Goal: Task Accomplishment & Management: Use online tool/utility

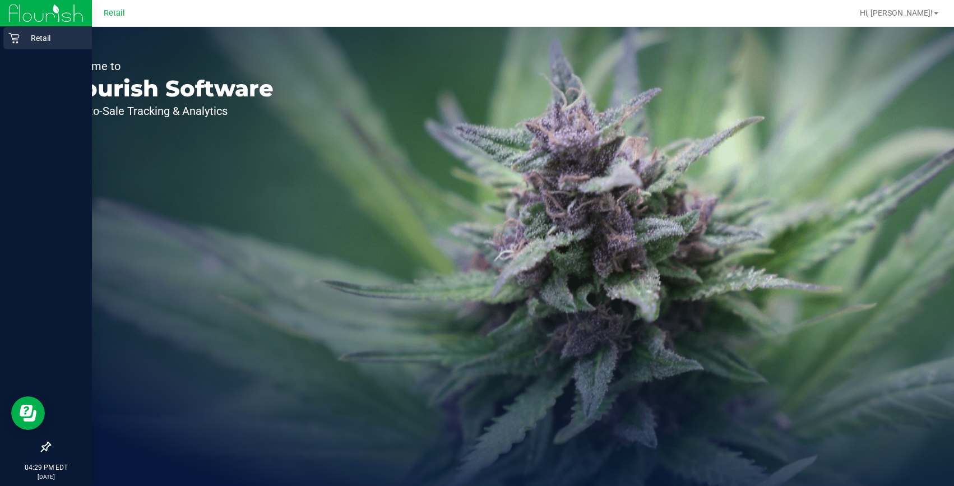
click at [15, 41] on icon at bounding box center [13, 37] width 11 height 11
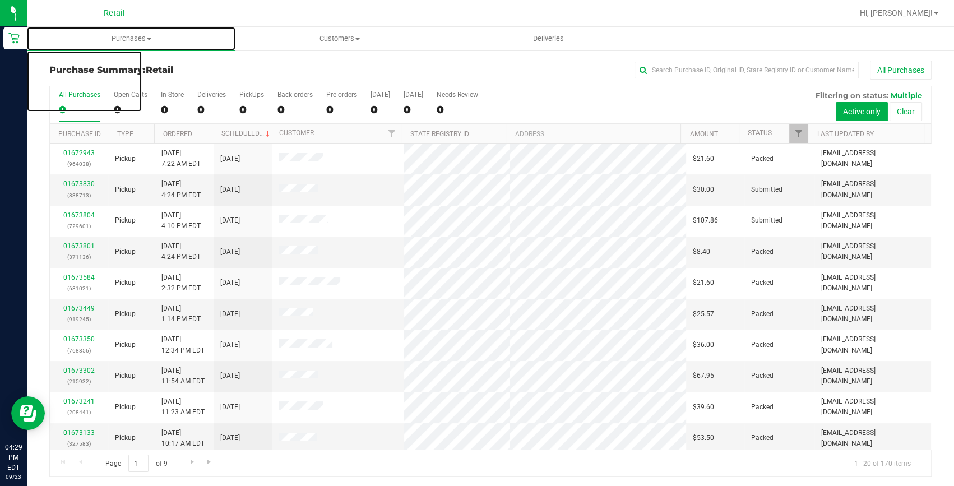
click at [115, 40] on span "Purchases" at bounding box center [131, 39] width 208 height 10
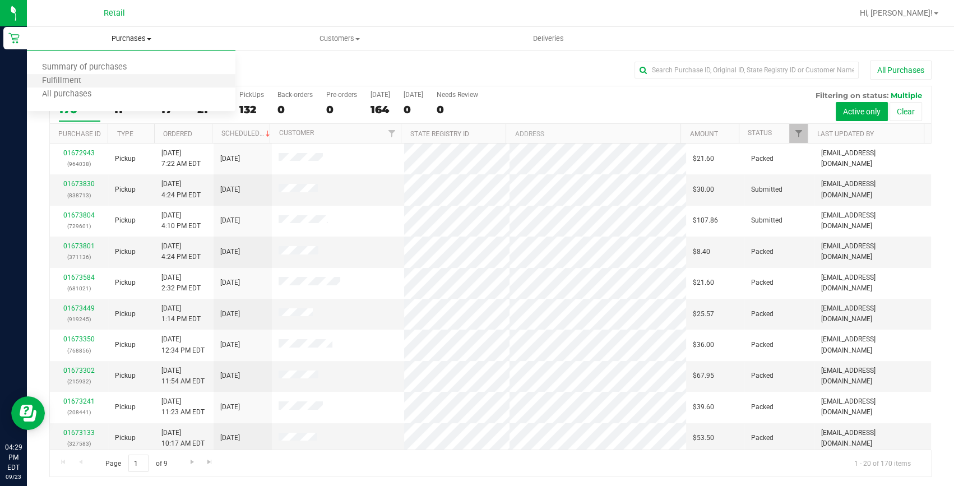
click at [109, 76] on li "Fulfillment" at bounding box center [131, 81] width 208 height 13
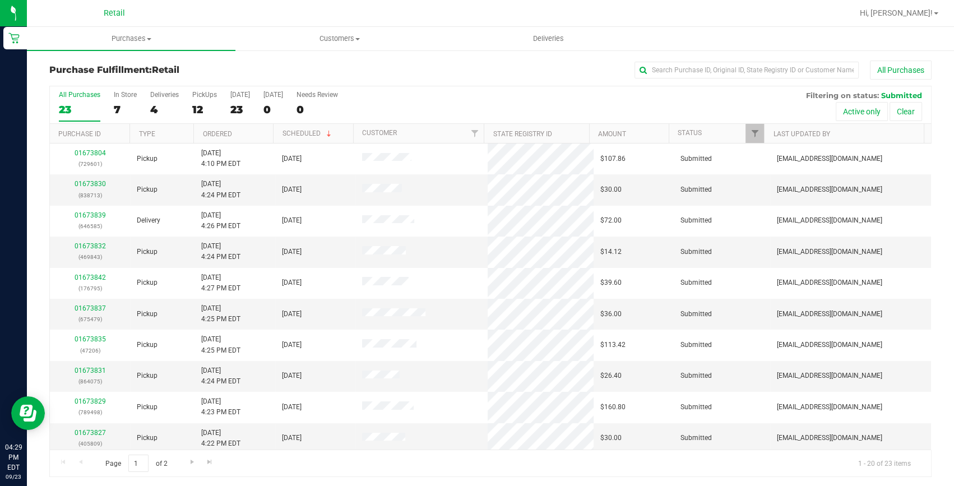
click at [189, 110] on div "All Purchases 23 In Store 7 Deliveries 4 PickUps 12 [DATE] 23 [DATE] 0 Needs Re…" at bounding box center [490, 105] width 881 height 38
click at [199, 112] on div "12" at bounding box center [204, 109] width 25 height 13
click at [0, 0] on input "PickUps 12" at bounding box center [0, 0] width 0 height 0
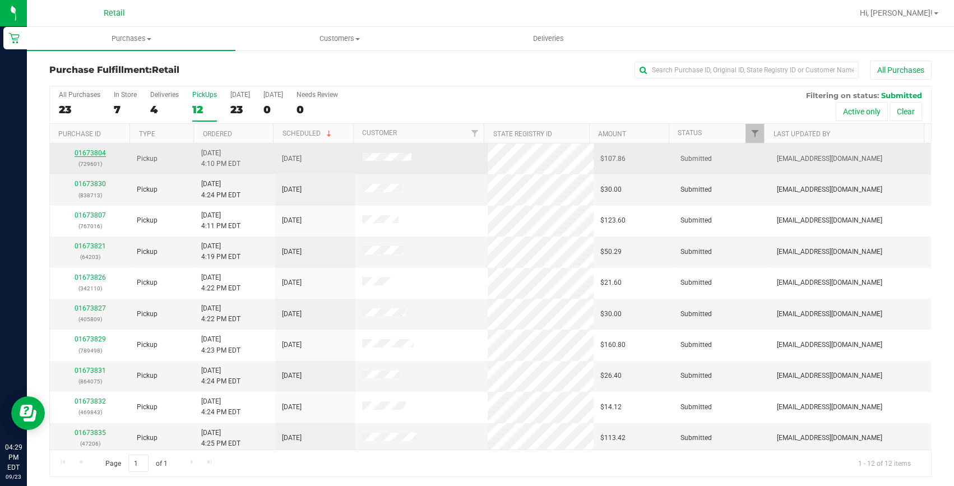
click at [92, 151] on link "01673804" at bounding box center [90, 153] width 31 height 8
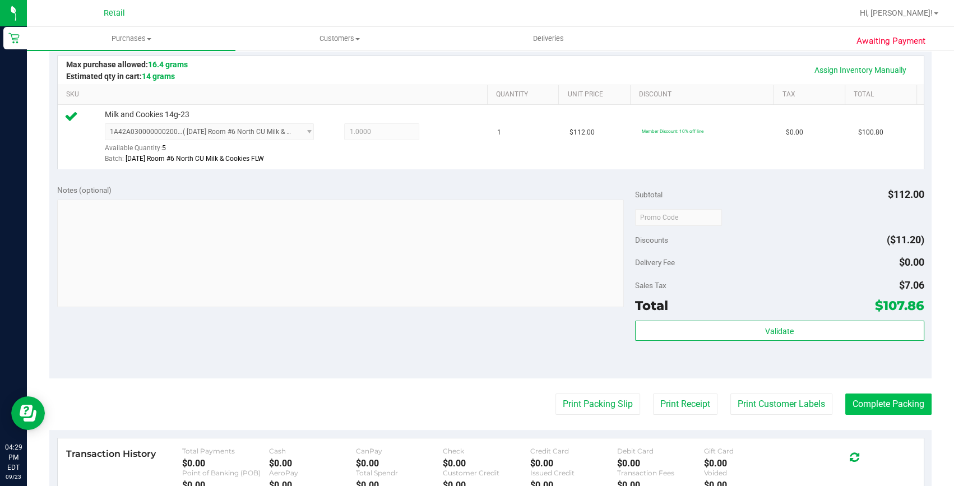
scroll to position [305, 0]
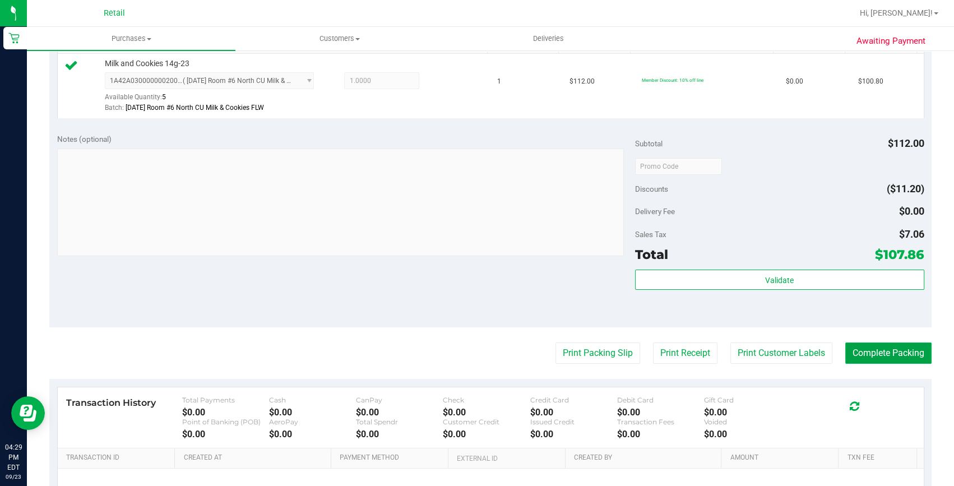
click at [895, 361] on button "Complete Packing" at bounding box center [888, 352] width 86 height 21
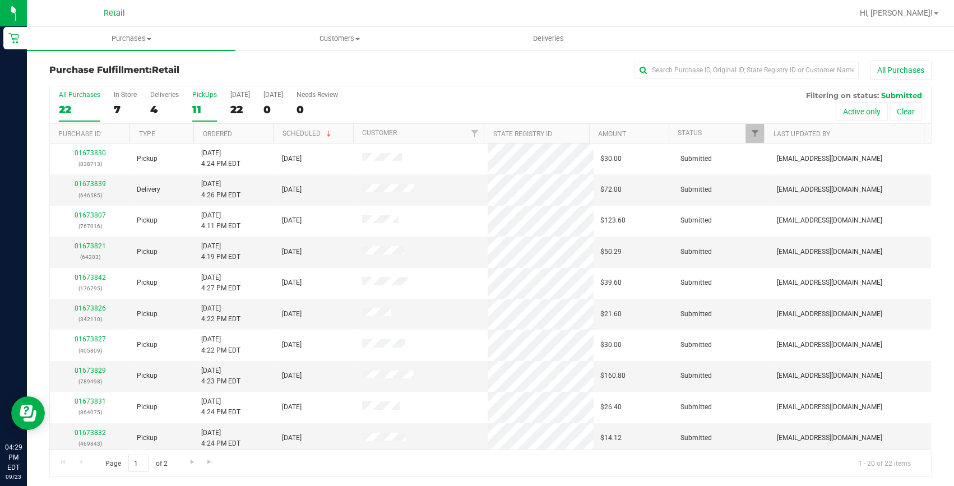
click at [197, 109] on div "11" at bounding box center [204, 109] width 25 height 13
click at [0, 0] on input "PickUps 11" at bounding box center [0, 0] width 0 height 0
click at [95, 371] on link "01673832" at bounding box center [90, 370] width 31 height 8
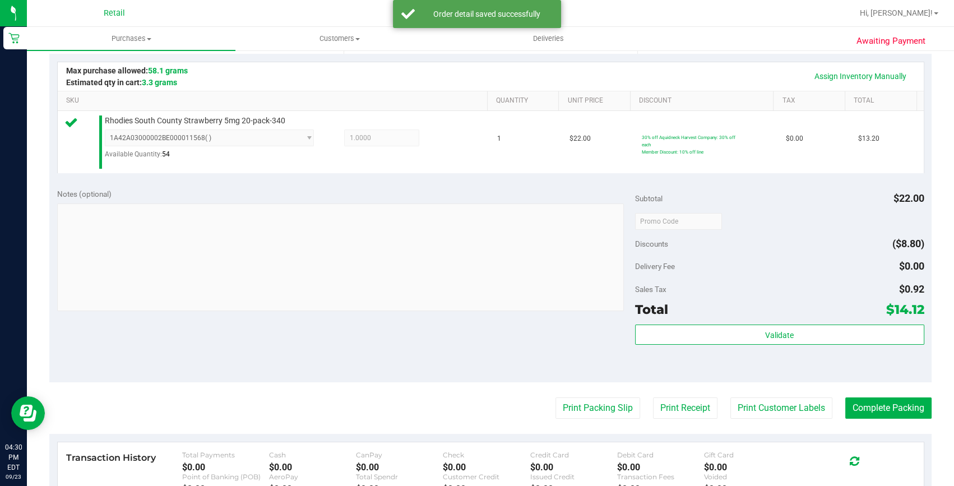
scroll to position [305, 0]
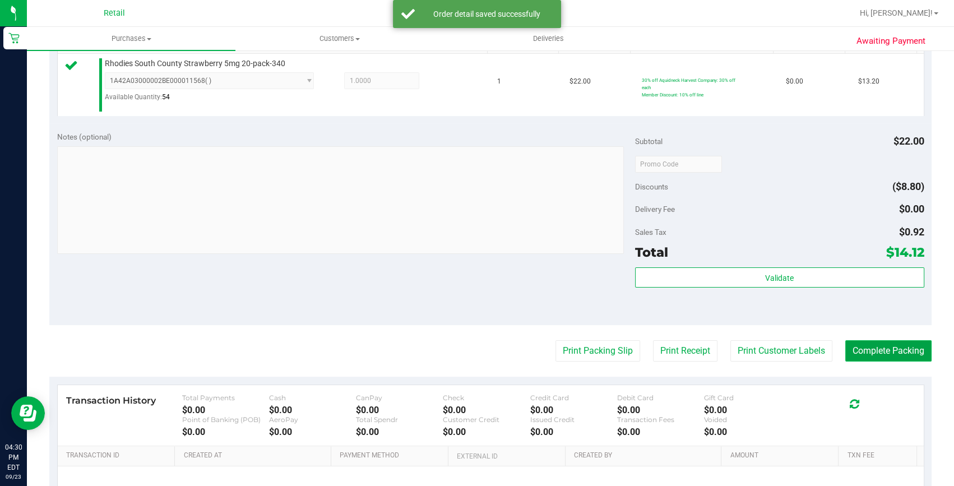
click at [871, 356] on button "Complete Packing" at bounding box center [888, 350] width 86 height 21
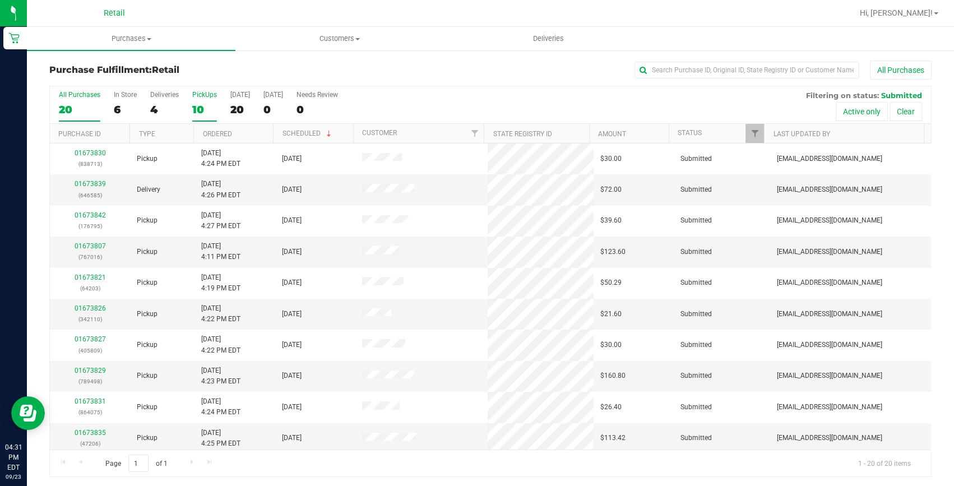
click at [196, 115] on div "10" at bounding box center [204, 109] width 25 height 13
click at [0, 0] on input "PickUps 10" at bounding box center [0, 0] width 0 height 0
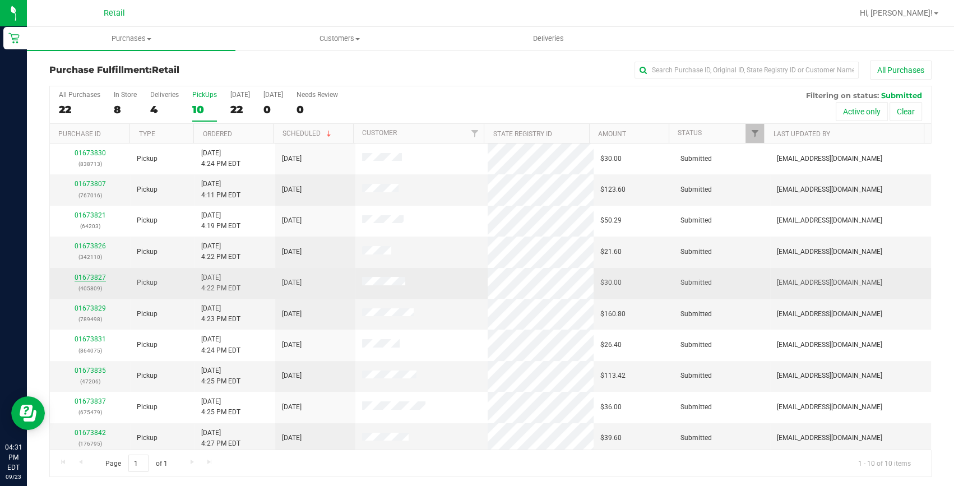
click at [87, 278] on link "01673827" at bounding box center [90, 277] width 31 height 8
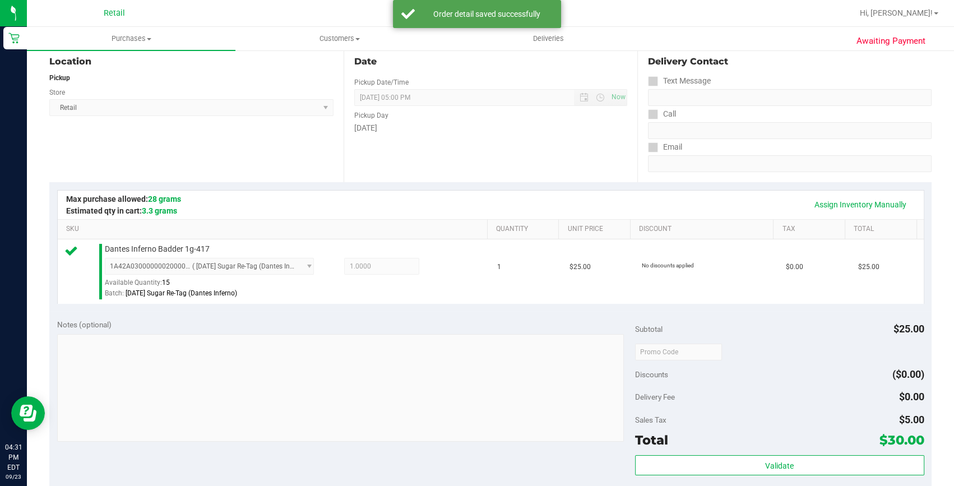
scroll to position [203, 0]
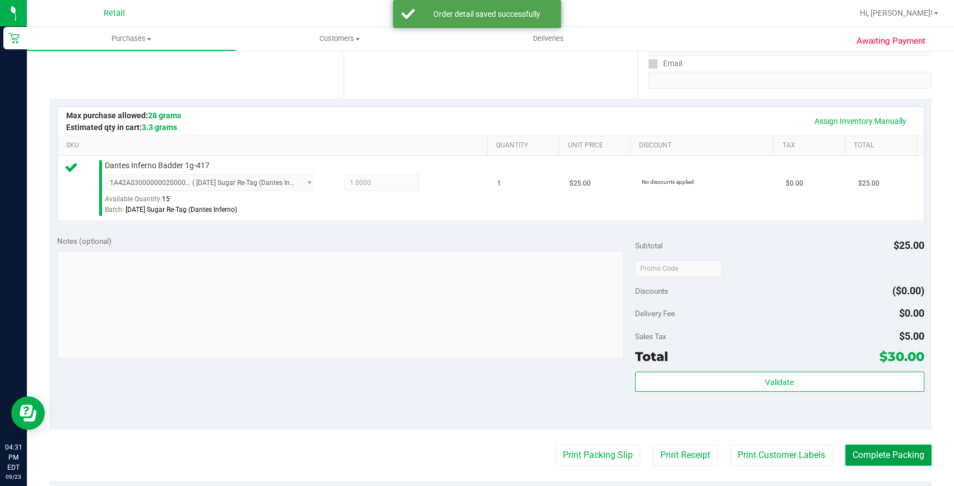
click at [874, 457] on button "Complete Packing" at bounding box center [888, 454] width 86 height 21
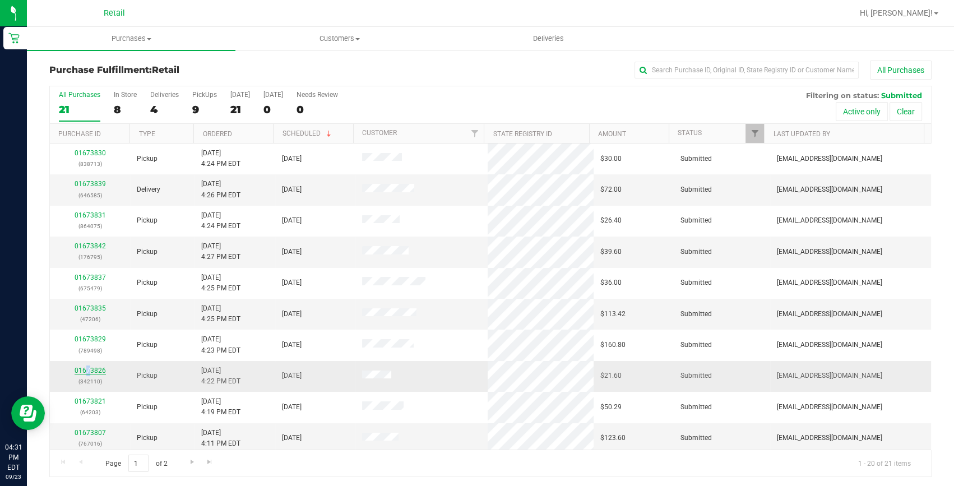
click at [89, 371] on div "01673826 (342110)" at bounding box center [90, 375] width 67 height 21
click at [90, 370] on link "01673826" at bounding box center [90, 370] width 31 height 8
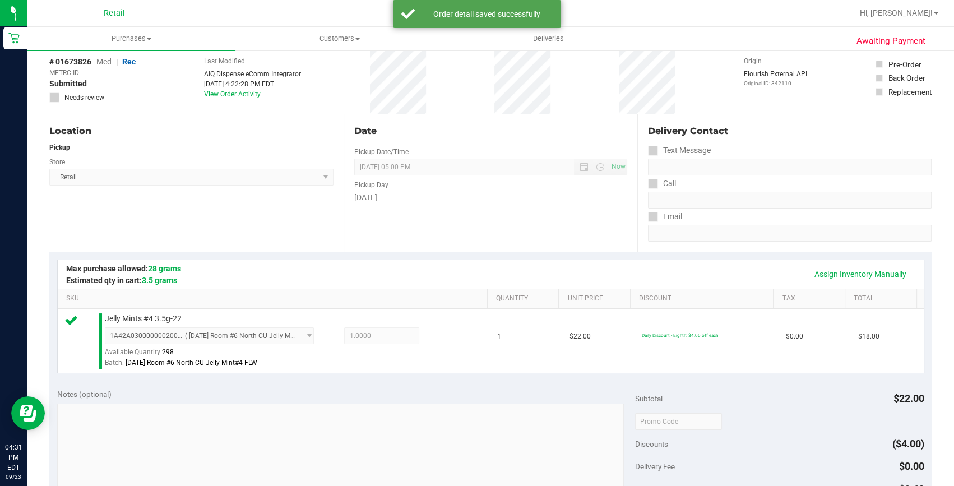
scroll to position [203, 0]
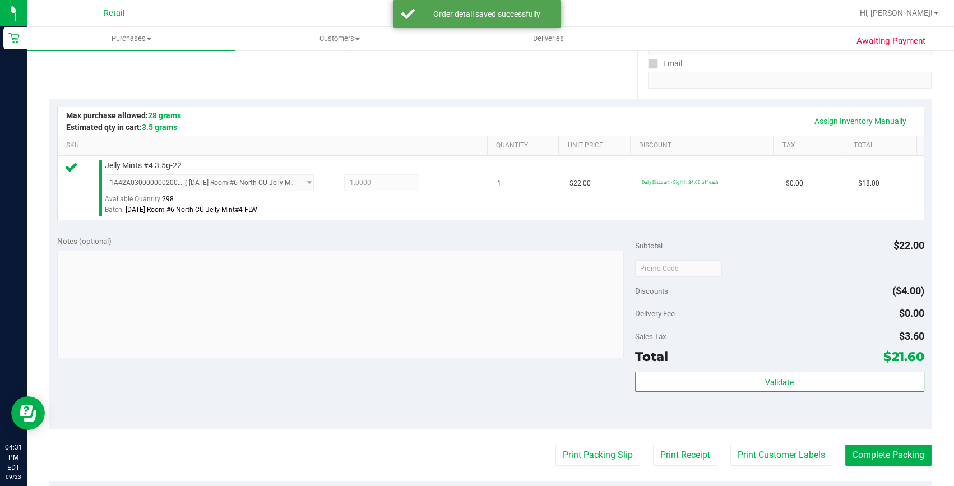
click at [889, 443] on purchase-details "Back Edit Purchase Cancel Purchase View Profile # 01673826 Med | Rec METRC ID: …" at bounding box center [490, 273] width 882 height 833
click at [889, 454] on button "Complete Packing" at bounding box center [888, 454] width 86 height 21
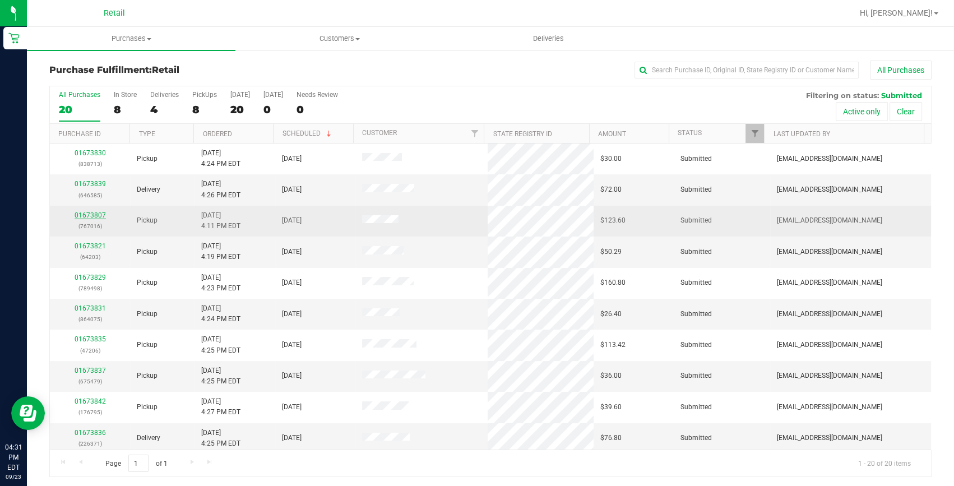
click at [96, 217] on link "01673807" at bounding box center [90, 215] width 31 height 8
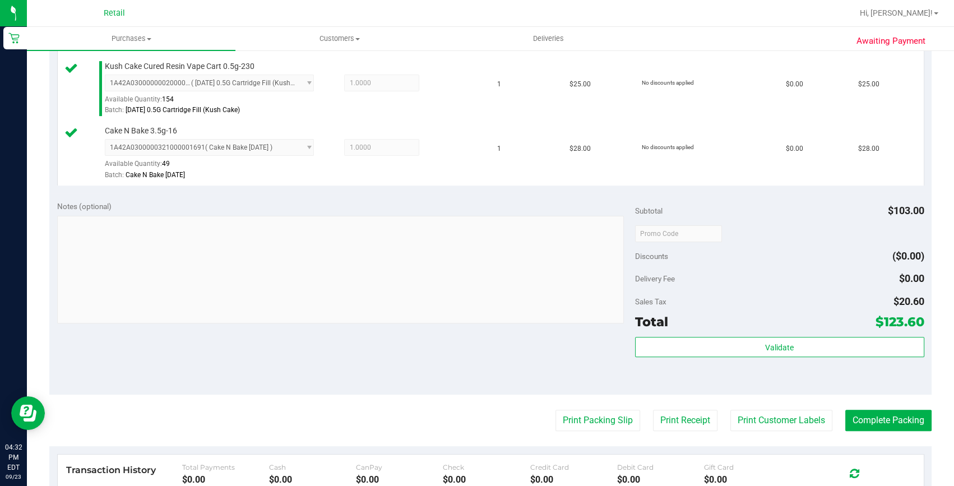
scroll to position [509, 0]
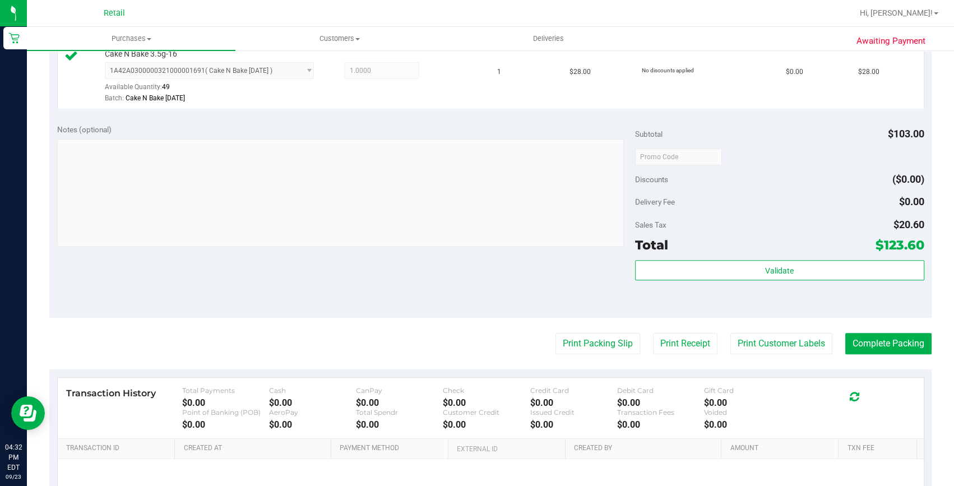
click at [857, 359] on purchase-details "Back Edit Purchase Cancel Purchase View Profile # 01673807 Med | Rec METRC ID: …" at bounding box center [490, 64] width 882 height 1027
click at [857, 342] on button "Complete Packing" at bounding box center [888, 343] width 86 height 21
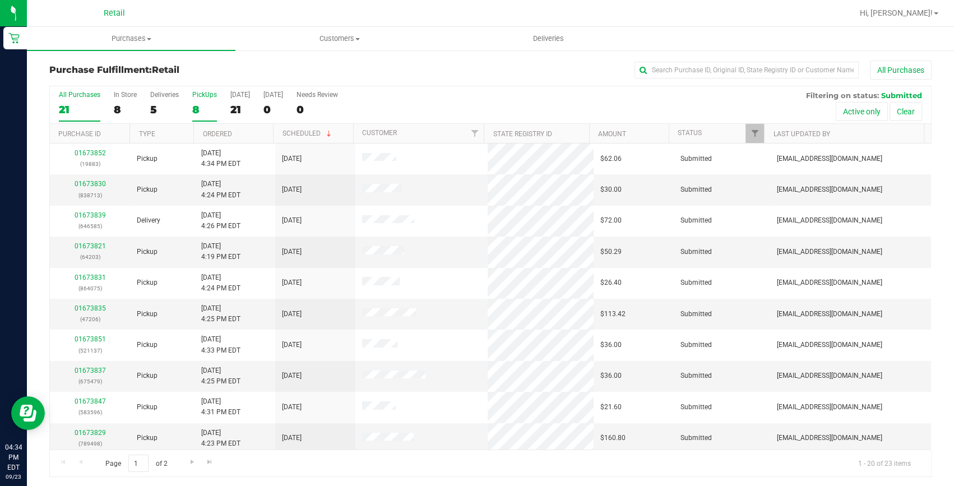
click at [203, 106] on div "8" at bounding box center [204, 109] width 25 height 13
click at [0, 0] on input "PickUps 8" at bounding box center [0, 0] width 0 height 0
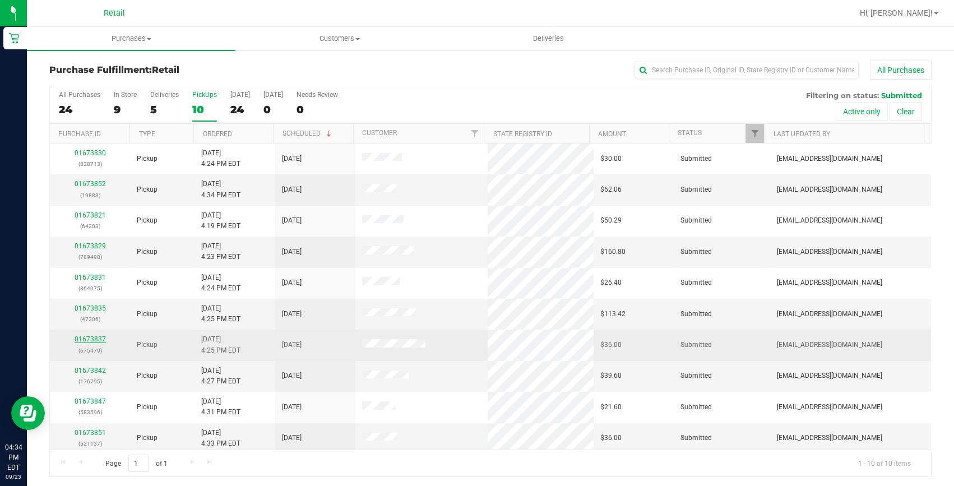
click at [100, 338] on link "01673837" at bounding box center [90, 339] width 31 height 8
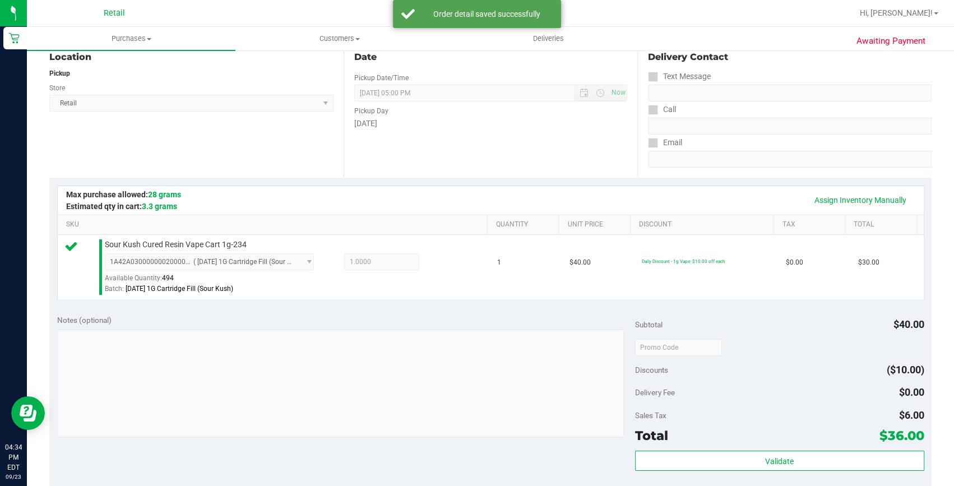
scroll to position [254, 0]
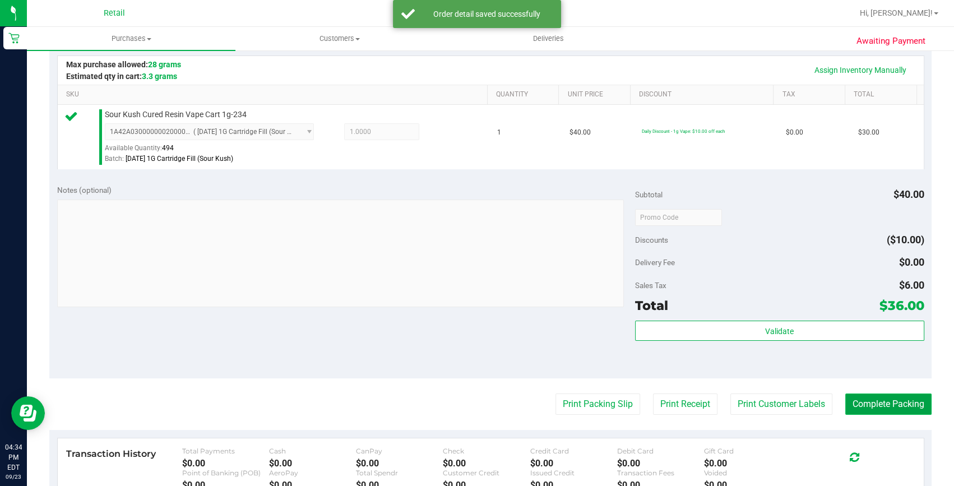
click at [878, 397] on button "Complete Packing" at bounding box center [888, 403] width 86 height 21
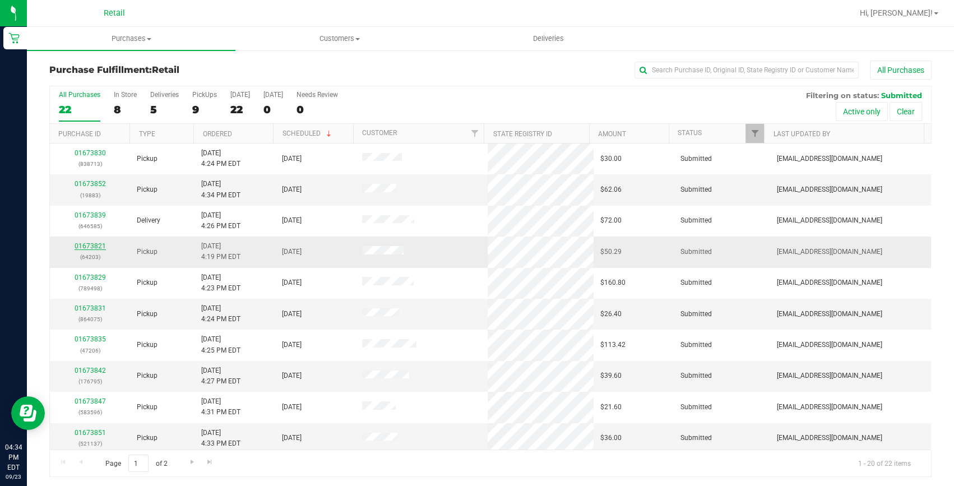
click at [95, 242] on link "01673821" at bounding box center [90, 246] width 31 height 8
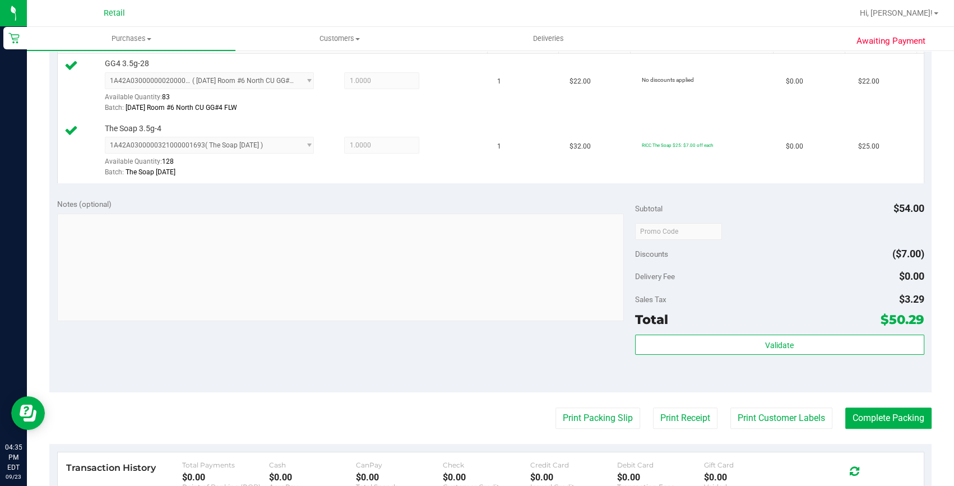
scroll to position [407, 0]
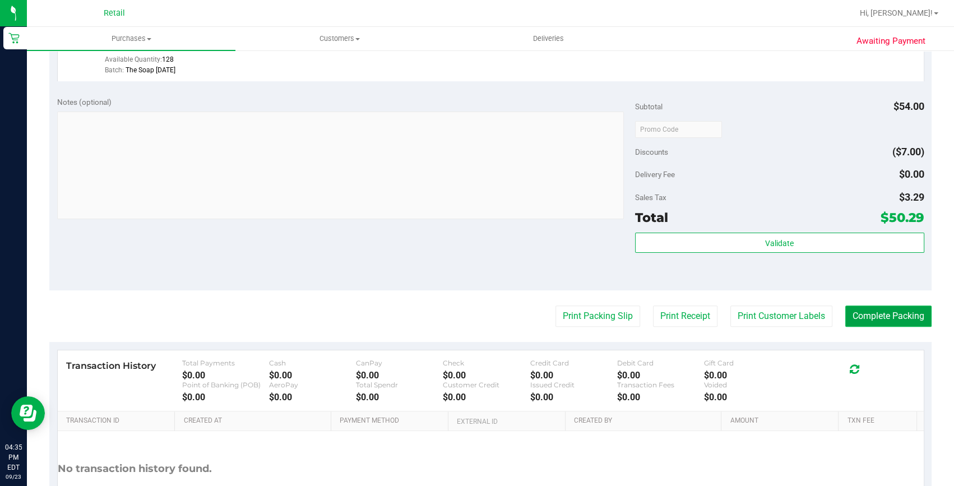
click at [875, 312] on button "Complete Packing" at bounding box center [888, 315] width 86 height 21
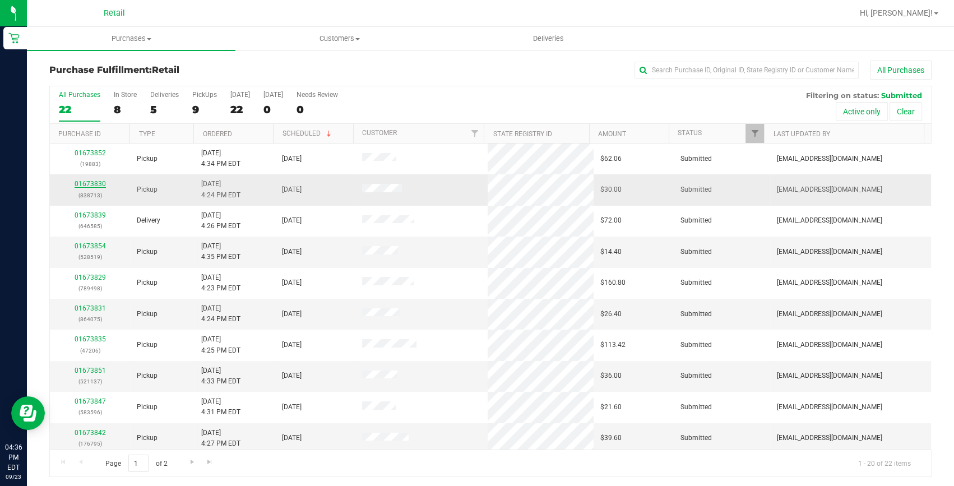
click at [99, 184] on link "01673830" at bounding box center [90, 184] width 31 height 8
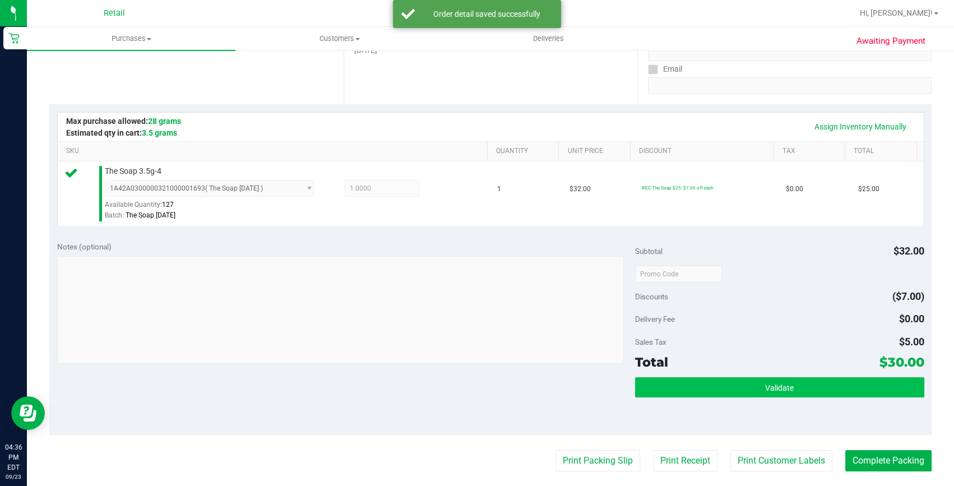
scroll to position [305, 0]
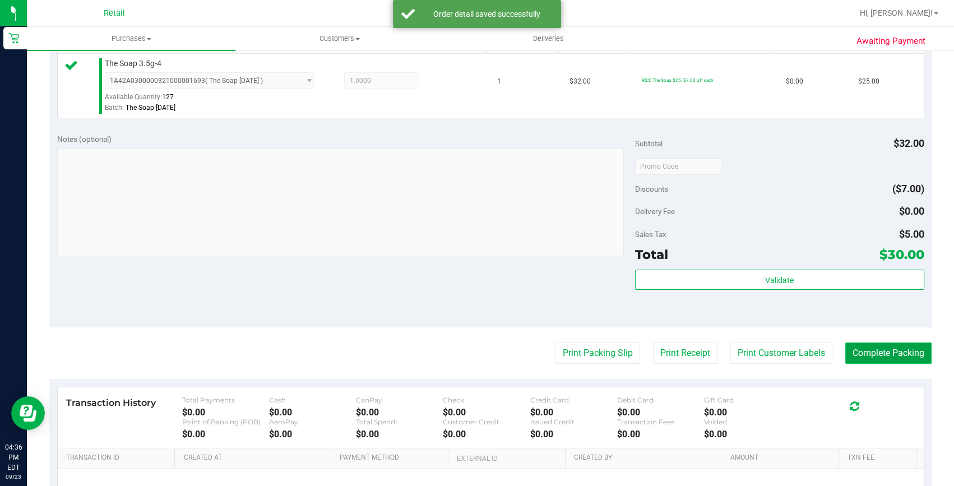
click at [871, 347] on button "Complete Packing" at bounding box center [888, 352] width 86 height 21
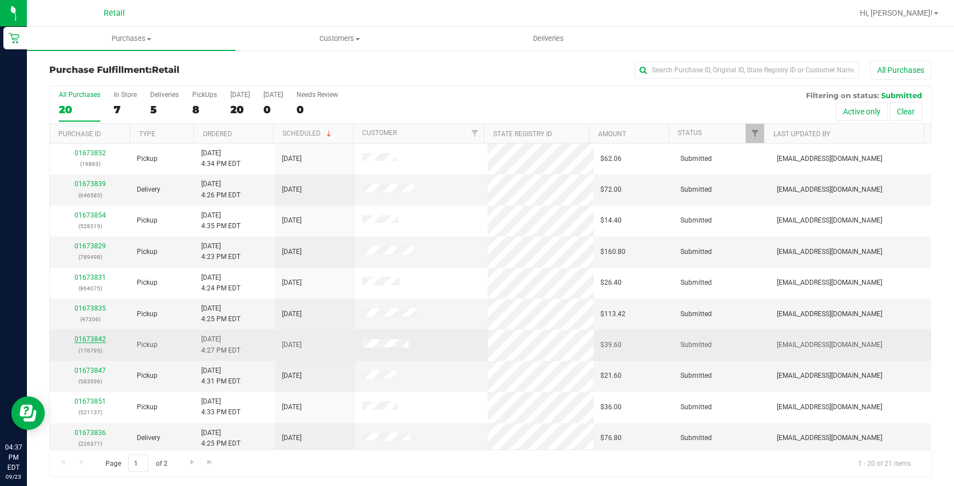
click at [99, 335] on link "01673842" at bounding box center [90, 339] width 31 height 8
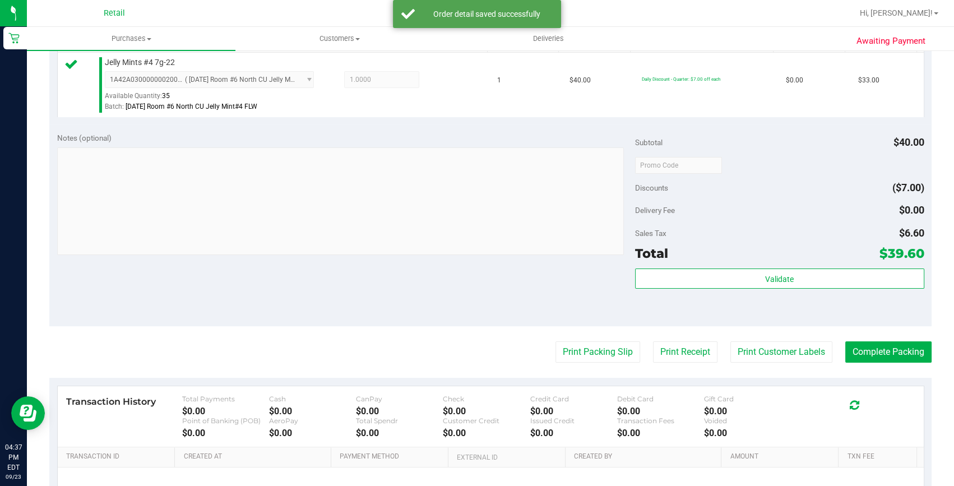
scroll to position [356, 0]
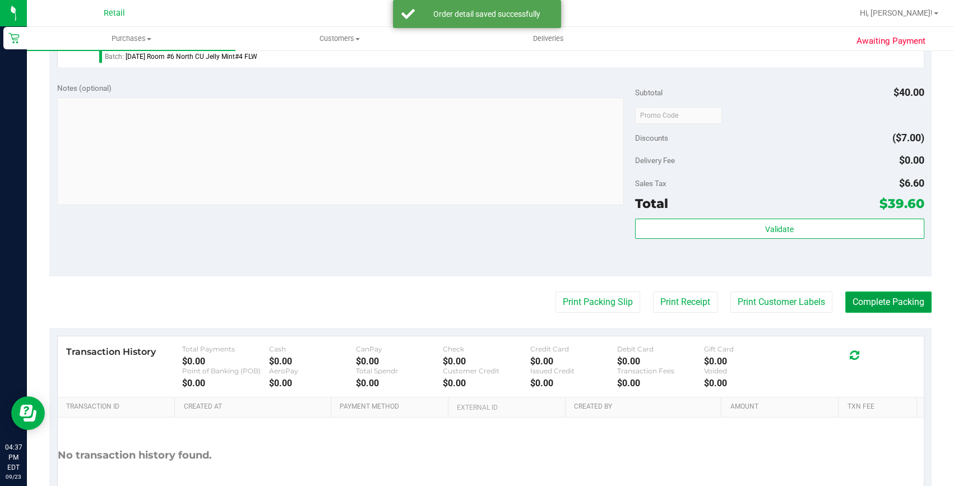
click at [863, 293] on button "Complete Packing" at bounding box center [888, 301] width 86 height 21
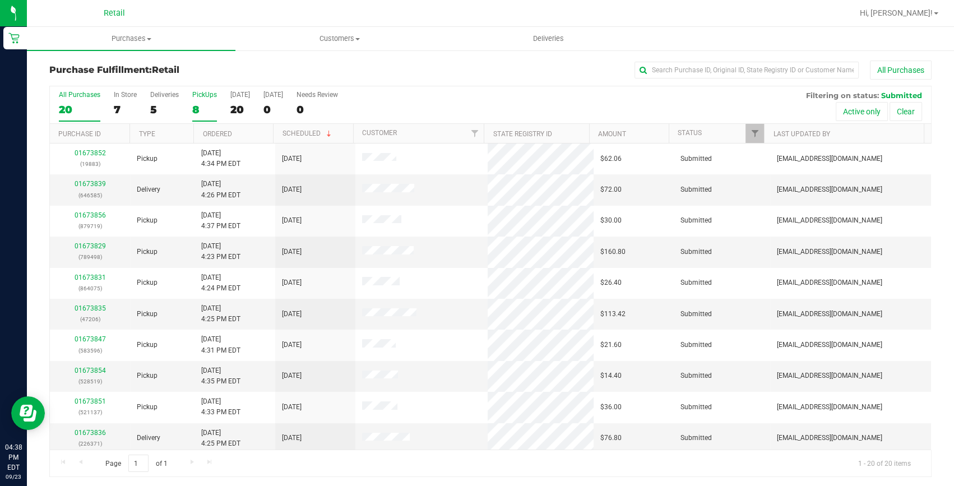
click at [199, 105] on div "8" at bounding box center [204, 109] width 25 height 13
click at [0, 0] on input "PickUps 8" at bounding box center [0, 0] width 0 height 0
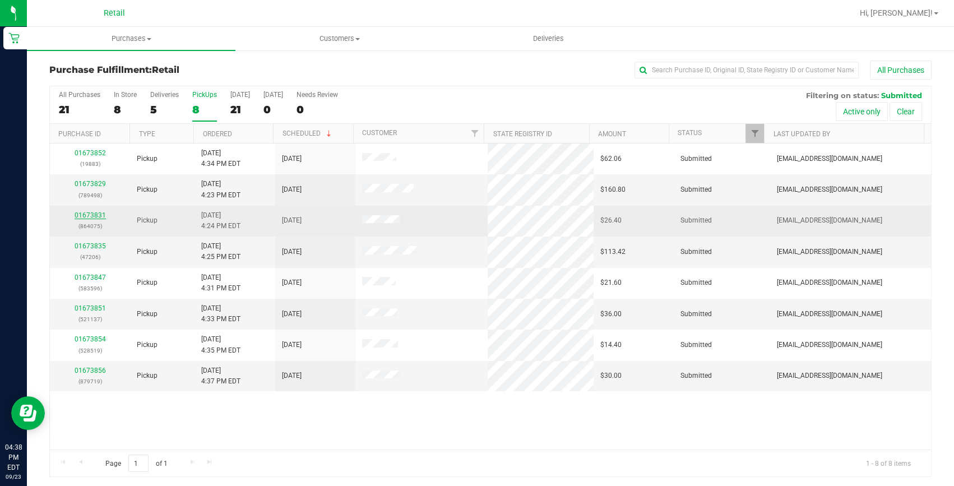
click at [94, 212] on link "01673831" at bounding box center [90, 215] width 31 height 8
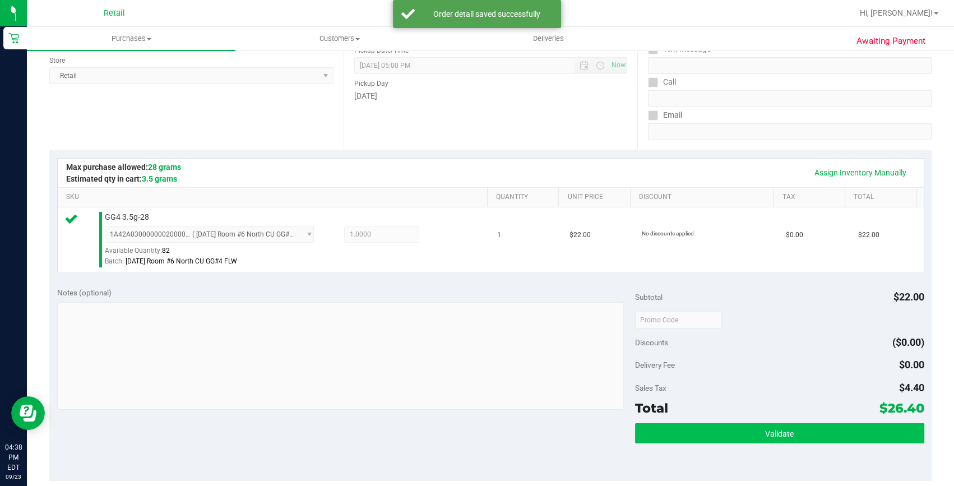
scroll to position [254, 0]
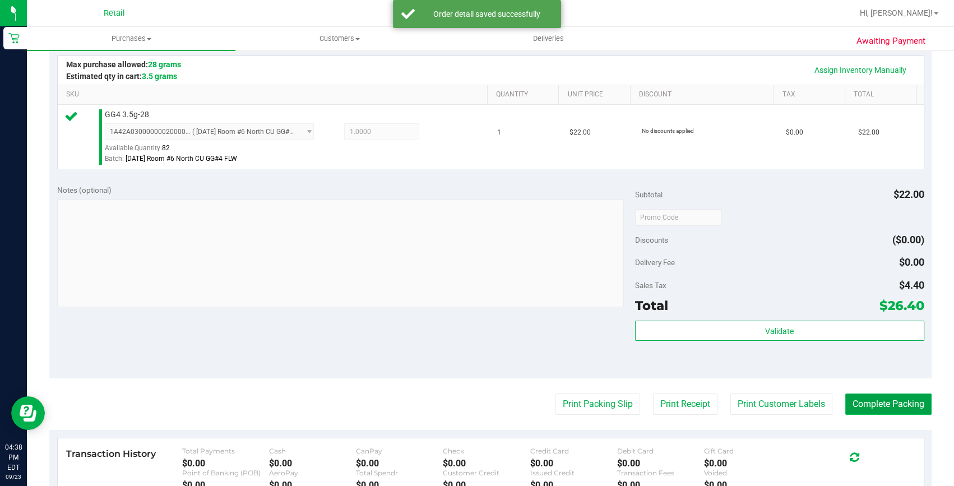
click at [877, 403] on button "Complete Packing" at bounding box center [888, 403] width 86 height 21
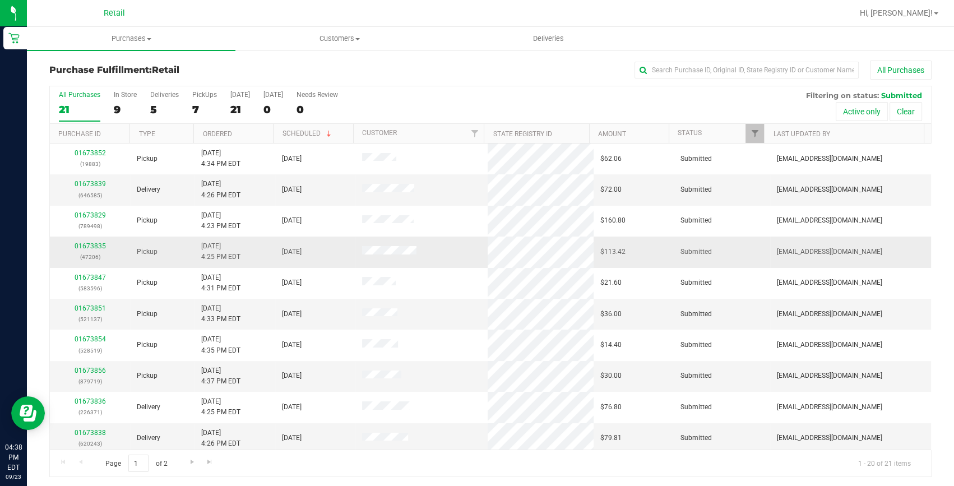
click at [95, 250] on div "01673835 (47206)" at bounding box center [90, 251] width 67 height 21
click at [94, 250] on div "01673835 (47206)" at bounding box center [90, 251] width 67 height 21
click at [93, 246] on link "01673835" at bounding box center [90, 246] width 31 height 8
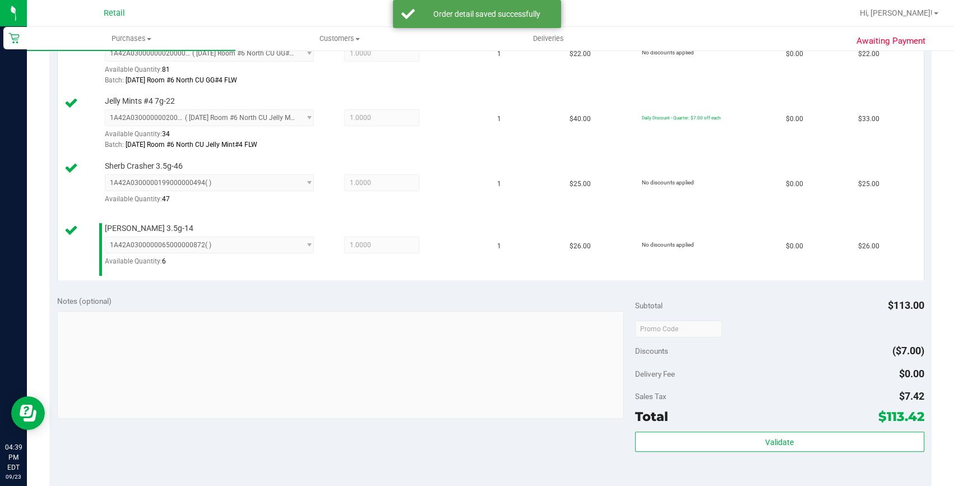
scroll to position [407, 0]
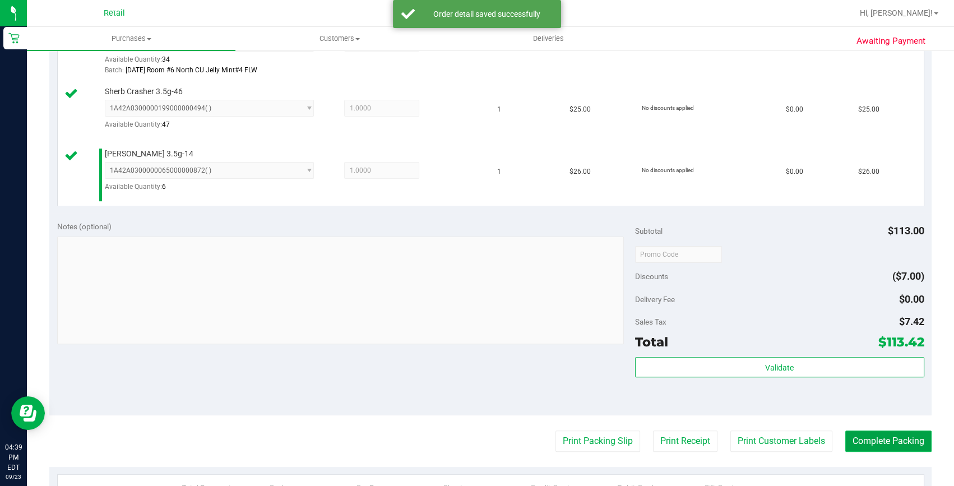
click at [869, 431] on button "Complete Packing" at bounding box center [888, 440] width 86 height 21
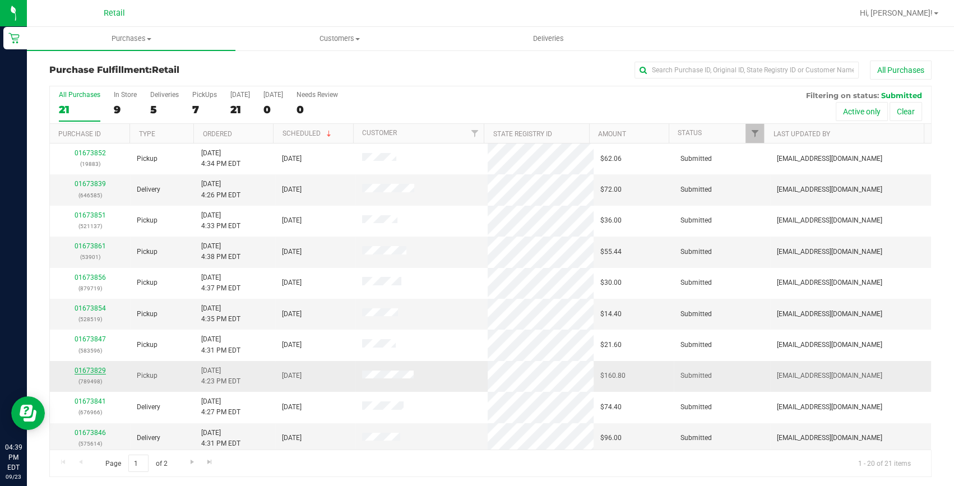
click at [97, 370] on link "01673829" at bounding box center [90, 370] width 31 height 8
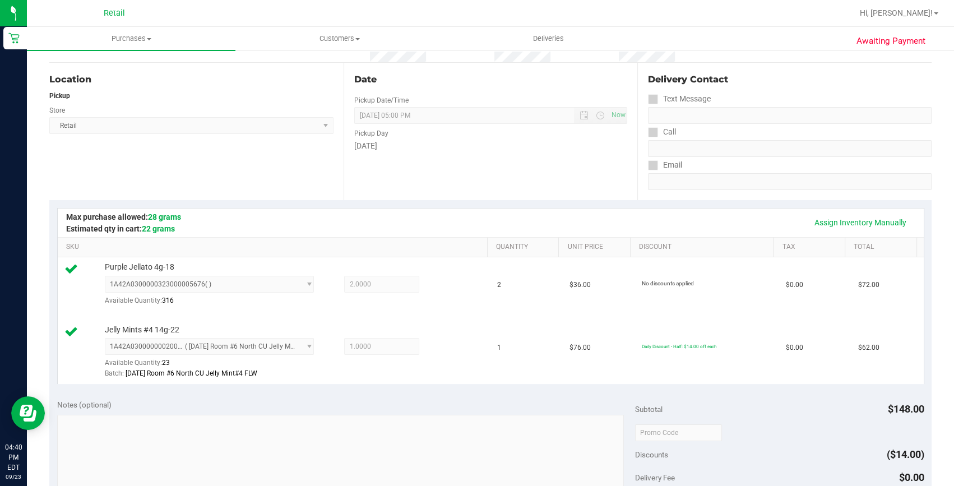
scroll to position [305, 0]
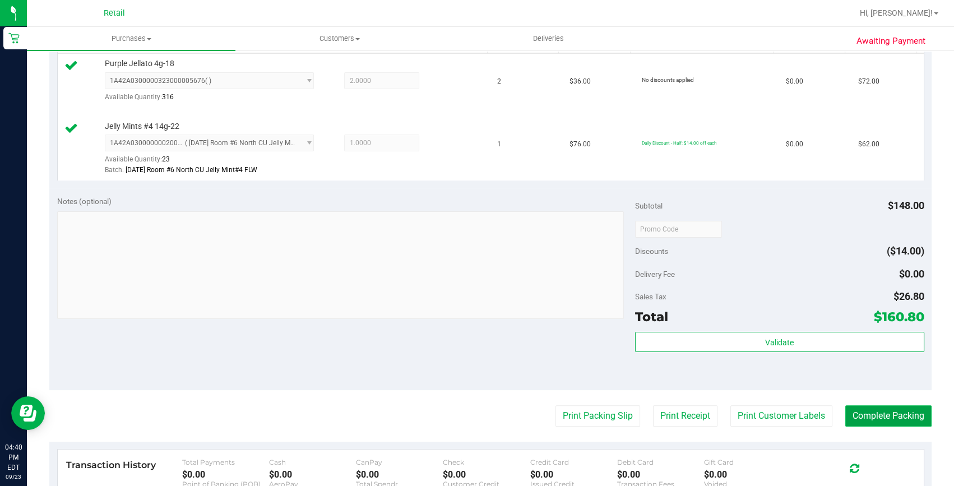
click at [878, 410] on button "Complete Packing" at bounding box center [888, 415] width 86 height 21
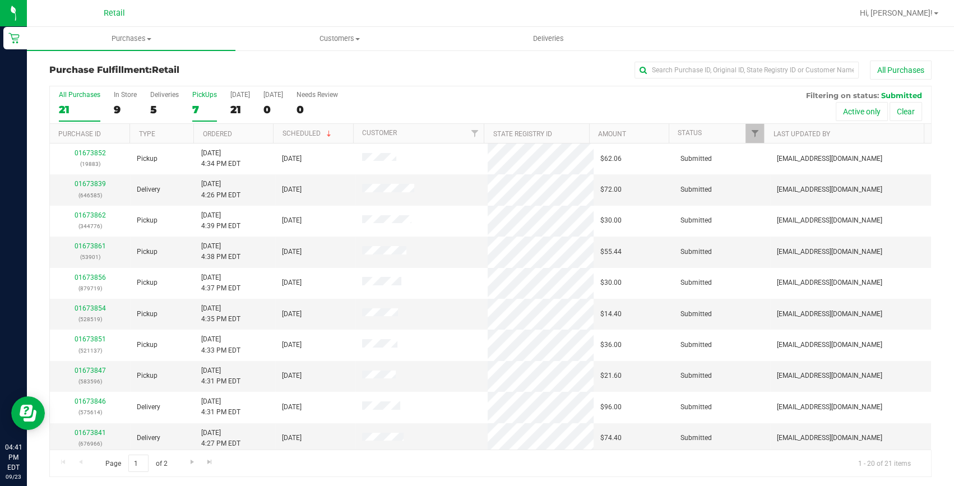
click at [197, 100] on label "PickUps 7" at bounding box center [204, 106] width 25 height 31
click at [0, 0] on input "PickUps 7" at bounding box center [0, 0] width 0 height 0
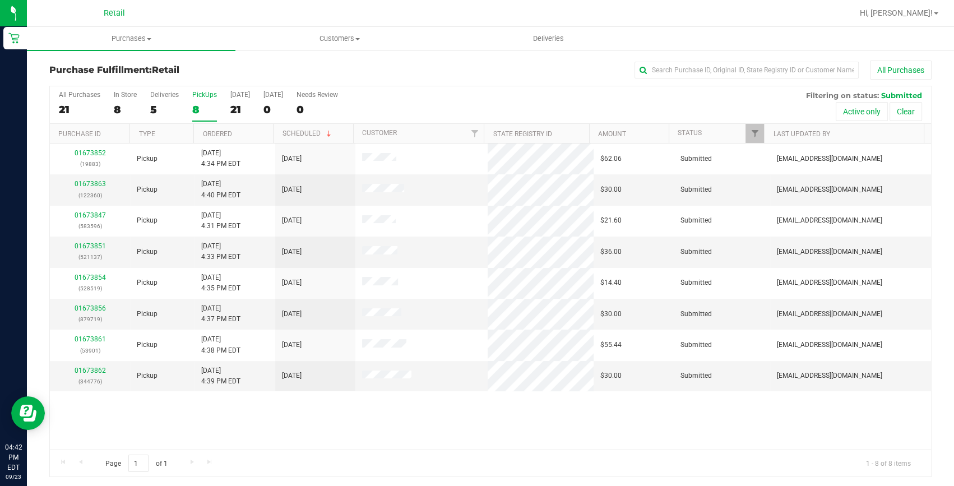
drag, startPoint x: 179, startPoint y: 112, endPoint x: 185, endPoint y: 111, distance: 6.3
click at [179, 112] on div "All Purchases 21 In Store 8 Deliveries 5 PickUps 8 [DATE] 21 [DATE] 0 Needs Rev…" at bounding box center [490, 105] width 881 height 38
click at [193, 106] on div "8" at bounding box center [204, 109] width 25 height 13
click at [0, 0] on input "PickUps 8" at bounding box center [0, 0] width 0 height 0
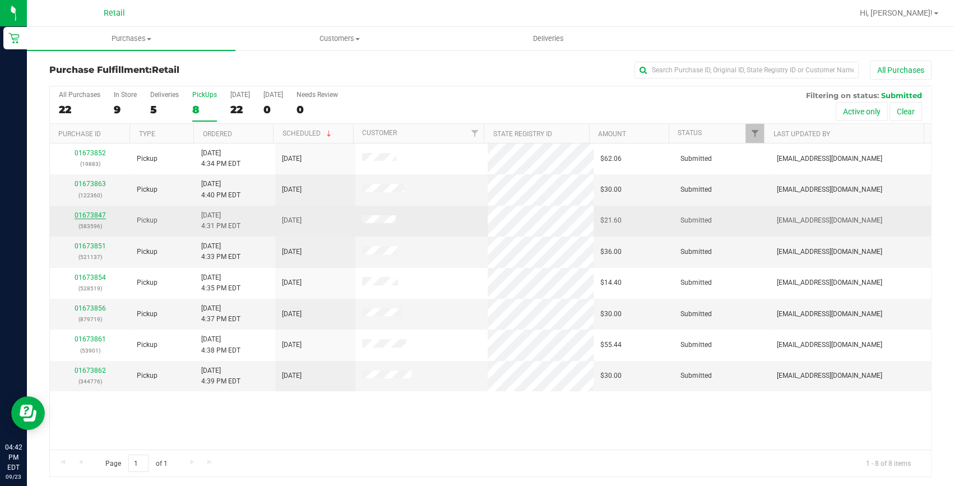
click at [100, 213] on link "01673847" at bounding box center [90, 215] width 31 height 8
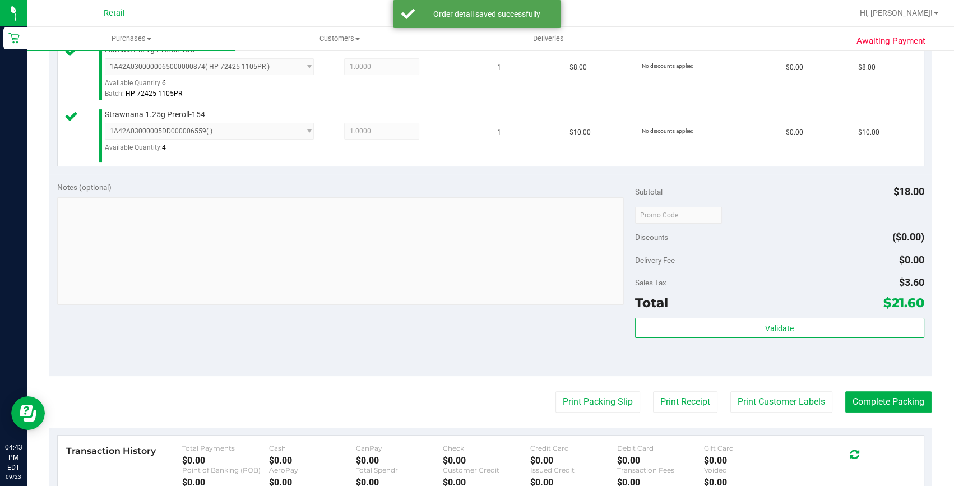
scroll to position [458, 0]
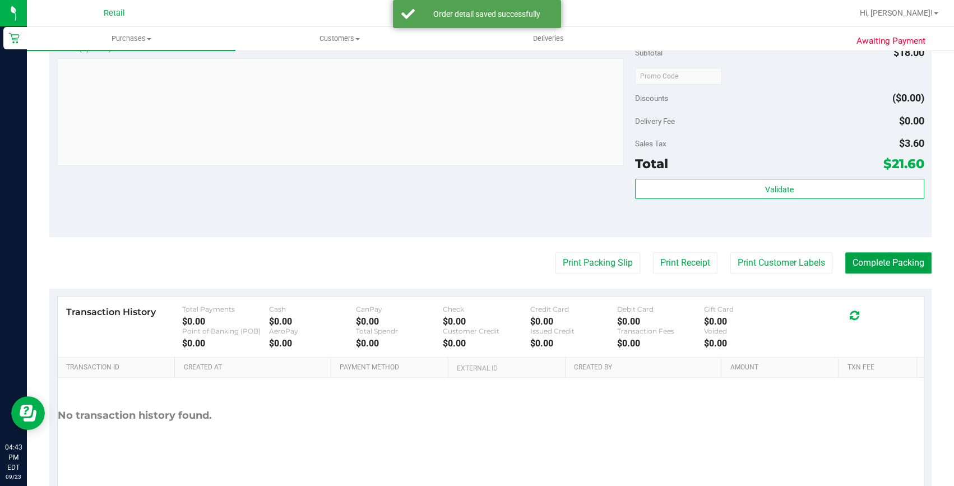
click at [904, 256] on button "Complete Packing" at bounding box center [888, 262] width 86 height 21
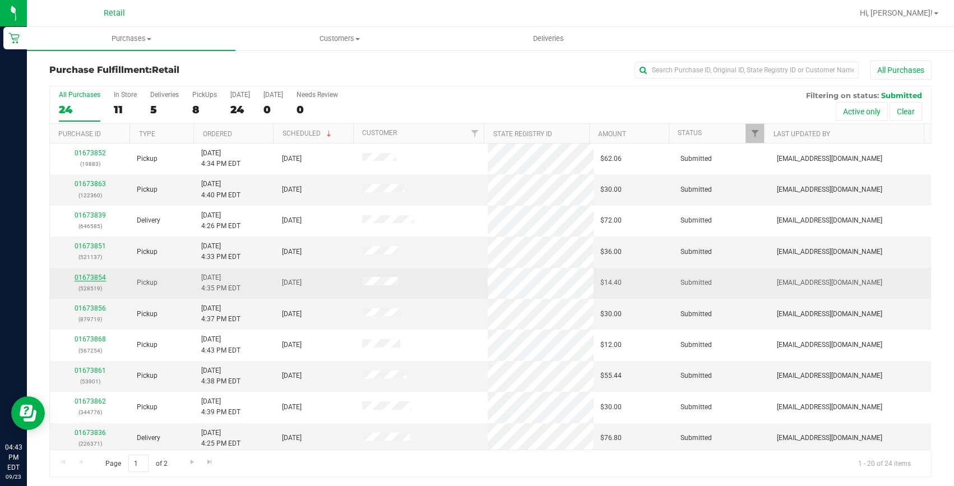
click at [87, 278] on link "01673854" at bounding box center [90, 277] width 31 height 8
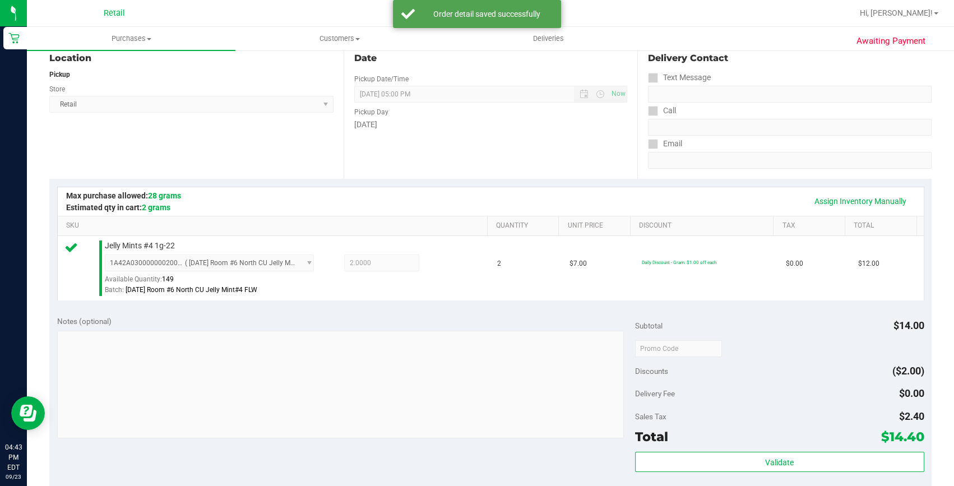
scroll to position [203, 0]
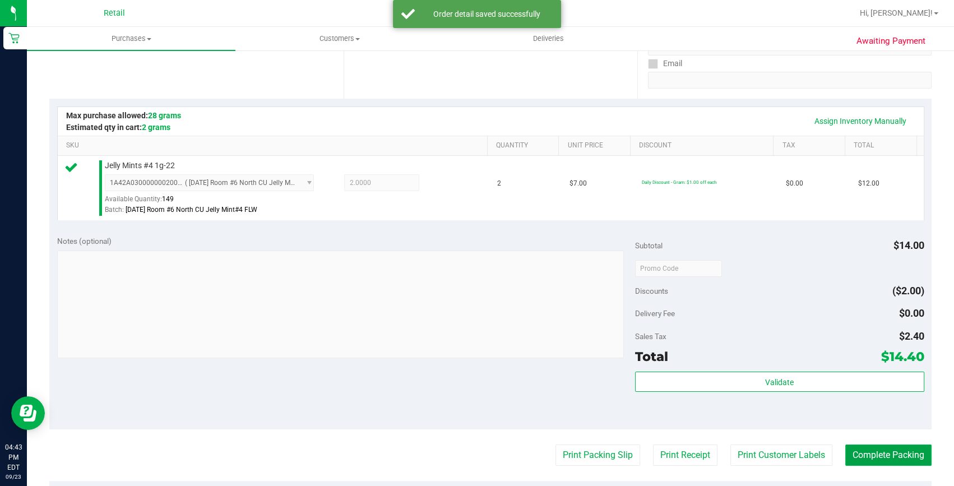
click at [918, 450] on button "Complete Packing" at bounding box center [888, 454] width 86 height 21
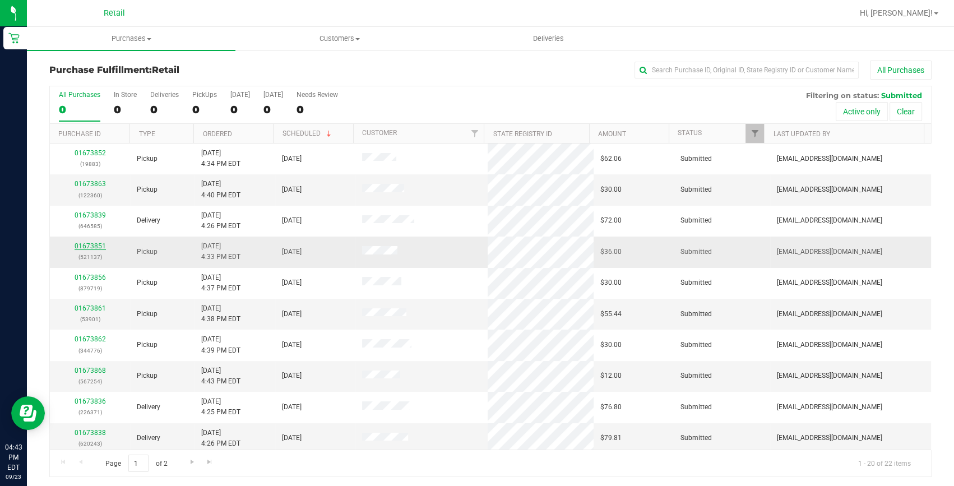
click at [90, 247] on link "01673851" at bounding box center [90, 246] width 31 height 8
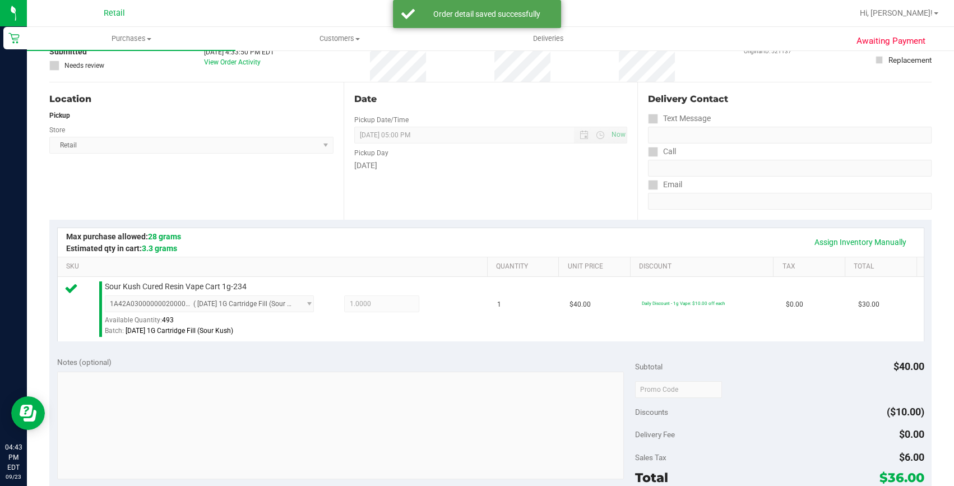
scroll to position [203, 0]
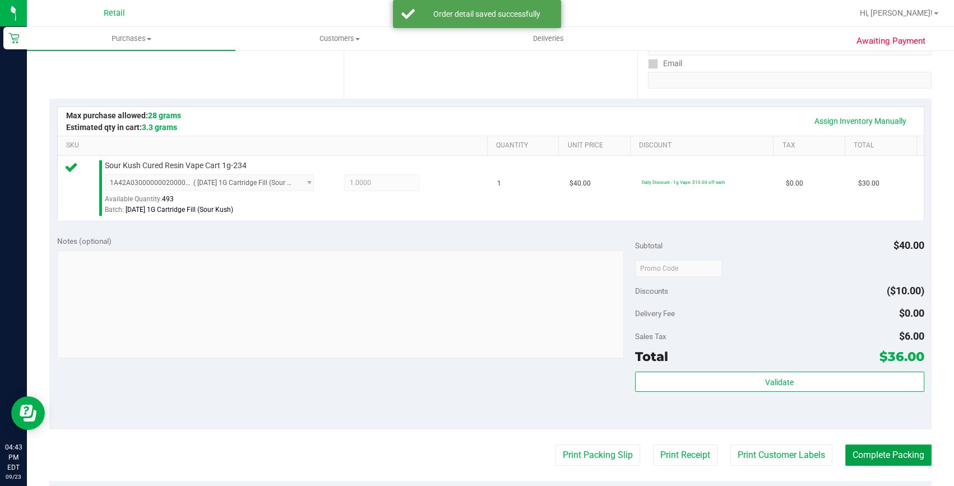
click at [896, 454] on button "Complete Packing" at bounding box center [888, 454] width 86 height 21
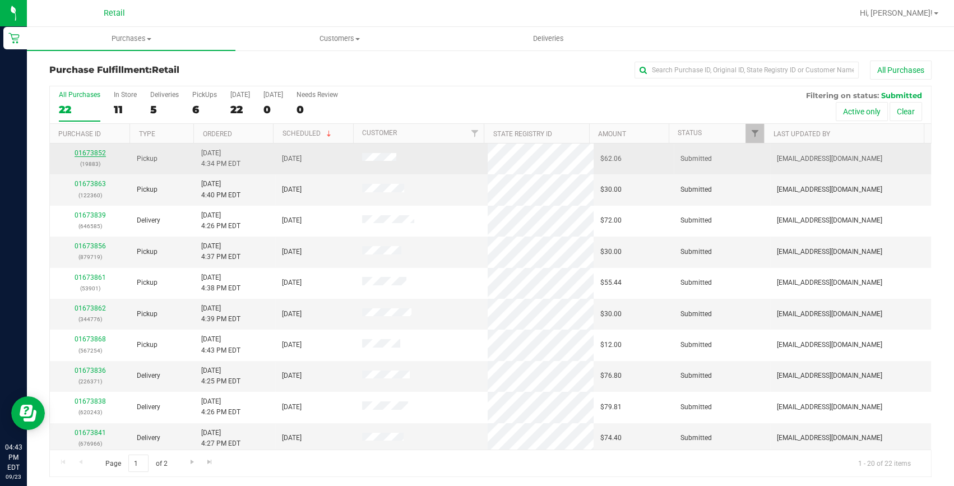
click at [94, 154] on link "01673852" at bounding box center [90, 153] width 31 height 8
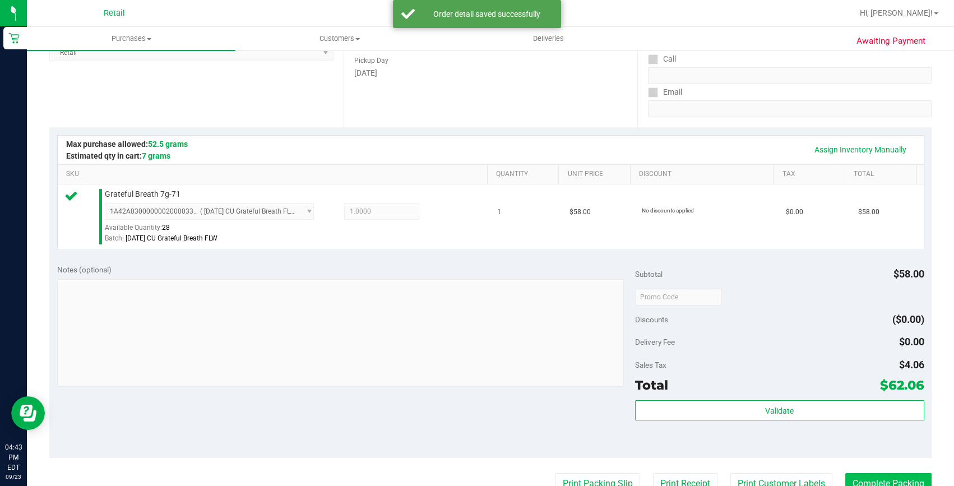
scroll to position [305, 0]
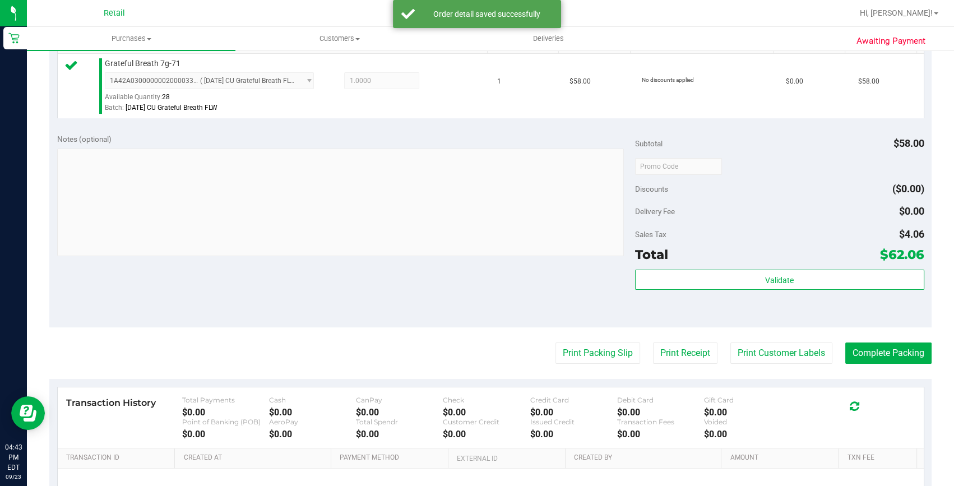
click at [891, 369] on purchase-details "Back Edit Purchase Cancel Purchase View Profile # 01673852 Med | Rec METRC ID: …" at bounding box center [490, 171] width 882 height 833
click at [892, 360] on button "Complete Packing" at bounding box center [888, 352] width 86 height 21
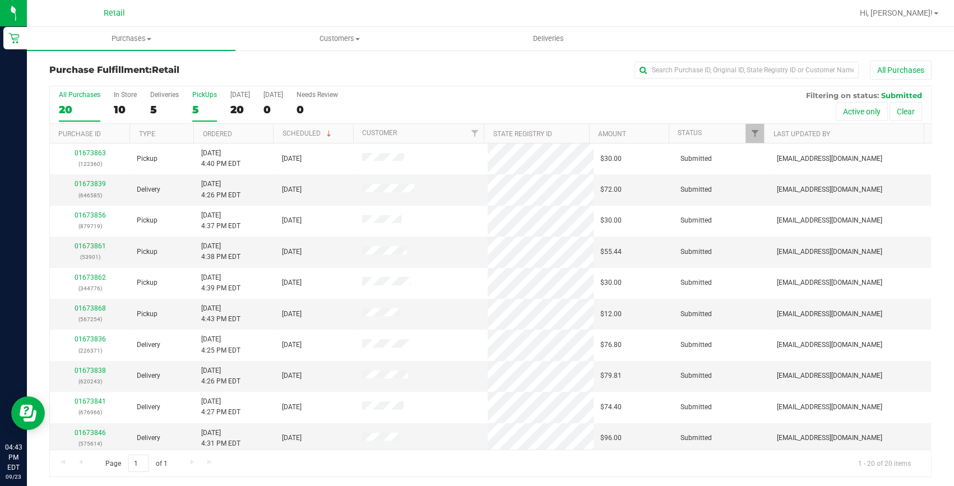
click at [192, 103] on div "5" at bounding box center [204, 109] width 25 height 13
click at [0, 0] on input "PickUps 5" at bounding box center [0, 0] width 0 height 0
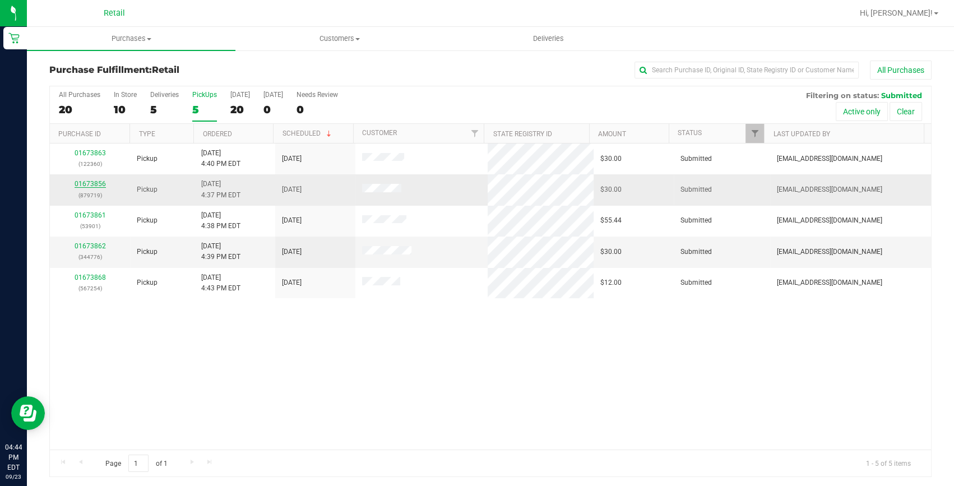
click at [86, 187] on link "01673856" at bounding box center [90, 184] width 31 height 8
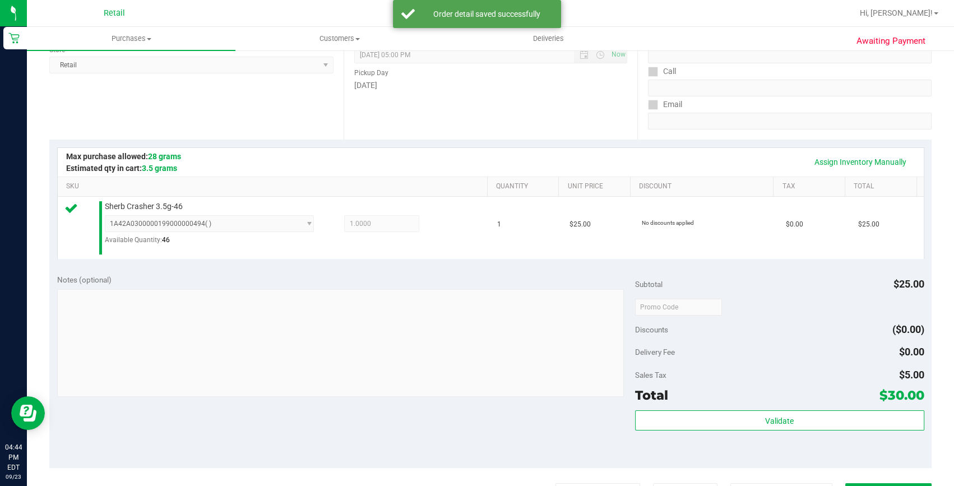
scroll to position [203, 0]
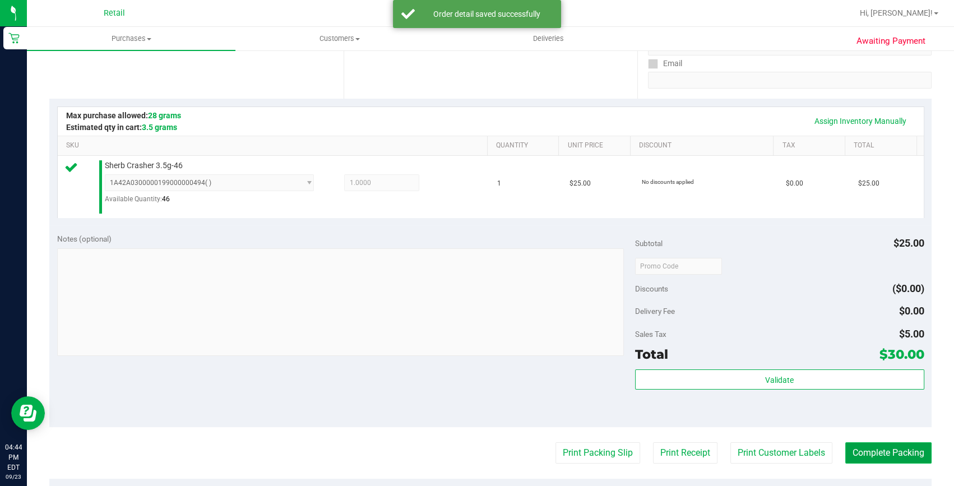
click at [885, 455] on button "Complete Packing" at bounding box center [888, 452] width 86 height 21
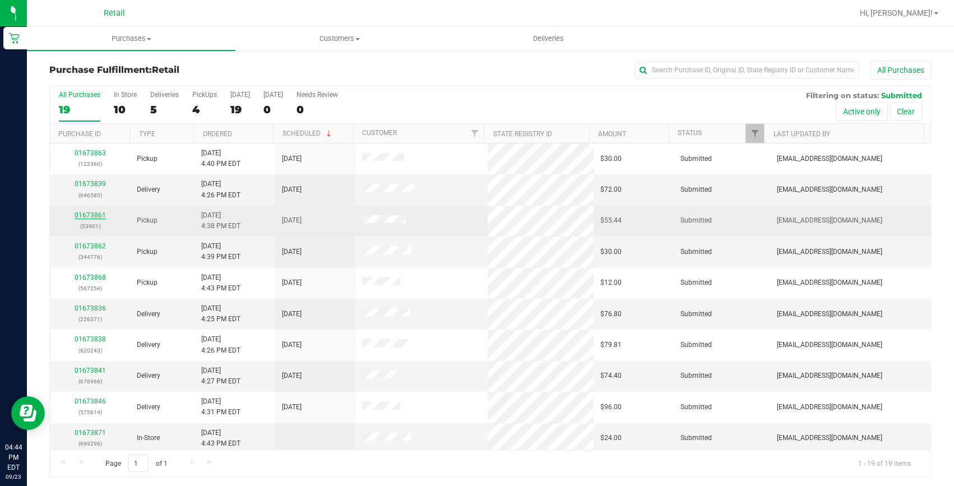
click at [84, 213] on link "01673861" at bounding box center [90, 215] width 31 height 8
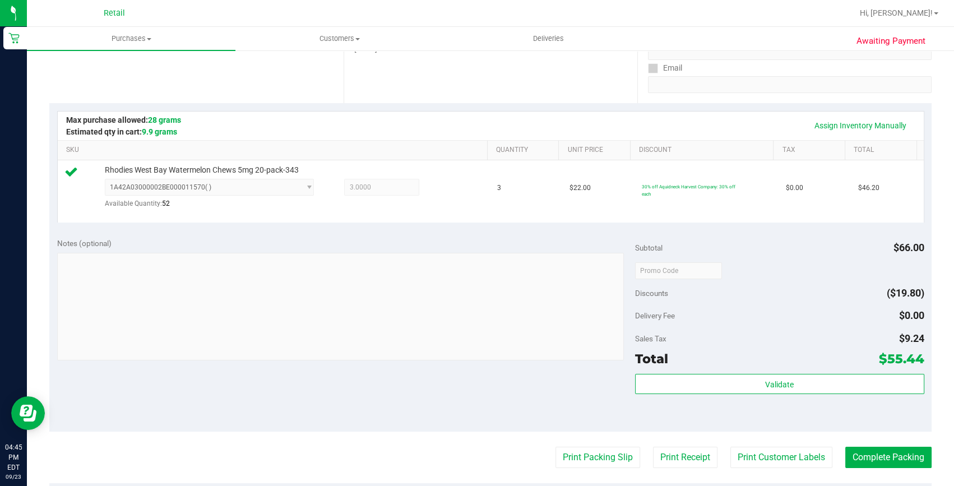
scroll to position [254, 0]
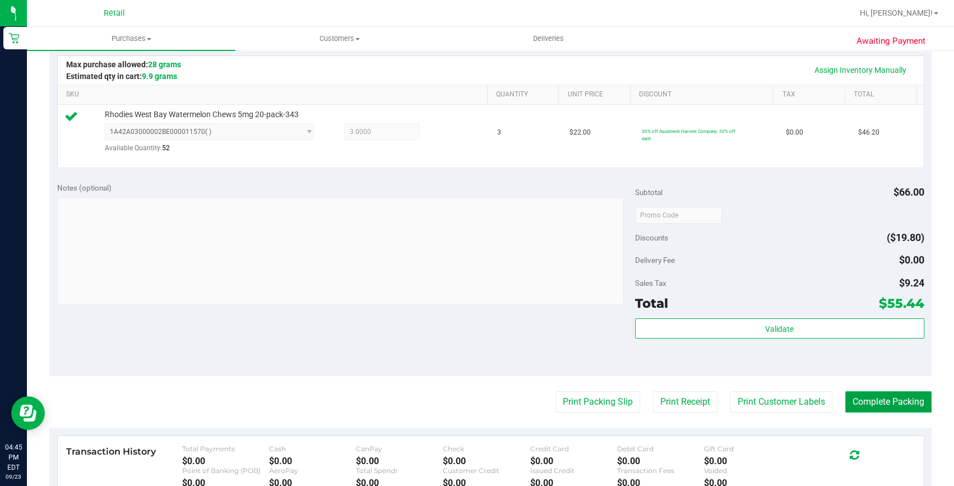
click at [900, 408] on button "Complete Packing" at bounding box center [888, 401] width 86 height 21
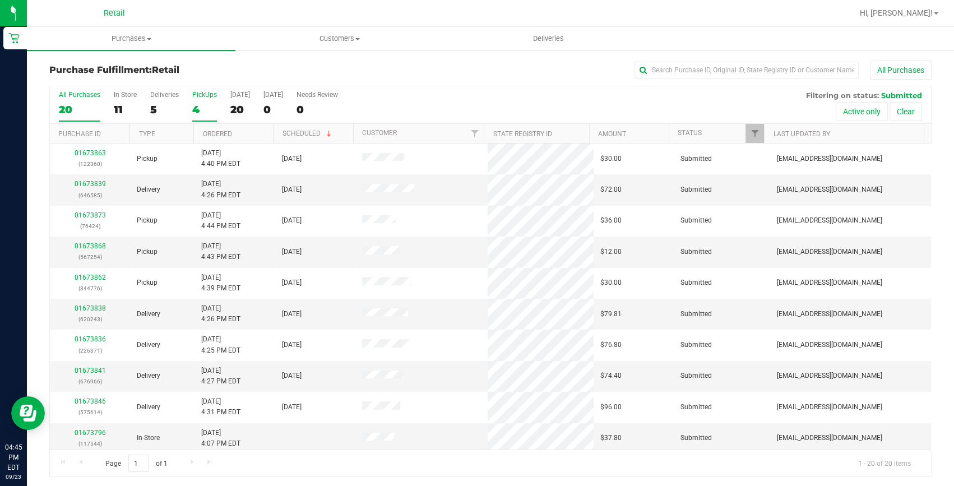
click at [207, 106] on div "4" at bounding box center [204, 109] width 25 height 13
click at [0, 0] on input "PickUps 4" at bounding box center [0, 0] width 0 height 0
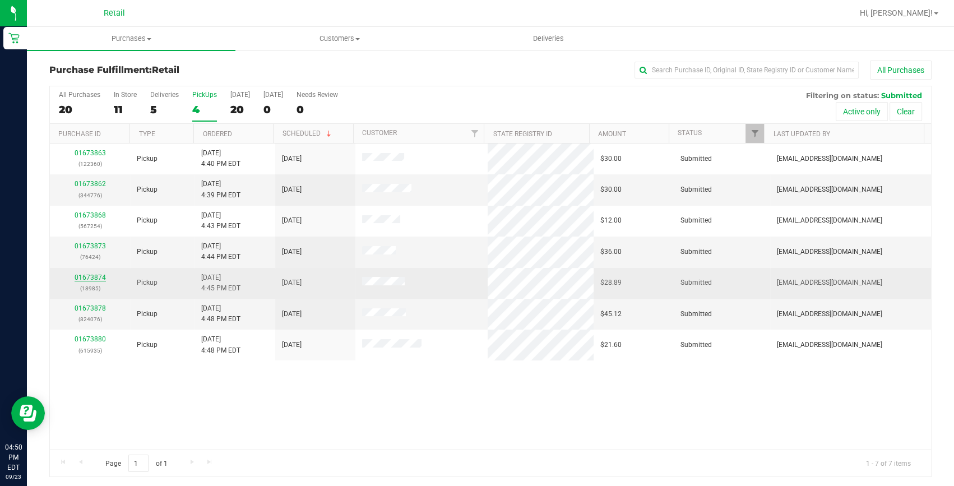
click at [103, 277] on link "01673874" at bounding box center [90, 277] width 31 height 8
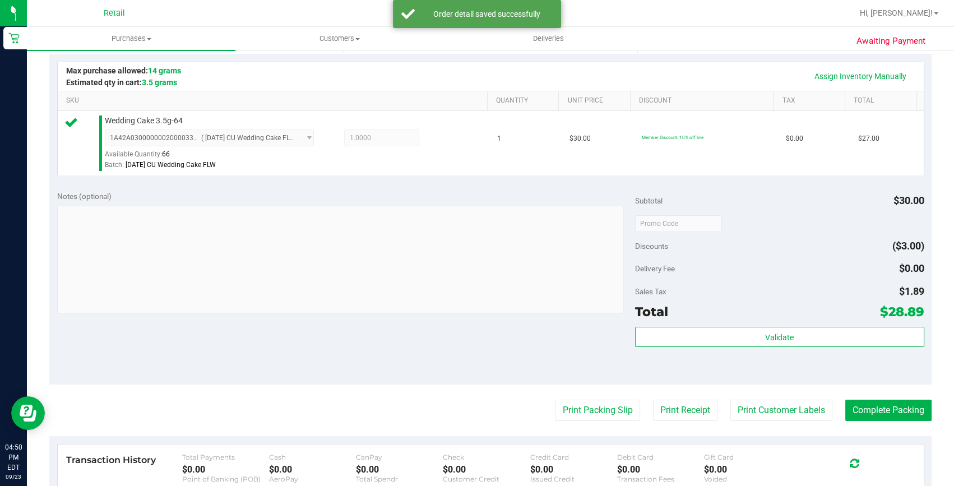
scroll to position [254, 0]
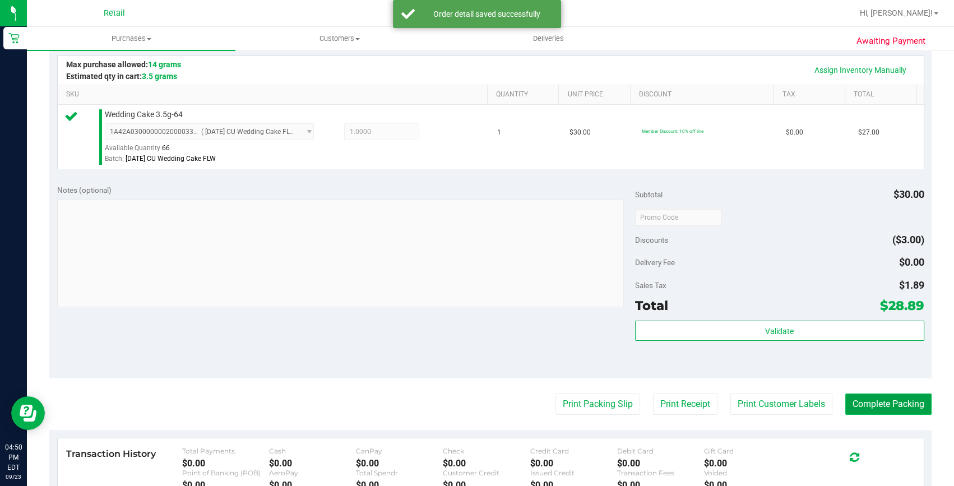
click at [899, 409] on button "Complete Packing" at bounding box center [888, 403] width 86 height 21
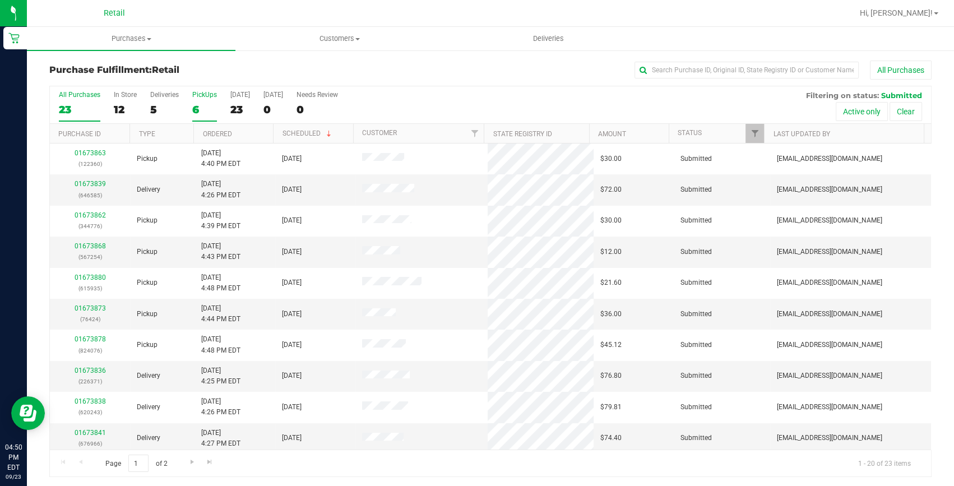
click at [193, 99] on label "PickUps 6" at bounding box center [204, 106] width 25 height 31
click at [0, 0] on input "PickUps 6" at bounding box center [0, 0] width 0 height 0
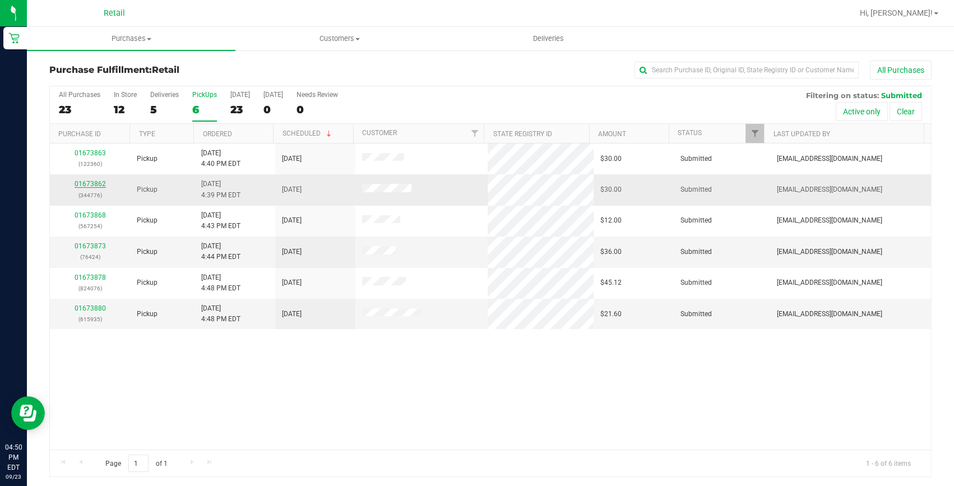
click at [91, 185] on link "01673862" at bounding box center [90, 184] width 31 height 8
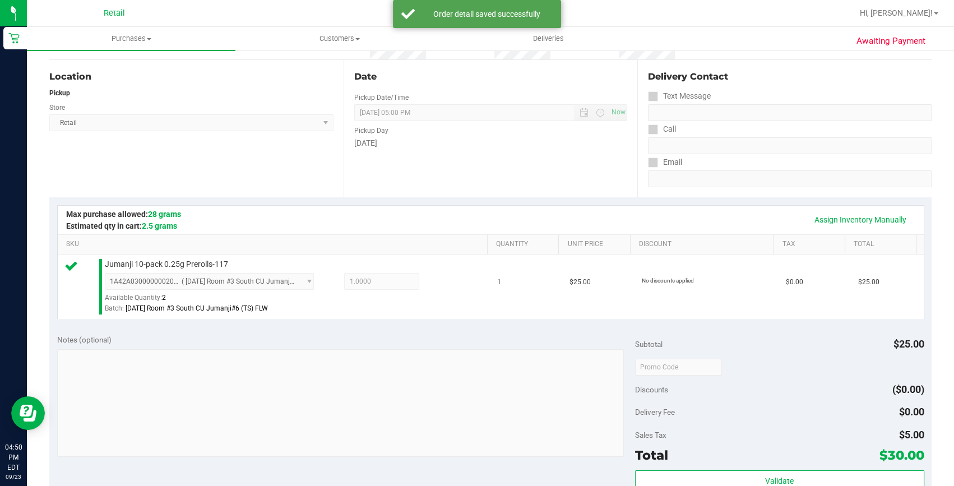
scroll to position [203, 0]
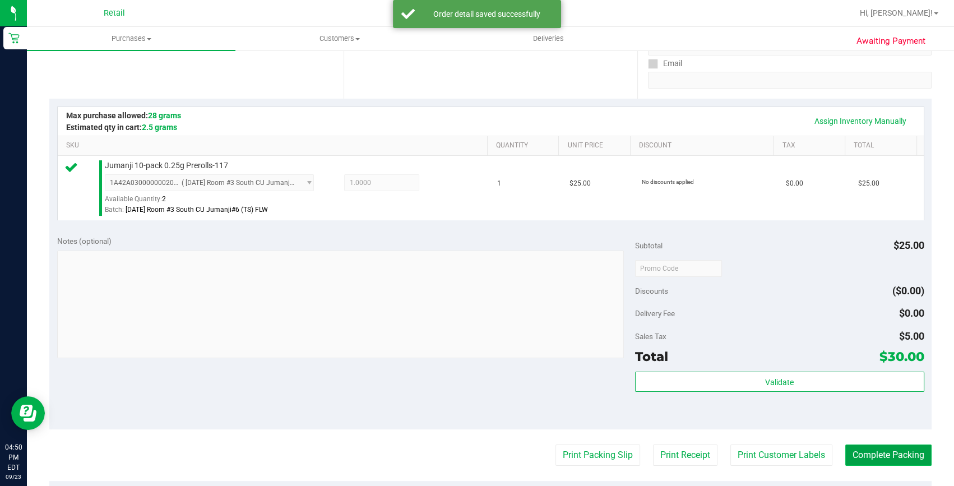
click at [882, 455] on button "Complete Packing" at bounding box center [888, 454] width 86 height 21
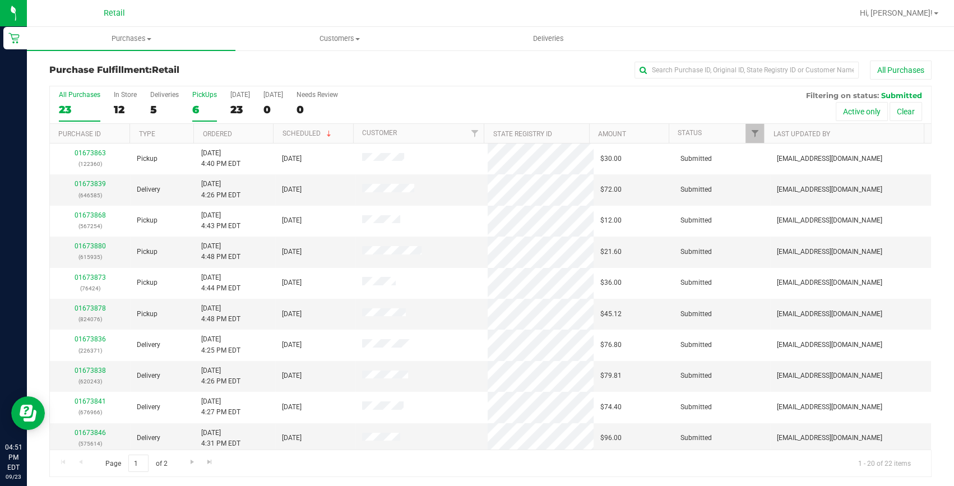
click at [196, 107] on div "6" at bounding box center [204, 109] width 25 height 13
click at [0, 0] on input "PickUps 6" at bounding box center [0, 0] width 0 height 0
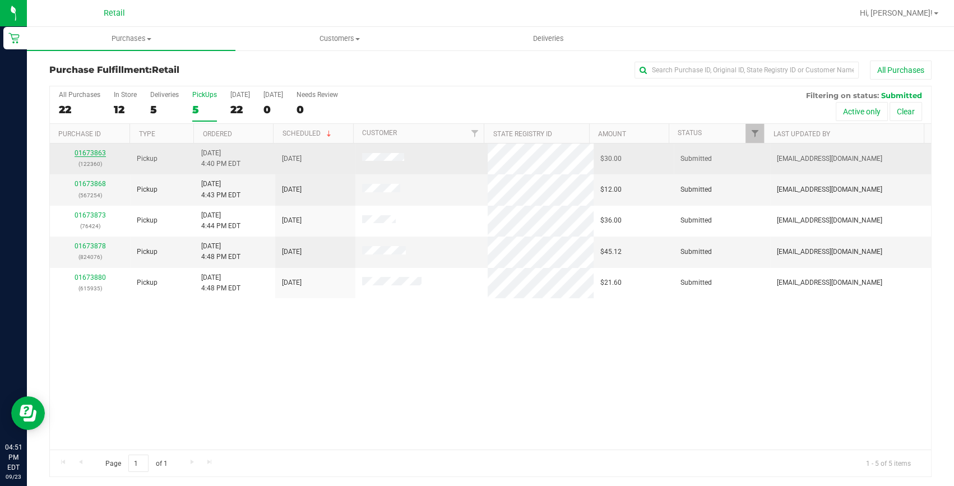
click at [91, 153] on link "01673863" at bounding box center [90, 153] width 31 height 8
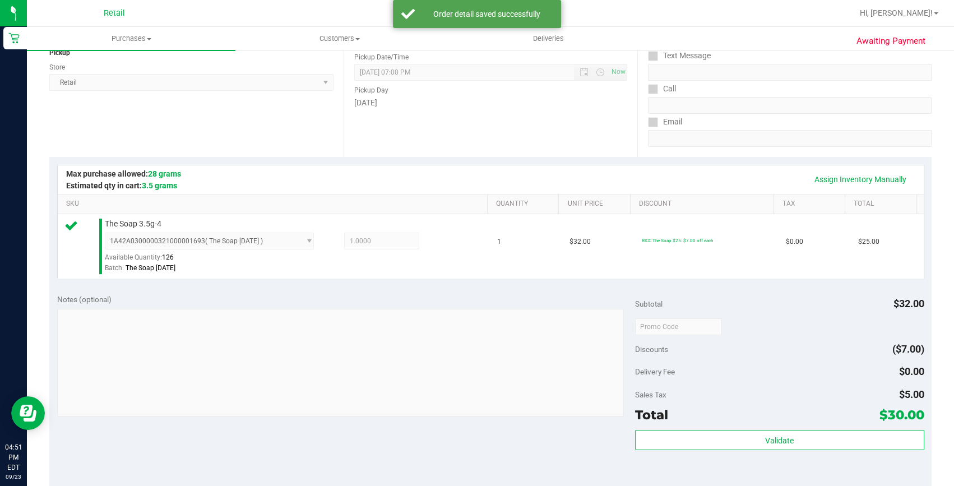
scroll to position [203, 0]
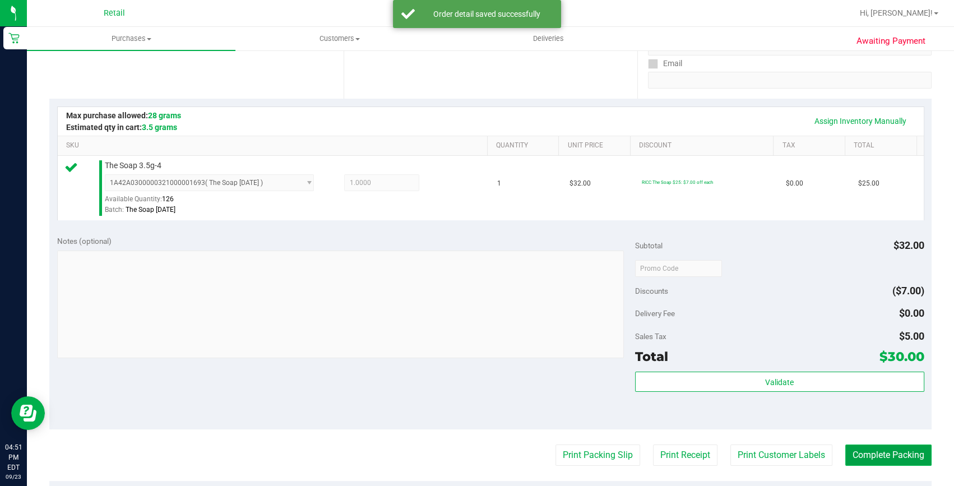
click at [860, 448] on button "Complete Packing" at bounding box center [888, 454] width 86 height 21
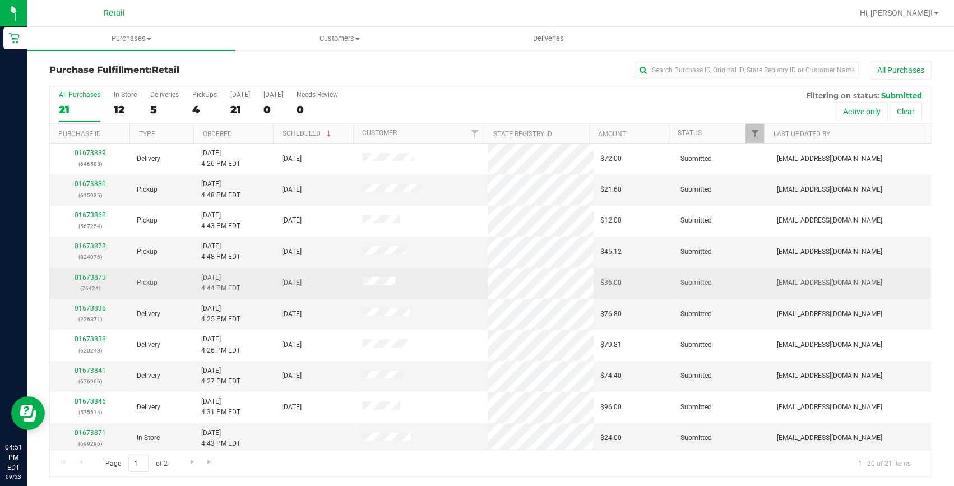
click at [93, 270] on td "01673873 (76424)" at bounding box center [90, 283] width 80 height 31
click at [95, 278] on link "01673873" at bounding box center [90, 277] width 31 height 8
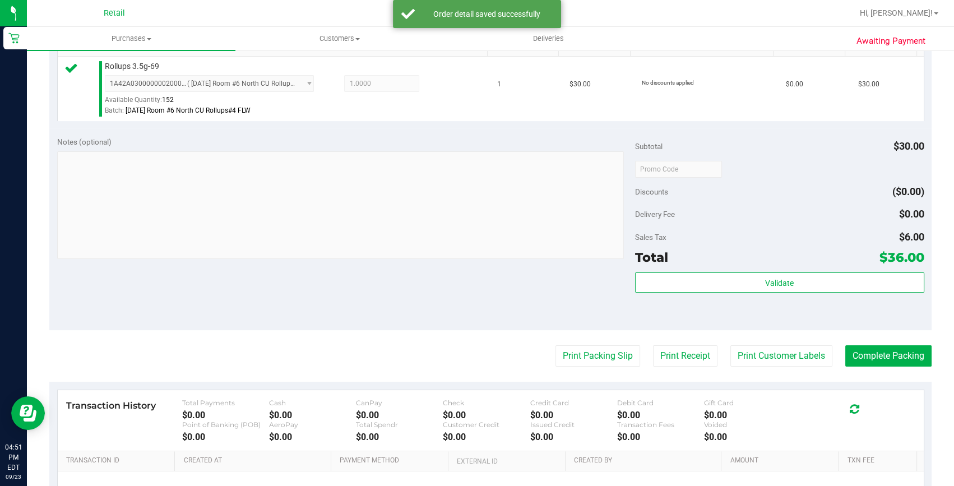
scroll to position [305, 0]
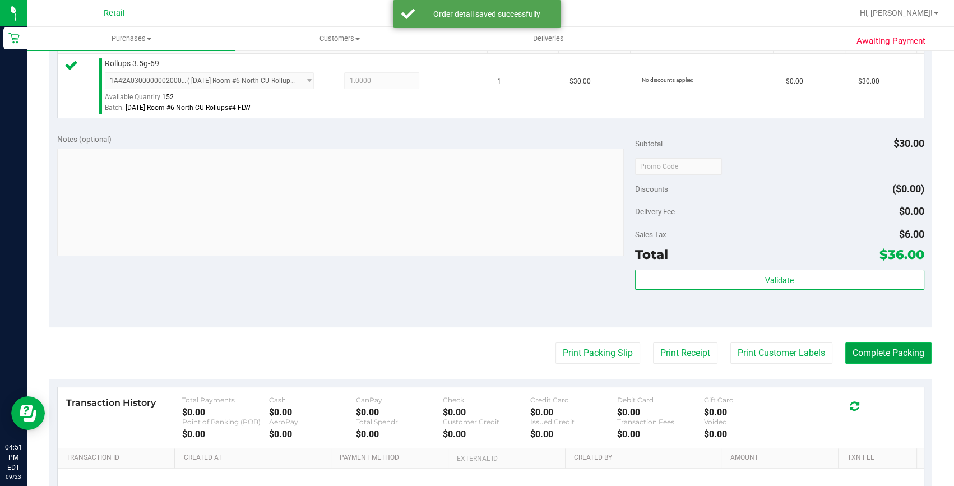
click at [900, 356] on button "Complete Packing" at bounding box center [888, 352] width 86 height 21
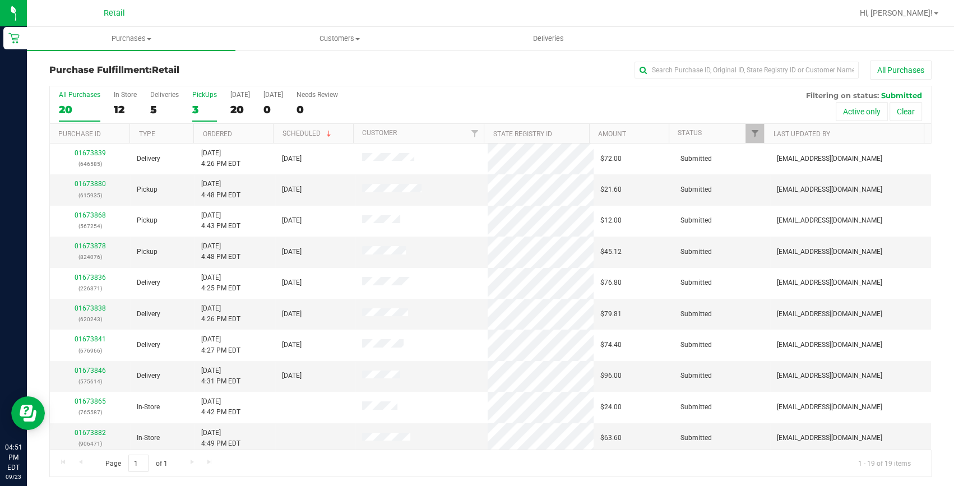
click at [209, 104] on div "3" at bounding box center [204, 109] width 25 height 13
click at [0, 0] on input "PickUps 3" at bounding box center [0, 0] width 0 height 0
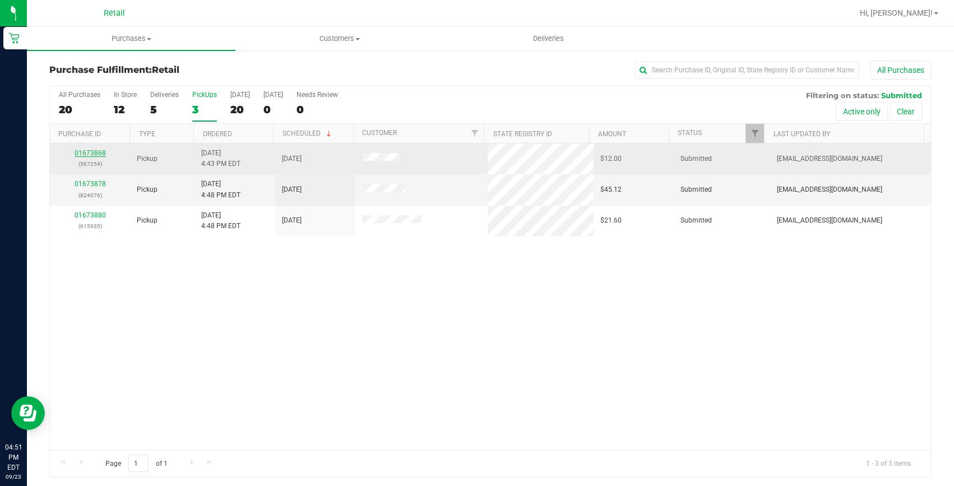
click at [84, 154] on link "01673868" at bounding box center [90, 153] width 31 height 8
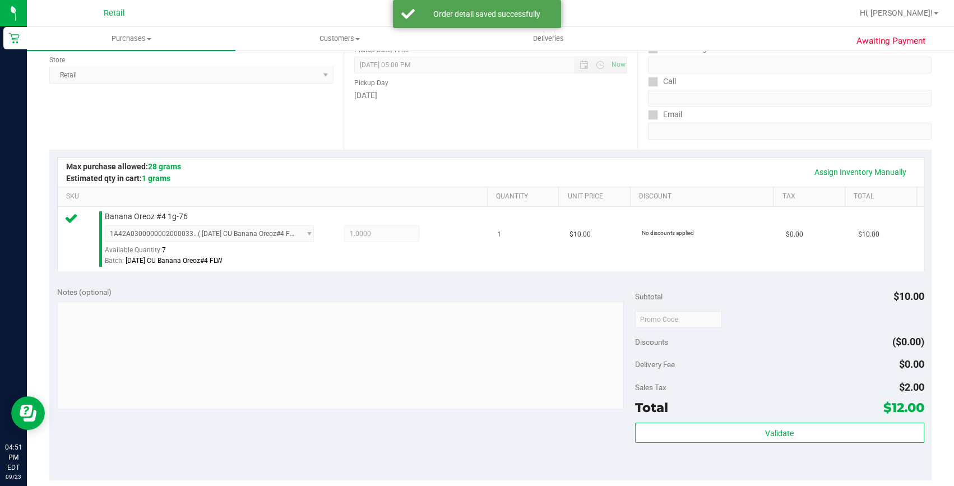
scroll to position [305, 0]
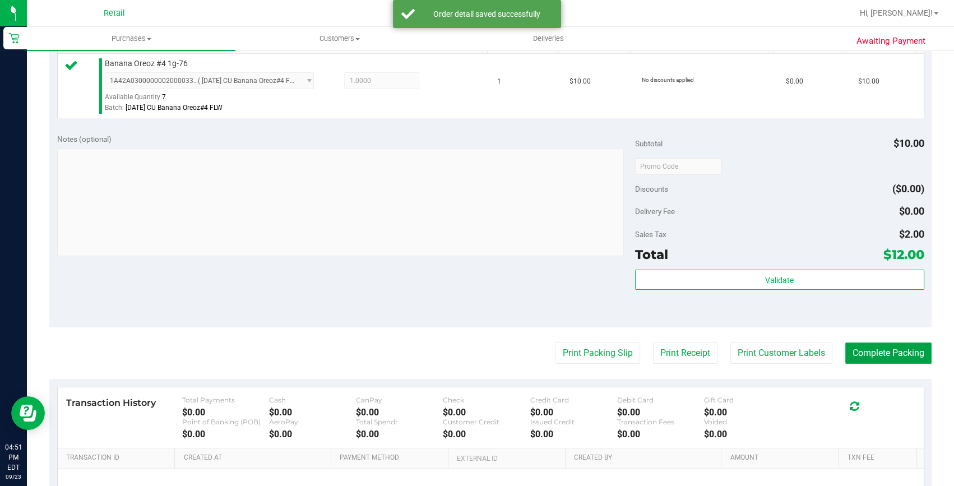
click at [875, 351] on button "Complete Packing" at bounding box center [888, 352] width 86 height 21
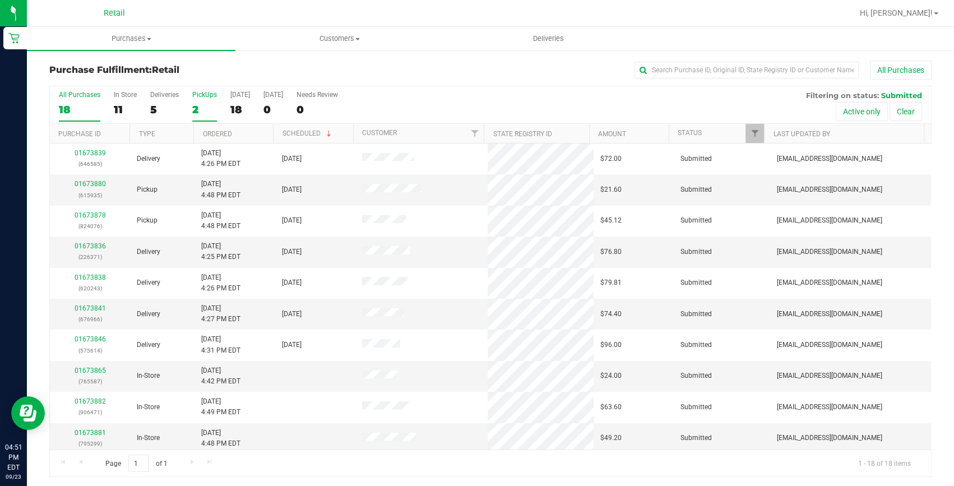
click at [206, 117] on label "PickUps 2" at bounding box center [204, 106] width 25 height 31
click at [0, 0] on input "PickUps 2" at bounding box center [0, 0] width 0 height 0
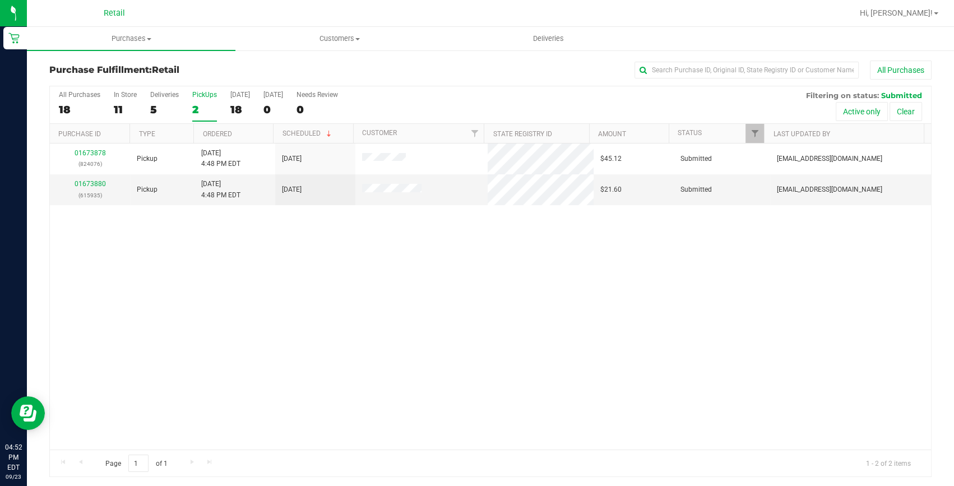
click at [199, 106] on div "2" at bounding box center [204, 109] width 25 height 13
click at [0, 0] on input "PickUps 2" at bounding box center [0, 0] width 0 height 0
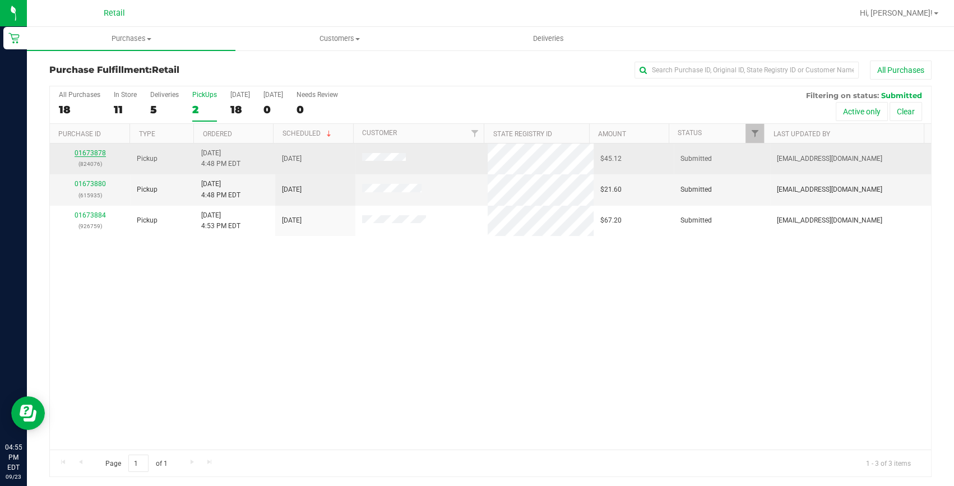
click at [94, 152] on link "01673878" at bounding box center [90, 153] width 31 height 8
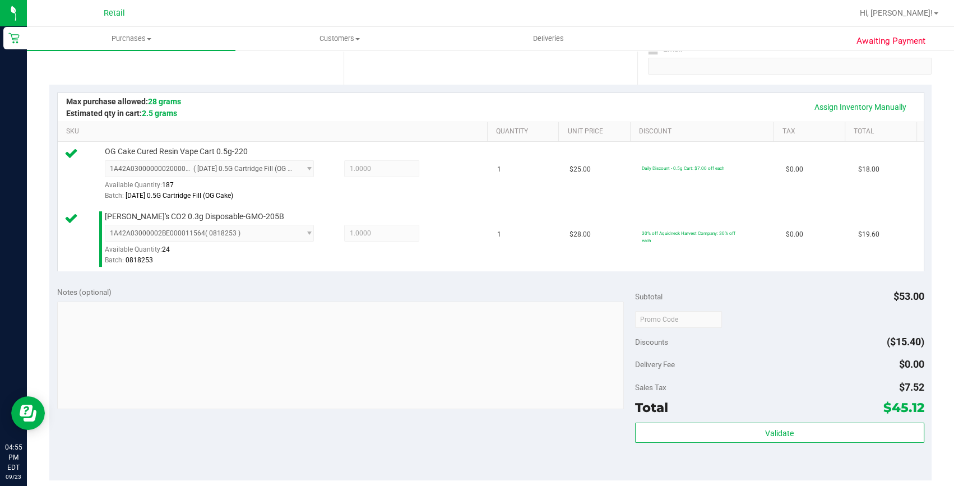
scroll to position [305, 0]
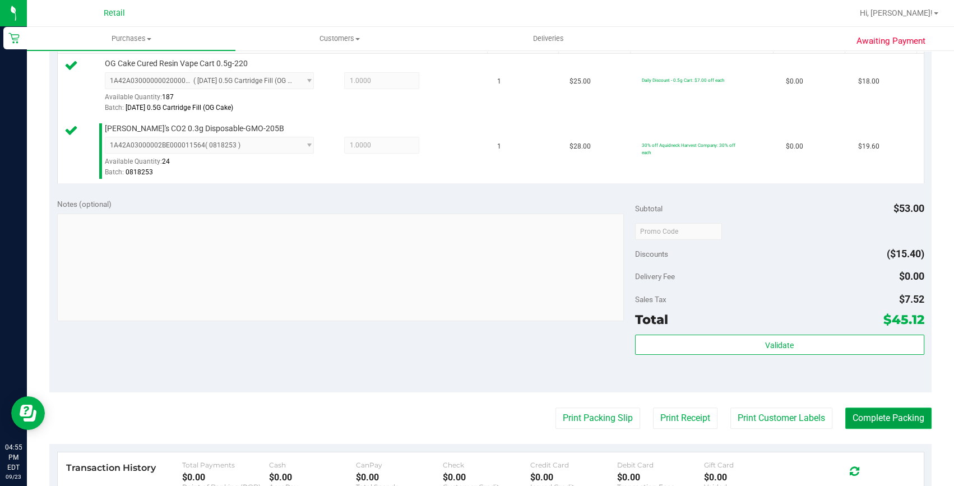
click at [910, 414] on button "Complete Packing" at bounding box center [888, 417] width 86 height 21
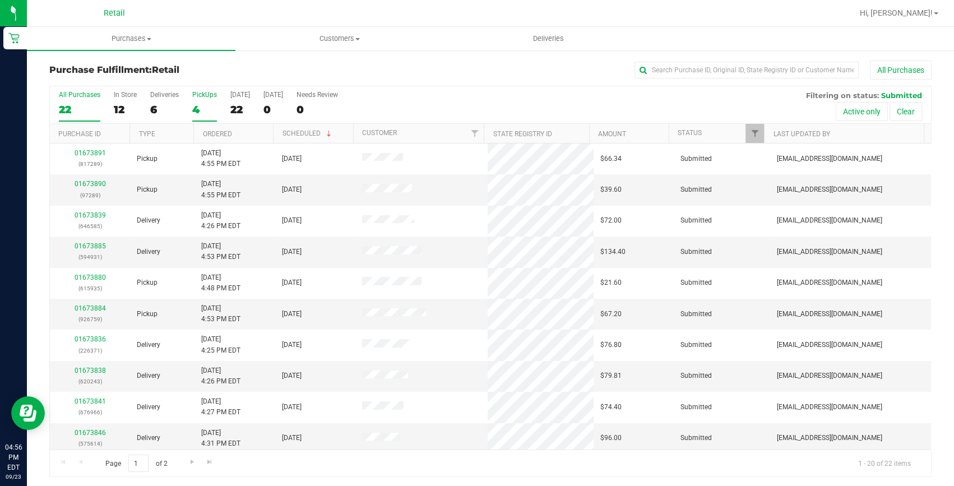
click at [194, 109] on div "4" at bounding box center [204, 109] width 25 height 13
click at [0, 0] on input "PickUps 4" at bounding box center [0, 0] width 0 height 0
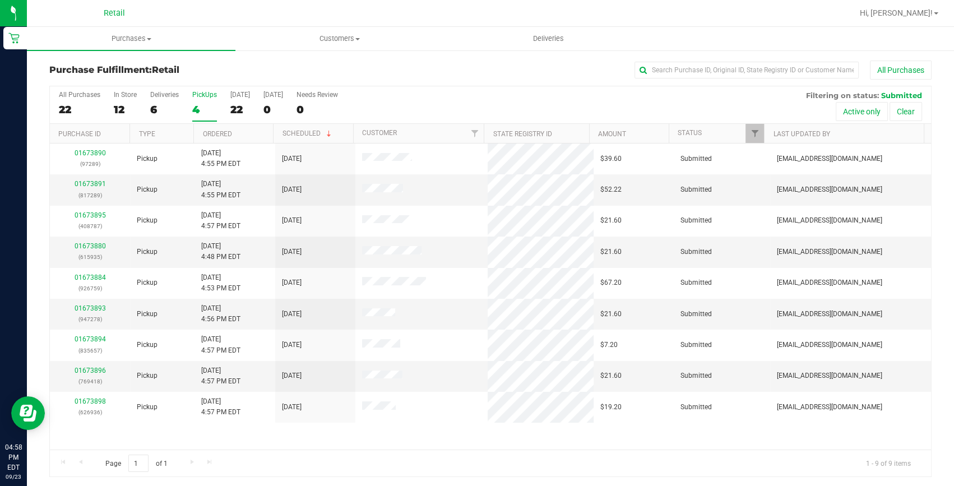
click at [212, 114] on div "4" at bounding box center [204, 109] width 25 height 13
click at [0, 0] on input "PickUps 4" at bounding box center [0, 0] width 0 height 0
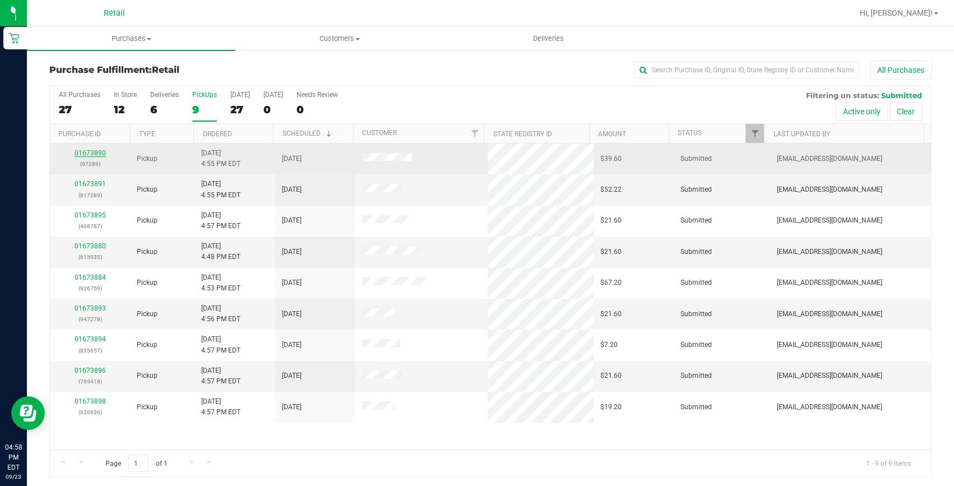
click at [85, 151] on link "01673890" at bounding box center [90, 153] width 31 height 8
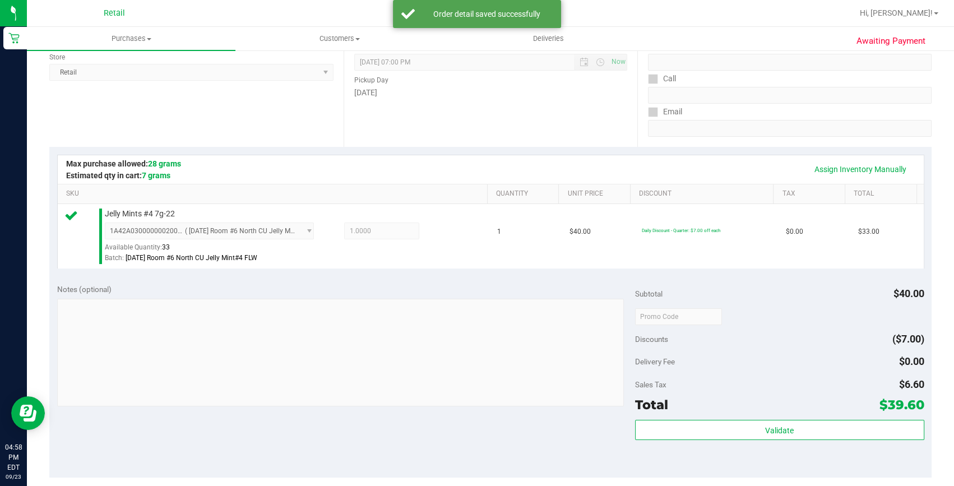
scroll to position [254, 0]
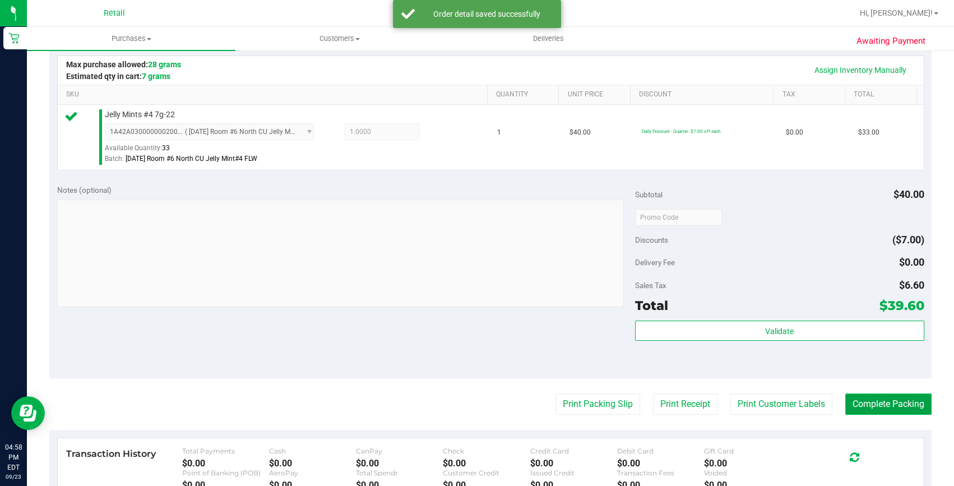
click at [864, 411] on button "Complete Packing" at bounding box center [888, 403] width 86 height 21
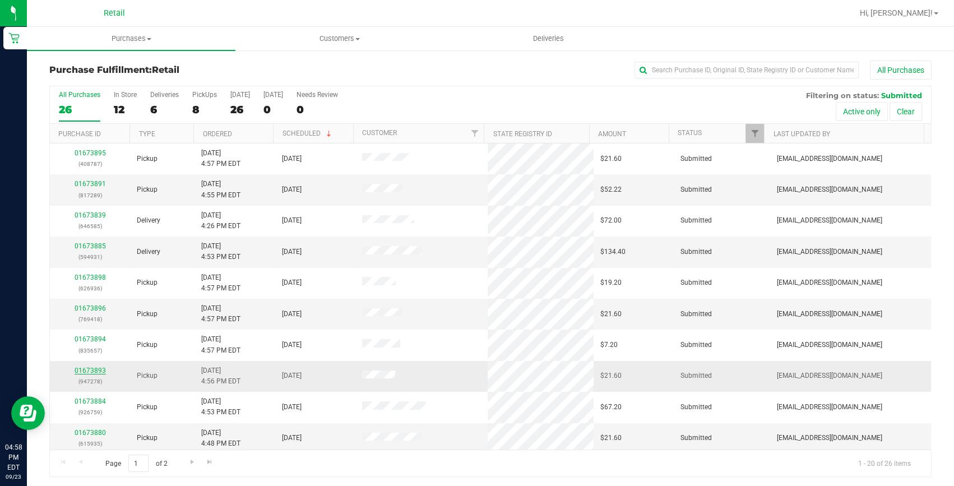
click at [84, 366] on link "01673893" at bounding box center [90, 370] width 31 height 8
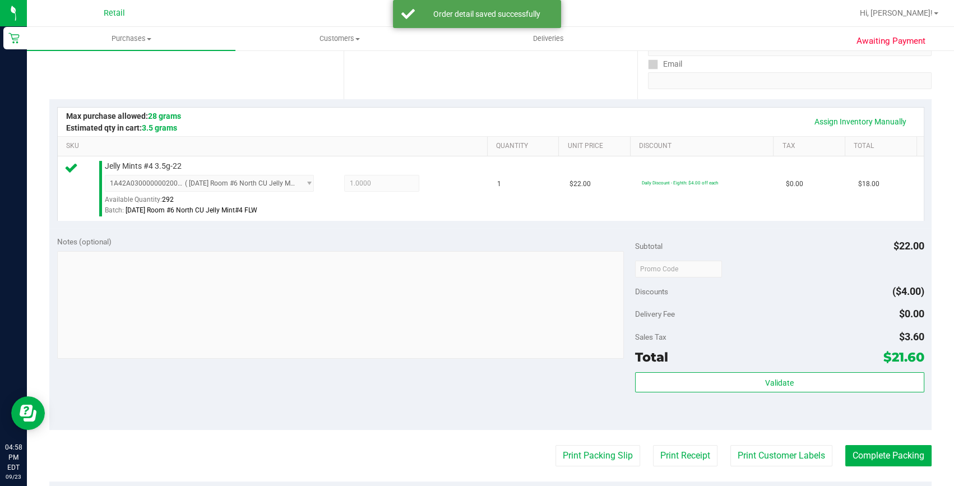
scroll to position [203, 0]
click at [880, 459] on button "Complete Packing" at bounding box center [888, 454] width 86 height 21
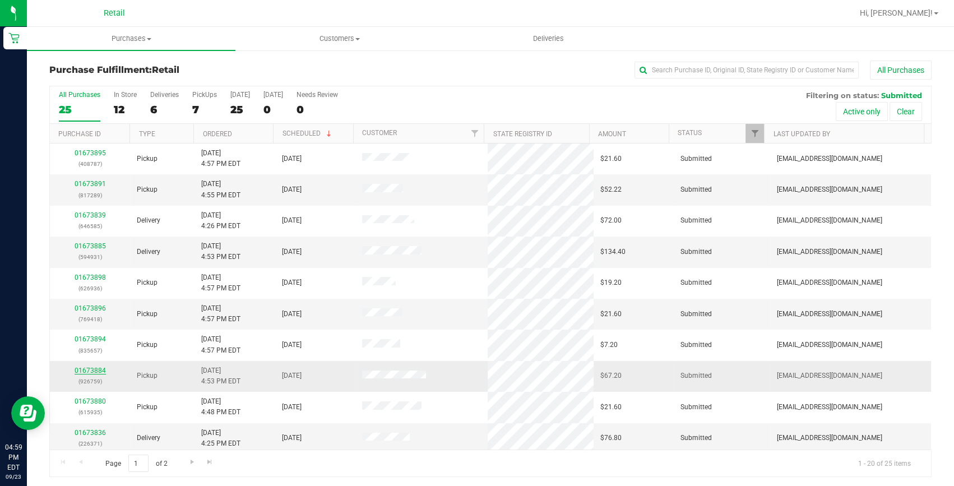
click at [101, 369] on link "01673884" at bounding box center [90, 370] width 31 height 8
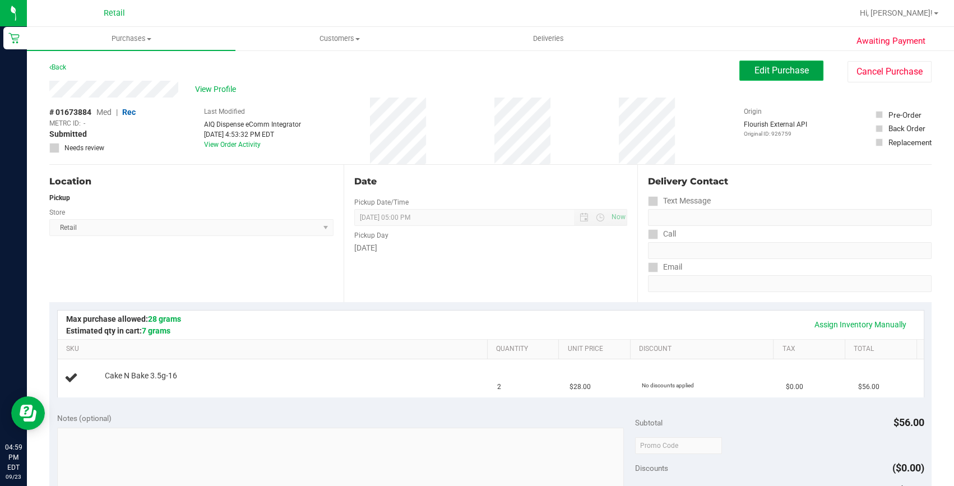
click at [756, 61] on button "Edit Purchase" at bounding box center [781, 71] width 84 height 20
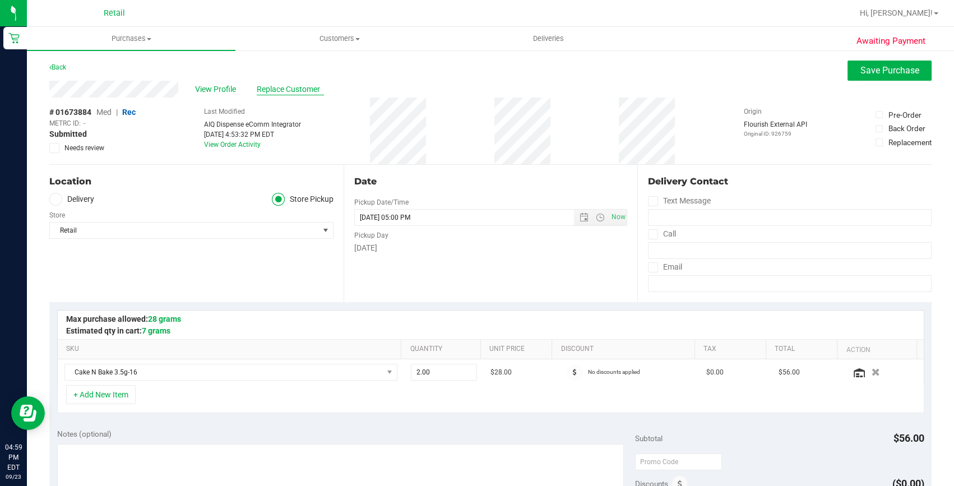
click at [271, 89] on span "Replace Customer" at bounding box center [290, 89] width 67 height 12
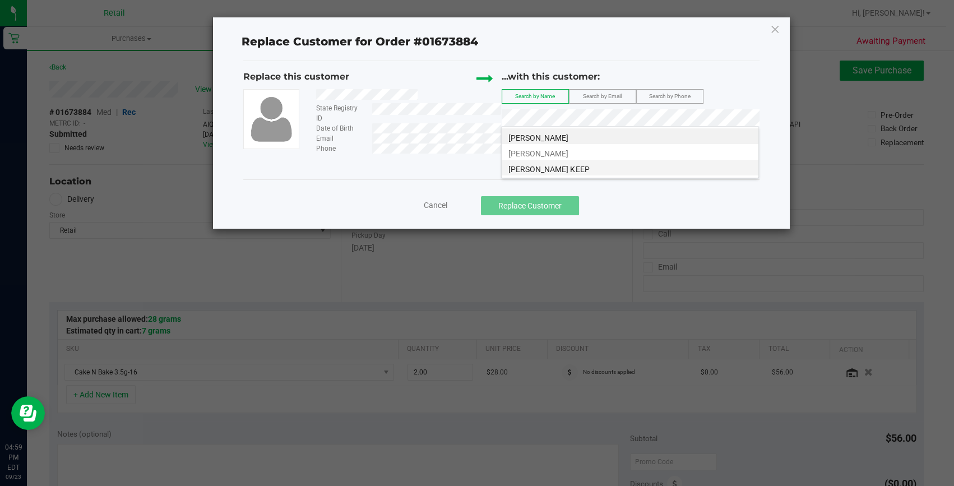
click at [561, 163] on li "[PERSON_NAME] KEEP" at bounding box center [629, 168] width 257 height 16
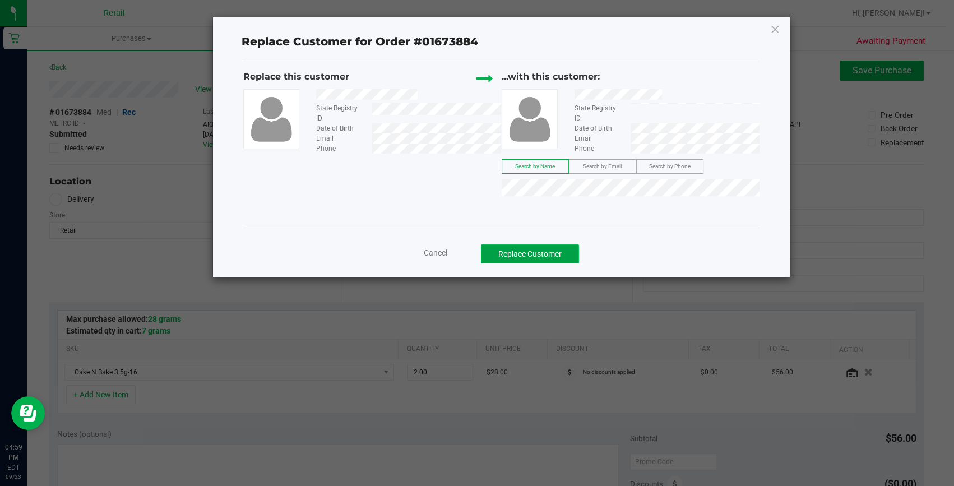
click at [550, 252] on button "Replace Customer" at bounding box center [530, 253] width 98 height 19
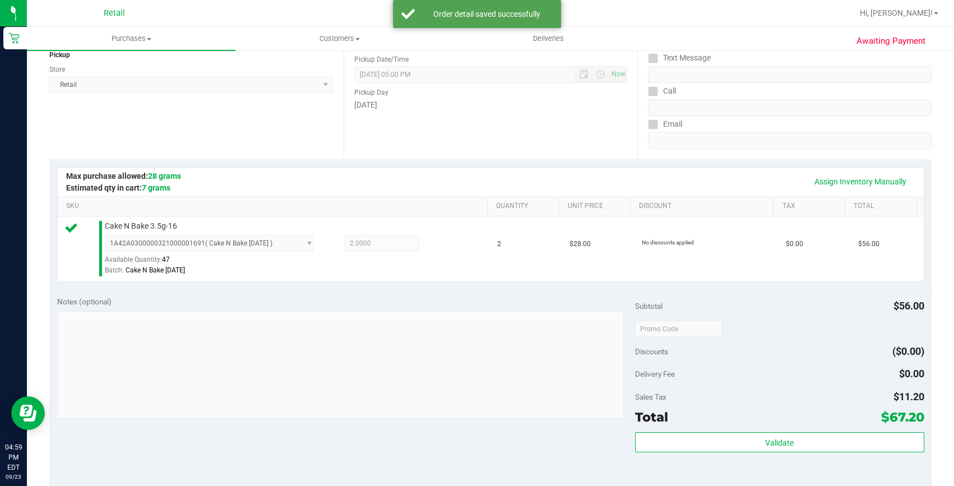
scroll to position [305, 0]
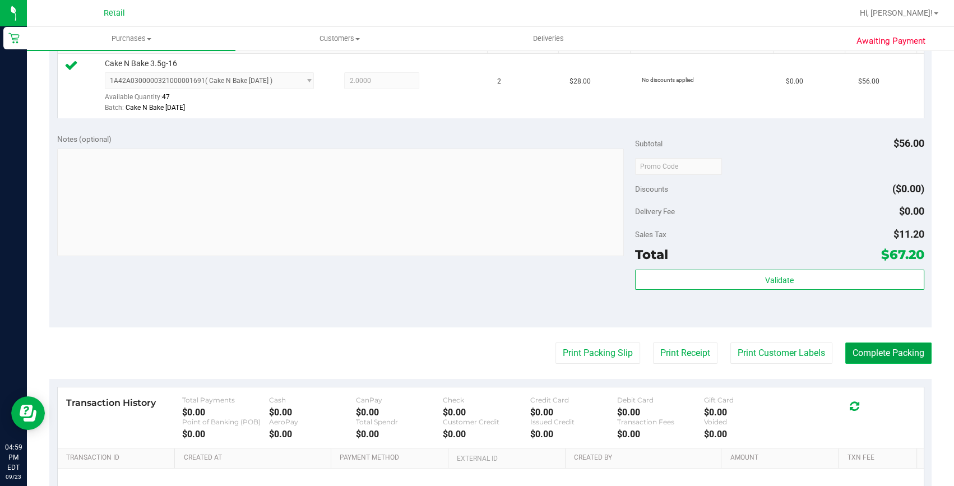
click at [854, 362] on button "Complete Packing" at bounding box center [888, 352] width 86 height 21
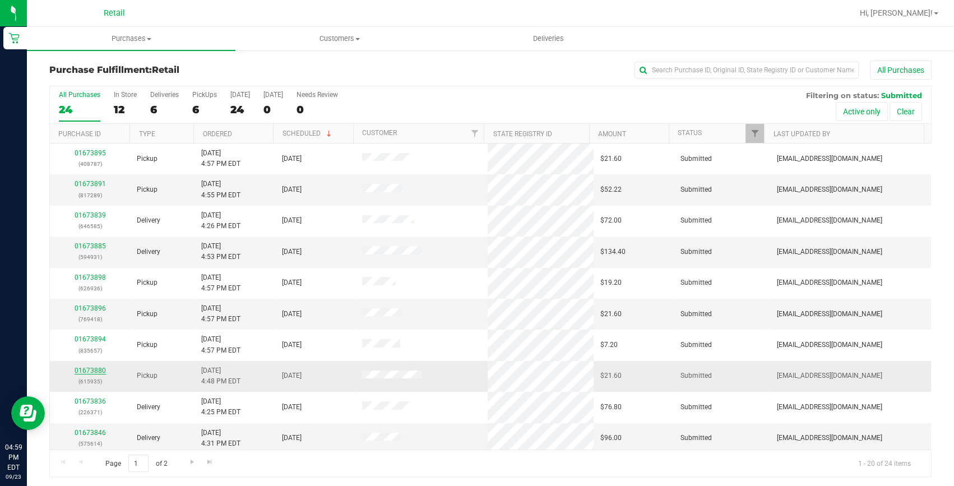
click at [96, 370] on link "01673880" at bounding box center [90, 370] width 31 height 8
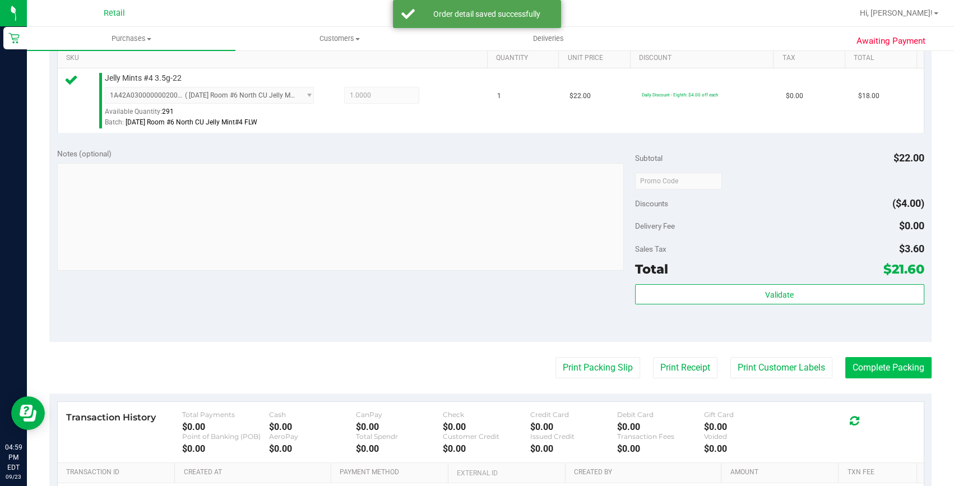
scroll to position [305, 0]
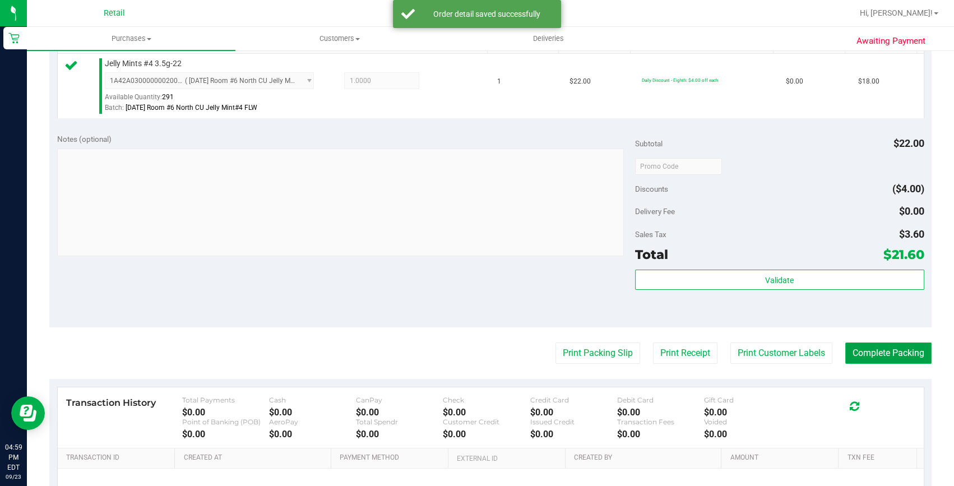
click at [856, 345] on button "Complete Packing" at bounding box center [888, 352] width 86 height 21
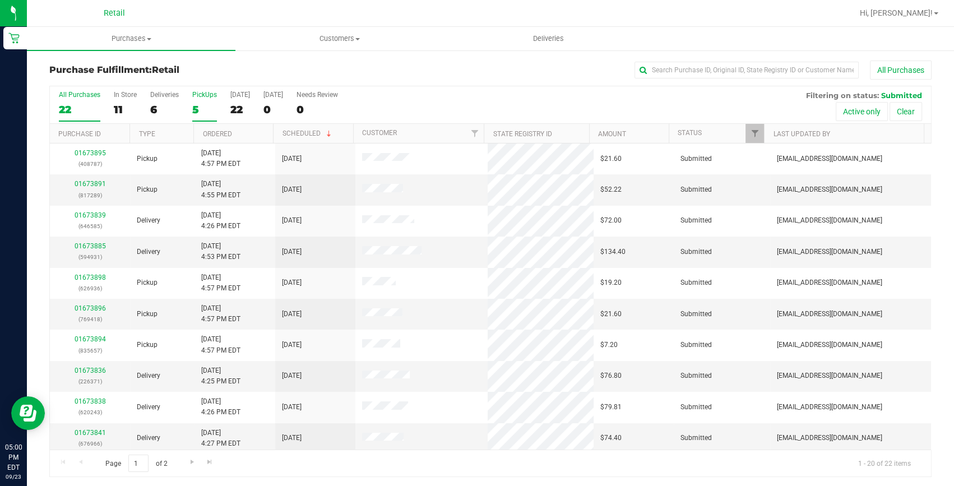
click at [202, 110] on div "5" at bounding box center [204, 109] width 25 height 13
click at [0, 0] on input "PickUps 5" at bounding box center [0, 0] width 0 height 0
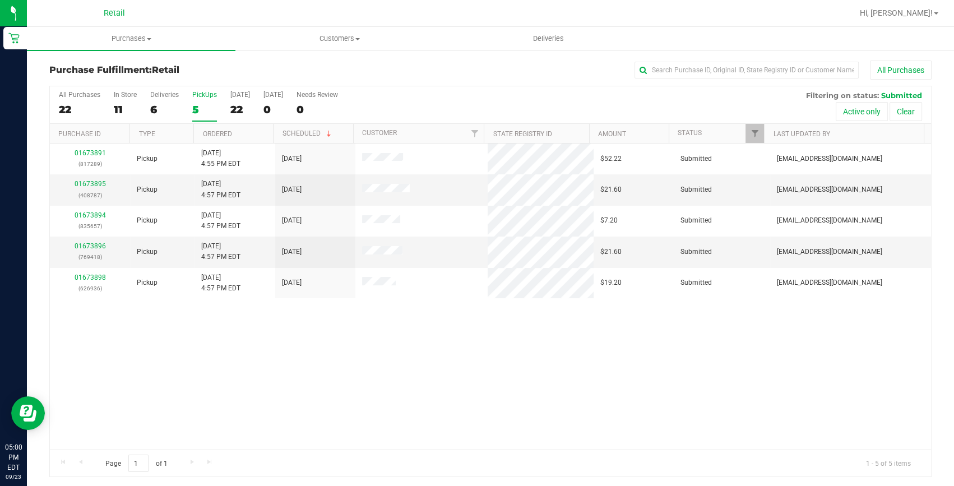
scroll to position [2, 0]
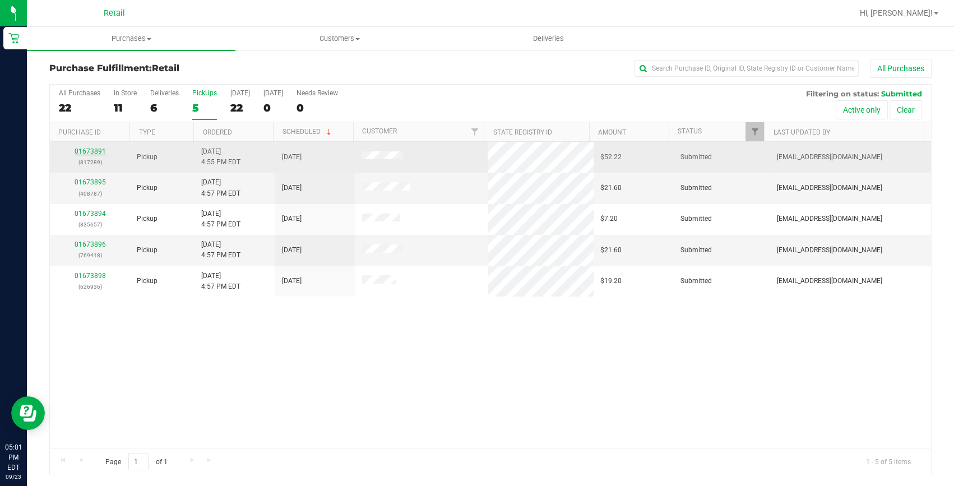
click at [83, 148] on link "01673891" at bounding box center [90, 151] width 31 height 8
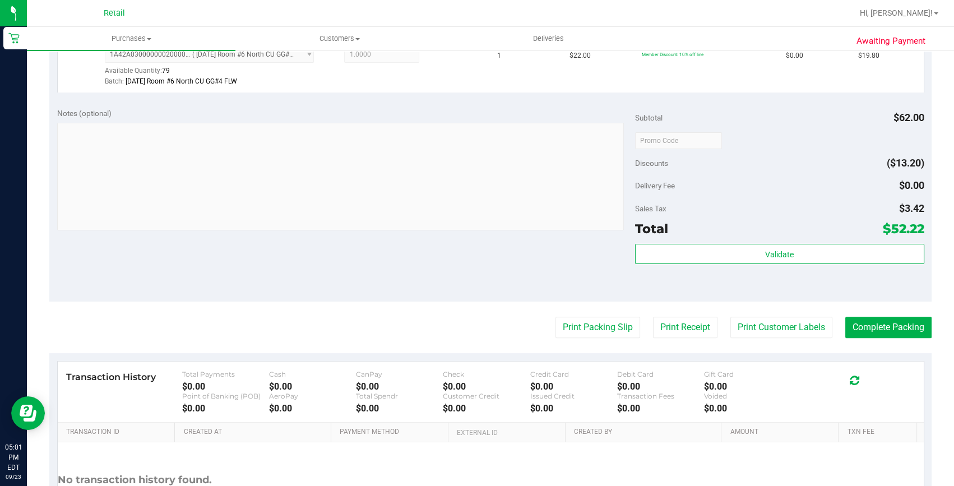
scroll to position [409, 0]
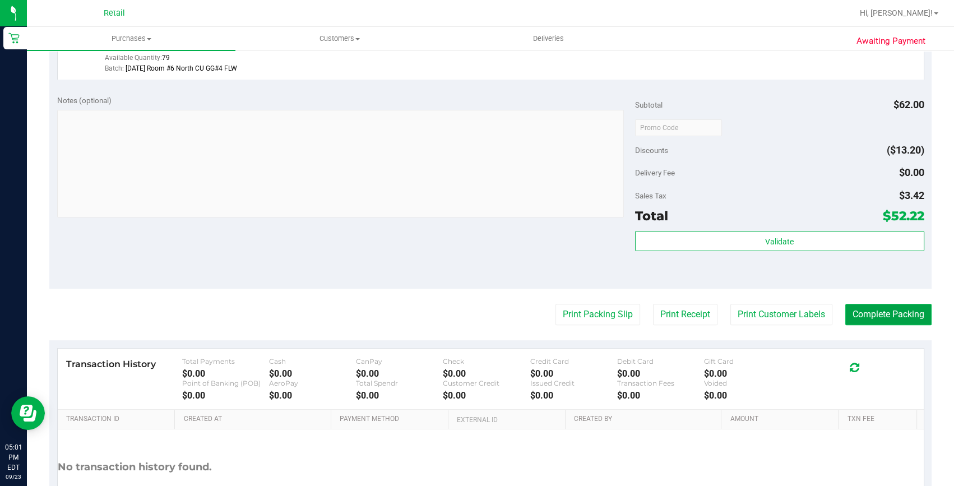
click at [863, 313] on button "Complete Packing" at bounding box center [888, 314] width 86 height 21
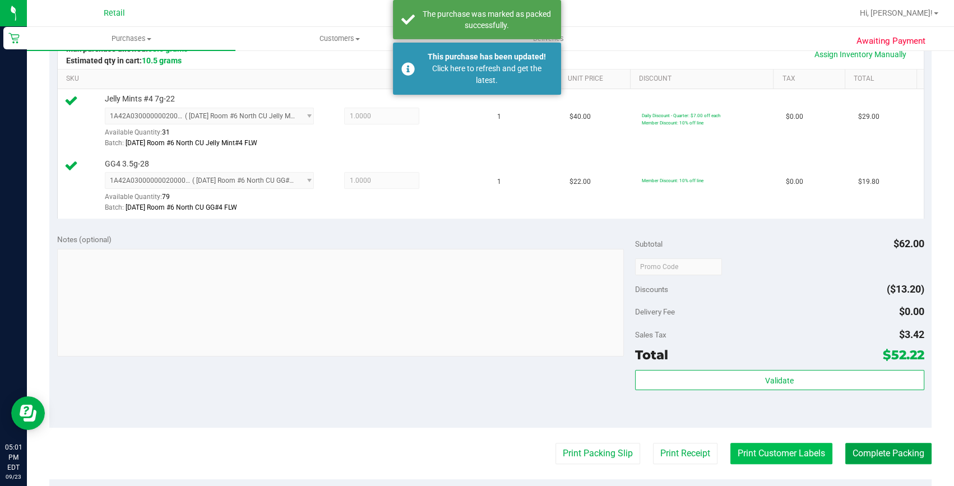
scroll to position [257, 0]
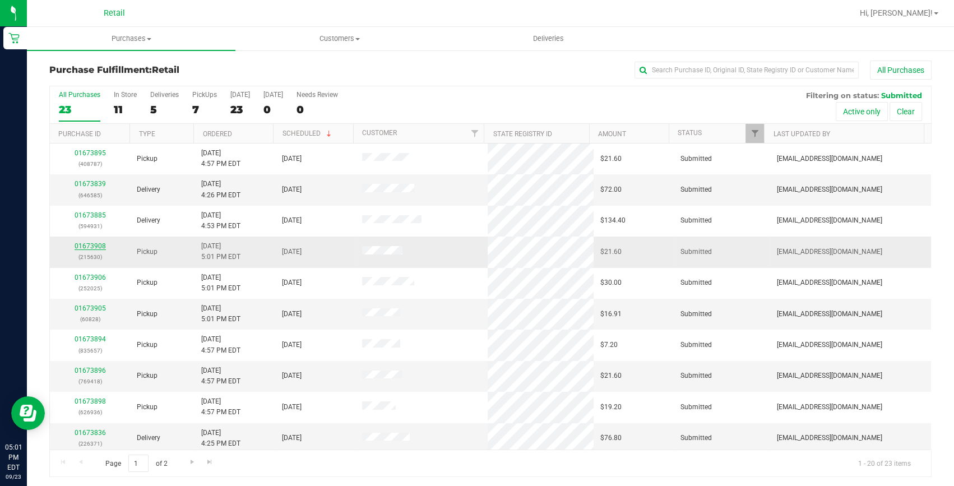
click at [90, 247] on link "01673908" at bounding box center [90, 246] width 31 height 8
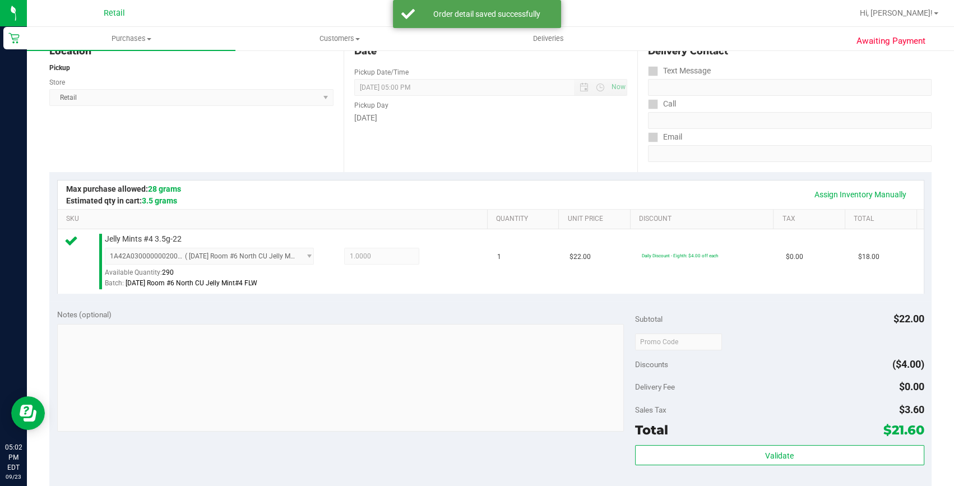
scroll to position [203, 0]
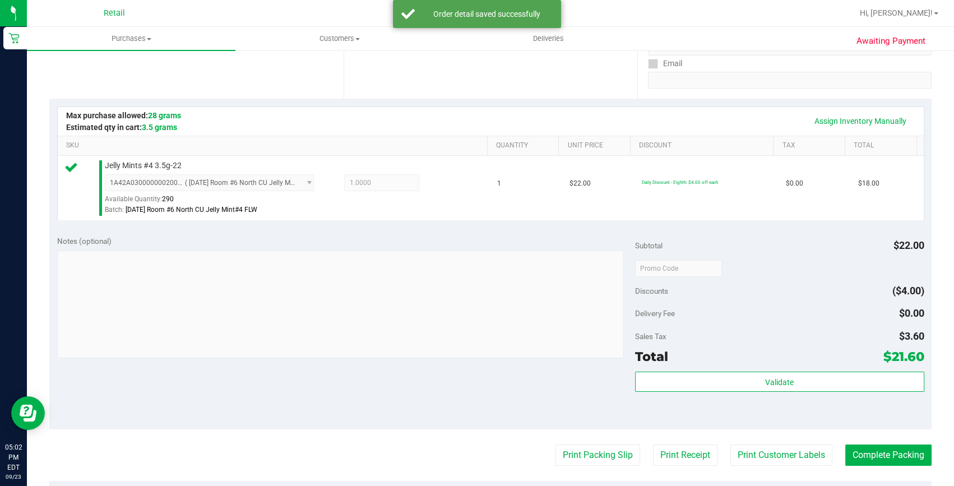
click at [889, 436] on purchase-details "Back Edit Purchase Cancel Purchase View Profile # 01673908 Med | Rec METRC ID: …" at bounding box center [490, 273] width 882 height 833
click at [875, 439] on purchase-details "Back Edit Purchase Cancel Purchase View Profile # 01673908 Med | Rec METRC ID: …" at bounding box center [490, 273] width 882 height 833
click at [872, 446] on button "Complete Packing" at bounding box center [888, 454] width 86 height 21
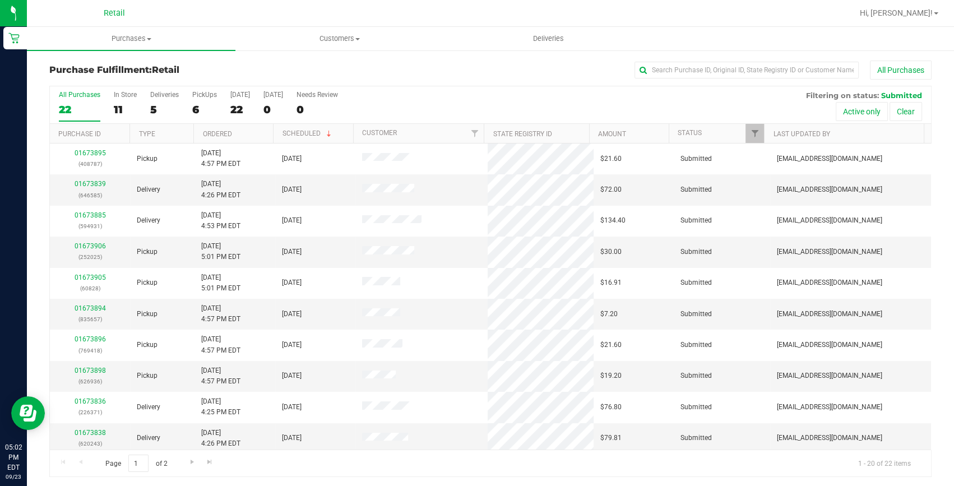
click at [190, 112] on div "All Purchases 22 In Store 11 Deliveries 5 PickUps 6 [DATE] 22 [DATE] 0 Needs Re…" at bounding box center [490, 105] width 881 height 38
click at [196, 111] on div "6" at bounding box center [204, 109] width 25 height 13
click at [0, 0] on input "PickUps 6" at bounding box center [0, 0] width 0 height 0
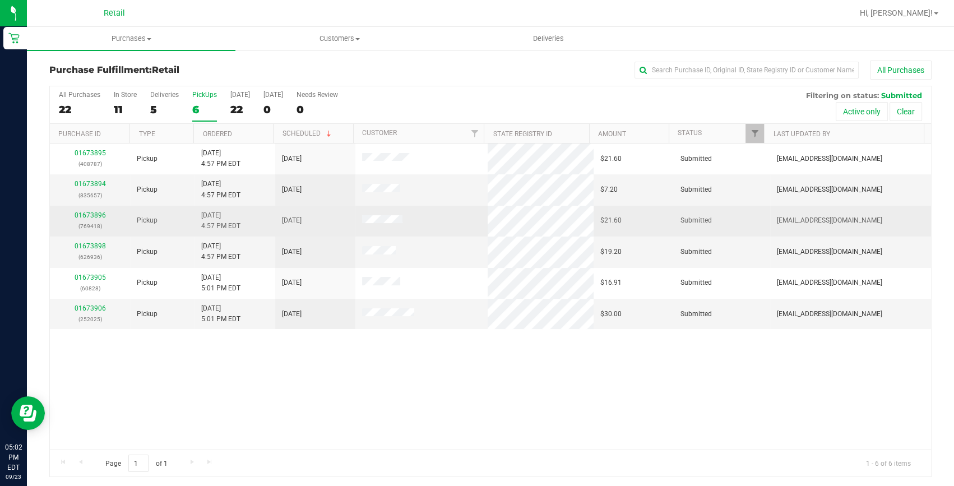
click at [90, 210] on div "01673896 (769418)" at bounding box center [90, 220] width 67 height 21
click at [83, 216] on link "01673896" at bounding box center [90, 215] width 31 height 8
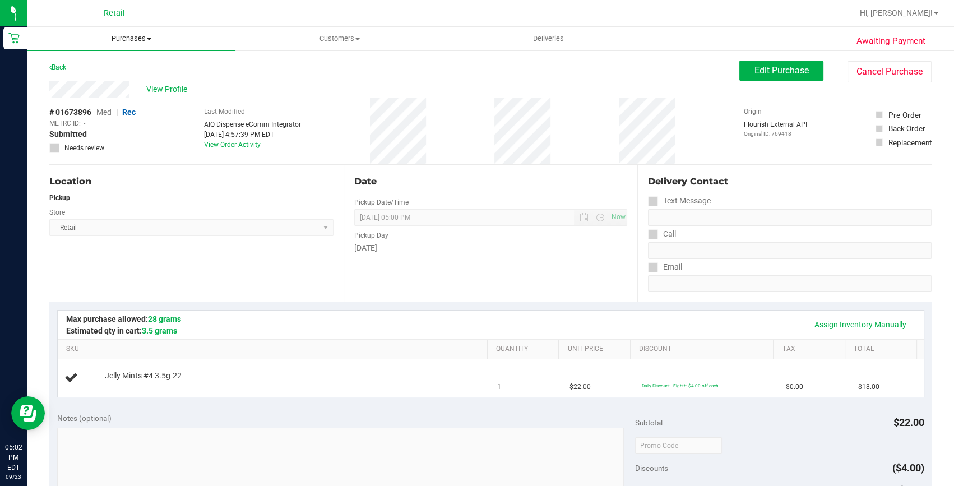
click at [135, 41] on span "Purchases" at bounding box center [131, 39] width 208 height 10
click at [100, 84] on li "Fulfillment" at bounding box center [131, 81] width 208 height 13
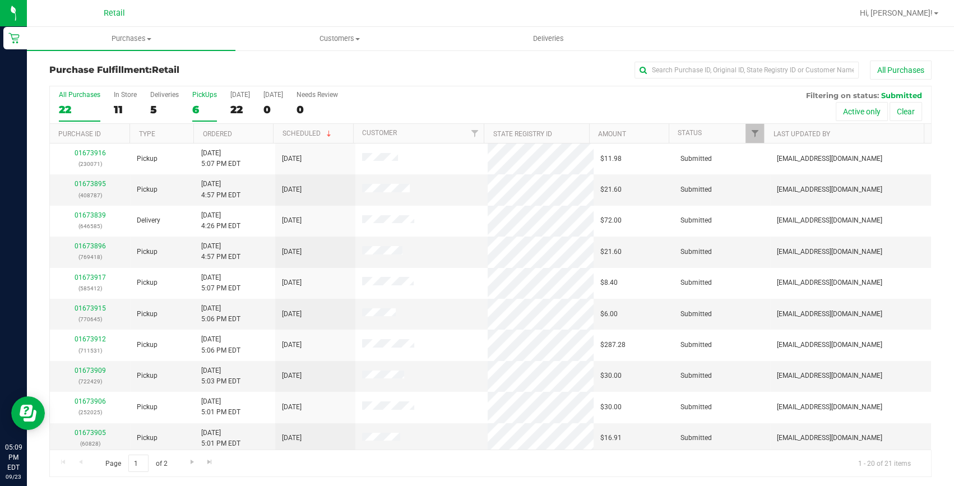
click at [201, 104] on div "6" at bounding box center [204, 109] width 25 height 13
click at [0, 0] on input "PickUps 6" at bounding box center [0, 0] width 0 height 0
click at [94, 187] on link "01673916" at bounding box center [90, 184] width 31 height 8
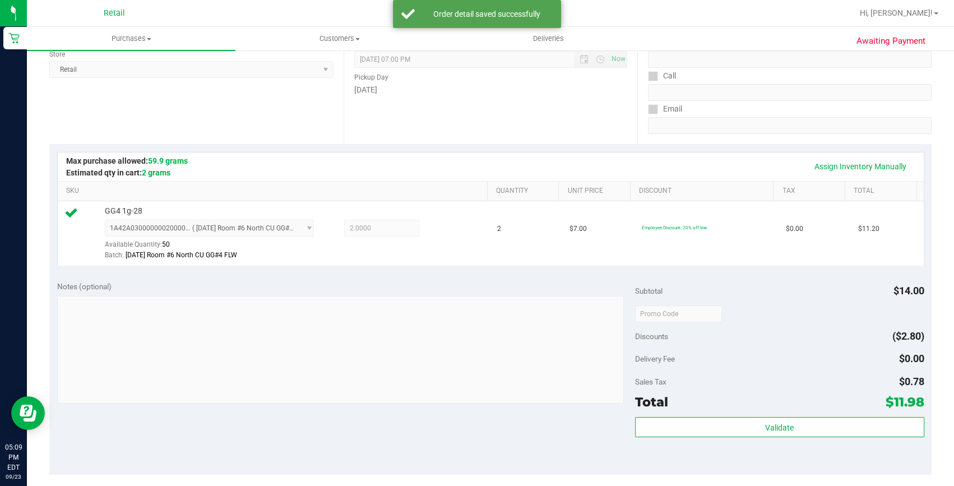
scroll to position [203, 0]
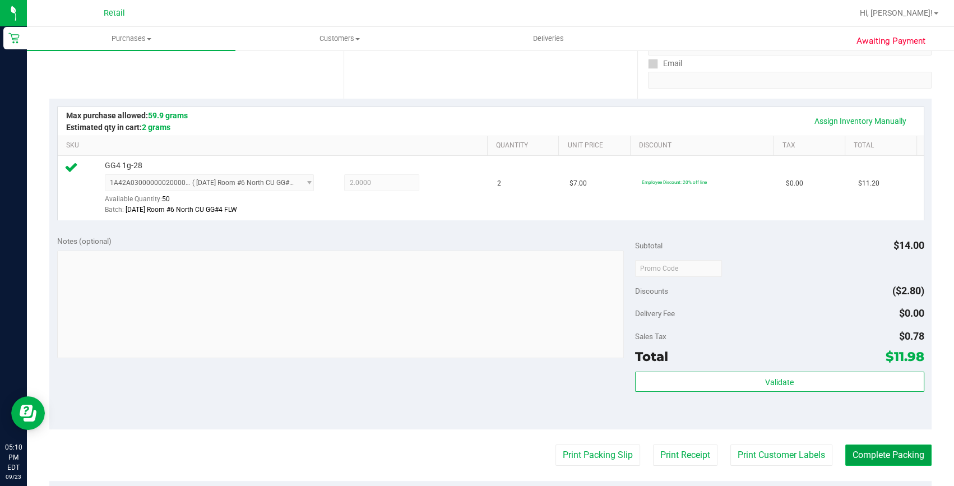
click at [881, 456] on button "Complete Packing" at bounding box center [888, 454] width 86 height 21
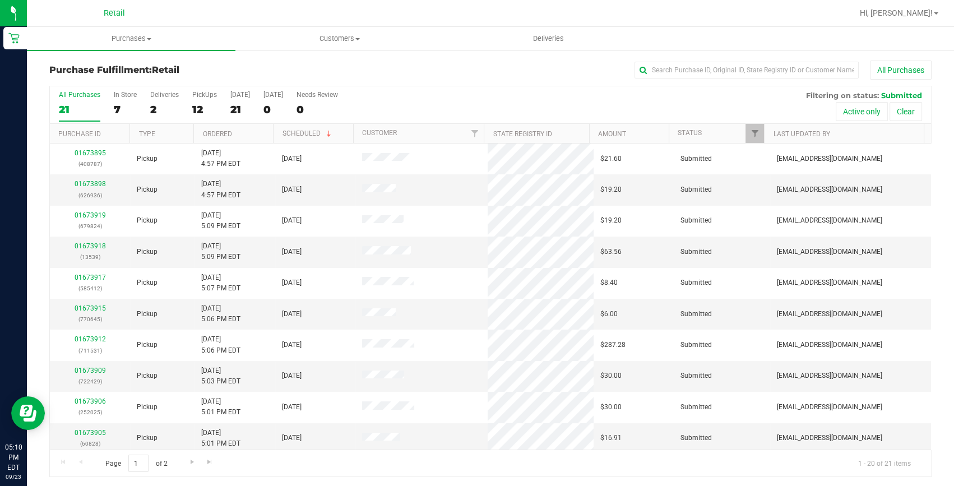
click at [763, 464] on div "Page 1 of 2 1 - 20 of 21 items" at bounding box center [490, 462] width 881 height 27
click at [84, 304] on link "01673915" at bounding box center [90, 308] width 31 height 8
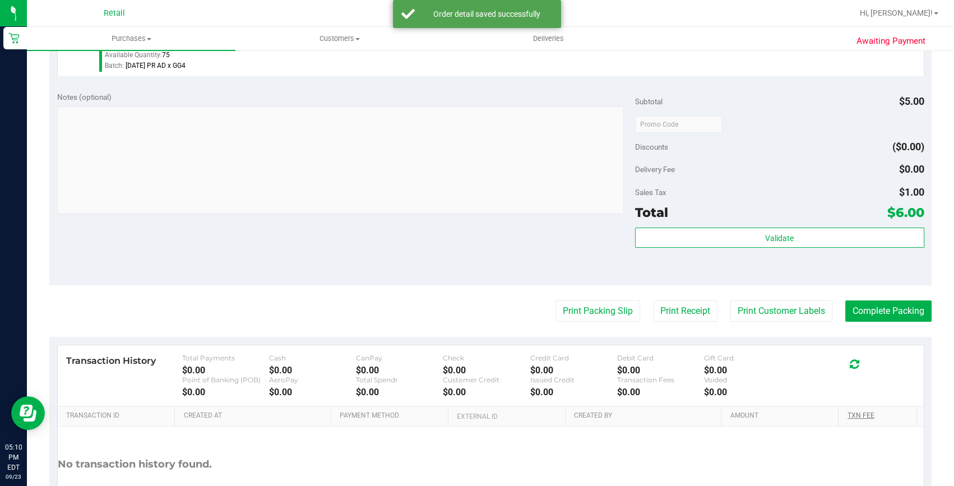
scroll to position [356, 0]
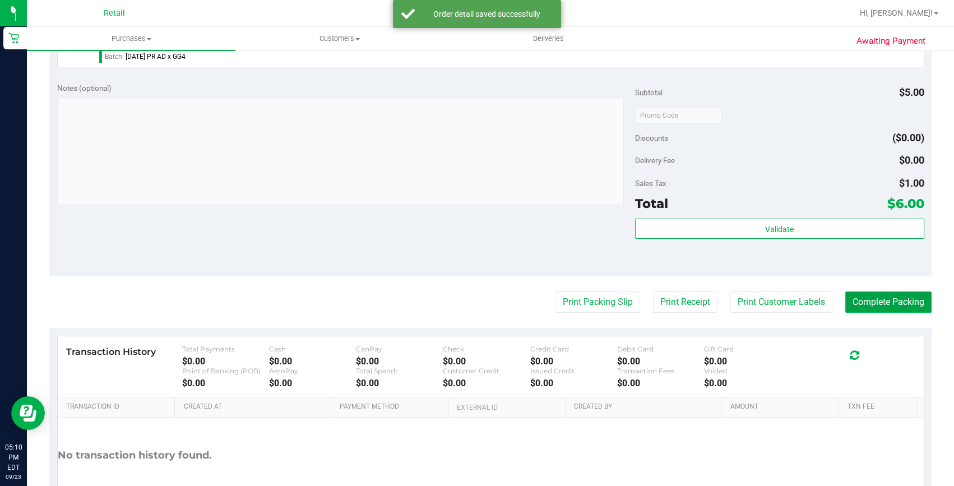
click at [898, 305] on button "Complete Packing" at bounding box center [888, 301] width 86 height 21
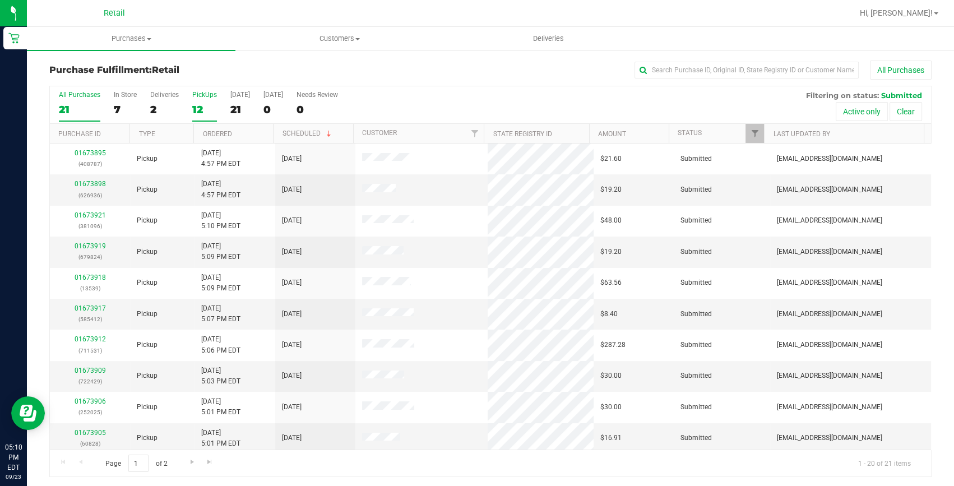
click at [201, 107] on div "12" at bounding box center [204, 109] width 25 height 13
click at [0, 0] on input "PickUps 12" at bounding box center [0, 0] width 0 height 0
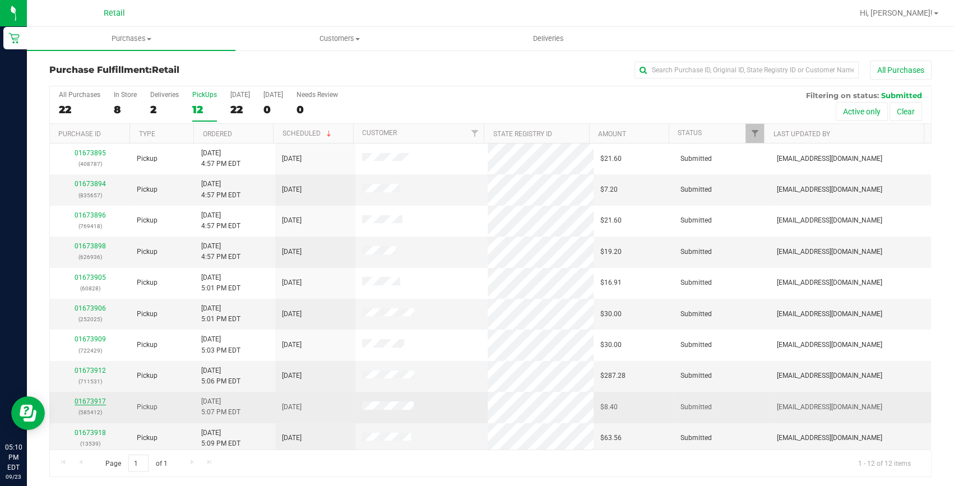
click at [84, 398] on link "01673917" at bounding box center [90, 401] width 31 height 8
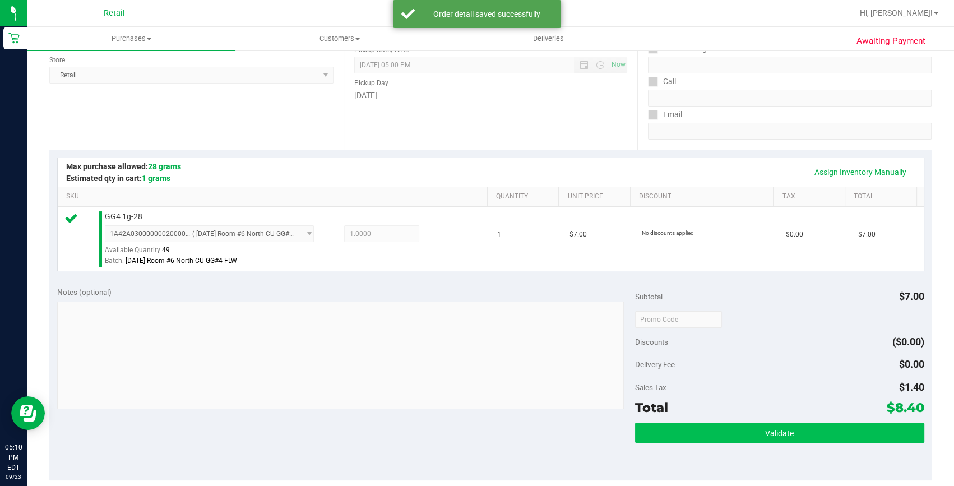
scroll to position [305, 0]
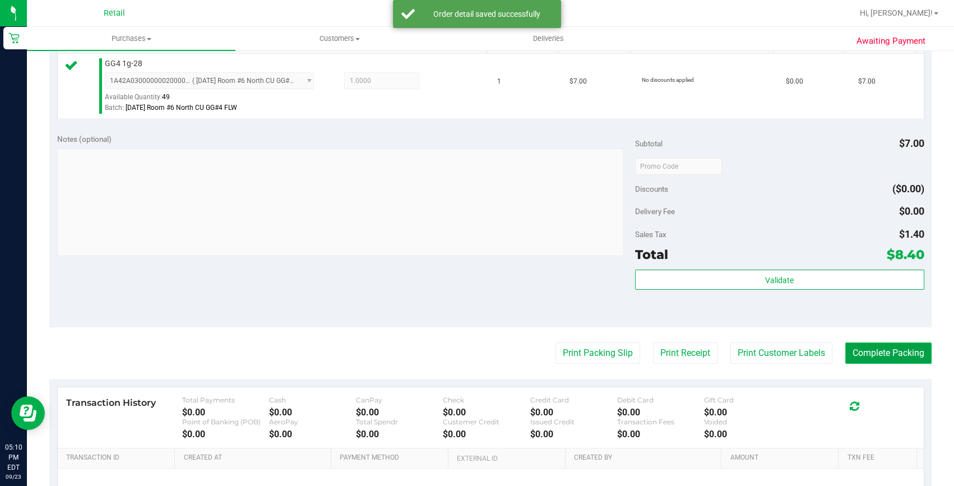
click at [887, 350] on button "Complete Packing" at bounding box center [888, 352] width 86 height 21
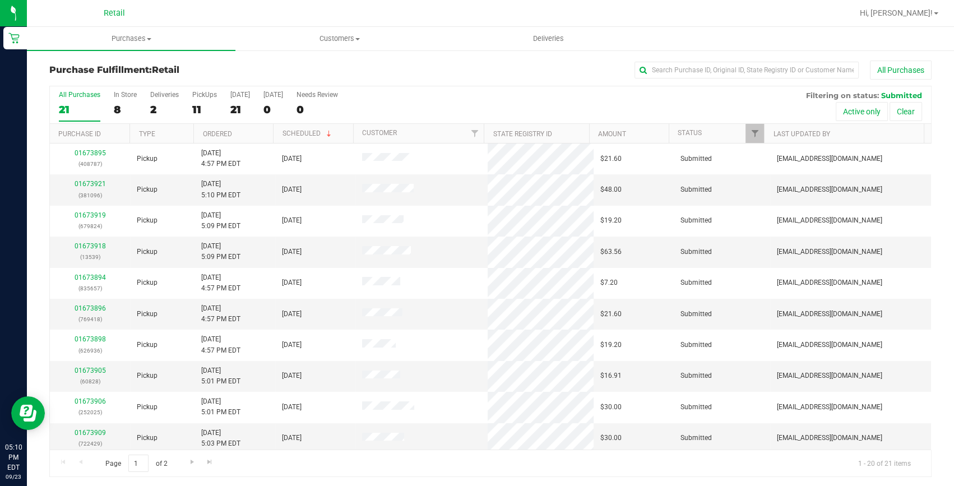
click at [190, 109] on div "All Purchases 21 In Store 8 Deliveries 2 PickUps 11 [DATE] 21 [DATE] 0 Needs Re…" at bounding box center [490, 105] width 881 height 38
click at [193, 109] on div "11" at bounding box center [204, 109] width 25 height 13
click at [0, 0] on input "PickUps 11" at bounding box center [0, 0] width 0 height 0
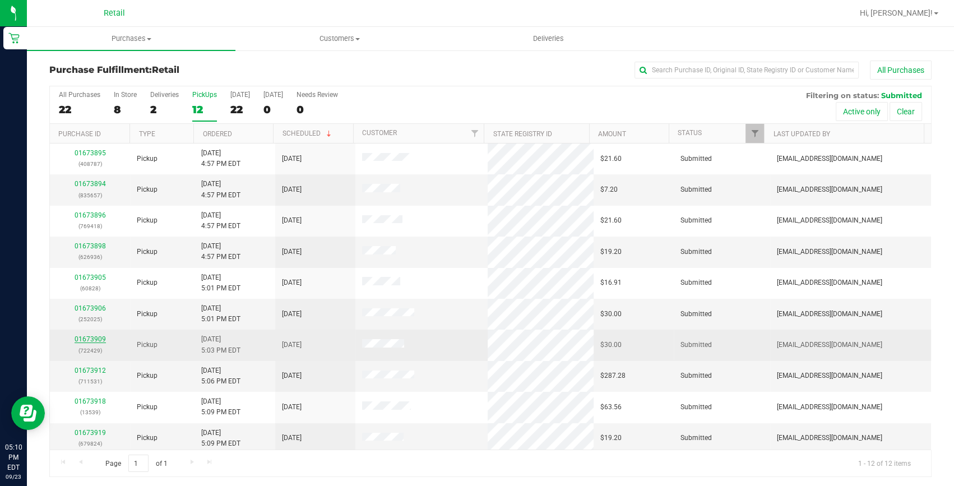
click at [83, 343] on div "01673909 (722429)" at bounding box center [90, 344] width 67 height 21
click at [85, 341] on link "01673909" at bounding box center [90, 339] width 31 height 8
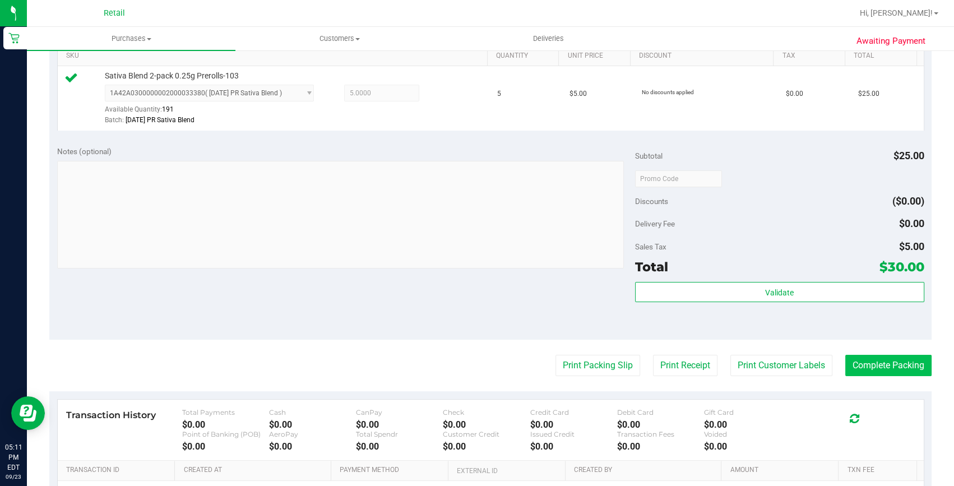
scroll to position [305, 0]
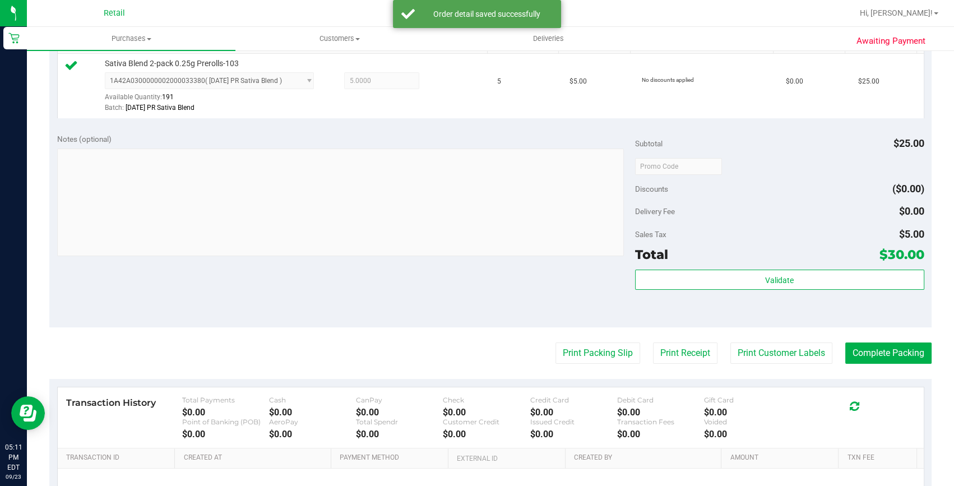
click at [874, 338] on purchase-details "Back Edit Purchase Cancel Purchase View Profile # 01673909 Med | Rec METRC ID: …" at bounding box center [490, 171] width 882 height 833
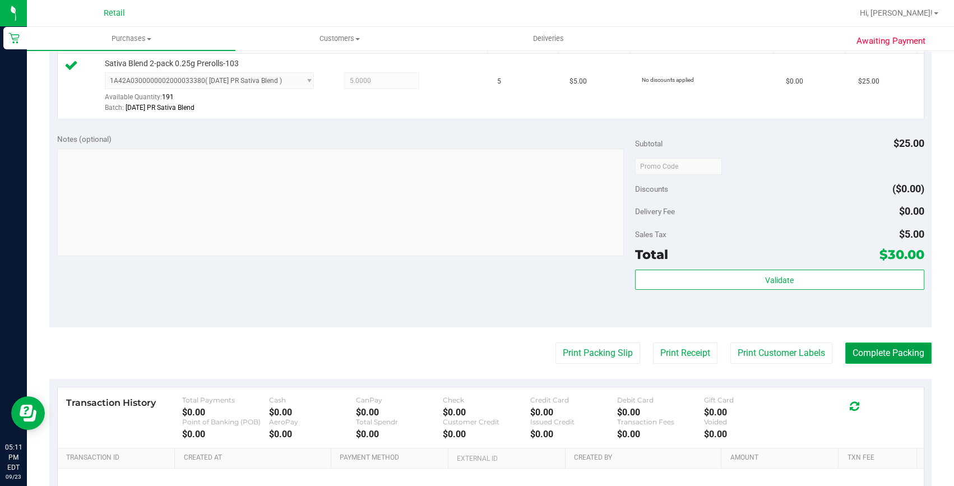
click at [877, 355] on button "Complete Packing" at bounding box center [888, 352] width 86 height 21
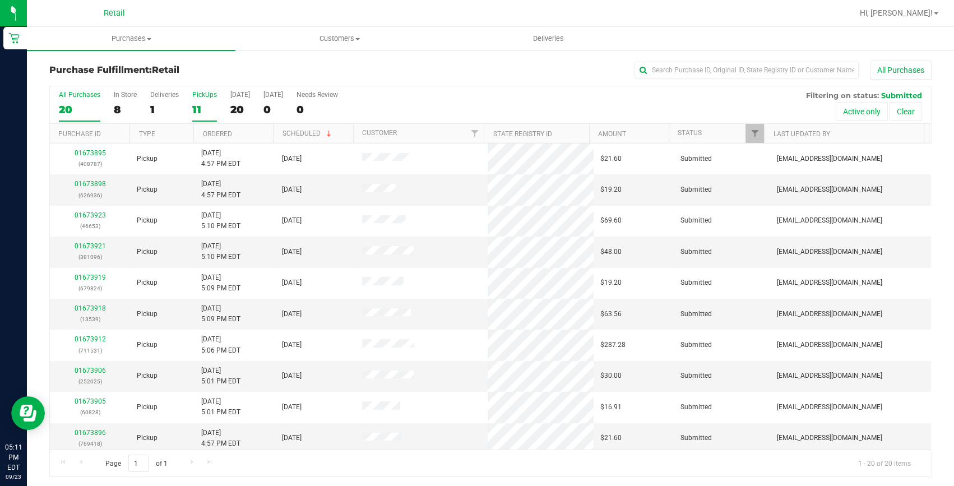
click at [202, 110] on div "11" at bounding box center [204, 109] width 25 height 13
click at [0, 0] on input "PickUps 11" at bounding box center [0, 0] width 0 height 0
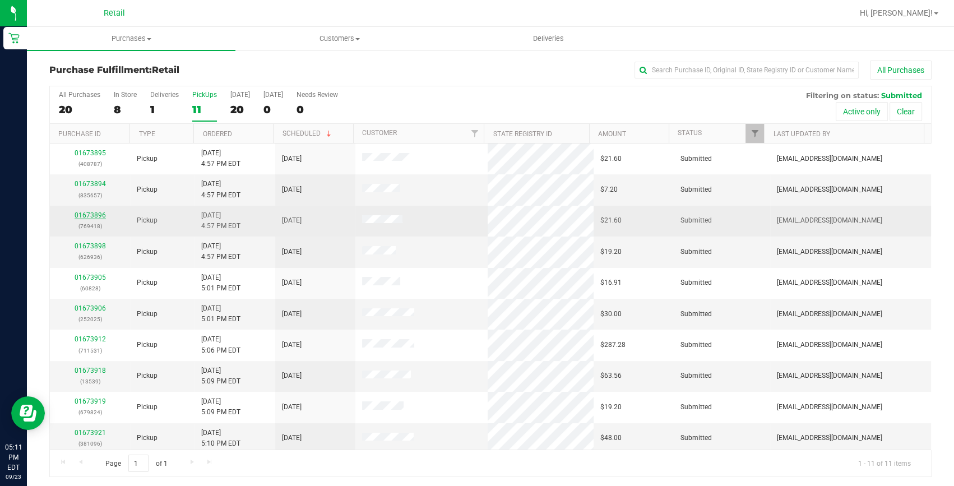
click at [89, 211] on link "01673896" at bounding box center [90, 215] width 31 height 8
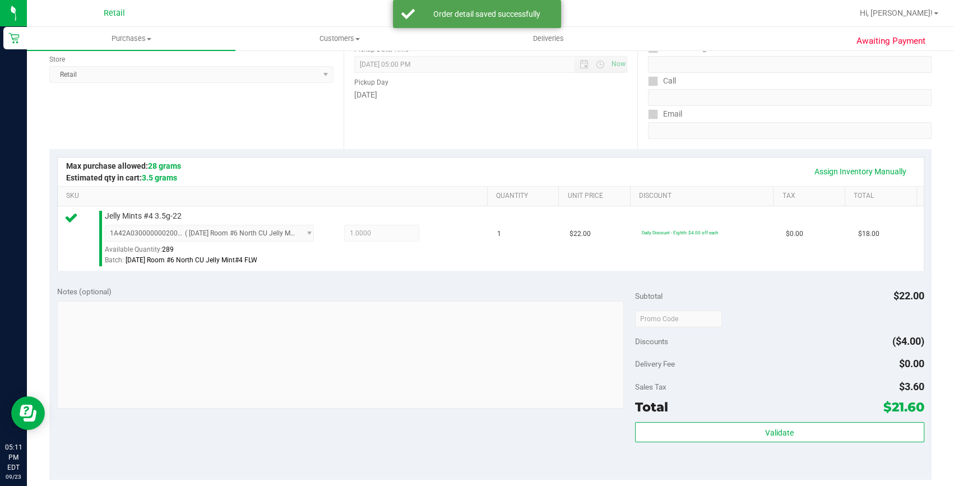
scroll to position [254, 0]
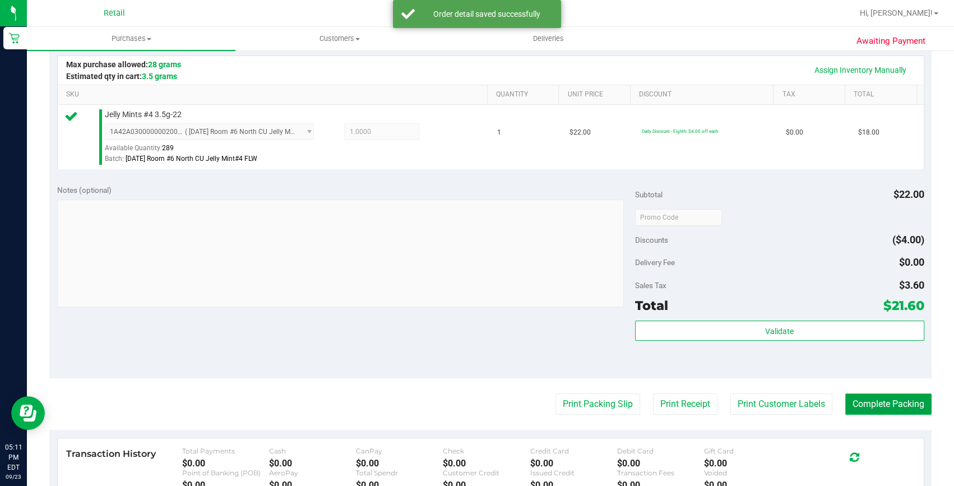
click at [855, 403] on button "Complete Packing" at bounding box center [888, 403] width 86 height 21
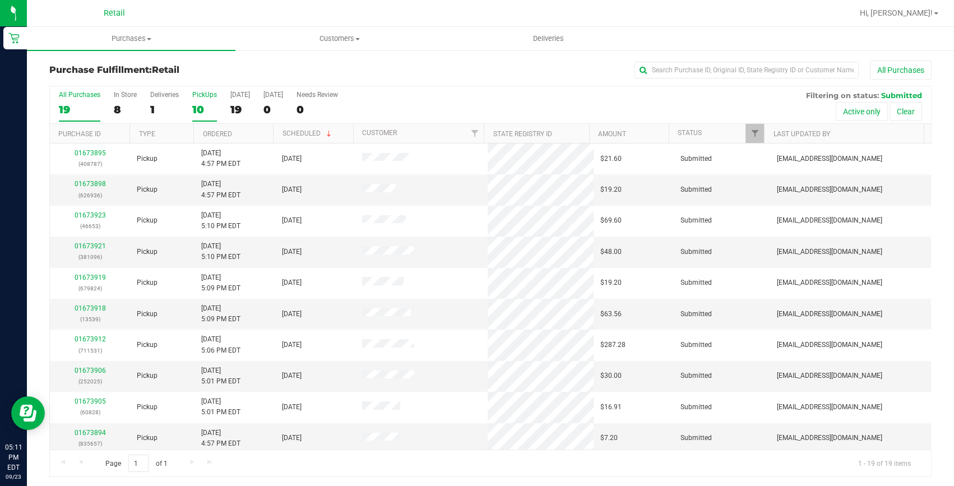
click at [198, 105] on div "10" at bounding box center [204, 109] width 25 height 13
click at [0, 0] on input "PickUps 10" at bounding box center [0, 0] width 0 height 0
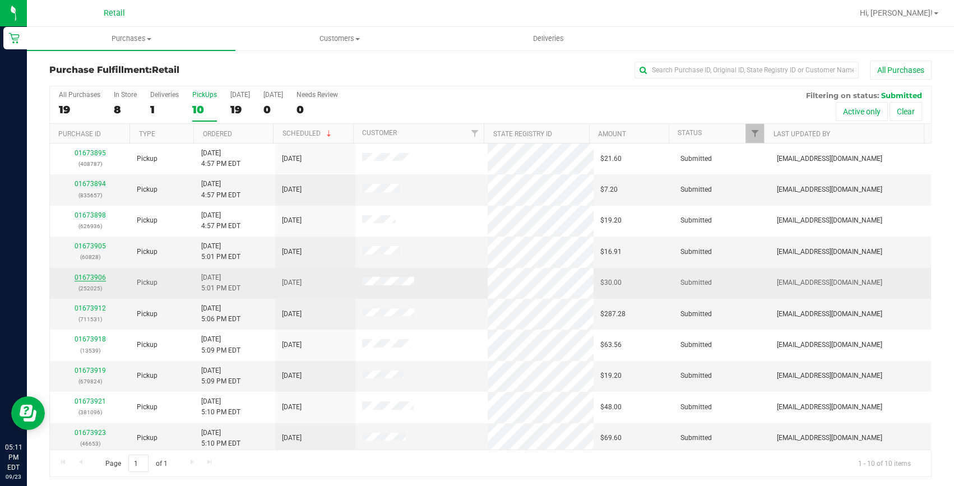
click at [97, 275] on link "01673906" at bounding box center [90, 277] width 31 height 8
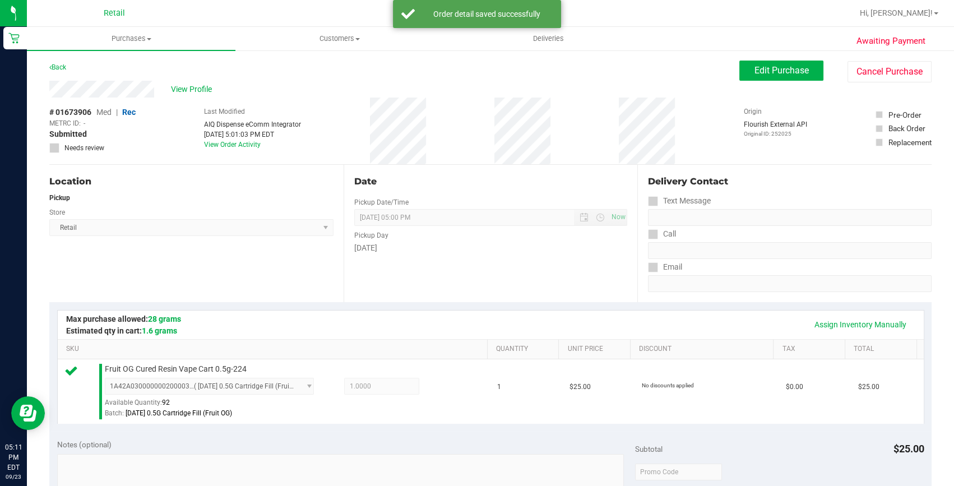
scroll to position [203, 0]
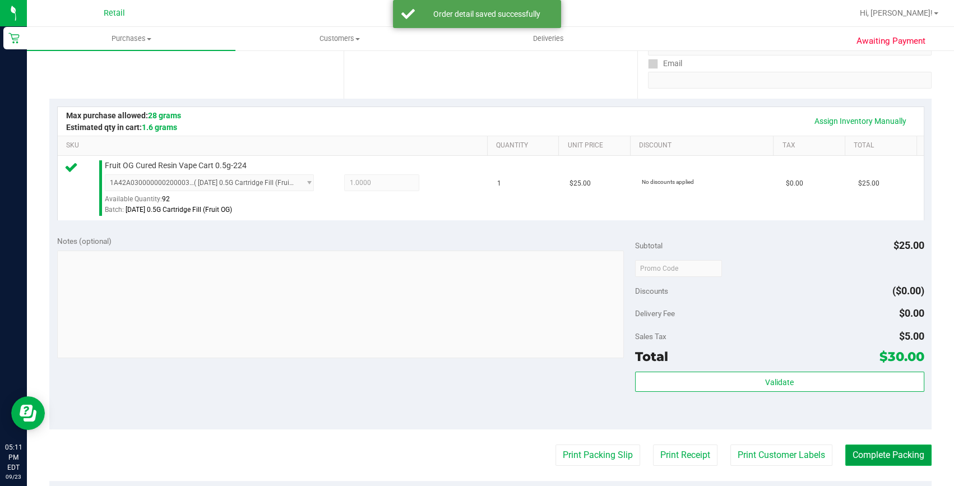
click at [846, 447] on button "Complete Packing" at bounding box center [888, 454] width 86 height 21
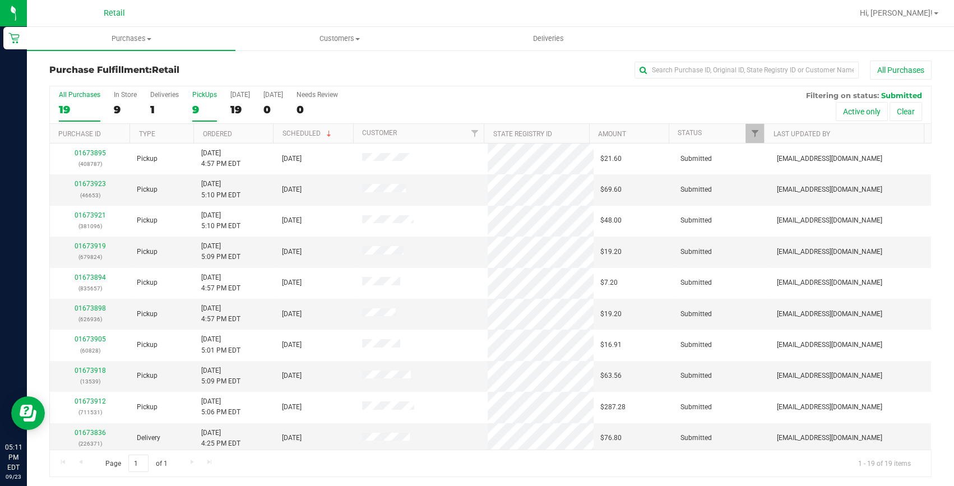
click at [212, 103] on div "9" at bounding box center [204, 109] width 25 height 13
click at [0, 0] on input "PickUps 9" at bounding box center [0, 0] width 0 height 0
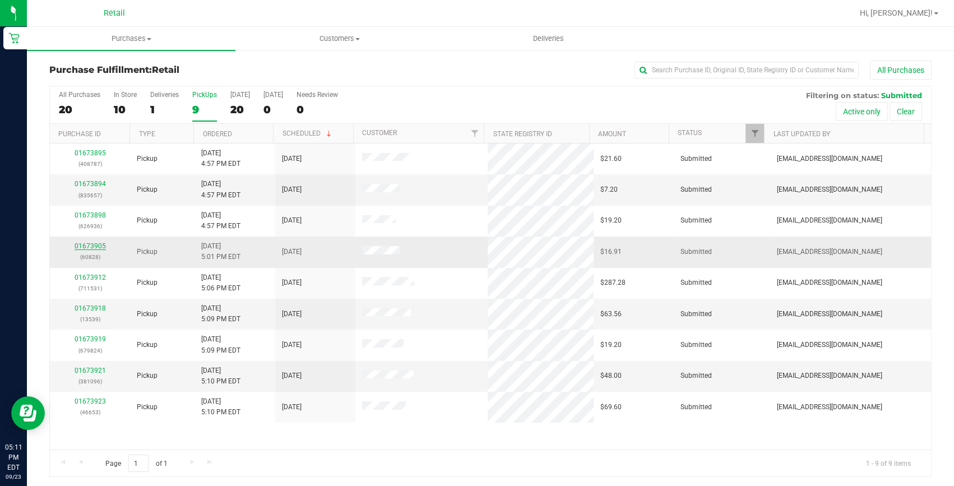
click at [84, 244] on link "01673905" at bounding box center [90, 246] width 31 height 8
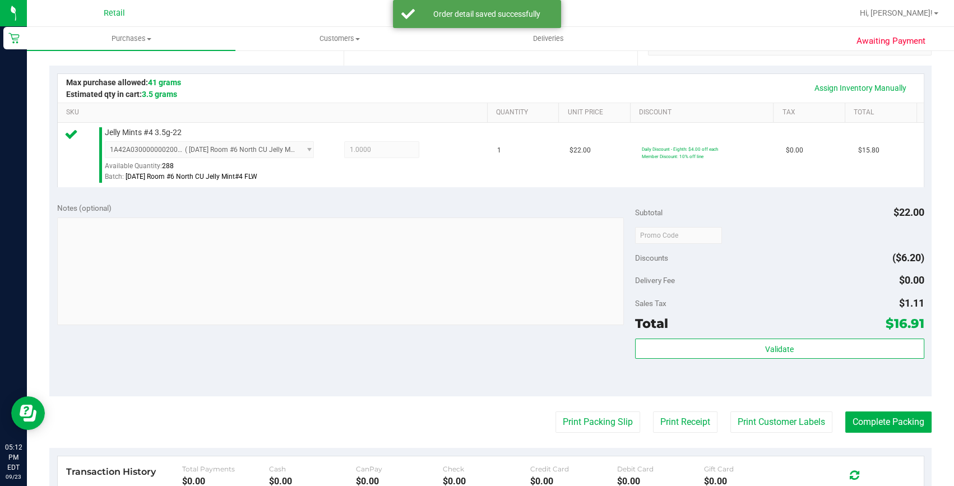
scroll to position [254, 0]
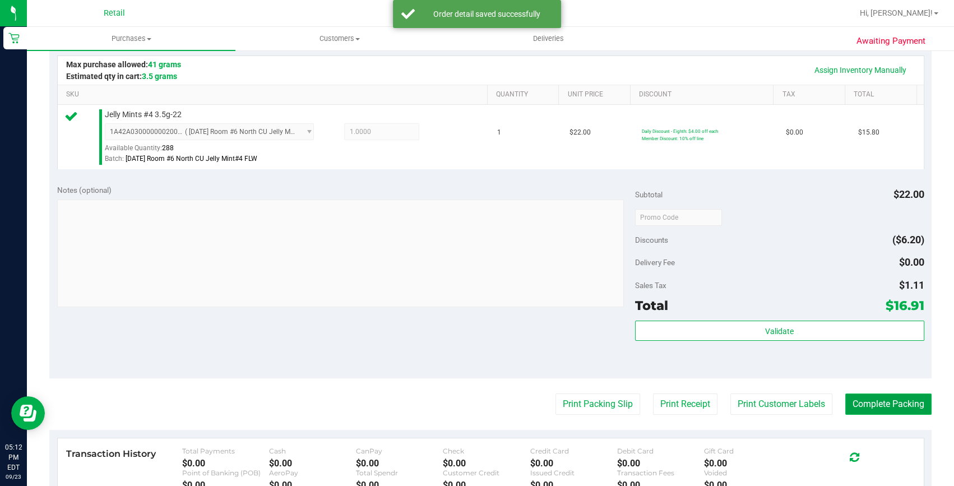
click at [898, 410] on button "Complete Packing" at bounding box center [888, 403] width 86 height 21
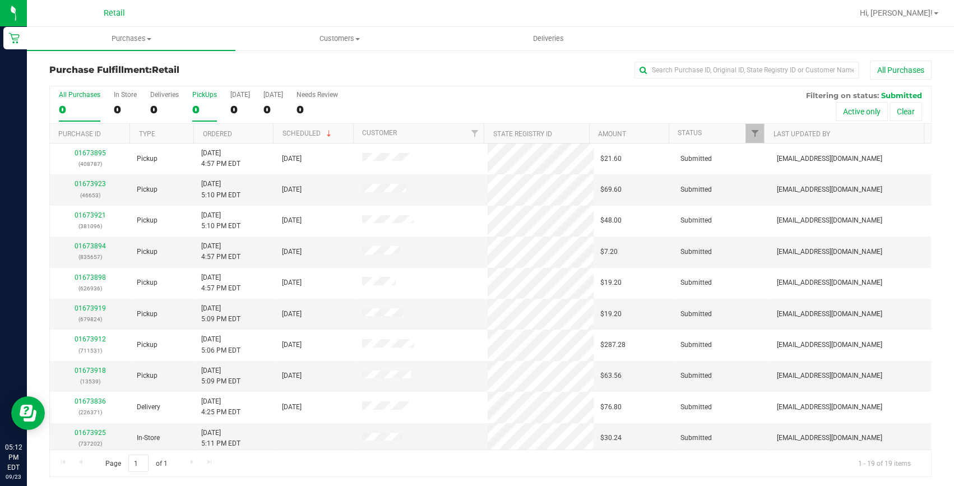
click at [210, 111] on div "0" at bounding box center [204, 109] width 25 height 13
click at [0, 0] on input "PickUps 0" at bounding box center [0, 0] width 0 height 0
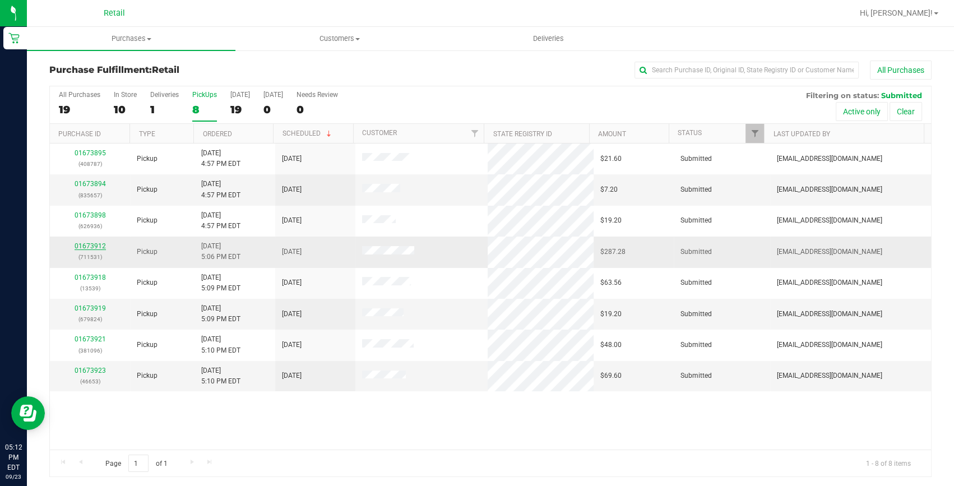
click at [96, 245] on link "01673912" at bounding box center [90, 246] width 31 height 8
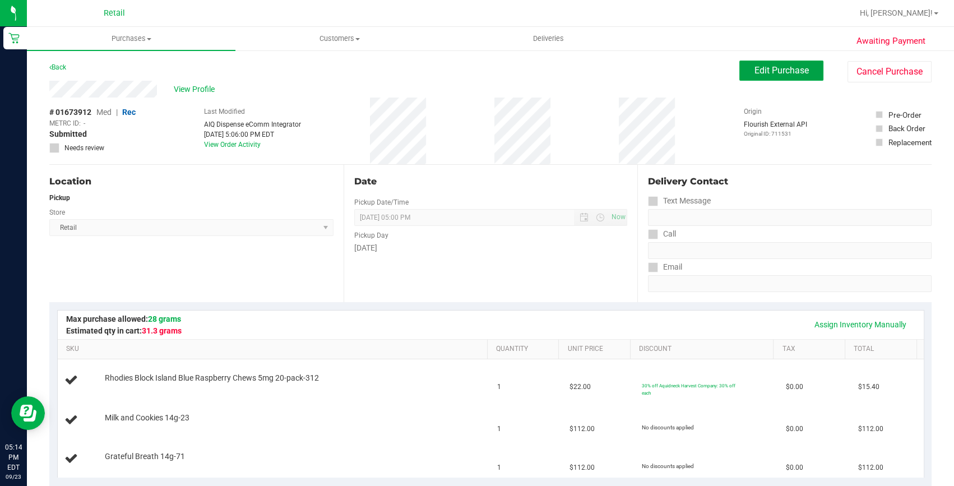
drag, startPoint x: 784, startPoint y: 73, endPoint x: 782, endPoint y: 133, distance: 60.0
click at [784, 73] on span "Edit Purchase" at bounding box center [781, 70] width 54 height 11
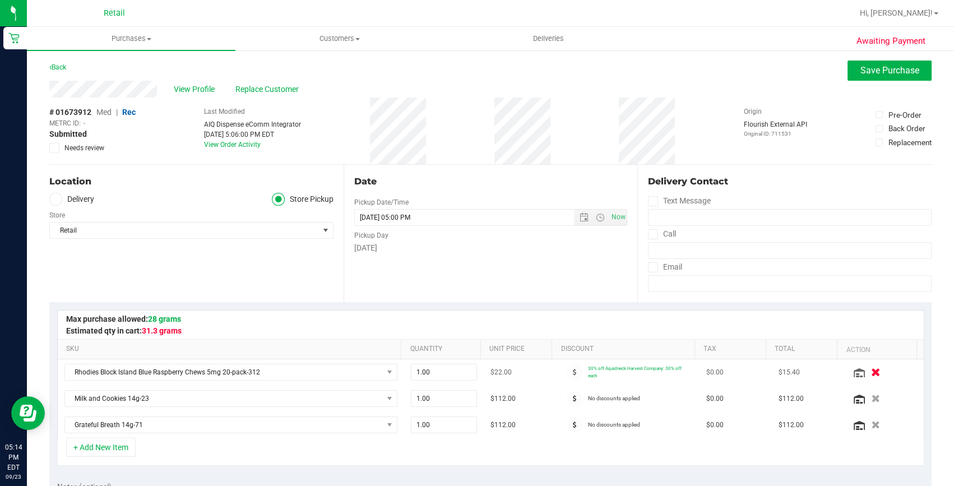
click at [866, 372] on button "button" at bounding box center [875, 372] width 19 height 12
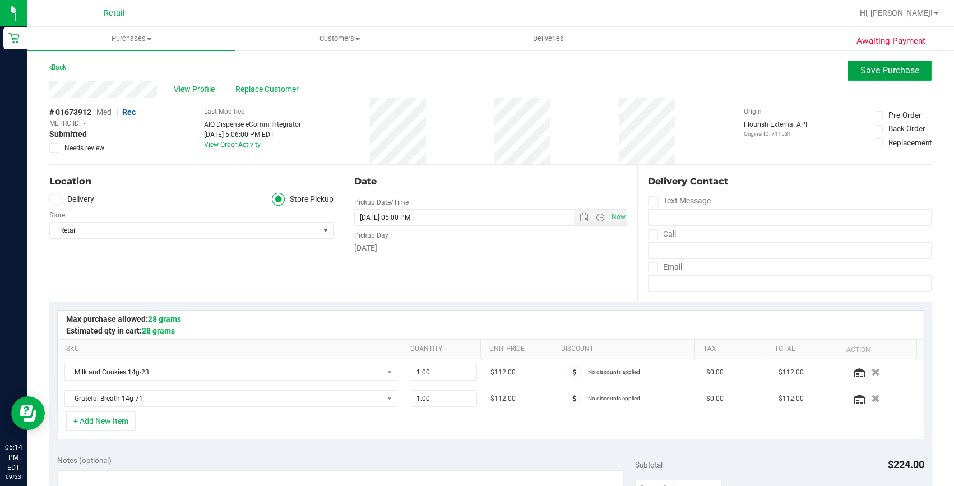
click at [870, 67] on span "Save Purchase" at bounding box center [889, 70] width 59 height 11
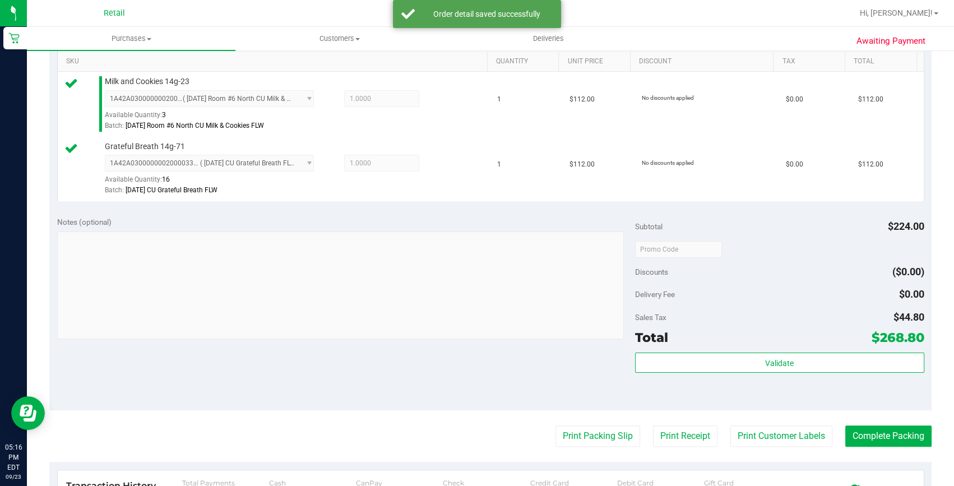
scroll to position [305, 0]
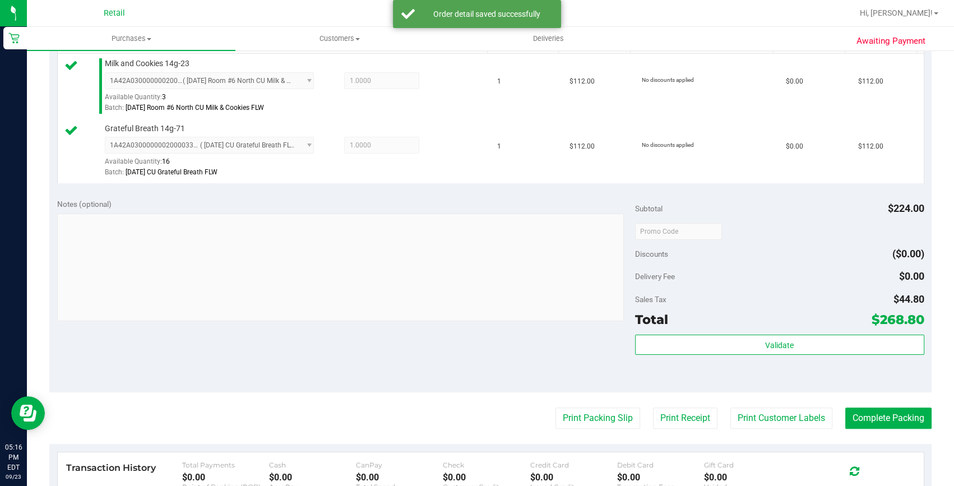
click at [858, 398] on purchase-details "Back Edit Purchase Cancel Purchase View Profile # 01673912 Med | Rec METRC ID: …" at bounding box center [490, 204] width 882 height 898
click at [858, 411] on button "Complete Packing" at bounding box center [888, 417] width 86 height 21
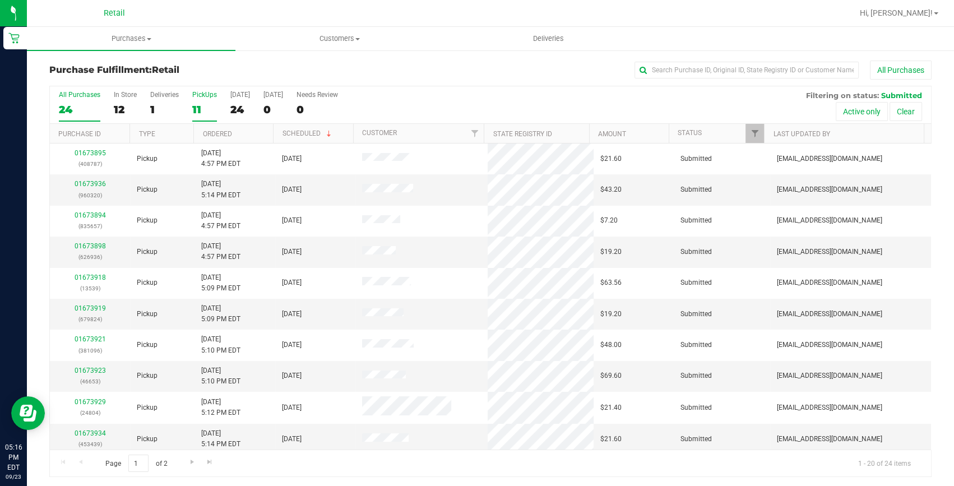
click at [192, 114] on div "11" at bounding box center [204, 109] width 25 height 13
click at [0, 0] on input "PickUps 11" at bounding box center [0, 0] width 0 height 0
click at [207, 128] on th "Ordered" at bounding box center [233, 134] width 80 height 20
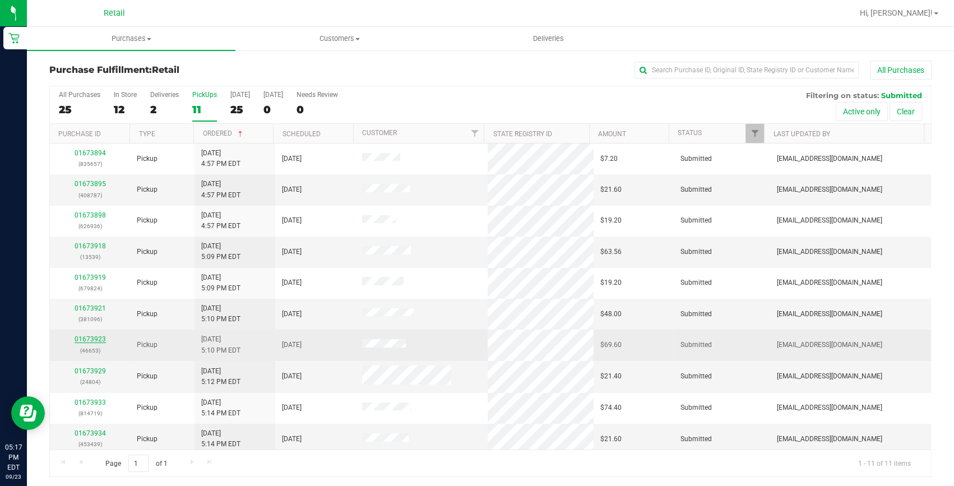
click at [95, 338] on link "01673923" at bounding box center [90, 339] width 31 height 8
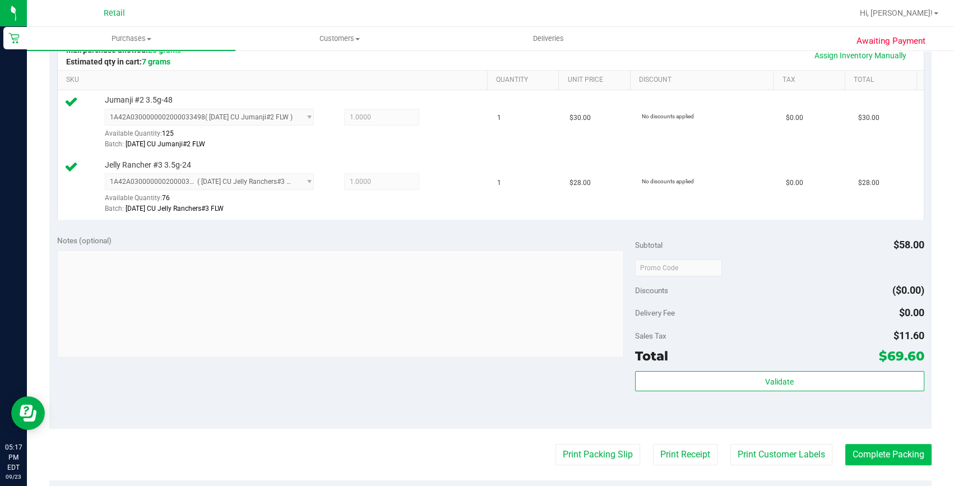
scroll to position [356, 0]
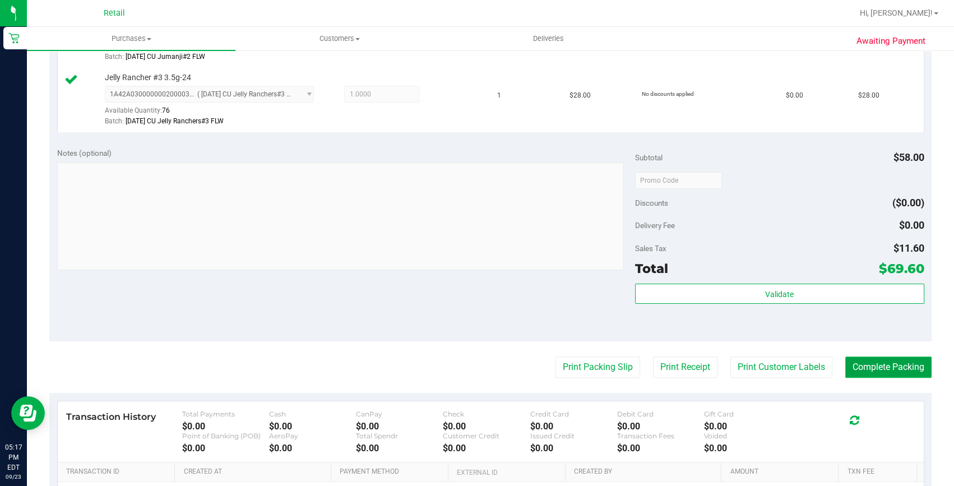
click at [868, 362] on button "Complete Packing" at bounding box center [888, 366] width 86 height 21
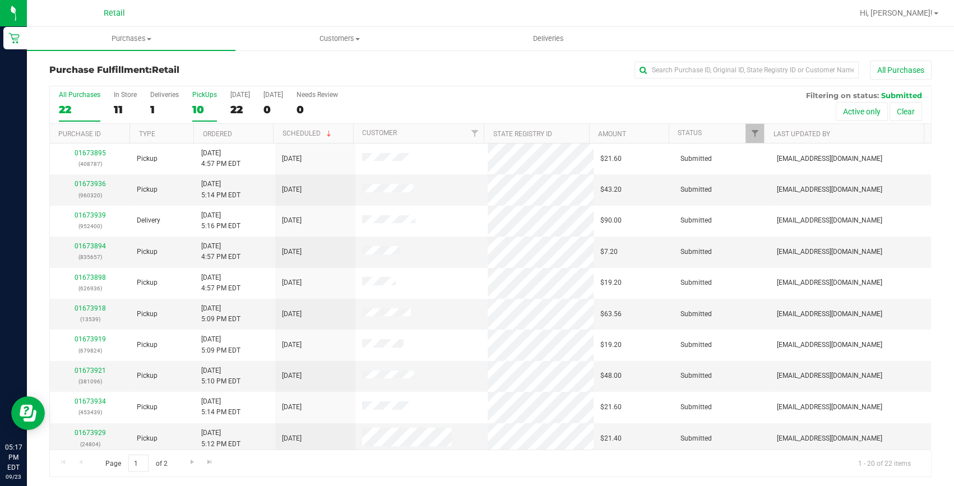
click at [196, 111] on div "10" at bounding box center [204, 109] width 25 height 13
click at [0, 0] on input "PickUps 10" at bounding box center [0, 0] width 0 height 0
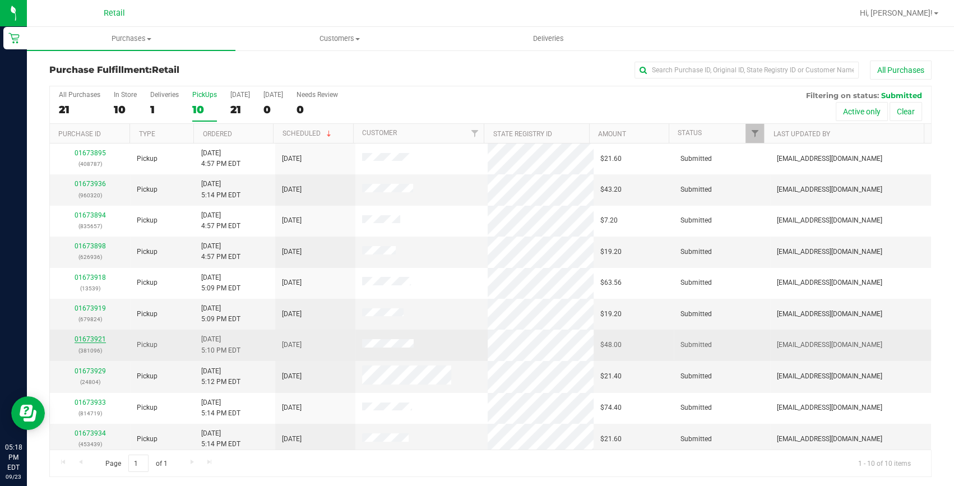
click at [81, 337] on link "01673921" at bounding box center [90, 339] width 31 height 8
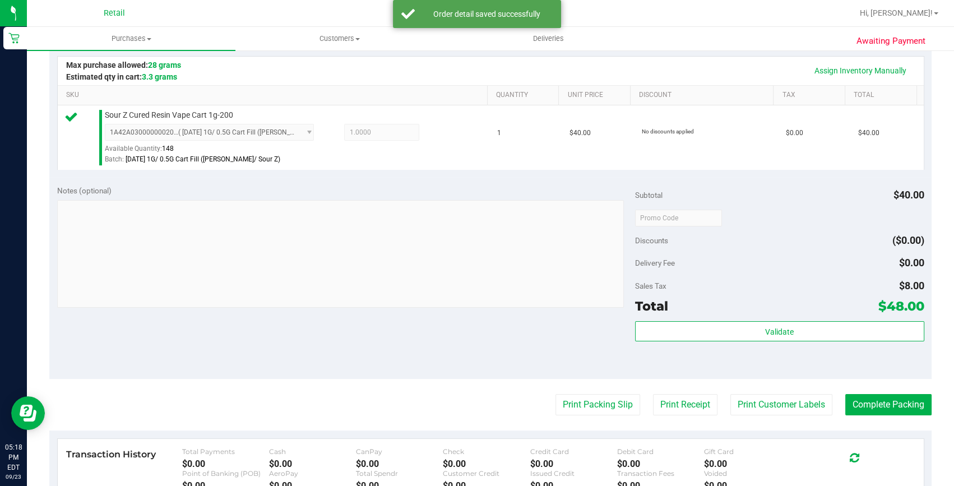
scroll to position [254, 0]
click at [845, 399] on button "Complete Packing" at bounding box center [888, 403] width 86 height 21
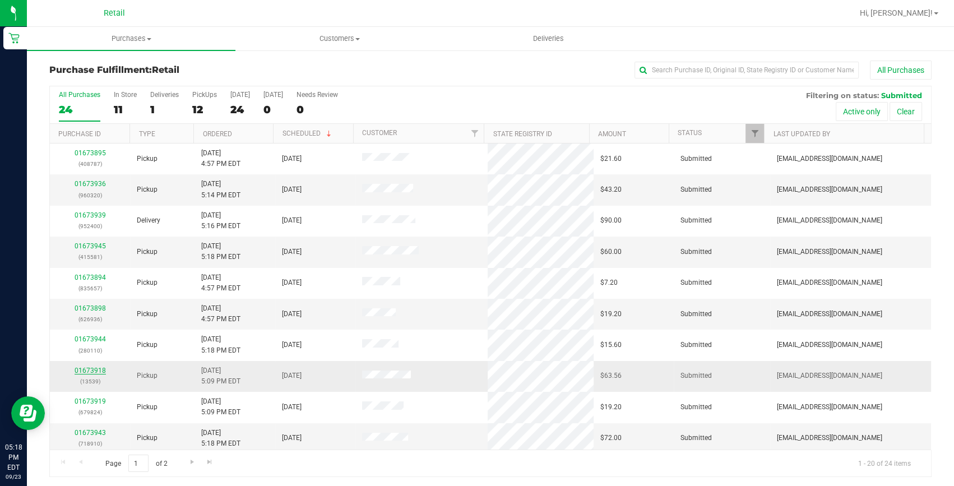
click at [81, 368] on link "01673918" at bounding box center [90, 370] width 31 height 8
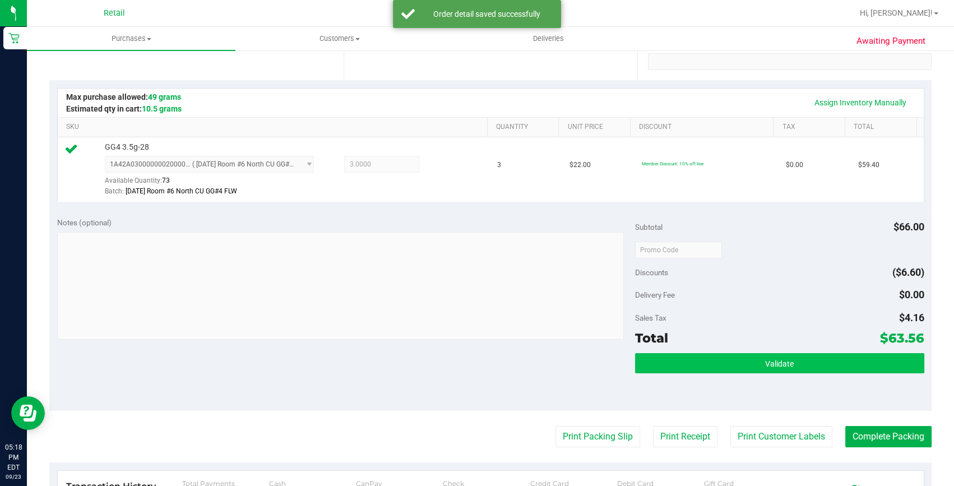
scroll to position [254, 0]
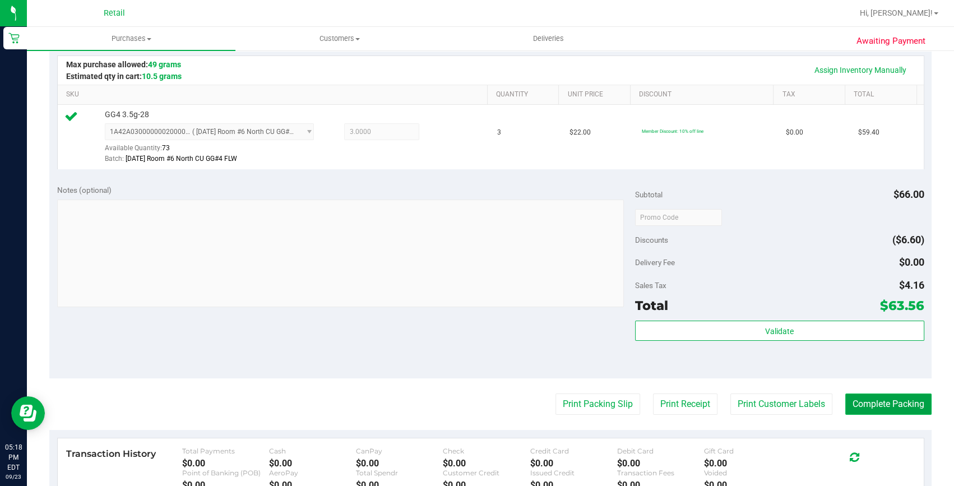
click at [847, 399] on button "Complete Packing" at bounding box center [888, 403] width 86 height 21
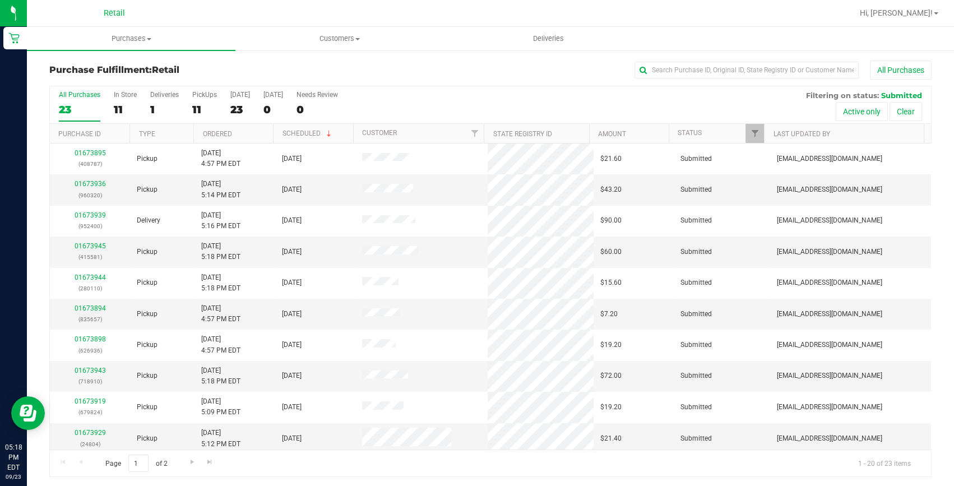
click at [185, 101] on div "All Purchases 23 In Store 11 Deliveries 1 PickUps 11 [DATE] 23 [DATE] 0 Needs R…" at bounding box center [490, 105] width 881 height 38
click at [193, 107] on div "11" at bounding box center [204, 109] width 25 height 13
click at [0, 0] on input "PickUps 11" at bounding box center [0, 0] width 0 height 0
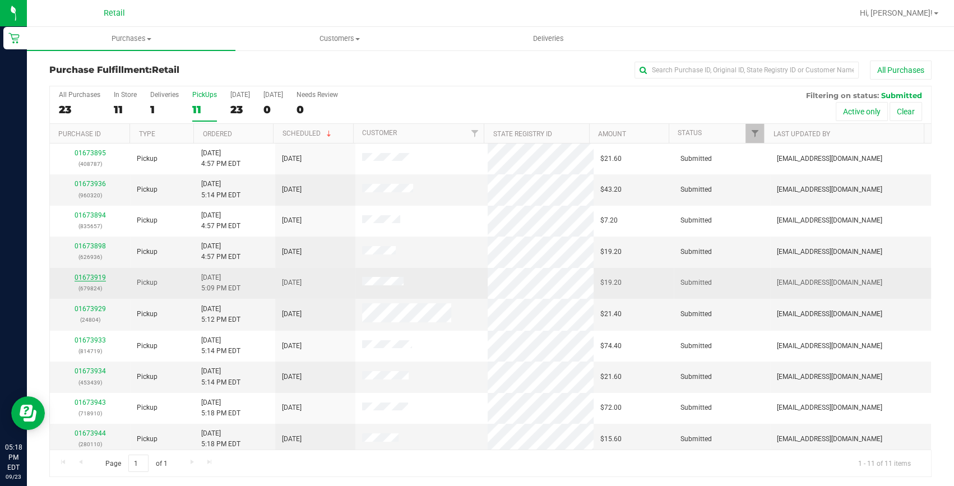
click at [90, 279] on link "01673919" at bounding box center [90, 277] width 31 height 8
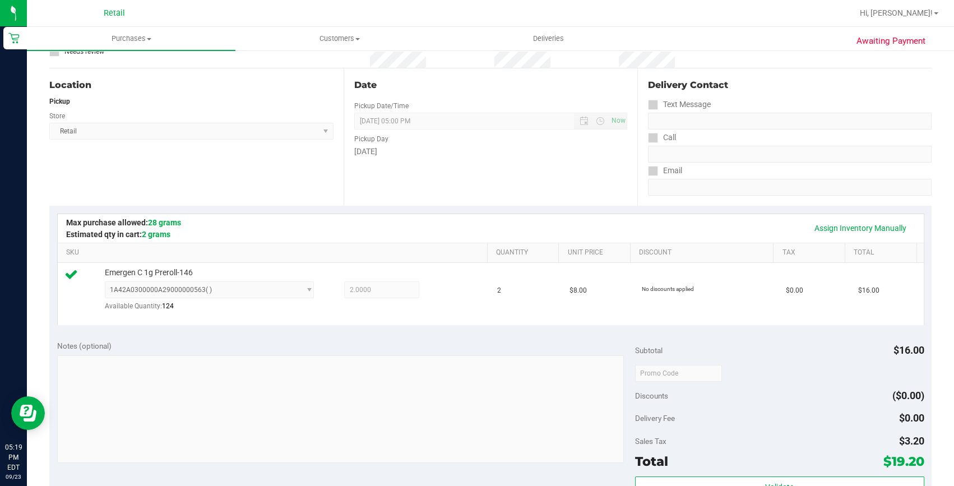
scroll to position [254, 0]
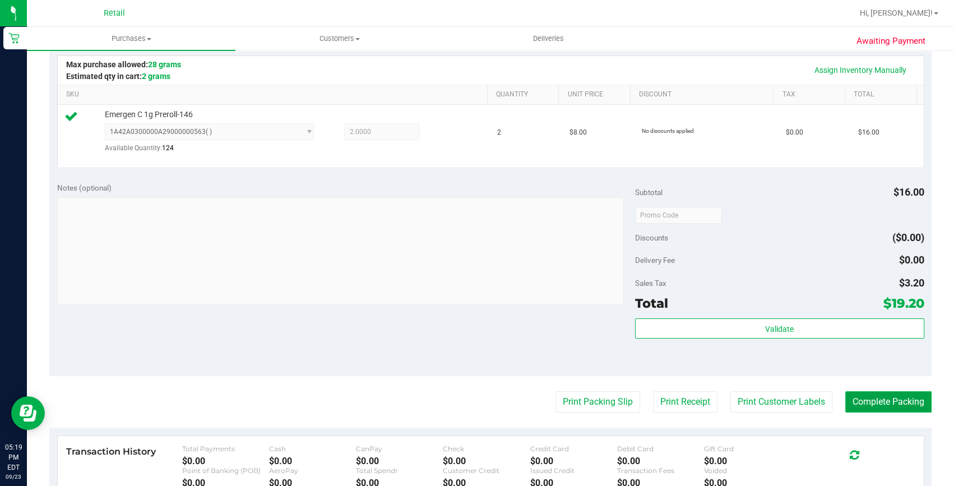
click at [869, 398] on button "Complete Packing" at bounding box center [888, 401] width 86 height 21
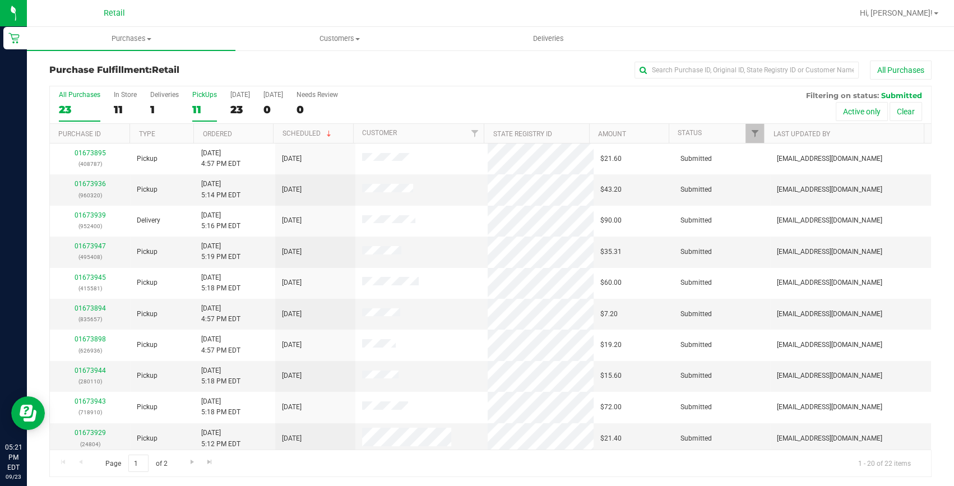
click at [196, 103] on div "11" at bounding box center [204, 109] width 25 height 13
click at [0, 0] on input "PickUps 11" at bounding box center [0, 0] width 0 height 0
click at [97, 369] on link "01673943" at bounding box center [90, 371] width 31 height 8
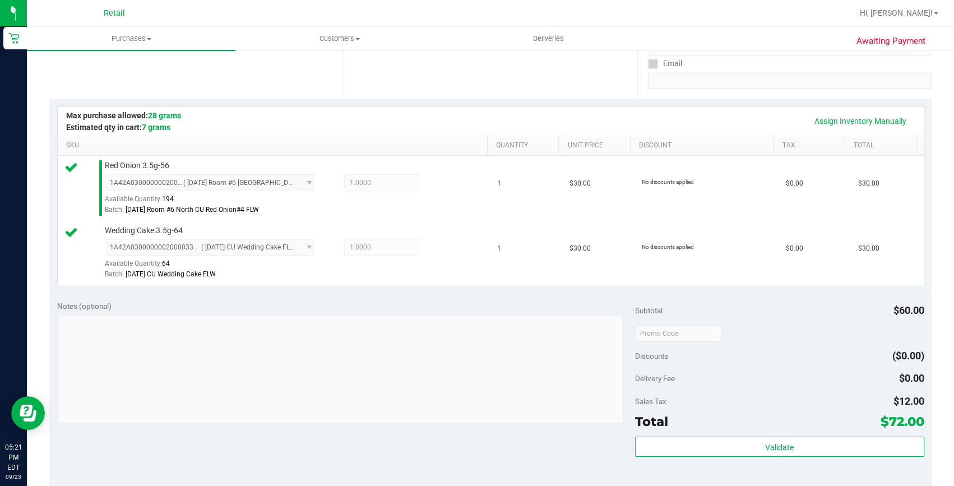
scroll to position [305, 0]
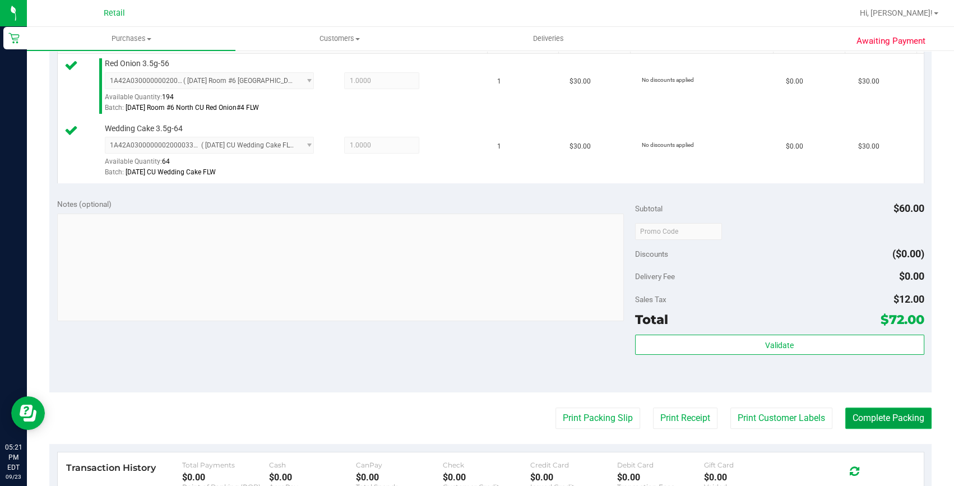
click at [861, 423] on button "Complete Packing" at bounding box center [888, 417] width 86 height 21
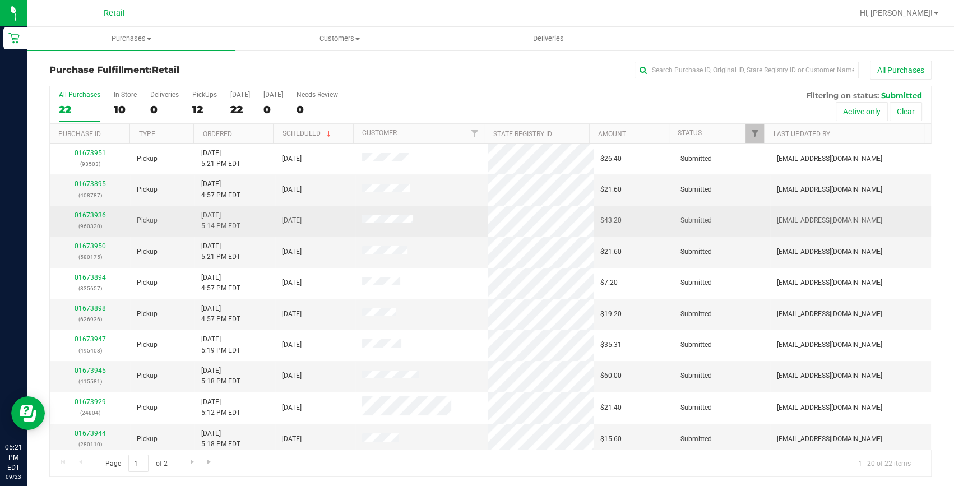
click at [84, 211] on link "01673936" at bounding box center [90, 215] width 31 height 8
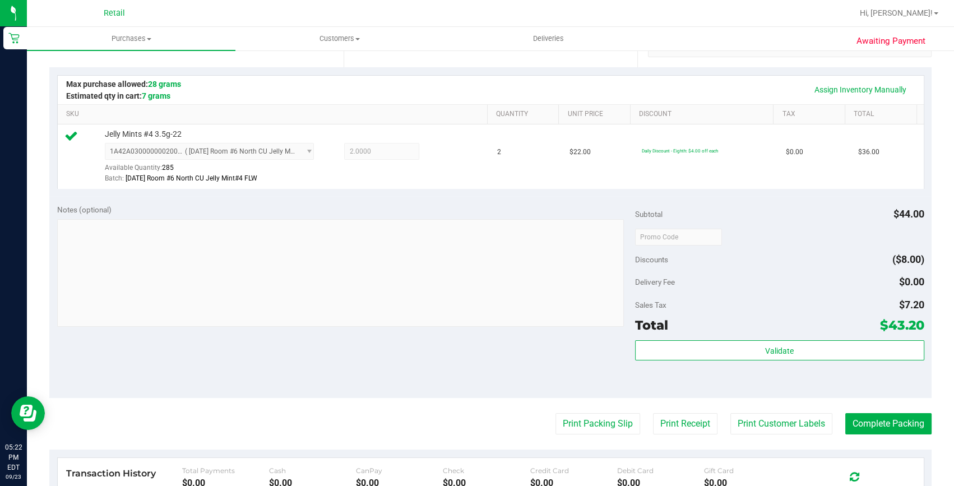
scroll to position [254, 0]
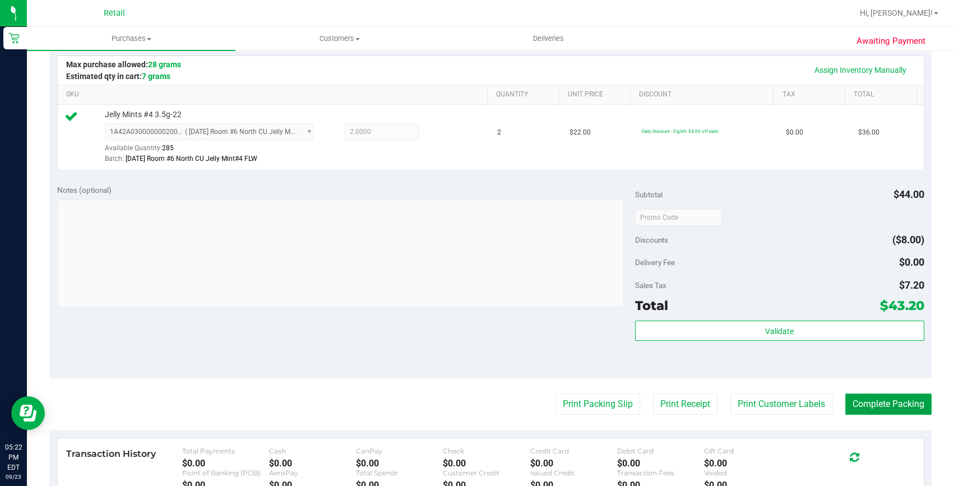
click at [863, 407] on button "Complete Packing" at bounding box center [888, 403] width 86 height 21
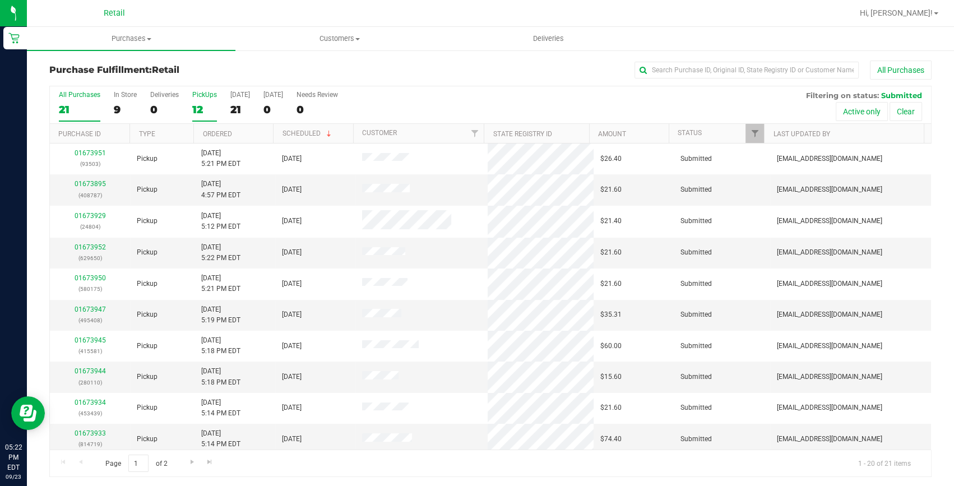
click at [211, 106] on div "12" at bounding box center [204, 109] width 25 height 13
click at [0, 0] on input "PickUps 12" at bounding box center [0, 0] width 0 height 0
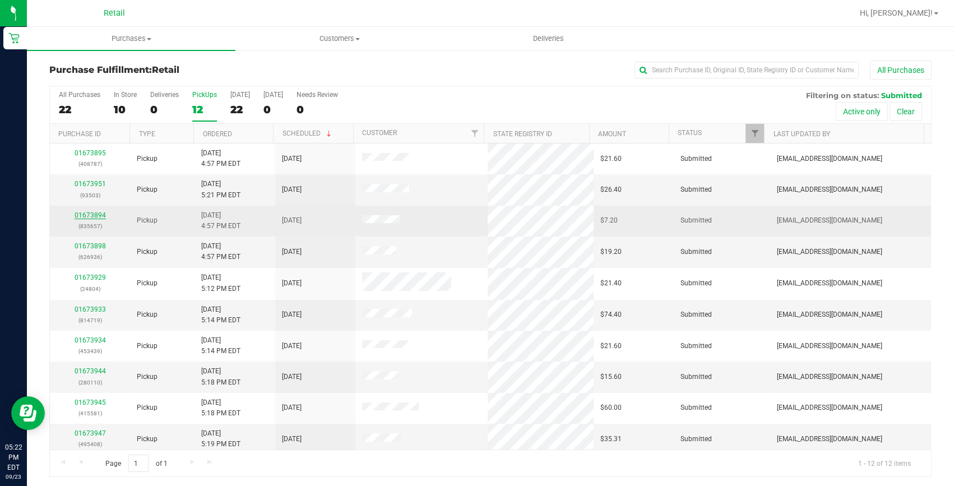
click at [84, 218] on link "01673894" at bounding box center [90, 215] width 31 height 8
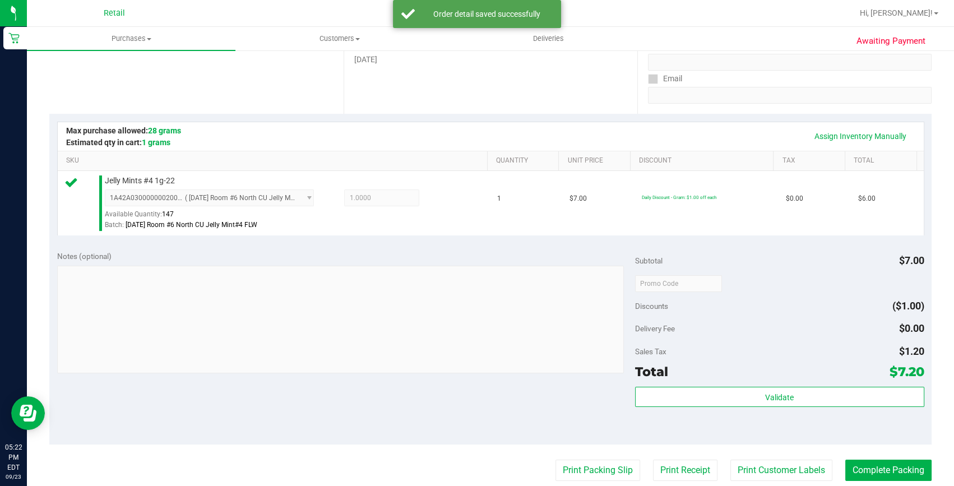
scroll to position [305, 0]
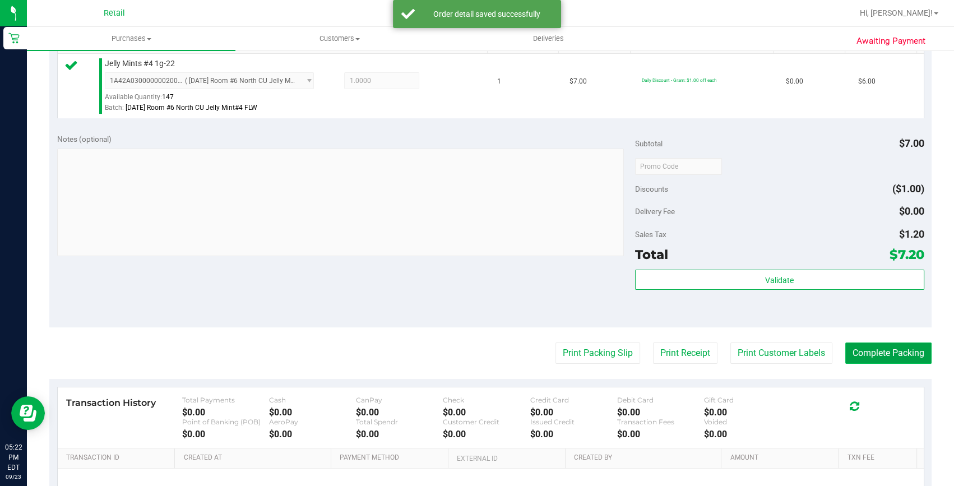
click at [858, 355] on button "Complete Packing" at bounding box center [888, 352] width 86 height 21
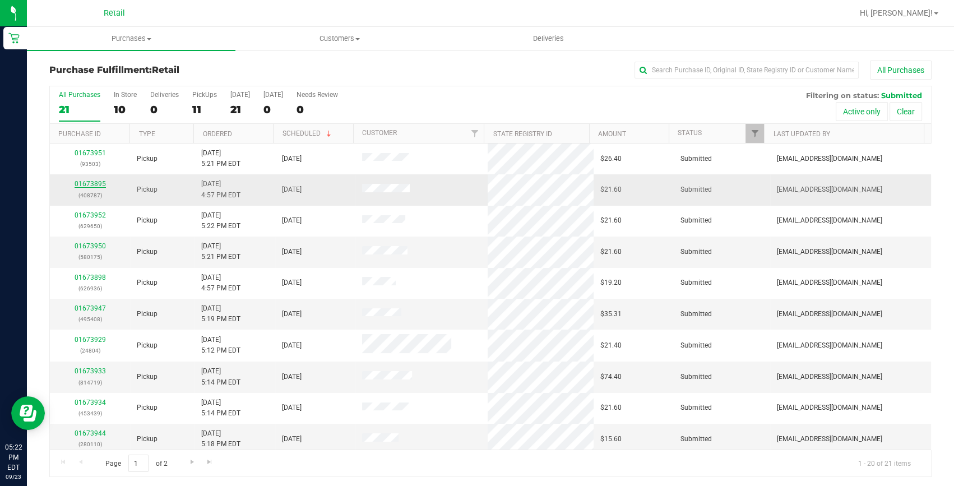
click at [84, 184] on link "01673895" at bounding box center [90, 184] width 31 height 8
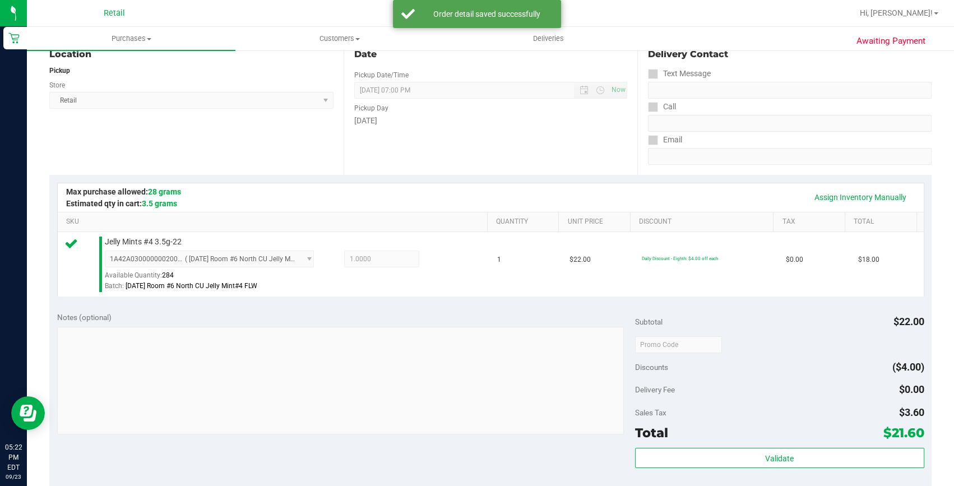
scroll to position [254, 0]
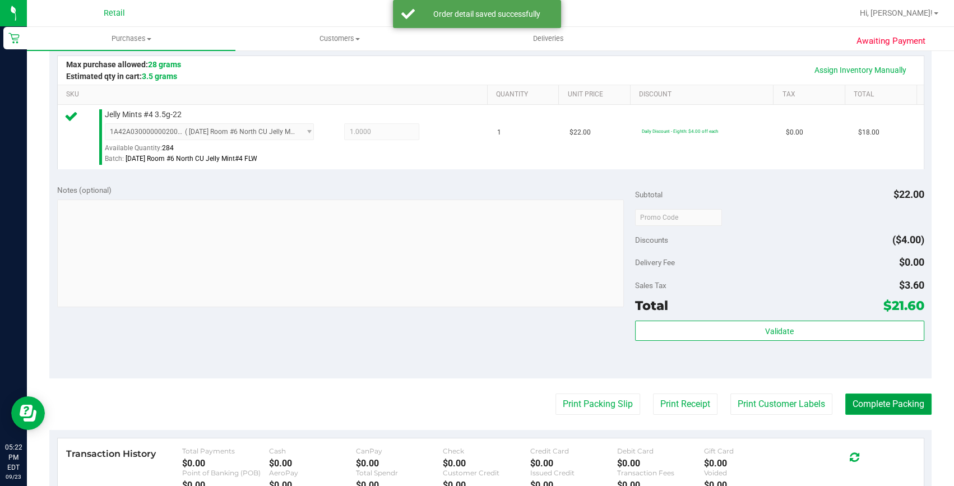
click at [864, 398] on button "Complete Packing" at bounding box center [888, 403] width 86 height 21
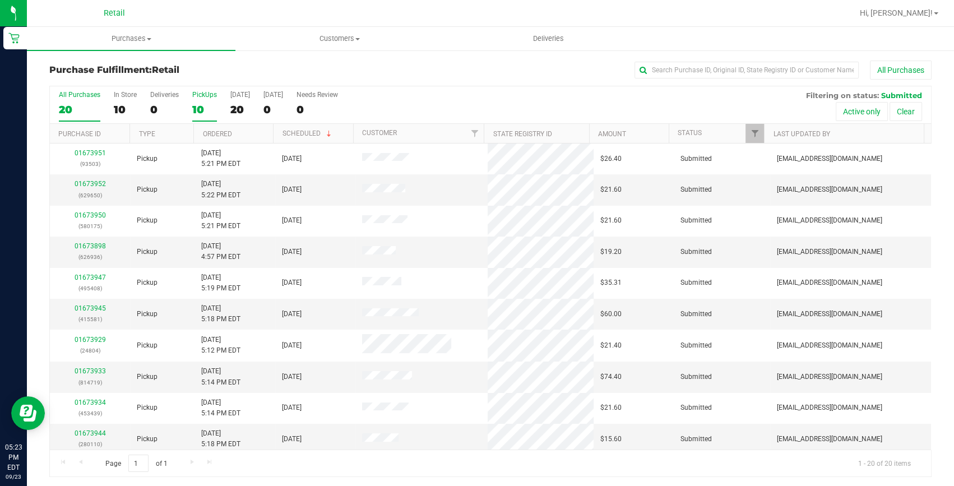
click at [195, 109] on div "10" at bounding box center [204, 109] width 25 height 13
drag, startPoint x: 195, startPoint y: 109, endPoint x: 344, endPoint y: 73, distance: 153.1
click at [344, 73] on div "All Purchases" at bounding box center [637, 70] width 588 height 19
click at [92, 179] on div "01673898 (626936)" at bounding box center [90, 189] width 67 height 21
click at [91, 179] on div "01673898 (626936)" at bounding box center [90, 189] width 67 height 21
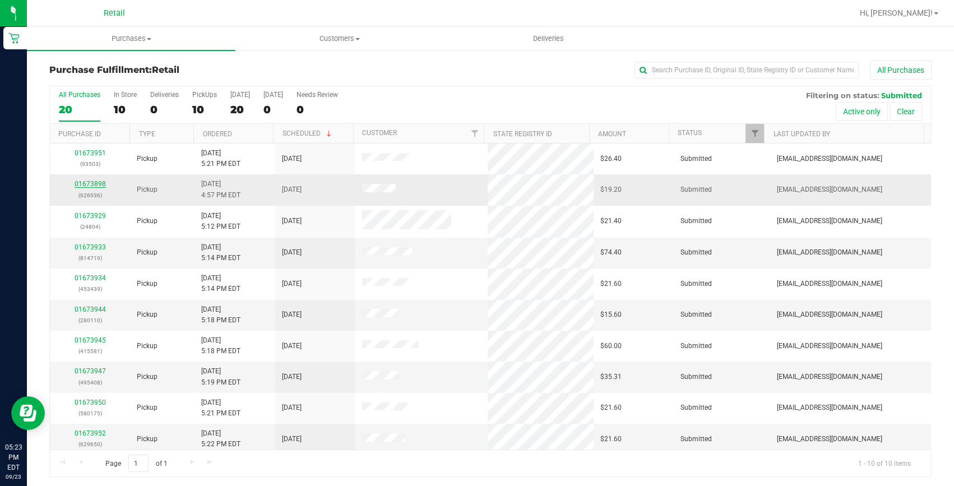
click at [92, 183] on link "01673898" at bounding box center [90, 184] width 31 height 8
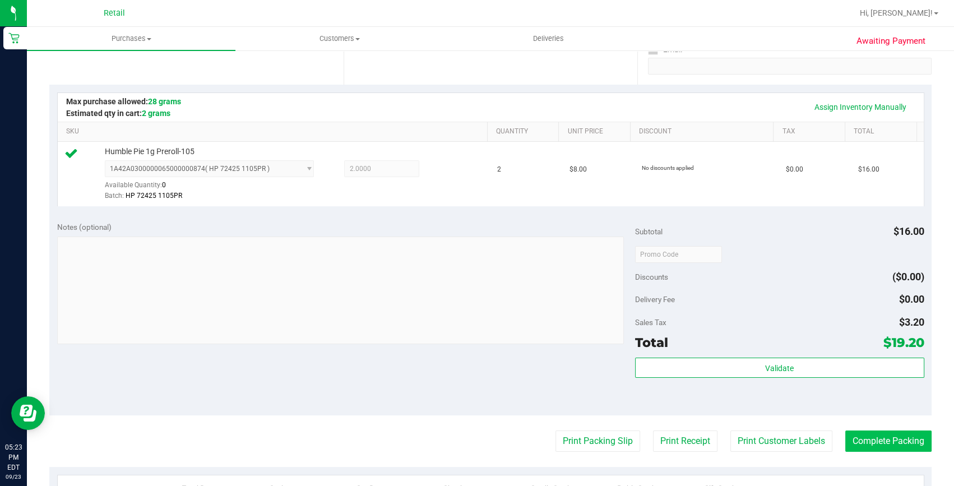
scroll to position [254, 0]
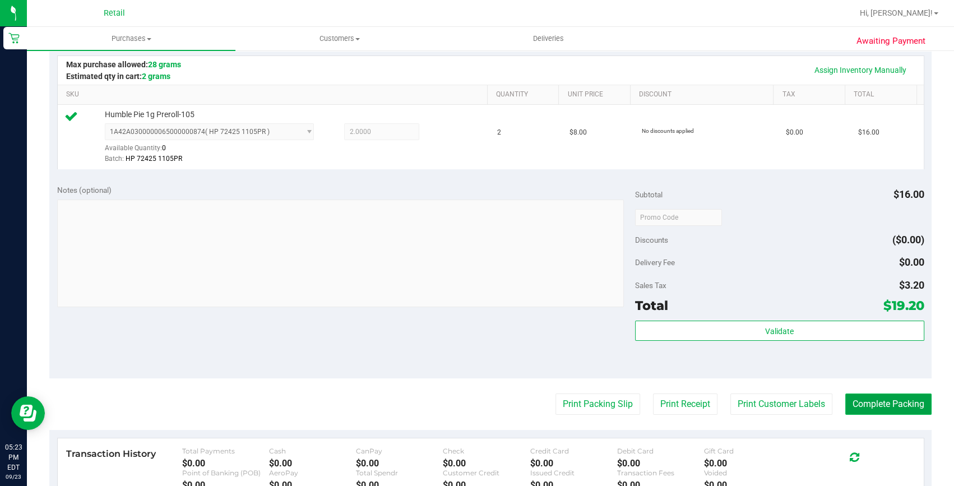
click at [859, 404] on button "Complete Packing" at bounding box center [888, 403] width 86 height 21
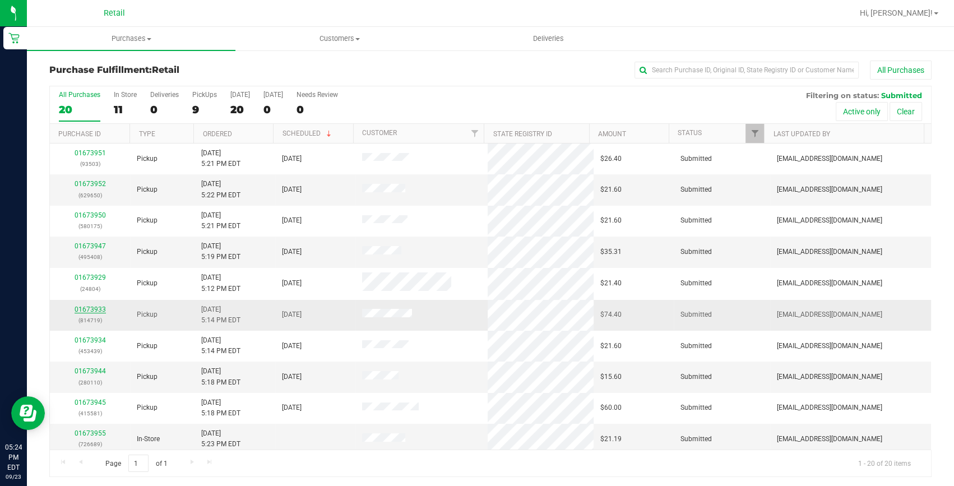
click at [85, 309] on link "01673933" at bounding box center [90, 309] width 31 height 8
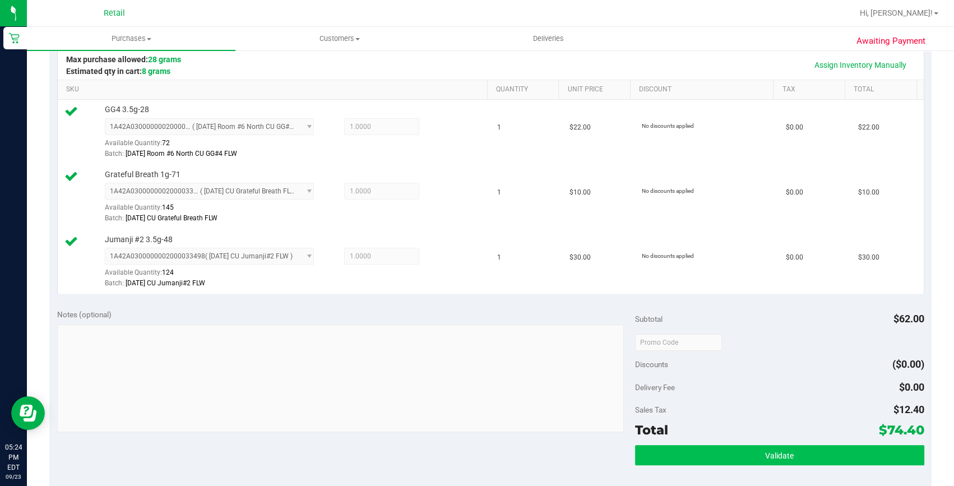
scroll to position [407, 0]
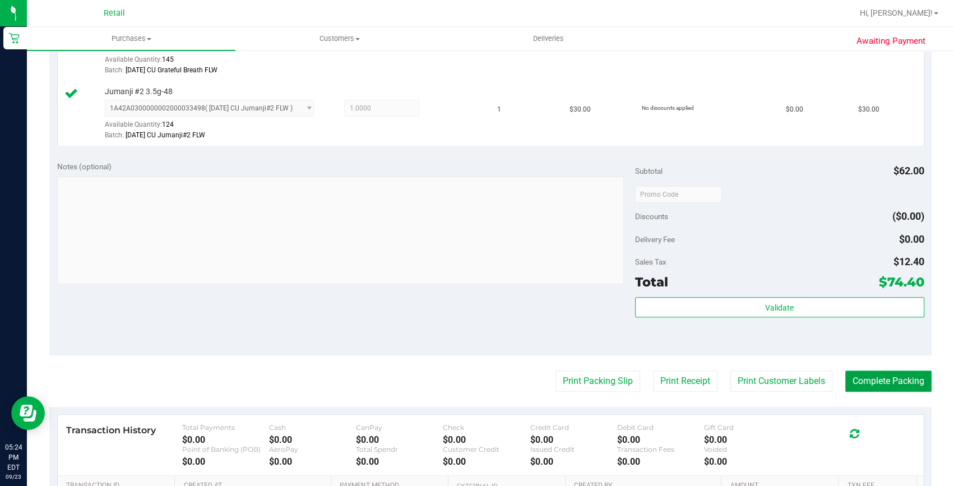
click at [862, 381] on button "Complete Packing" at bounding box center [888, 380] width 86 height 21
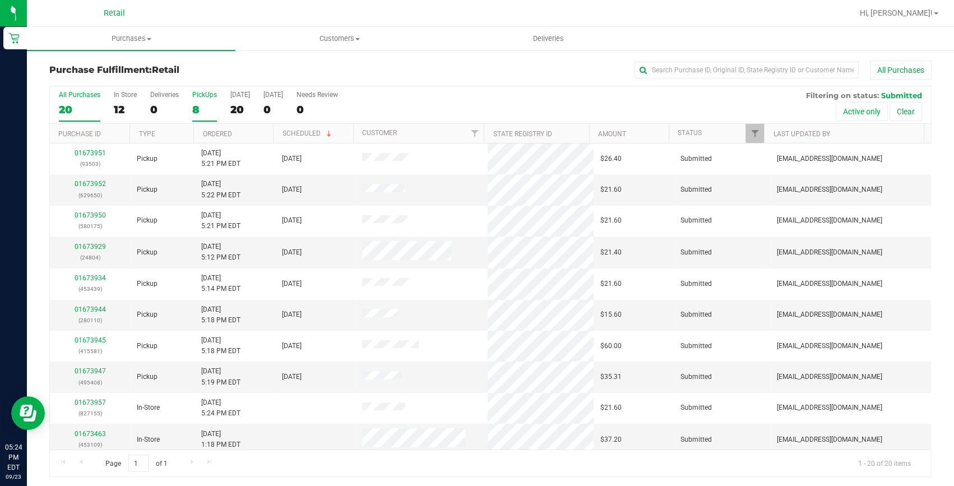
click at [204, 102] on label "PickUps 8" at bounding box center [204, 106] width 25 height 31
click at [0, 0] on input "PickUps 8" at bounding box center [0, 0] width 0 height 0
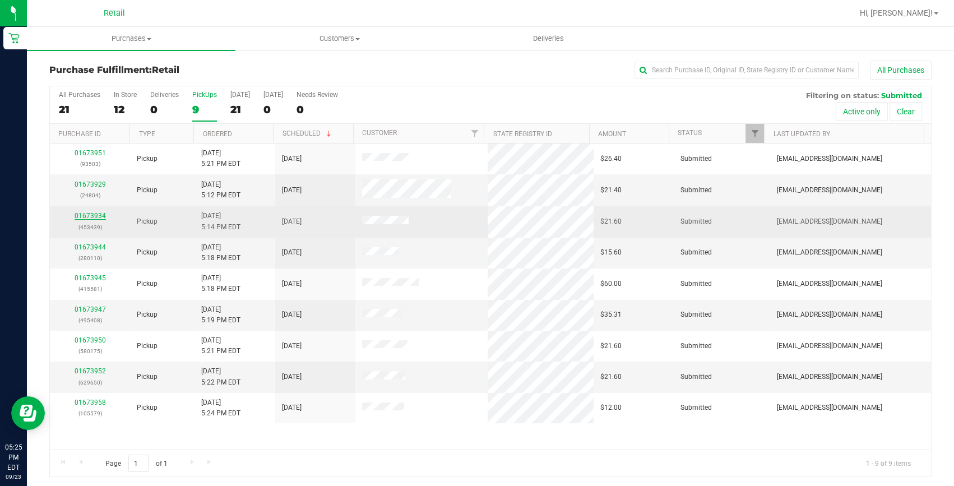
click at [99, 218] on link "01673934" at bounding box center [90, 216] width 31 height 8
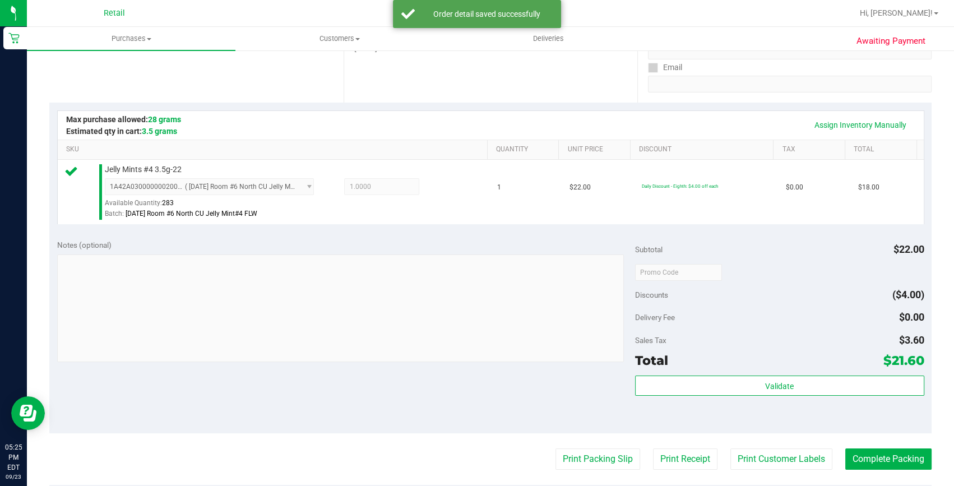
scroll to position [203, 0]
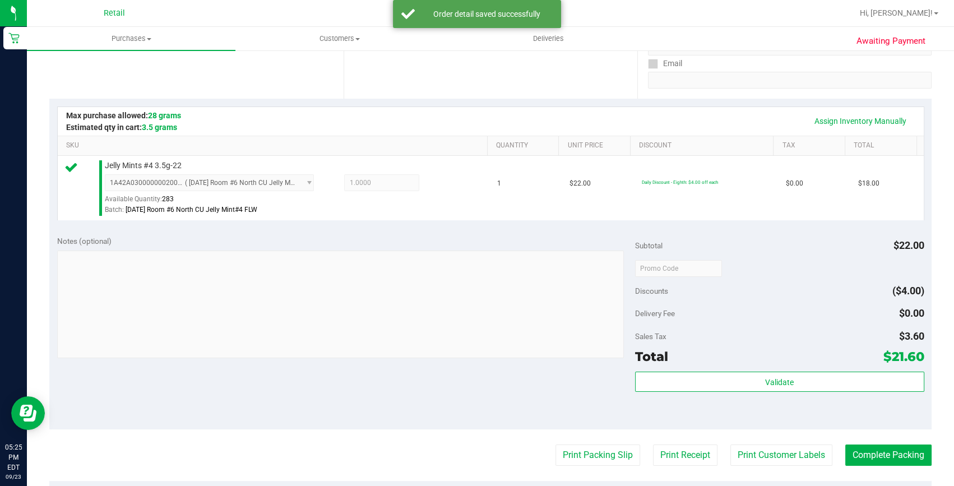
click at [874, 436] on purchase-details "Back Edit Purchase Cancel Purchase View Profile # 01673934 Med | Rec METRC ID: …" at bounding box center [490, 273] width 882 height 833
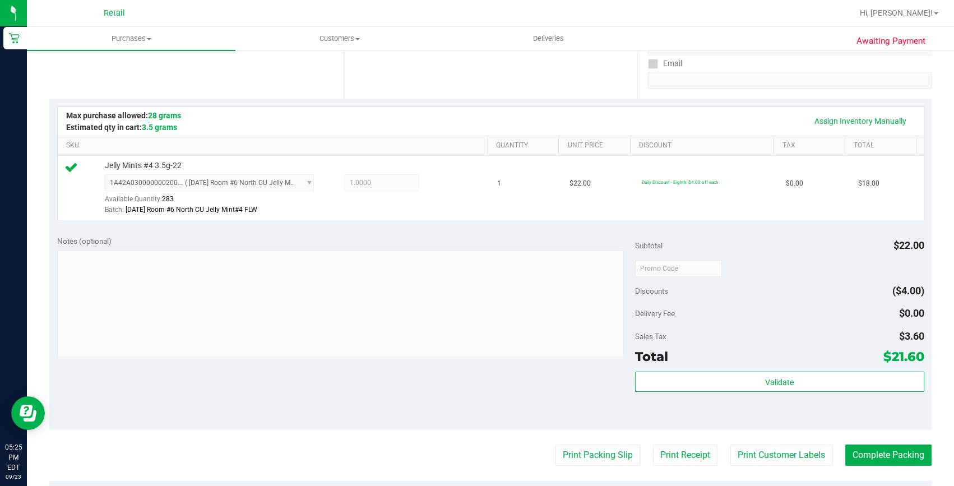
click at [877, 440] on purchase-details "Back Edit Purchase Cancel Purchase View Profile # 01673934 Med | Rec METRC ID: …" at bounding box center [490, 273] width 882 height 833
click at [876, 453] on button "Complete Packing" at bounding box center [888, 454] width 86 height 21
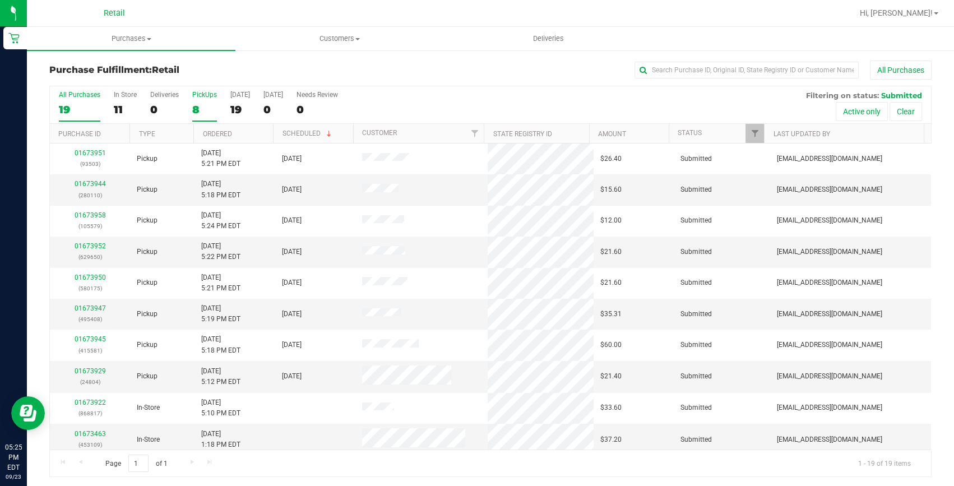
click at [195, 108] on div "8" at bounding box center [204, 109] width 25 height 13
click at [0, 0] on input "PickUps 8" at bounding box center [0, 0] width 0 height 0
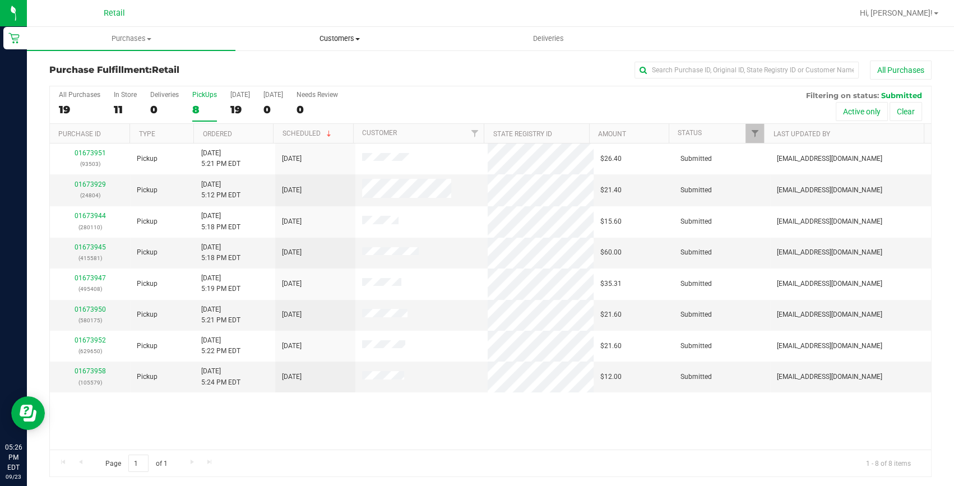
click at [351, 38] on span "Customers" at bounding box center [339, 39] width 207 height 10
click at [303, 69] on span "All customers" at bounding box center [275, 68] width 81 height 10
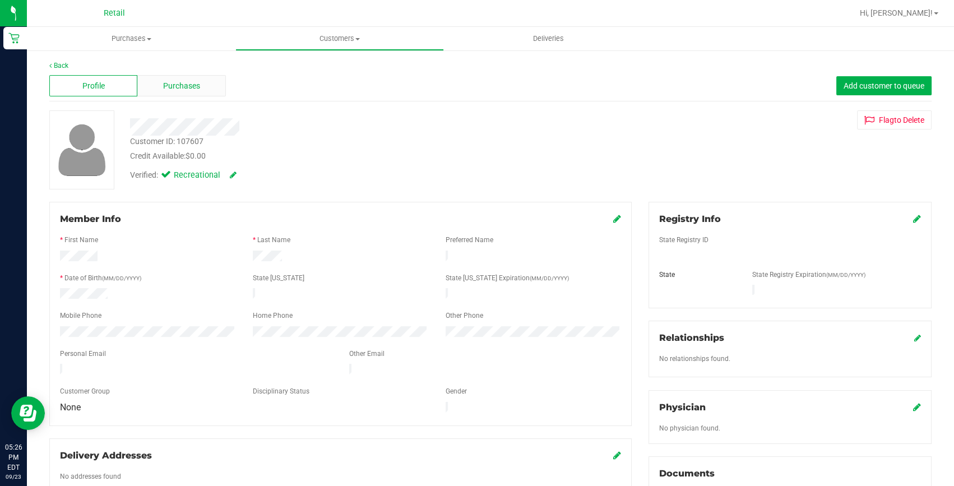
click at [183, 80] on span "Purchases" at bounding box center [181, 86] width 37 height 12
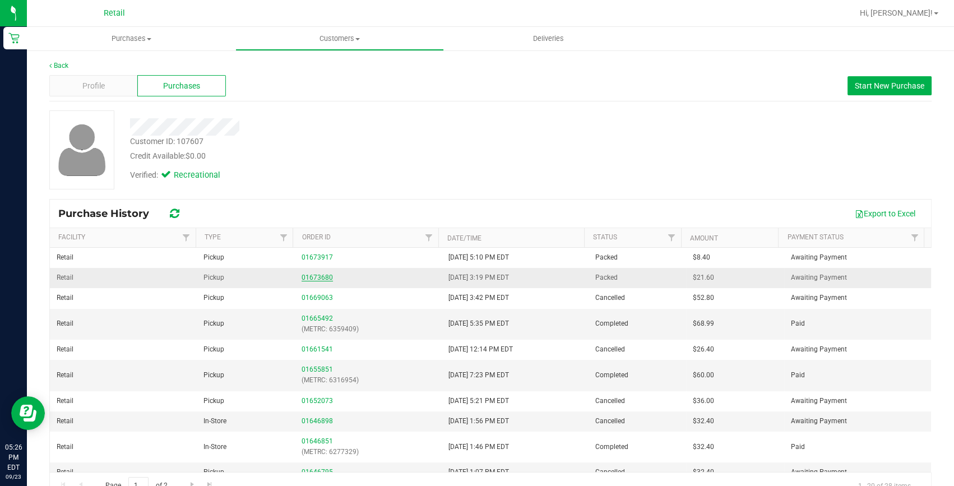
click at [305, 276] on link "01673680" at bounding box center [316, 277] width 31 height 8
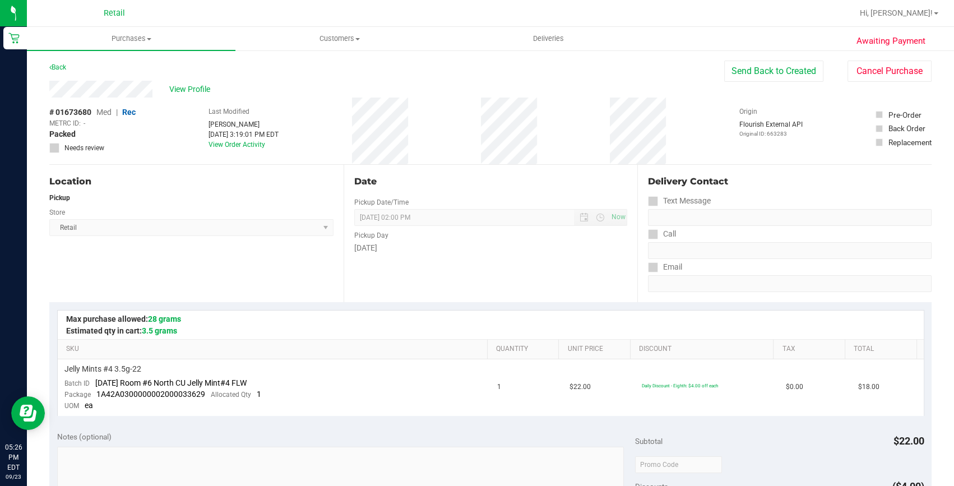
click at [58, 62] on div "Back" at bounding box center [57, 67] width 17 height 13
click at [61, 62] on div "Back" at bounding box center [57, 67] width 17 height 13
click at [63, 65] on link "Back" at bounding box center [57, 67] width 17 height 8
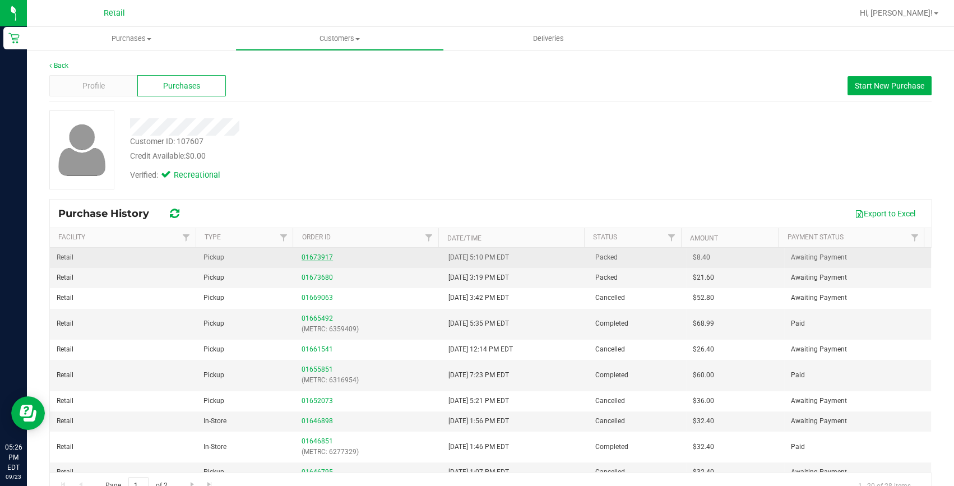
click at [320, 256] on link "01673917" at bounding box center [316, 257] width 31 height 8
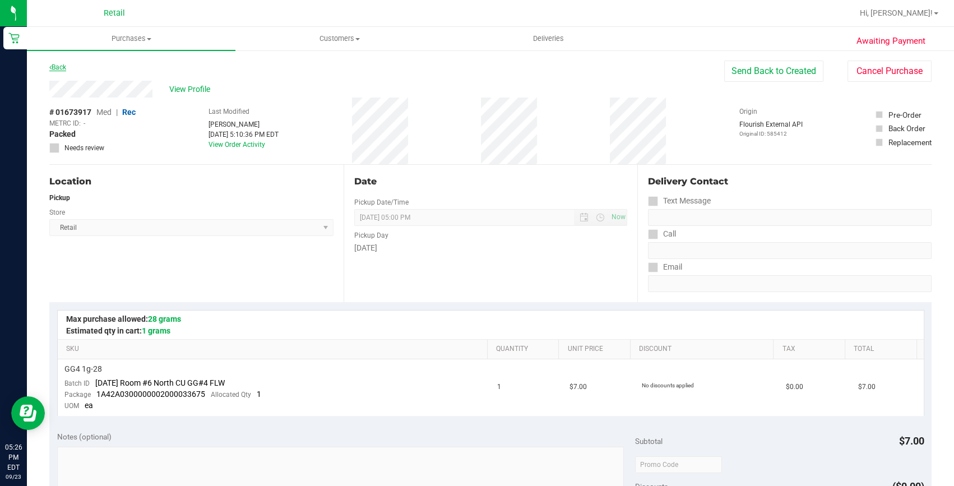
click at [60, 69] on link "Back" at bounding box center [57, 67] width 17 height 8
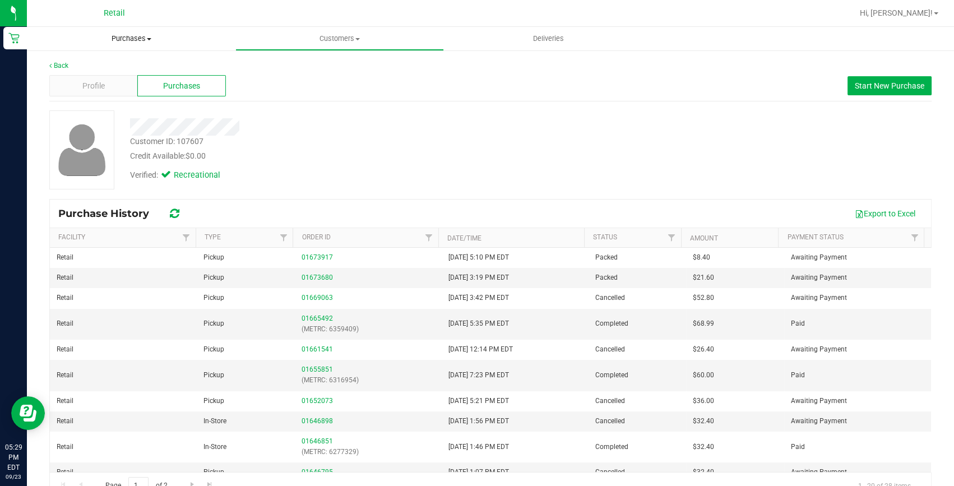
click at [140, 36] on span "Purchases" at bounding box center [131, 39] width 208 height 10
click at [123, 81] on li "Fulfillment" at bounding box center [131, 81] width 208 height 13
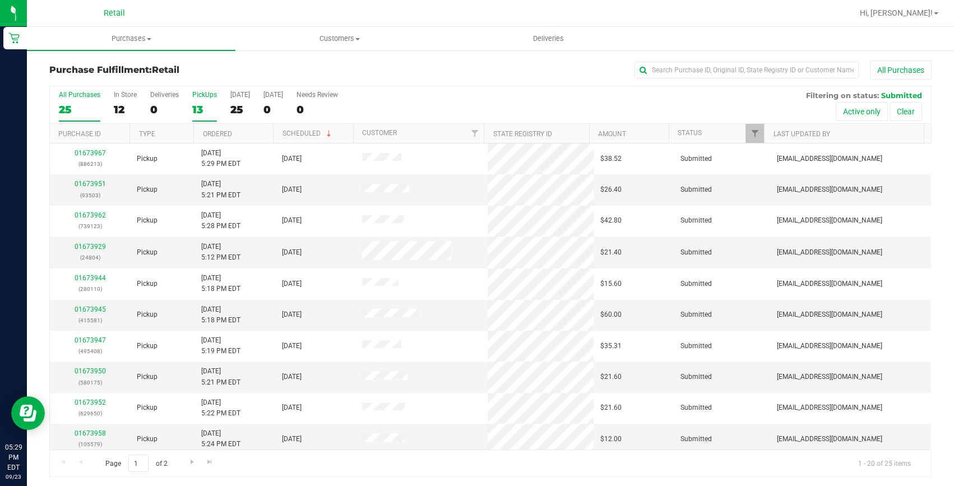
click at [202, 110] on div "13" at bounding box center [204, 109] width 25 height 13
click at [0, 0] on input "PickUps 13" at bounding box center [0, 0] width 0 height 0
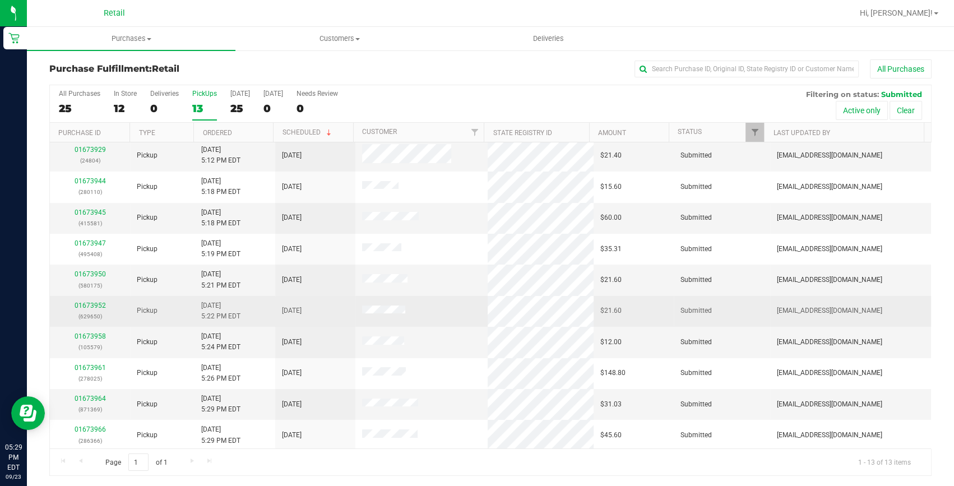
scroll to position [2, 0]
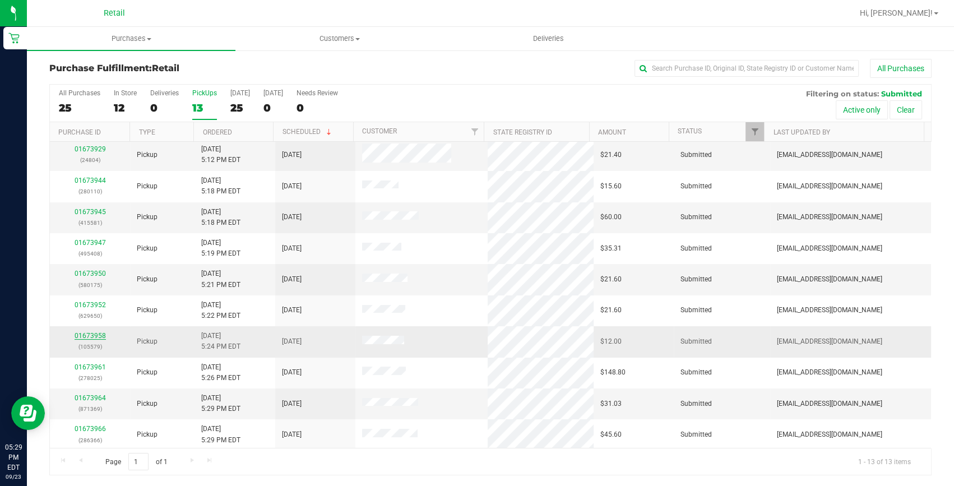
click at [88, 334] on link "01673958" at bounding box center [90, 336] width 31 height 8
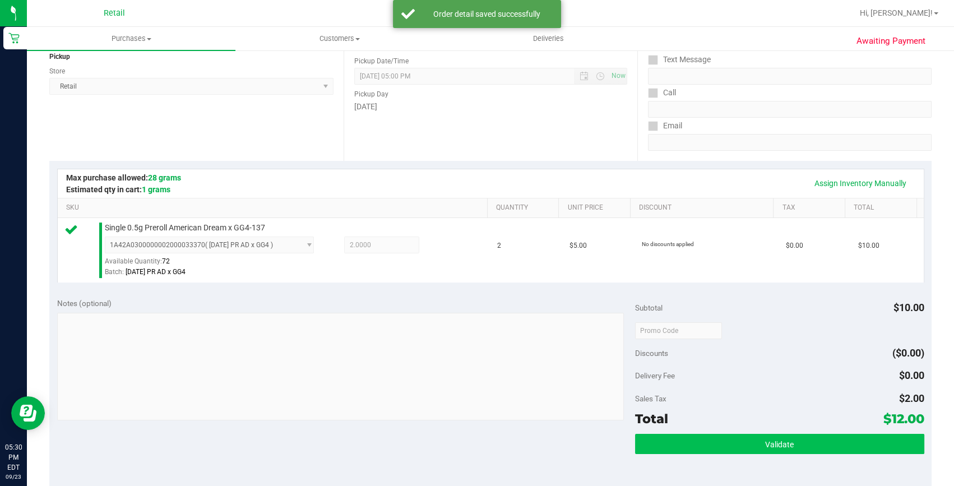
scroll to position [206, 0]
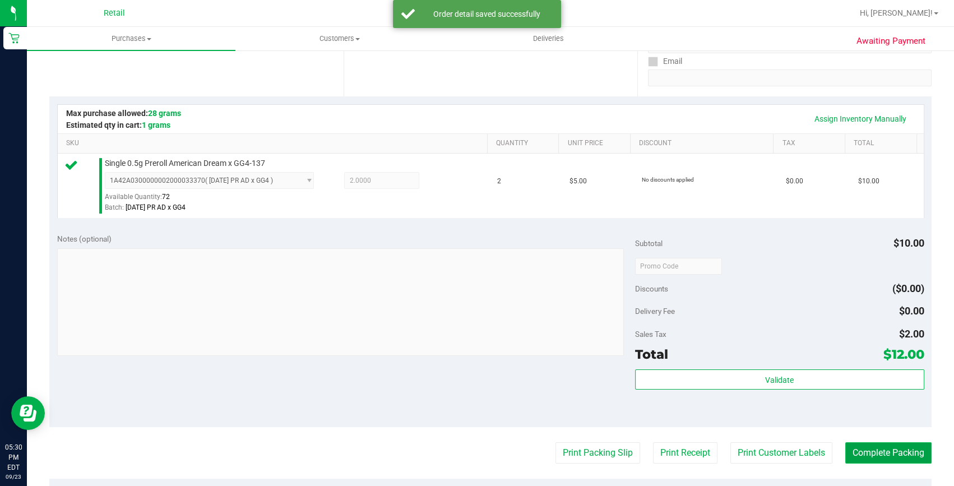
click at [887, 459] on button "Complete Packing" at bounding box center [888, 452] width 86 height 21
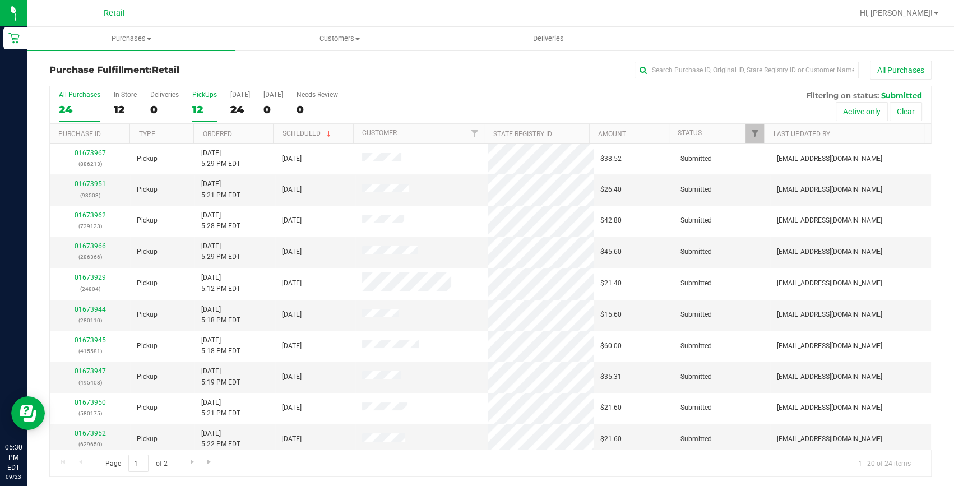
click at [212, 111] on div "12" at bounding box center [204, 109] width 25 height 13
click at [0, 0] on input "PickUps 12" at bounding box center [0, 0] width 0 height 0
click at [86, 431] on link "01673961" at bounding box center [90, 433] width 31 height 8
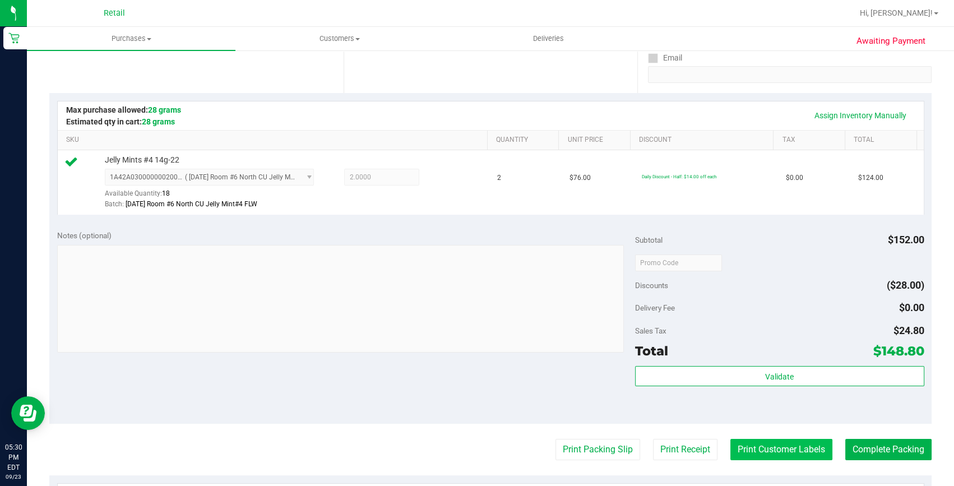
scroll to position [254, 0]
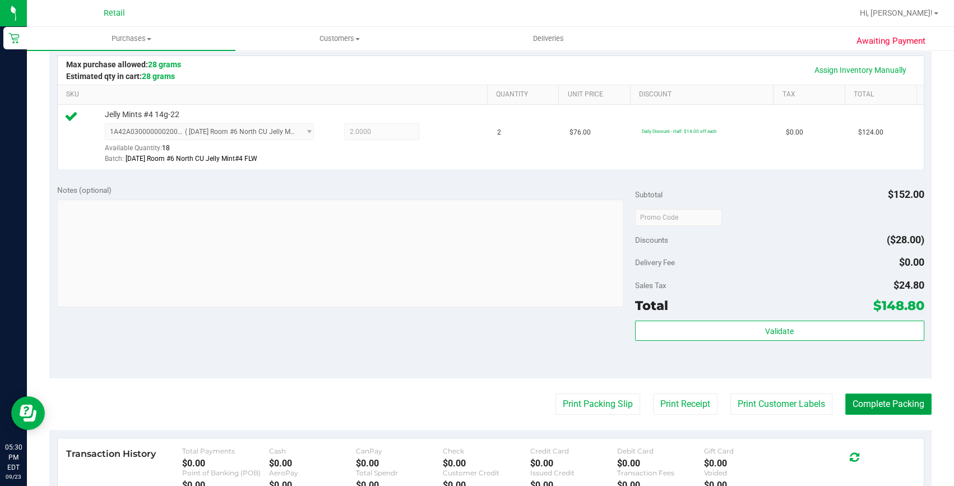
click at [867, 396] on button "Complete Packing" at bounding box center [888, 403] width 86 height 21
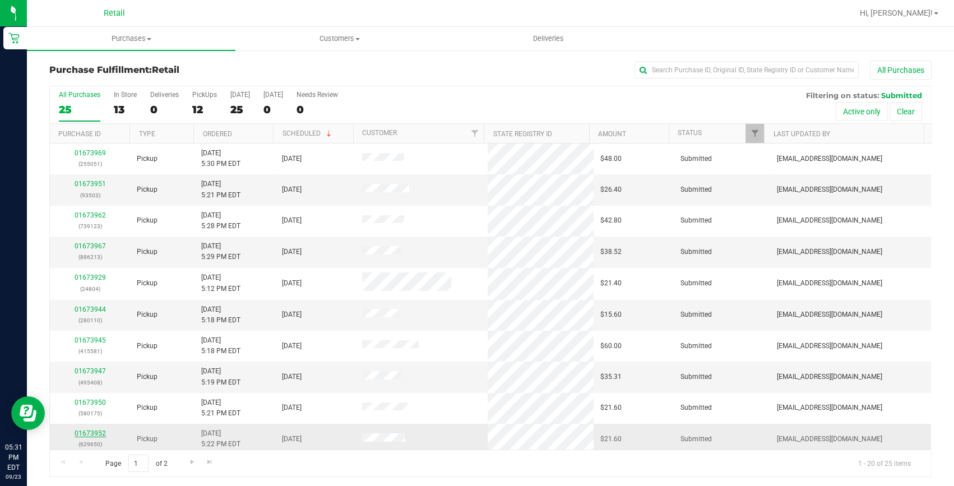
click at [89, 435] on link "01673952" at bounding box center [90, 433] width 31 height 8
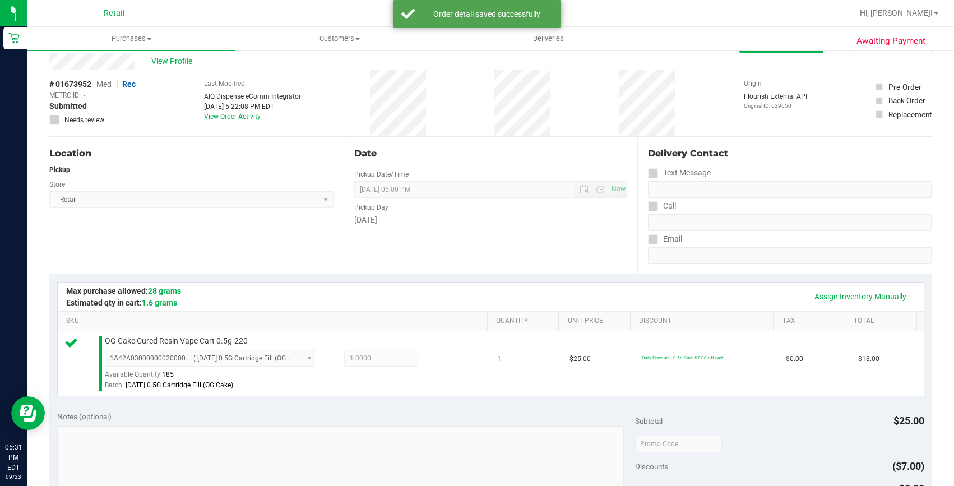
scroll to position [203, 0]
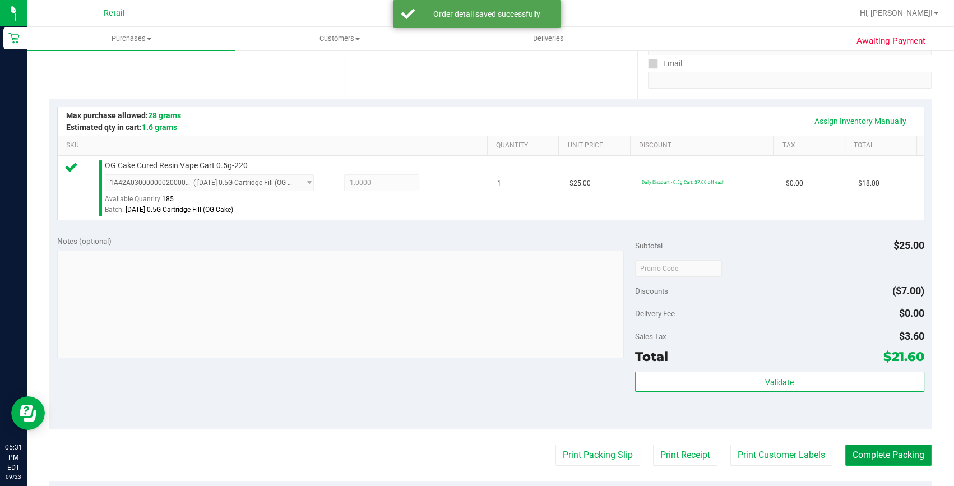
click at [862, 454] on button "Complete Packing" at bounding box center [888, 454] width 86 height 21
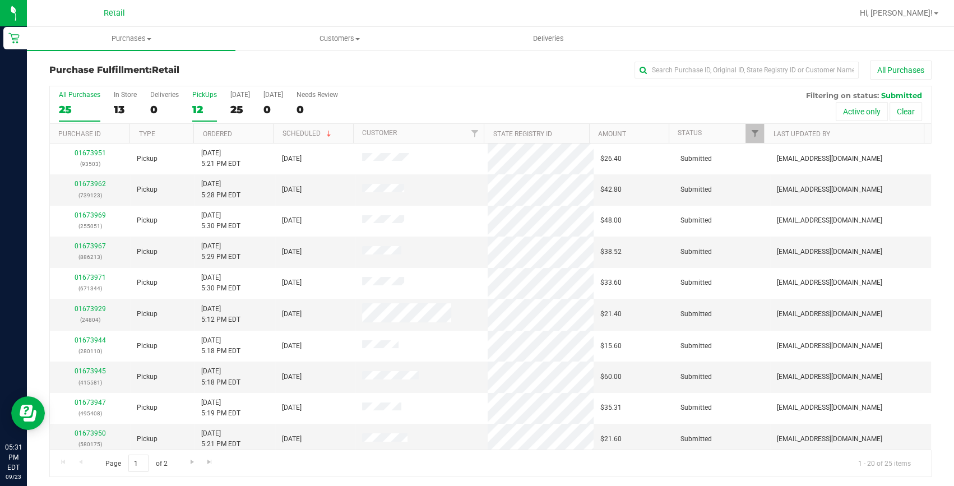
click at [210, 118] on label "PickUps 12" at bounding box center [204, 106] width 25 height 31
click at [0, 0] on input "PickUps 12" at bounding box center [0, 0] width 0 height 0
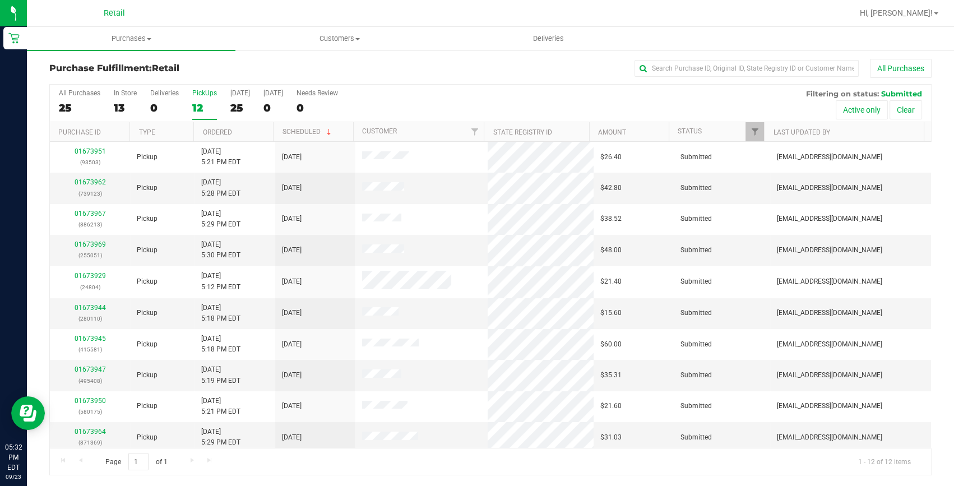
click at [192, 109] on div "12" at bounding box center [204, 107] width 25 height 13
click at [0, 0] on input "PickUps 12" at bounding box center [0, 0] width 0 height 0
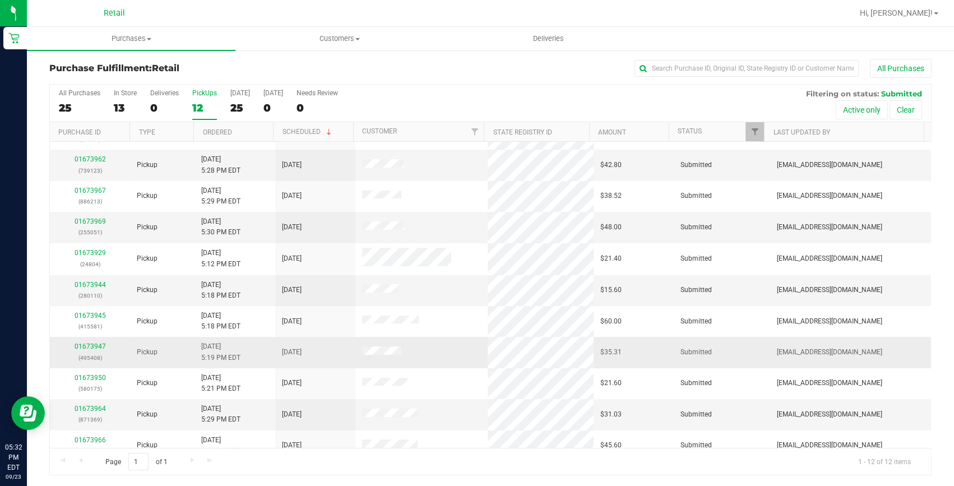
scroll to position [65, 0]
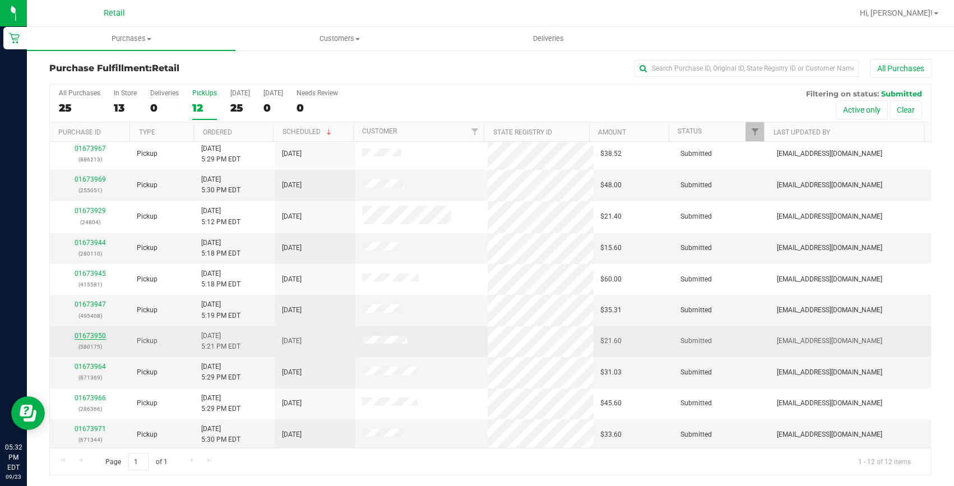
click at [94, 332] on link "01673950" at bounding box center [90, 336] width 31 height 8
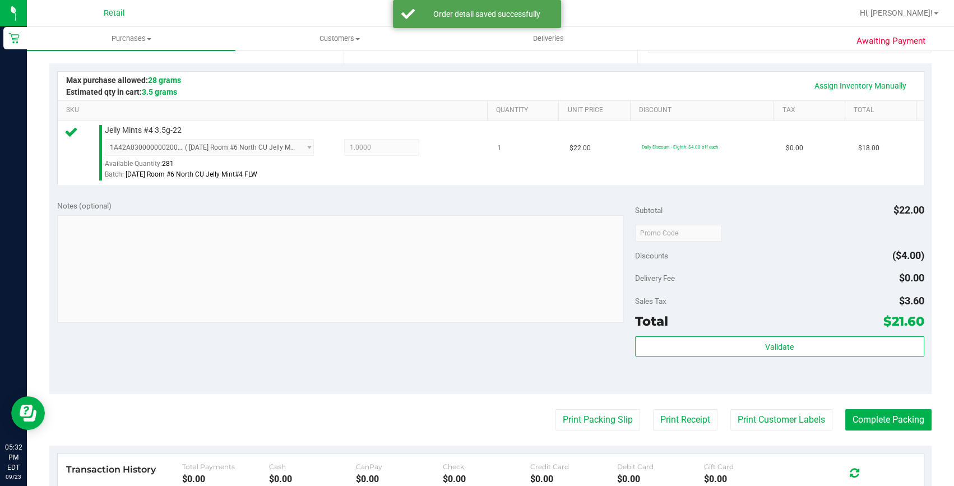
scroll to position [257, 0]
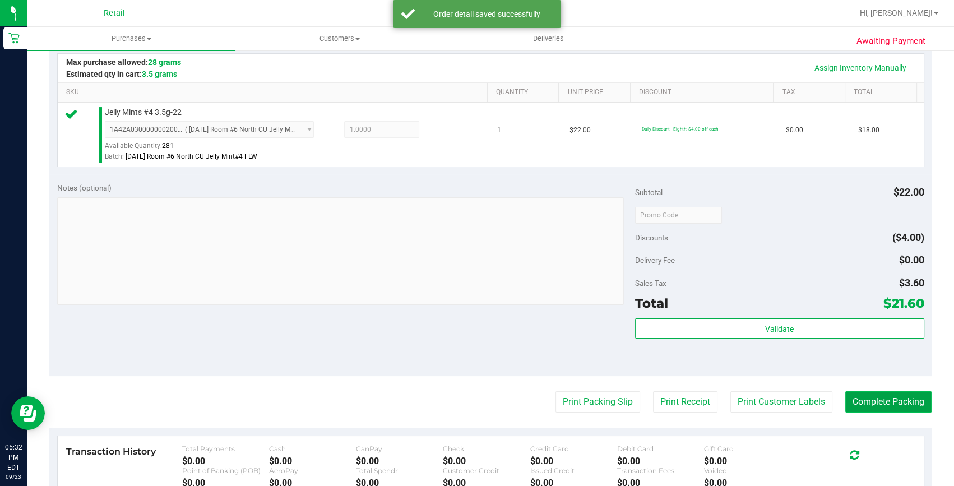
click at [885, 400] on button "Complete Packing" at bounding box center [888, 401] width 86 height 21
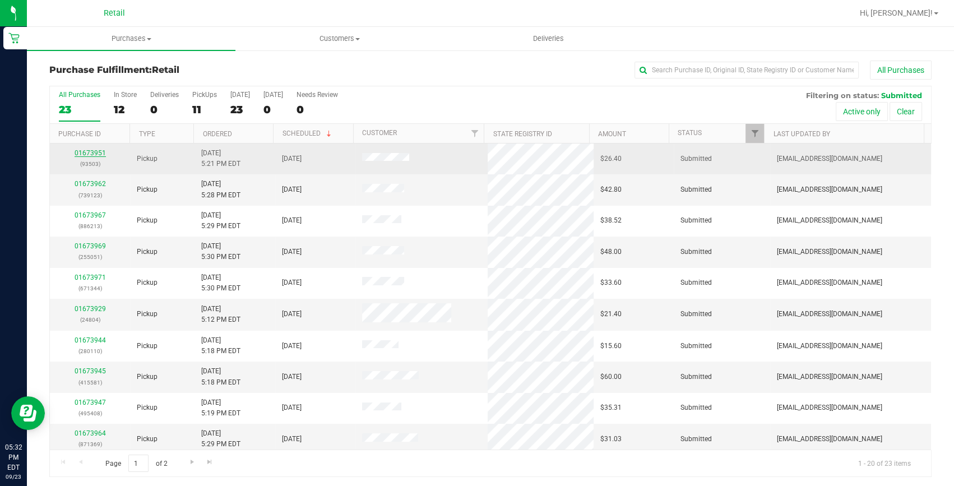
click at [86, 151] on link "01673951" at bounding box center [90, 153] width 31 height 8
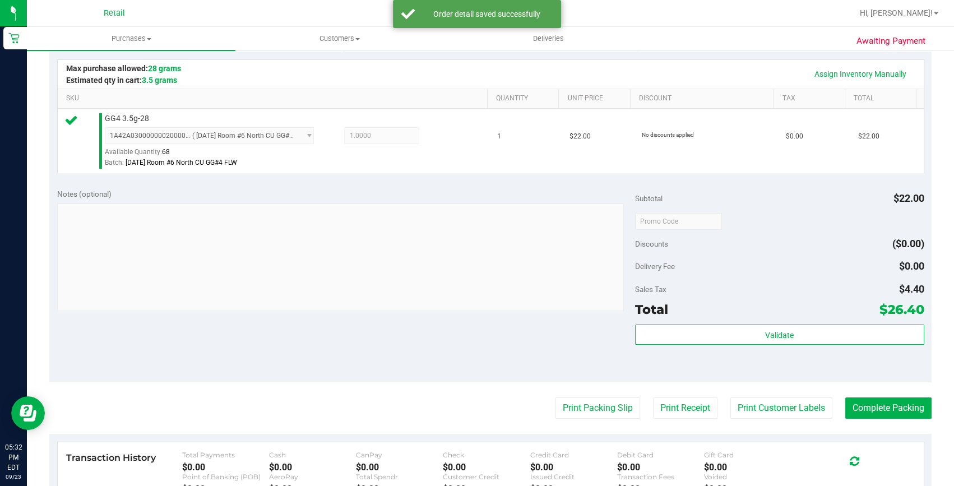
scroll to position [254, 0]
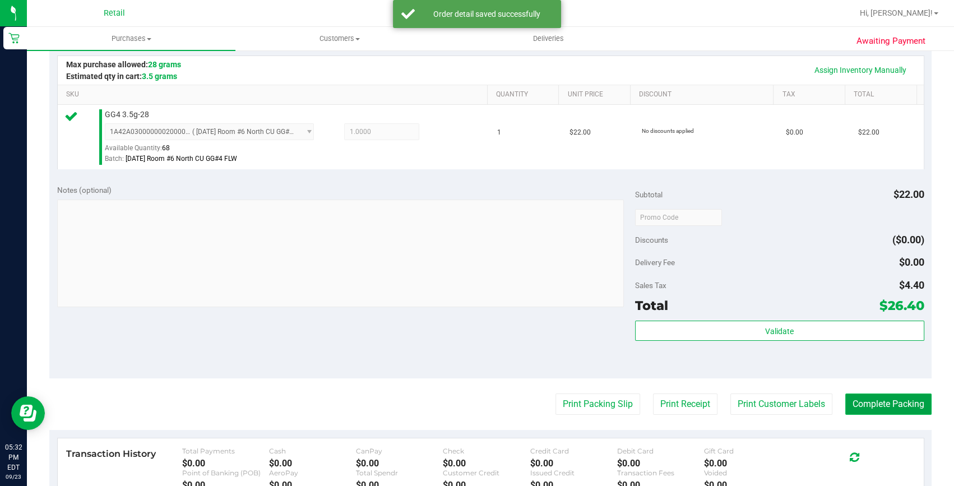
click at [884, 408] on button "Complete Packing" at bounding box center [888, 403] width 86 height 21
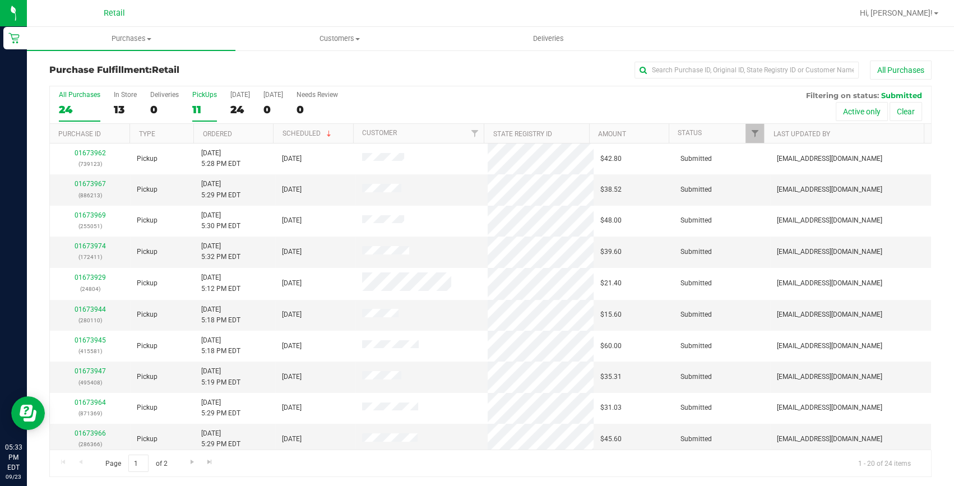
click at [205, 108] on div "11" at bounding box center [204, 109] width 25 height 13
click at [0, 0] on input "PickUps 11" at bounding box center [0, 0] width 0 height 0
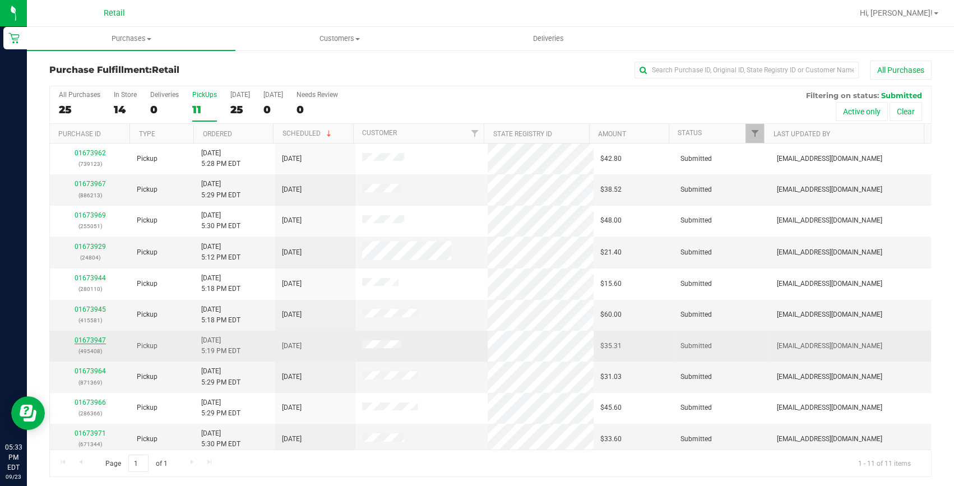
click at [90, 336] on link "01673947" at bounding box center [90, 340] width 31 height 8
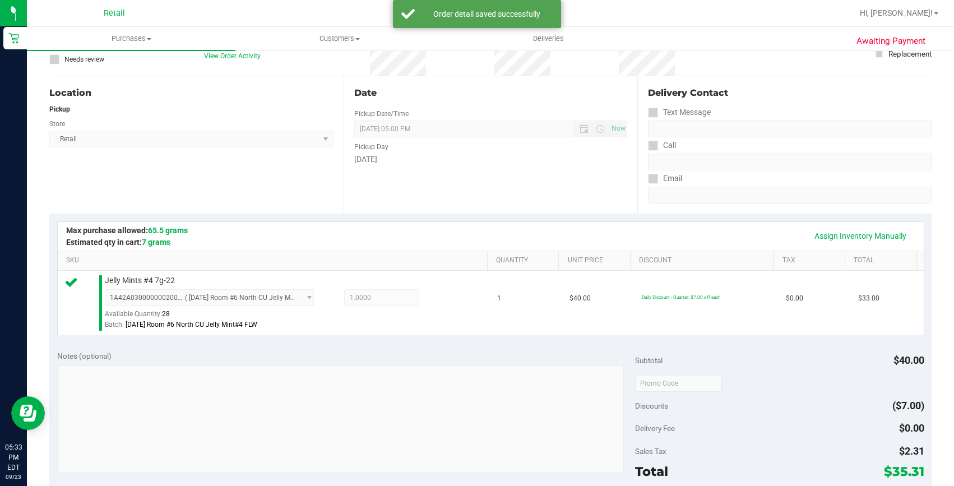
scroll to position [203, 0]
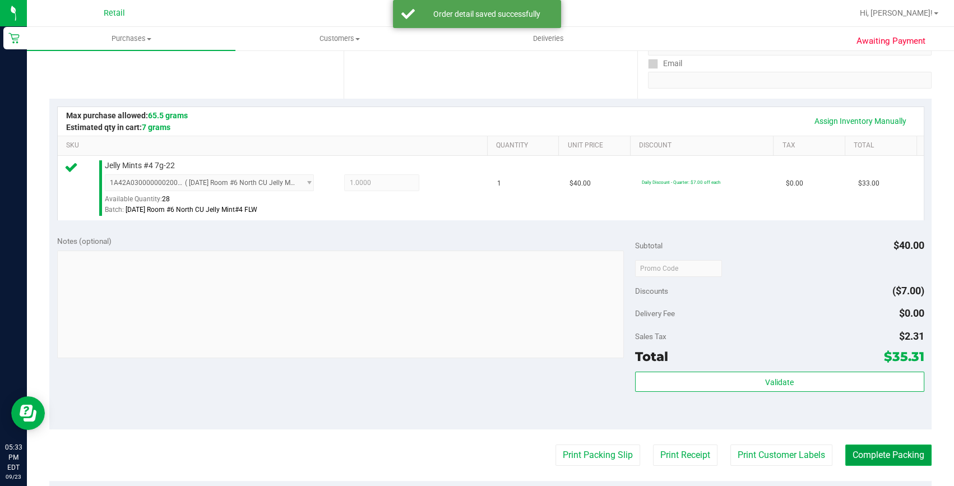
click at [874, 457] on button "Complete Packing" at bounding box center [888, 454] width 86 height 21
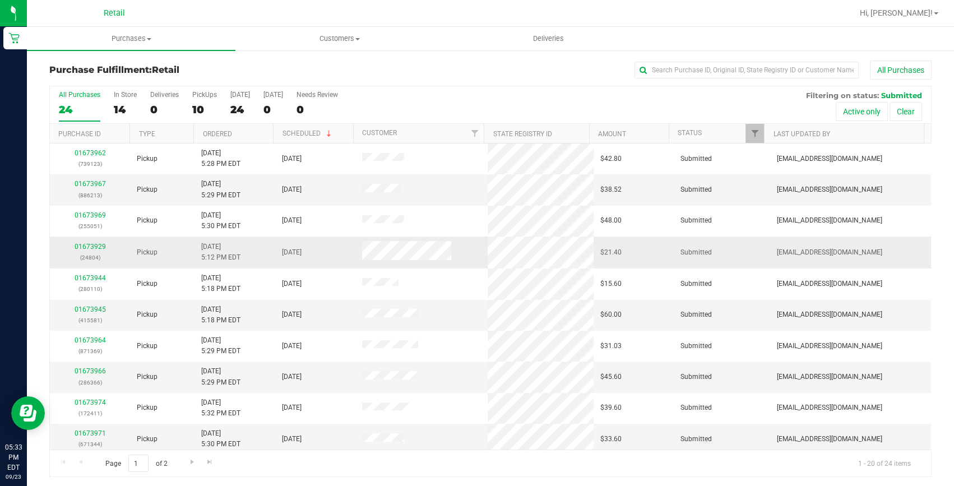
click at [87, 250] on div "01673929 (24804)" at bounding box center [90, 251] width 67 height 21
click at [86, 249] on link "01673929" at bounding box center [90, 247] width 31 height 8
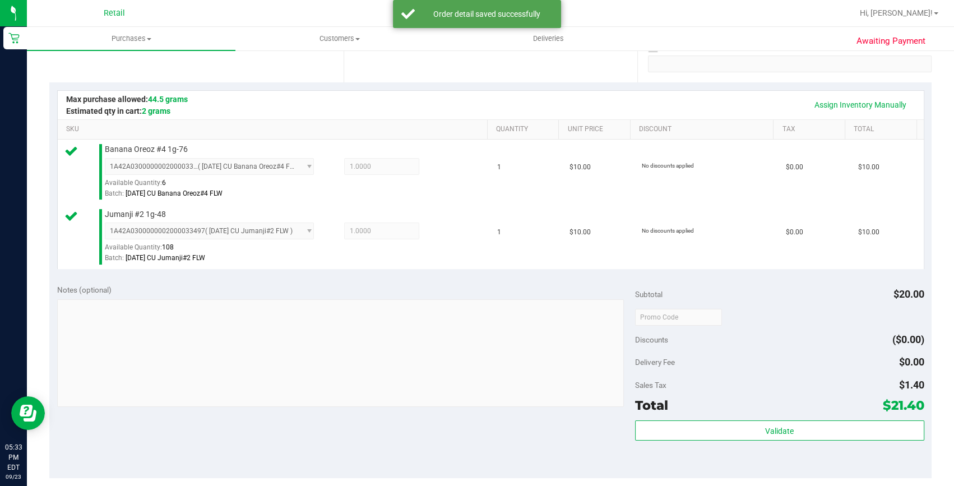
scroll to position [356, 0]
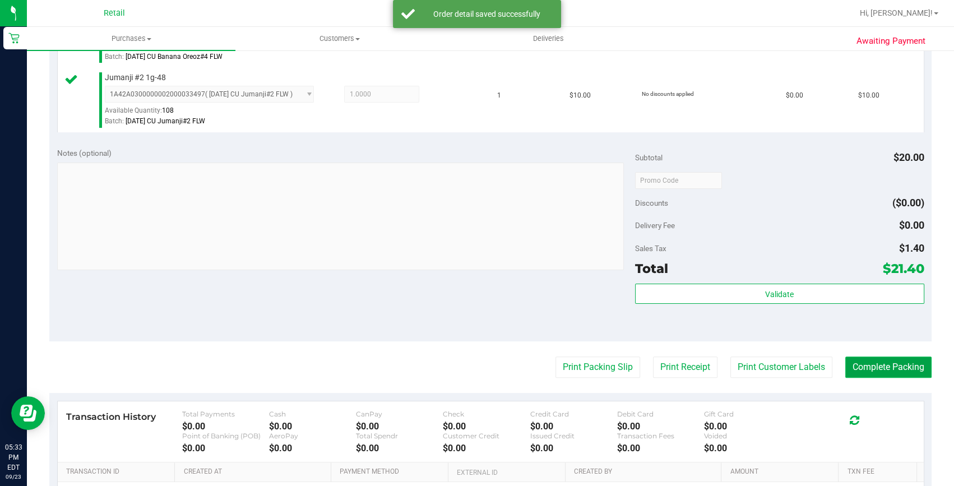
click at [899, 372] on button "Complete Packing" at bounding box center [888, 366] width 86 height 21
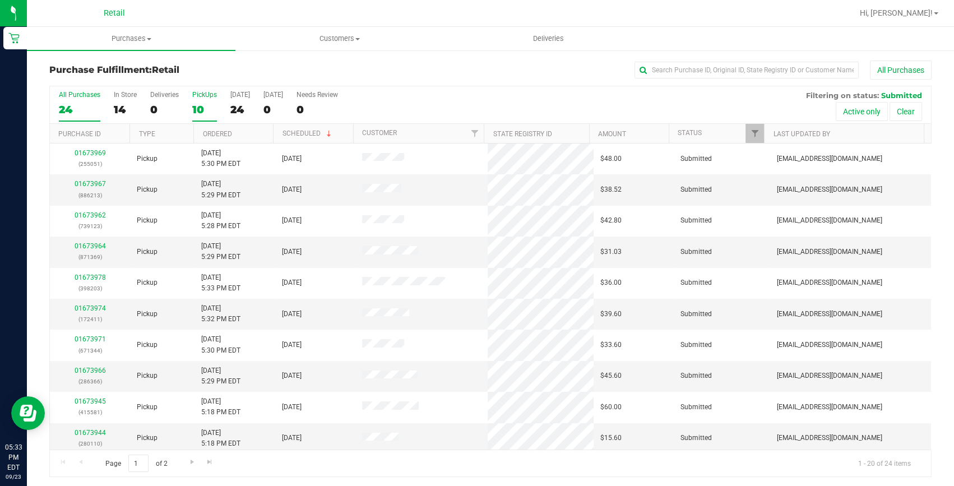
click at [206, 109] on div "10" at bounding box center [204, 109] width 25 height 13
click at [0, 0] on input "PickUps 10" at bounding box center [0, 0] width 0 height 0
click at [221, 133] on link "Ordered" at bounding box center [216, 134] width 29 height 8
click at [196, 109] on div "10" at bounding box center [204, 109] width 25 height 13
click at [0, 0] on input "PickUps 10" at bounding box center [0, 0] width 0 height 0
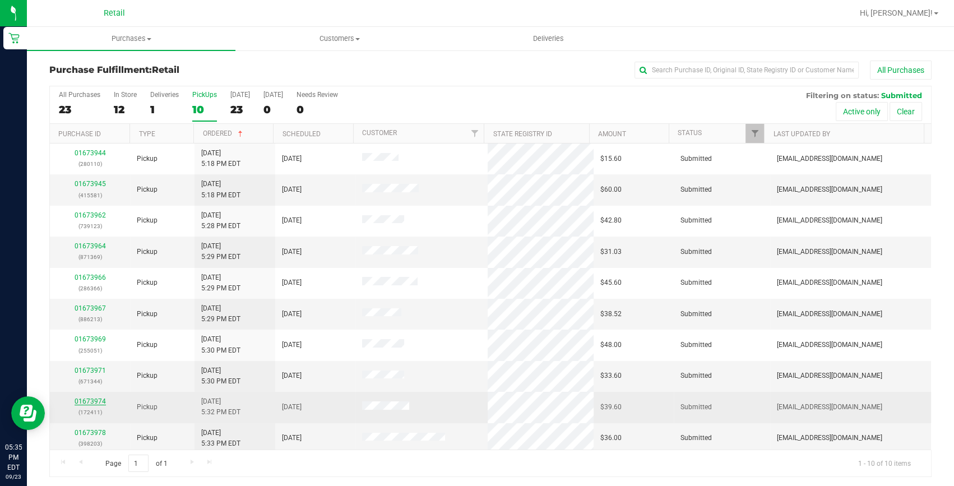
click at [94, 399] on link "01673974" at bounding box center [90, 401] width 31 height 8
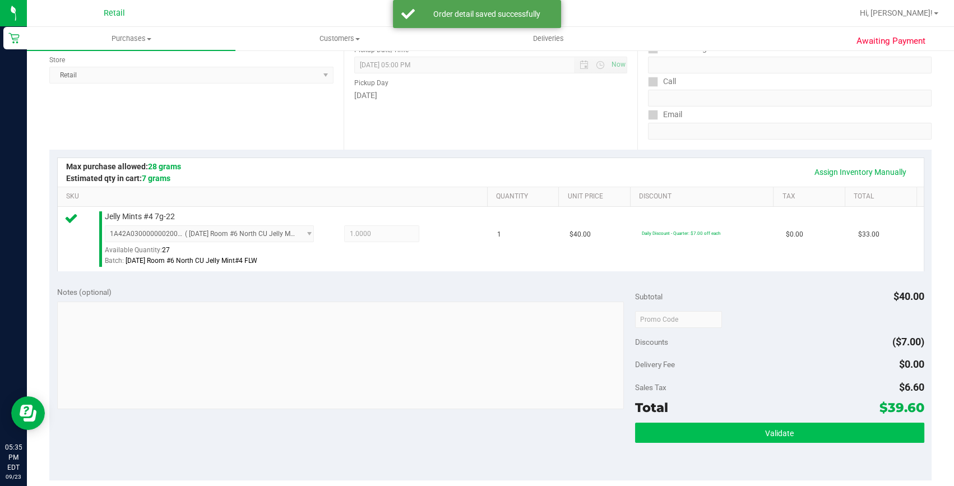
scroll to position [254, 0]
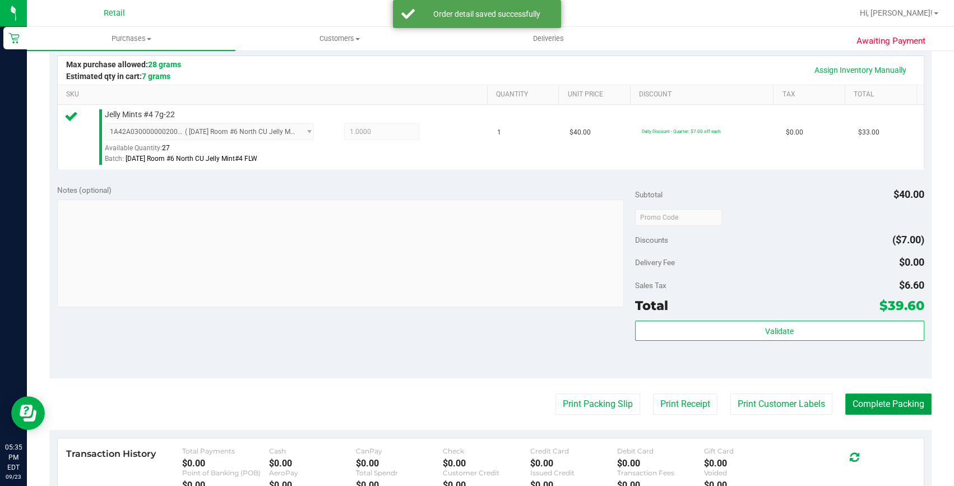
click at [874, 411] on button "Complete Packing" at bounding box center [888, 403] width 86 height 21
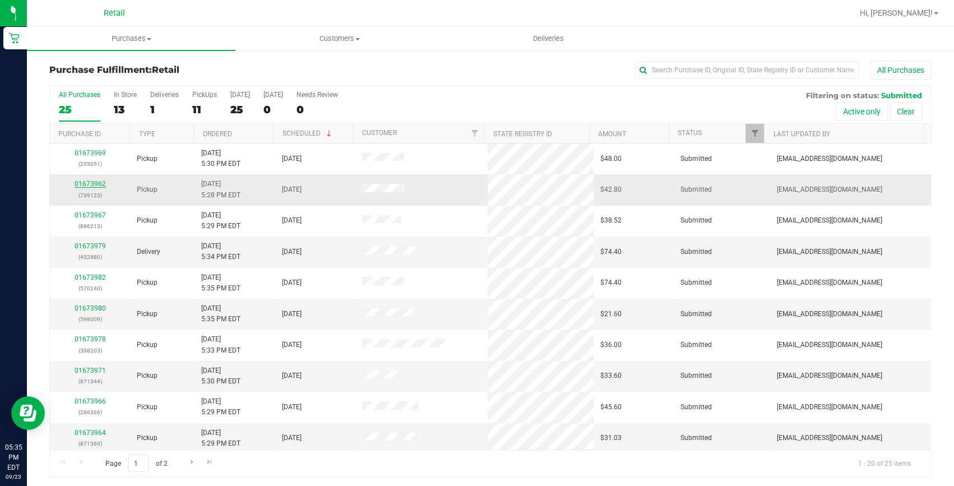
click at [86, 183] on link "01673962" at bounding box center [90, 184] width 31 height 8
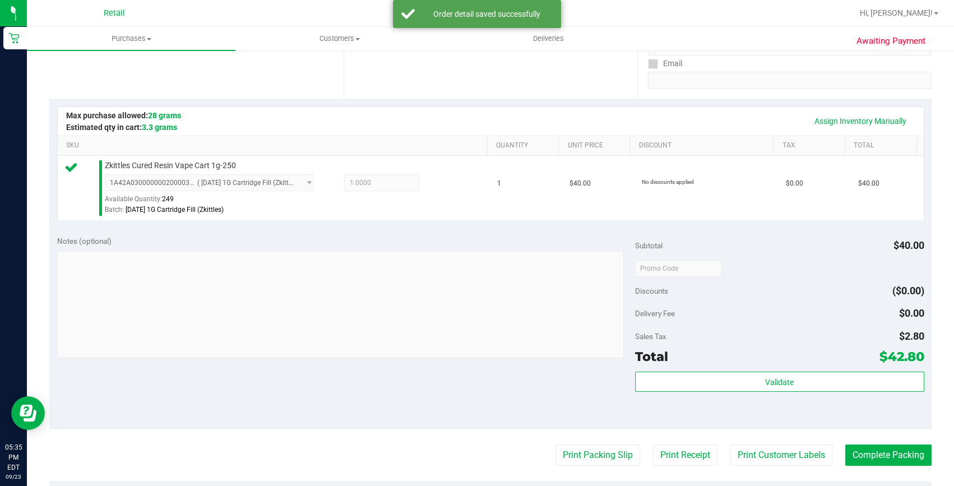
scroll to position [305, 0]
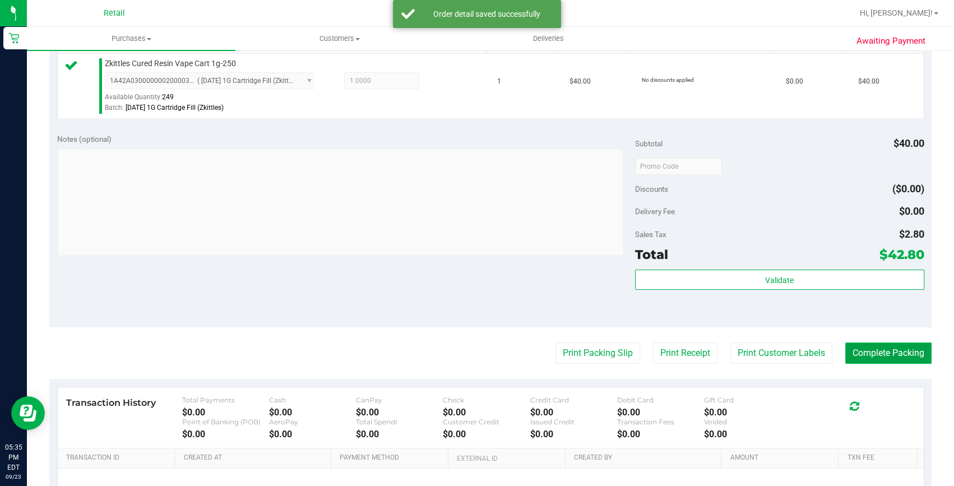
click at [873, 359] on button "Complete Packing" at bounding box center [888, 352] width 86 height 21
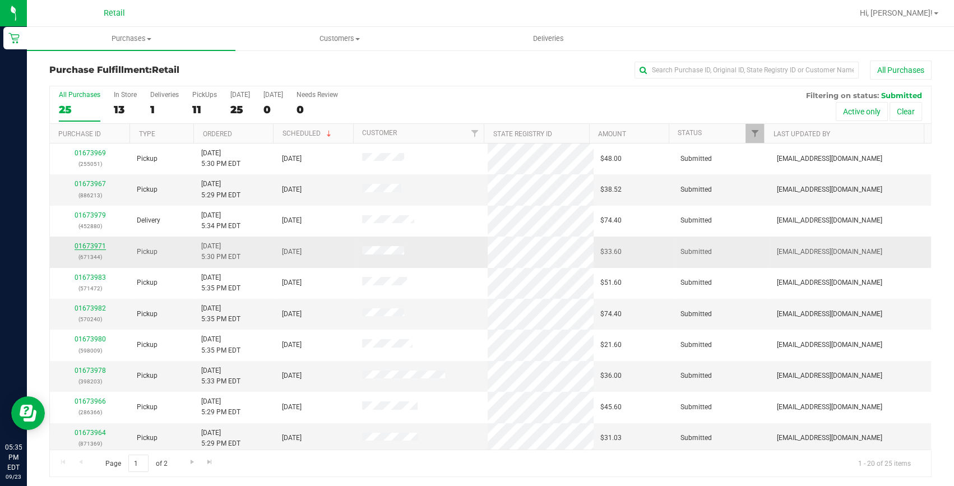
click at [95, 246] on link "01673971" at bounding box center [90, 246] width 31 height 8
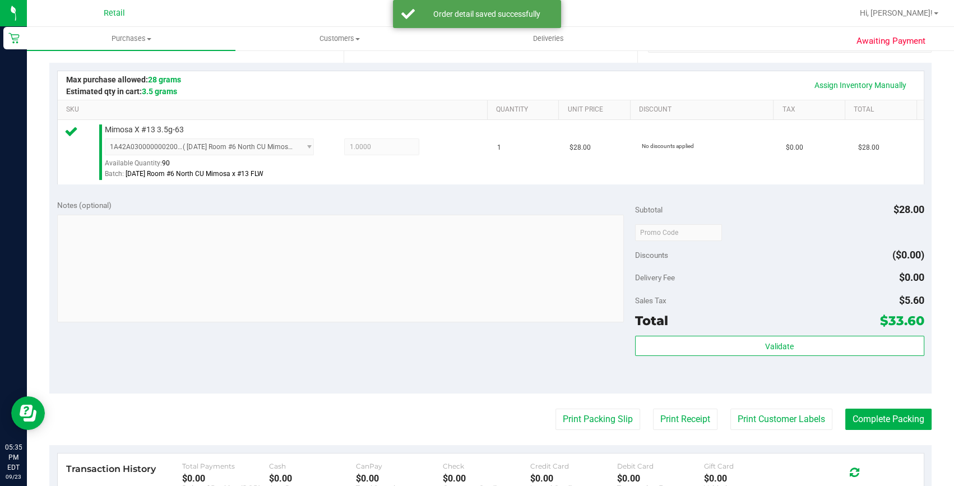
scroll to position [305, 0]
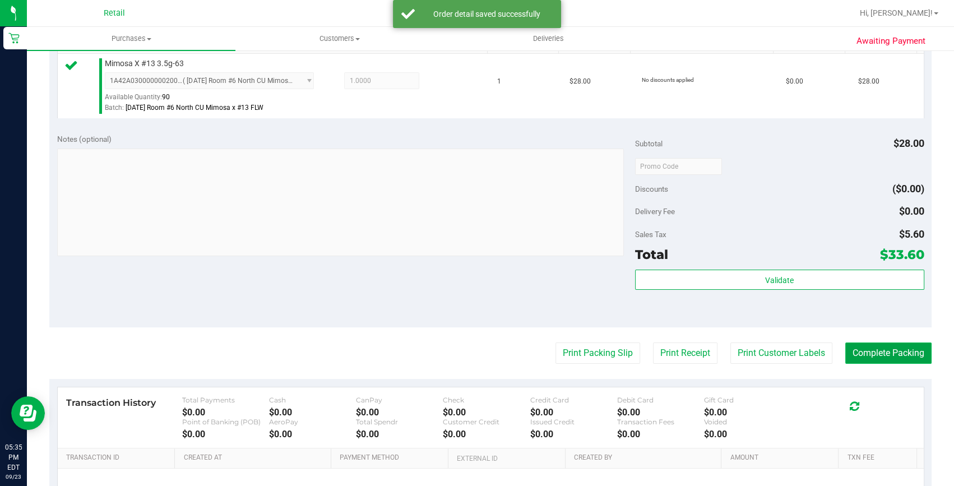
click at [877, 352] on button "Complete Packing" at bounding box center [888, 352] width 86 height 21
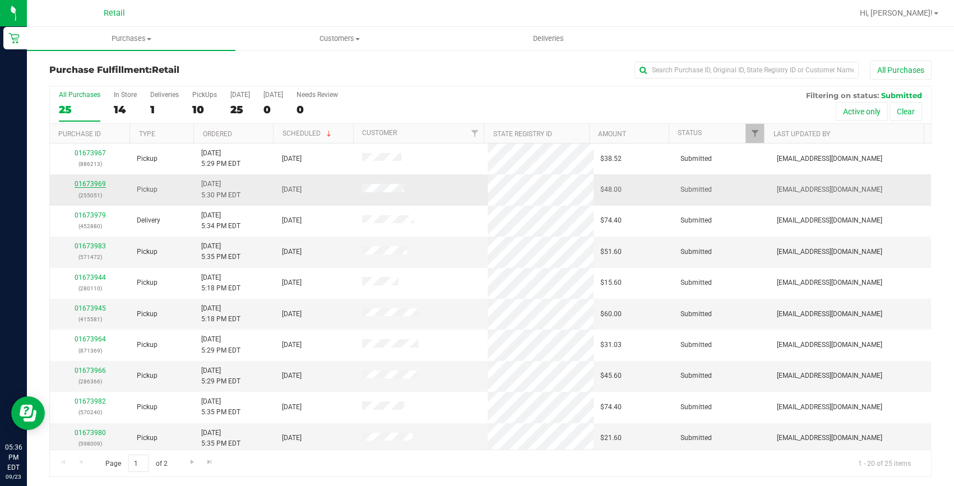
click at [92, 184] on link "01673969" at bounding box center [90, 184] width 31 height 8
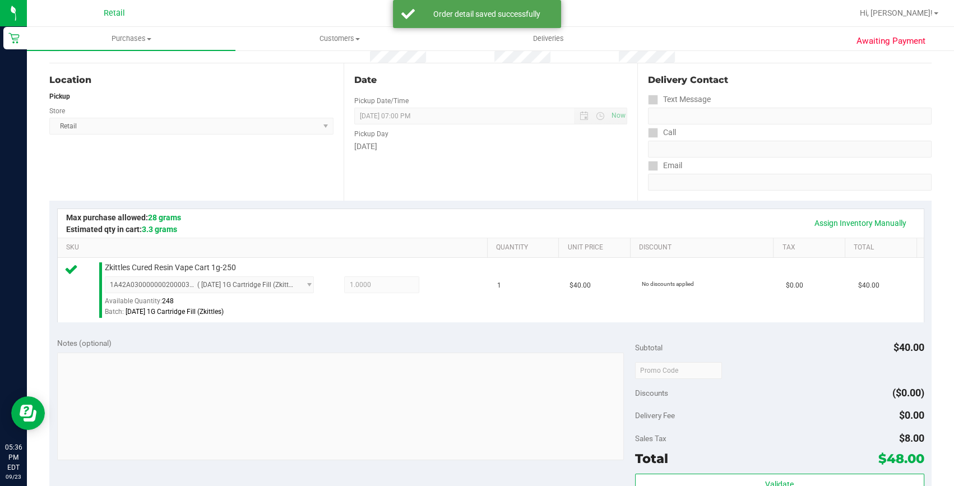
scroll to position [254, 0]
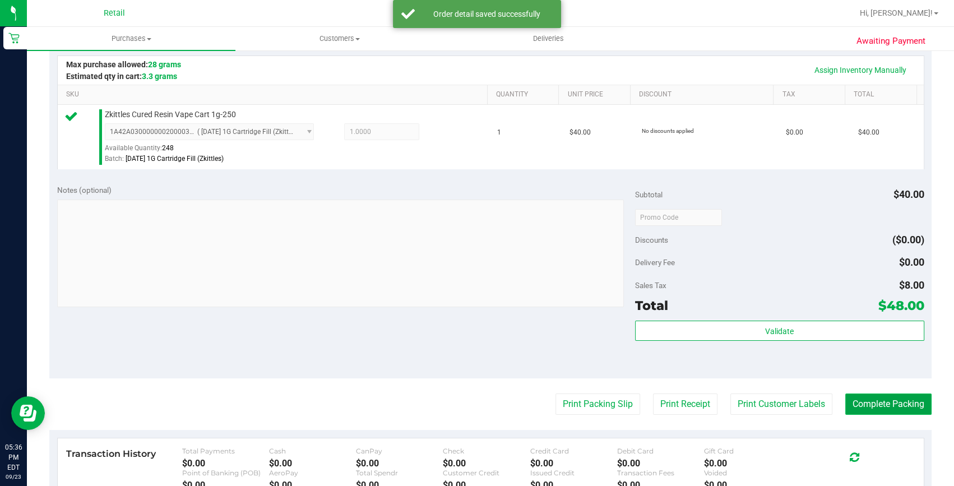
click at [847, 398] on button "Complete Packing" at bounding box center [888, 403] width 86 height 21
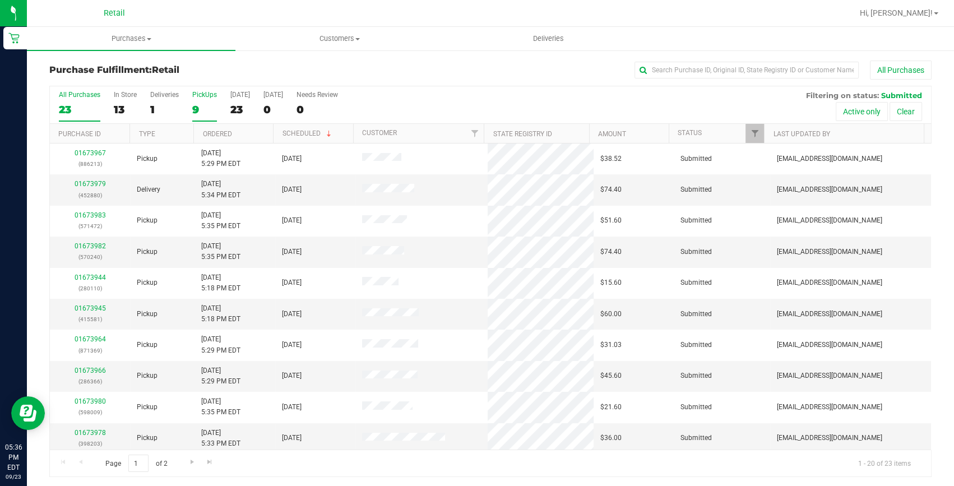
click at [208, 97] on div "PickUps" at bounding box center [204, 95] width 25 height 8
click at [0, 0] on input "PickUps 9" at bounding box center [0, 0] width 0 height 0
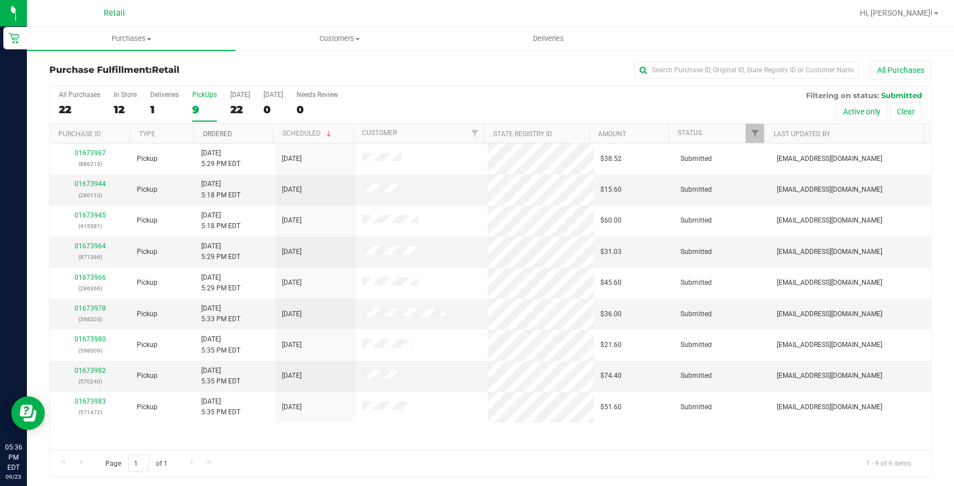
click at [215, 134] on link "Ordered" at bounding box center [216, 134] width 29 height 8
click at [198, 110] on div "9" at bounding box center [204, 109] width 25 height 13
click at [0, 0] on input "PickUps 9" at bounding box center [0, 0] width 0 height 0
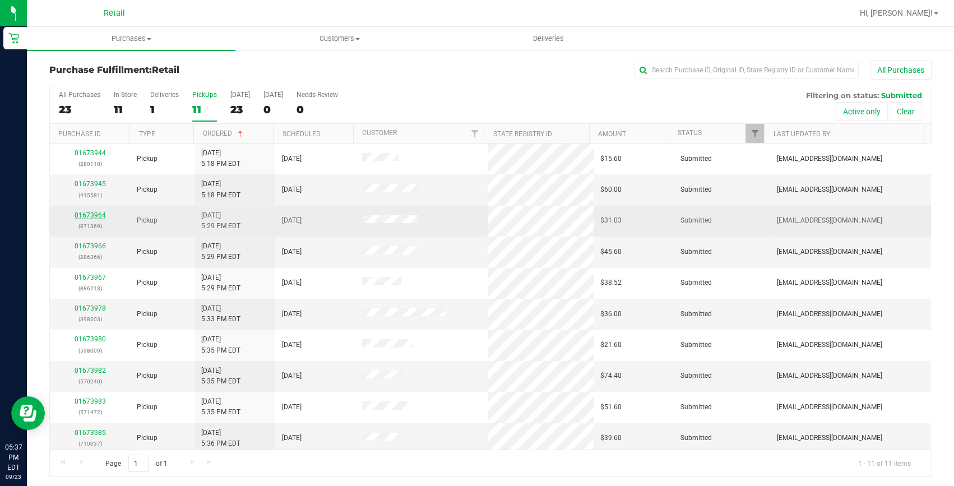
click at [97, 213] on link "01673964" at bounding box center [90, 215] width 31 height 8
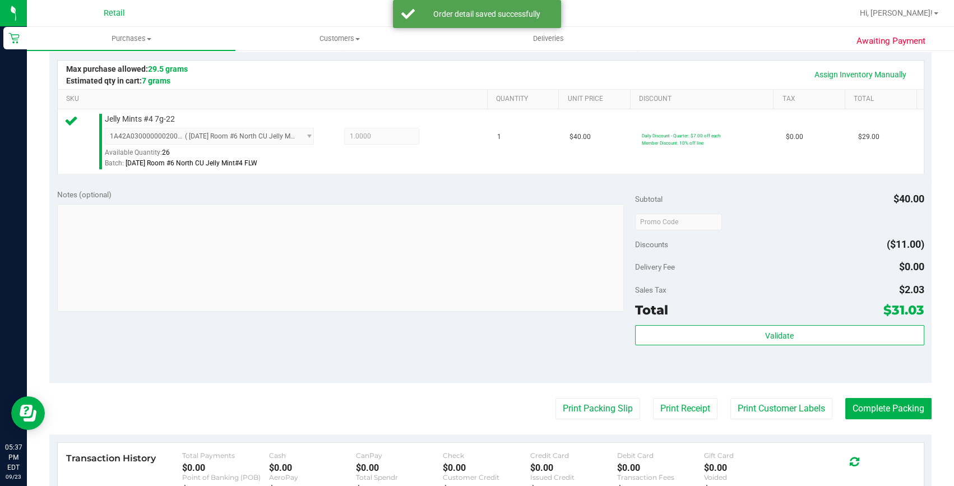
scroll to position [254, 0]
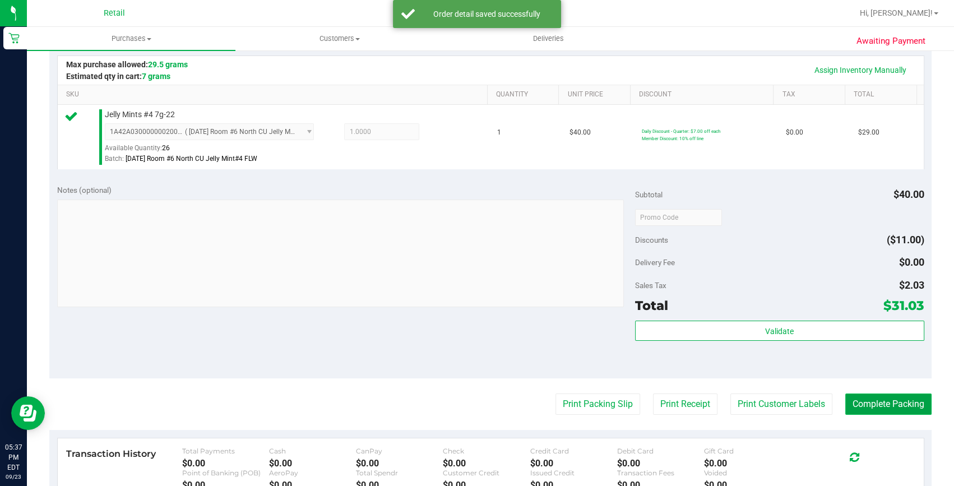
click at [873, 409] on button "Complete Packing" at bounding box center [888, 403] width 86 height 21
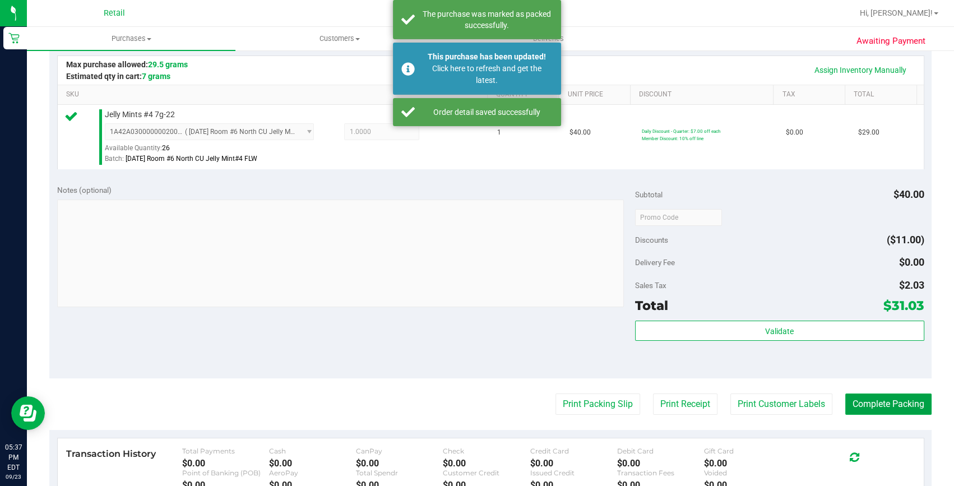
scroll to position [0, 0]
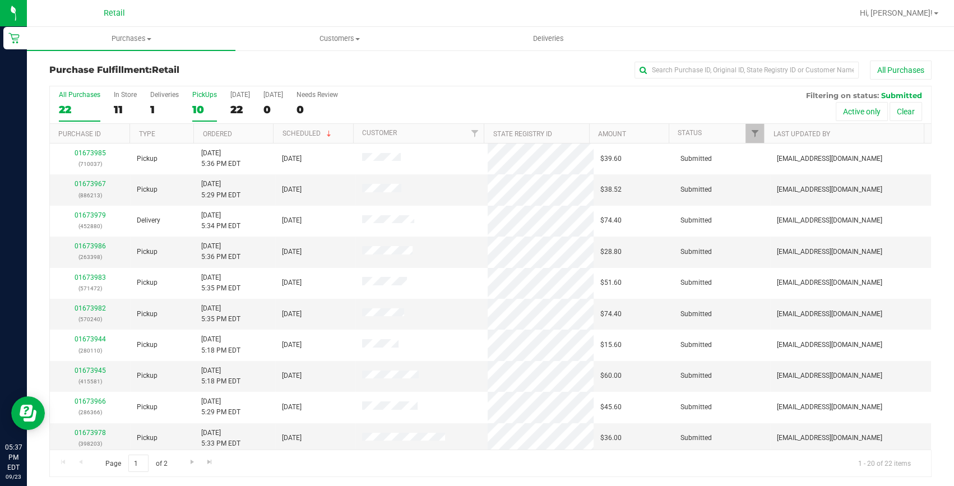
click at [197, 116] on label "PickUps 10" at bounding box center [204, 106] width 25 height 31
click at [0, 0] on input "PickUps 10" at bounding box center [0, 0] width 0 height 0
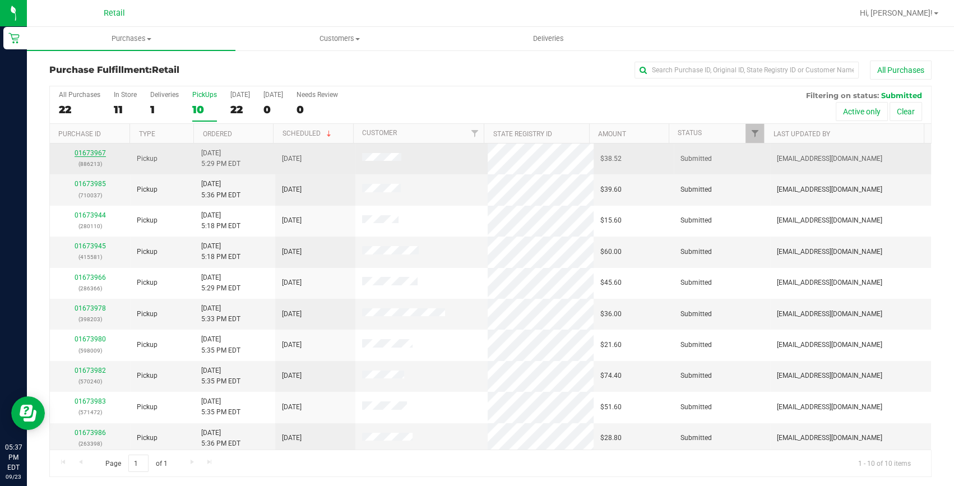
click at [90, 155] on link "01673967" at bounding box center [90, 153] width 31 height 8
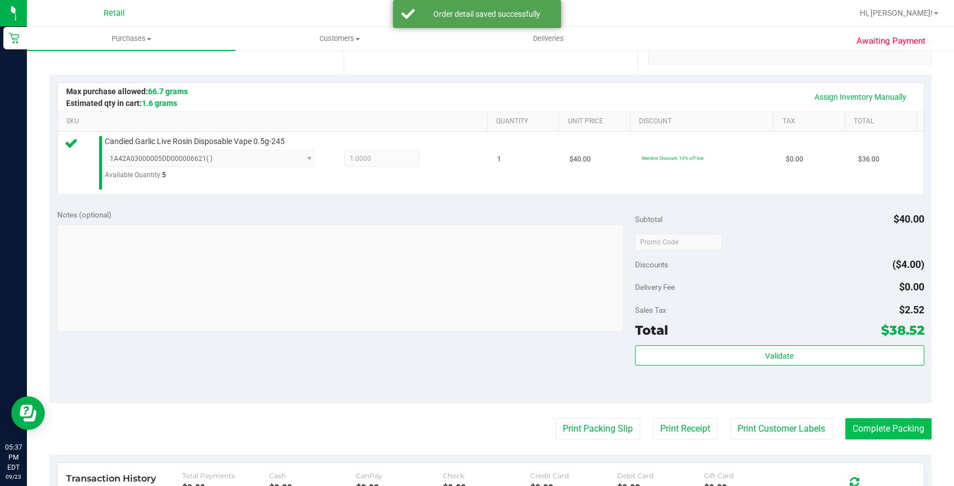
scroll to position [305, 0]
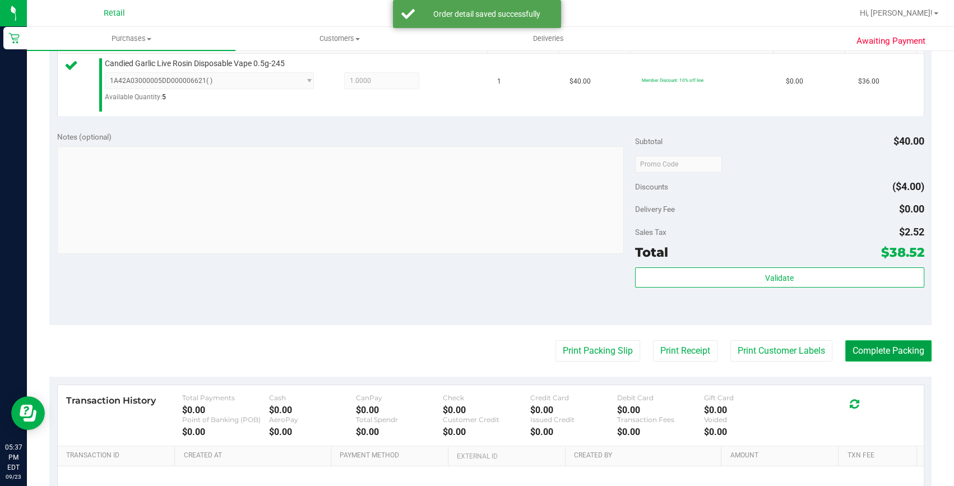
click at [856, 347] on button "Complete Packing" at bounding box center [888, 350] width 86 height 21
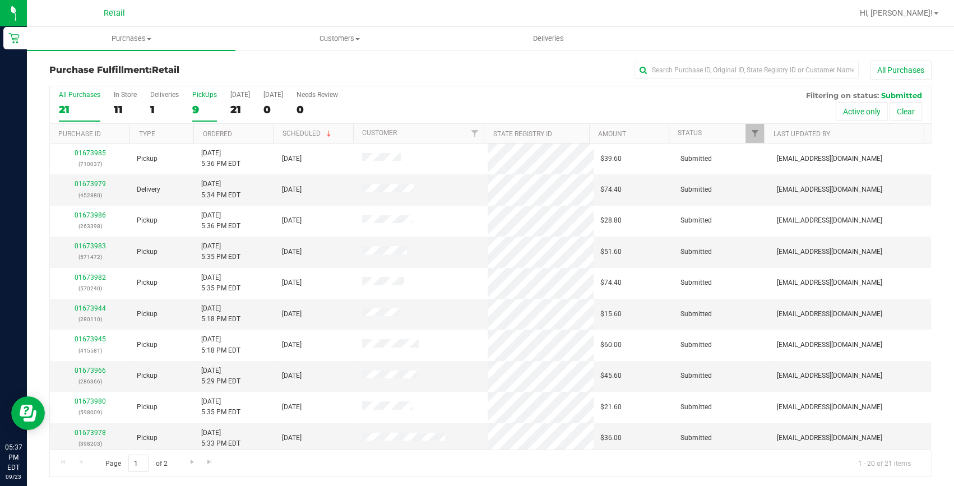
click at [207, 111] on div "9" at bounding box center [204, 109] width 25 height 13
click at [0, 0] on input "PickUps 9" at bounding box center [0, 0] width 0 height 0
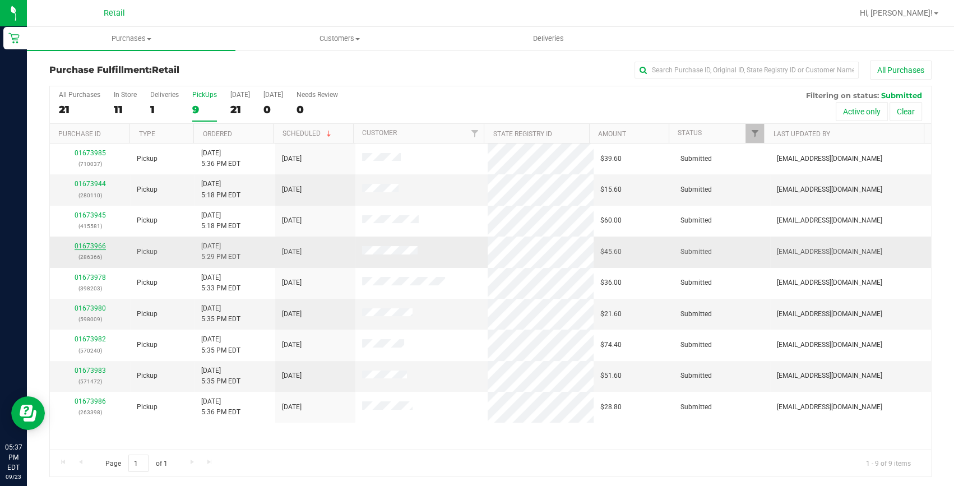
click at [88, 244] on link "01673966" at bounding box center [90, 246] width 31 height 8
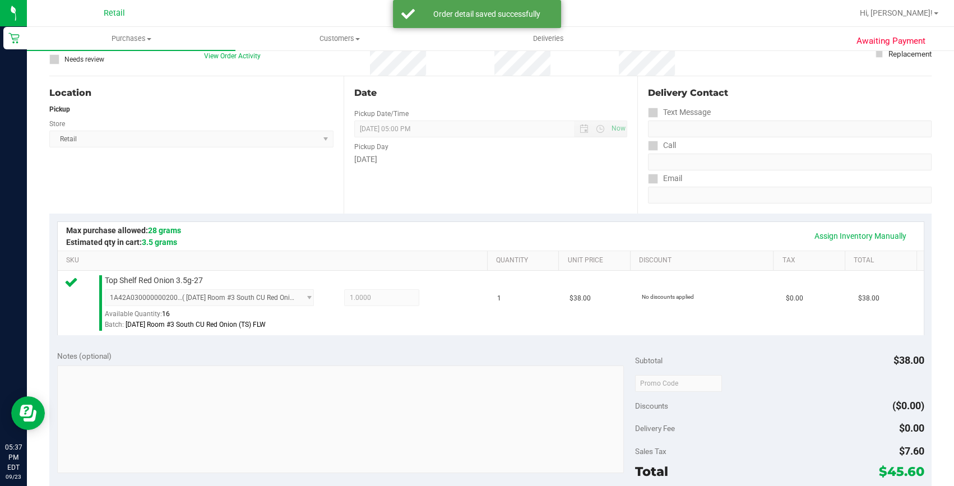
scroll to position [254, 0]
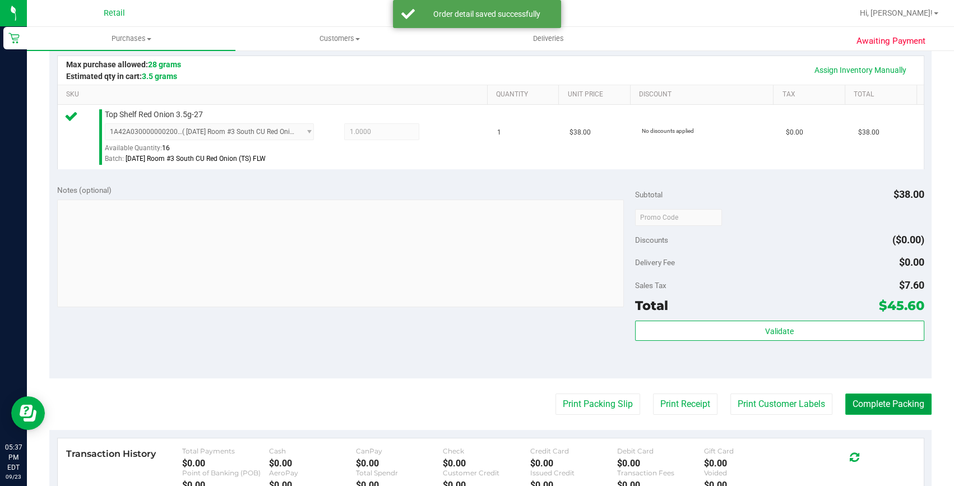
click at [900, 409] on button "Complete Packing" at bounding box center [888, 403] width 86 height 21
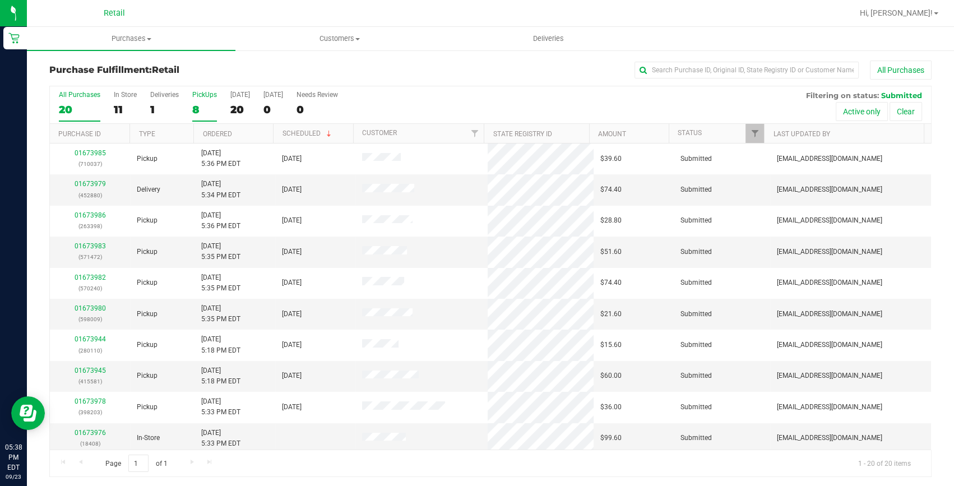
click at [207, 104] on div "8" at bounding box center [204, 109] width 25 height 13
click at [0, 0] on input "PickUps 8" at bounding box center [0, 0] width 0 height 0
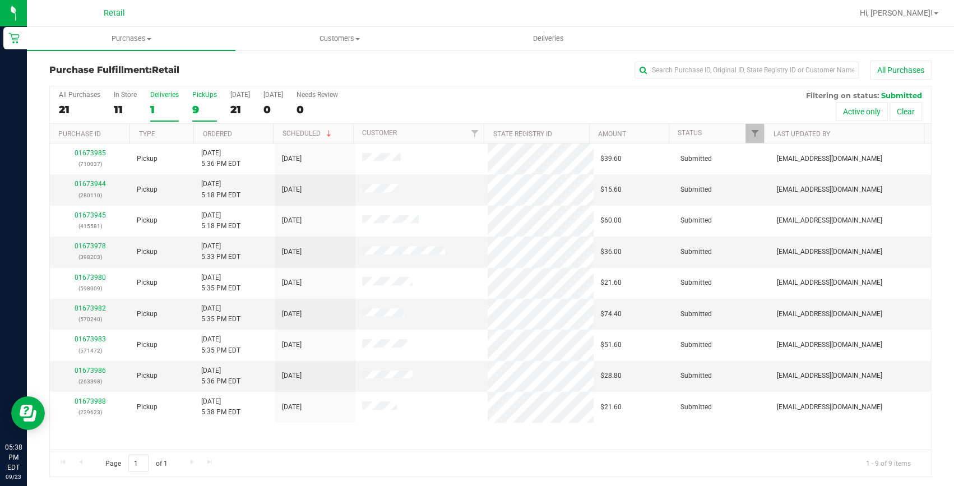
click at [164, 117] on label "Deliveries 1" at bounding box center [164, 106] width 29 height 31
click at [0, 0] on input "Deliveries 1" at bounding box center [0, 0] width 0 height 0
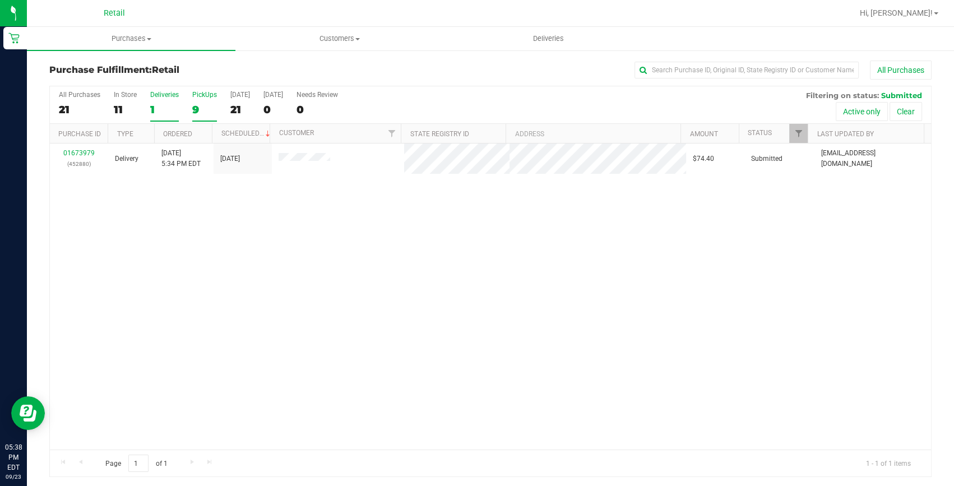
click at [205, 111] on div "9" at bounding box center [204, 109] width 25 height 13
click at [0, 0] on input "PickUps 9" at bounding box center [0, 0] width 0 height 0
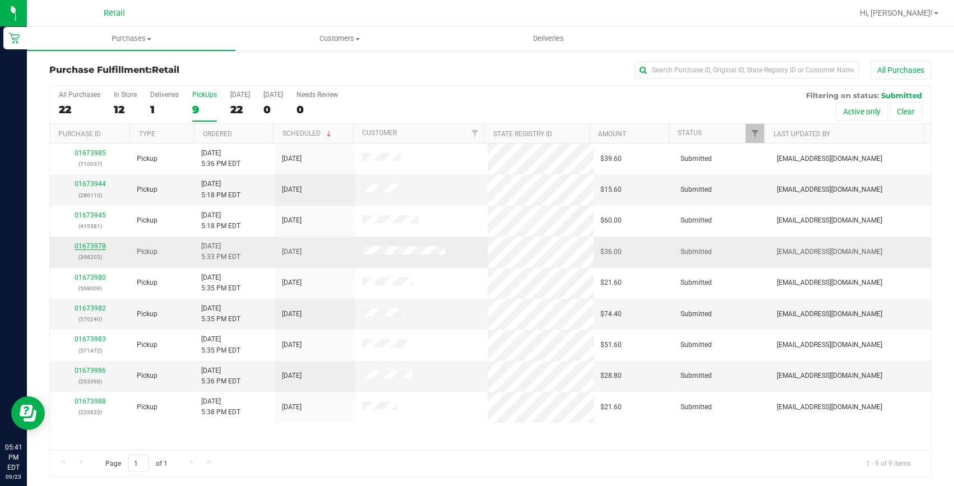
click at [92, 247] on link "01673978" at bounding box center [90, 246] width 31 height 8
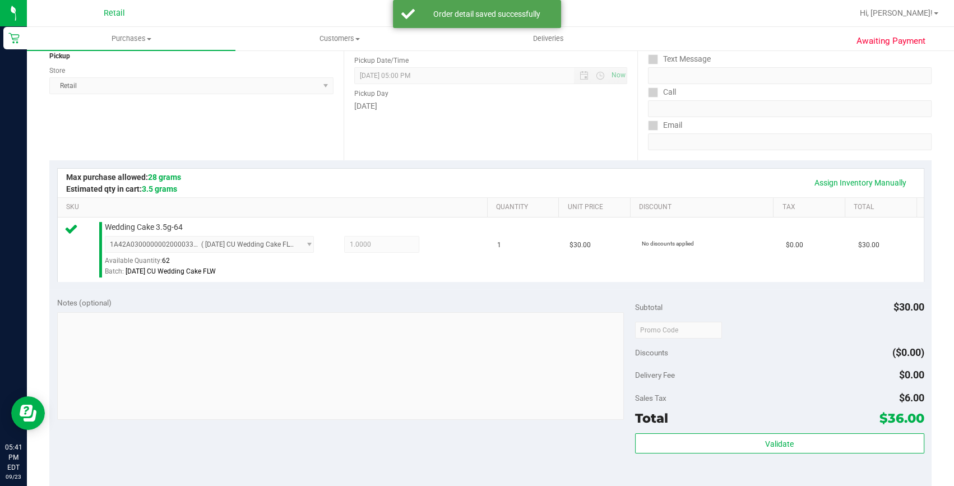
scroll to position [305, 0]
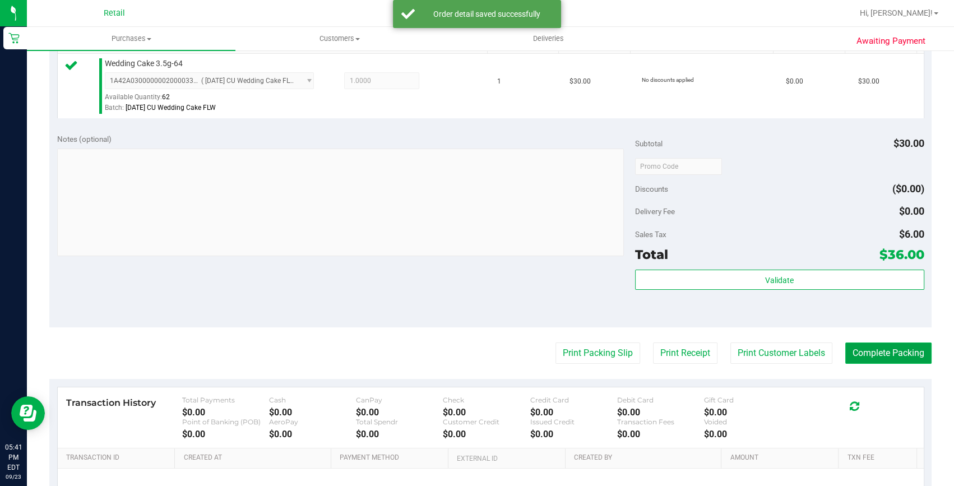
click at [907, 356] on button "Complete Packing" at bounding box center [888, 352] width 86 height 21
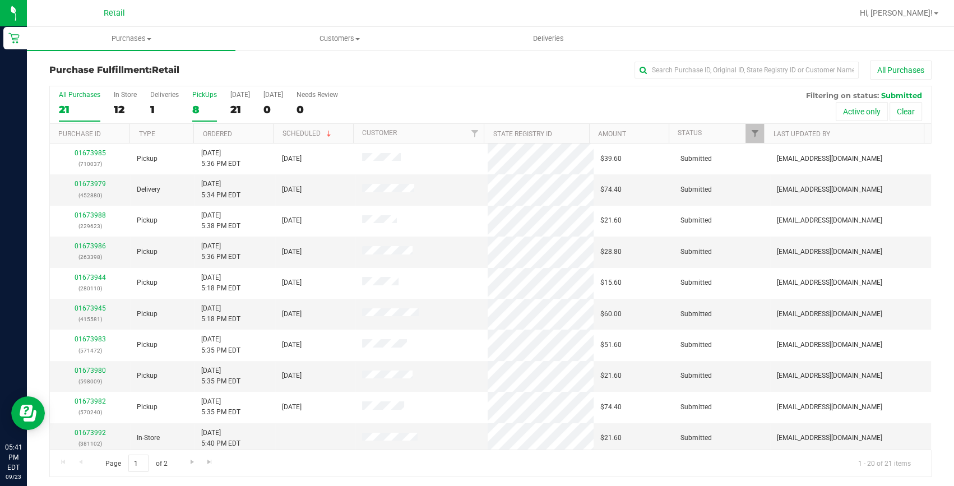
click at [202, 117] on label "PickUps 8" at bounding box center [204, 106] width 25 height 31
click at [0, 0] on input "PickUps 8" at bounding box center [0, 0] width 0 height 0
click at [198, 104] on div "9" at bounding box center [204, 109] width 25 height 13
click at [0, 0] on input "PickUps 9" at bounding box center [0, 0] width 0 height 0
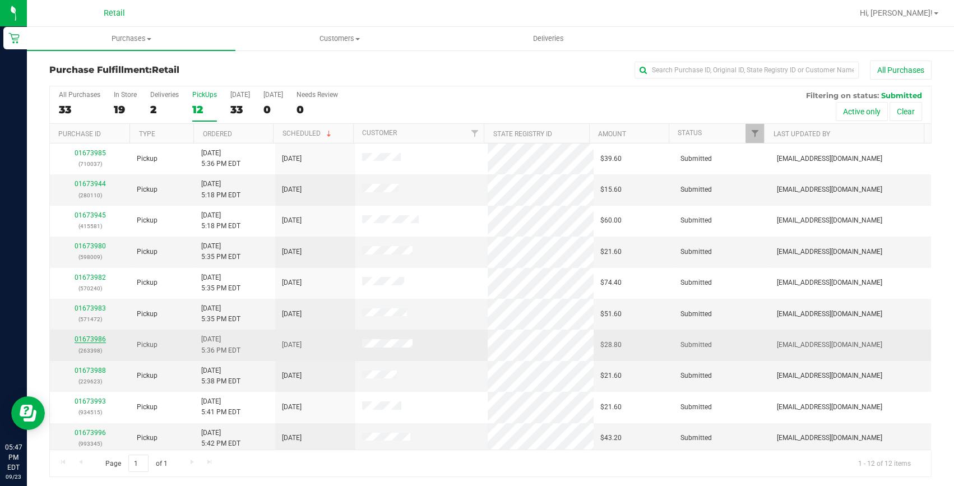
click at [104, 341] on link "01673986" at bounding box center [90, 339] width 31 height 8
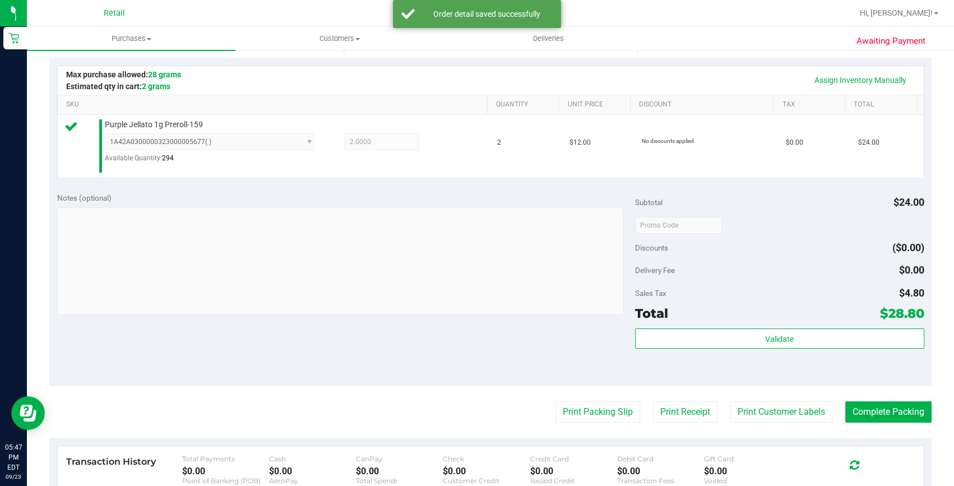
scroll to position [254, 0]
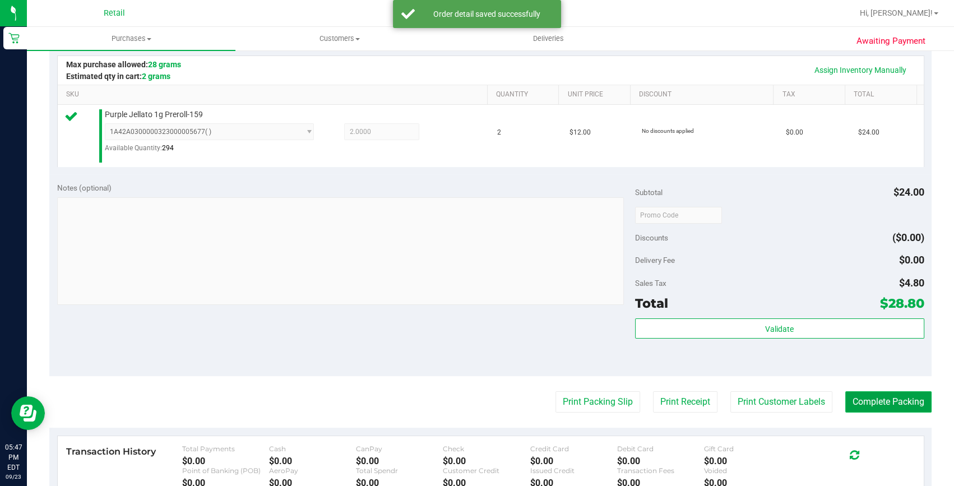
click at [891, 409] on button "Complete Packing" at bounding box center [888, 401] width 86 height 21
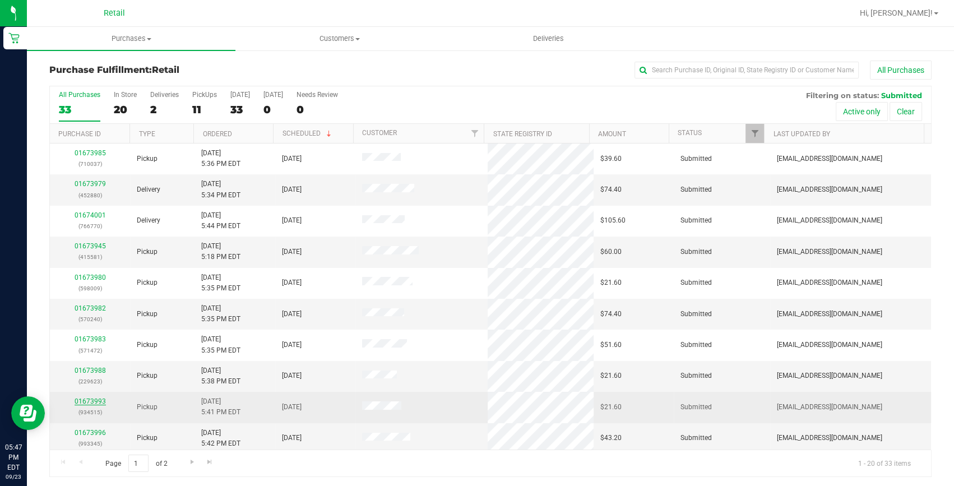
click at [90, 401] on link "01673993" at bounding box center [90, 401] width 31 height 8
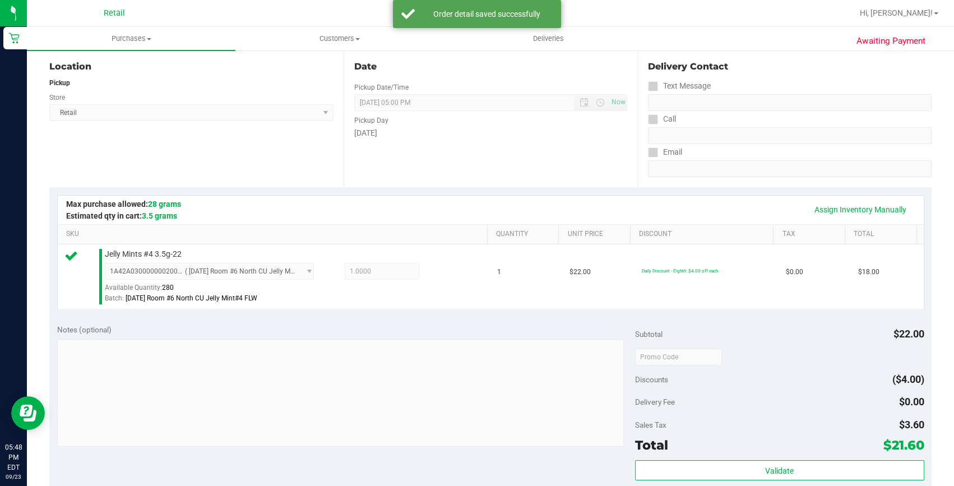
scroll to position [203, 0]
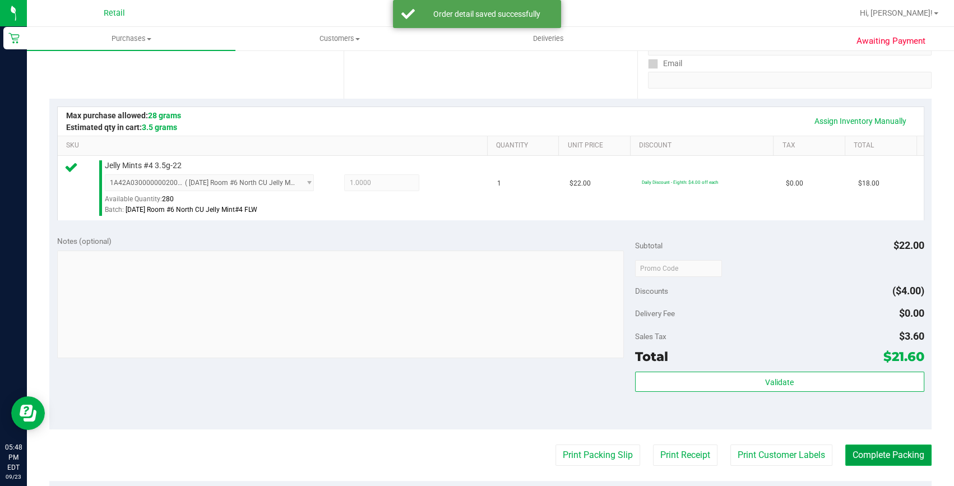
click at [896, 452] on button "Complete Packing" at bounding box center [888, 454] width 86 height 21
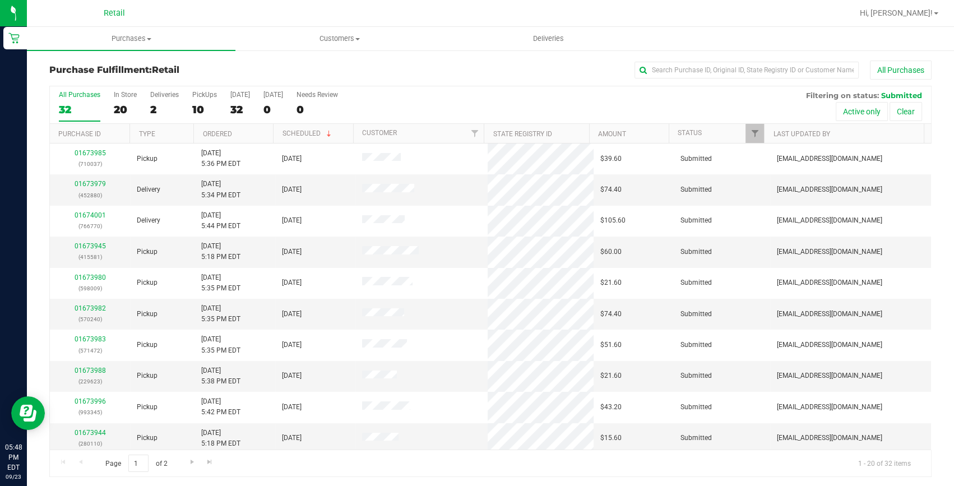
click at [185, 106] on div "All Purchases 32 In Store 20 Deliveries 2 PickUps 10 [DATE] 32 [DATE] 0 Needs R…" at bounding box center [490, 105] width 881 height 38
click at [192, 106] on div "10" at bounding box center [204, 109] width 25 height 13
click at [0, 0] on input "PickUps 10" at bounding box center [0, 0] width 0 height 0
click at [201, 109] on div "10" at bounding box center [204, 109] width 25 height 13
click at [0, 0] on input "PickUps 10" at bounding box center [0, 0] width 0 height 0
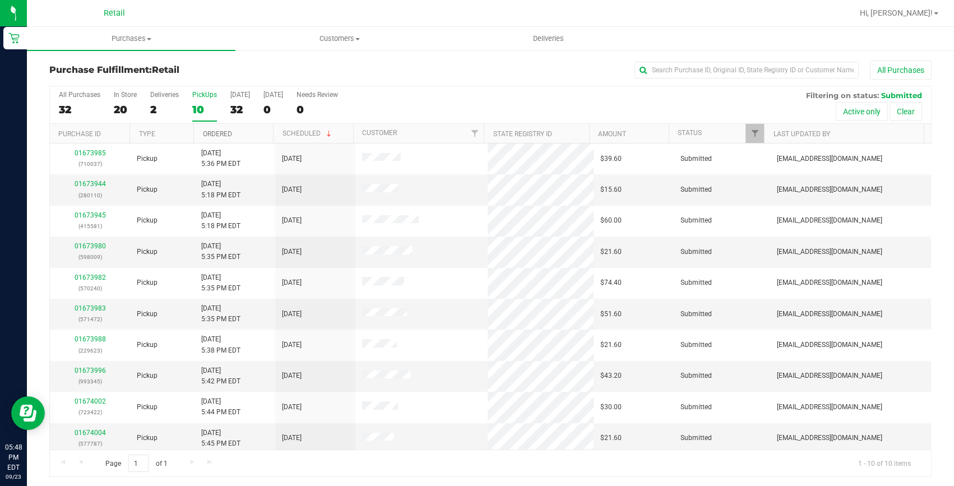
click at [218, 137] on link "Ordered" at bounding box center [216, 134] width 29 height 8
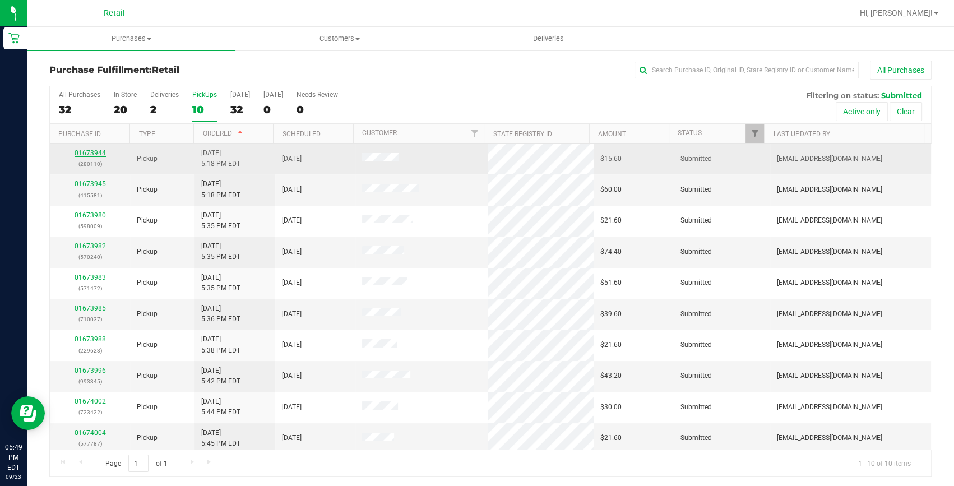
click at [85, 150] on link "01673944" at bounding box center [90, 153] width 31 height 8
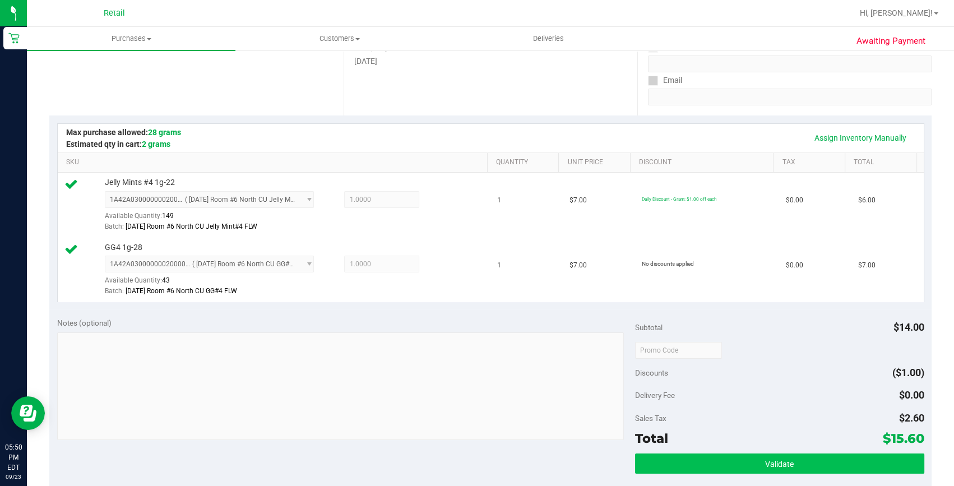
scroll to position [305, 0]
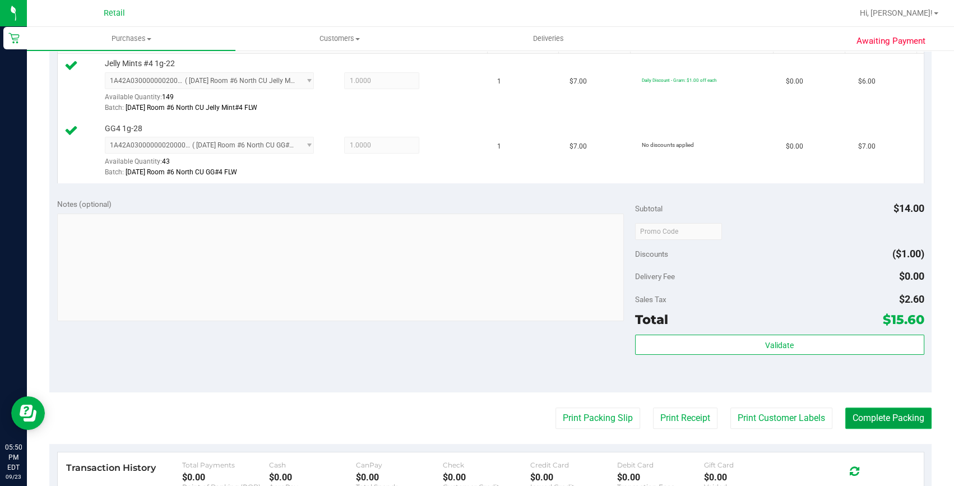
click at [887, 409] on button "Complete Packing" at bounding box center [888, 417] width 86 height 21
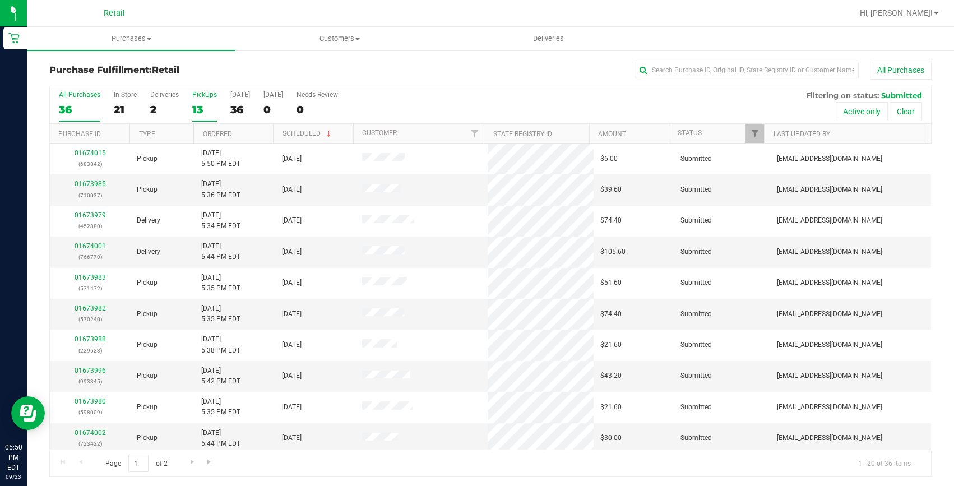
click at [196, 112] on div "13" at bounding box center [204, 109] width 25 height 13
click at [0, 0] on input "PickUps 13" at bounding box center [0, 0] width 0 height 0
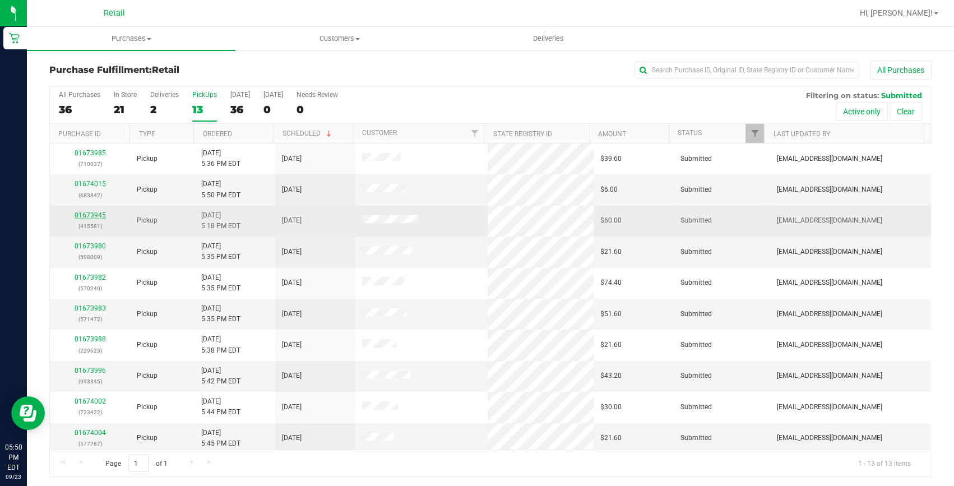
click at [82, 216] on link "01673945" at bounding box center [90, 215] width 31 height 8
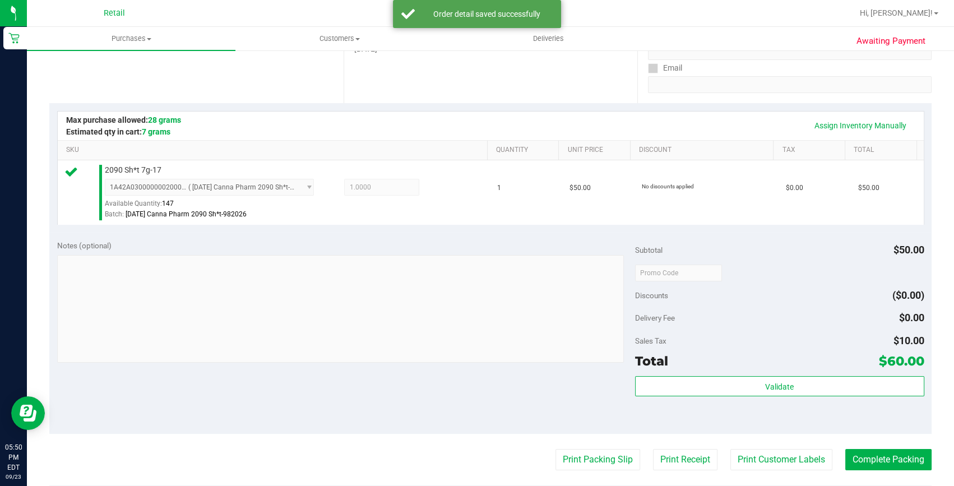
scroll to position [254, 0]
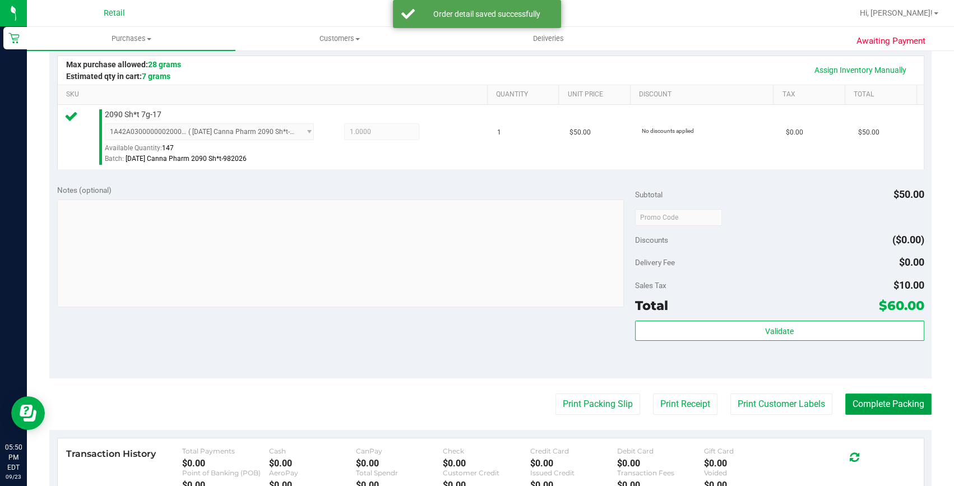
click at [900, 406] on button "Complete Packing" at bounding box center [888, 403] width 86 height 21
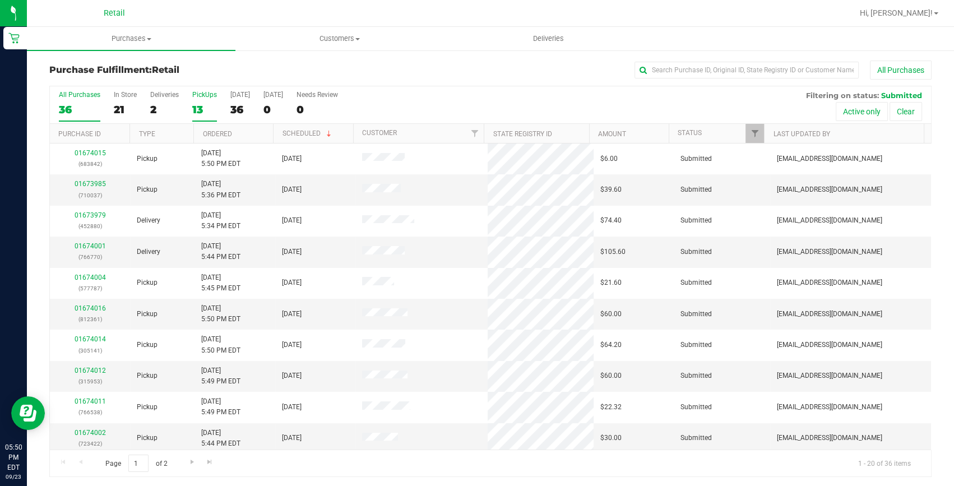
click at [201, 97] on div "PickUps" at bounding box center [204, 95] width 25 height 8
click at [0, 0] on input "PickUps 13" at bounding box center [0, 0] width 0 height 0
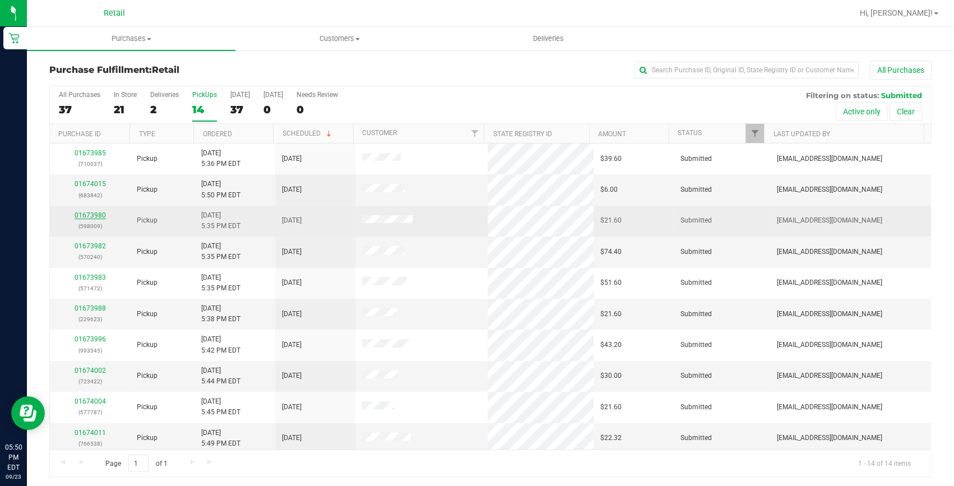
click at [97, 216] on link "01673980" at bounding box center [90, 215] width 31 height 8
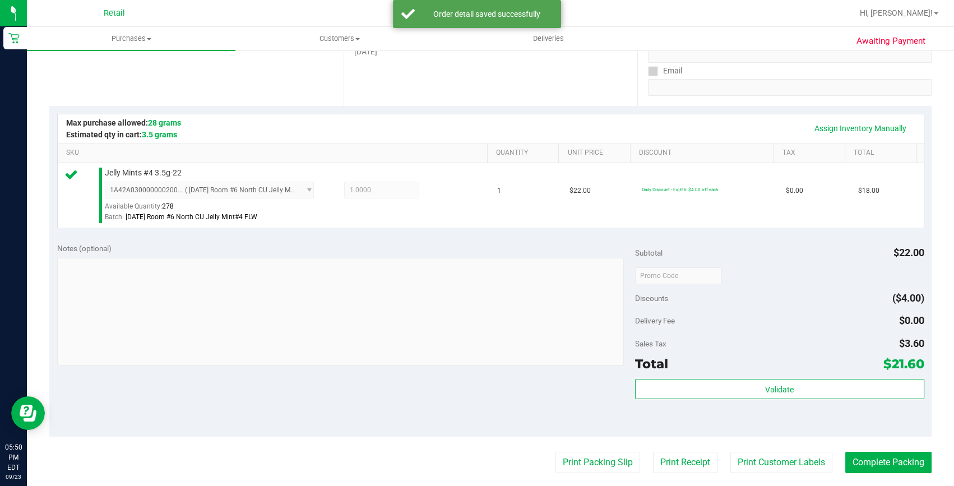
scroll to position [356, 0]
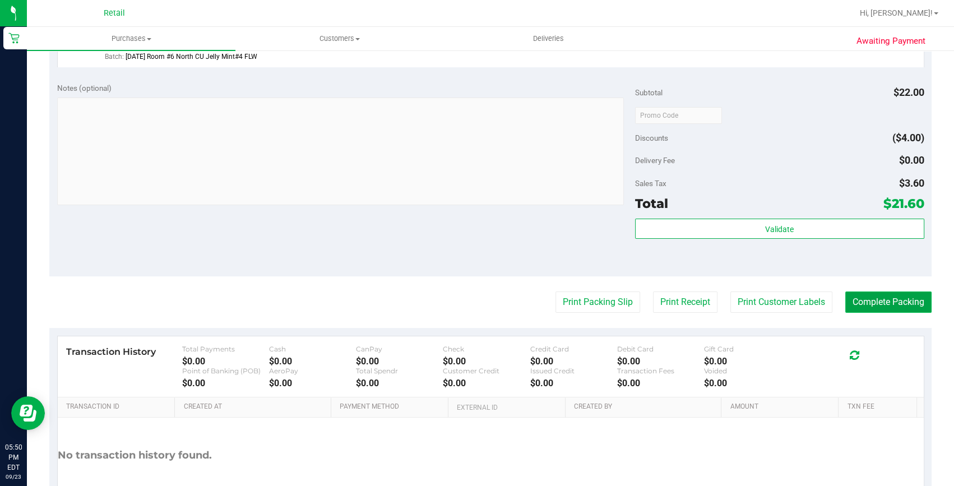
click at [914, 301] on button "Complete Packing" at bounding box center [888, 301] width 86 height 21
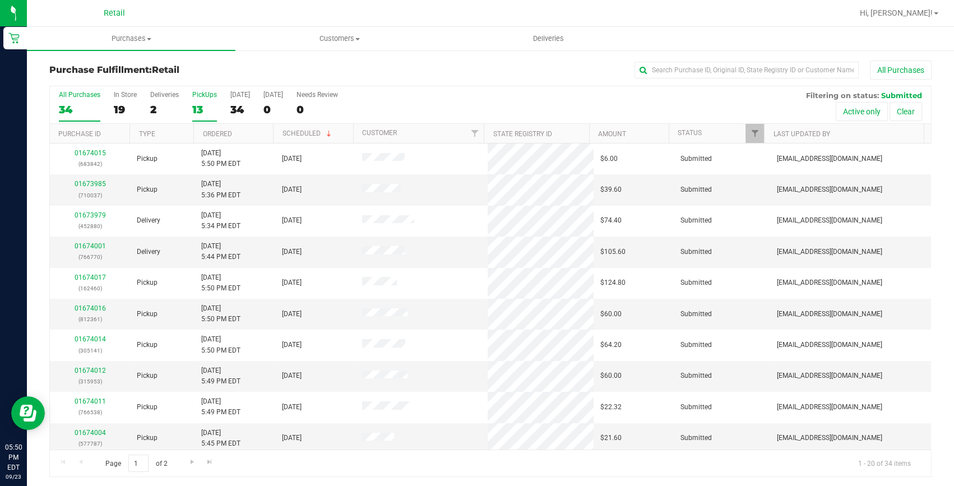
click at [197, 111] on div "13" at bounding box center [204, 109] width 25 height 13
click at [0, 0] on input "PickUps 13" at bounding box center [0, 0] width 0 height 0
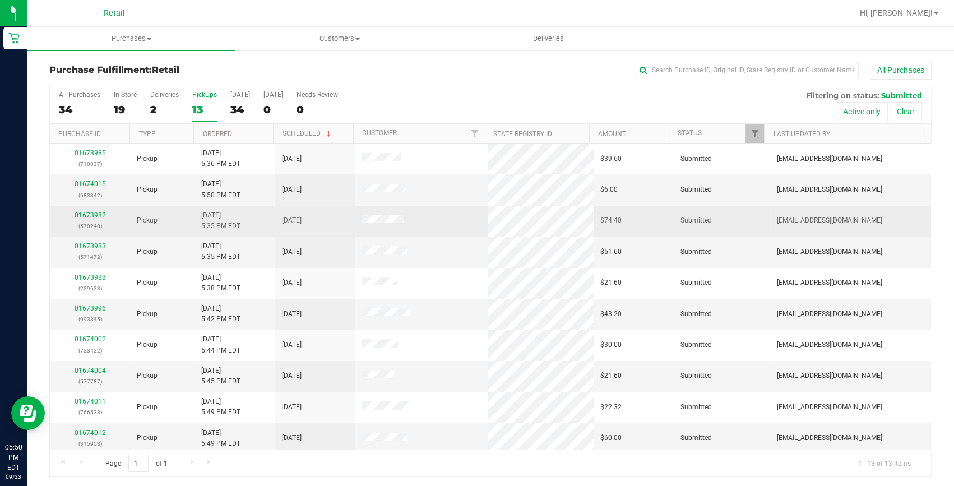
click at [94, 221] on p "(570240)" at bounding box center [90, 226] width 67 height 11
click at [95, 215] on link "01673982" at bounding box center [90, 215] width 31 height 8
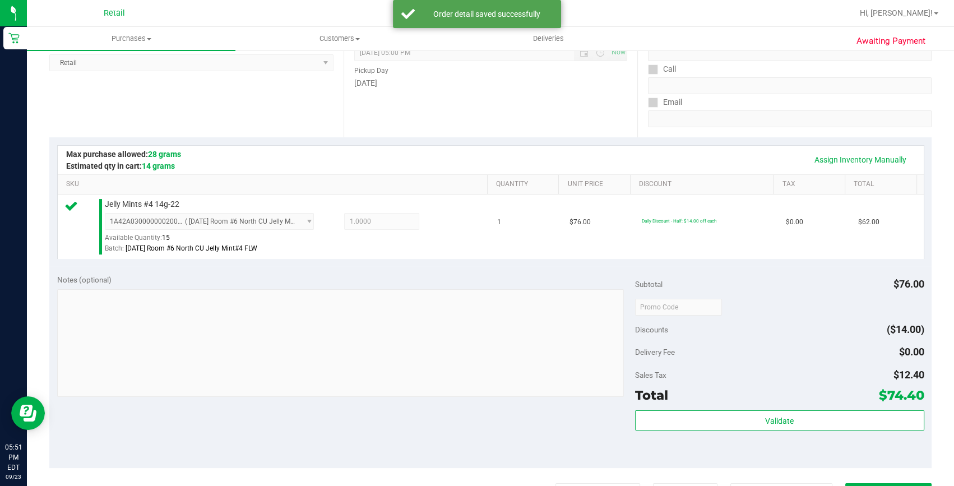
scroll to position [254, 0]
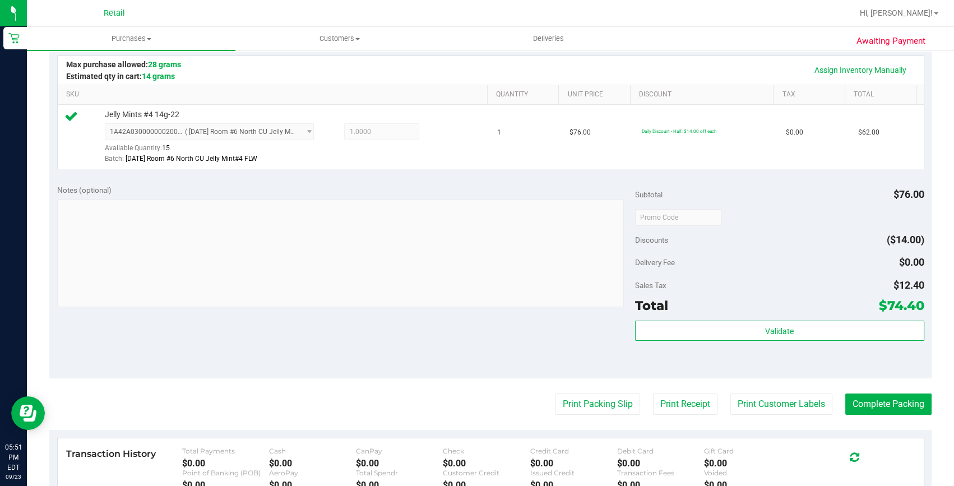
click at [838, 384] on purchase-details "Back Edit Purchase Cancel Purchase View Profile # 01673982 Med | Rec METRC ID: …" at bounding box center [490, 222] width 882 height 833
click at [845, 397] on button "Complete Packing" at bounding box center [888, 403] width 86 height 21
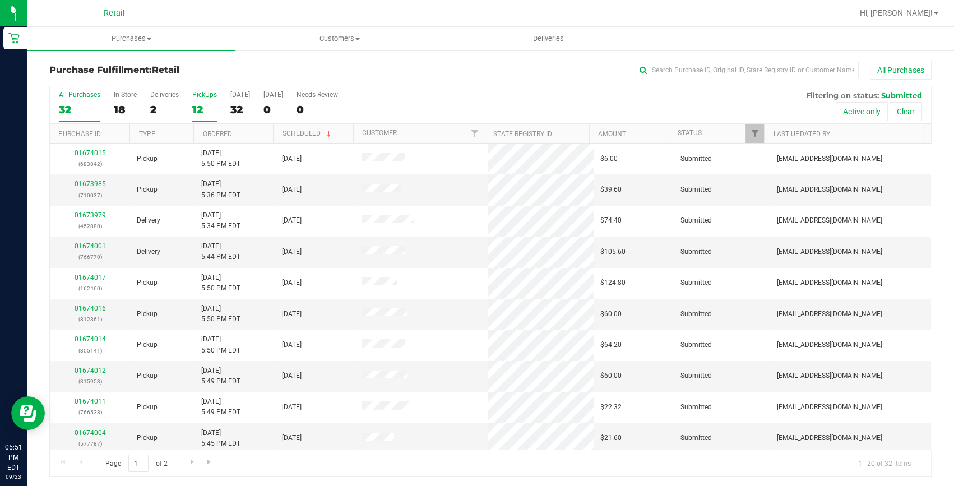
click at [198, 103] on div "12" at bounding box center [204, 109] width 25 height 13
click at [0, 0] on input "PickUps 12" at bounding box center [0, 0] width 0 height 0
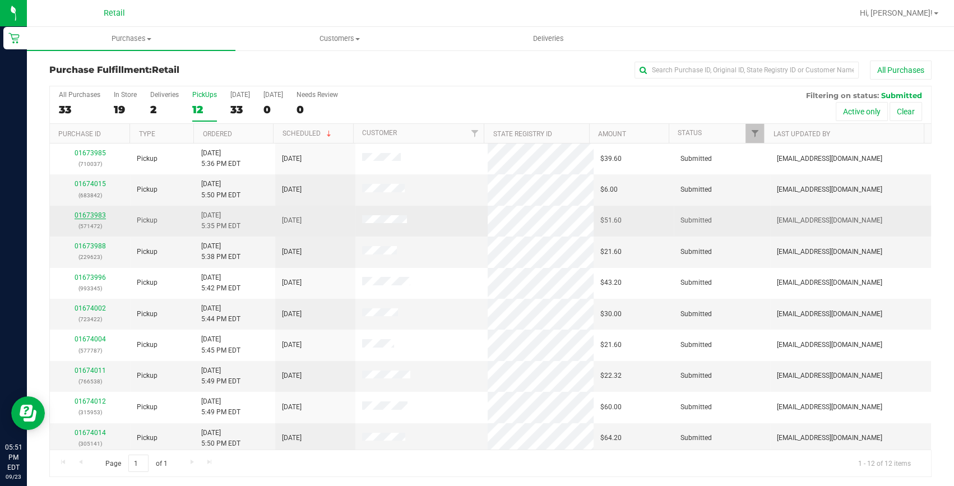
click at [95, 217] on link "01673983" at bounding box center [90, 215] width 31 height 8
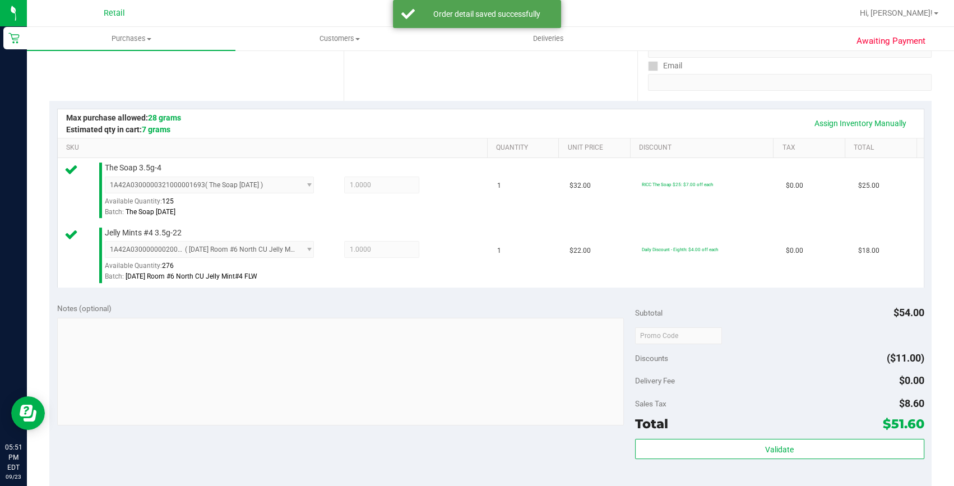
scroll to position [254, 0]
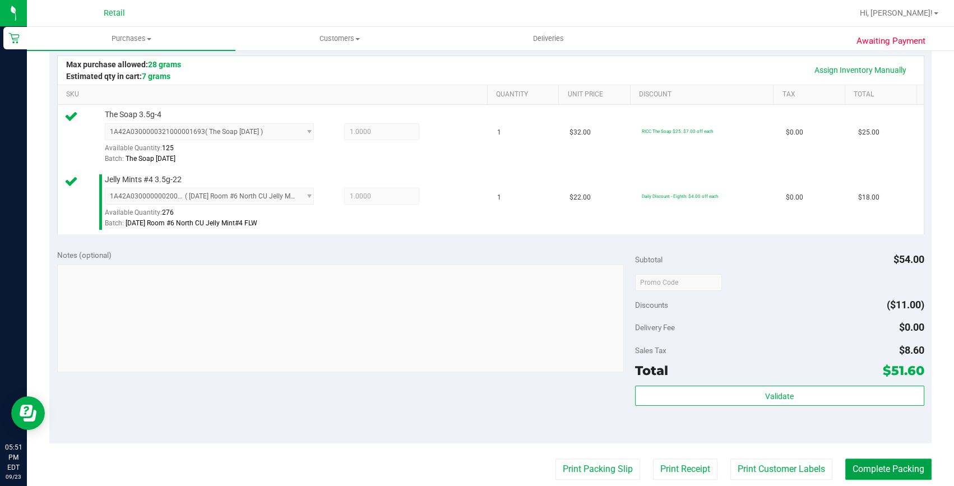
click at [892, 463] on button "Complete Packing" at bounding box center [888, 468] width 86 height 21
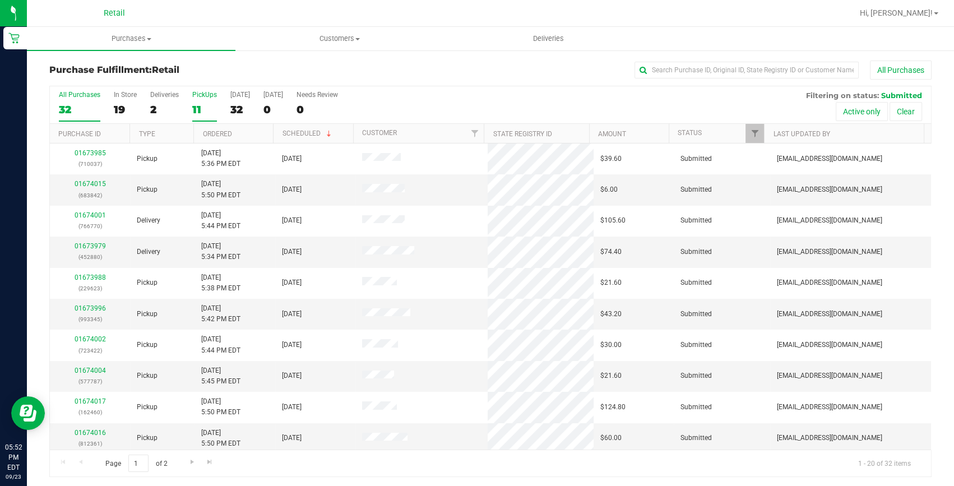
click at [198, 106] on div "11" at bounding box center [204, 109] width 25 height 13
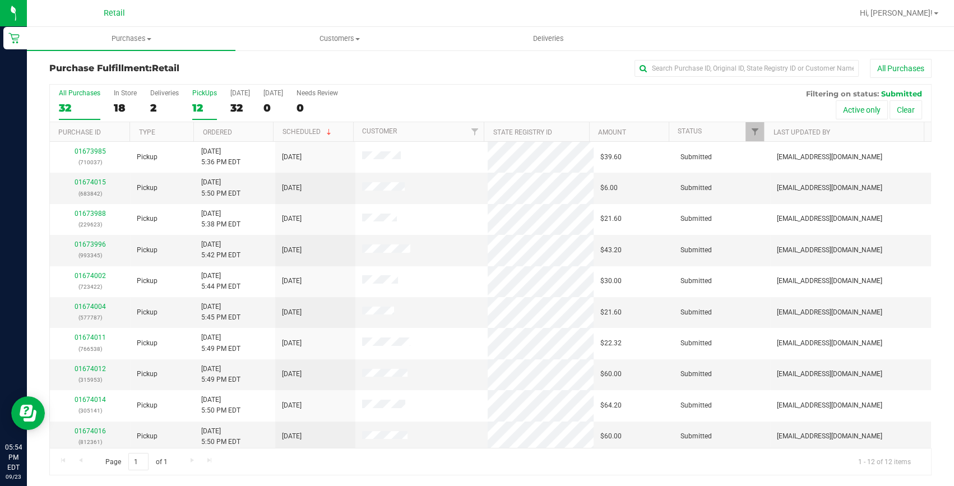
click at [205, 102] on div "12" at bounding box center [204, 107] width 25 height 13
click at [0, 0] on input "PickUps 12" at bounding box center [0, 0] width 0 height 0
click at [85, 241] on link "01673996" at bounding box center [90, 244] width 31 height 8
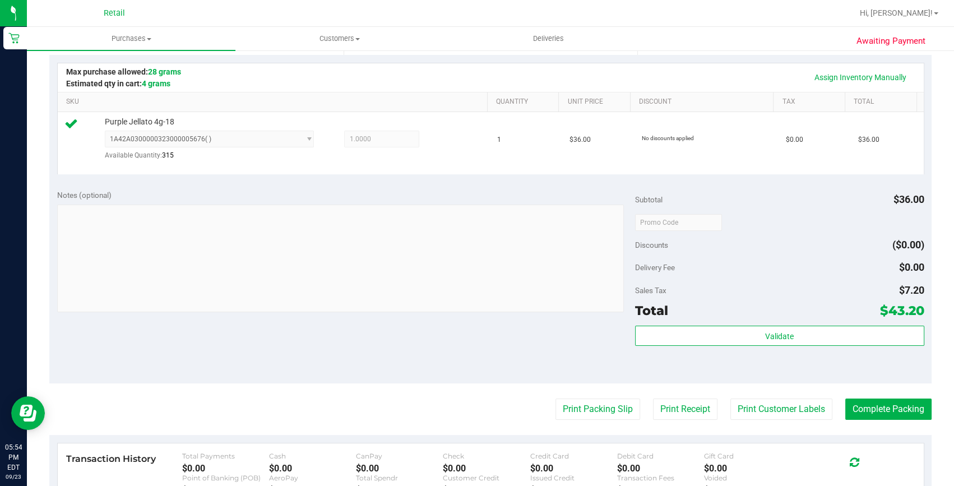
scroll to position [257, 0]
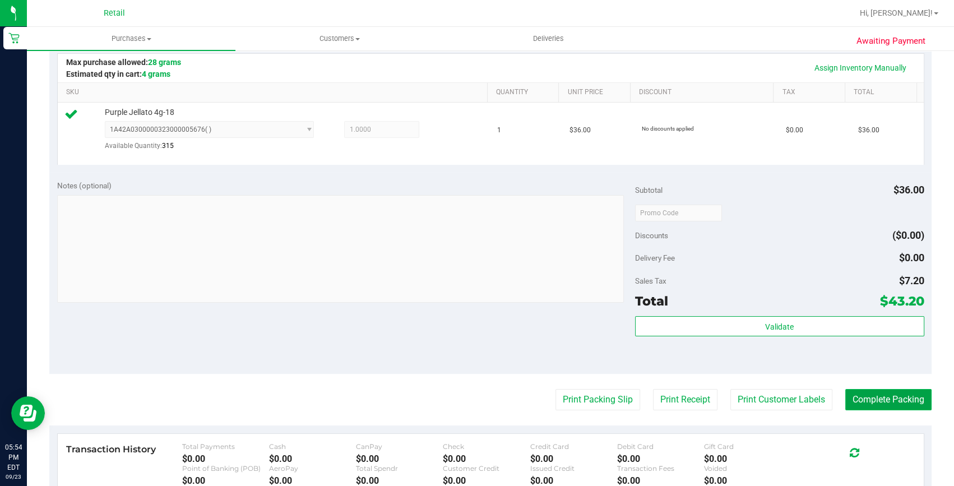
click at [896, 394] on button "Complete Packing" at bounding box center [888, 399] width 86 height 21
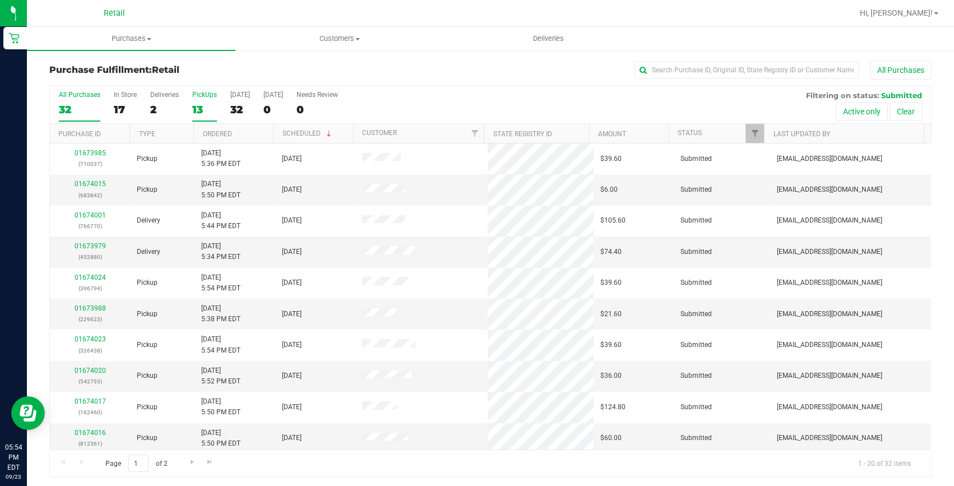
click at [193, 110] on div "13" at bounding box center [204, 109] width 25 height 13
click at [0, 0] on input "PickUps 13" at bounding box center [0, 0] width 0 height 0
click at [92, 243] on link "01674002" at bounding box center [90, 246] width 31 height 8
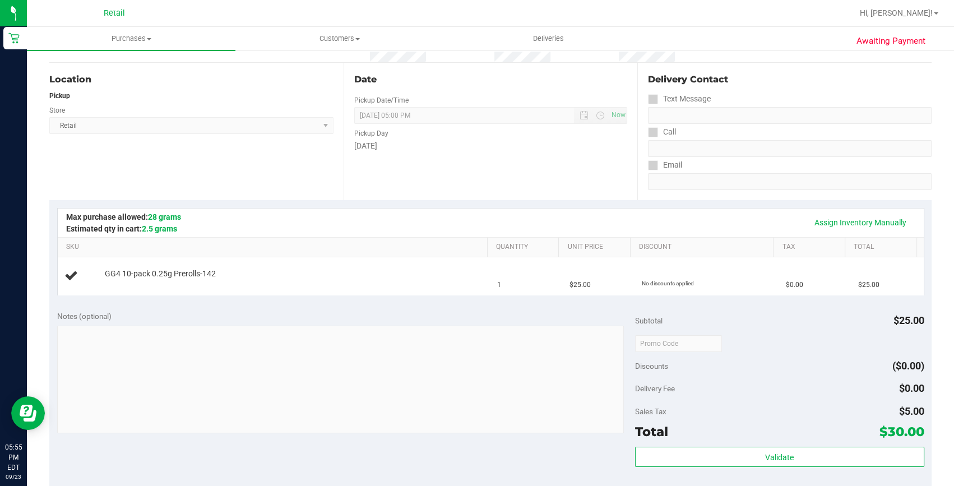
scroll to position [203, 0]
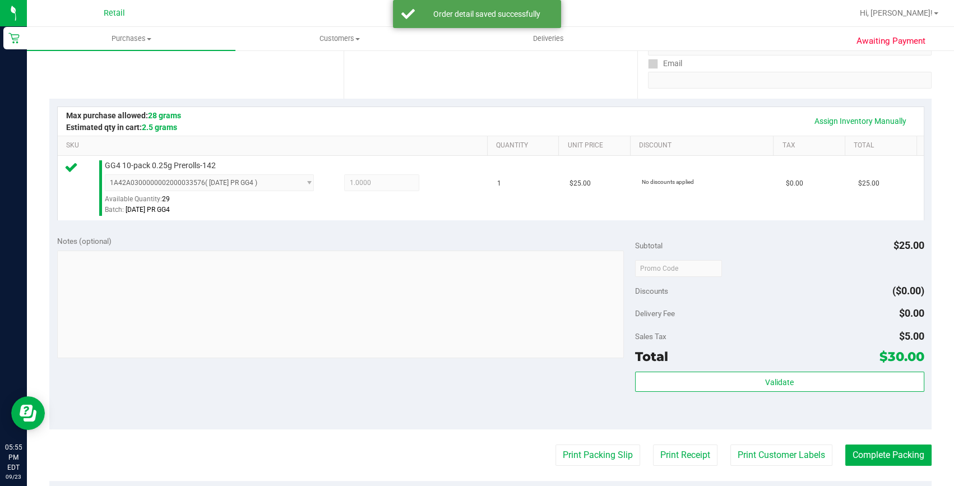
click at [872, 440] on purchase-details "Back Edit Purchase Cancel Purchase View Profile # 01674002 Med | Rec METRC ID: …" at bounding box center [490, 273] width 882 height 833
click at [873, 453] on button "Complete Packing" at bounding box center [888, 454] width 86 height 21
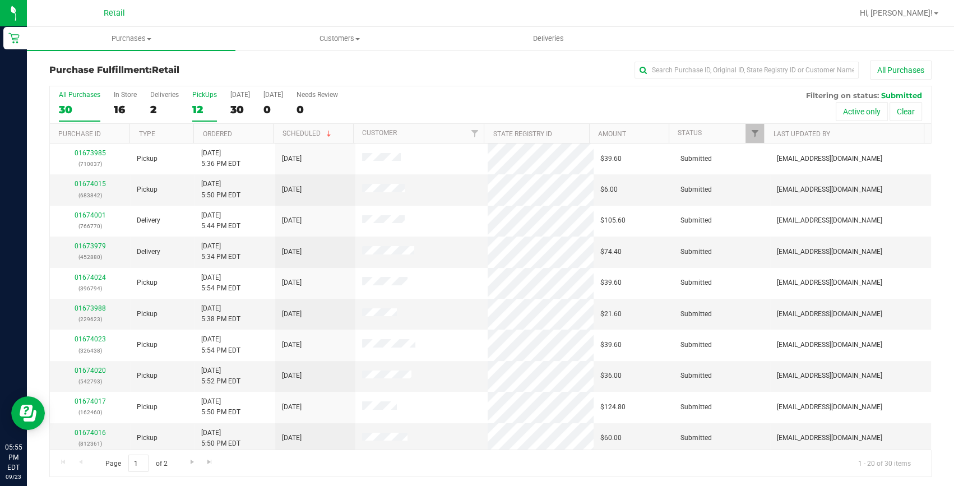
click at [207, 114] on div "12" at bounding box center [204, 109] width 25 height 13
click at [0, 0] on input "PickUps 12" at bounding box center [0, 0] width 0 height 0
click at [95, 246] on link "01674004" at bounding box center [90, 246] width 31 height 8
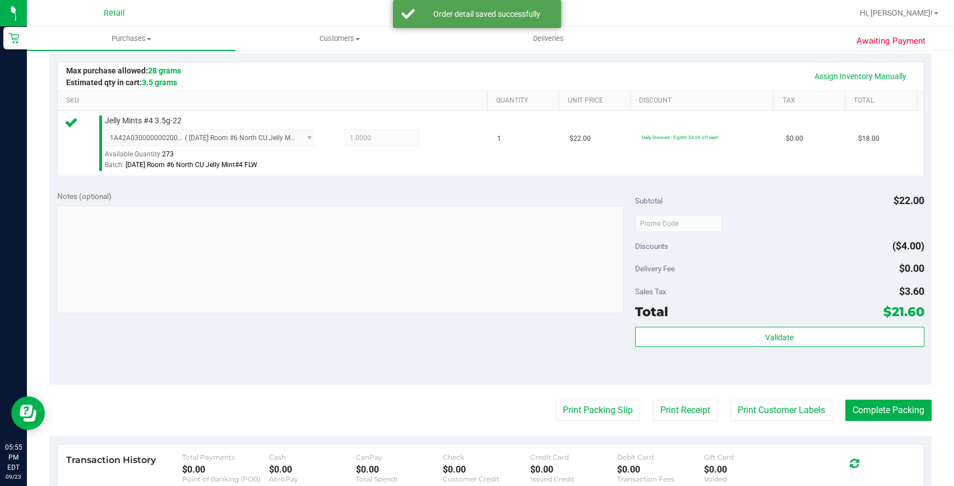
scroll to position [254, 0]
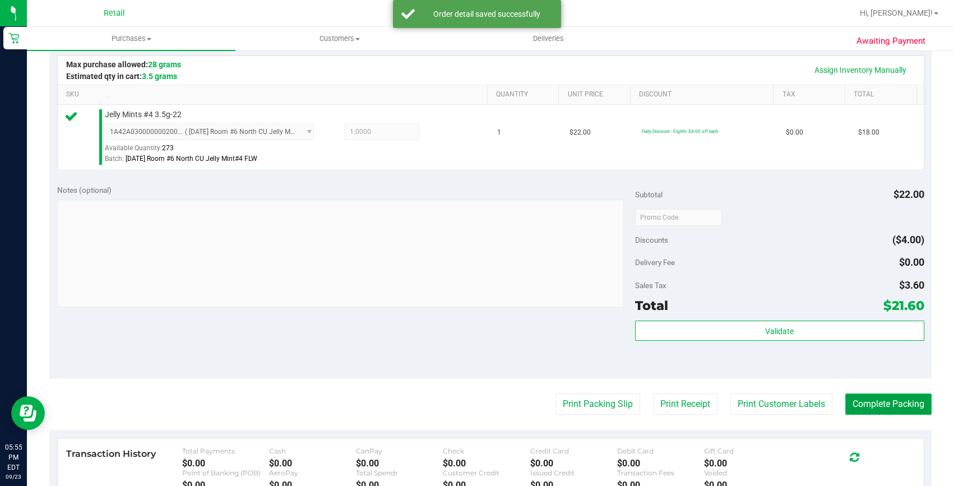
click at [920, 399] on button "Complete Packing" at bounding box center [888, 403] width 86 height 21
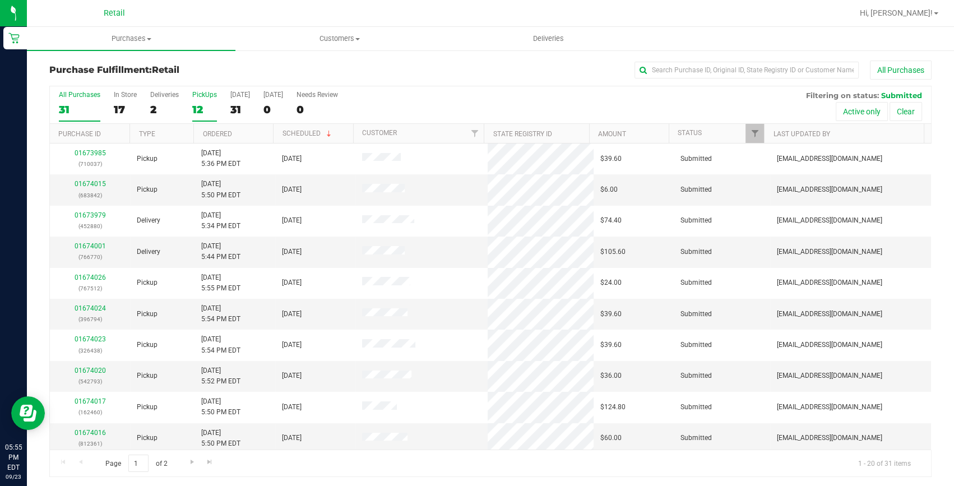
click at [205, 109] on div "12" at bounding box center [204, 109] width 25 height 13
click at [0, 0] on input "PickUps 12" at bounding box center [0, 0] width 0 height 0
click at [212, 134] on link "Ordered" at bounding box center [216, 134] width 29 height 8
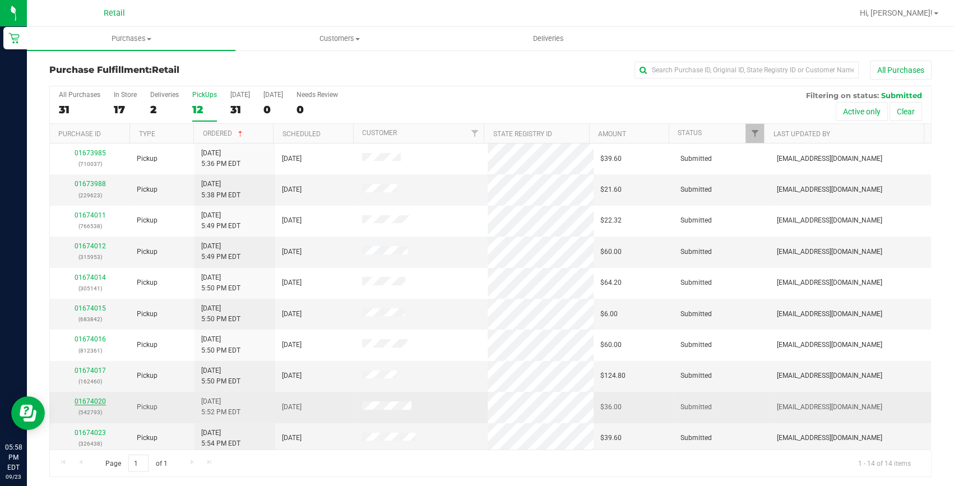
click at [99, 400] on link "01674020" at bounding box center [90, 401] width 31 height 8
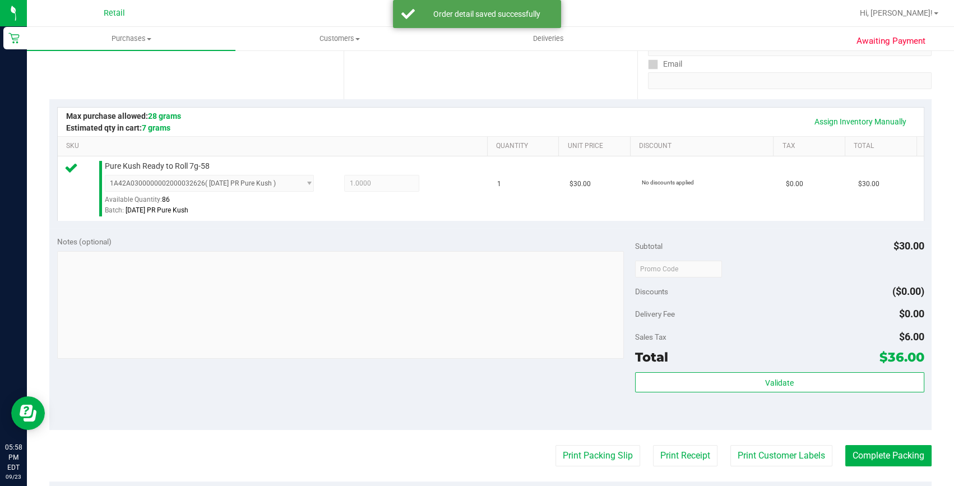
scroll to position [203, 0]
click at [875, 457] on button "Complete Packing" at bounding box center [888, 454] width 86 height 21
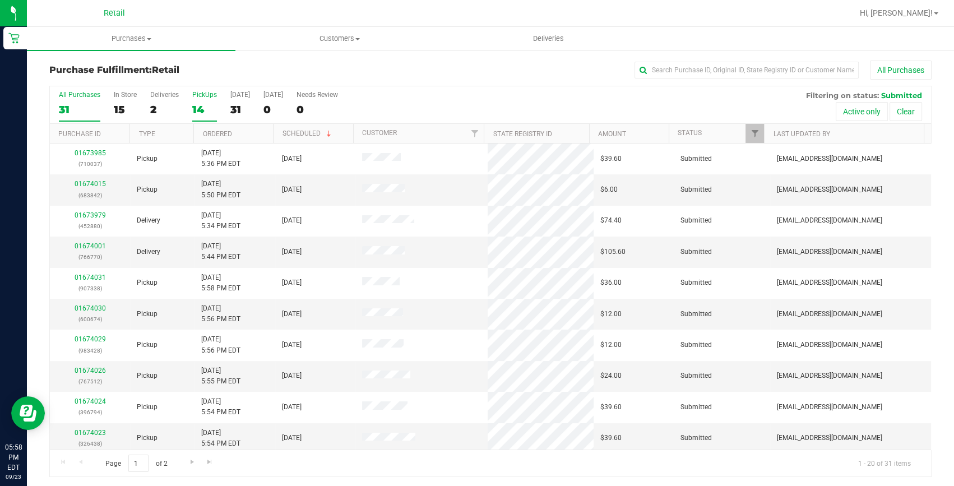
click at [200, 115] on div "14" at bounding box center [204, 109] width 25 height 13
click at [0, 0] on input "PickUps 14" at bounding box center [0, 0] width 0 height 0
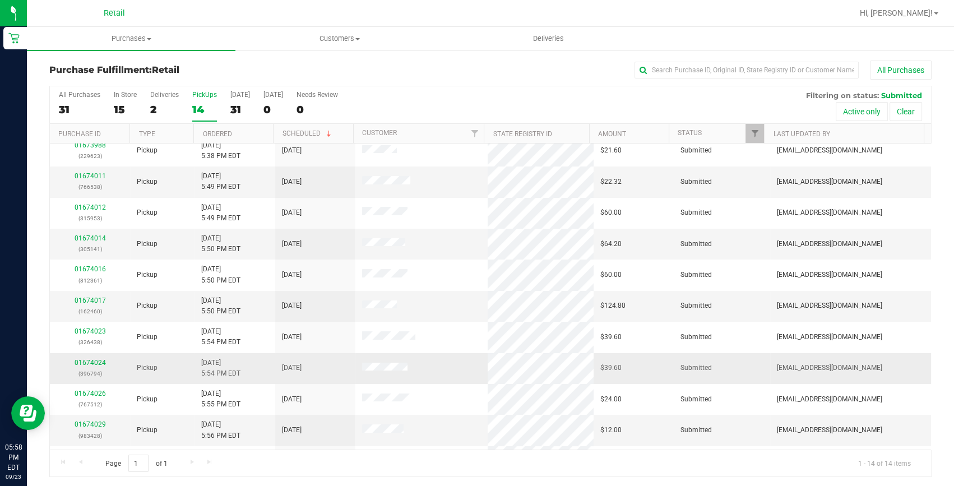
scroll to position [101, 0]
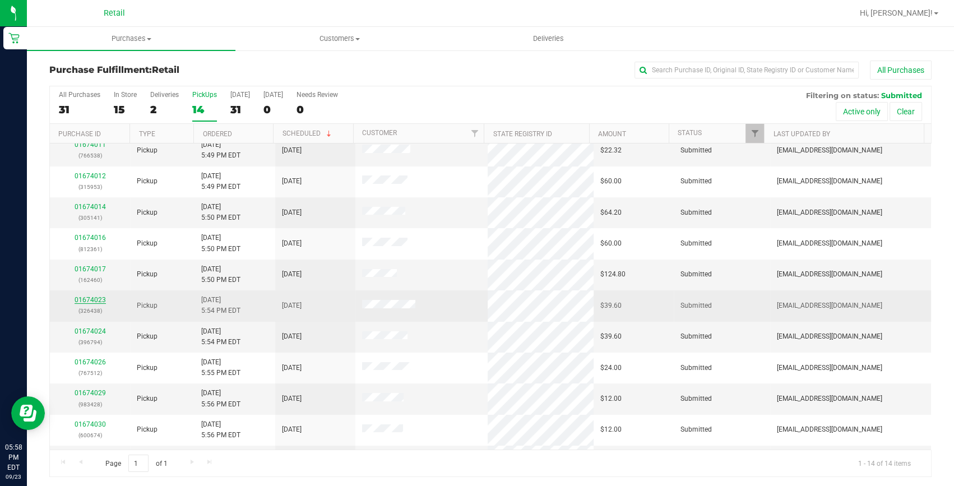
click at [85, 301] on link "01674023" at bounding box center [90, 300] width 31 height 8
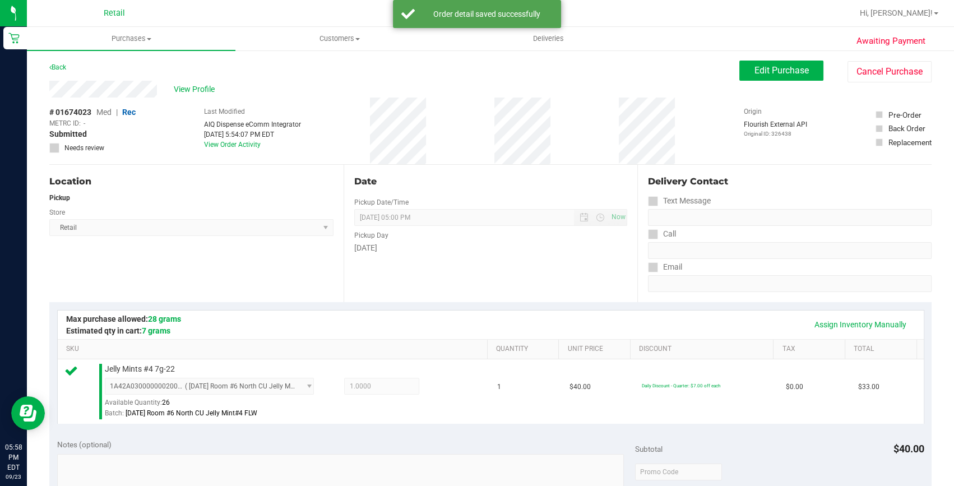
scroll to position [356, 0]
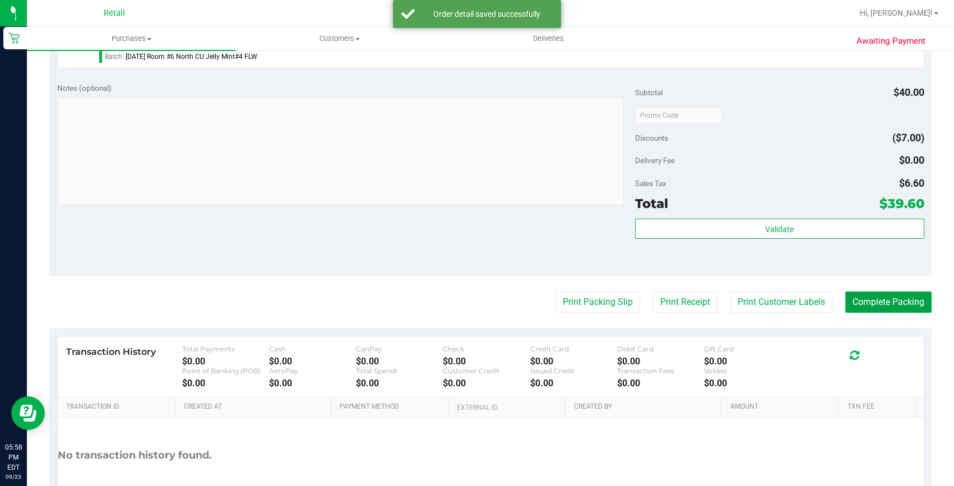
click at [891, 303] on button "Complete Packing" at bounding box center [888, 301] width 86 height 21
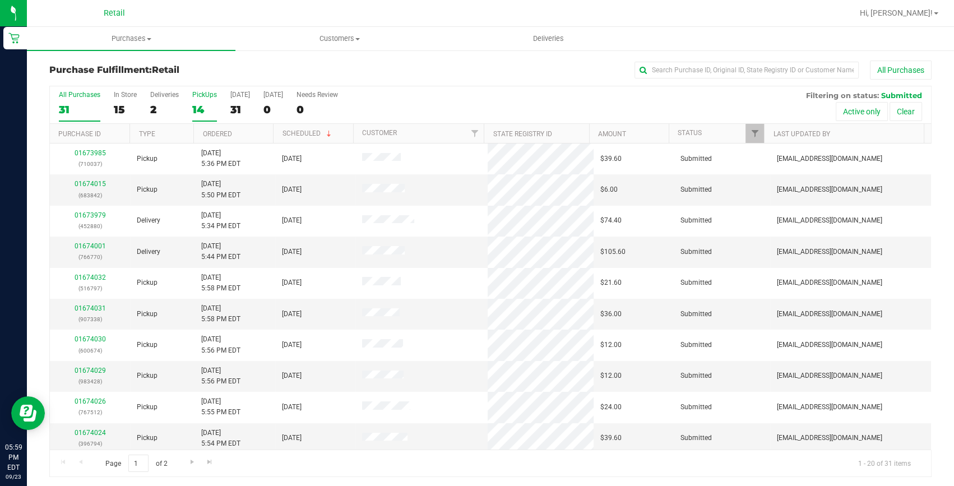
click at [192, 121] on label "PickUps 14" at bounding box center [204, 106] width 25 height 31
click at [0, 0] on input "PickUps 14" at bounding box center [0, 0] width 0 height 0
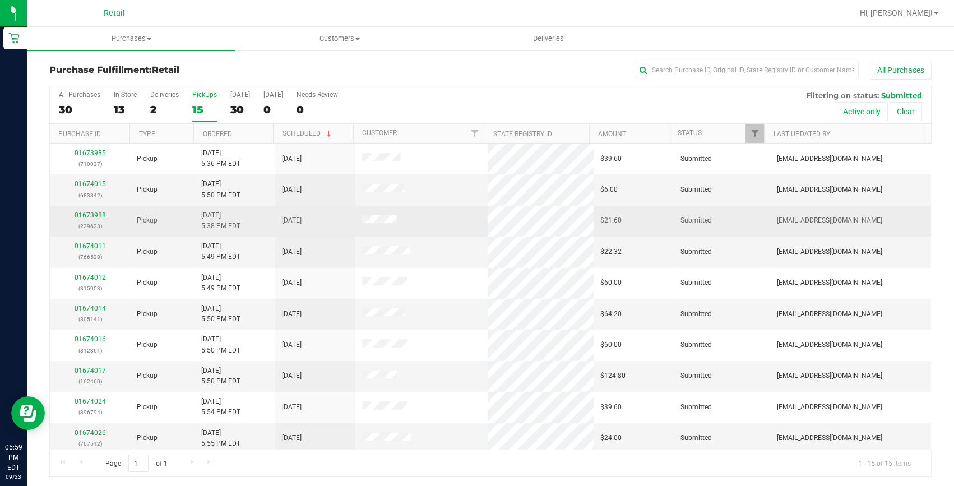
click at [86, 218] on div "01673988 (229623)" at bounding box center [90, 220] width 67 height 21
click at [86, 215] on link "01673988" at bounding box center [90, 215] width 31 height 8
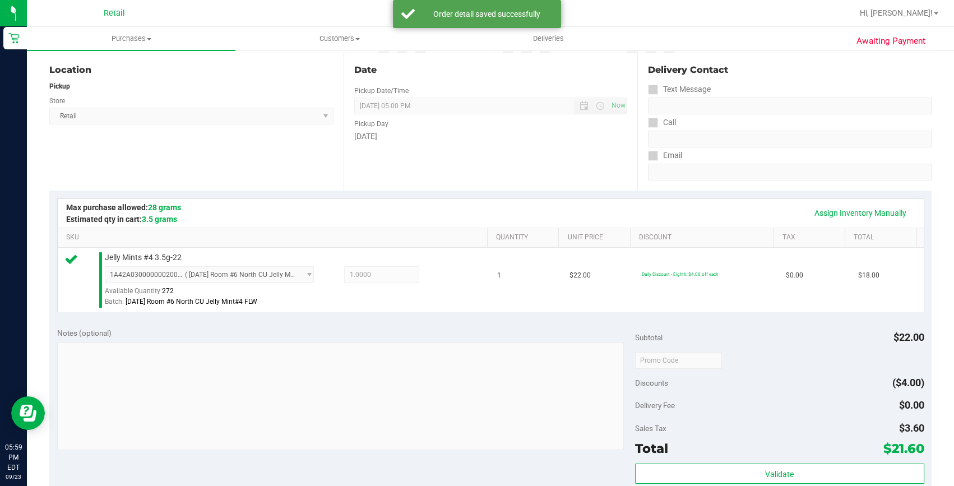
scroll to position [254, 0]
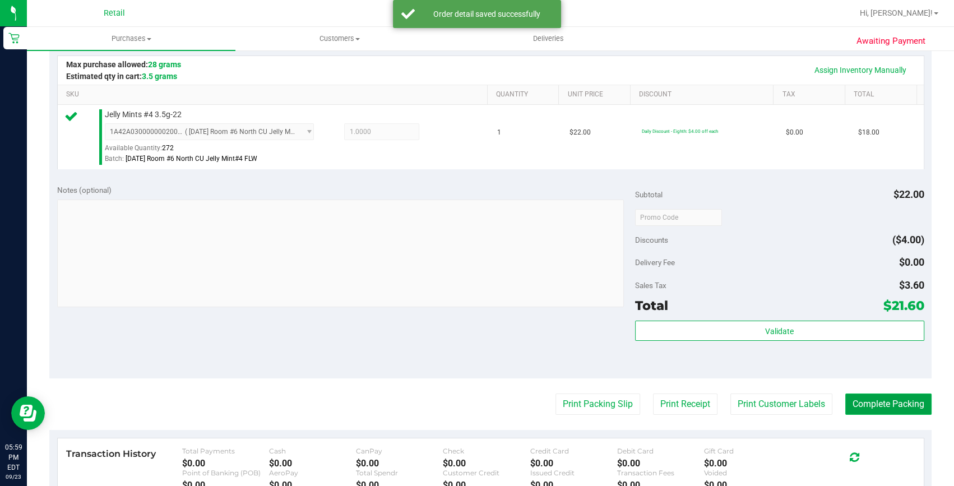
click at [861, 397] on button "Complete Packing" at bounding box center [888, 403] width 86 height 21
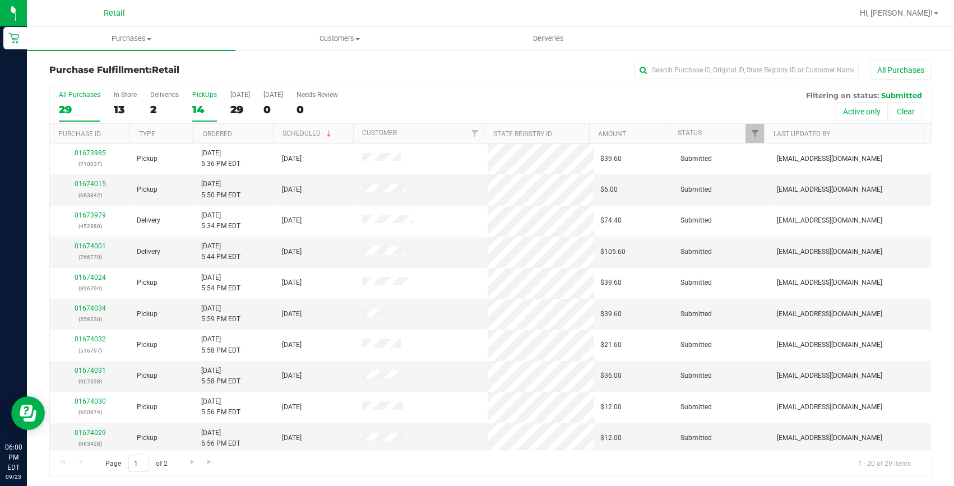
click at [205, 105] on div "14" at bounding box center [204, 109] width 25 height 13
click at [0, 0] on input "PickUps 14" at bounding box center [0, 0] width 0 height 0
click at [91, 433] on link "01674026" at bounding box center [90, 433] width 31 height 8
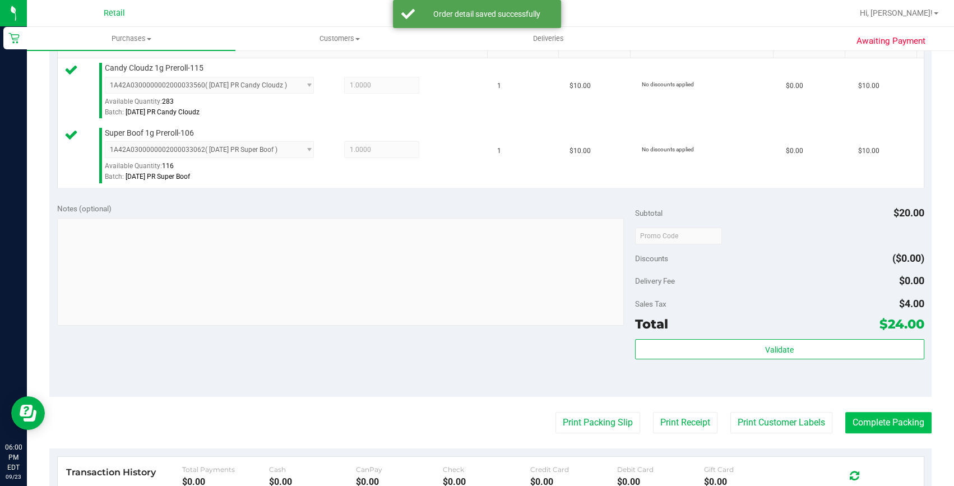
scroll to position [305, 0]
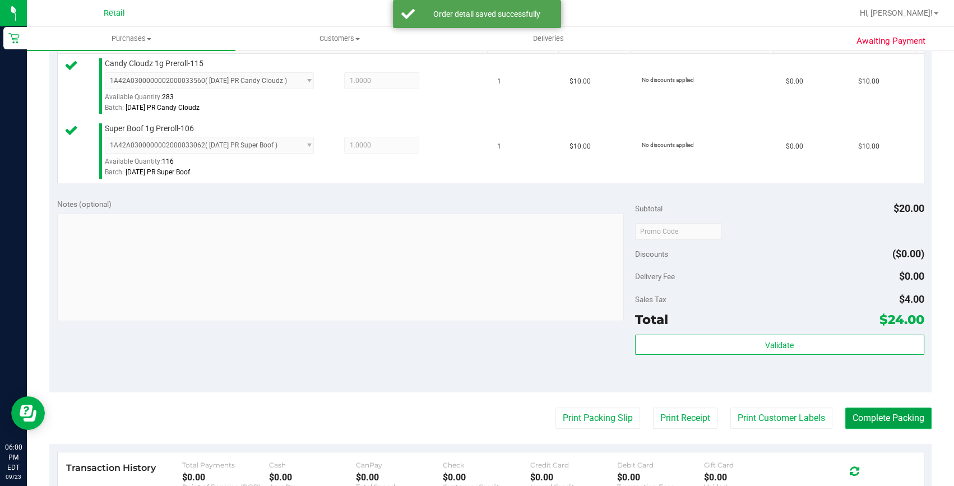
click at [872, 419] on button "Complete Packing" at bounding box center [888, 417] width 86 height 21
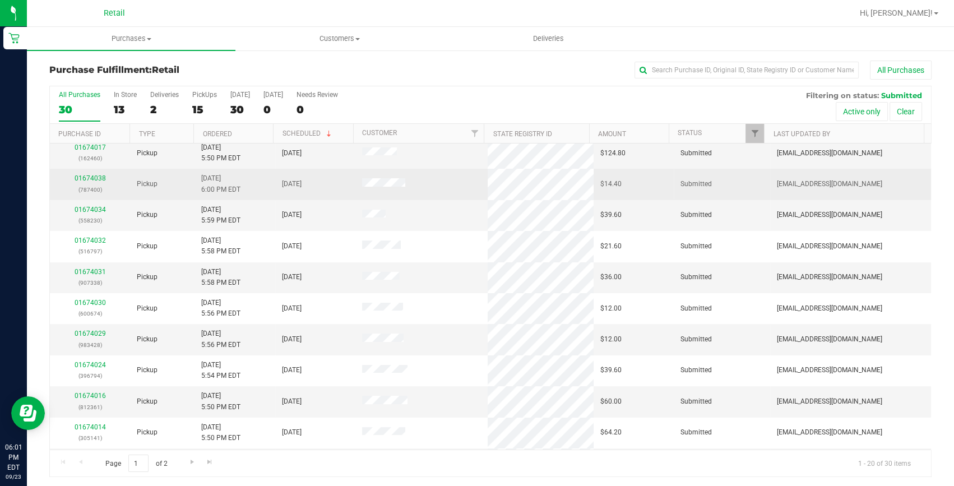
scroll to position [203, 0]
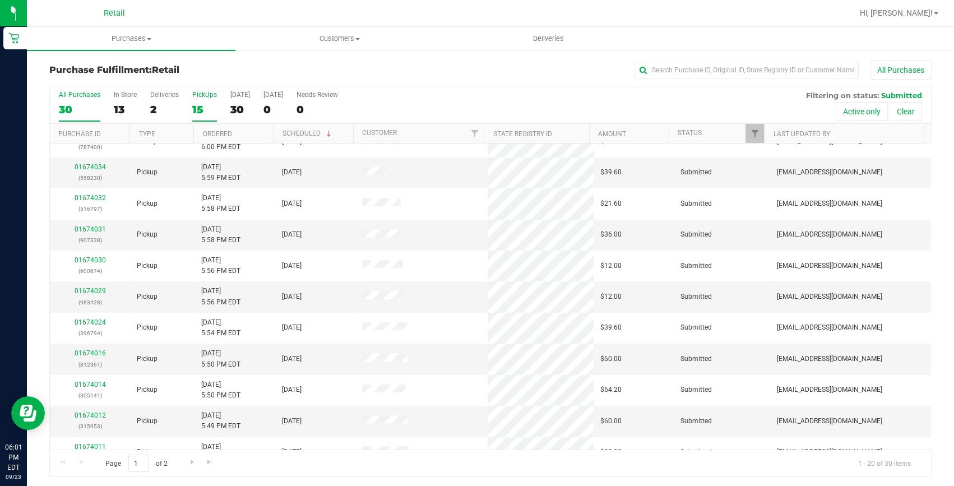
click at [212, 104] on div "15" at bounding box center [204, 109] width 25 height 13
click at [0, 0] on input "PickUps 15" at bounding box center [0, 0] width 0 height 0
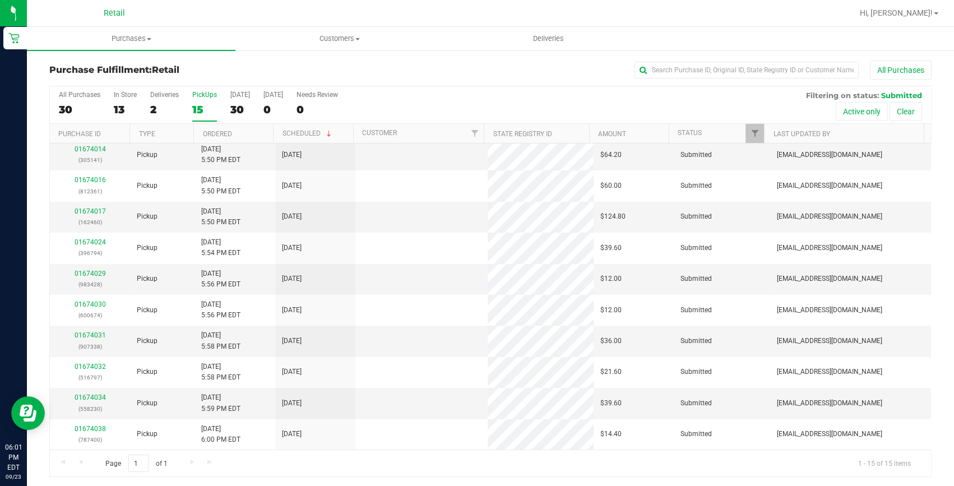
scroll to position [0, 0]
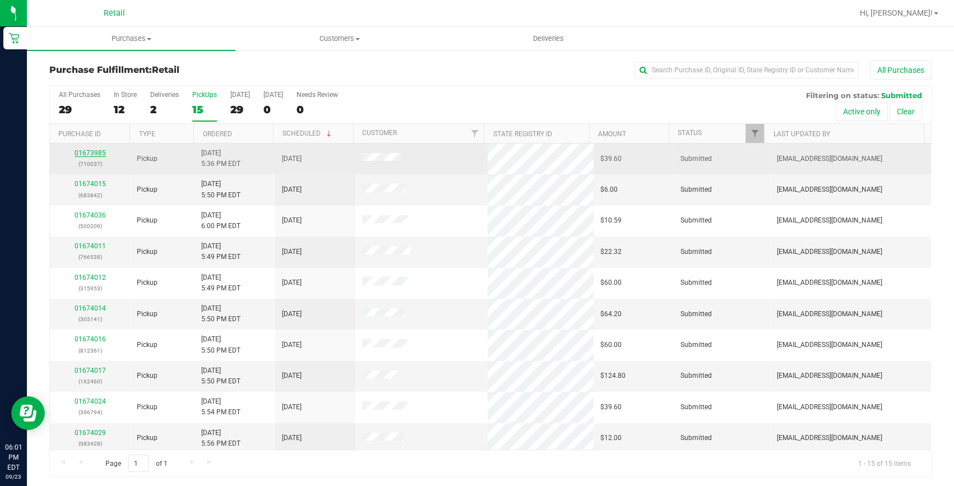
click at [87, 149] on link "01673985" at bounding box center [90, 153] width 31 height 8
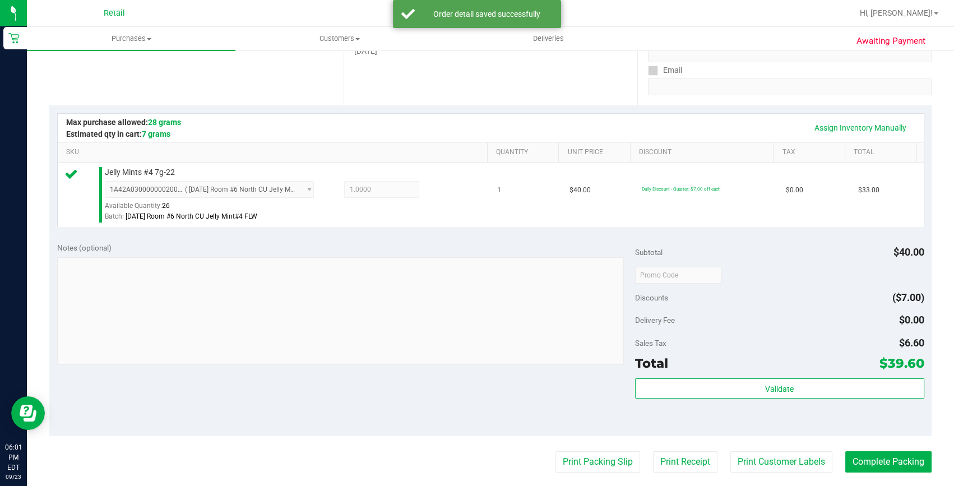
scroll to position [254, 0]
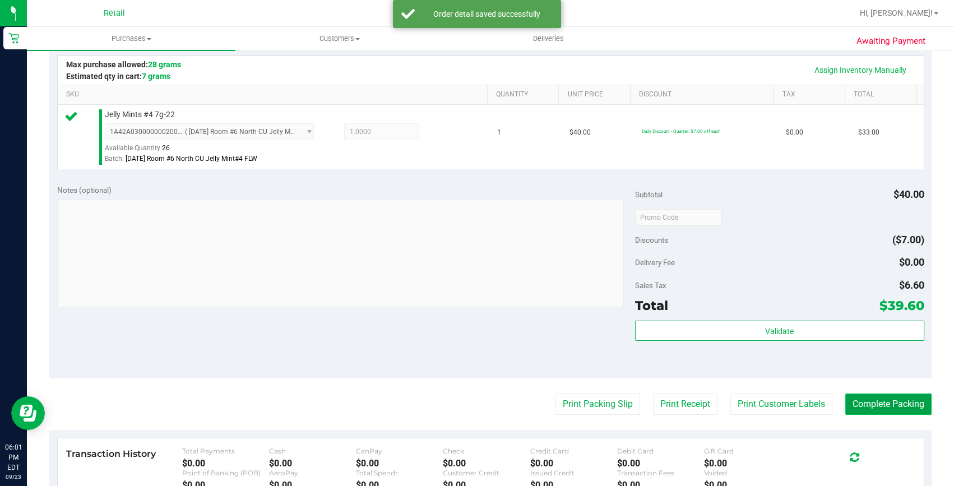
click at [857, 393] on button "Complete Packing" at bounding box center [888, 403] width 86 height 21
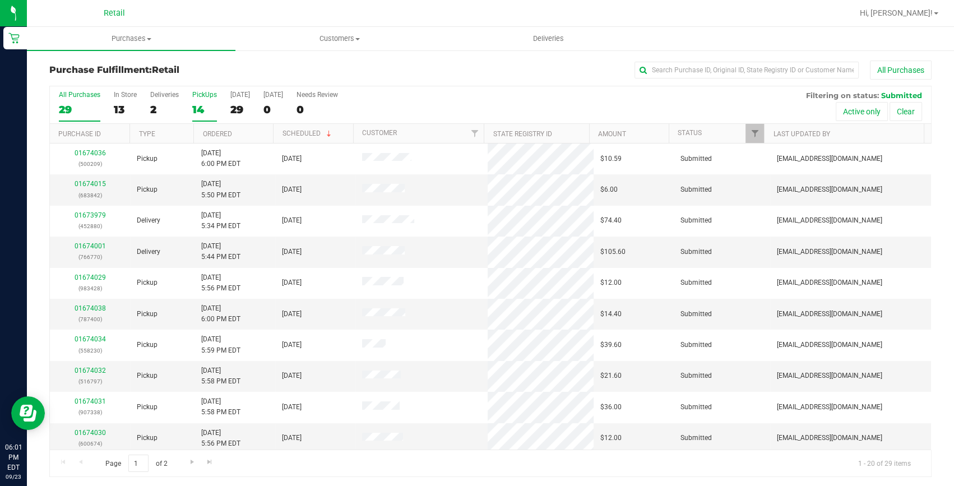
click at [205, 97] on div "PickUps" at bounding box center [204, 95] width 25 height 8
click at [0, 0] on input "PickUps 14" at bounding box center [0, 0] width 0 height 0
click at [287, 134] on link "Scheduled" at bounding box center [307, 133] width 51 height 8
click at [284, 133] on link "Scheduled" at bounding box center [301, 134] width 38 height 8
click at [222, 135] on link "Ordered" at bounding box center [216, 134] width 29 height 8
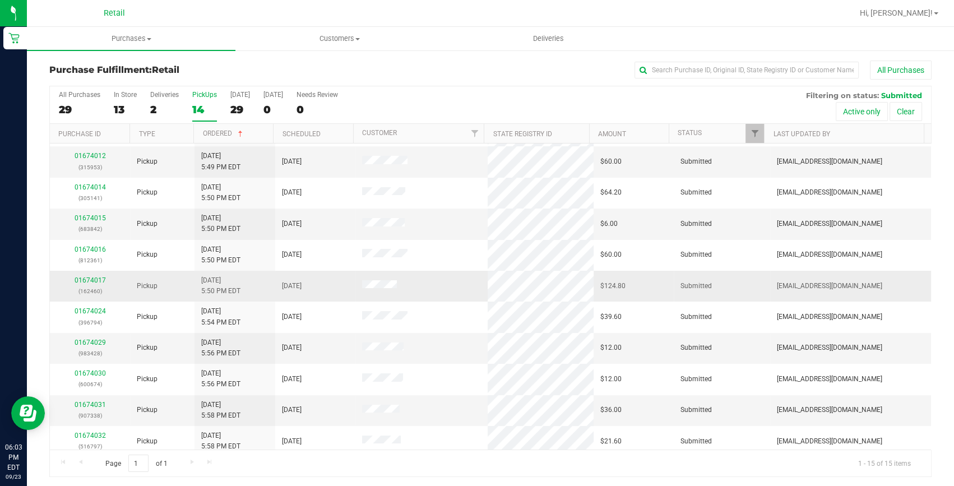
scroll to position [6, 0]
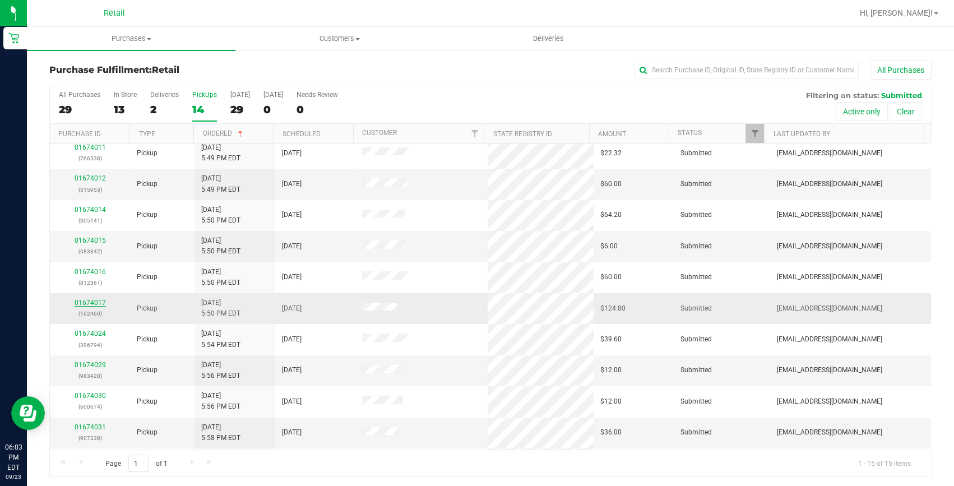
click at [83, 303] on link "01674017" at bounding box center [90, 303] width 31 height 8
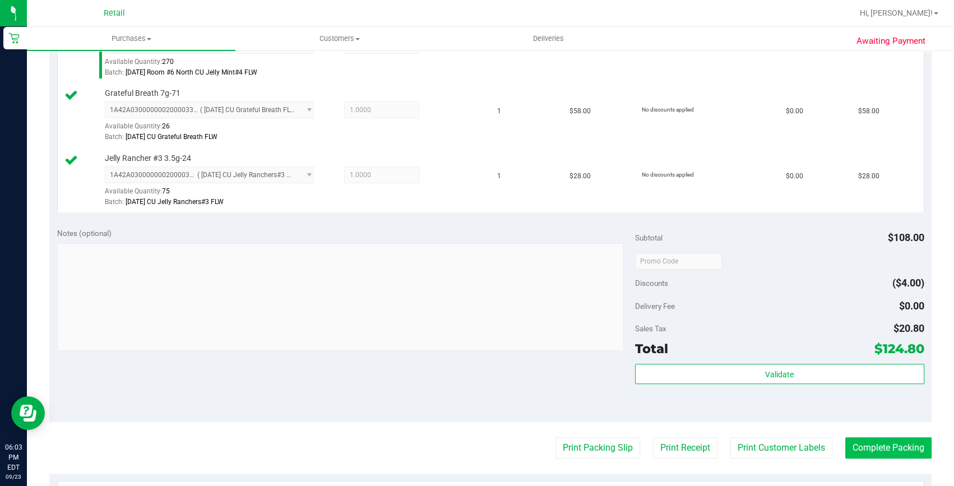
scroll to position [356, 0]
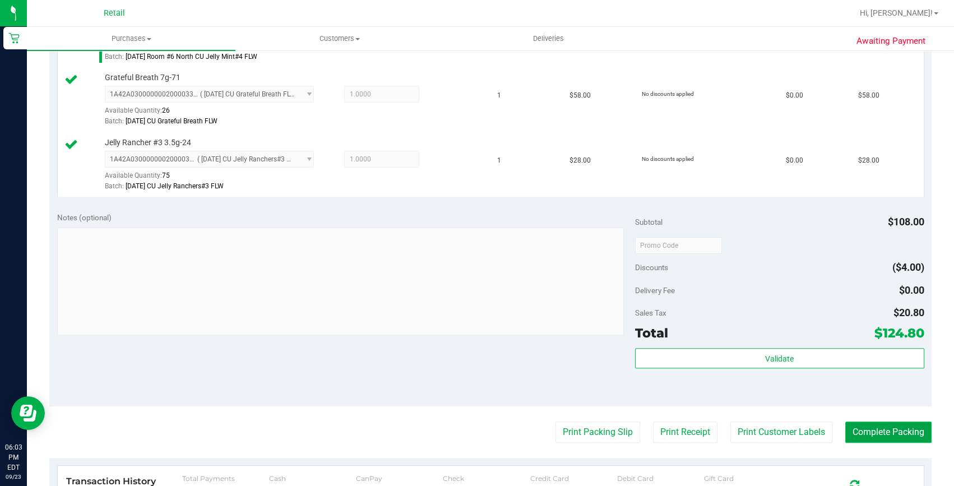
click at [885, 433] on button "Complete Packing" at bounding box center [888, 431] width 86 height 21
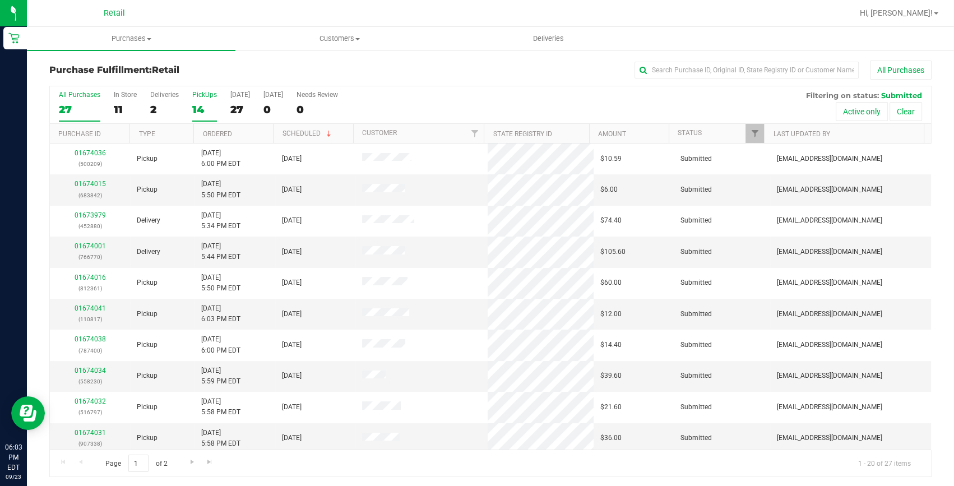
click at [198, 106] on div "14" at bounding box center [204, 109] width 25 height 13
click at [0, 0] on input "PickUps 14" at bounding box center [0, 0] width 0 height 0
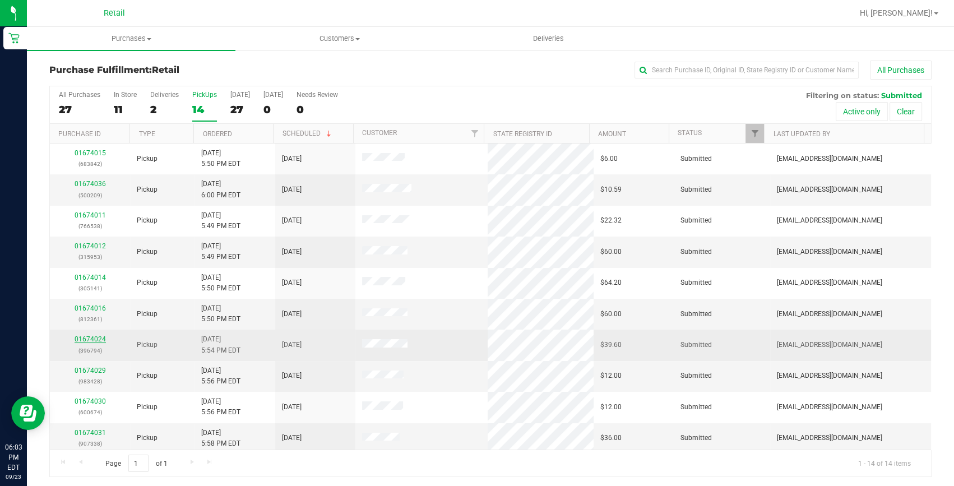
click at [81, 338] on link "01674024" at bounding box center [90, 339] width 31 height 8
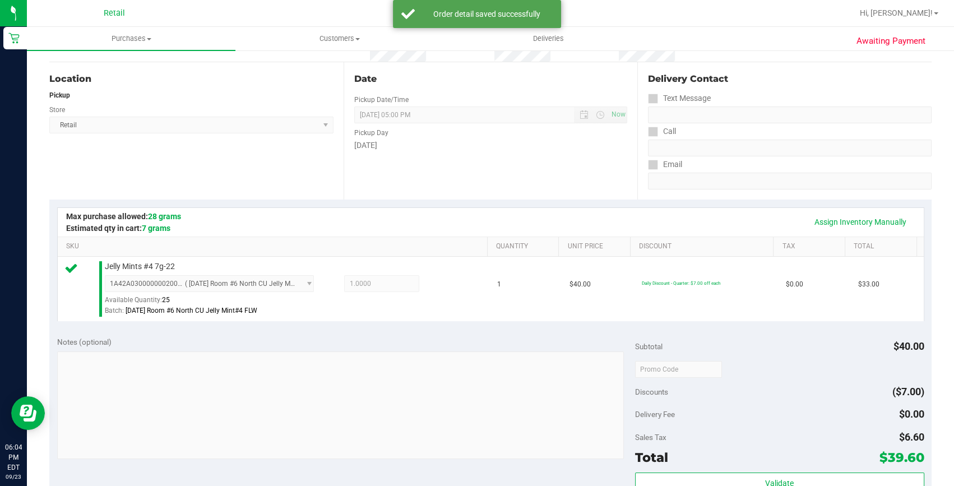
scroll to position [254, 0]
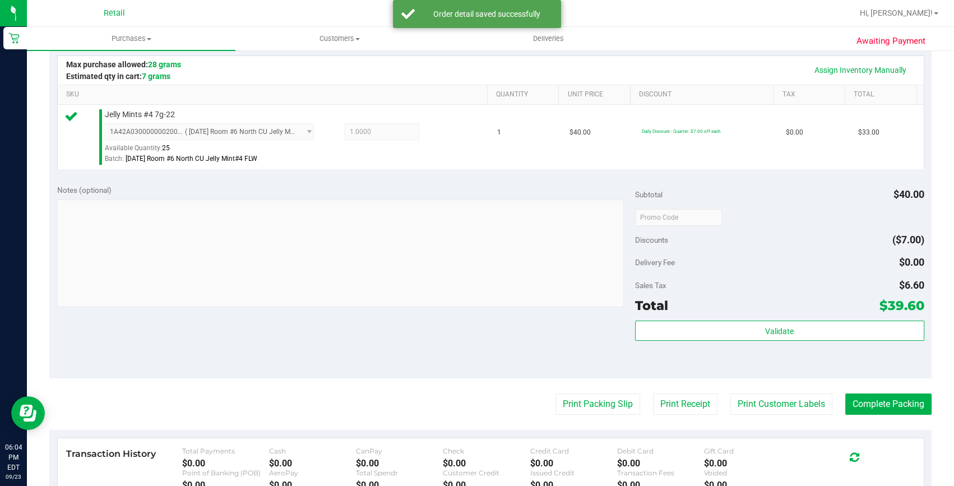
click at [849, 388] on purchase-details "Back Edit Purchase Cancel Purchase View Profile # 01674024 Med | Rec METRC ID: …" at bounding box center [490, 222] width 882 height 833
click at [857, 408] on button "Complete Packing" at bounding box center [888, 403] width 86 height 21
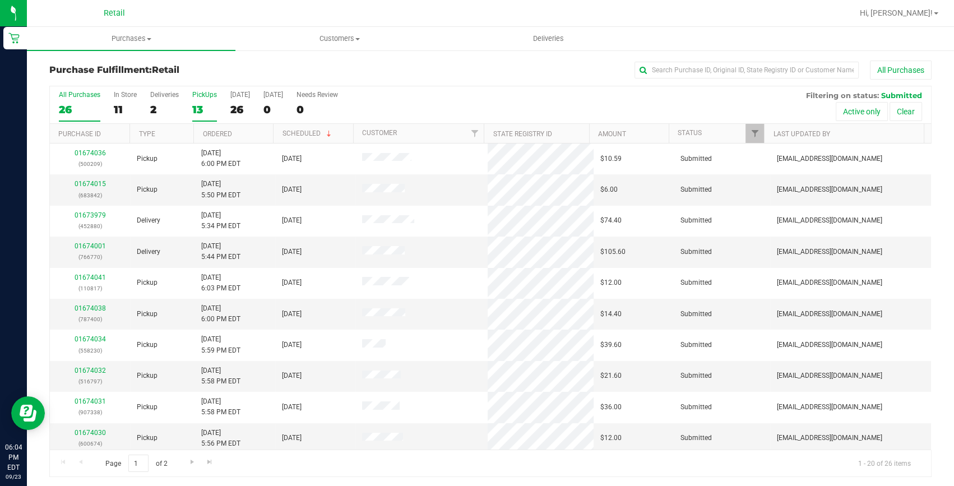
click at [207, 109] on div "13" at bounding box center [204, 109] width 25 height 13
click at [0, 0] on input "PickUps 13" at bounding box center [0, 0] width 0 height 0
click at [99, 435] on link "01674032" at bounding box center [90, 433] width 31 height 8
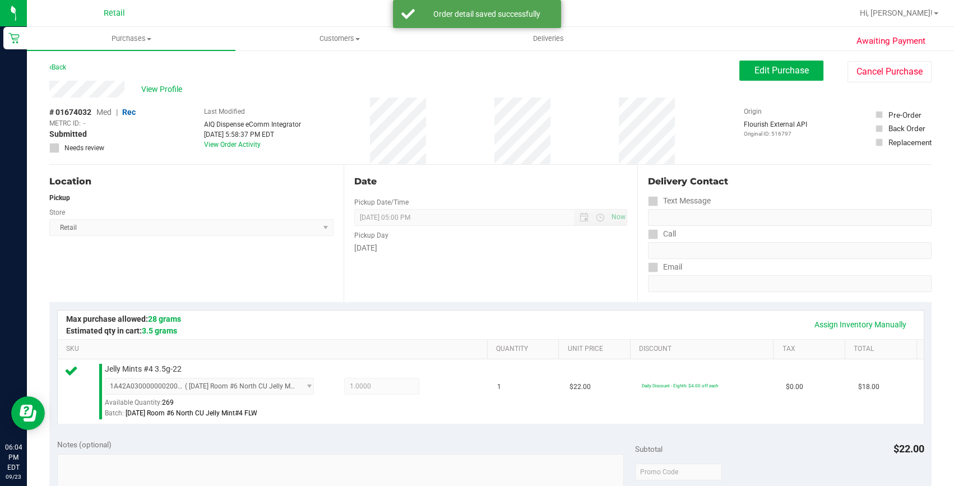
scroll to position [203, 0]
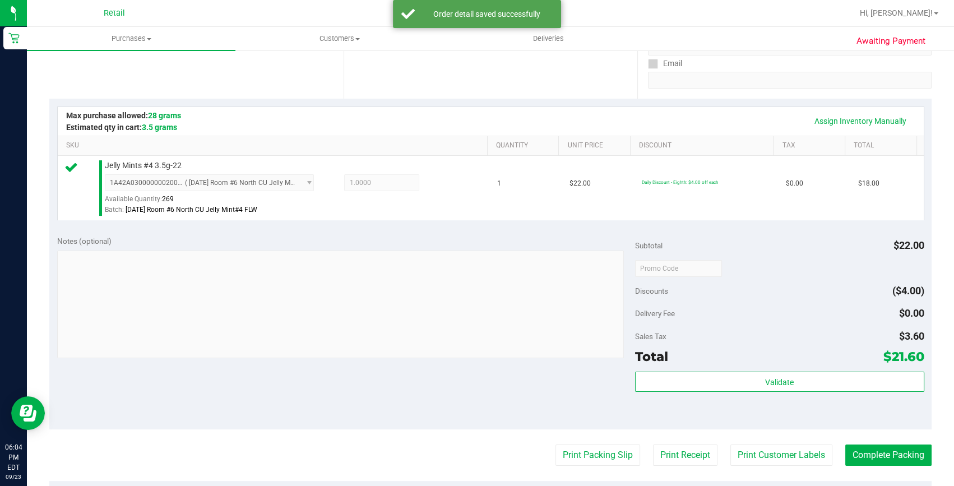
click at [875, 468] on purchase-details "Back Edit Purchase Cancel Purchase View Profile # 01674032 Med | Rec METRC ID: …" at bounding box center [490, 273] width 882 height 833
click at [876, 457] on button "Complete Packing" at bounding box center [888, 454] width 86 height 21
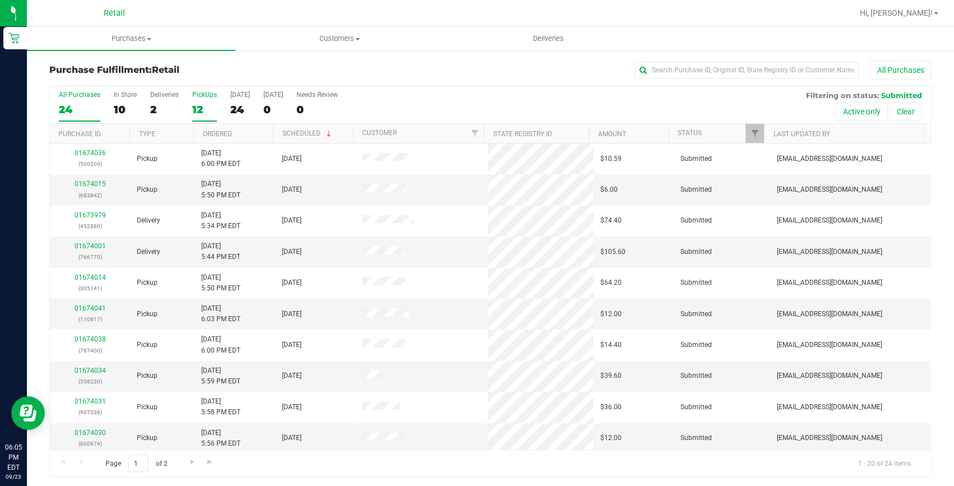
click at [199, 116] on label "PickUps 12" at bounding box center [204, 106] width 25 height 31
click at [0, 0] on input "PickUps 12" at bounding box center [0, 0] width 0 height 0
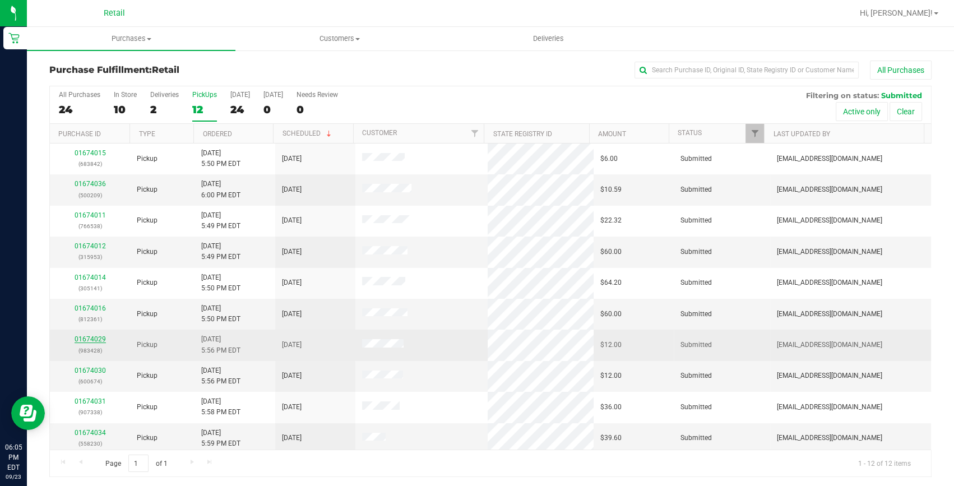
click at [87, 338] on link "01674029" at bounding box center [90, 339] width 31 height 8
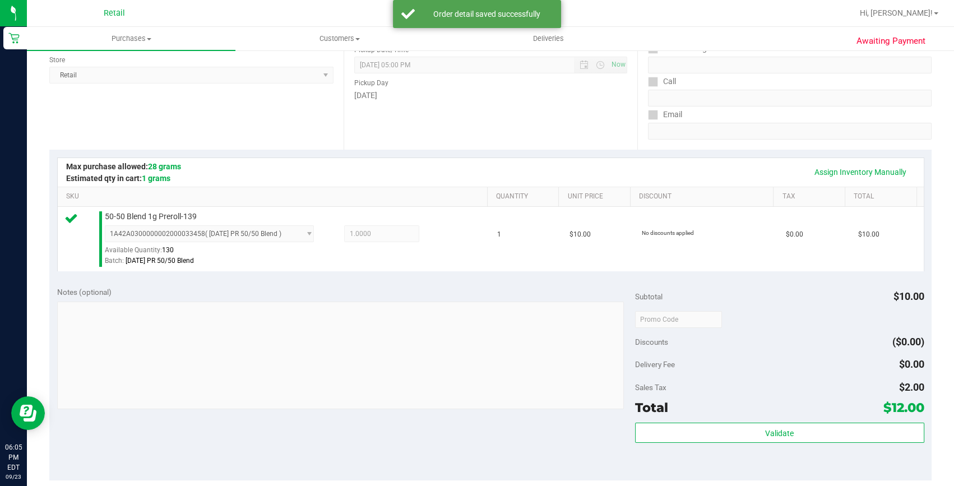
scroll to position [254, 0]
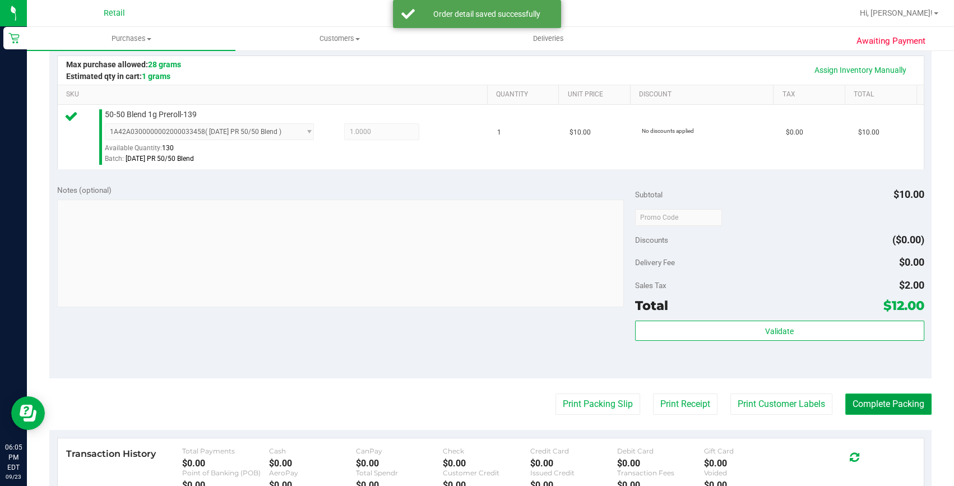
click at [884, 410] on button "Complete Packing" at bounding box center [888, 403] width 86 height 21
click at [886, 400] on button "Complete Packing" at bounding box center [883, 403] width 95 height 21
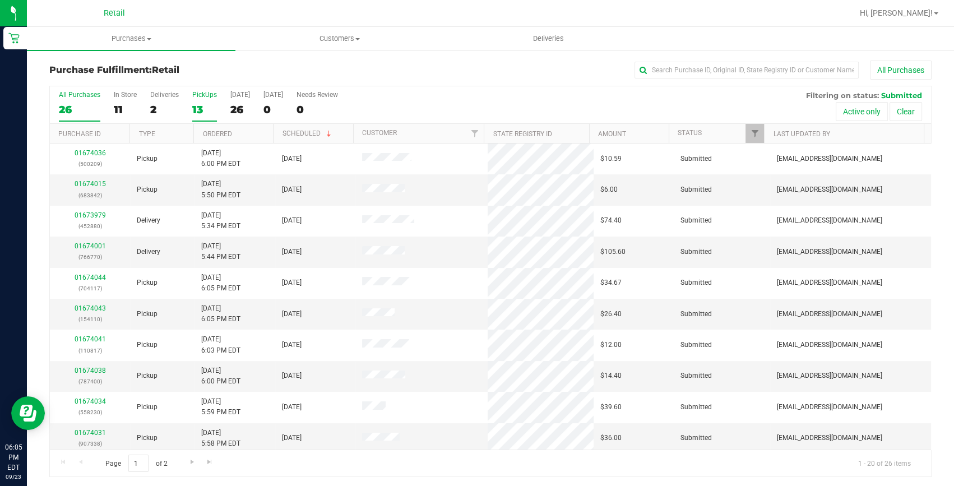
click at [203, 104] on div "13" at bounding box center [204, 109] width 25 height 13
click at [0, 0] on input "PickUps 13" at bounding box center [0, 0] width 0 height 0
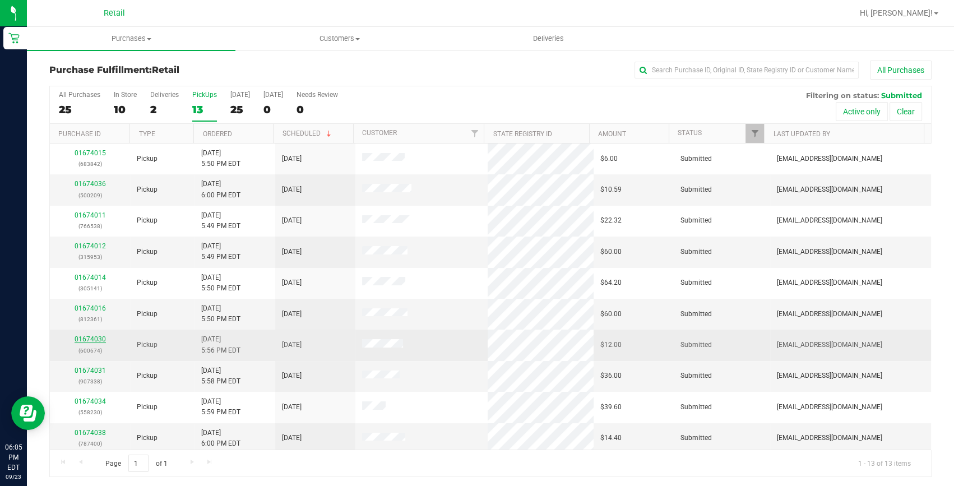
click at [101, 338] on link "01674030" at bounding box center [90, 339] width 31 height 8
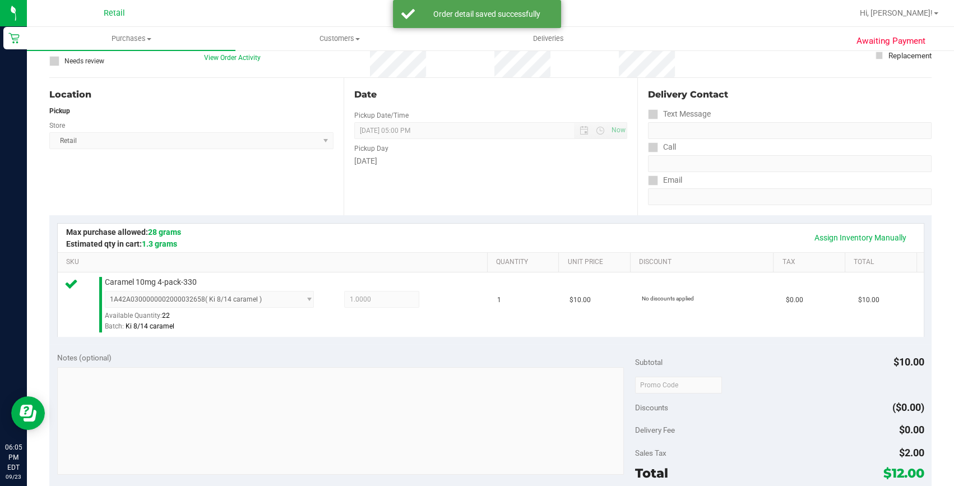
scroll to position [305, 0]
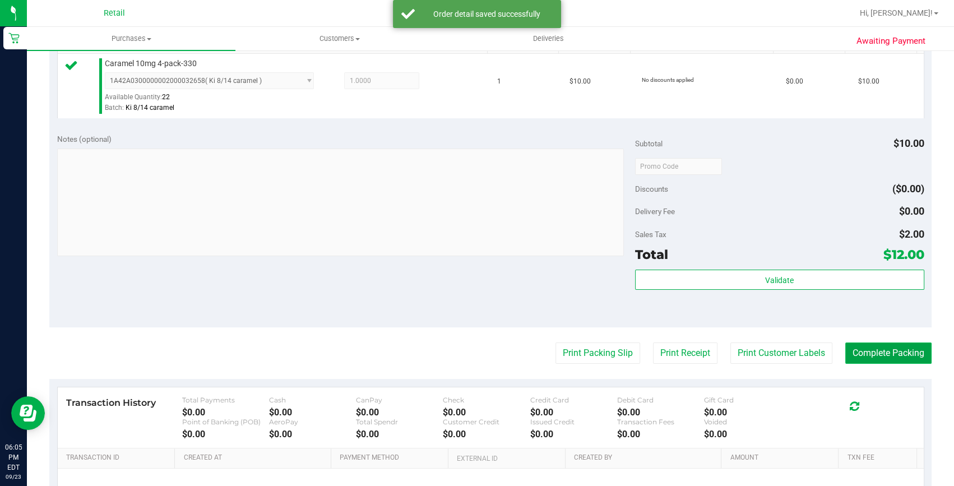
click at [897, 350] on button "Complete Packing" at bounding box center [888, 352] width 86 height 21
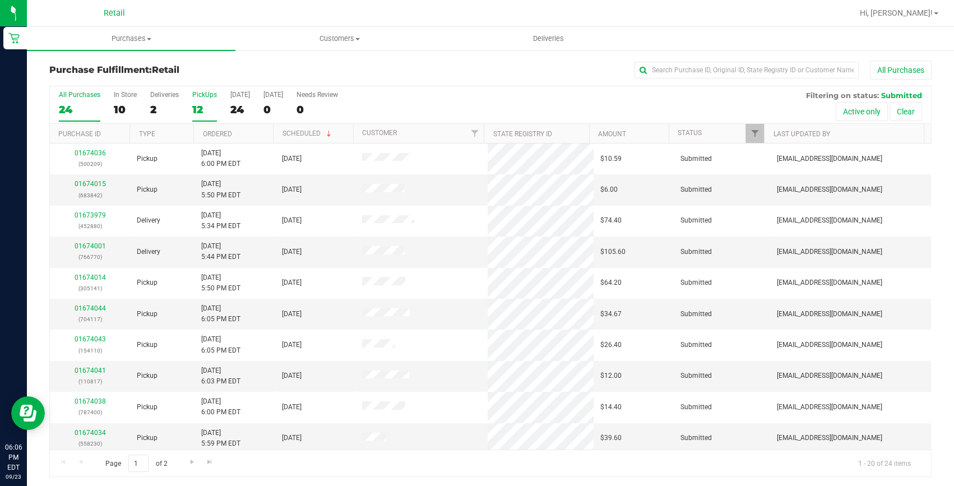
click at [203, 107] on div "12" at bounding box center [204, 109] width 25 height 13
click at [0, 0] on input "PickUps 12" at bounding box center [0, 0] width 0 height 0
click at [211, 130] on link "Ordered" at bounding box center [216, 134] width 29 height 8
click at [95, 304] on link "01674031" at bounding box center [90, 308] width 31 height 8
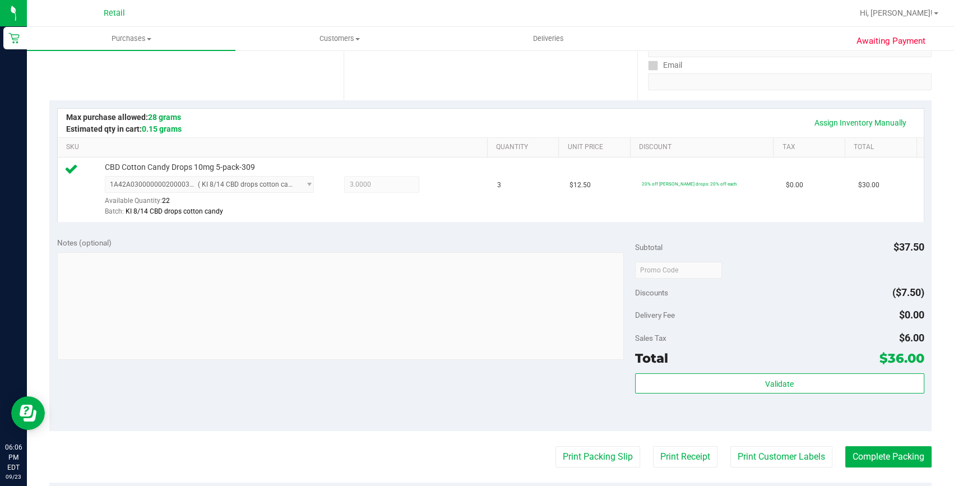
scroll to position [203, 0]
click at [857, 444] on button "Complete Packing" at bounding box center [888, 454] width 86 height 21
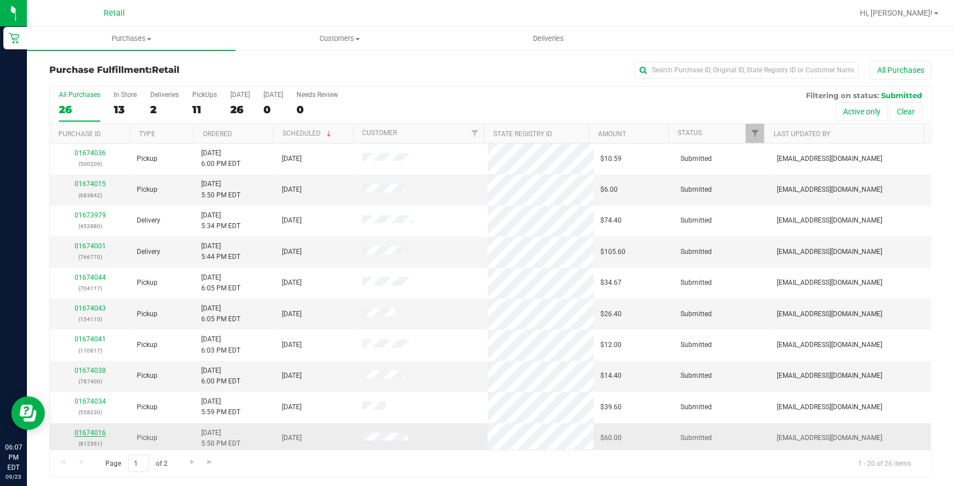
click at [82, 434] on link "01674016" at bounding box center [90, 433] width 31 height 8
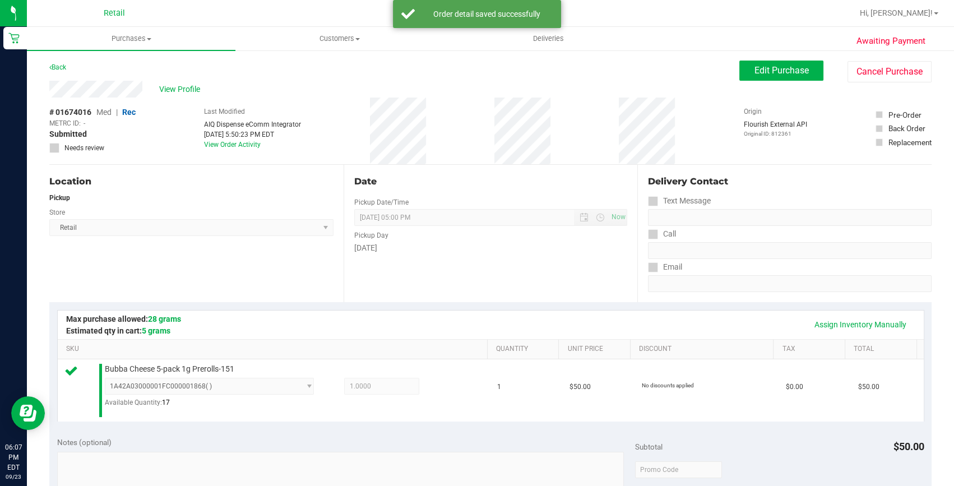
scroll to position [254, 0]
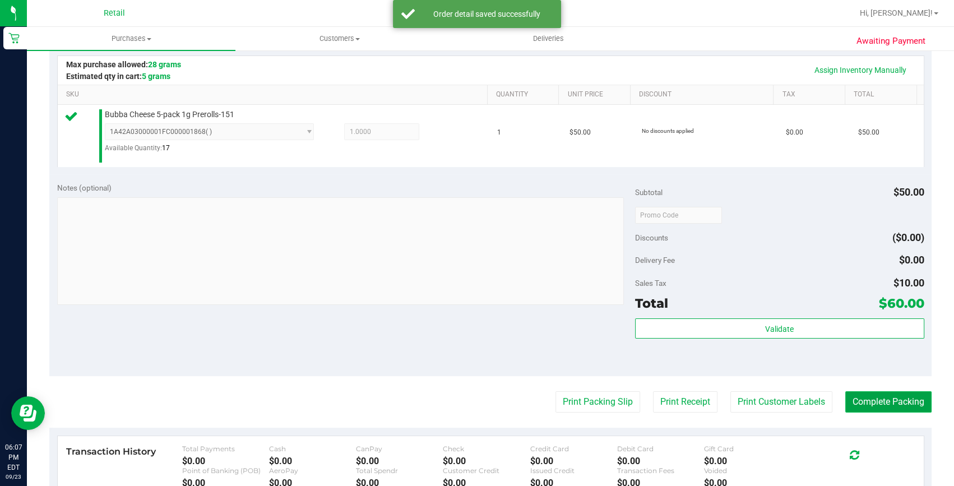
click at [890, 398] on button "Complete Packing" at bounding box center [888, 401] width 86 height 21
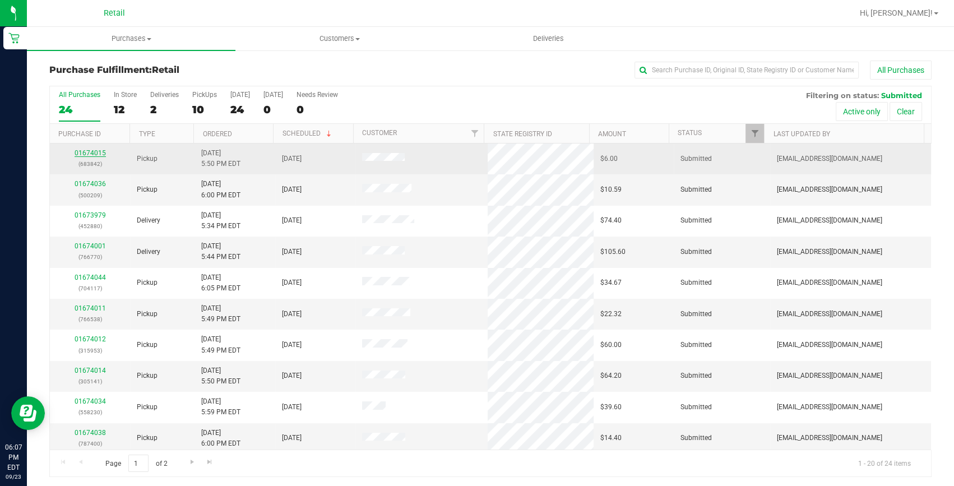
click at [100, 152] on link "01674015" at bounding box center [90, 153] width 31 height 8
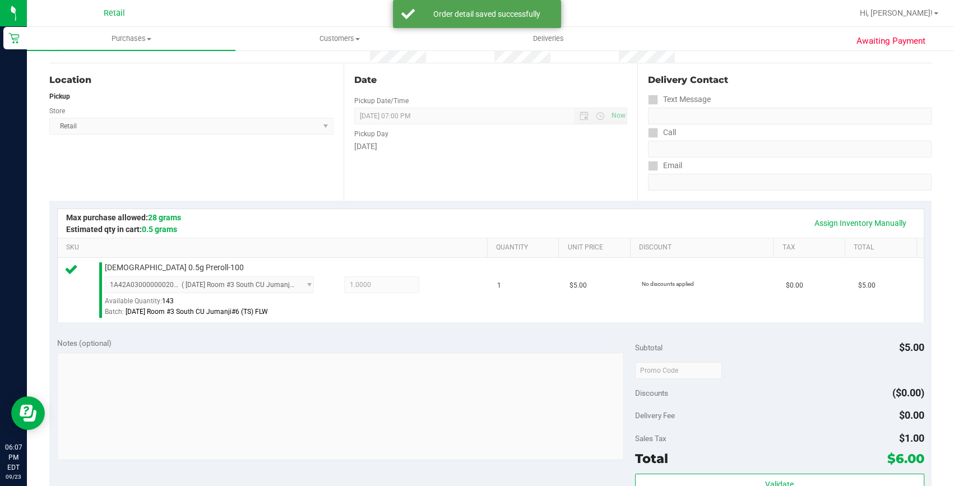
scroll to position [203, 0]
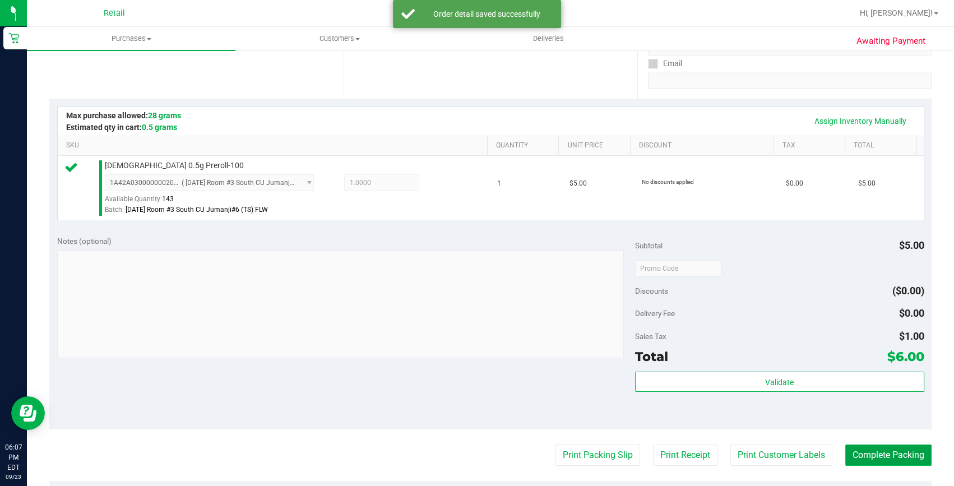
click at [863, 462] on button "Complete Packing" at bounding box center [888, 454] width 86 height 21
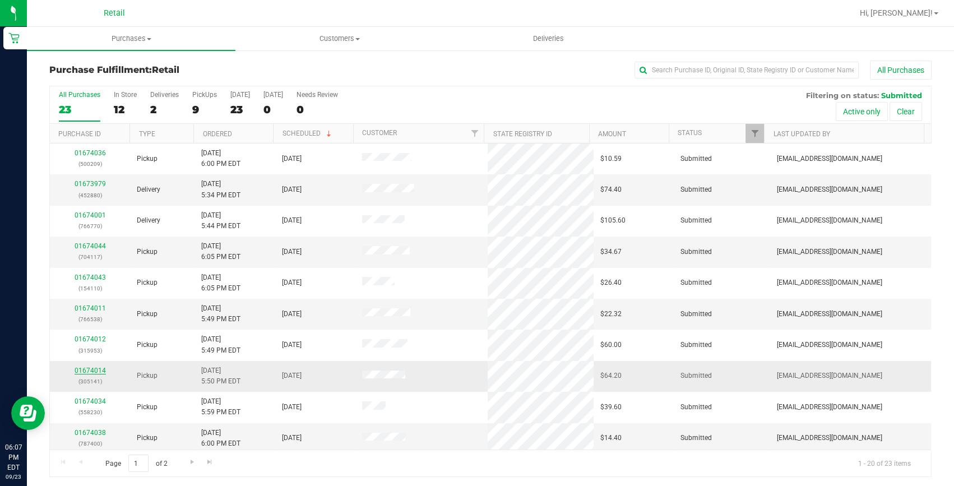
click at [81, 366] on link "01674014" at bounding box center [90, 370] width 31 height 8
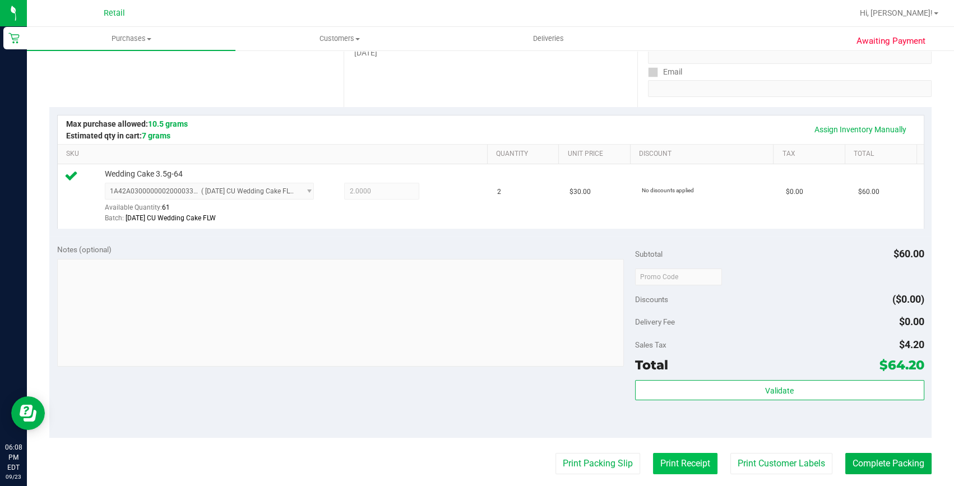
scroll to position [305, 0]
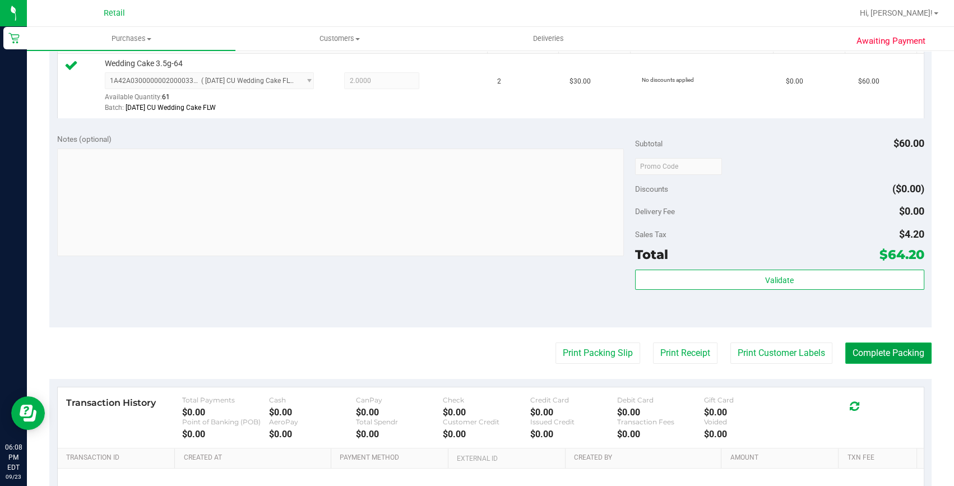
click at [880, 359] on button "Complete Packing" at bounding box center [888, 352] width 86 height 21
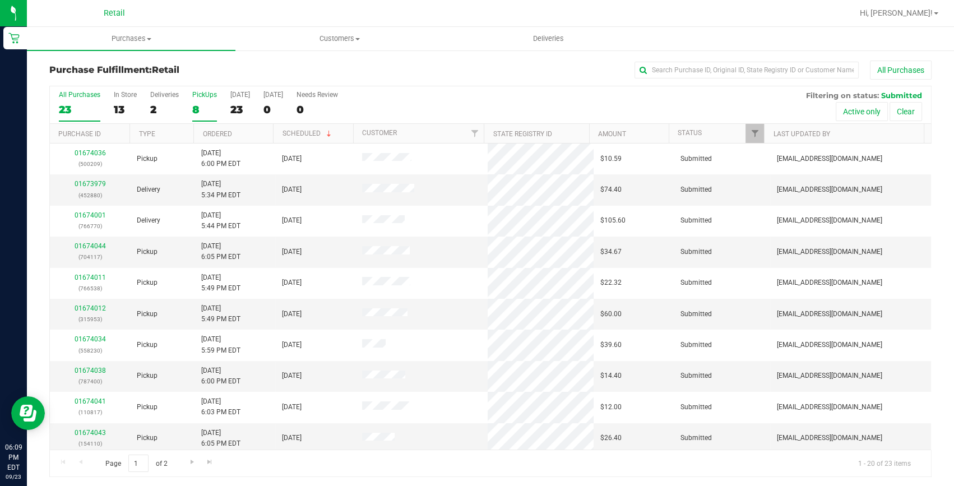
click at [208, 103] on div "8" at bounding box center [204, 109] width 25 height 13
click at [0, 0] on input "PickUps 8" at bounding box center [0, 0] width 0 height 0
click at [95, 185] on link "01674011" at bounding box center [90, 184] width 31 height 8
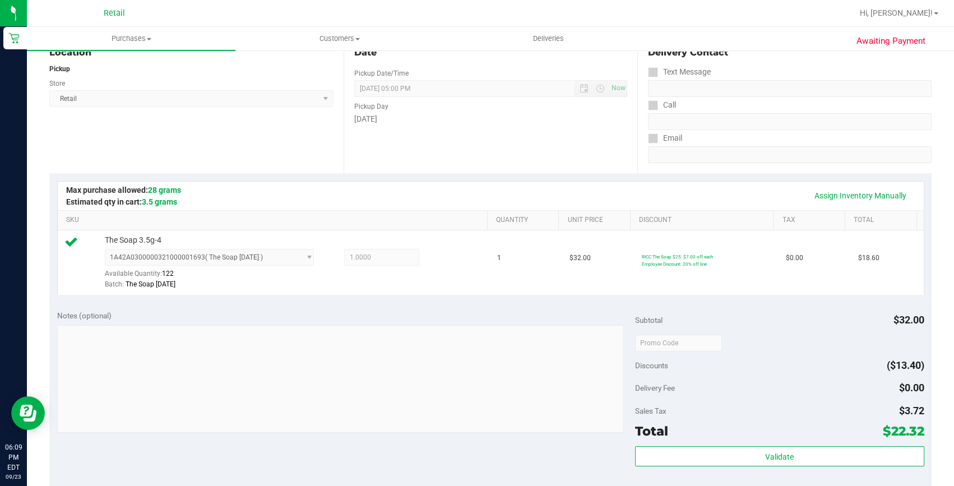
scroll to position [203, 0]
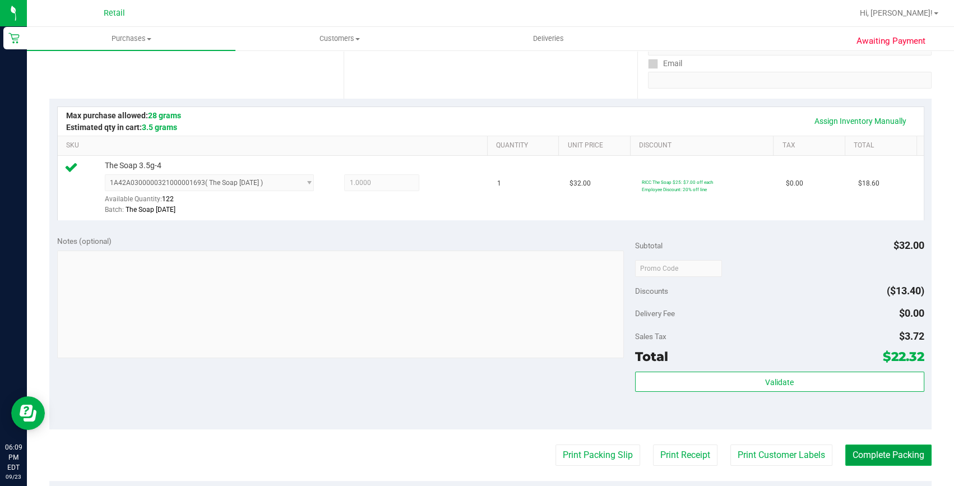
click at [889, 450] on button "Complete Packing" at bounding box center [888, 454] width 86 height 21
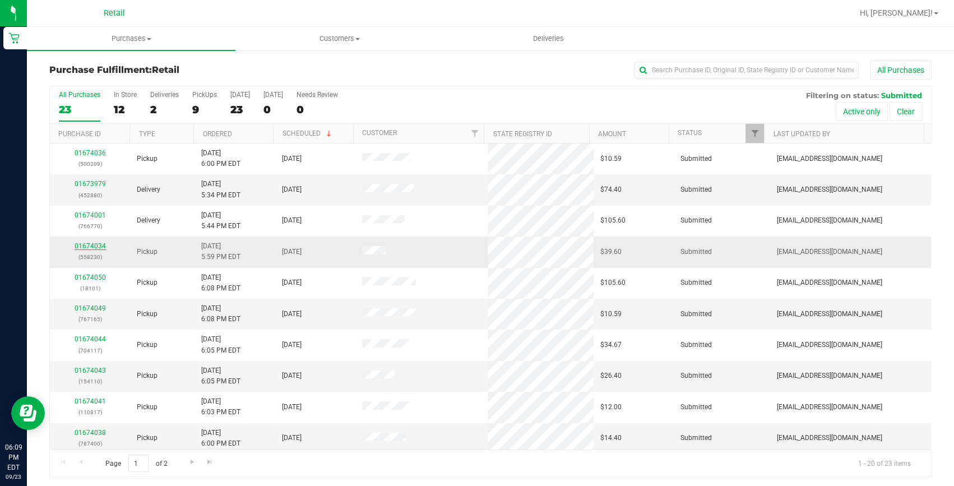
click at [96, 247] on link "01674034" at bounding box center [90, 246] width 31 height 8
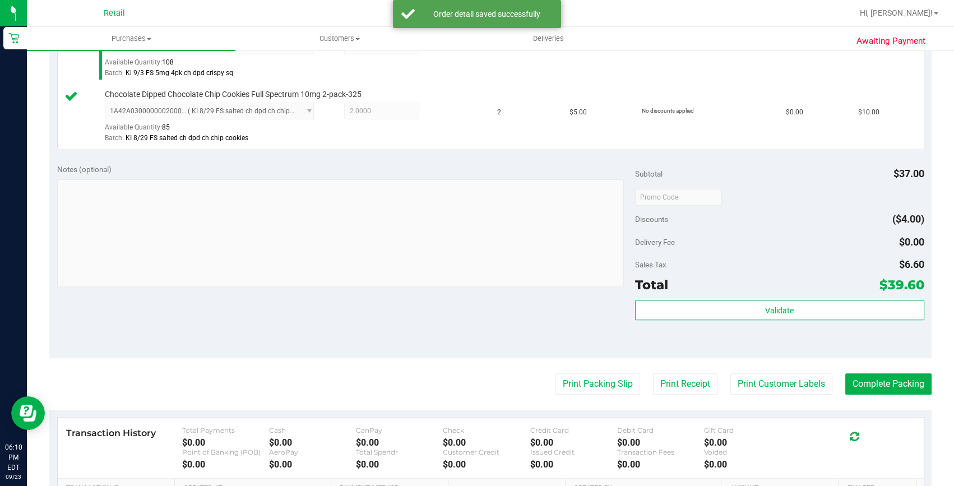
scroll to position [458, 0]
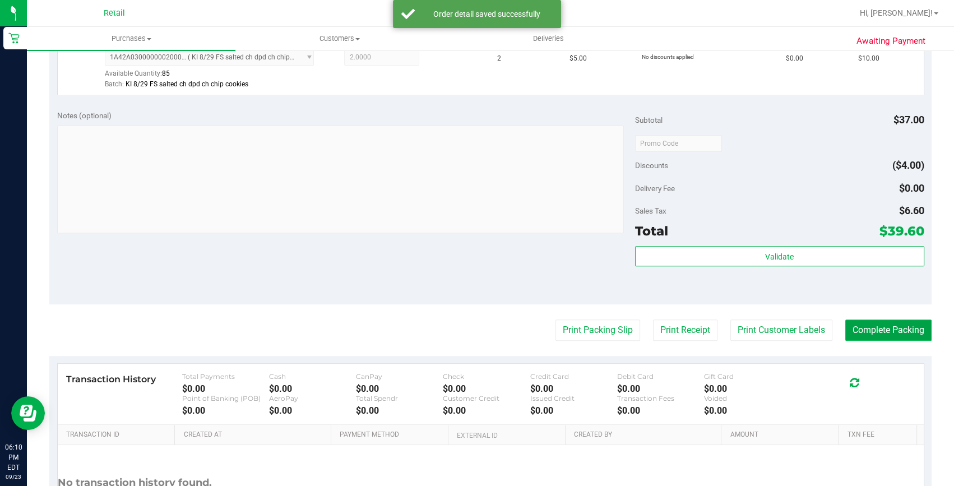
click at [883, 334] on button "Complete Packing" at bounding box center [888, 329] width 86 height 21
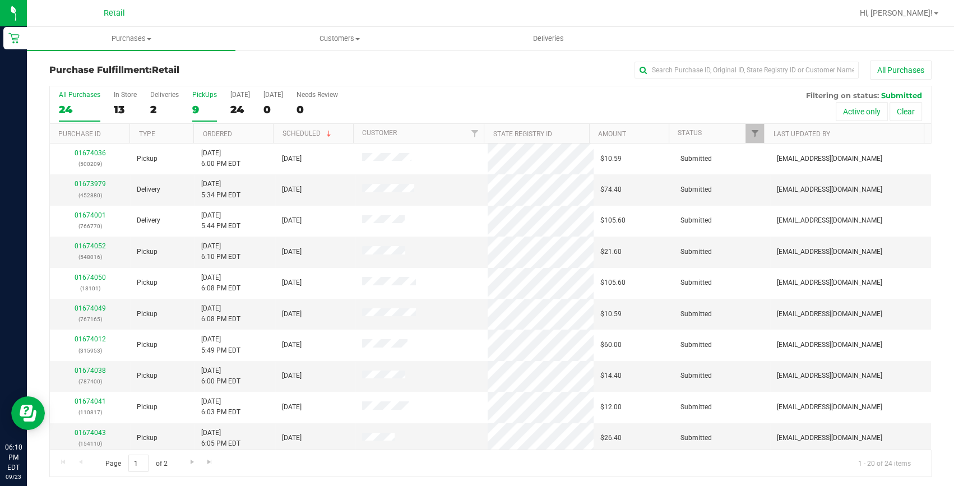
click at [193, 108] on div "9" at bounding box center [204, 109] width 25 height 13
click at [0, 0] on input "PickUps 9" at bounding box center [0, 0] width 0 height 0
click at [209, 139] on th "Ordered" at bounding box center [233, 134] width 80 height 20
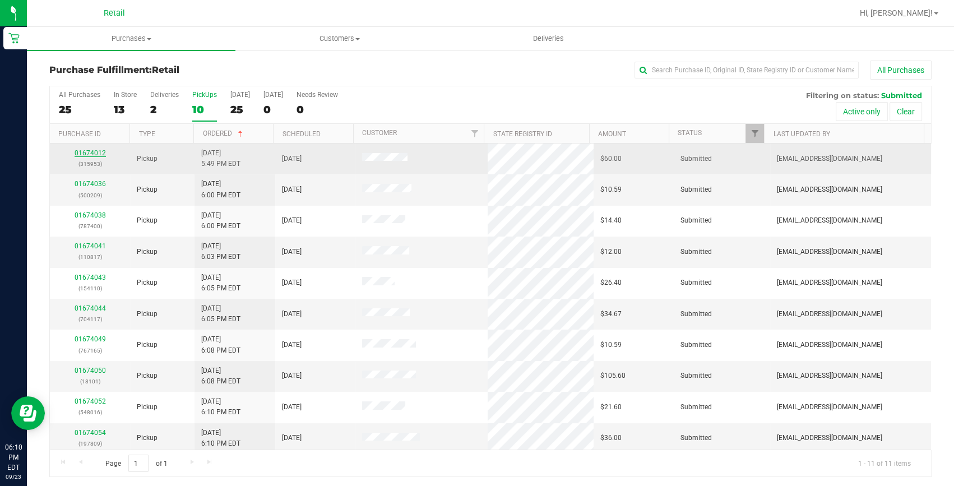
click at [86, 151] on link "01674012" at bounding box center [90, 153] width 31 height 8
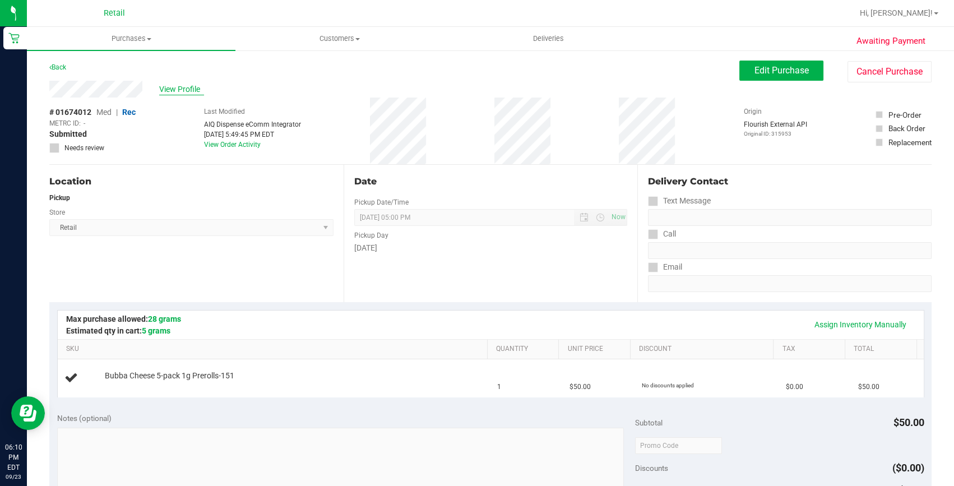
click at [179, 90] on span "View Profile" at bounding box center [181, 89] width 45 height 12
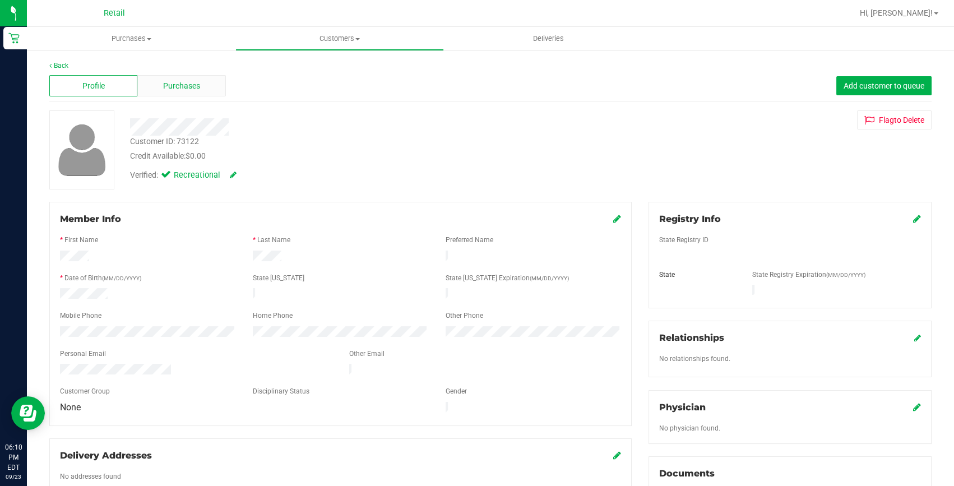
click at [202, 92] on div "Purchases" at bounding box center [181, 85] width 88 height 21
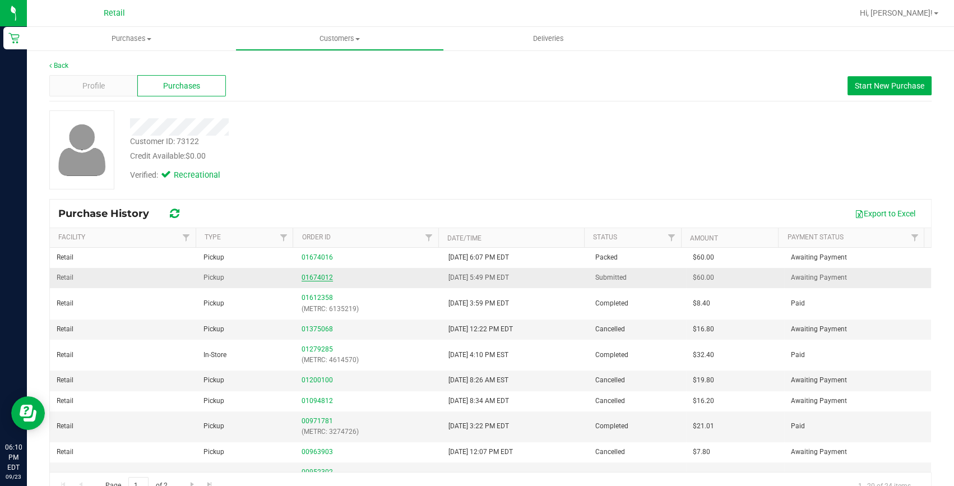
click at [324, 275] on link "01674012" at bounding box center [316, 277] width 31 height 8
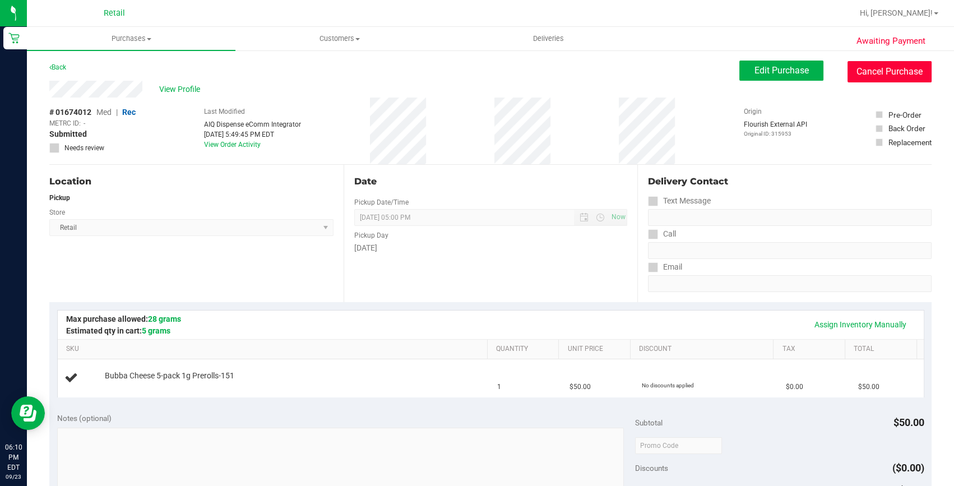
click at [863, 67] on button "Cancel Purchase" at bounding box center [889, 71] width 84 height 21
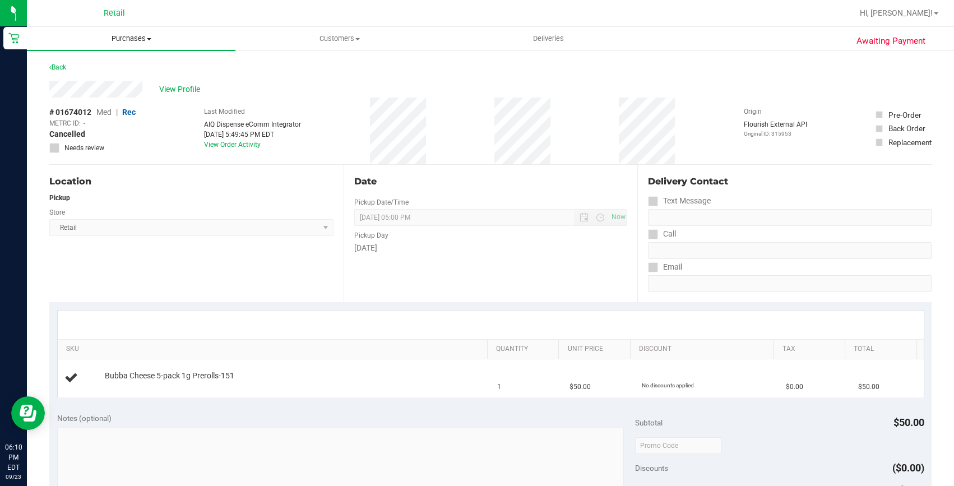
click at [124, 31] on uib-tab-heading "Purchases Summary of purchases Fulfillment All purchases" at bounding box center [131, 39] width 208 height 24
click at [92, 85] on span "Fulfillment" at bounding box center [61, 81] width 69 height 10
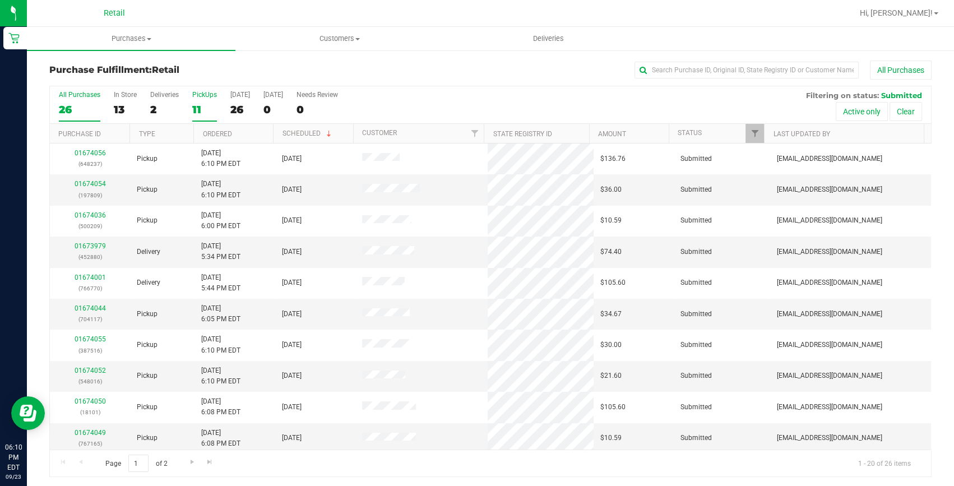
click at [196, 109] on div "11" at bounding box center [204, 109] width 25 height 13
click at [0, 0] on input "PickUps 11" at bounding box center [0, 0] width 0 height 0
click at [226, 130] on link "Ordered" at bounding box center [216, 134] width 29 height 8
click at [89, 247] on link "01674043" at bounding box center [90, 246] width 31 height 8
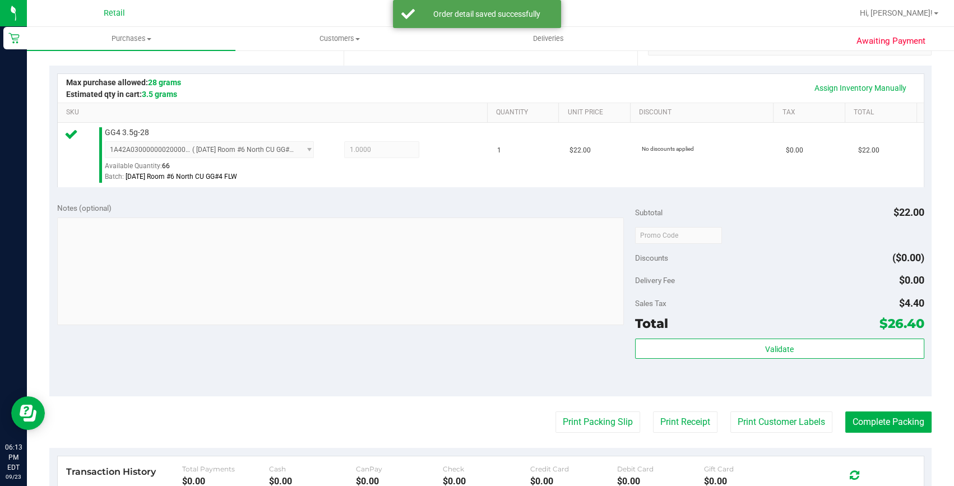
scroll to position [254, 0]
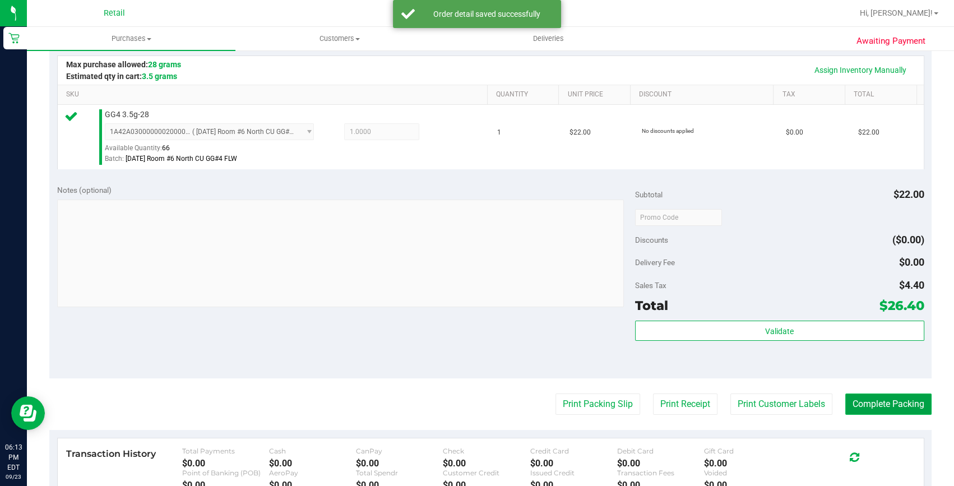
click at [909, 398] on button "Complete Packing" at bounding box center [888, 403] width 86 height 21
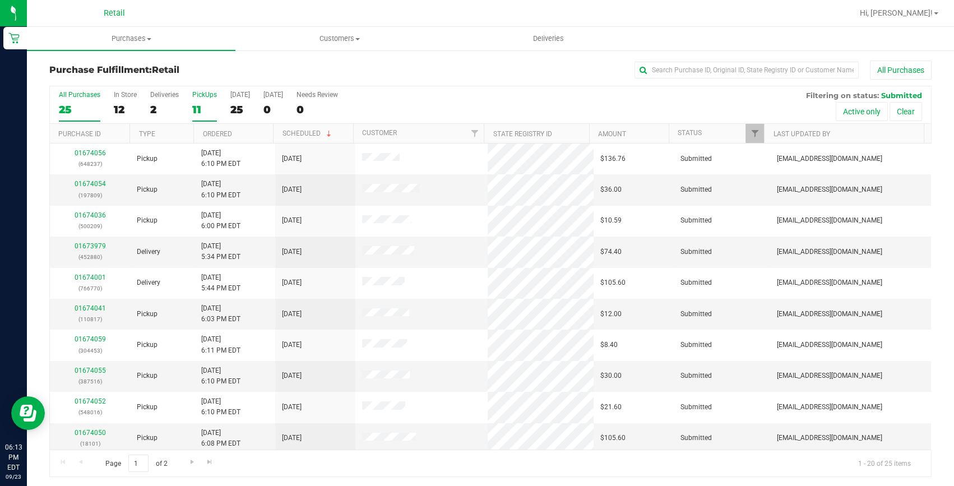
click at [212, 110] on div "11" at bounding box center [204, 109] width 25 height 13
click at [0, 0] on input "PickUps 11" at bounding box center [0, 0] width 0 height 0
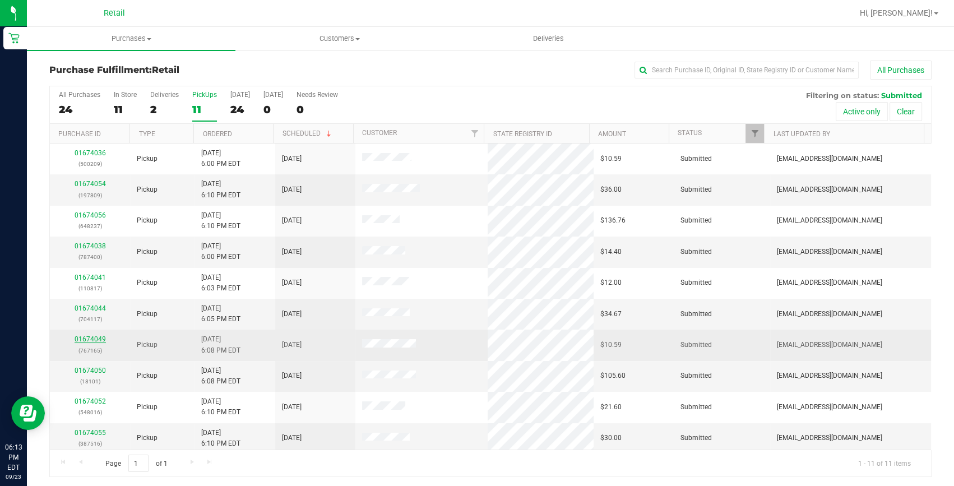
click at [85, 341] on link "01674049" at bounding box center [90, 339] width 31 height 8
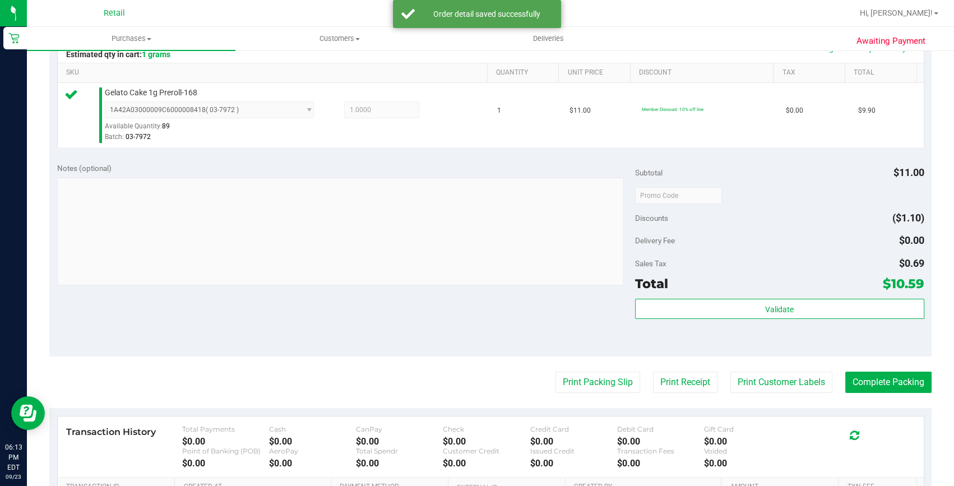
scroll to position [407, 0]
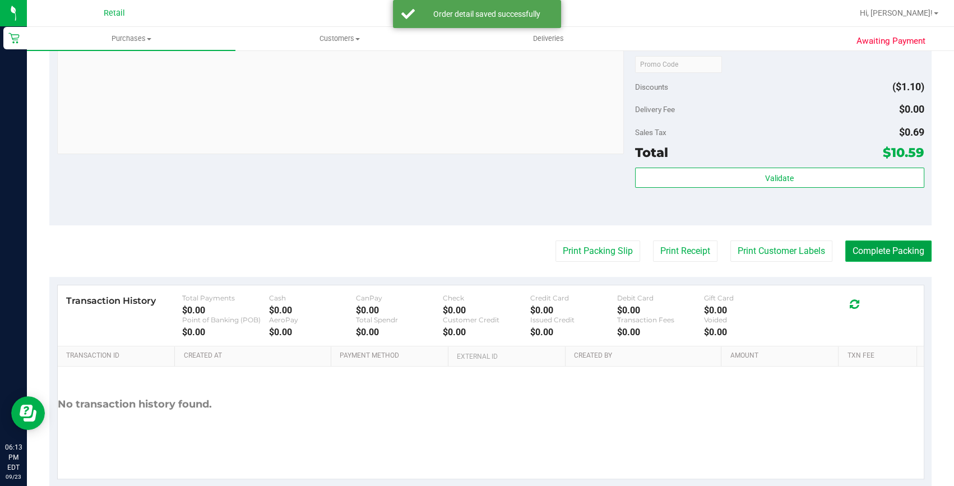
click at [881, 253] on button "Complete Packing" at bounding box center [888, 250] width 86 height 21
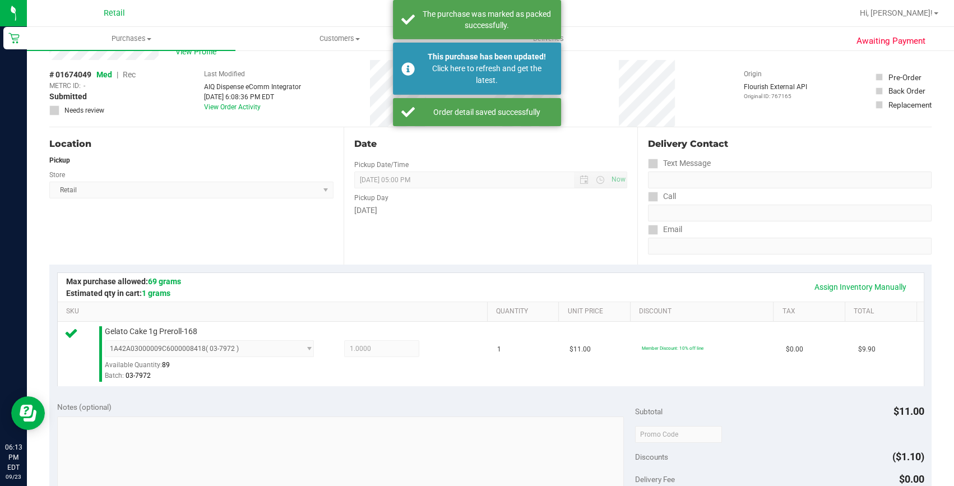
scroll to position [0, 0]
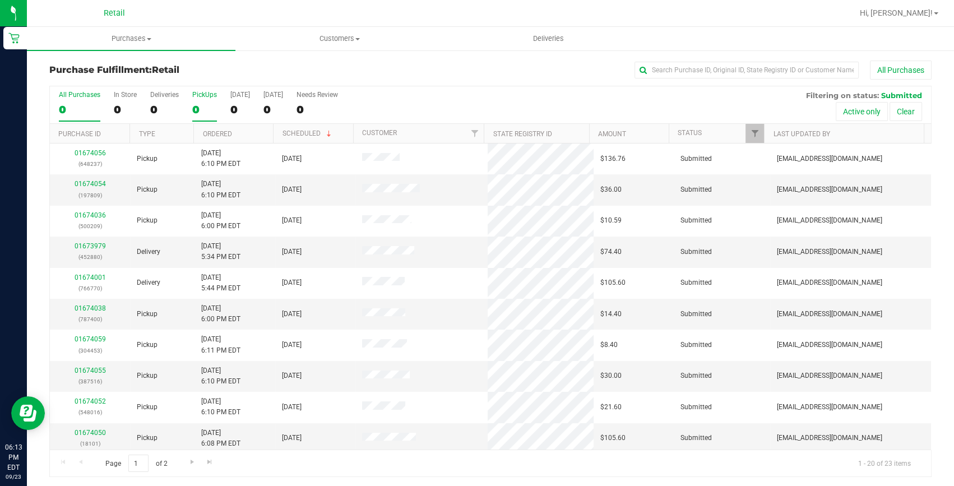
click at [202, 104] on div "0" at bounding box center [204, 109] width 25 height 13
click at [0, 0] on input "PickUps 0" at bounding box center [0, 0] width 0 height 0
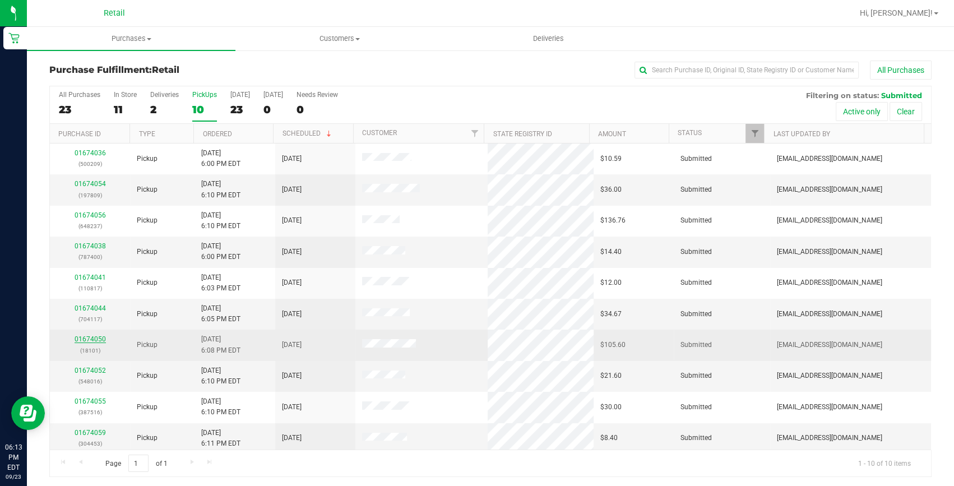
click at [92, 342] on link "01674050" at bounding box center [90, 339] width 31 height 8
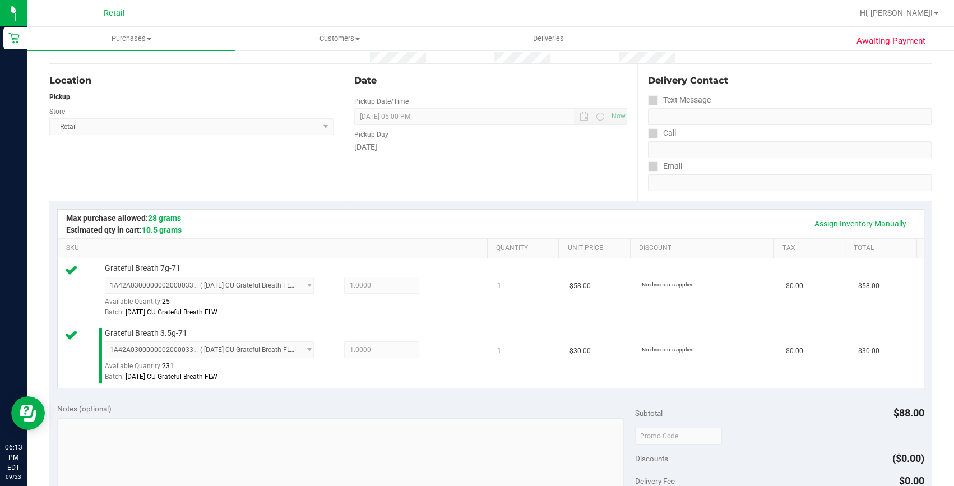
scroll to position [305, 0]
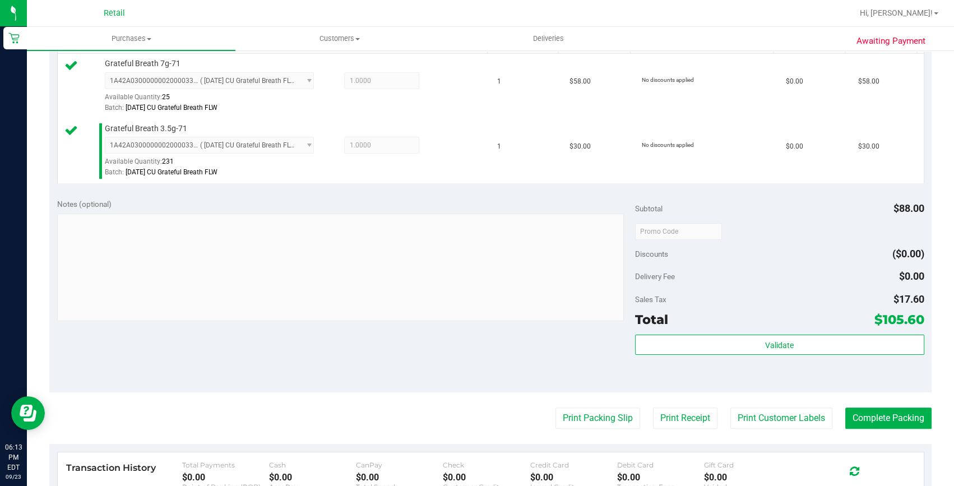
click at [880, 404] on purchase-details "Back Edit Purchase Cancel Purchase View Profile # 01674050 Med | Rec METRC ID: …" at bounding box center [490, 204] width 882 height 898
click at [880, 410] on button "Complete Packing" at bounding box center [888, 417] width 86 height 21
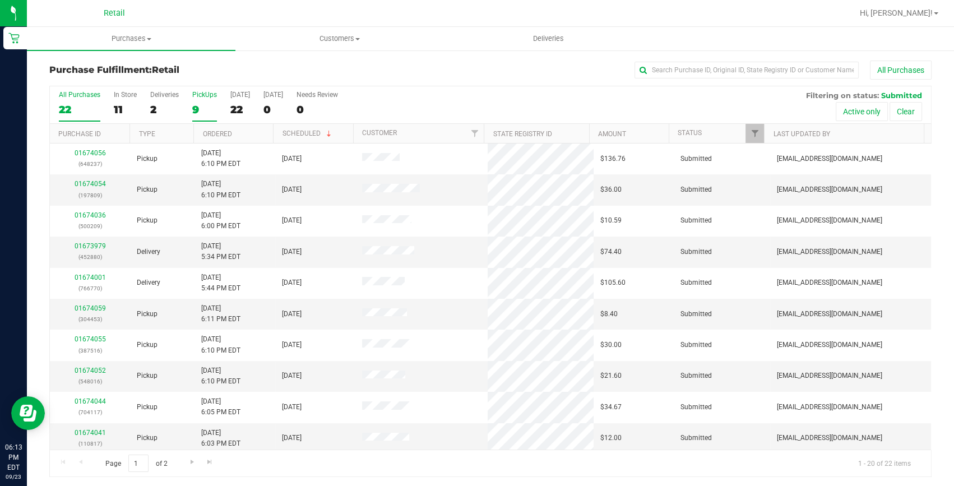
click at [198, 109] on div "9" at bounding box center [204, 109] width 25 height 13
click at [0, 0] on input "PickUps 9" at bounding box center [0, 0] width 0 height 0
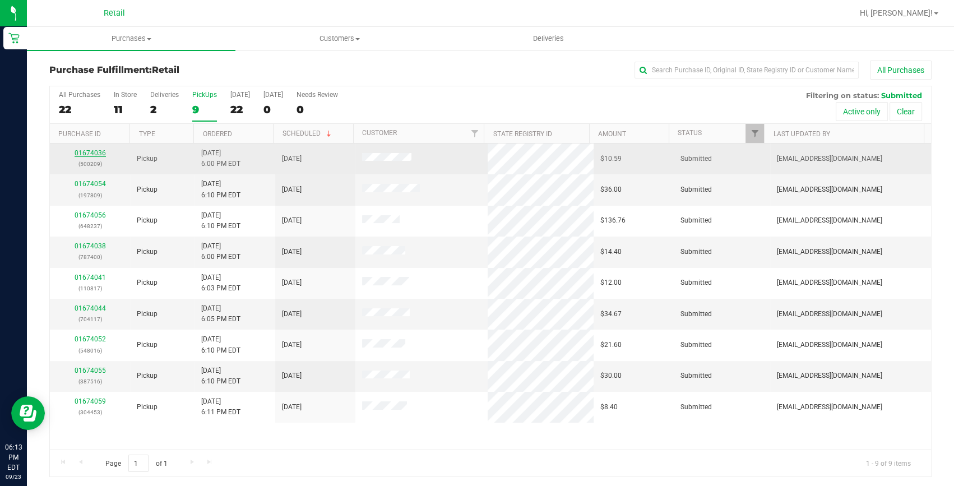
click at [96, 156] on link "01674036" at bounding box center [90, 153] width 31 height 8
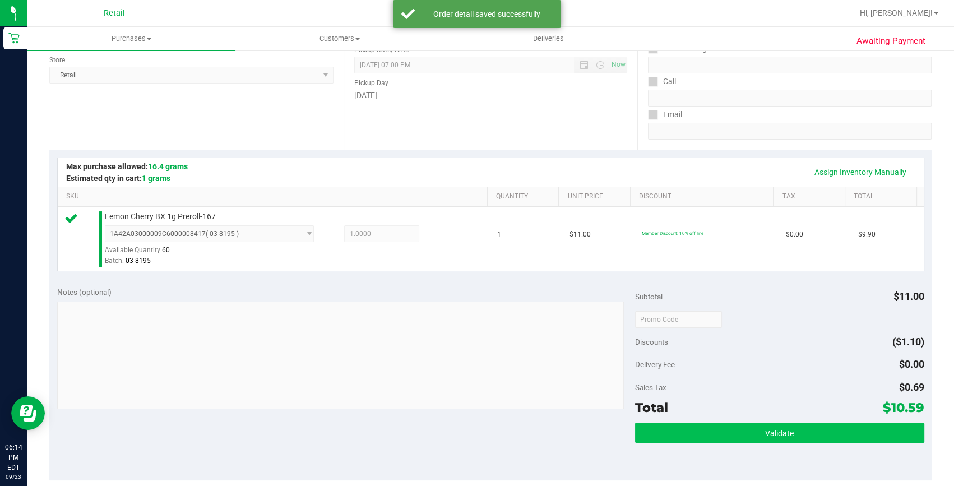
scroll to position [203, 0]
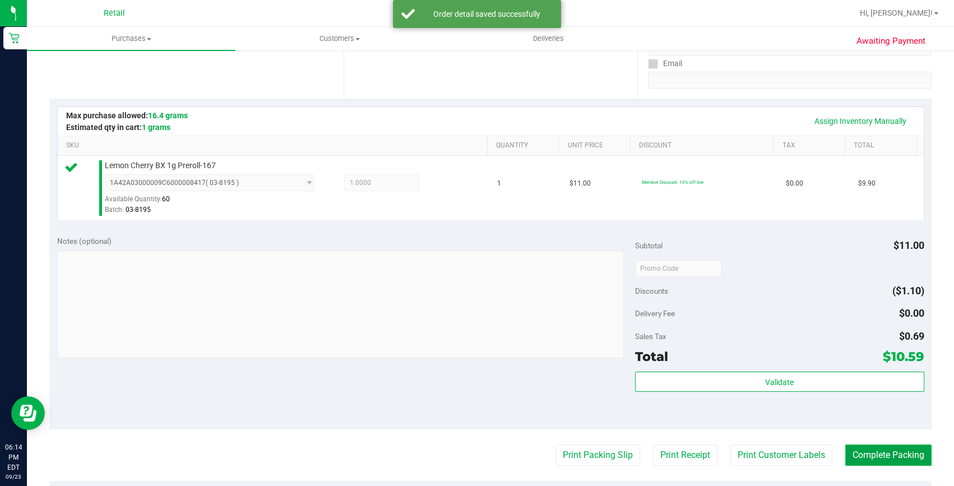
click at [876, 445] on button "Complete Packing" at bounding box center [888, 454] width 86 height 21
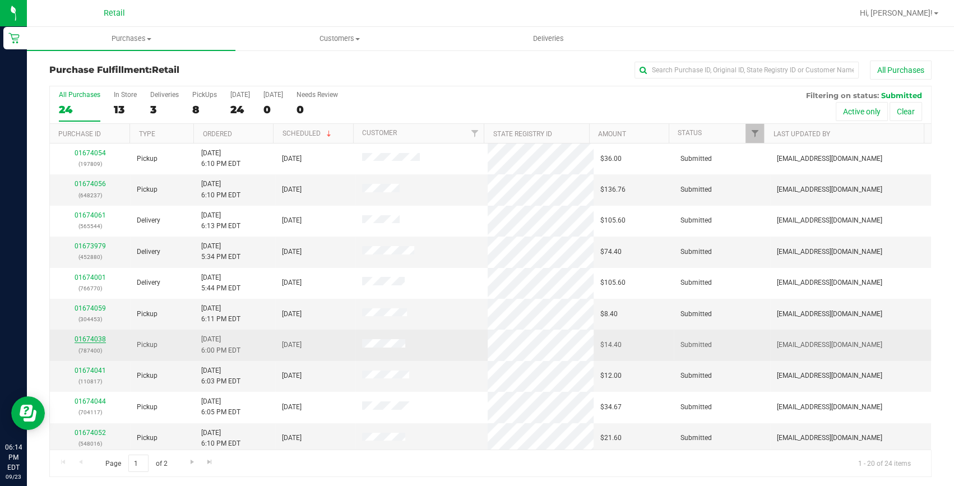
click at [99, 342] on link "01674038" at bounding box center [90, 339] width 31 height 8
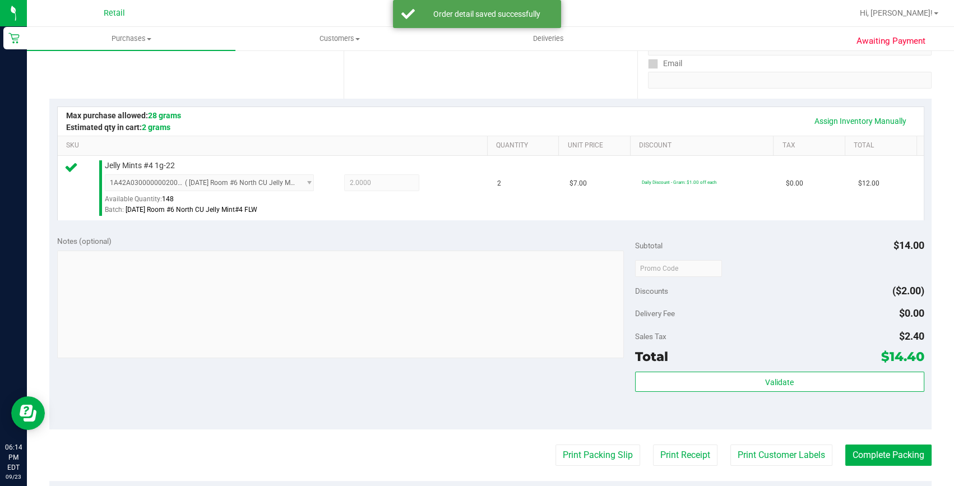
scroll to position [254, 0]
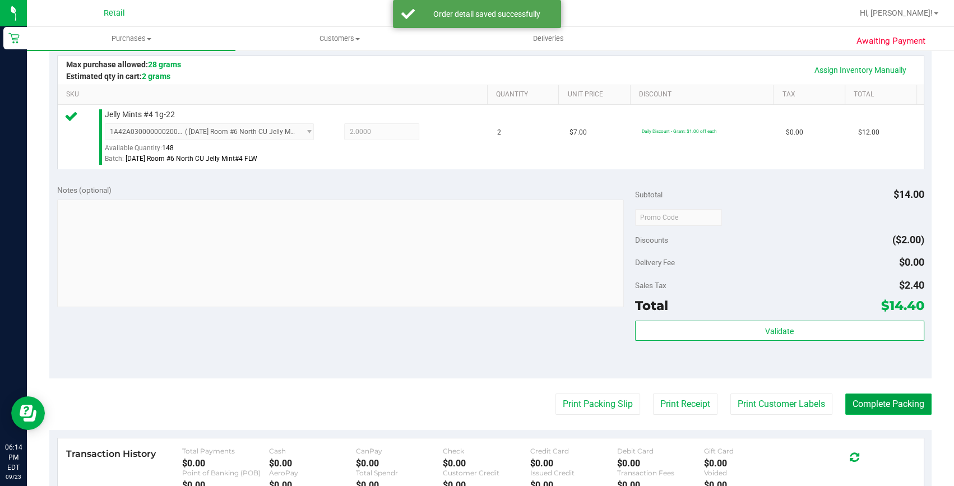
click at [845, 406] on button "Complete Packing" at bounding box center [888, 403] width 86 height 21
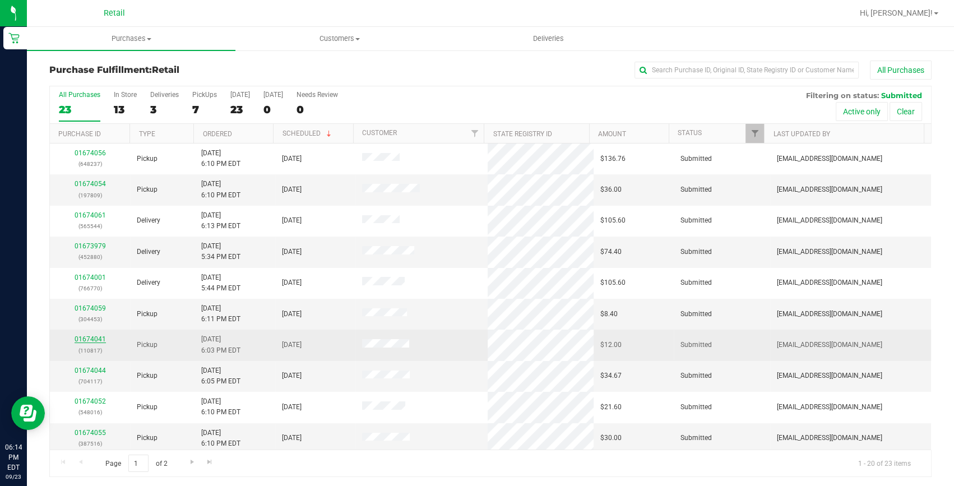
click at [86, 336] on link "01674041" at bounding box center [90, 339] width 31 height 8
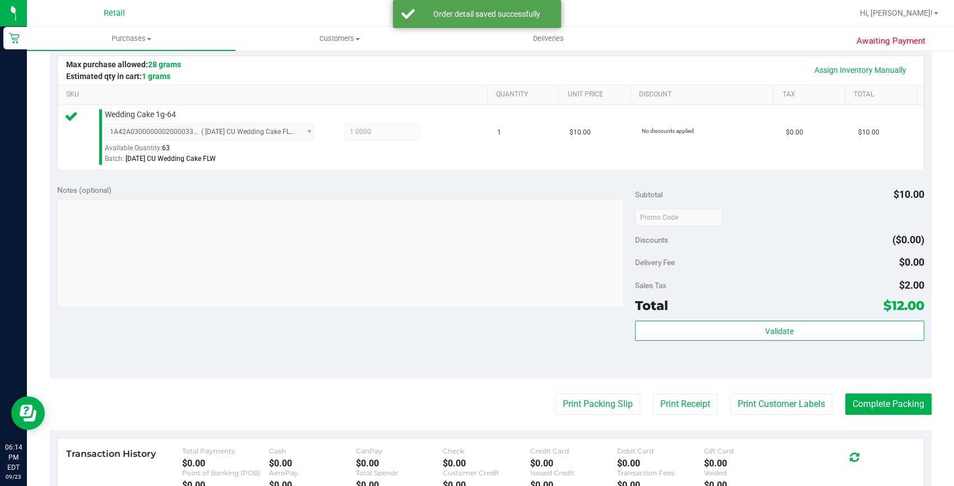
scroll to position [305, 0]
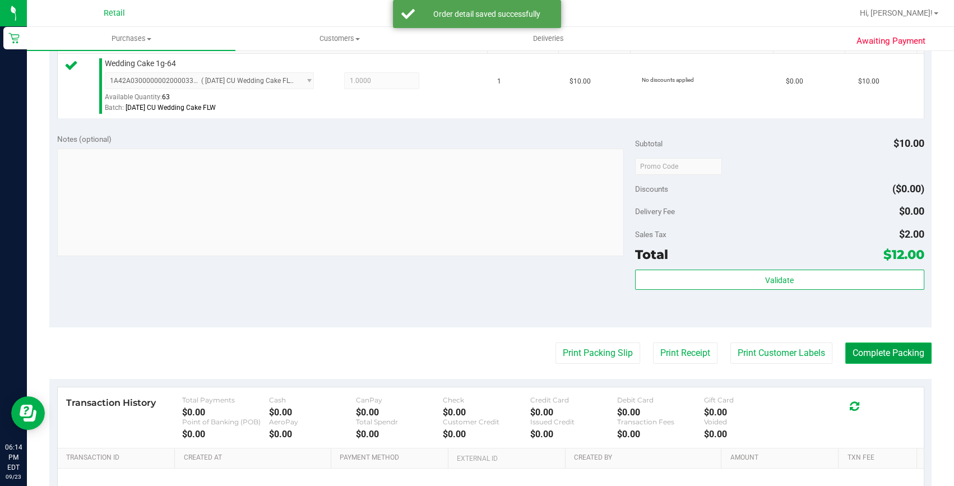
click at [898, 359] on button "Complete Packing" at bounding box center [888, 352] width 86 height 21
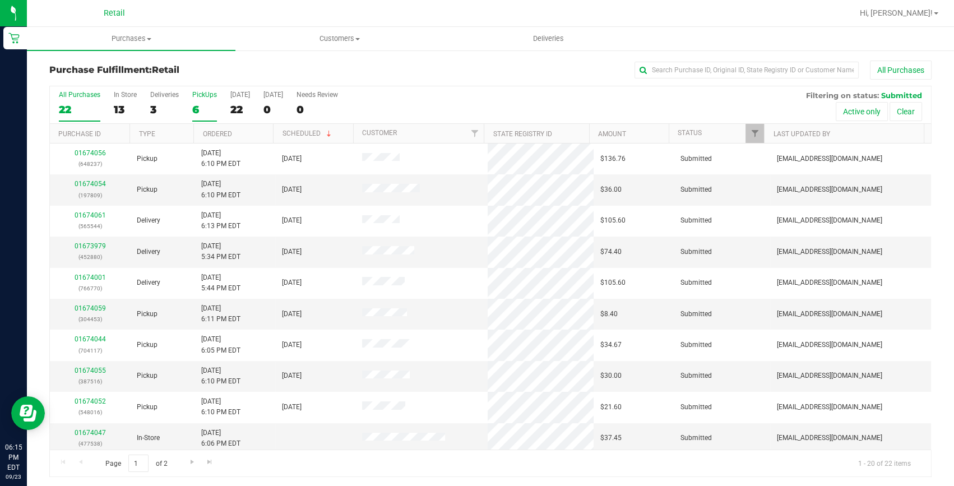
click at [193, 105] on div "6" at bounding box center [204, 109] width 25 height 13
click at [0, 0] on input "PickUps 6" at bounding box center [0, 0] width 0 height 0
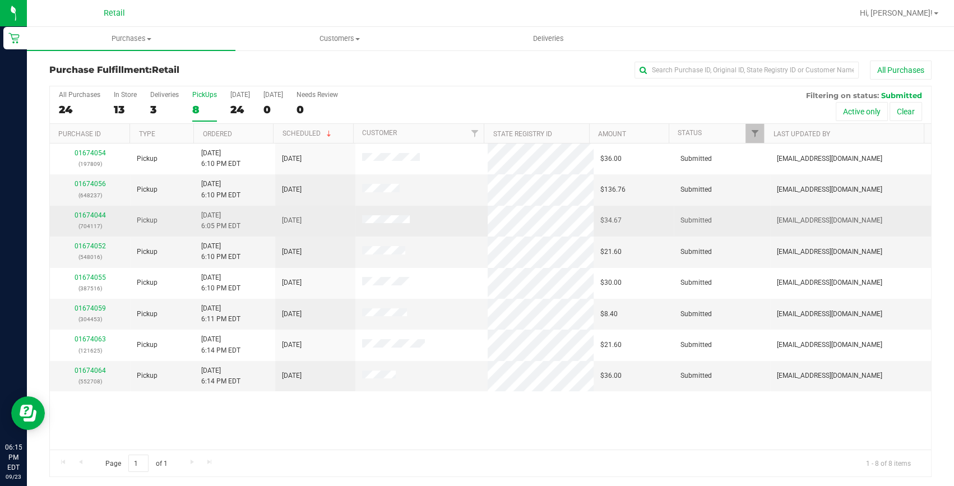
click at [95, 218] on div "01674044 (704117)" at bounding box center [90, 220] width 67 height 21
click at [95, 214] on link "01674044" at bounding box center [90, 215] width 31 height 8
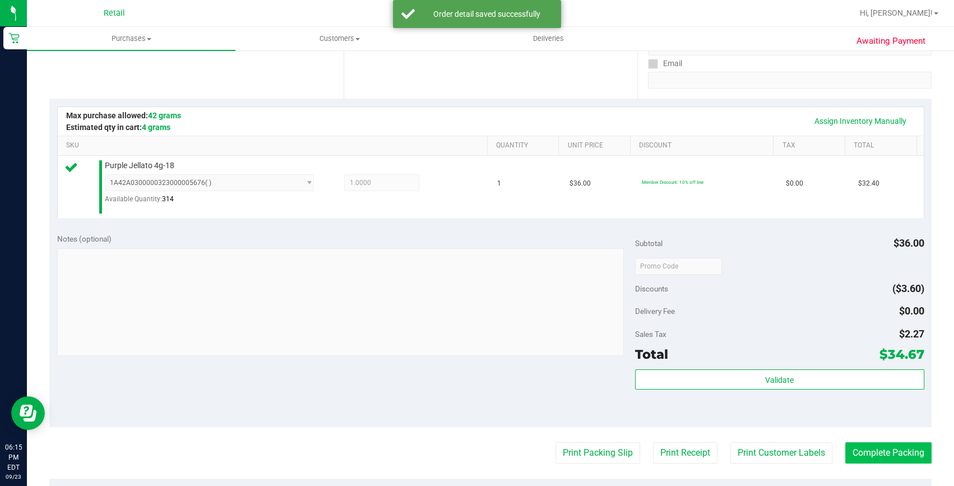
scroll to position [254, 0]
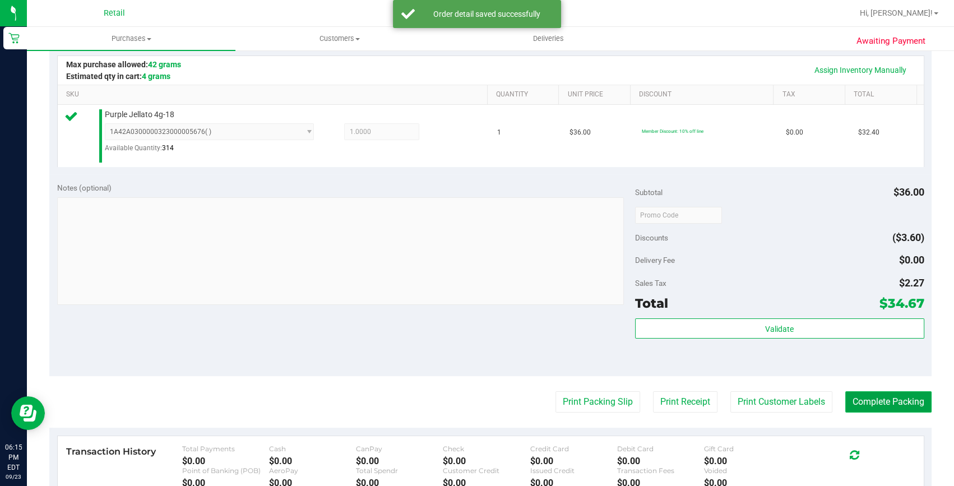
click at [900, 398] on button "Complete Packing" at bounding box center [888, 401] width 86 height 21
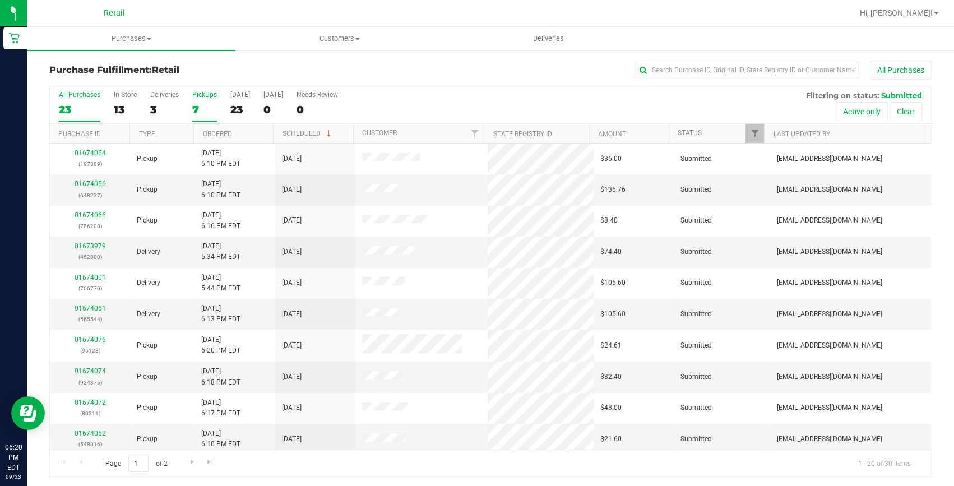
click at [205, 102] on label "PickUps 7" at bounding box center [204, 106] width 25 height 31
click at [0, 0] on input "PickUps 7" at bounding box center [0, 0] width 0 height 0
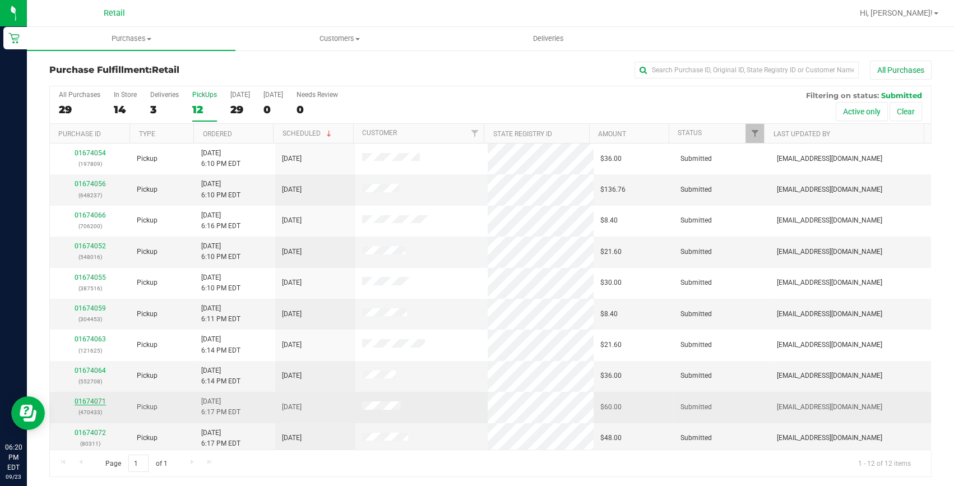
click at [90, 400] on link "01674071" at bounding box center [90, 401] width 31 height 8
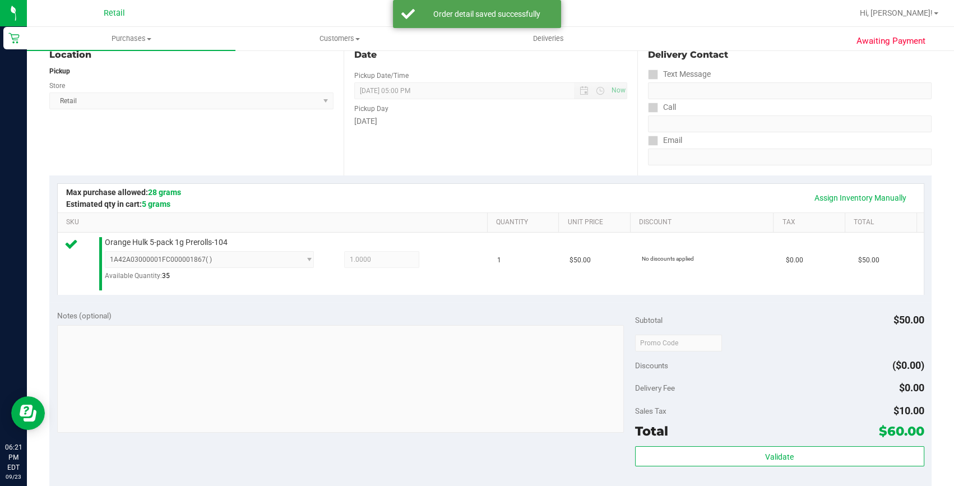
scroll to position [254, 0]
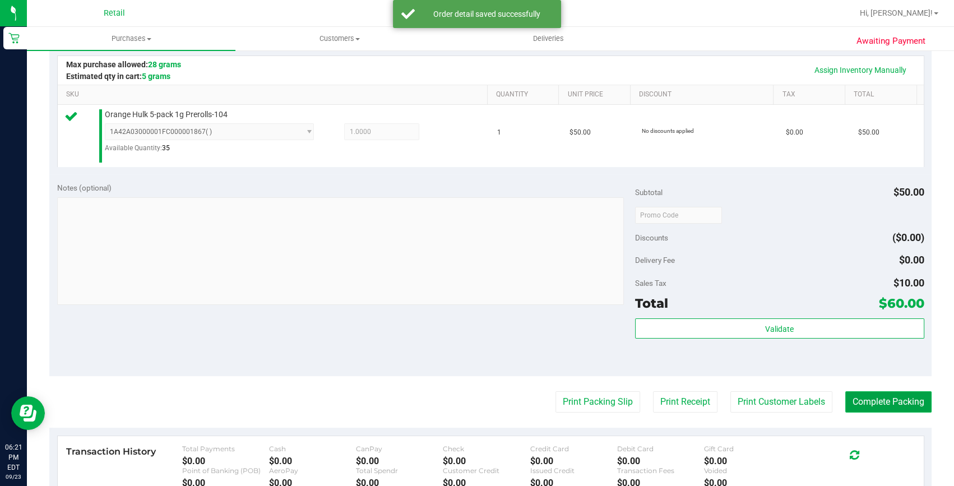
click at [845, 398] on button "Complete Packing" at bounding box center [888, 401] width 86 height 21
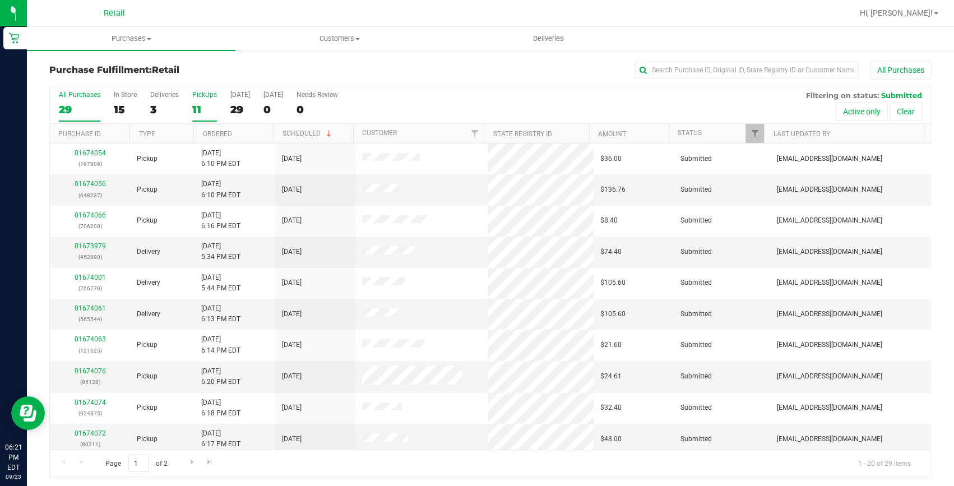
click at [199, 106] on div "11" at bounding box center [204, 109] width 25 height 13
click at [0, 0] on input "PickUps 11" at bounding box center [0, 0] width 0 height 0
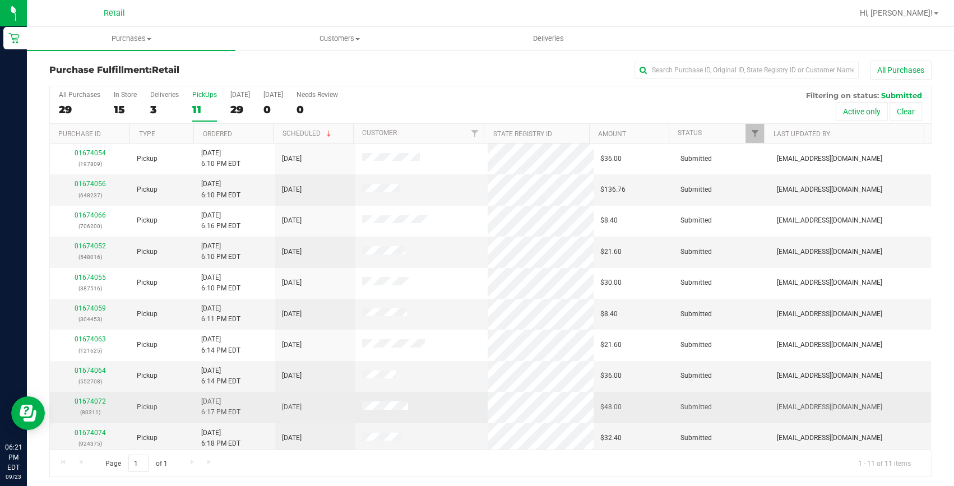
click at [85, 396] on div "01674072 (80311)" at bounding box center [90, 406] width 67 height 21
click at [85, 397] on link "01674072" at bounding box center [90, 401] width 31 height 8
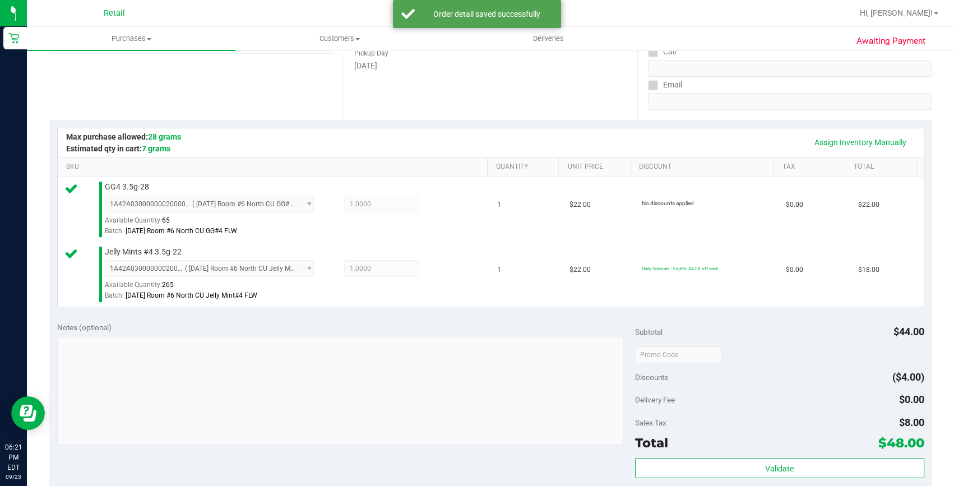
scroll to position [254, 0]
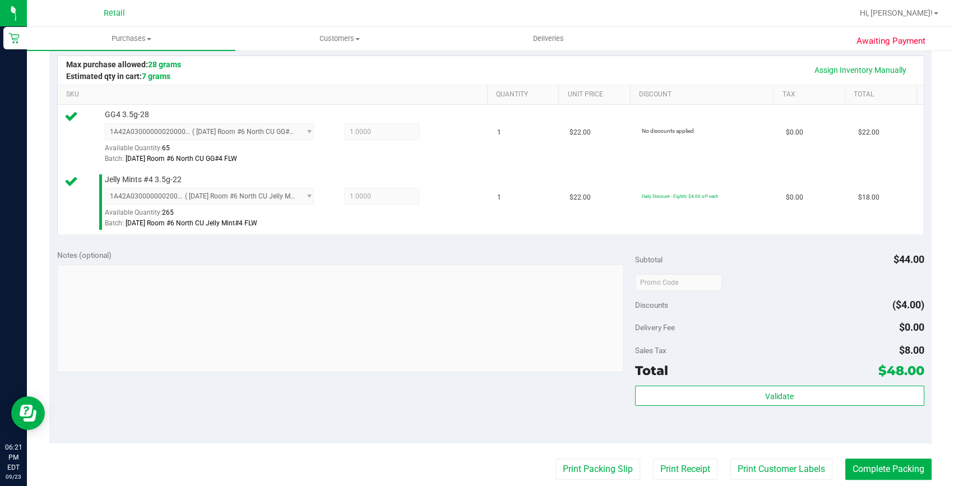
click at [873, 455] on purchase-details "Back Edit Purchase Cancel Purchase View Profile # 01674072 Med | Rec METRC ID: …" at bounding box center [490, 255] width 882 height 898
click at [848, 465] on button "Complete Packing" at bounding box center [888, 468] width 86 height 21
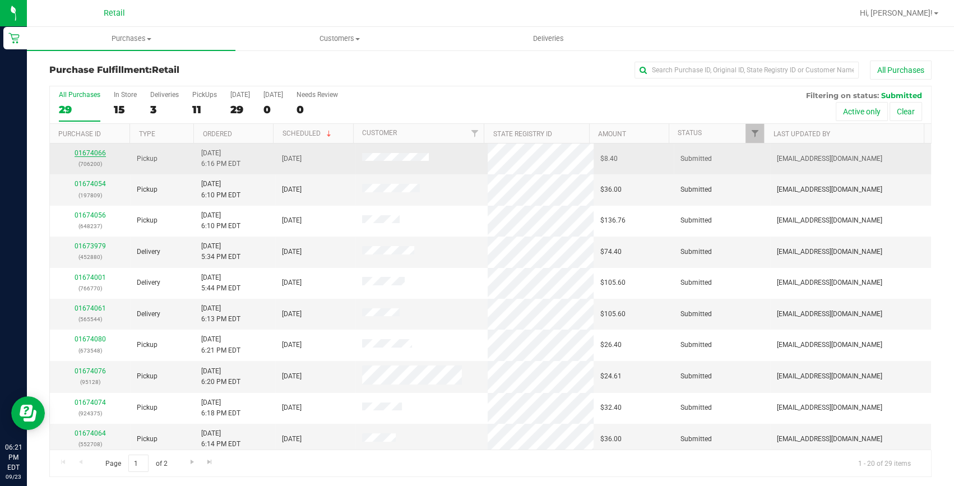
click at [88, 151] on link "01674066" at bounding box center [90, 153] width 31 height 8
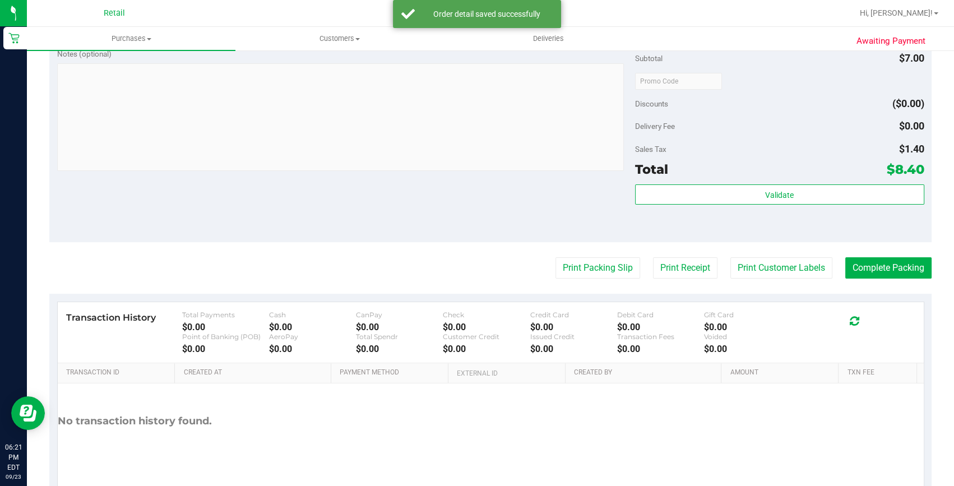
scroll to position [429, 0]
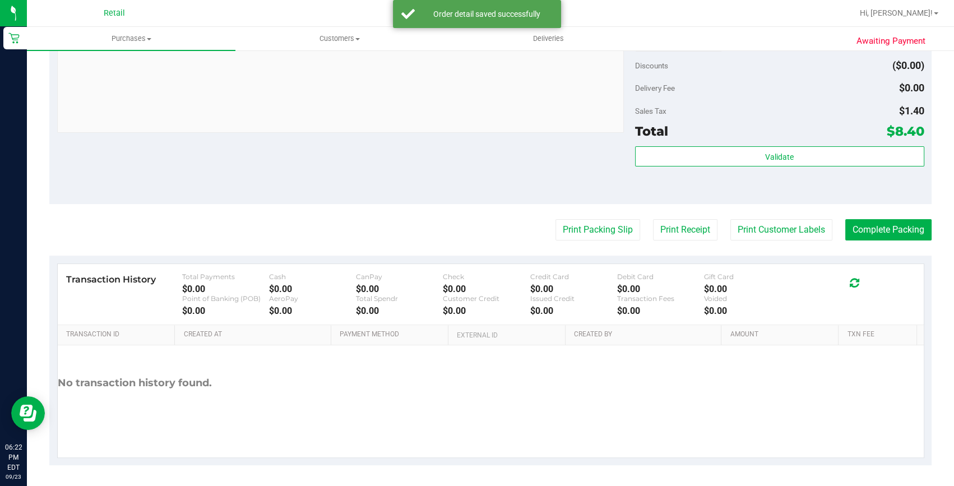
click at [876, 241] on purchase-details "Back Edit Purchase Cancel Purchase View Profile # 01674066 Med | Rec METRC ID: …" at bounding box center [490, 48] width 882 height 833
click at [880, 233] on button "Complete Packing" at bounding box center [888, 229] width 86 height 21
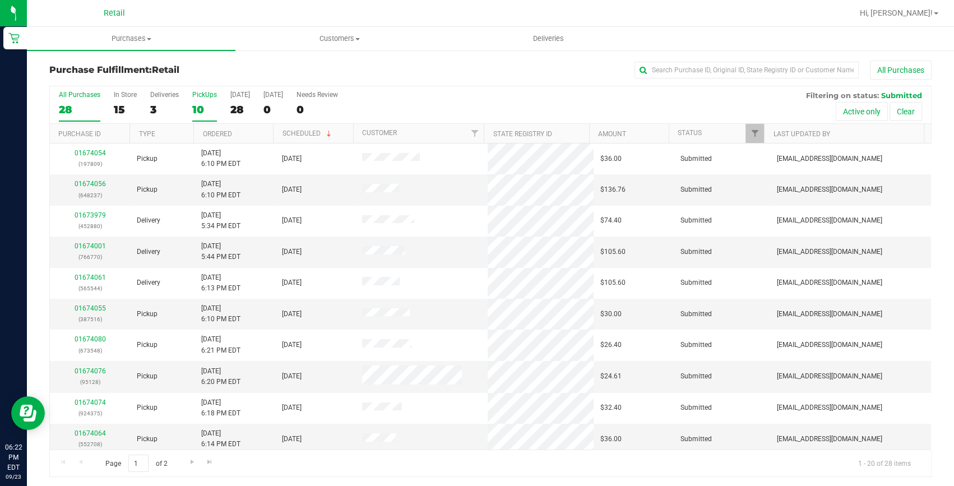
click at [204, 118] on label "PickUps 10" at bounding box center [204, 106] width 25 height 31
click at [0, 0] on input "PickUps 10" at bounding box center [0, 0] width 0 height 0
click at [86, 305] on link "01674063" at bounding box center [90, 308] width 31 height 8
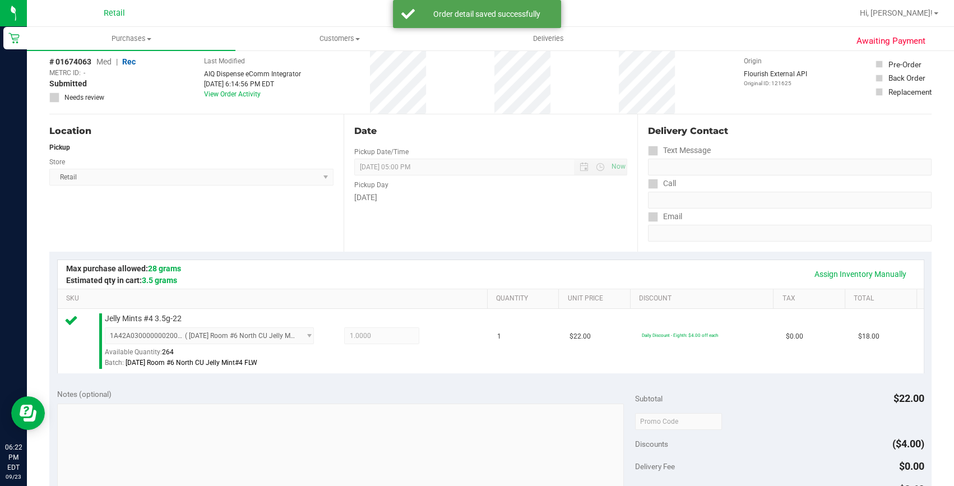
scroll to position [305, 0]
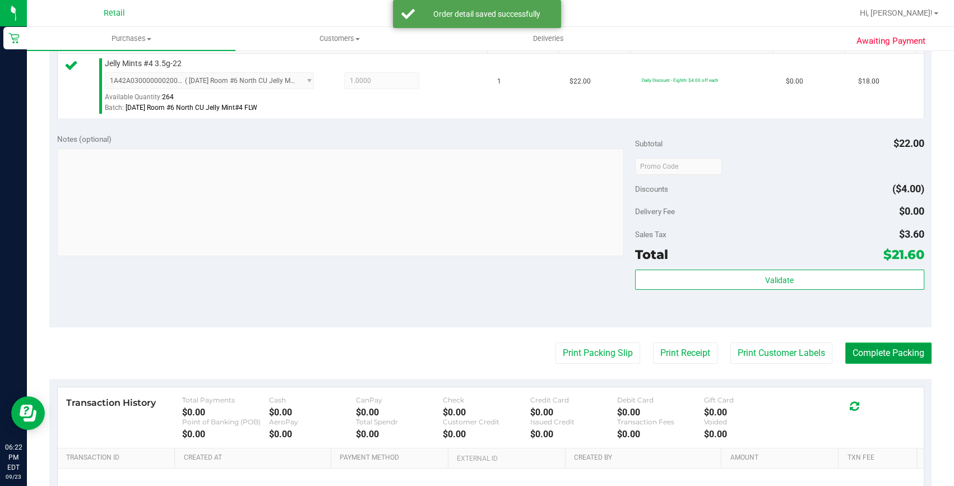
click at [893, 359] on button "Complete Packing" at bounding box center [888, 352] width 86 height 21
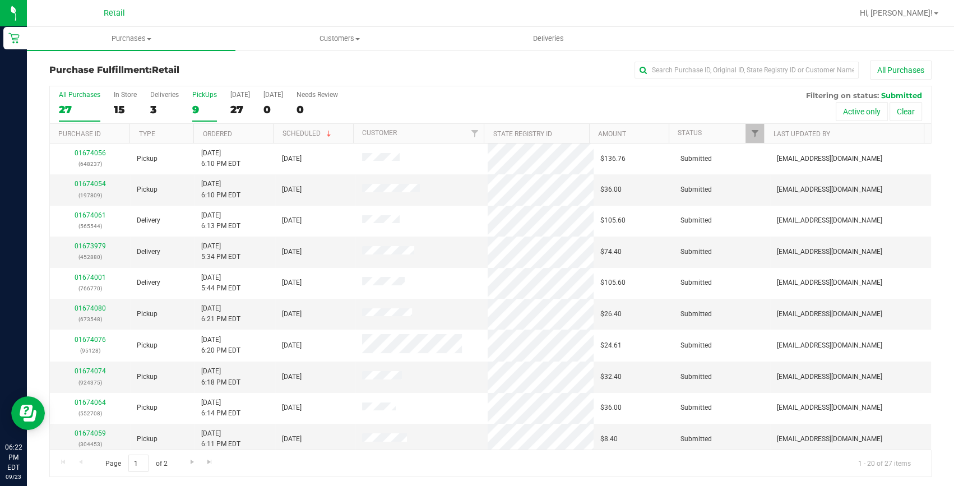
click at [199, 108] on div "9" at bounding box center [204, 109] width 25 height 13
click at [0, 0] on input "PickUps 9" at bounding box center [0, 0] width 0 height 0
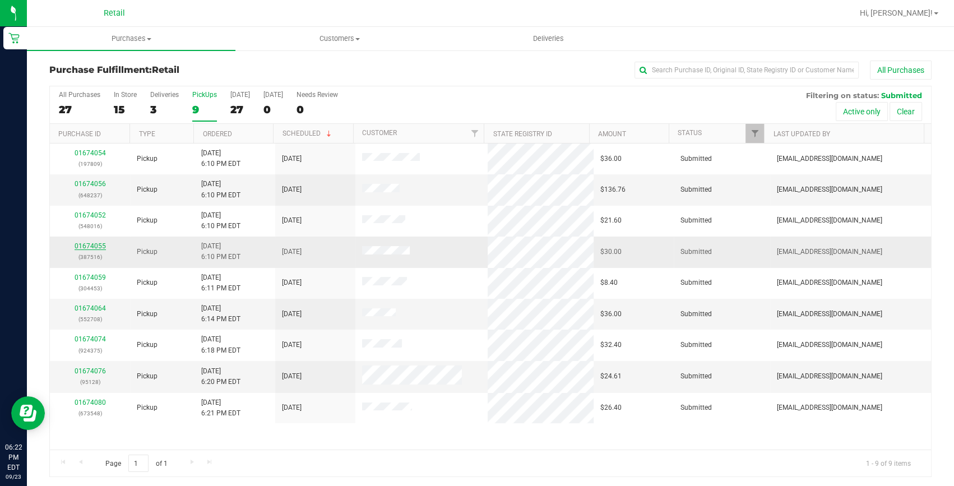
click at [97, 245] on link "01674055" at bounding box center [90, 246] width 31 height 8
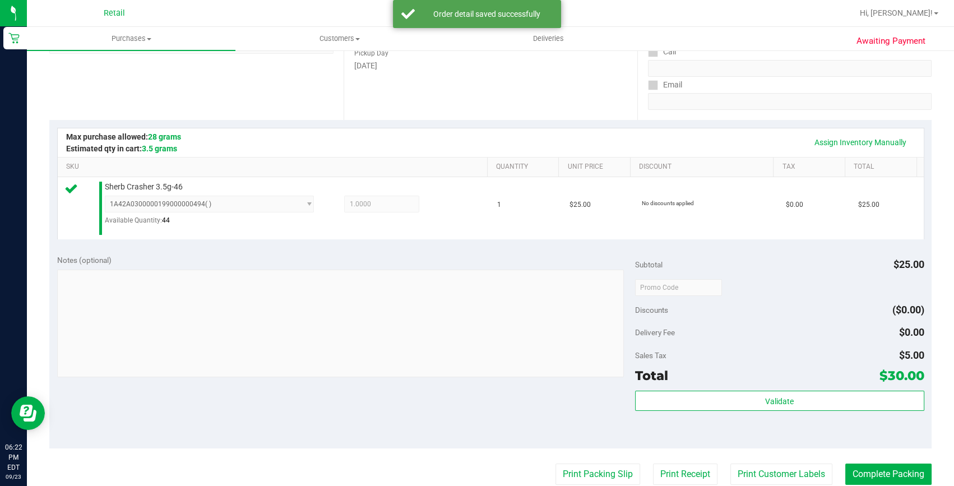
scroll to position [203, 0]
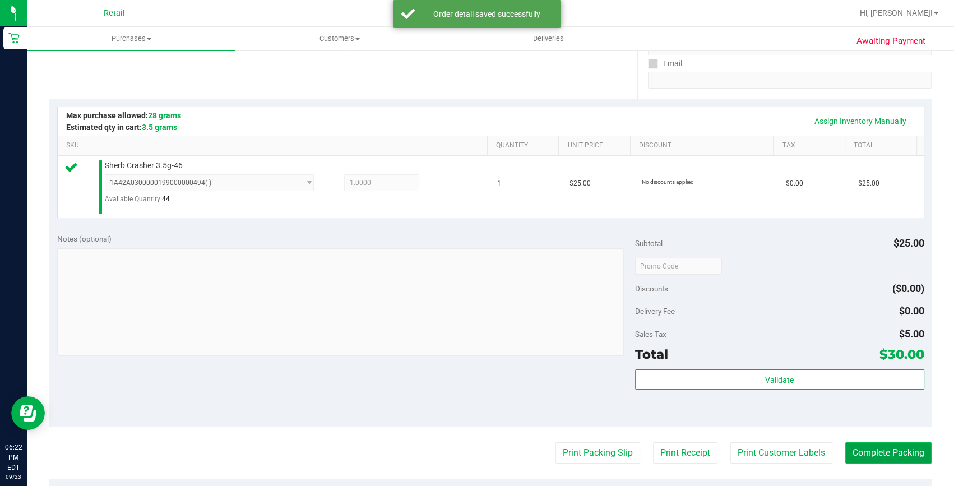
click at [875, 456] on button "Complete Packing" at bounding box center [888, 452] width 86 height 21
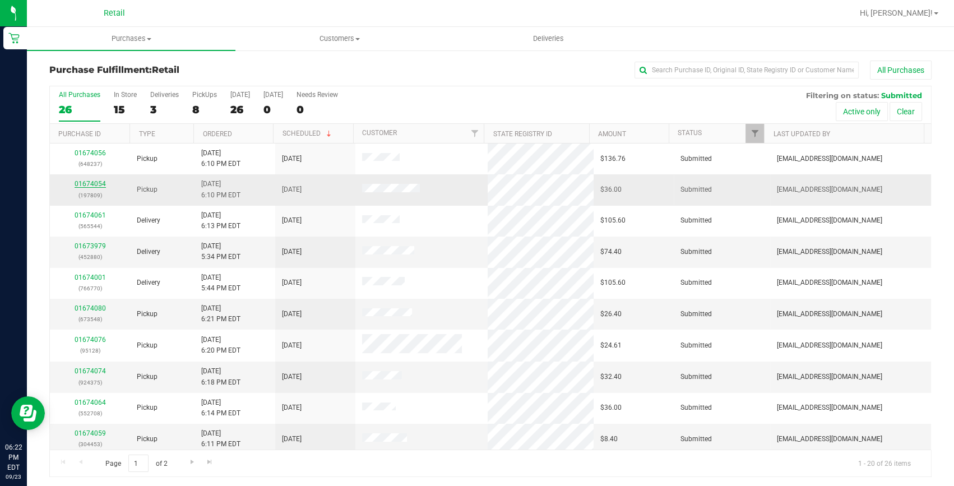
click at [100, 181] on link "01674054" at bounding box center [90, 184] width 31 height 8
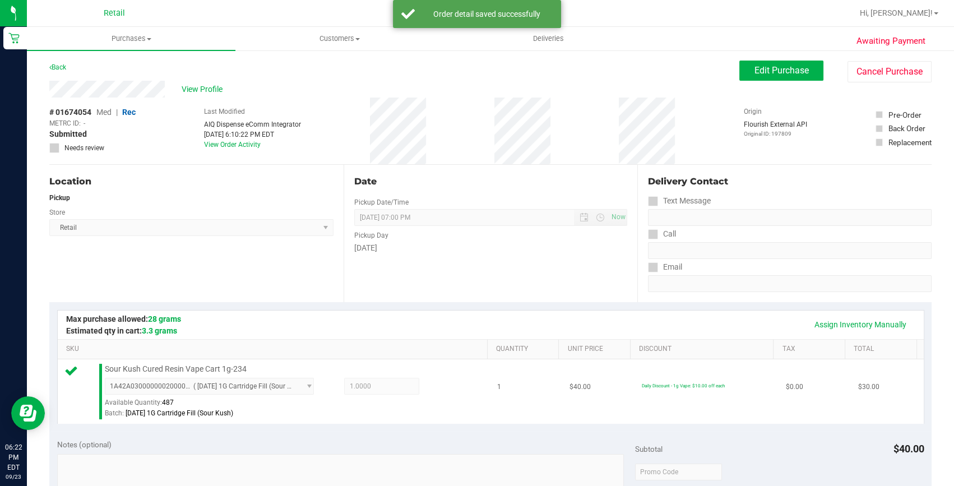
scroll to position [254, 0]
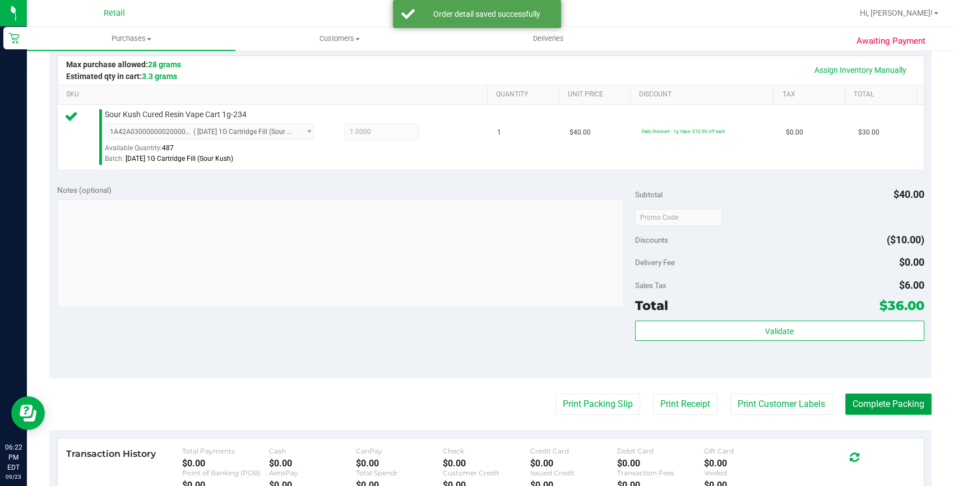
click at [919, 400] on button "Complete Packing" at bounding box center [888, 403] width 86 height 21
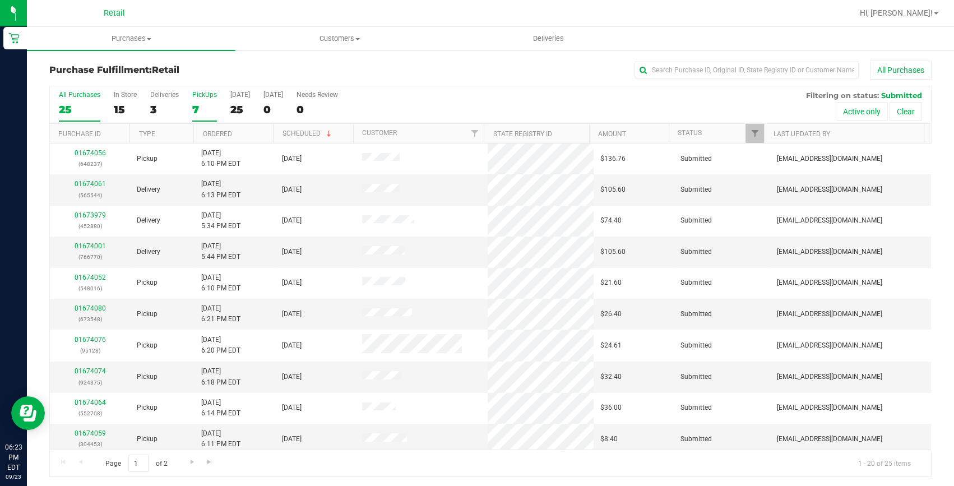
click at [195, 114] on div "7" at bounding box center [204, 109] width 25 height 13
click at [0, 0] on input "PickUps 7" at bounding box center [0, 0] width 0 height 0
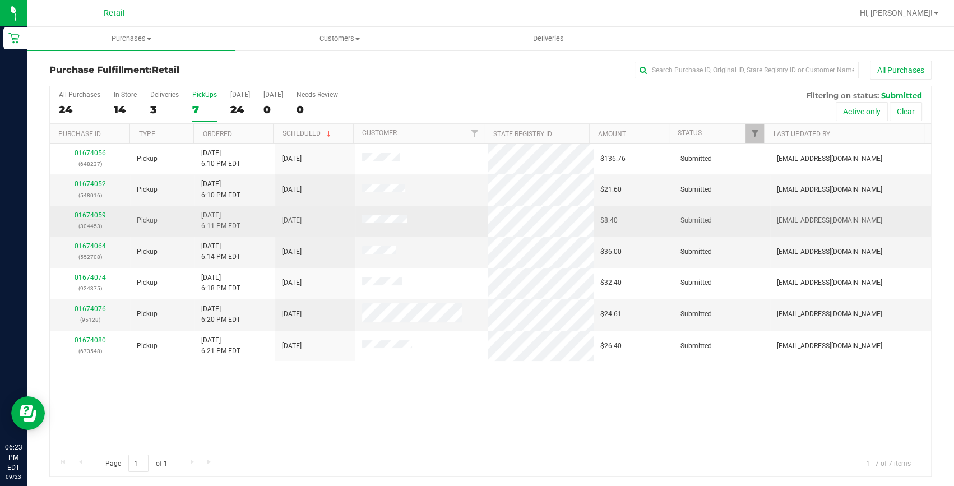
click at [89, 215] on link "01674059" at bounding box center [90, 215] width 31 height 8
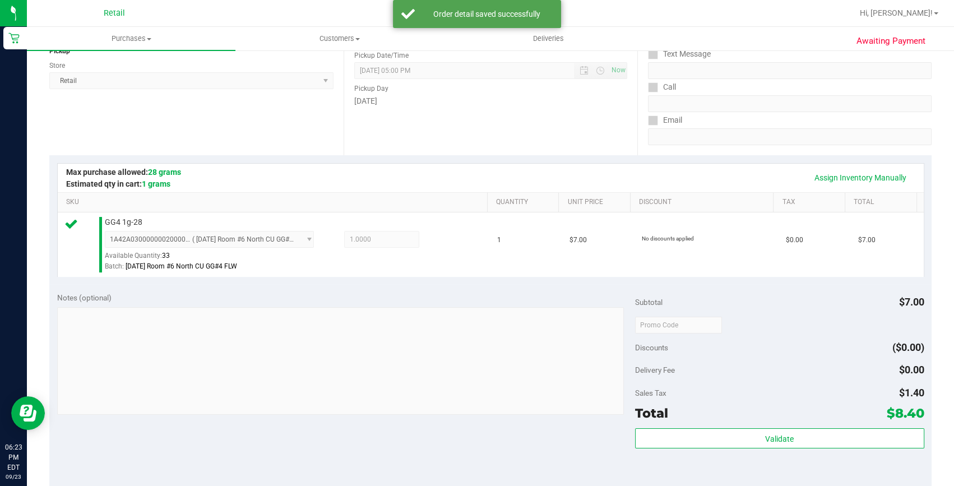
scroll to position [305, 0]
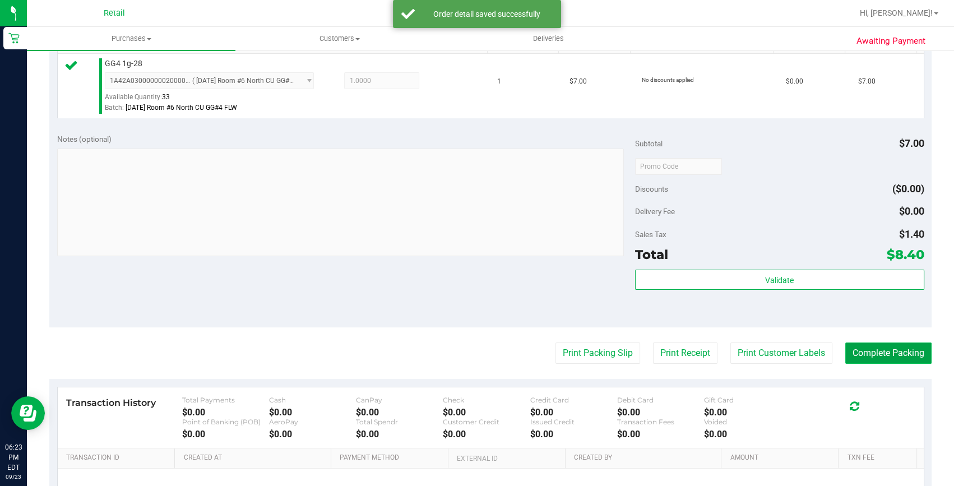
click at [900, 353] on button "Complete Packing" at bounding box center [888, 352] width 86 height 21
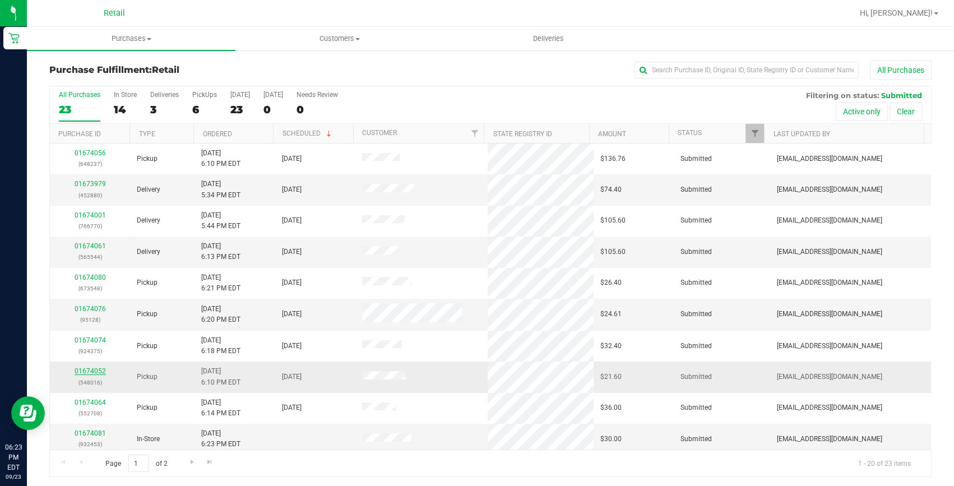
click at [95, 367] on link "01674052" at bounding box center [90, 371] width 31 height 8
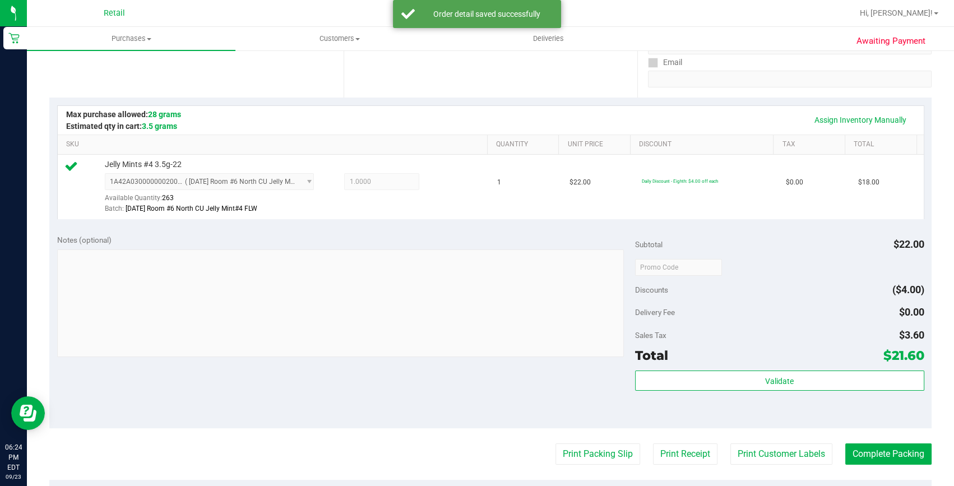
scroll to position [254, 0]
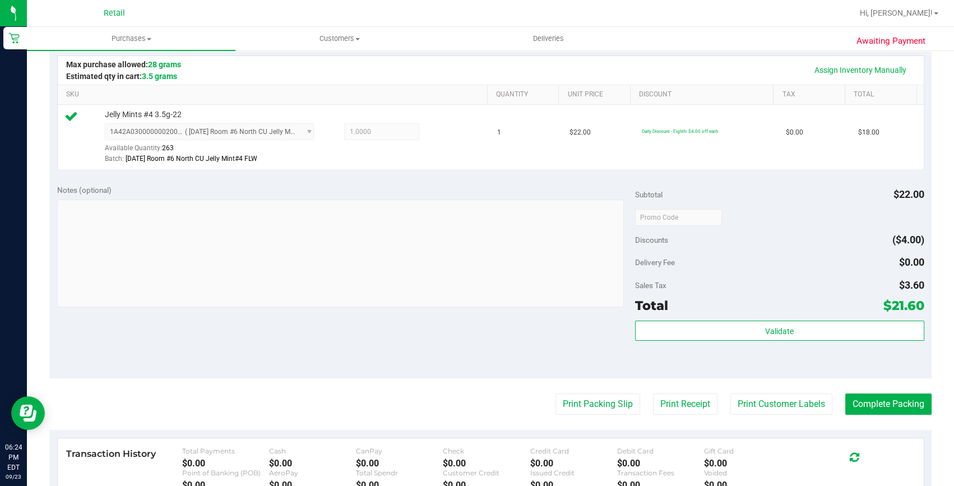
click at [879, 391] on purchase-details "Back Edit Purchase Cancel Purchase View Profile # 01674052 Med | Rec METRC ID: …" at bounding box center [490, 222] width 882 height 833
click at [884, 401] on button "Complete Packing" at bounding box center [888, 403] width 86 height 21
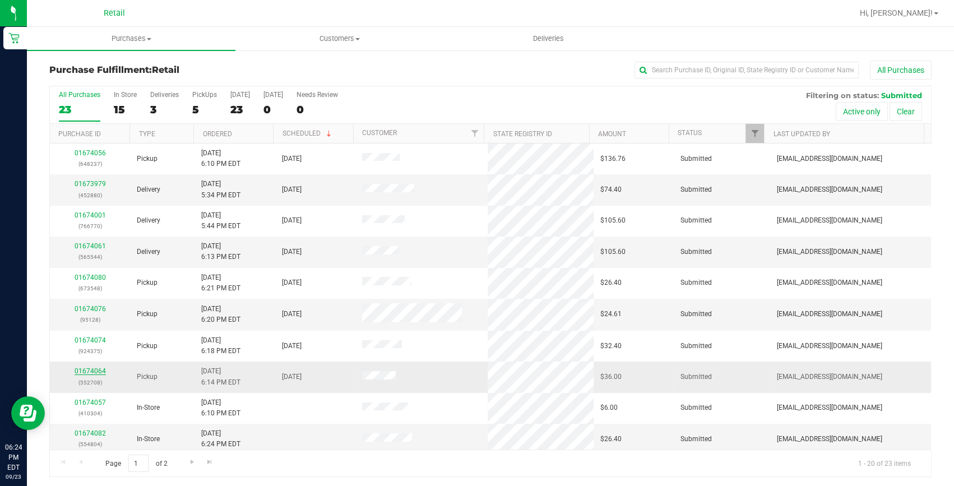
click at [85, 373] on link "01674064" at bounding box center [90, 371] width 31 height 8
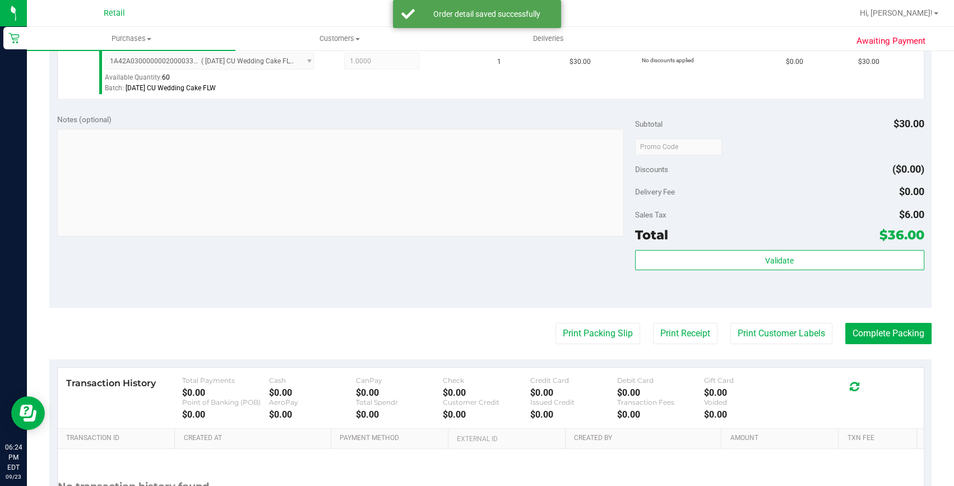
scroll to position [407, 0]
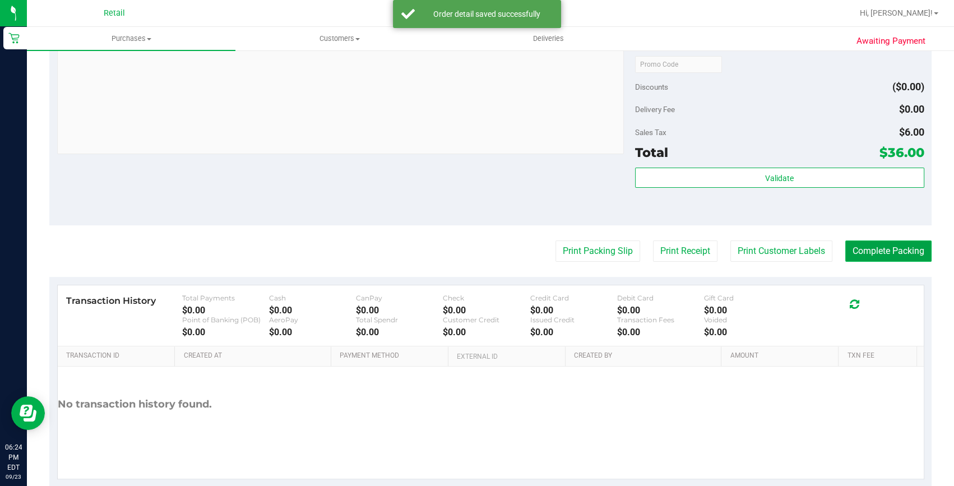
click at [898, 244] on button "Complete Packing" at bounding box center [888, 250] width 86 height 21
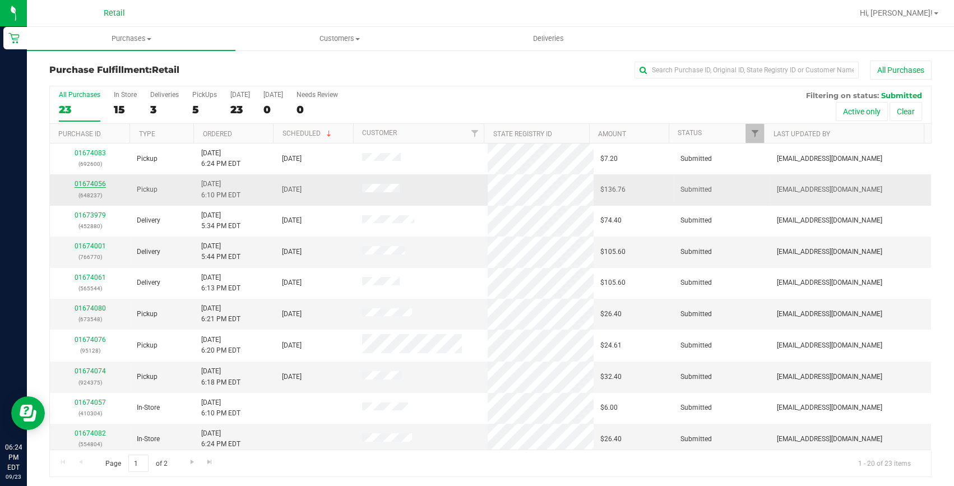
click at [95, 187] on link "01674056" at bounding box center [90, 184] width 31 height 8
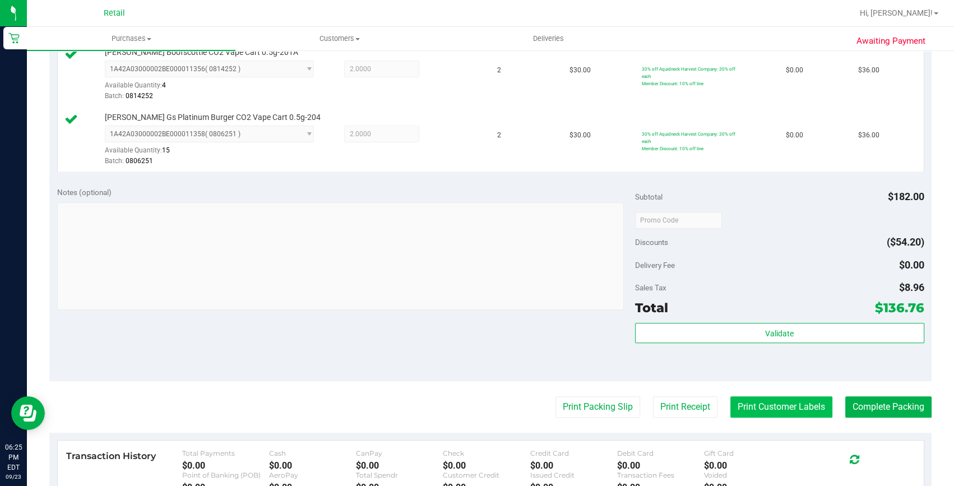
scroll to position [509, 0]
click at [847, 408] on button "Complete Packing" at bounding box center [888, 406] width 86 height 21
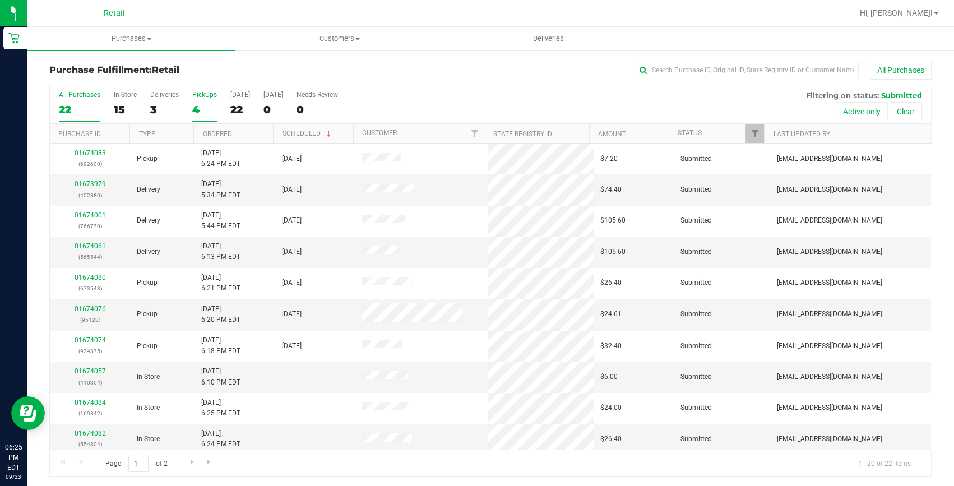
click at [203, 111] on div "4" at bounding box center [204, 109] width 25 height 13
click at [0, 0] on input "PickUps 4" at bounding box center [0, 0] width 0 height 0
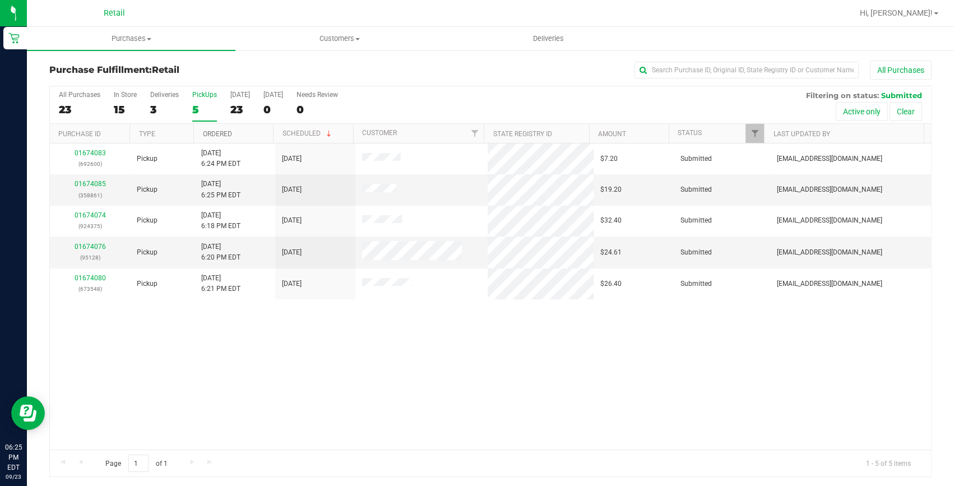
click at [223, 130] on link "Ordered" at bounding box center [216, 134] width 29 height 8
click at [373, 176] on td at bounding box center [421, 190] width 132 height 32
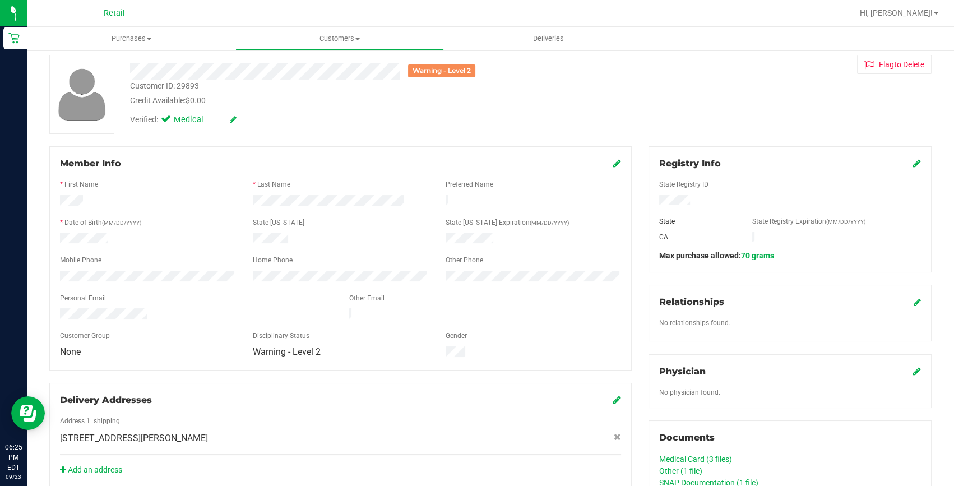
scroll to position [50, 0]
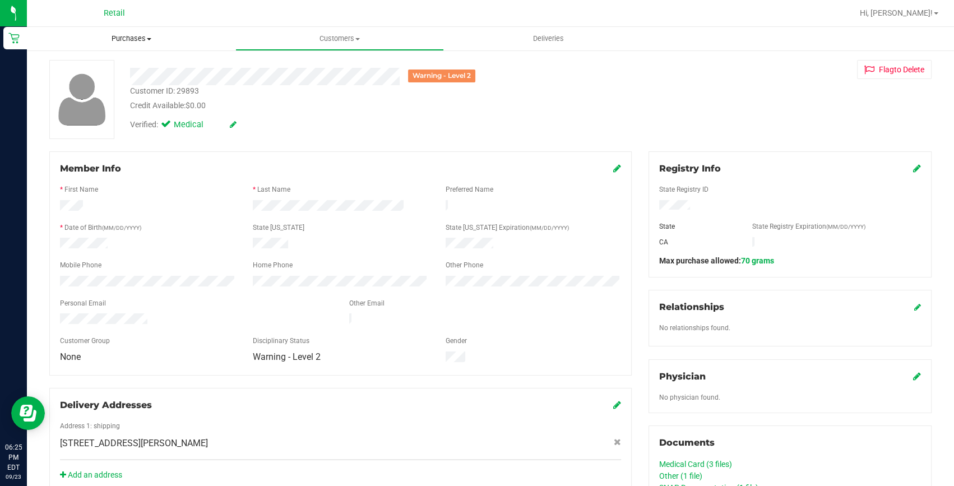
click at [123, 39] on span "Purchases" at bounding box center [131, 39] width 208 height 10
click at [103, 77] on li "Fulfillment" at bounding box center [131, 81] width 208 height 13
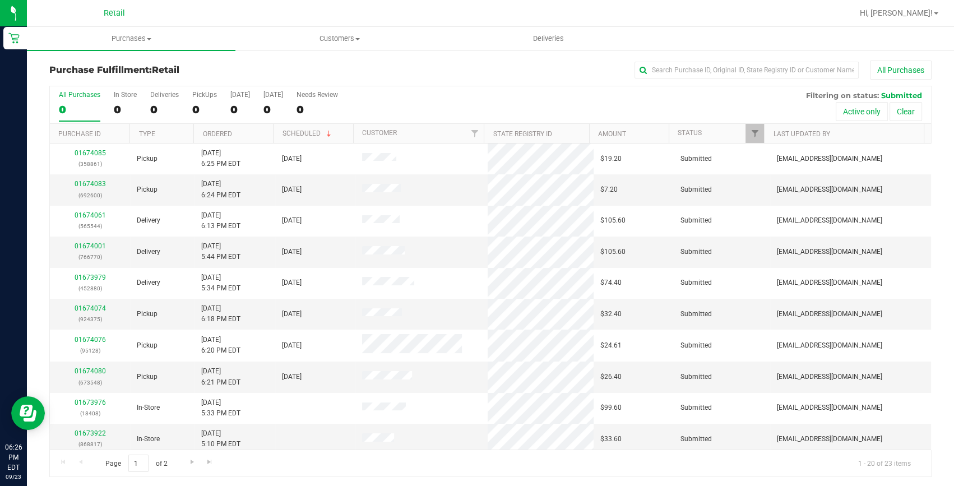
drag, startPoint x: 202, startPoint y: 107, endPoint x: 161, endPoint y: 57, distance: 64.9
click at [202, 107] on div "0" at bounding box center [204, 109] width 25 height 13
click at [0, 0] on input "PickUps 0" at bounding box center [0, 0] width 0 height 0
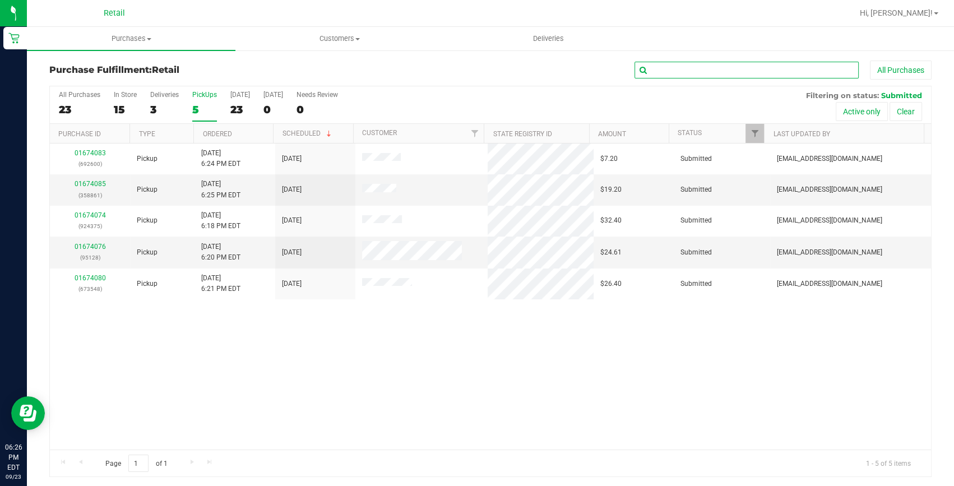
click at [718, 67] on input "text" at bounding box center [746, 70] width 224 height 17
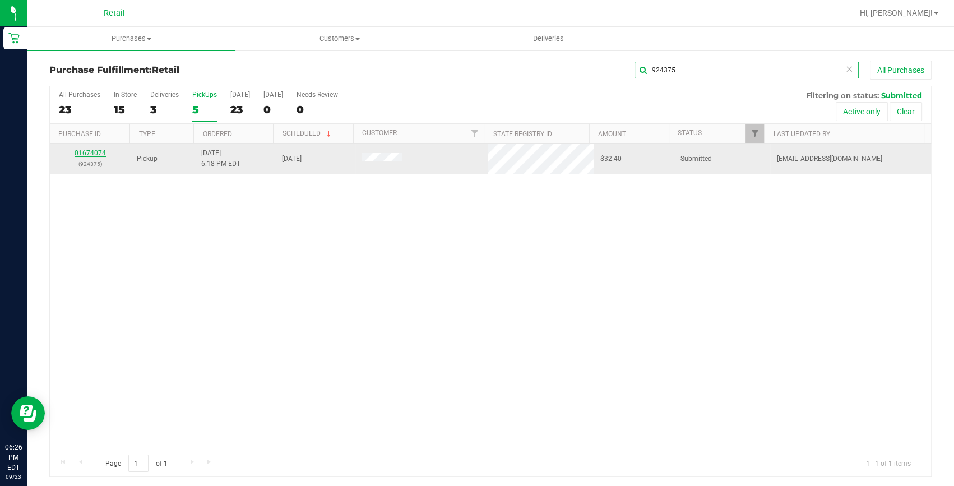
type input "924375"
click at [104, 154] on link "01674074" at bounding box center [90, 153] width 31 height 8
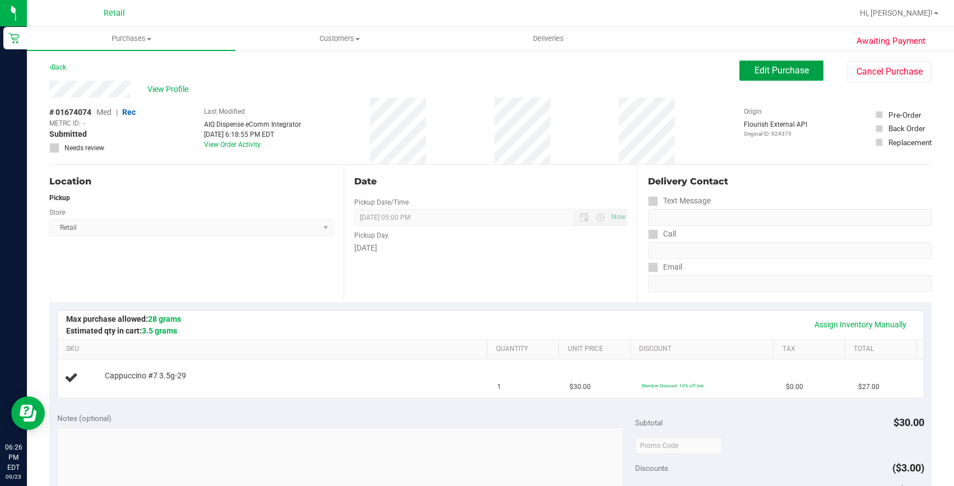
drag, startPoint x: 745, startPoint y: 64, endPoint x: 224, endPoint y: 100, distance: 522.3
click at [745, 64] on button "Edit Purchase" at bounding box center [781, 71] width 84 height 20
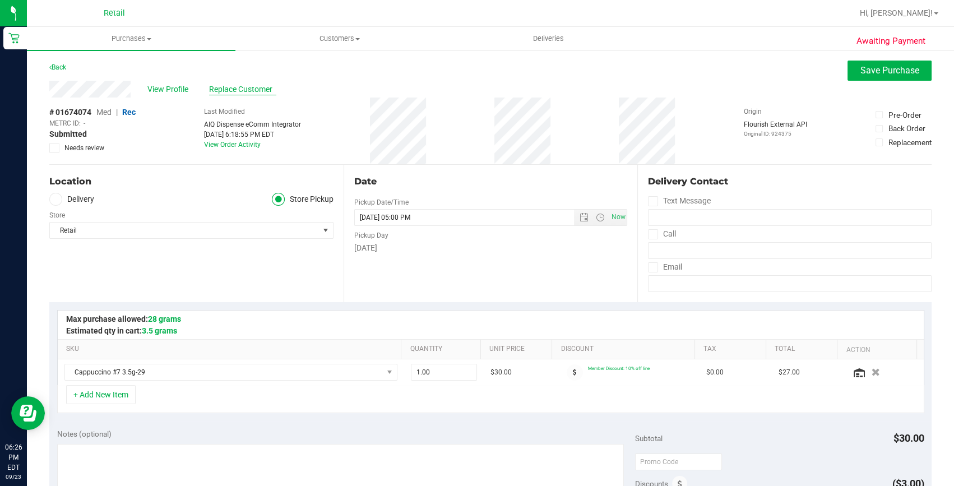
click at [226, 89] on span "Replace Customer" at bounding box center [242, 89] width 67 height 12
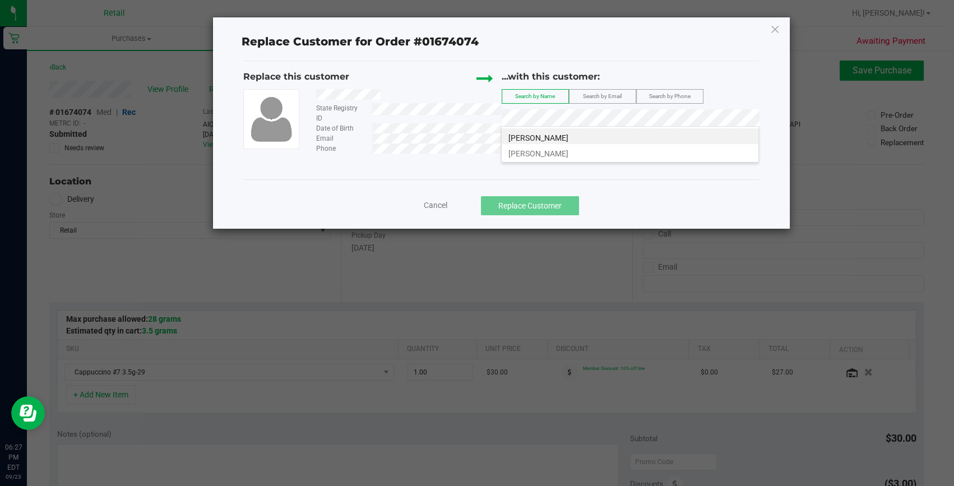
click at [573, 138] on li "Dallas Concepcion" at bounding box center [629, 136] width 257 height 16
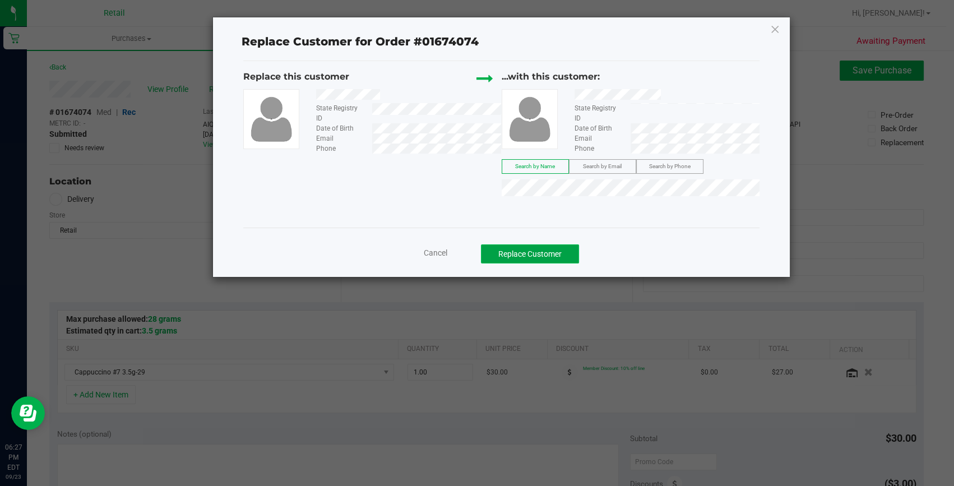
click at [540, 248] on button "Replace Customer" at bounding box center [530, 253] width 98 height 19
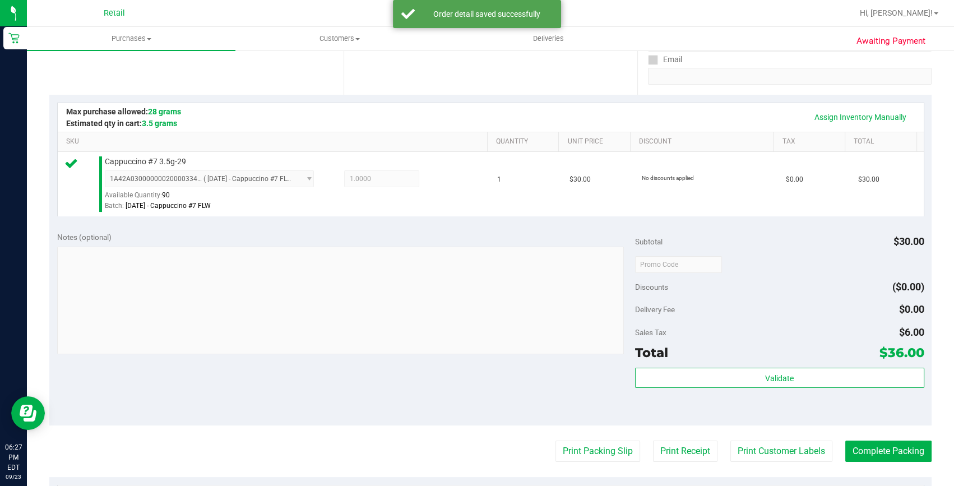
scroll to position [254, 0]
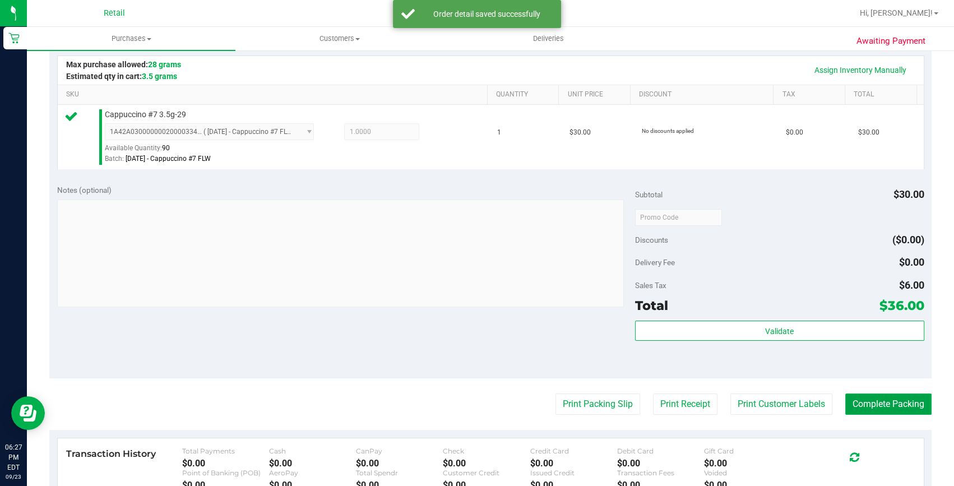
click at [906, 408] on button "Complete Packing" at bounding box center [888, 403] width 86 height 21
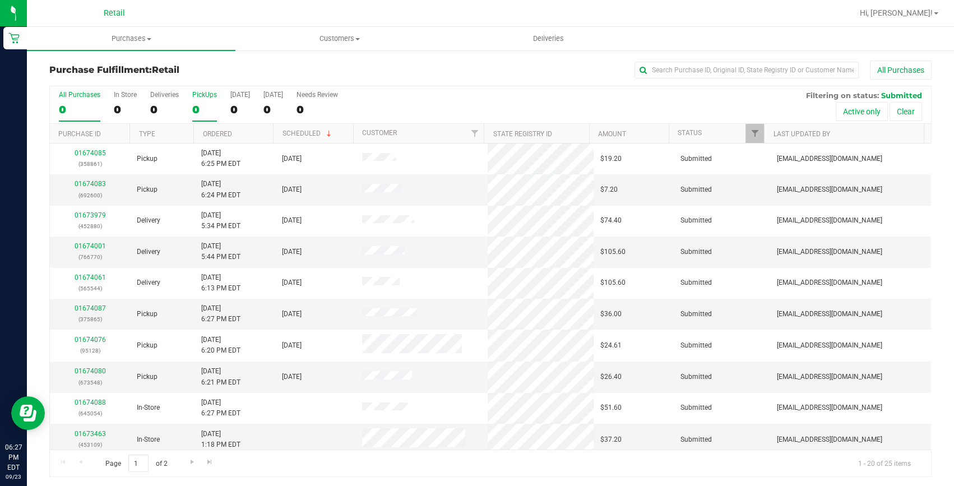
click at [198, 109] on div "0" at bounding box center [204, 109] width 25 height 13
click at [0, 0] on input "PickUps 0" at bounding box center [0, 0] width 0 height 0
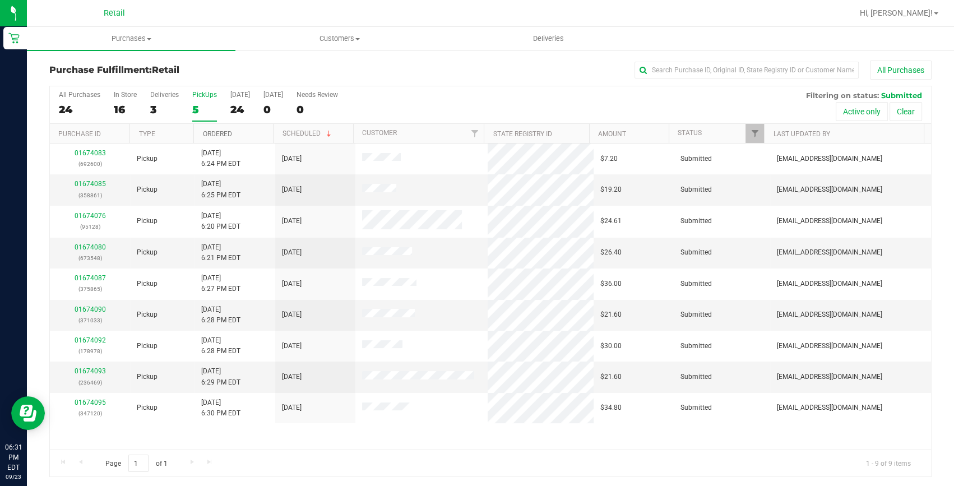
click at [218, 133] on link "Ordered" at bounding box center [216, 134] width 29 height 8
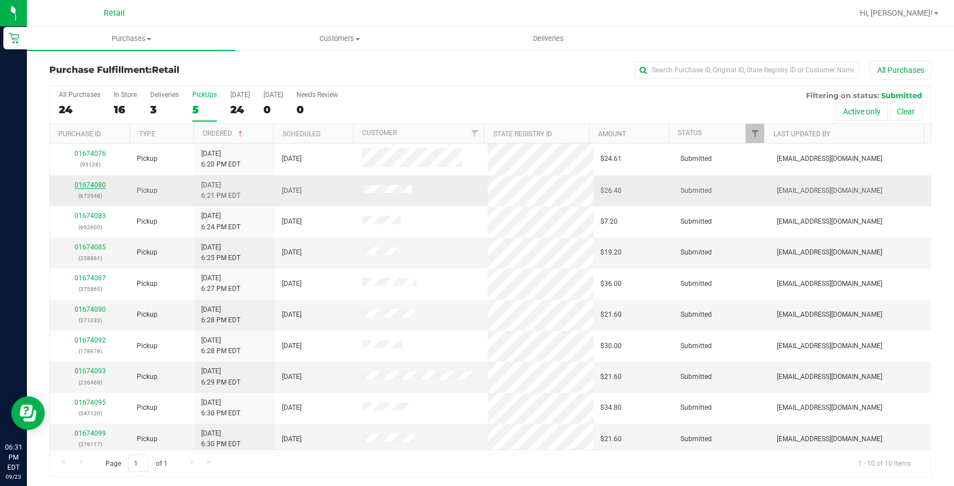
click at [89, 182] on link "01674080" at bounding box center [90, 185] width 31 height 8
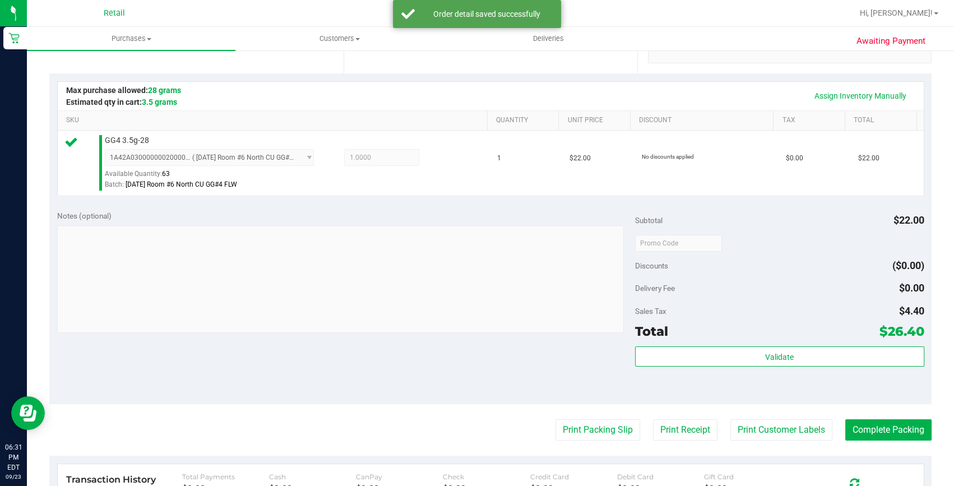
scroll to position [305, 0]
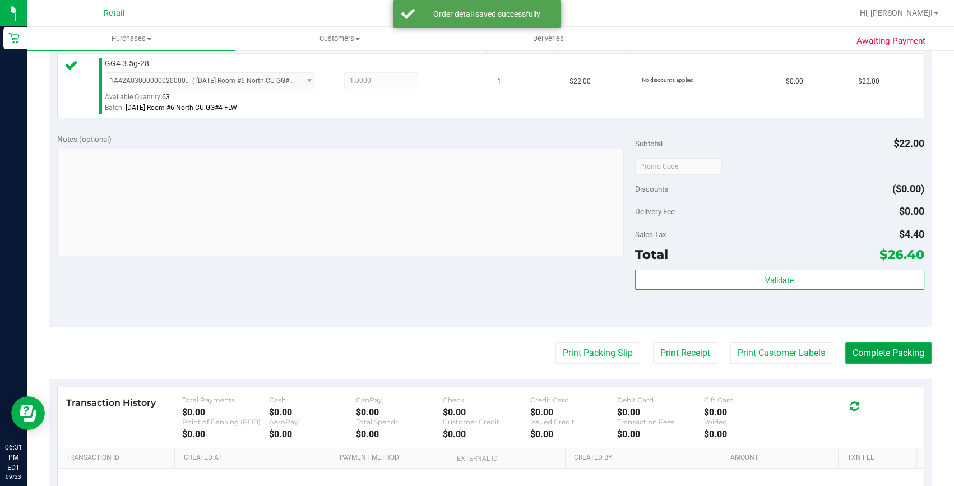
click at [864, 352] on button "Complete Packing" at bounding box center [888, 352] width 86 height 21
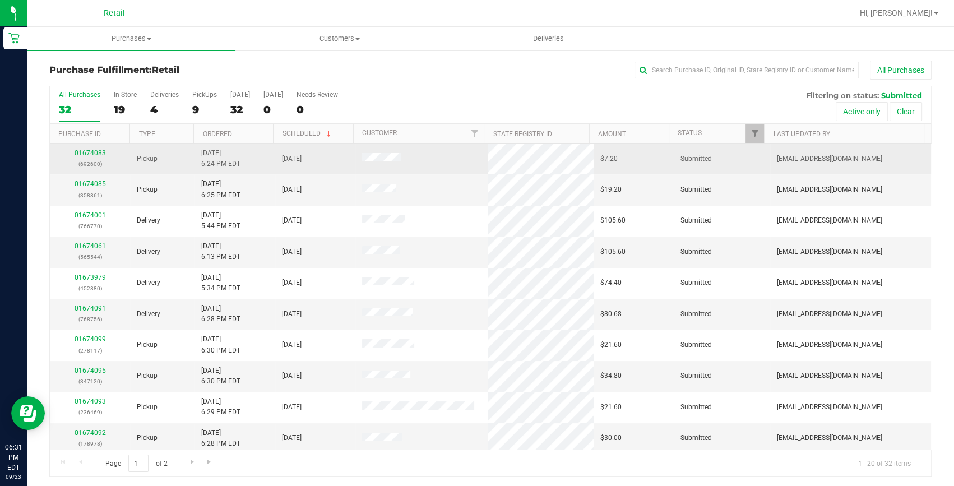
click at [91, 157] on div "01674083 (692600)" at bounding box center [90, 158] width 67 height 21
click at [94, 154] on link "01674083" at bounding box center [90, 153] width 31 height 8
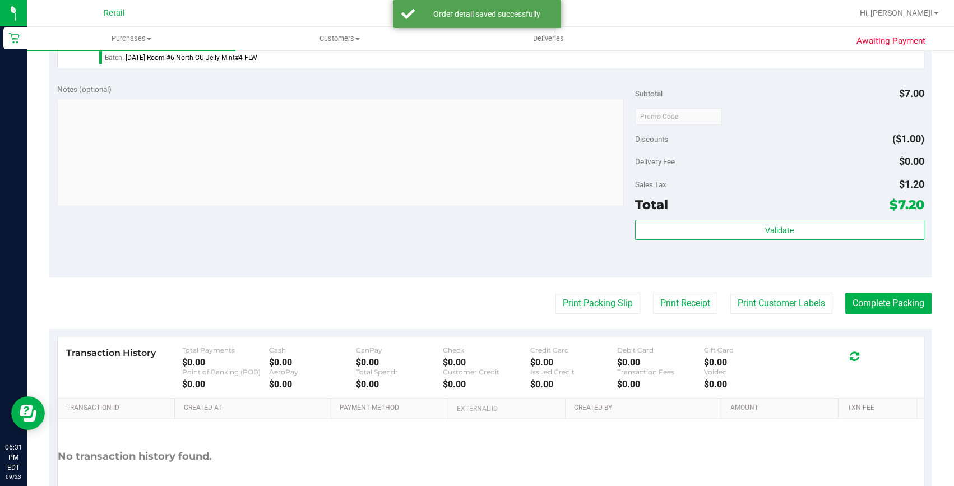
scroll to position [356, 0]
click at [898, 311] on button "Complete Packing" at bounding box center [888, 301] width 86 height 21
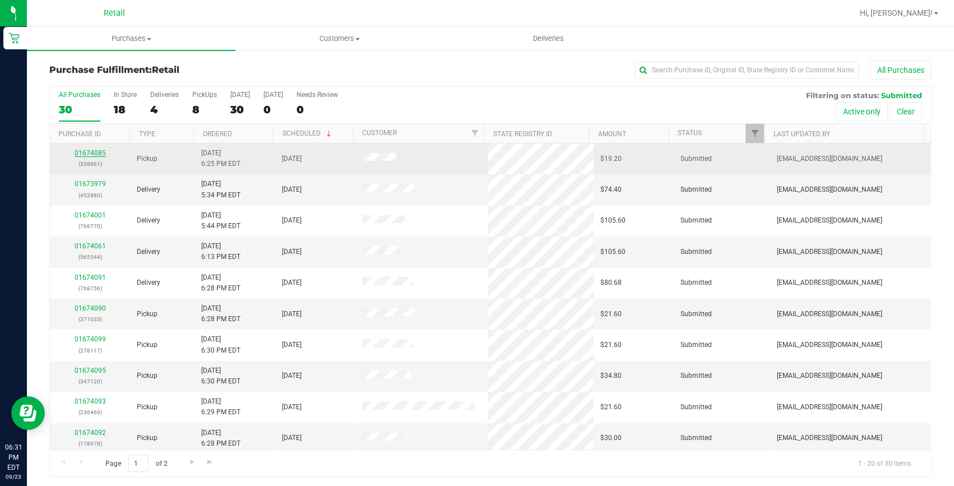
click at [85, 154] on link "01674085" at bounding box center [90, 153] width 31 height 8
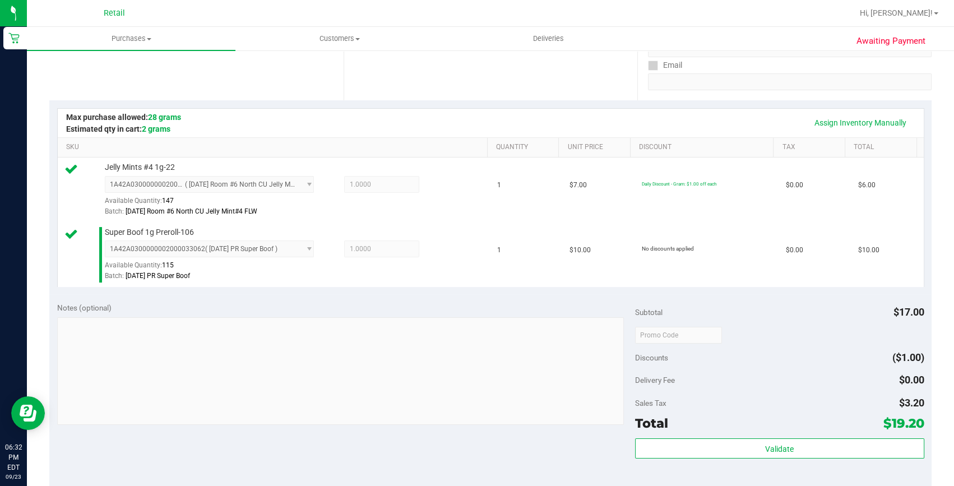
scroll to position [305, 0]
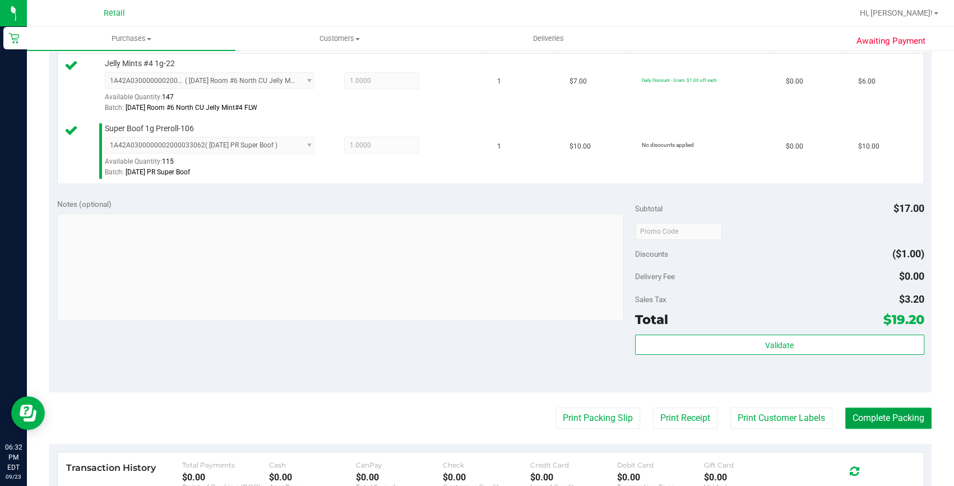
click at [854, 417] on button "Complete Packing" at bounding box center [888, 417] width 86 height 21
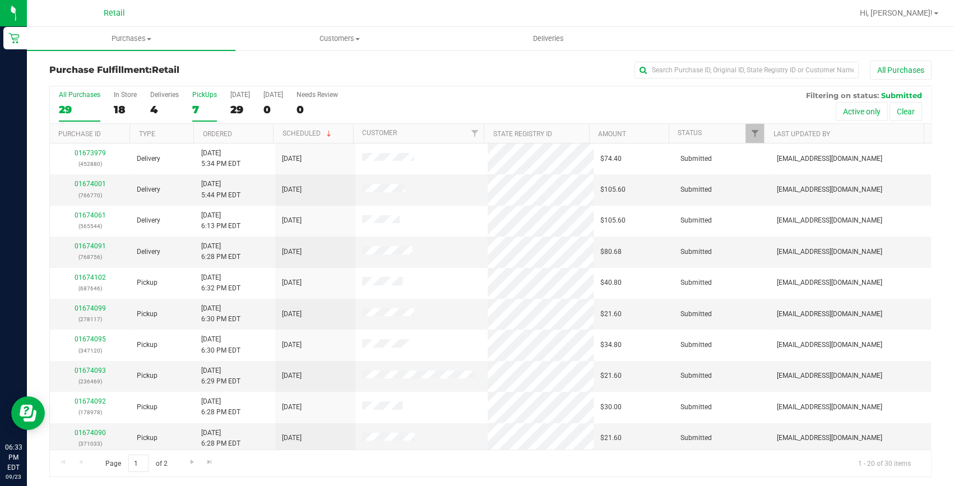
click at [202, 118] on label "PickUps 7" at bounding box center [204, 106] width 25 height 31
click at [0, 0] on input "PickUps 7" at bounding box center [0, 0] width 0 height 0
click at [97, 183] on link "01674076" at bounding box center [90, 182] width 31 height 8
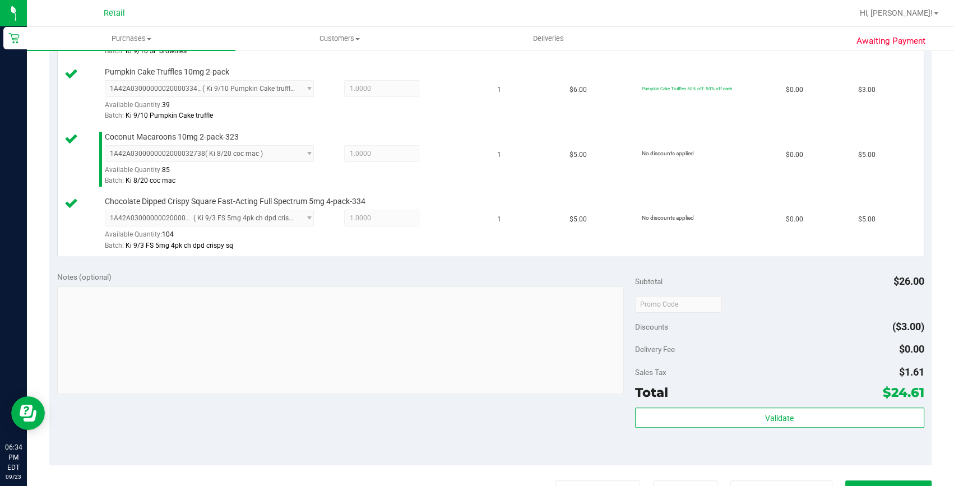
scroll to position [458, 0]
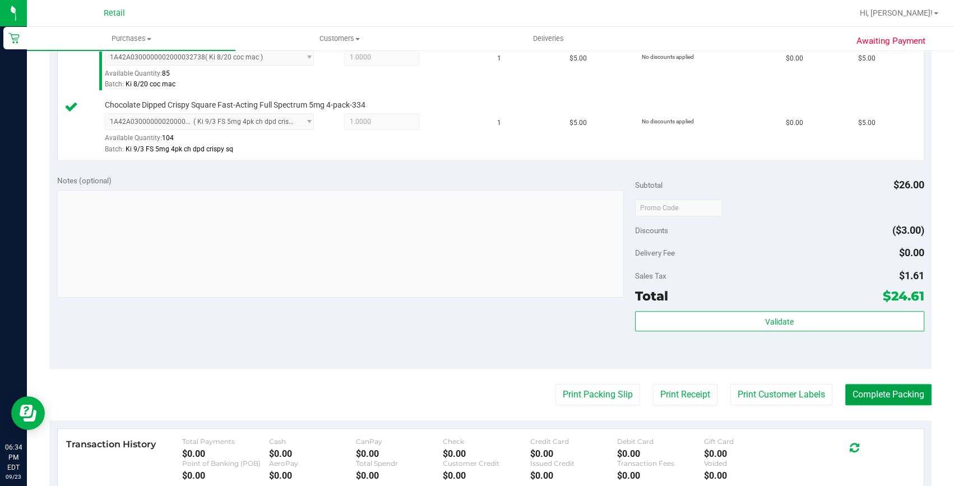
click at [880, 390] on button "Complete Packing" at bounding box center [888, 394] width 86 height 21
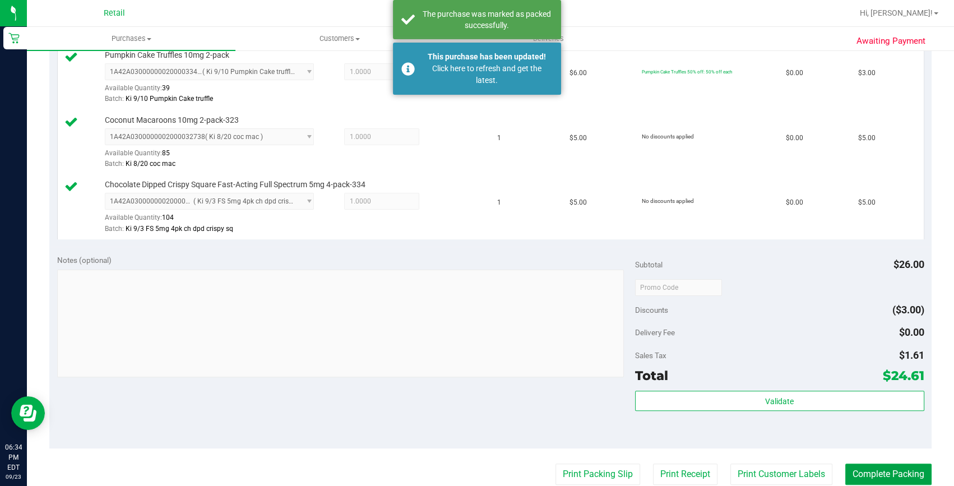
scroll to position [305, 0]
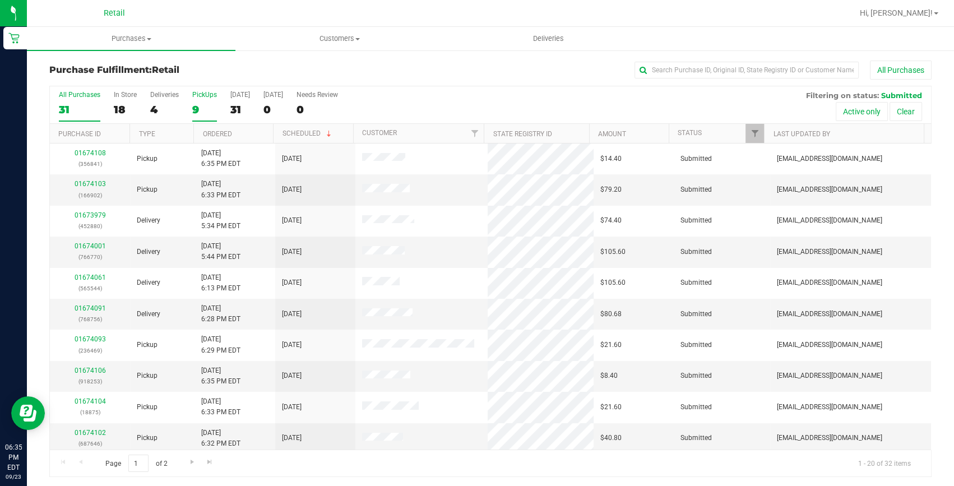
click at [210, 110] on div "9" at bounding box center [204, 109] width 25 height 13
click at [0, 0] on input "PickUps 9" at bounding box center [0, 0] width 0 height 0
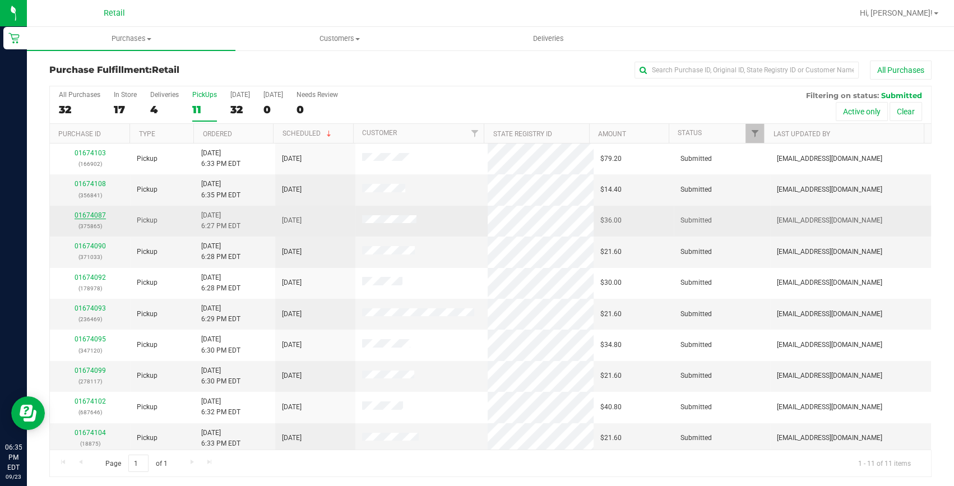
click at [95, 217] on link "01674087" at bounding box center [90, 215] width 31 height 8
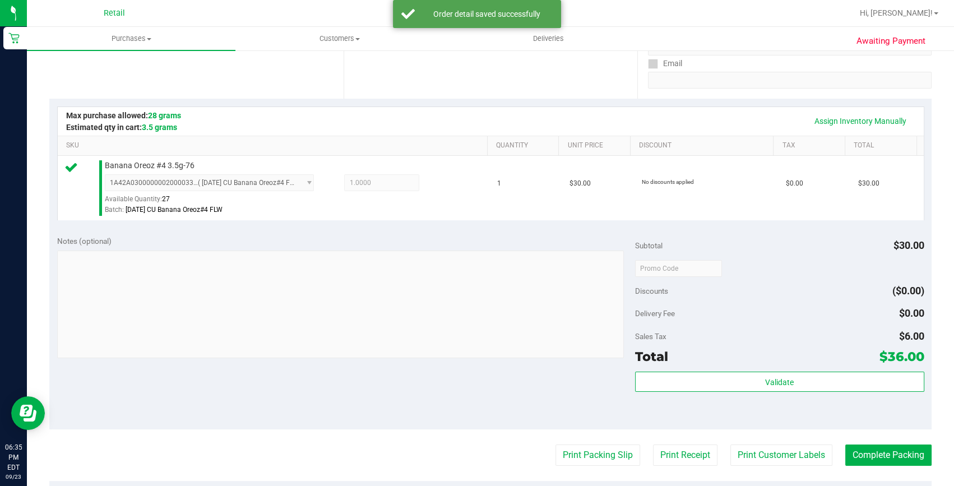
scroll to position [254, 0]
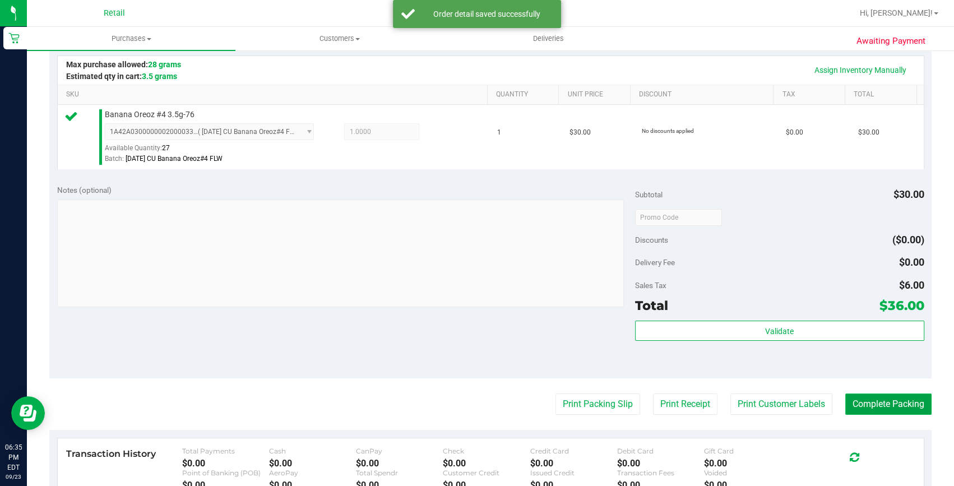
click at [868, 404] on button "Complete Packing" at bounding box center [888, 403] width 86 height 21
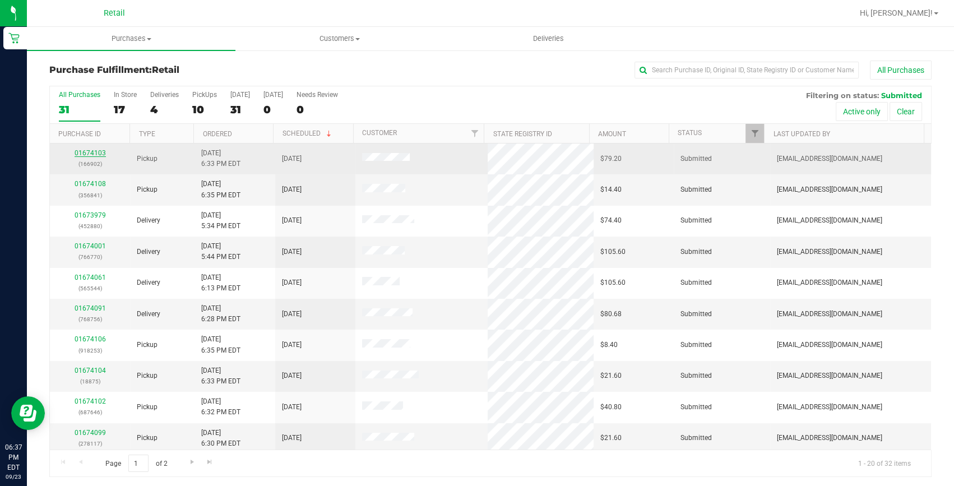
click at [90, 152] on link "01674103" at bounding box center [90, 153] width 31 height 8
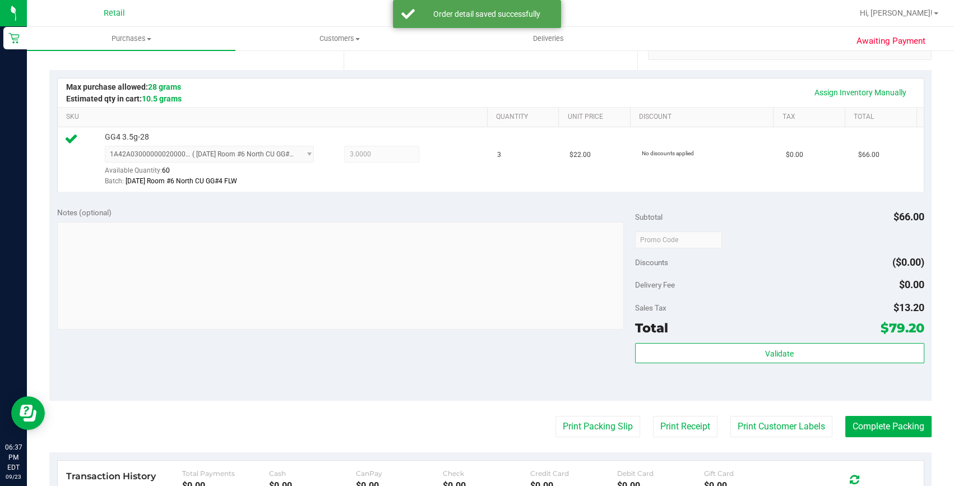
scroll to position [305, 0]
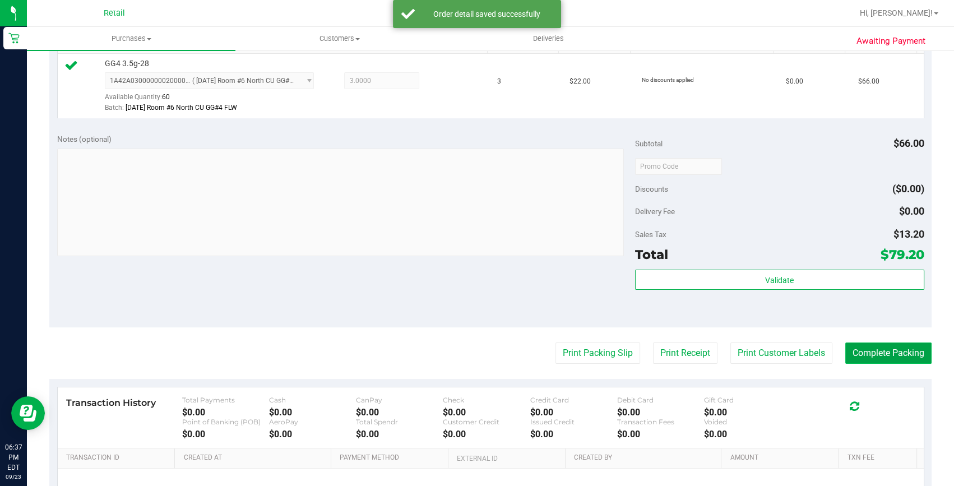
click at [887, 360] on button "Complete Packing" at bounding box center [888, 352] width 86 height 21
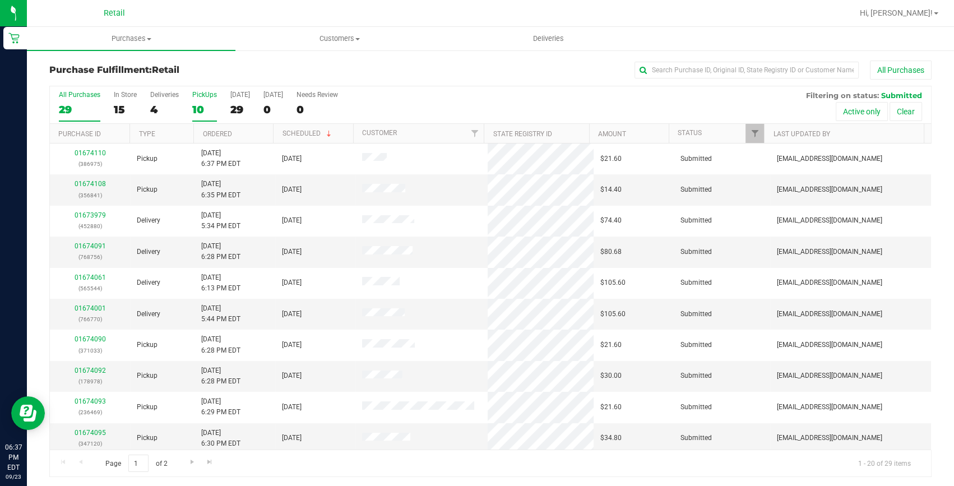
click at [207, 99] on label "PickUps 10" at bounding box center [204, 106] width 25 height 31
click at [0, 0] on input "PickUps 10" at bounding box center [0, 0] width 0 height 0
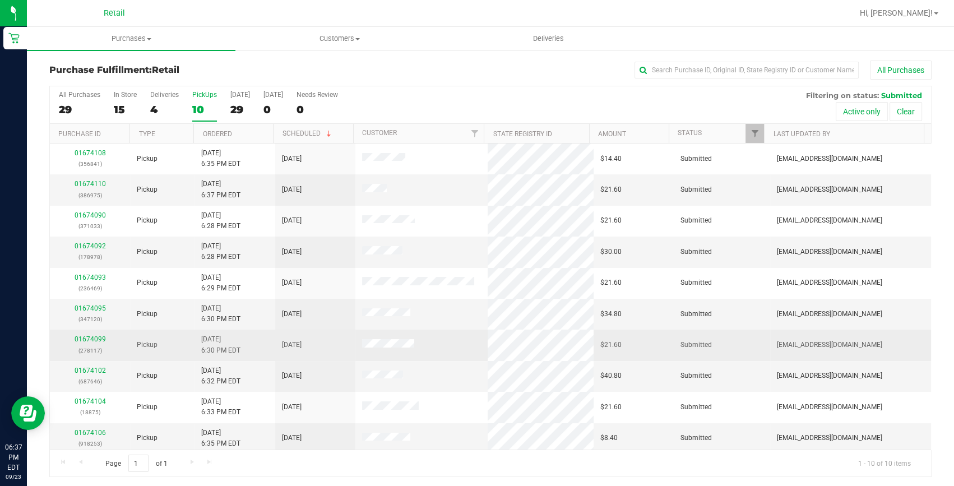
scroll to position [3, 0]
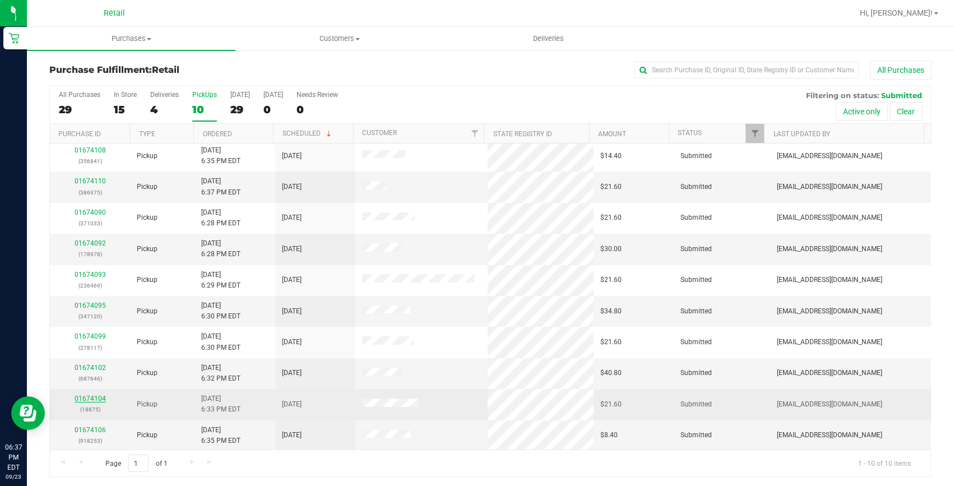
click at [80, 397] on link "01674104" at bounding box center [90, 398] width 31 height 8
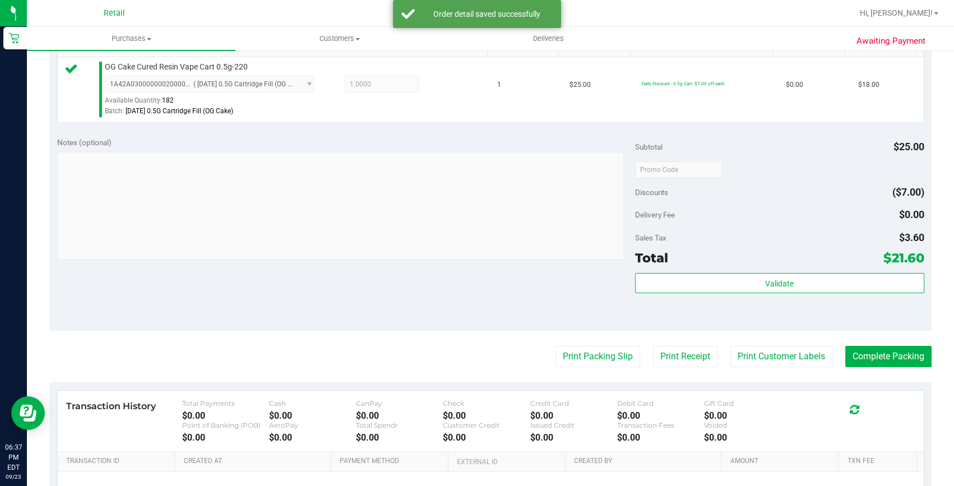
scroll to position [305, 0]
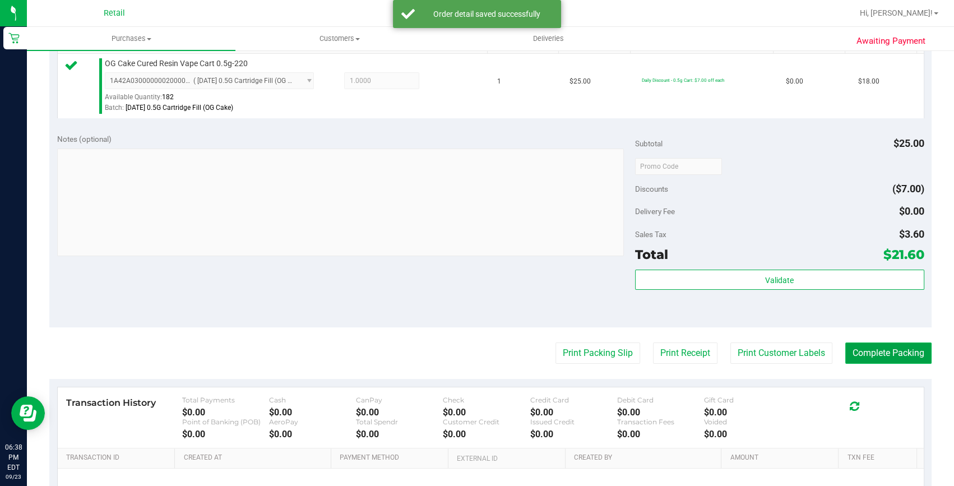
click at [869, 356] on button "Complete Packing" at bounding box center [888, 352] width 86 height 21
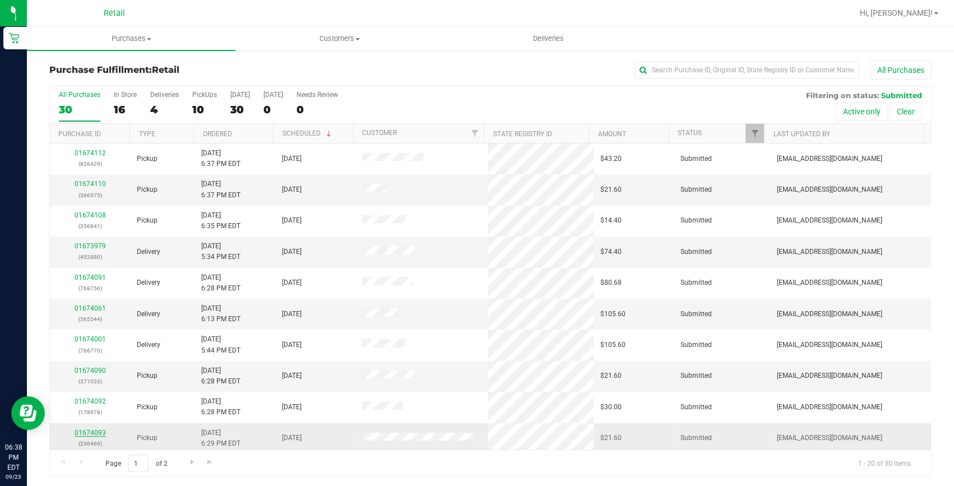
click at [90, 431] on link "01674093" at bounding box center [90, 433] width 31 height 8
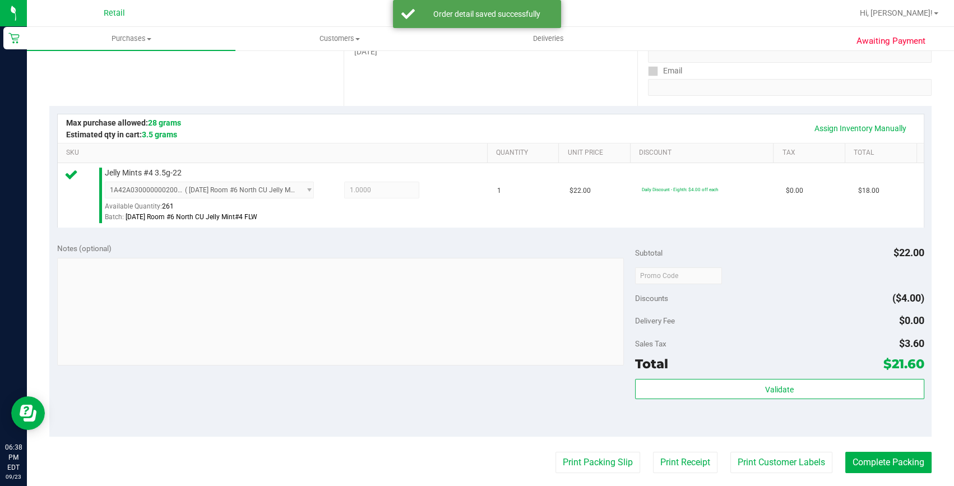
scroll to position [254, 0]
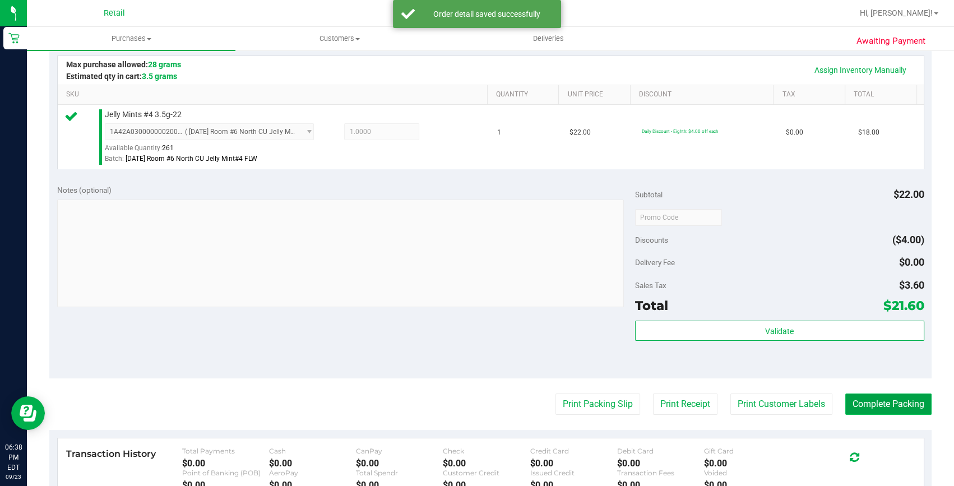
click at [887, 397] on button "Complete Packing" at bounding box center [888, 403] width 86 height 21
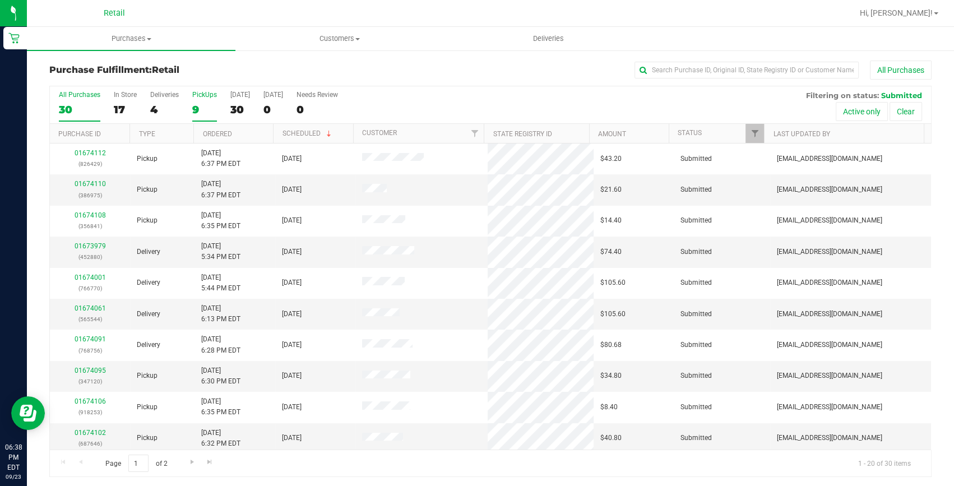
click at [204, 100] on label "PickUps 9" at bounding box center [204, 106] width 25 height 31
click at [0, 0] on input "PickUps 9" at bounding box center [0, 0] width 0 height 0
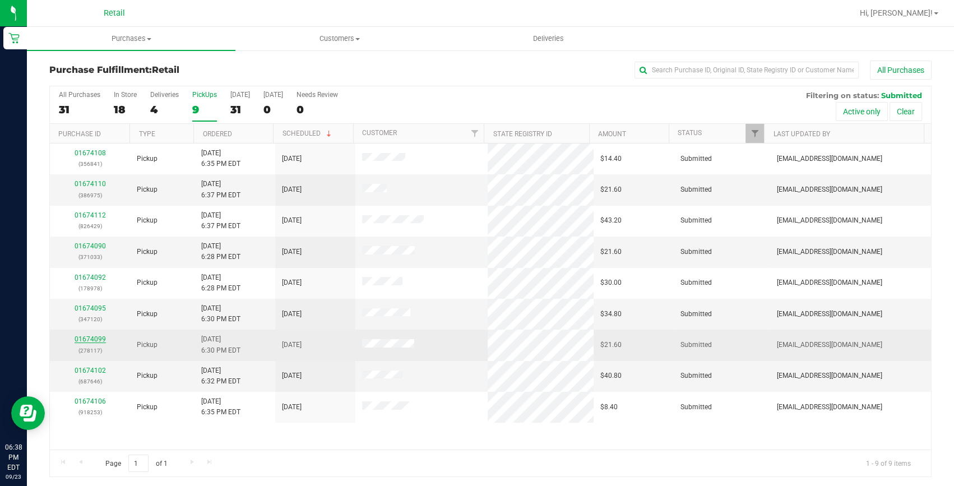
click at [97, 336] on link "01674099" at bounding box center [90, 339] width 31 height 8
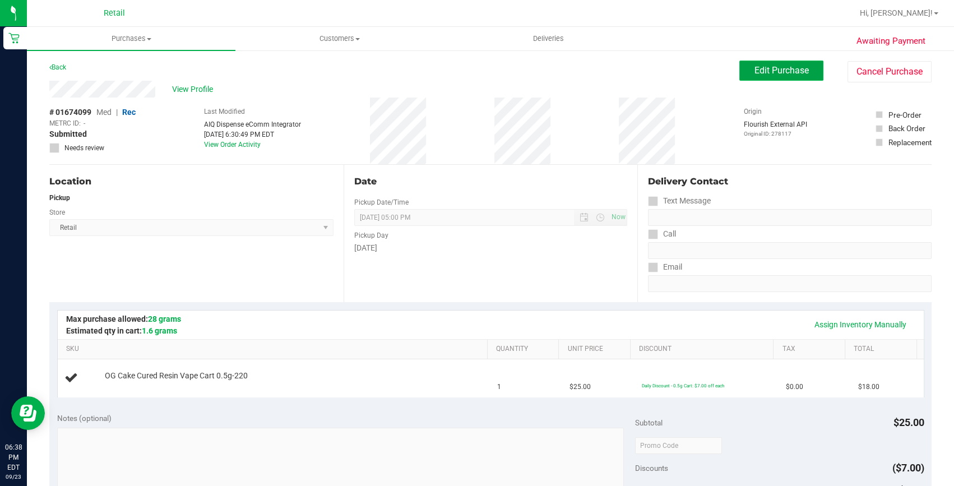
click at [778, 67] on span "Edit Purchase" at bounding box center [781, 70] width 54 height 11
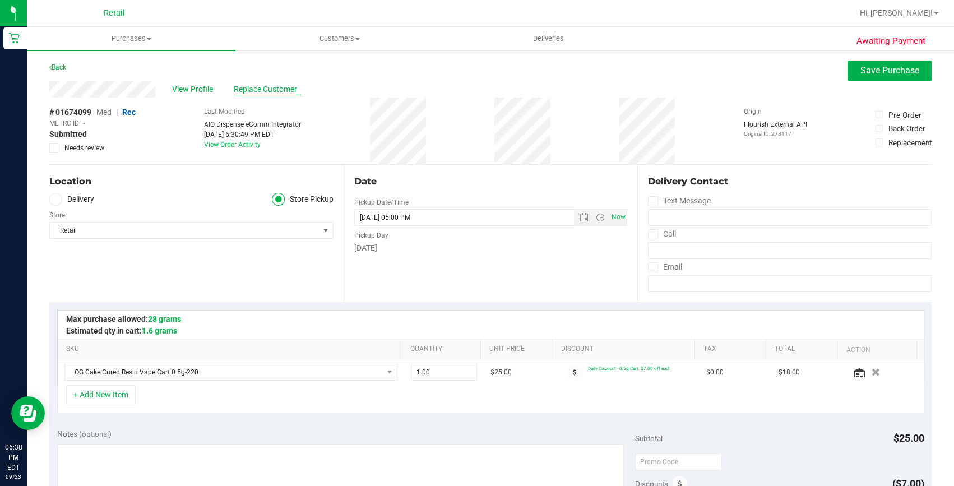
click at [247, 90] on span "Replace Customer" at bounding box center [267, 89] width 67 height 12
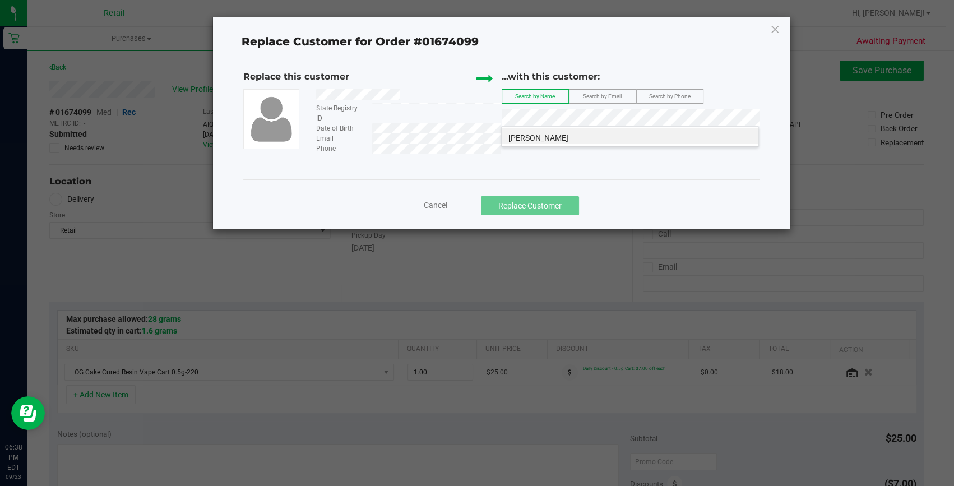
click at [537, 139] on span "Lauren Benenfeld" at bounding box center [538, 137] width 60 height 9
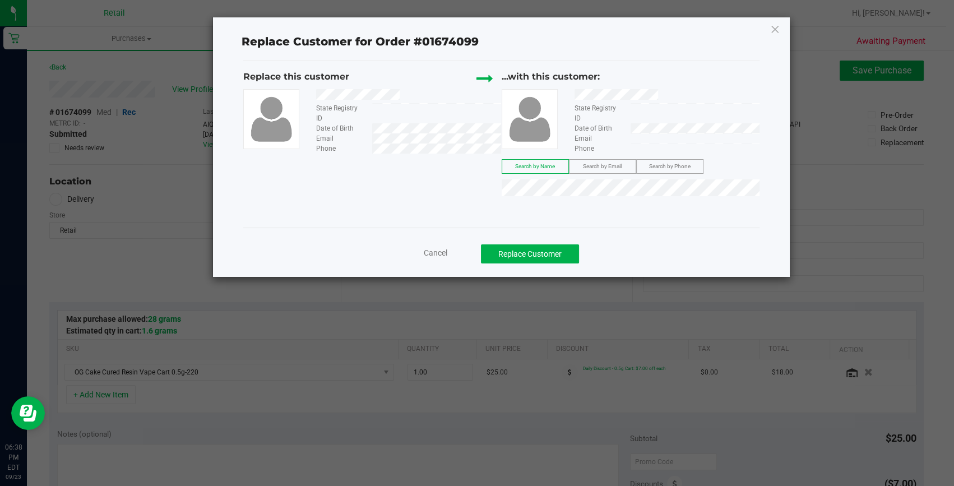
click at [506, 240] on div "Cancel Replace Customer" at bounding box center [500, 249] width 515 height 44
click at [507, 247] on button "Replace Customer" at bounding box center [530, 253] width 98 height 19
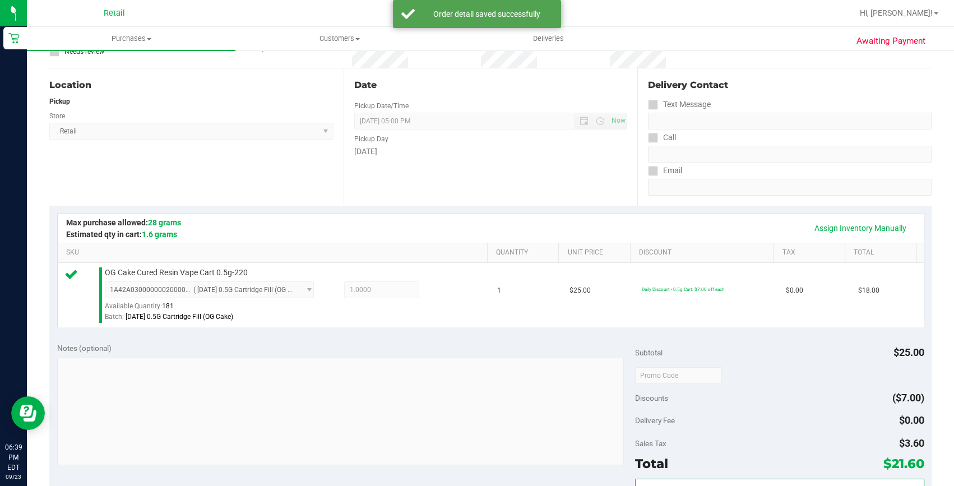
scroll to position [305, 0]
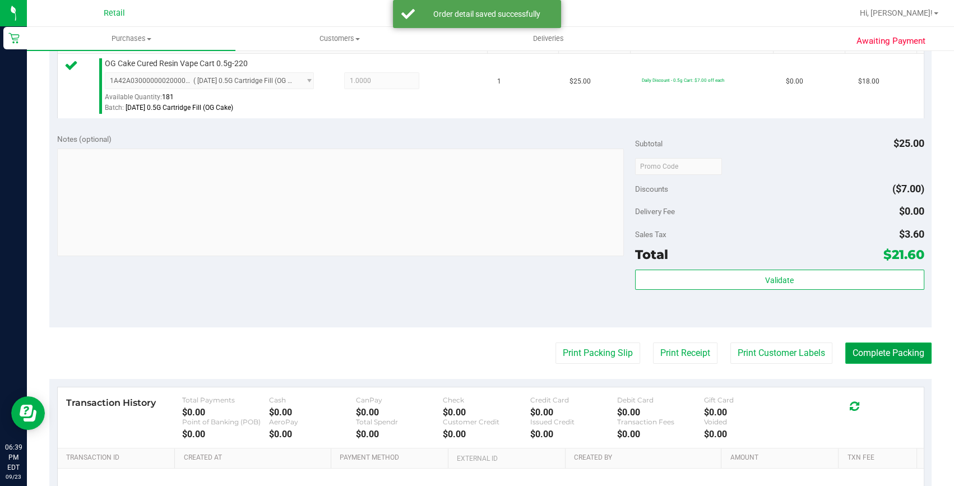
click at [886, 354] on button "Complete Packing" at bounding box center [888, 352] width 86 height 21
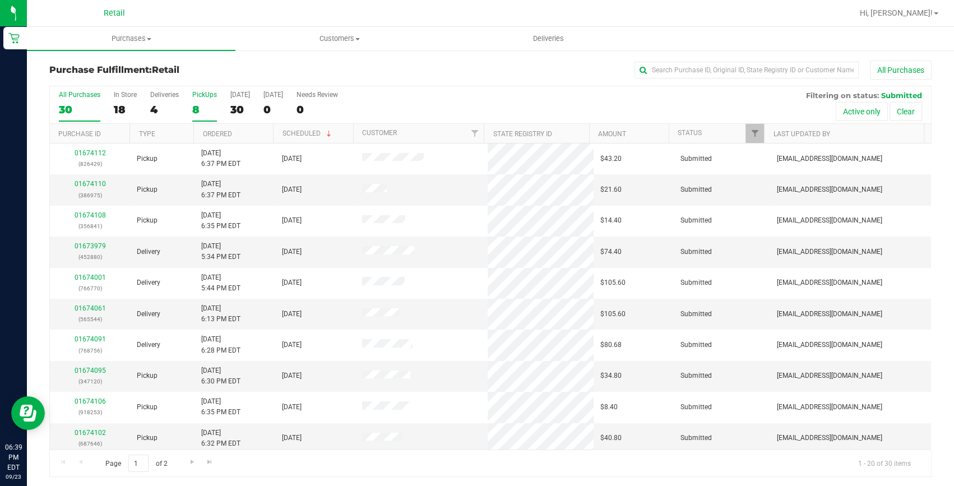
click at [196, 106] on div "8" at bounding box center [204, 109] width 25 height 13
click at [0, 0] on input "PickUps 8" at bounding box center [0, 0] width 0 height 0
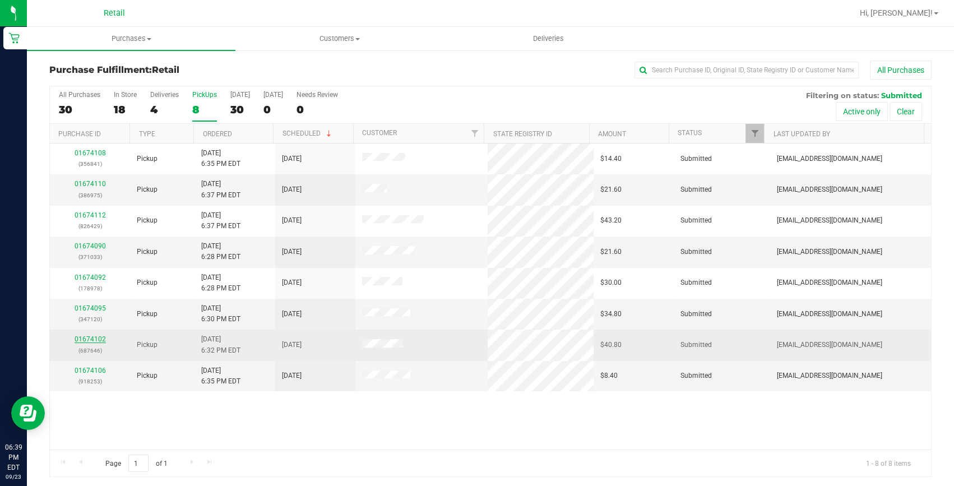
click at [95, 336] on link "01674102" at bounding box center [90, 339] width 31 height 8
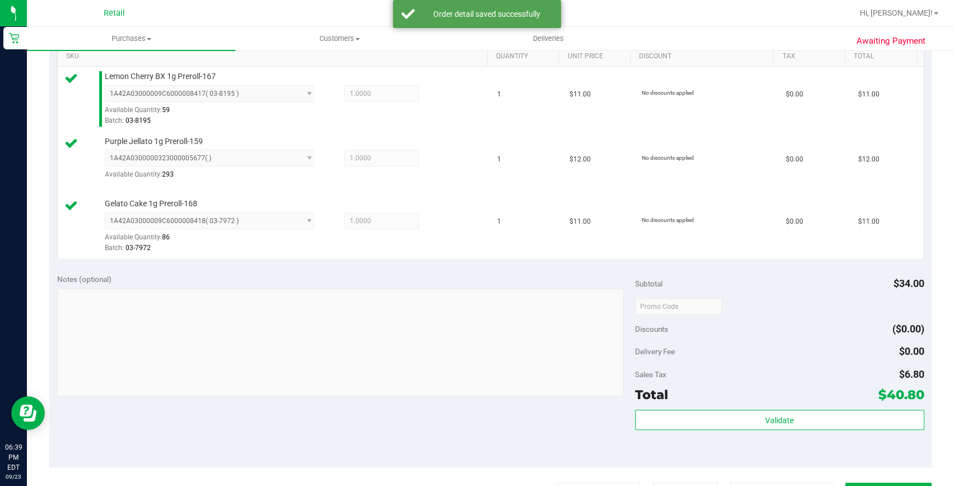
scroll to position [356, 0]
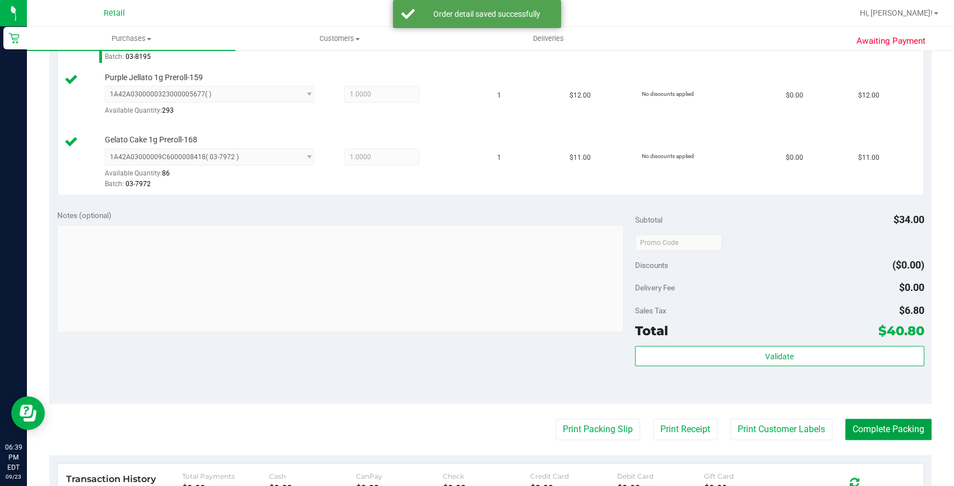
click at [867, 424] on button "Complete Packing" at bounding box center [888, 429] width 86 height 21
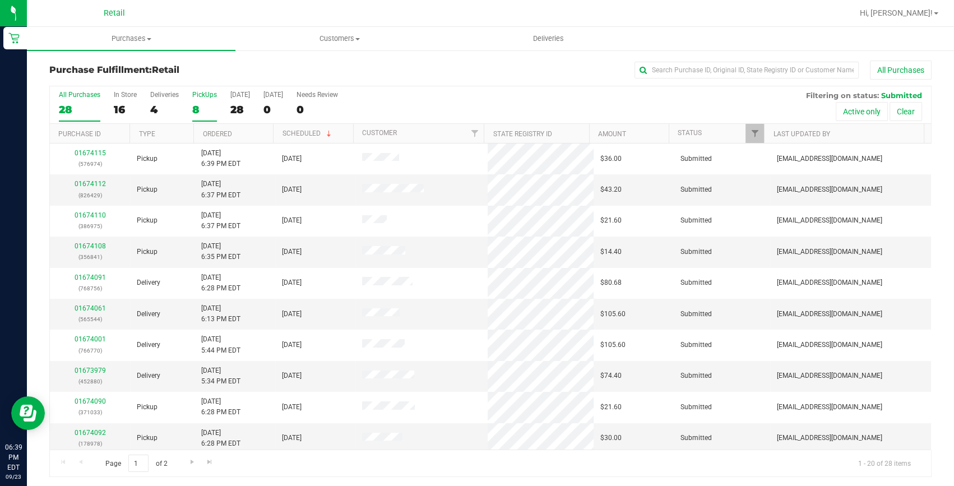
click at [201, 117] on label "PickUps 8" at bounding box center [204, 106] width 25 height 31
click at [0, 0] on input "PickUps 8" at bounding box center [0, 0] width 0 height 0
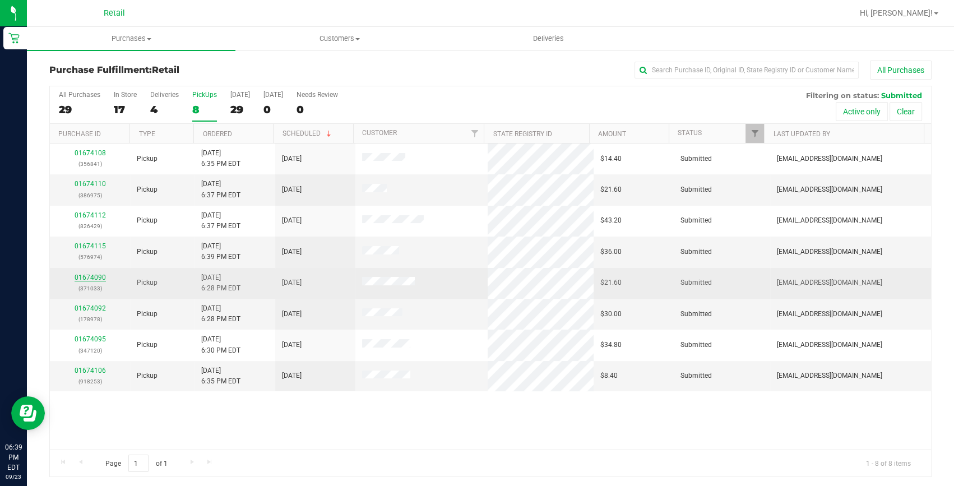
click at [94, 278] on link "01674090" at bounding box center [90, 277] width 31 height 8
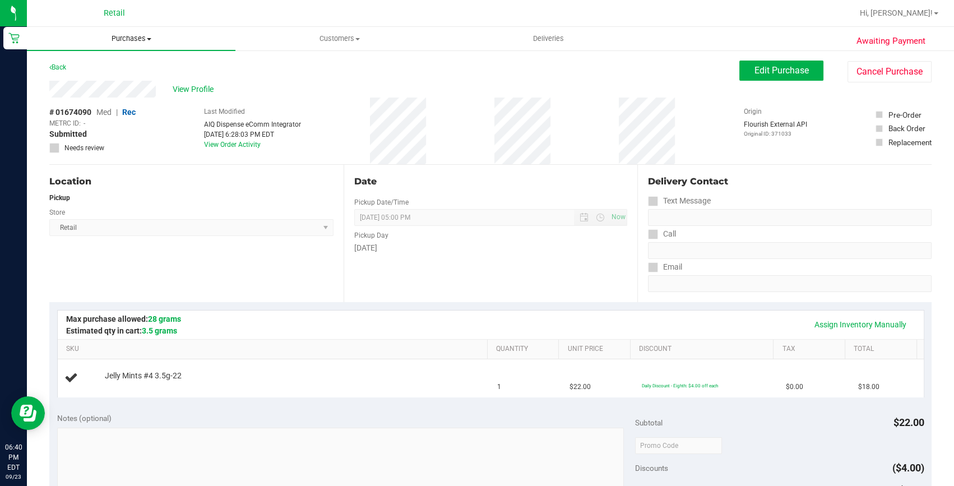
click at [142, 39] on span "Purchases" at bounding box center [131, 39] width 208 height 10
click at [122, 82] on li "Fulfillment" at bounding box center [131, 81] width 208 height 13
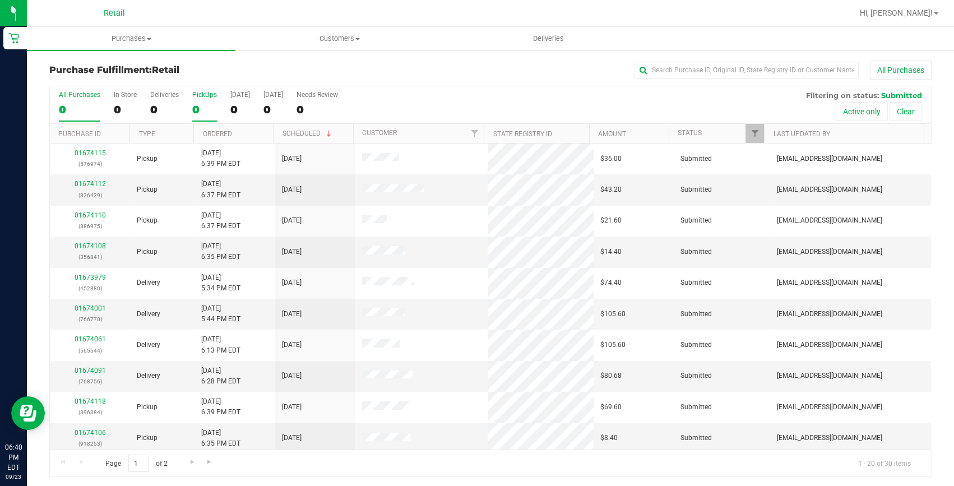
click at [198, 99] on label "PickUps 0" at bounding box center [204, 106] width 25 height 31
click at [0, 0] on input "PickUps 0" at bounding box center [0, 0] width 0 height 0
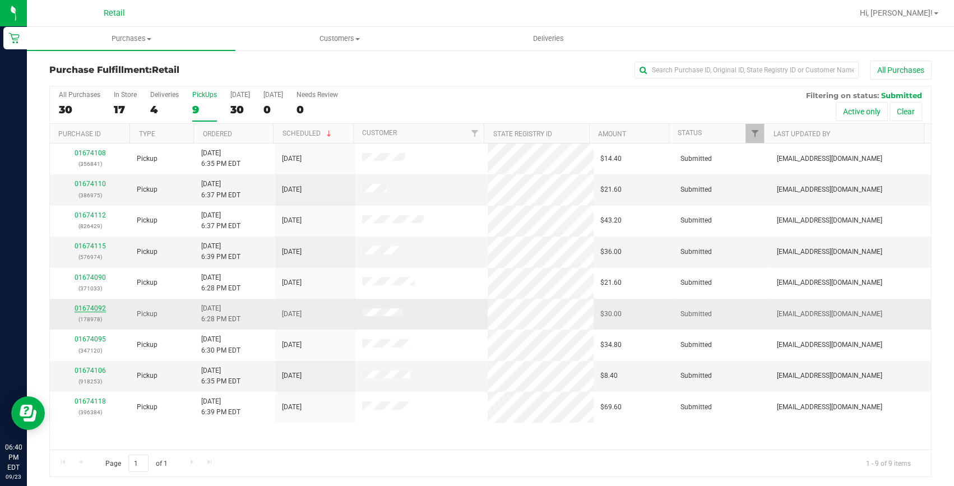
click at [99, 304] on link "01674092" at bounding box center [90, 308] width 31 height 8
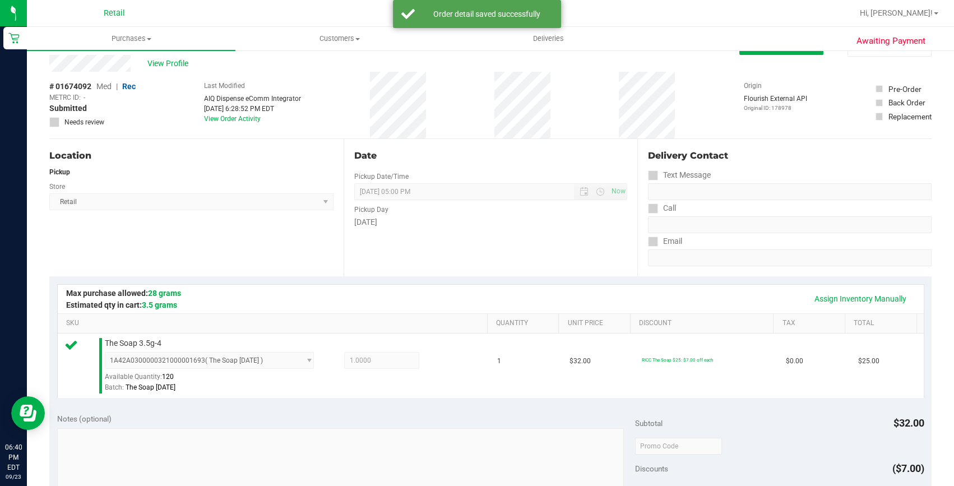
scroll to position [203, 0]
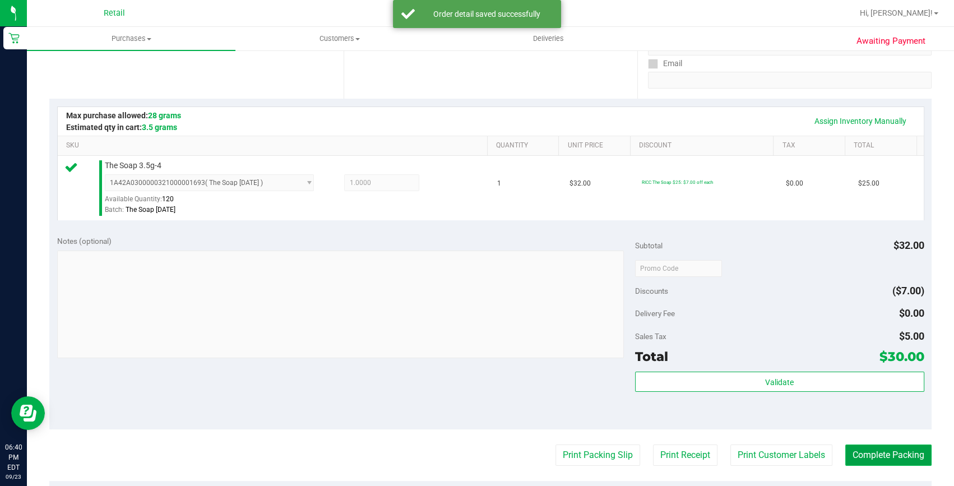
click at [907, 452] on button "Complete Packing" at bounding box center [888, 454] width 86 height 21
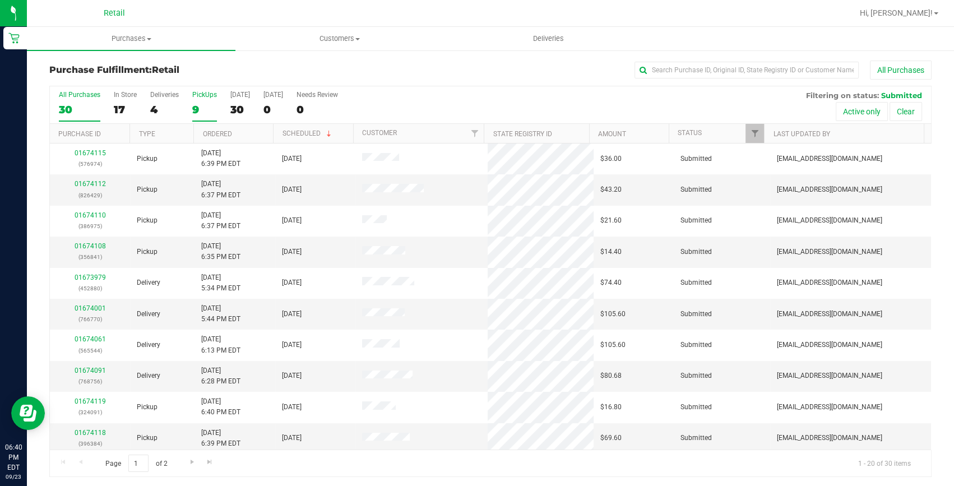
click at [197, 106] on div "9" at bounding box center [204, 109] width 25 height 13
click at [0, 0] on input "PickUps 9" at bounding box center [0, 0] width 0 height 0
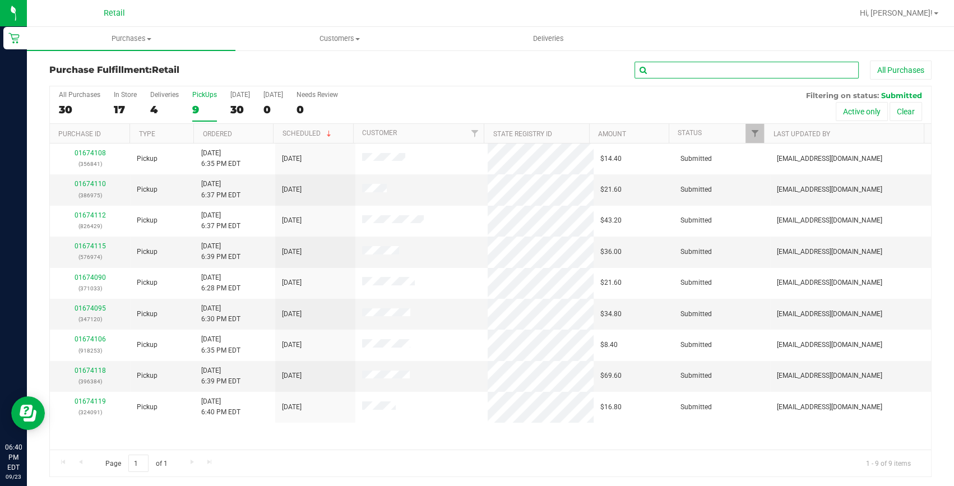
click at [697, 71] on input "text" at bounding box center [746, 70] width 224 height 17
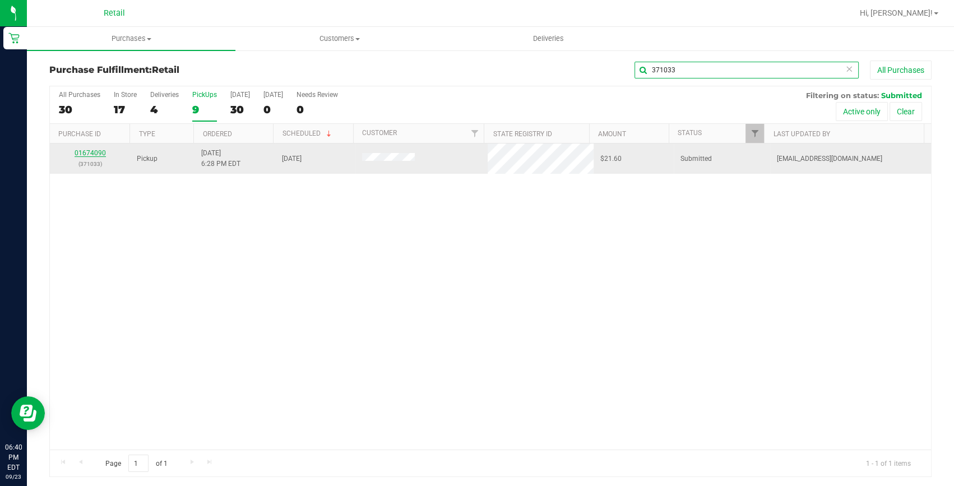
type input "371033"
click at [82, 152] on link "01674090" at bounding box center [90, 153] width 31 height 8
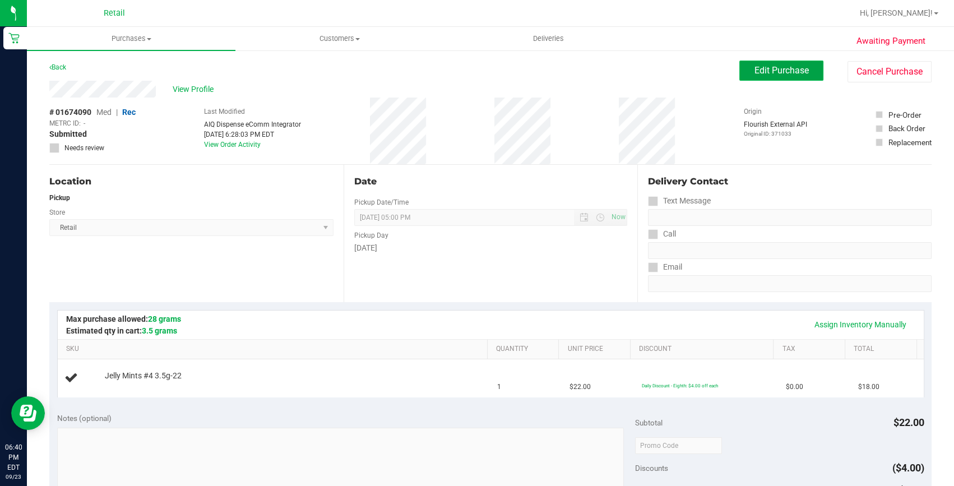
click at [764, 73] on span "Edit Purchase" at bounding box center [781, 70] width 54 height 11
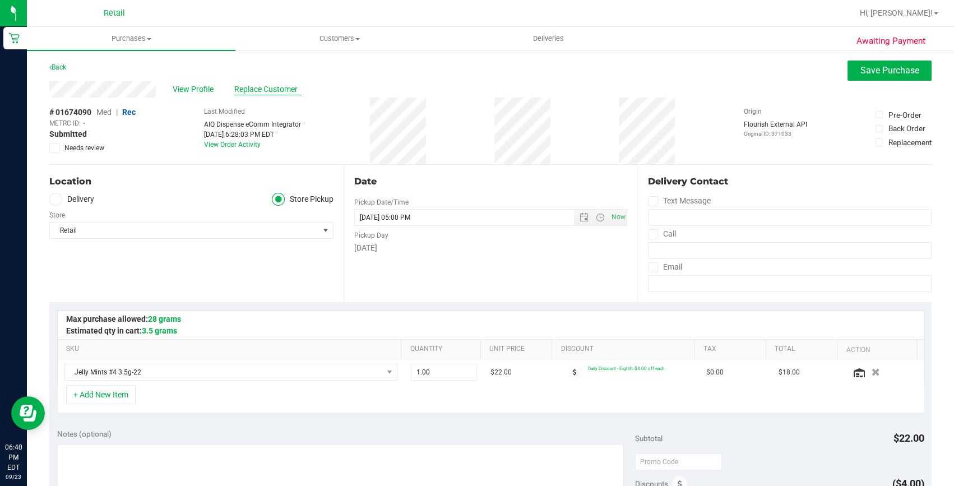
click at [257, 83] on span "Replace Customer" at bounding box center [267, 89] width 67 height 12
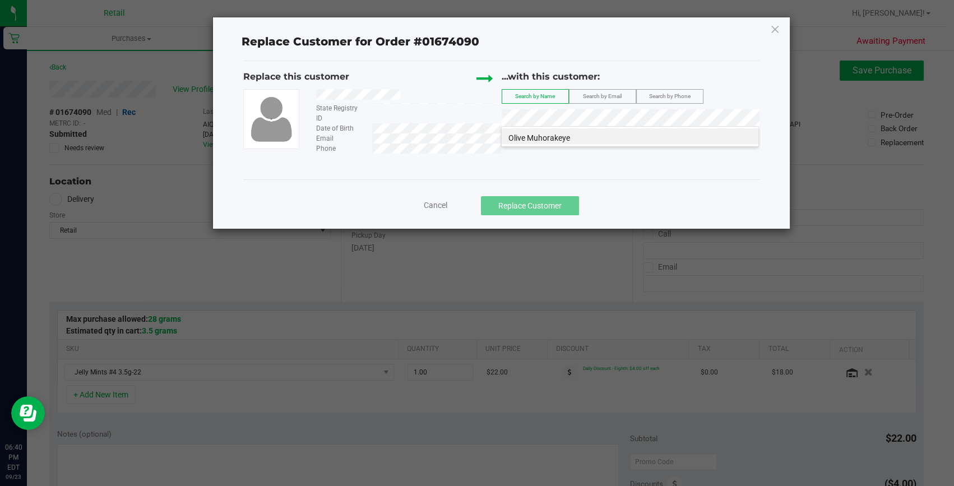
click at [580, 134] on li "Olive Muhorakeye" at bounding box center [629, 136] width 257 height 16
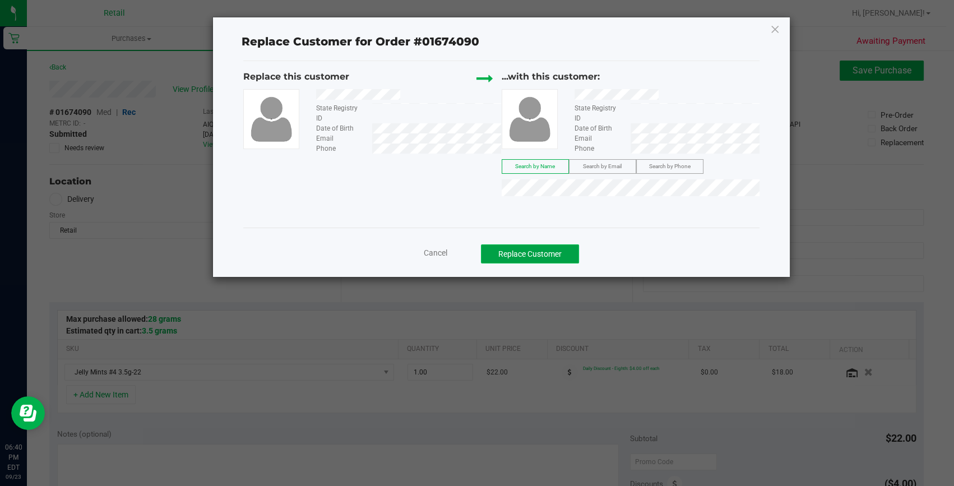
click at [536, 254] on button "Replace Customer" at bounding box center [530, 253] width 98 height 19
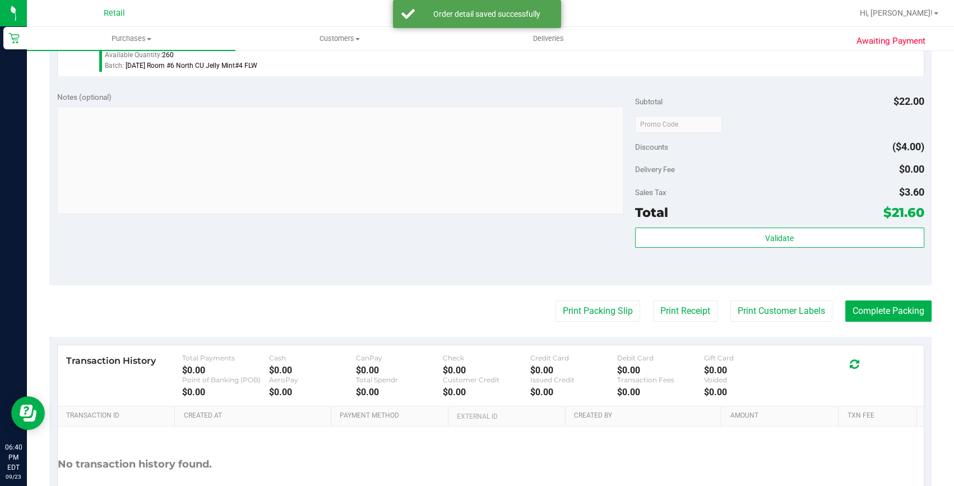
scroll to position [356, 0]
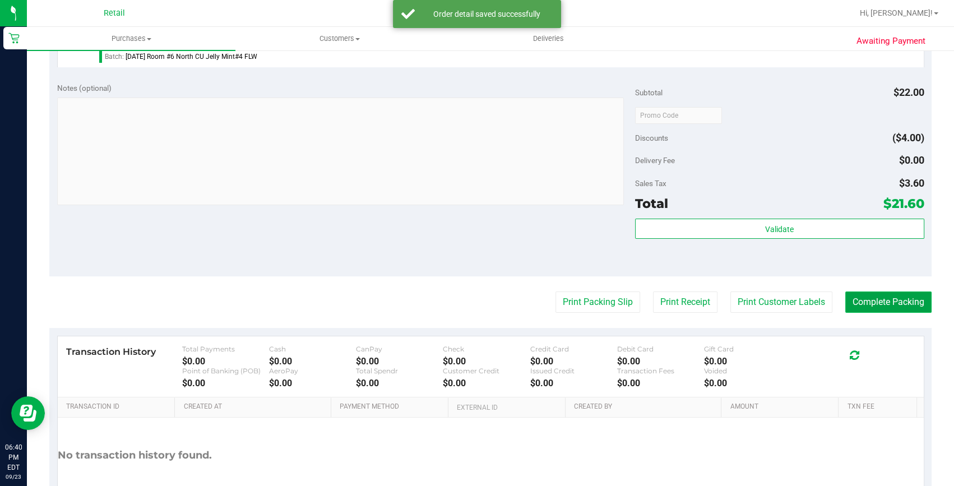
click at [880, 310] on button "Complete Packing" at bounding box center [888, 301] width 86 height 21
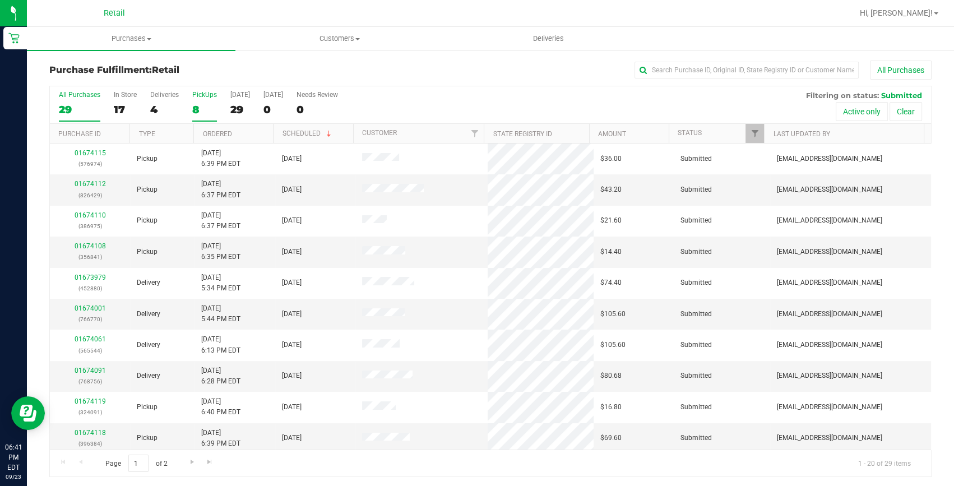
click at [204, 99] on label "PickUps 8" at bounding box center [204, 106] width 25 height 31
click at [0, 0] on input "PickUps 8" at bounding box center [0, 0] width 0 height 0
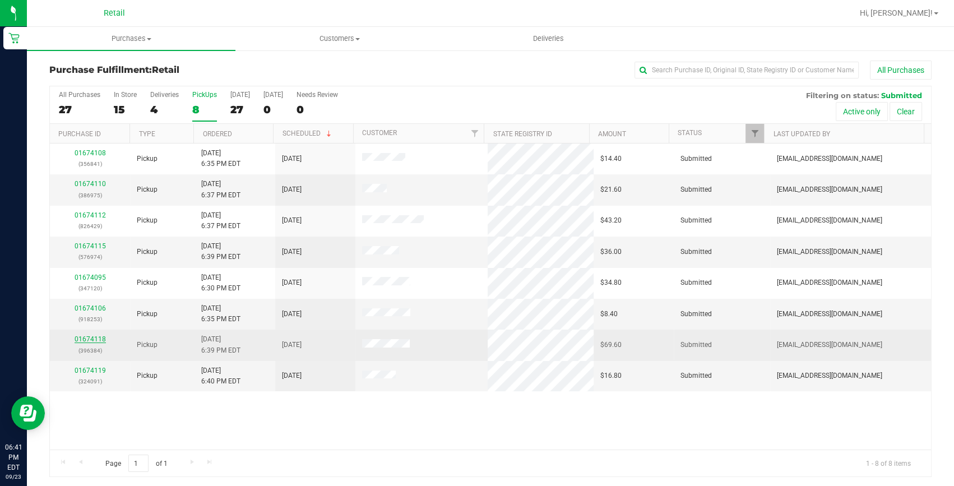
click at [101, 336] on link "01674118" at bounding box center [90, 339] width 31 height 8
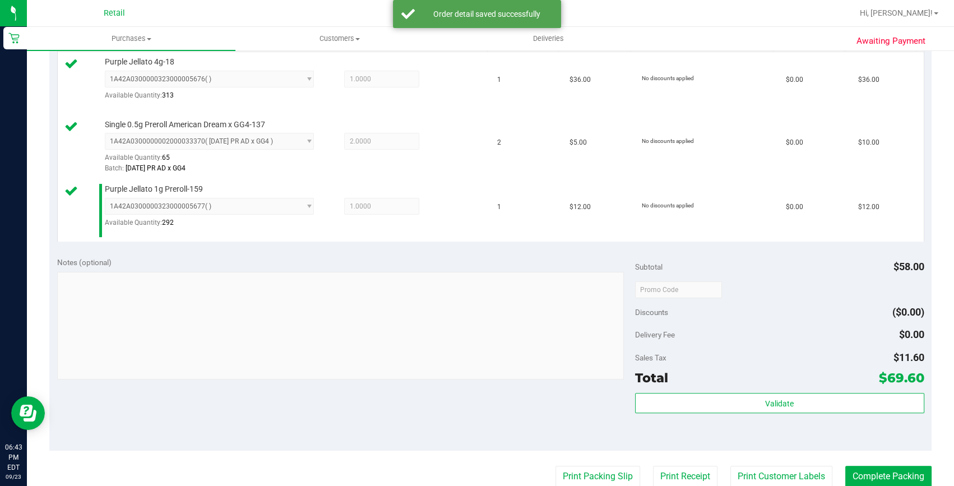
scroll to position [356, 0]
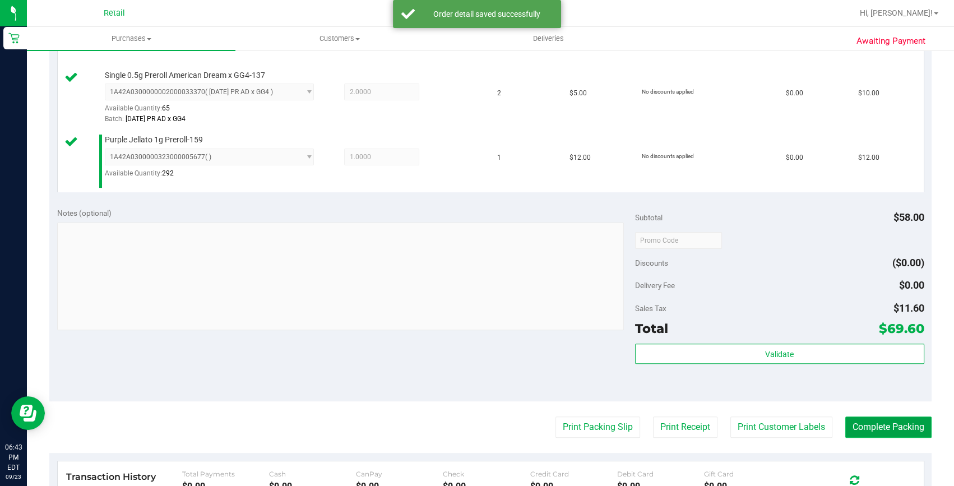
drag, startPoint x: 847, startPoint y: 427, endPoint x: 872, endPoint y: 425, distance: 25.4
click at [847, 427] on button "Complete Packing" at bounding box center [888, 426] width 86 height 21
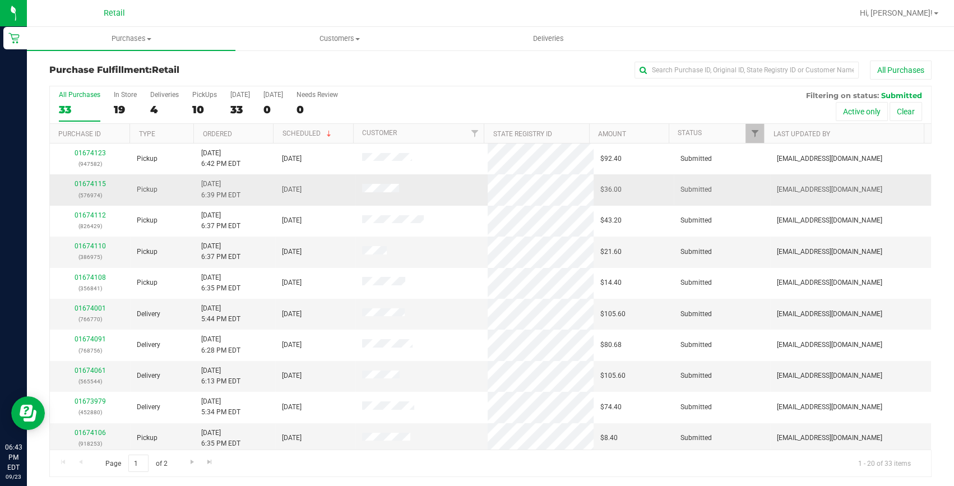
click at [90, 190] on p "(576974)" at bounding box center [90, 195] width 67 height 11
click at [90, 187] on link "01674115" at bounding box center [90, 184] width 31 height 8
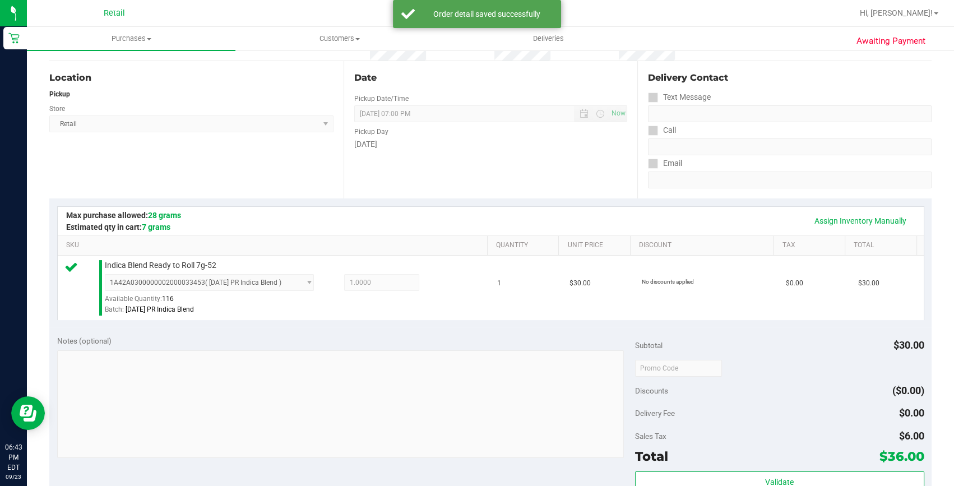
scroll to position [305, 0]
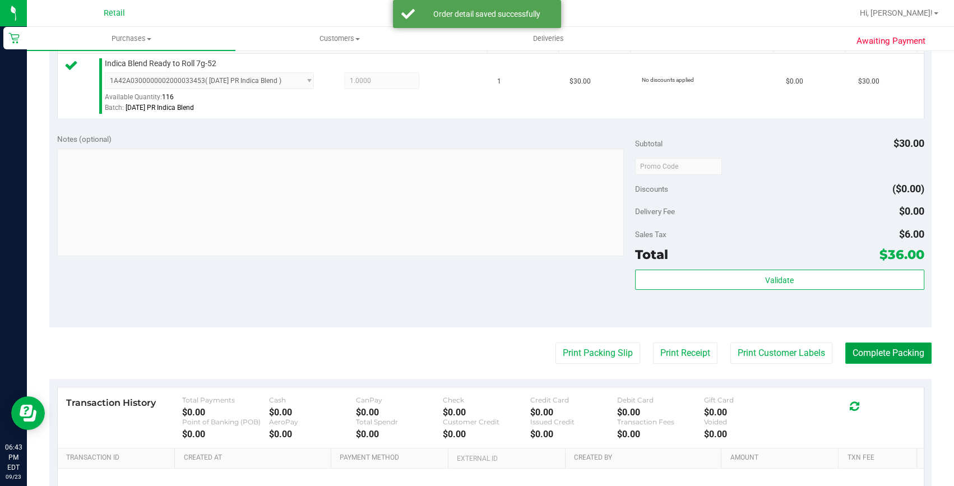
click at [919, 354] on button "Complete Packing" at bounding box center [888, 352] width 86 height 21
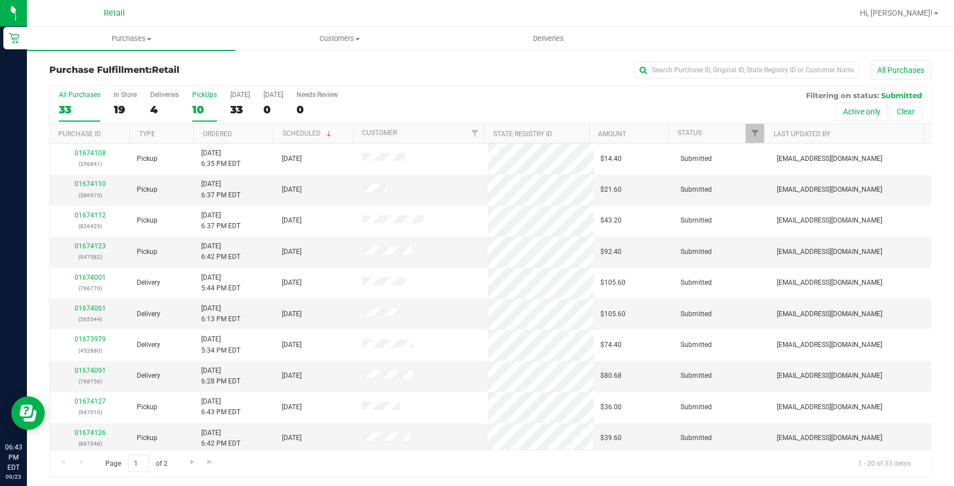
click at [207, 109] on div "10" at bounding box center [204, 109] width 25 height 13
click at [0, 0] on input "PickUps 10" at bounding box center [0, 0] width 0 height 0
click at [644, 72] on input "text" at bounding box center [746, 70] width 224 height 17
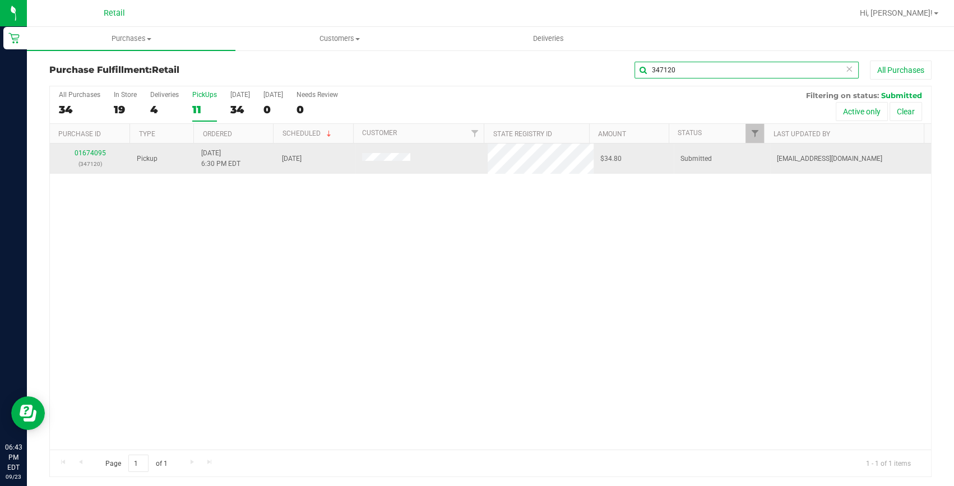
type input "347120"
click at [87, 160] on p "(347120)" at bounding box center [90, 164] width 67 height 11
click at [88, 159] on p "(347120)" at bounding box center [90, 164] width 67 height 11
click at [89, 157] on div "01674095 (347120)" at bounding box center [90, 158] width 67 height 21
click at [90, 156] on link "01674095" at bounding box center [90, 153] width 31 height 8
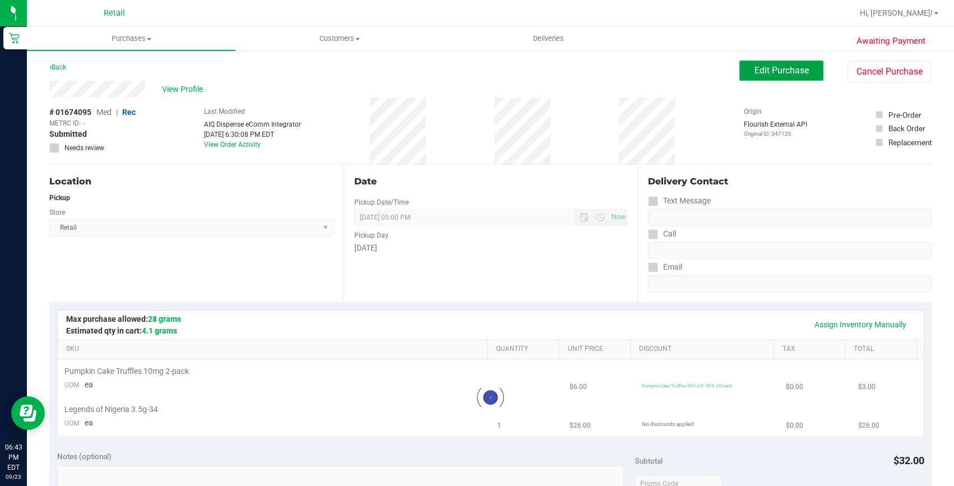
click at [765, 72] on span "Edit Purchase" at bounding box center [781, 70] width 54 height 11
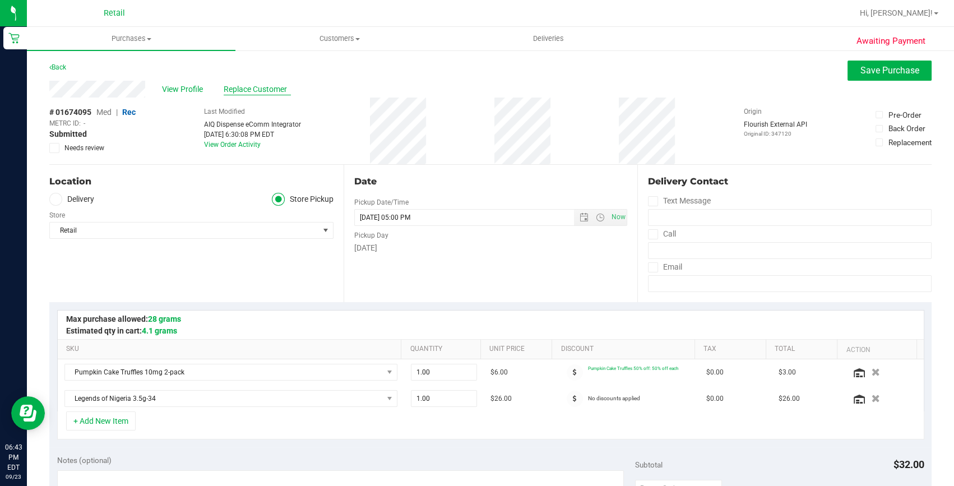
click at [228, 84] on span "Replace Customer" at bounding box center [257, 89] width 67 height 12
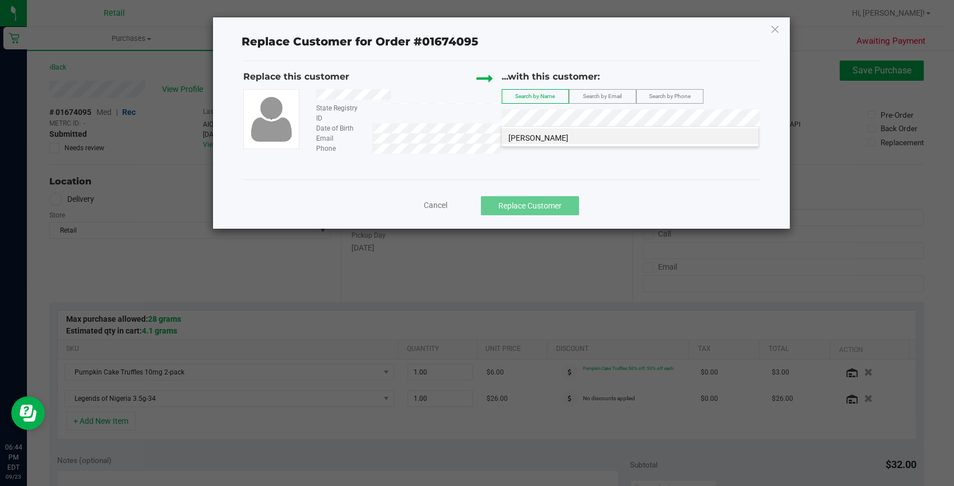
click at [582, 134] on li "Carlos Tecum" at bounding box center [629, 136] width 257 height 16
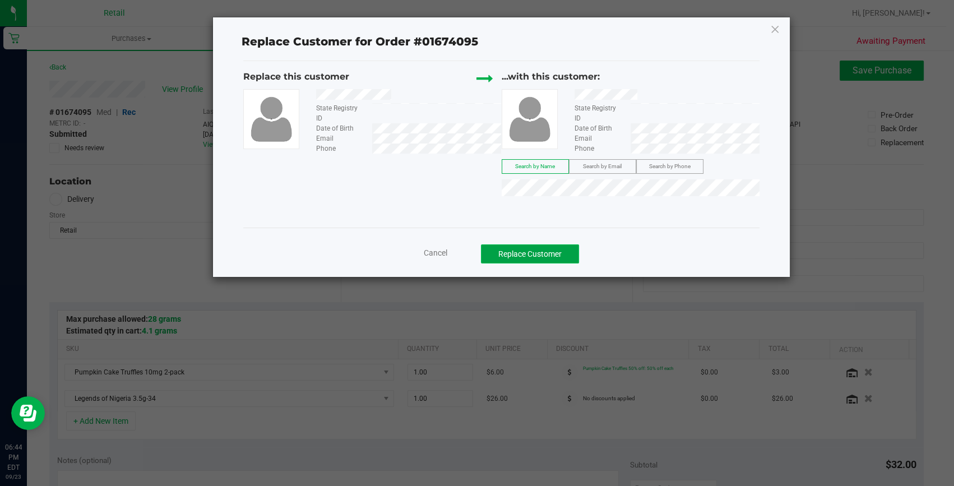
click at [524, 244] on button "Replace Customer" at bounding box center [530, 253] width 98 height 19
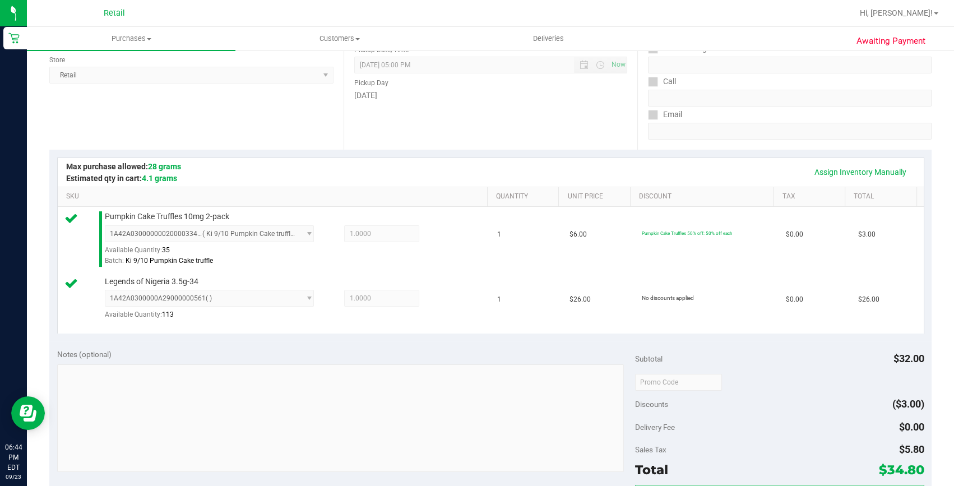
scroll to position [305, 0]
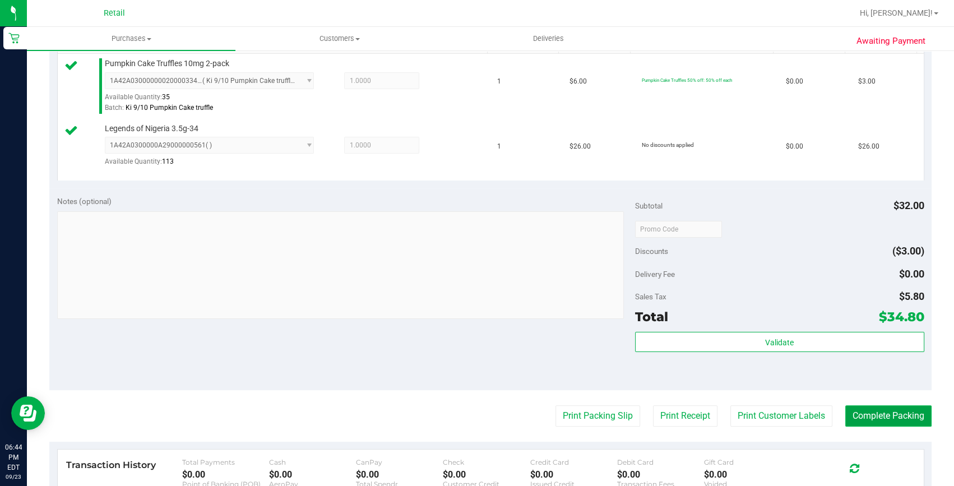
click at [846, 420] on button "Complete Packing" at bounding box center [888, 415] width 86 height 21
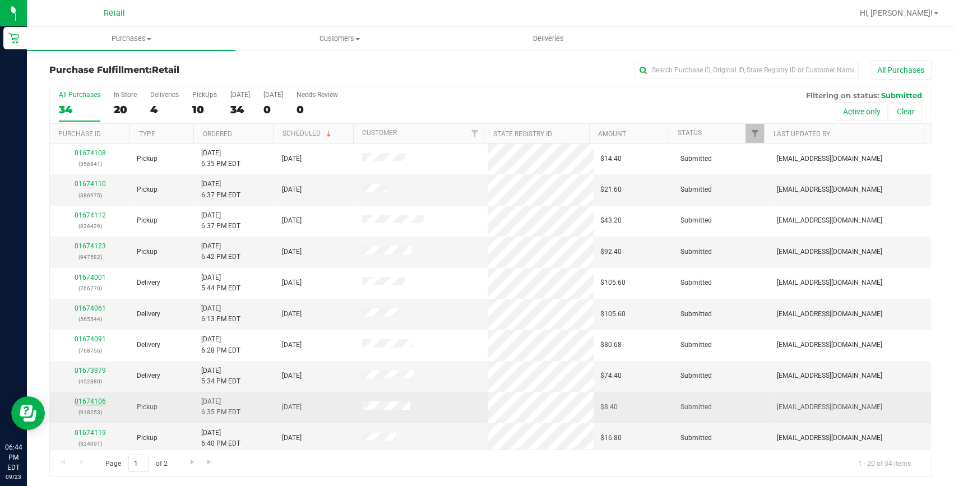
click at [85, 397] on link "01674106" at bounding box center [90, 401] width 31 height 8
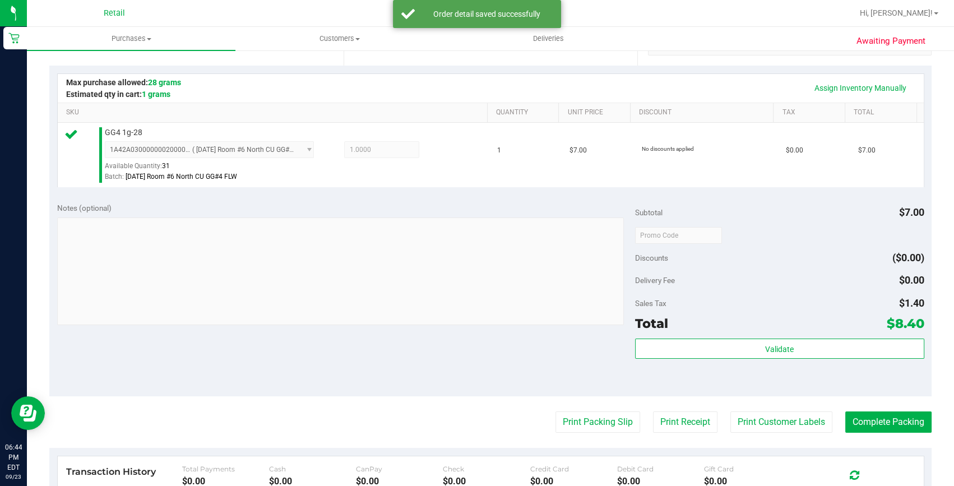
scroll to position [254, 0]
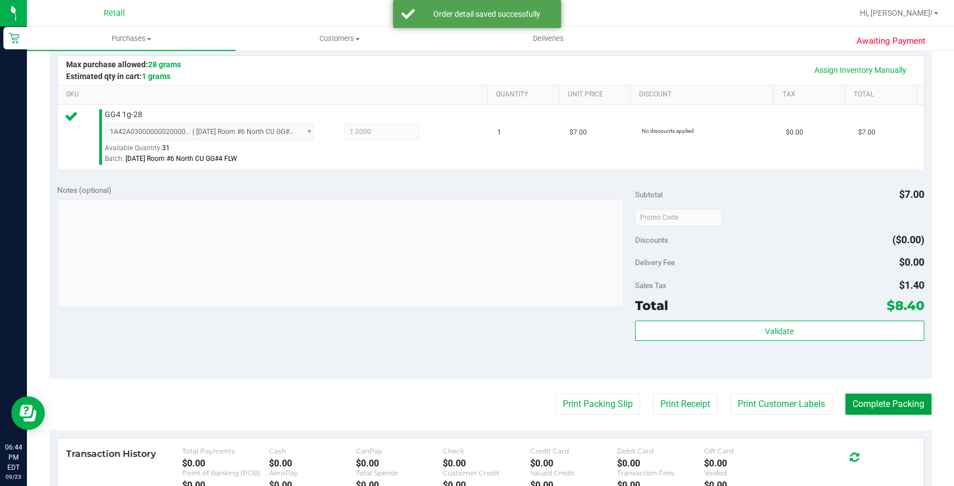
click at [852, 400] on button "Complete Packing" at bounding box center [888, 403] width 86 height 21
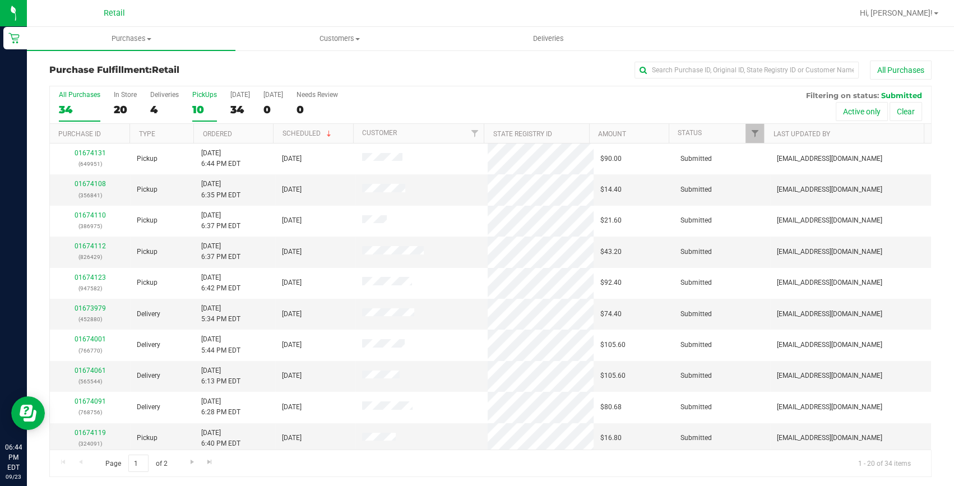
click at [196, 105] on div "10" at bounding box center [204, 109] width 25 height 13
click at [0, 0] on input "PickUps 10" at bounding box center [0, 0] width 0 height 0
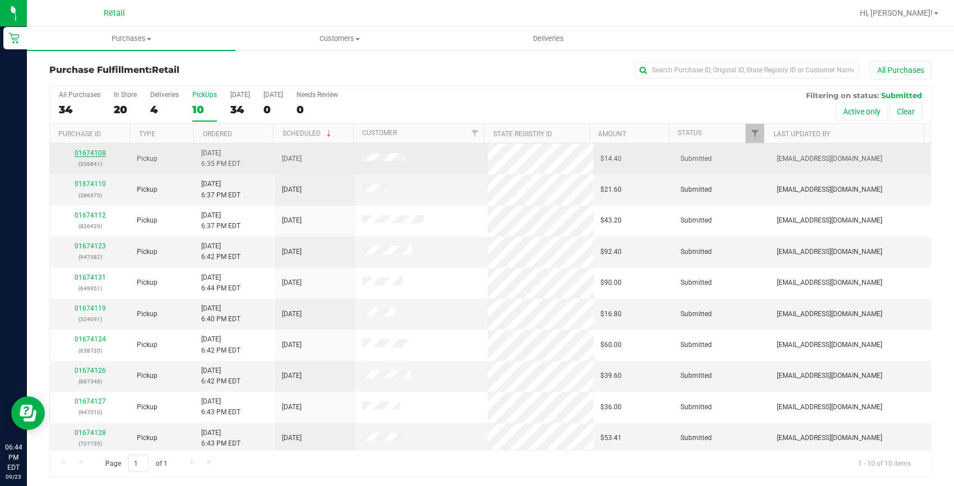
click at [97, 155] on link "01674108" at bounding box center [90, 153] width 31 height 8
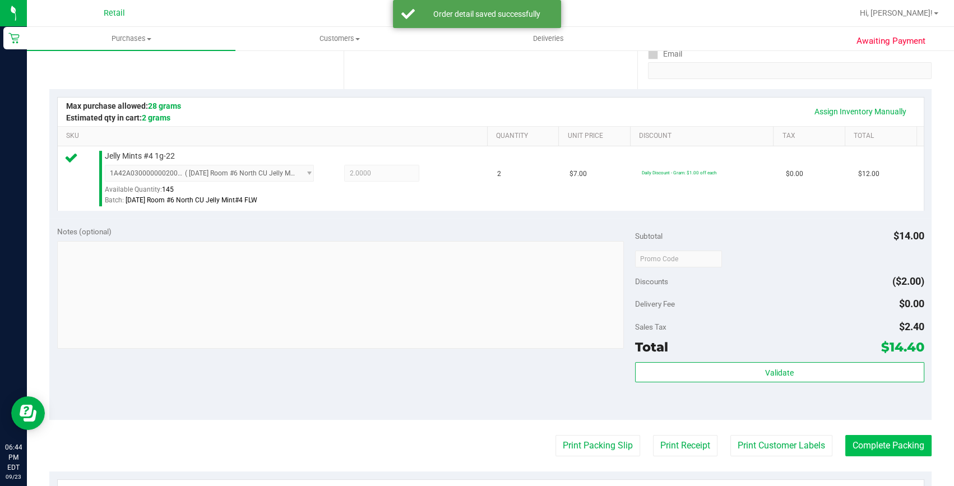
scroll to position [254, 0]
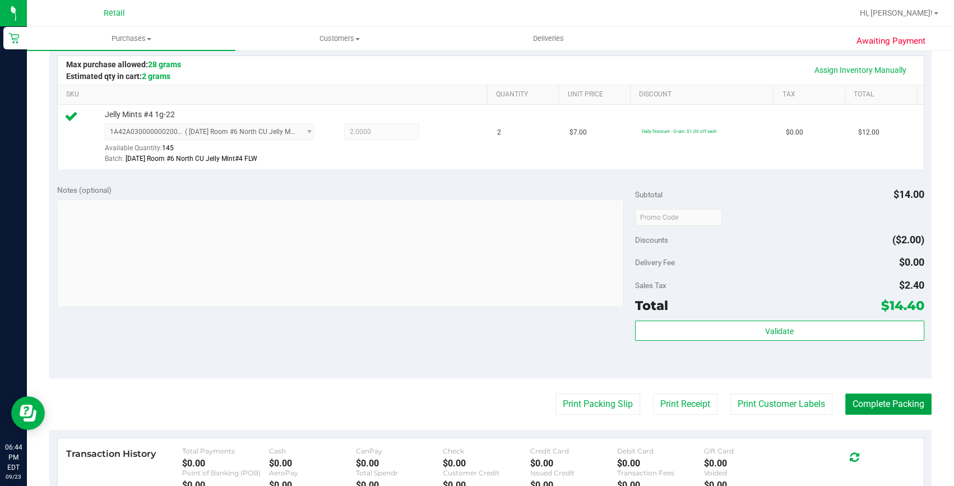
click at [859, 400] on button "Complete Packing" at bounding box center [888, 403] width 86 height 21
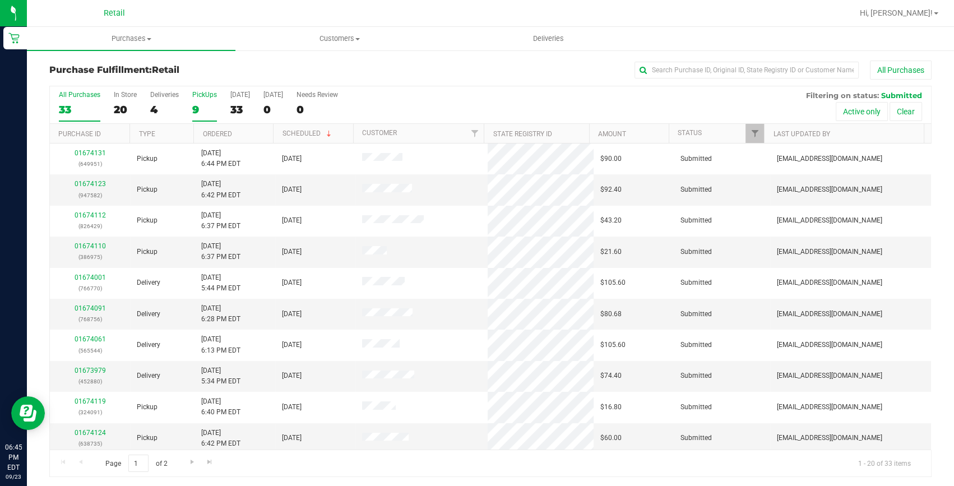
click at [198, 110] on div "9" at bounding box center [204, 109] width 25 height 13
click at [0, 0] on input "PickUps 9" at bounding box center [0, 0] width 0 height 0
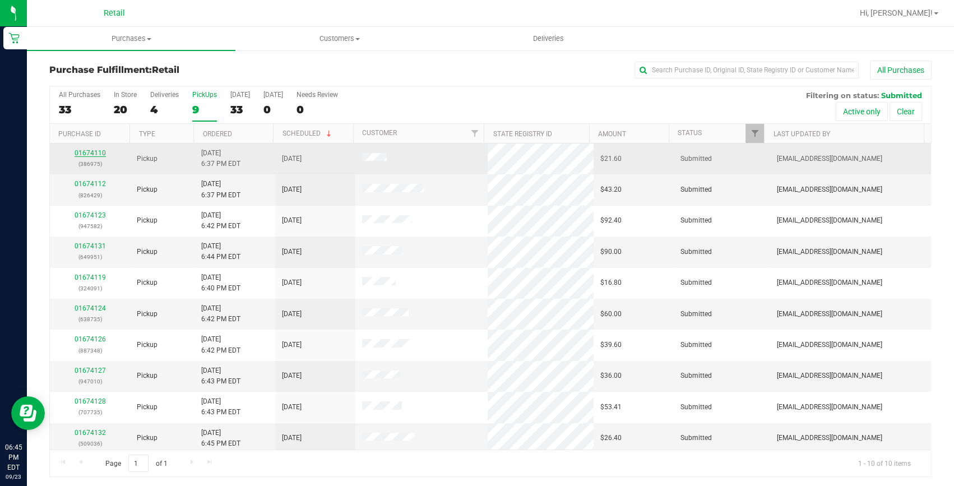
click at [90, 153] on link "01674110" at bounding box center [90, 153] width 31 height 8
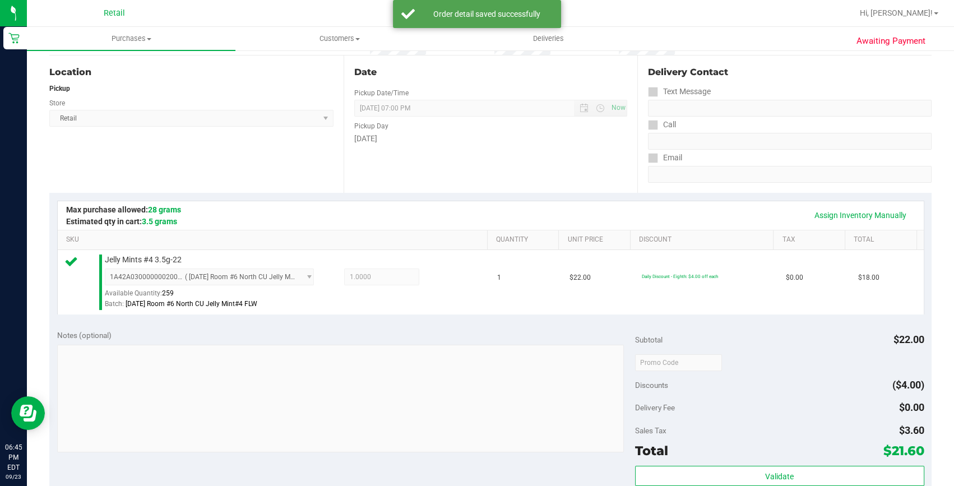
scroll to position [203, 0]
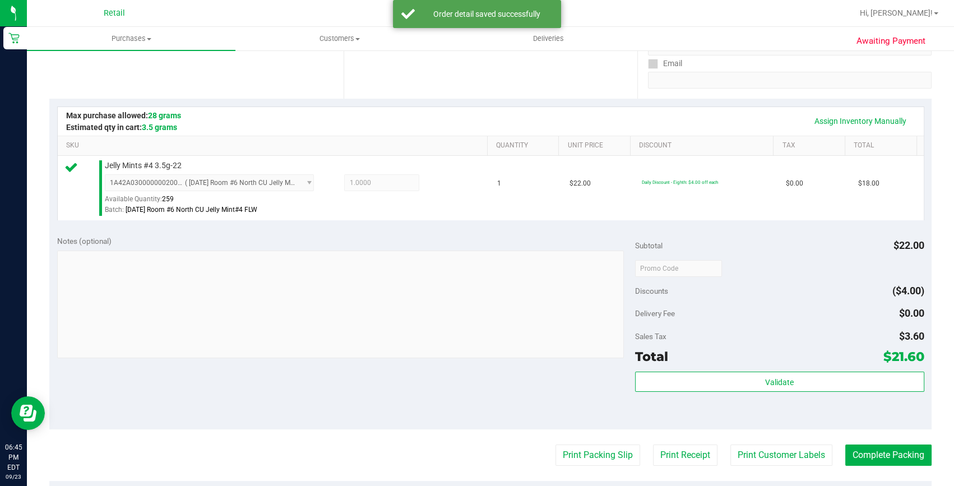
click at [864, 443] on purchase-details "Back Edit Purchase Cancel Purchase View Profile # 01674110 Med | Rec METRC ID: …" at bounding box center [490, 273] width 882 height 833
click at [865, 447] on button "Complete Packing" at bounding box center [888, 454] width 86 height 21
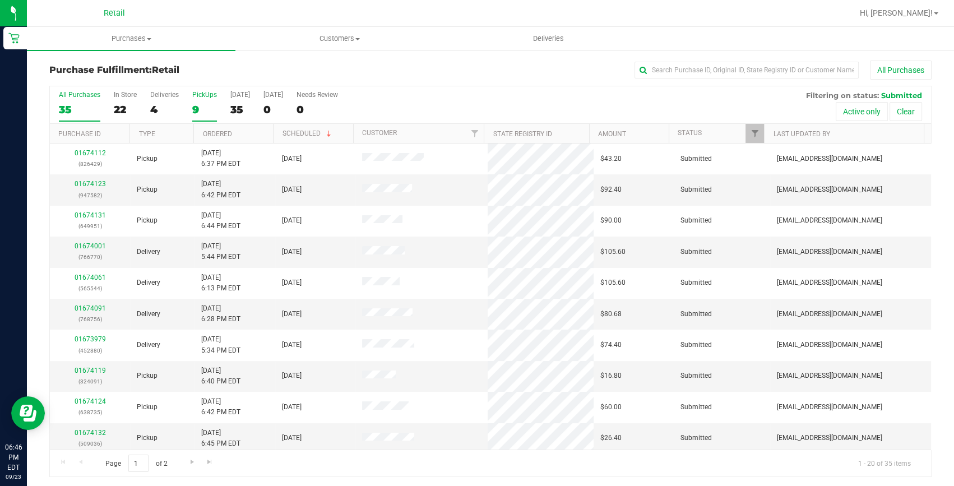
click at [194, 105] on div "9" at bounding box center [204, 109] width 25 height 13
click at [0, 0] on input "PickUps 9" at bounding box center [0, 0] width 0 height 0
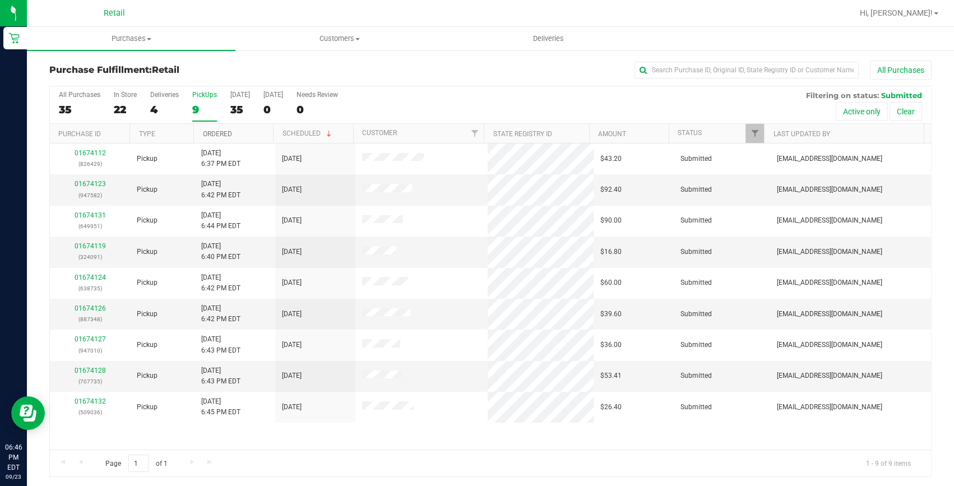
click at [225, 133] on link "Ordered" at bounding box center [216, 134] width 29 height 8
click at [87, 179] on div "01674119 (324091)" at bounding box center [90, 189] width 67 height 21
click at [95, 181] on link "01674119" at bounding box center [90, 184] width 31 height 8
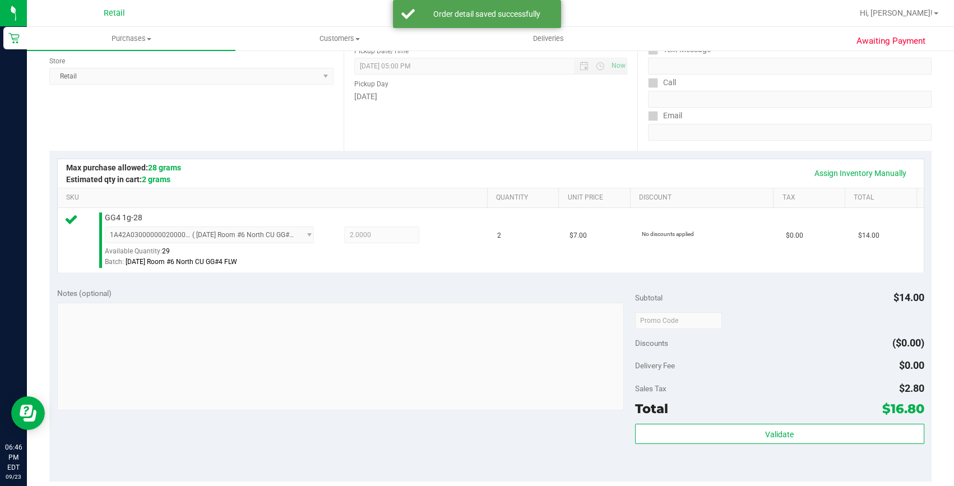
scroll to position [254, 0]
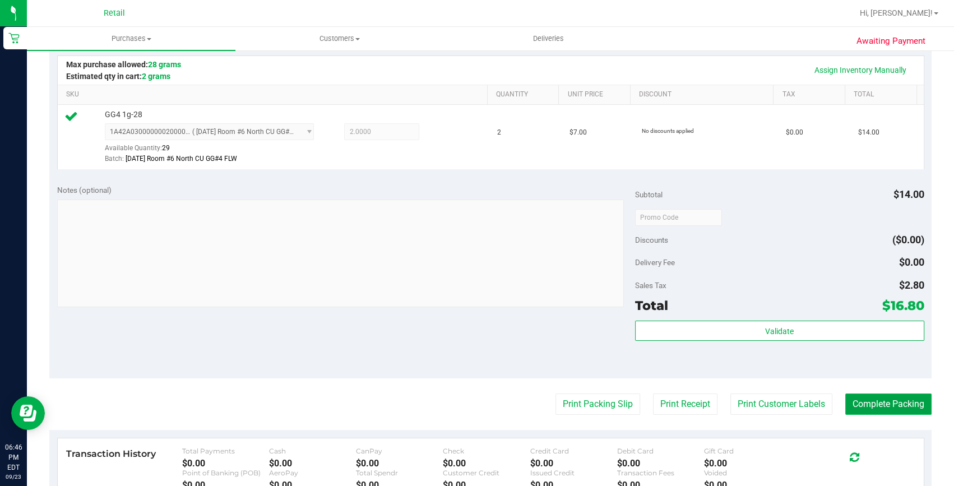
click at [845, 412] on button "Complete Packing" at bounding box center [888, 403] width 86 height 21
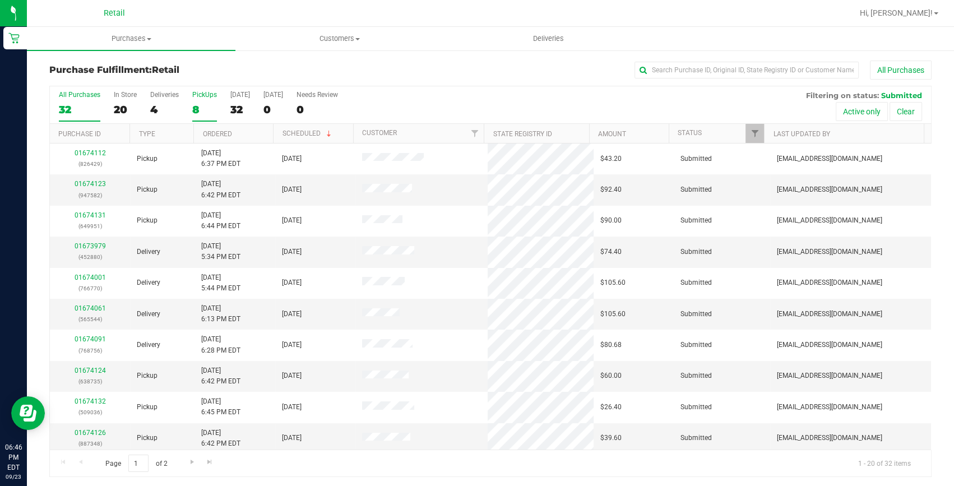
click at [193, 102] on label "PickUps 8" at bounding box center [204, 106] width 25 height 31
click at [0, 0] on input "PickUps 8" at bounding box center [0, 0] width 0 height 0
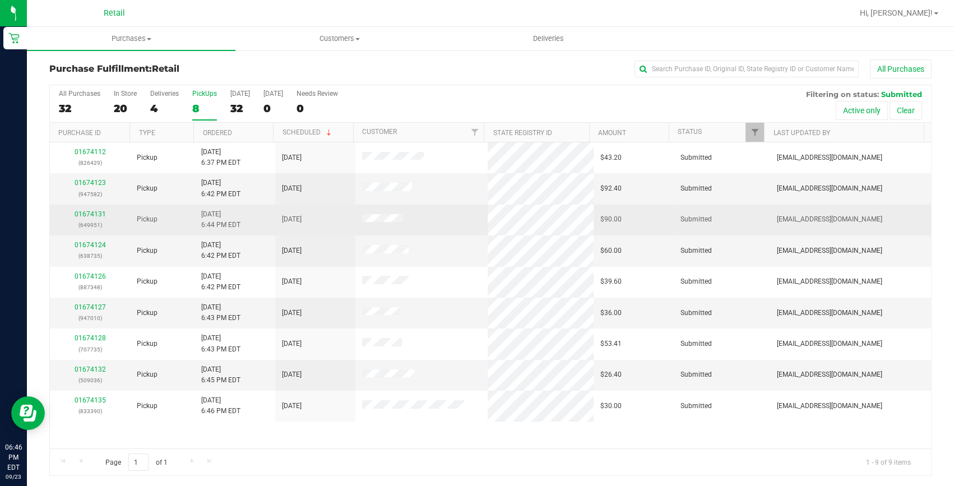
scroll to position [2, 0]
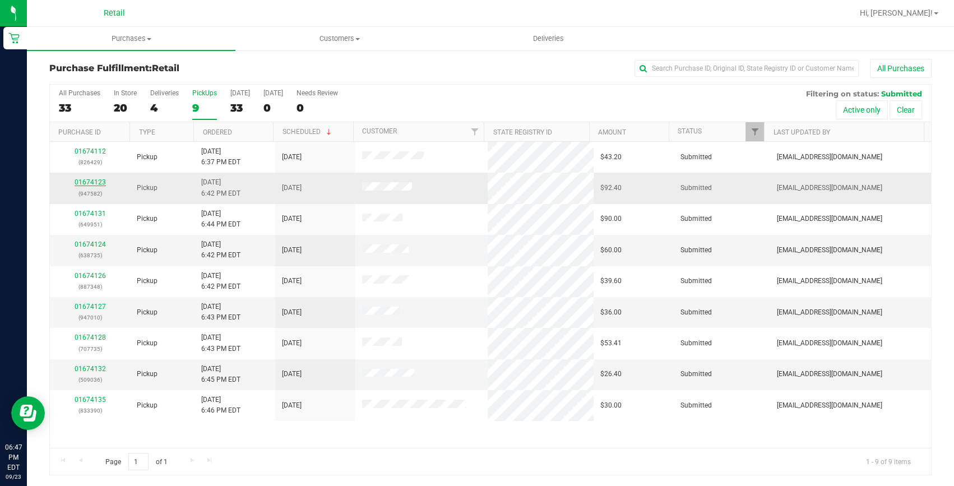
click at [101, 179] on link "01674123" at bounding box center [90, 182] width 31 height 8
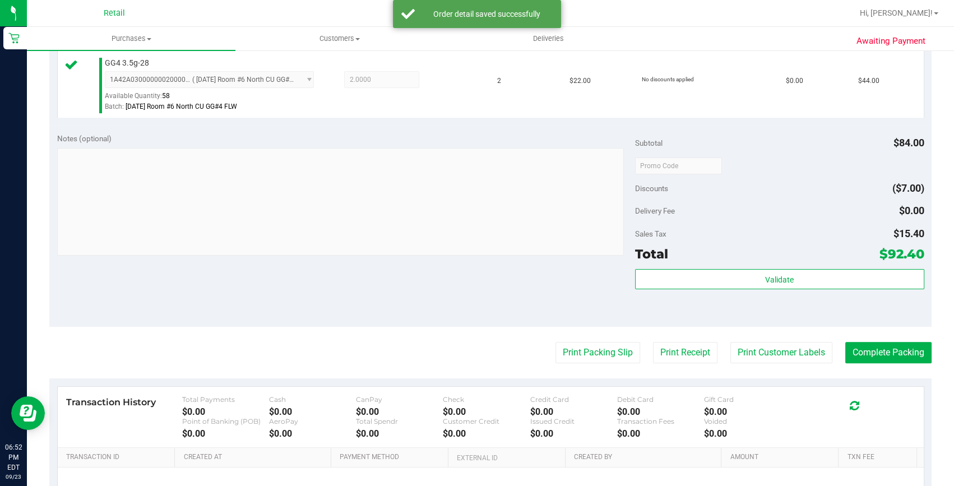
scroll to position [460, 0]
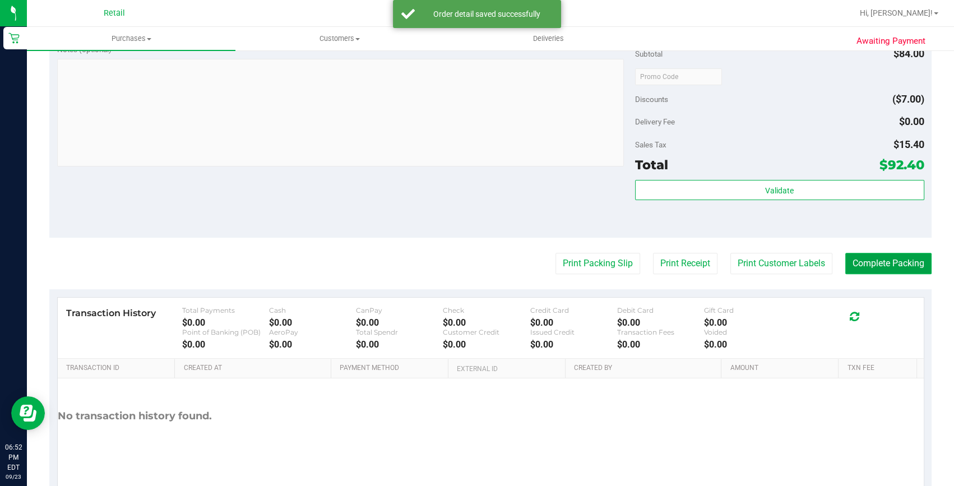
click at [857, 258] on button "Complete Packing" at bounding box center [888, 263] width 86 height 21
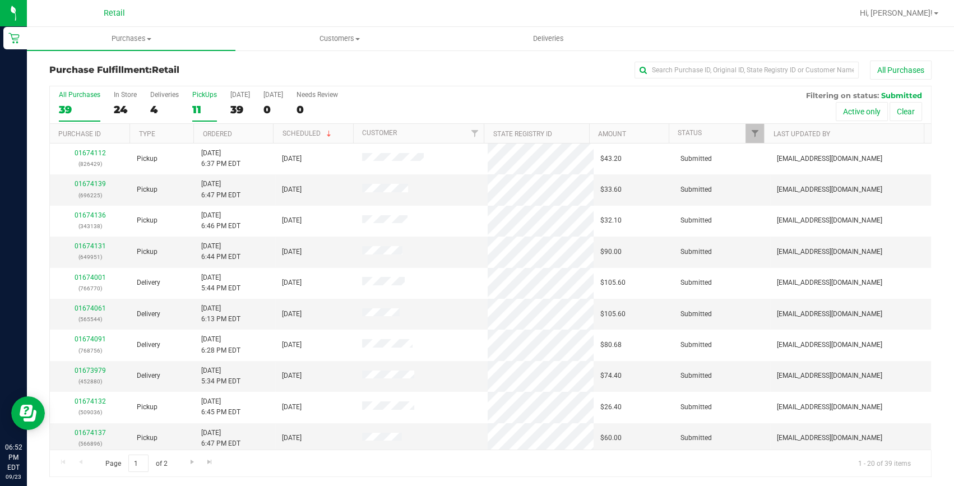
click at [202, 111] on div "11" at bounding box center [204, 109] width 25 height 13
click at [0, 0] on input "PickUps 11" at bounding box center [0, 0] width 0 height 0
click at [91, 369] on link "01674128" at bounding box center [90, 370] width 31 height 8
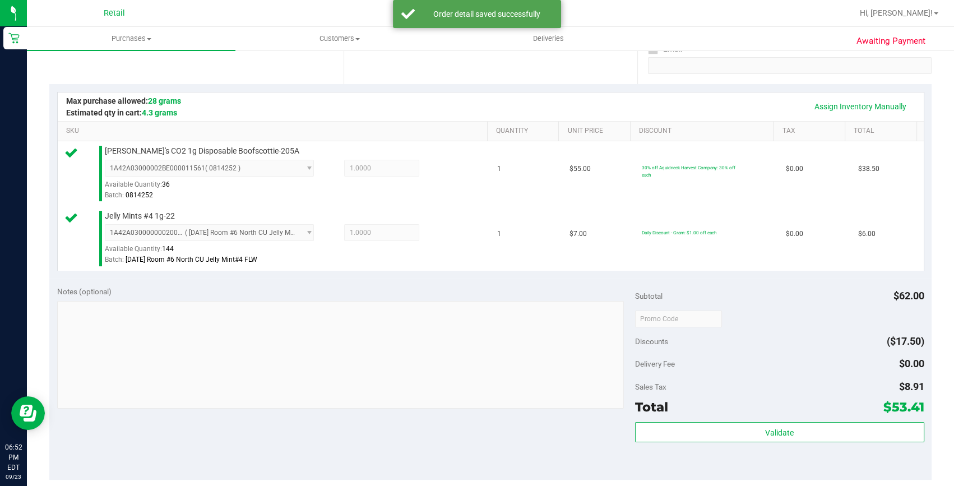
scroll to position [254, 0]
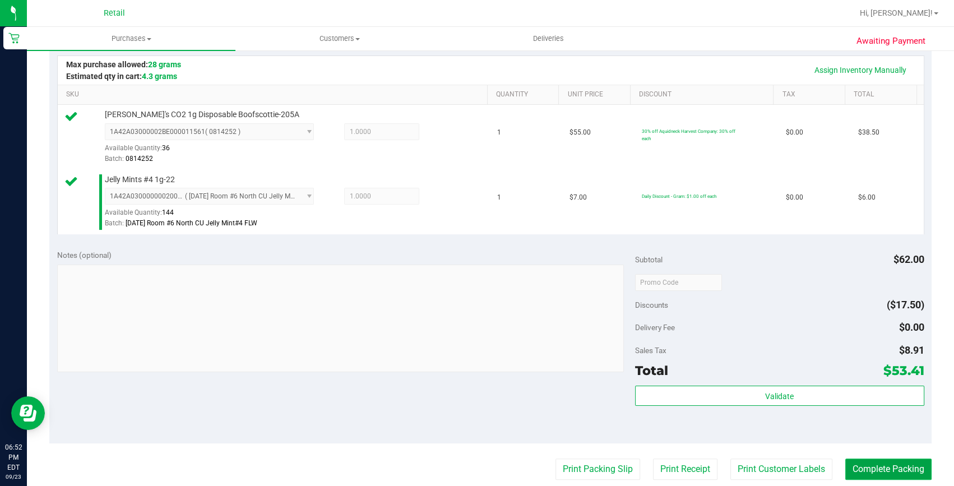
click at [875, 466] on button "Complete Packing" at bounding box center [888, 468] width 86 height 21
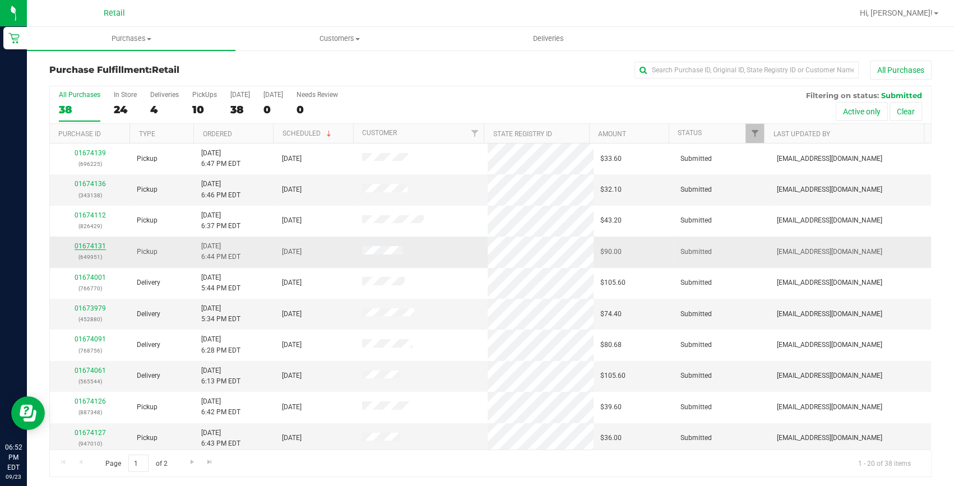
click at [94, 246] on link "01674131" at bounding box center [90, 246] width 31 height 8
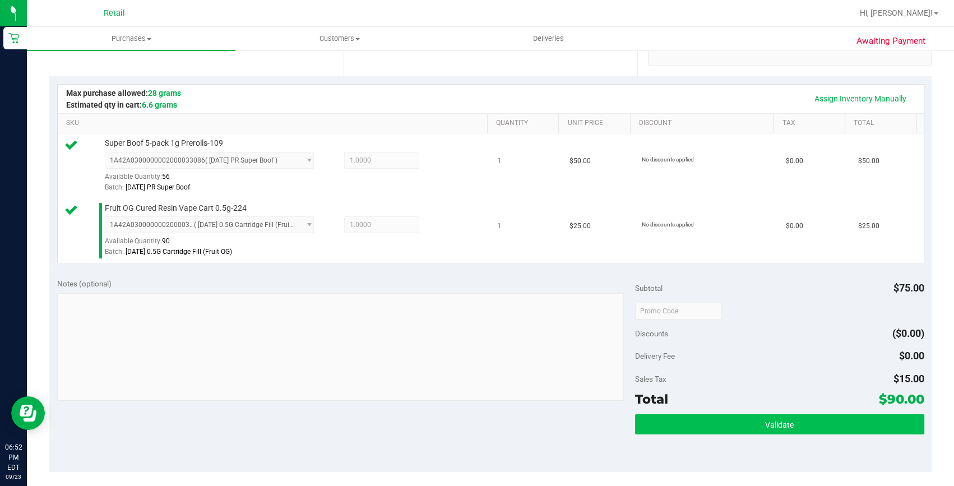
scroll to position [254, 0]
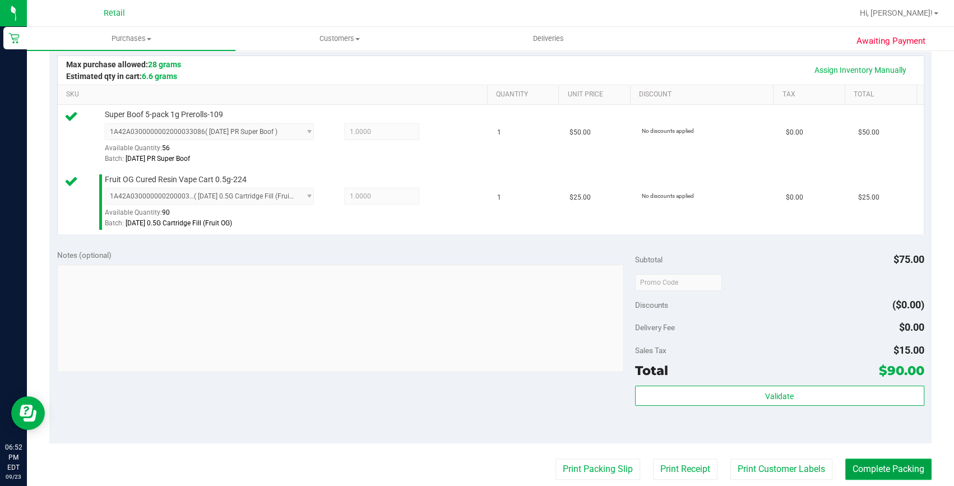
click at [876, 468] on button "Complete Packing" at bounding box center [888, 468] width 86 height 21
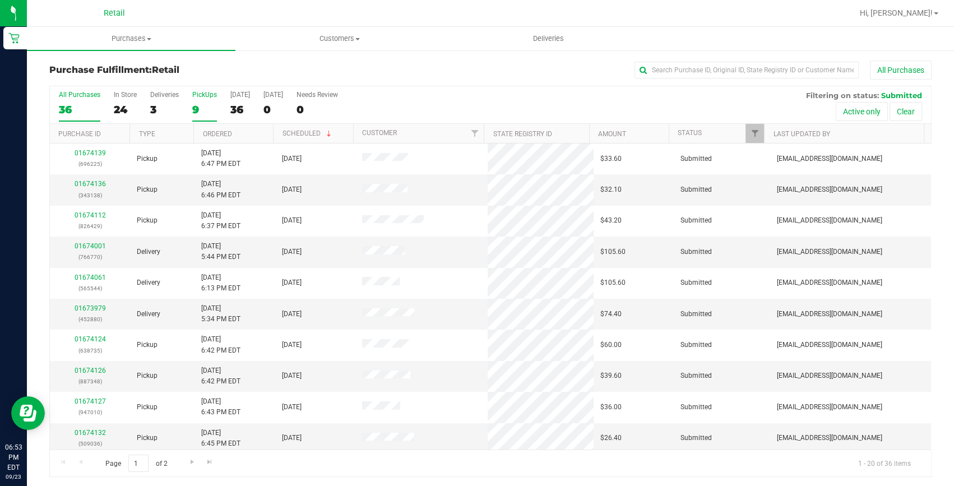
click at [207, 109] on div "9" at bounding box center [204, 109] width 25 height 13
click at [0, 0] on input "PickUps 9" at bounding box center [0, 0] width 0 height 0
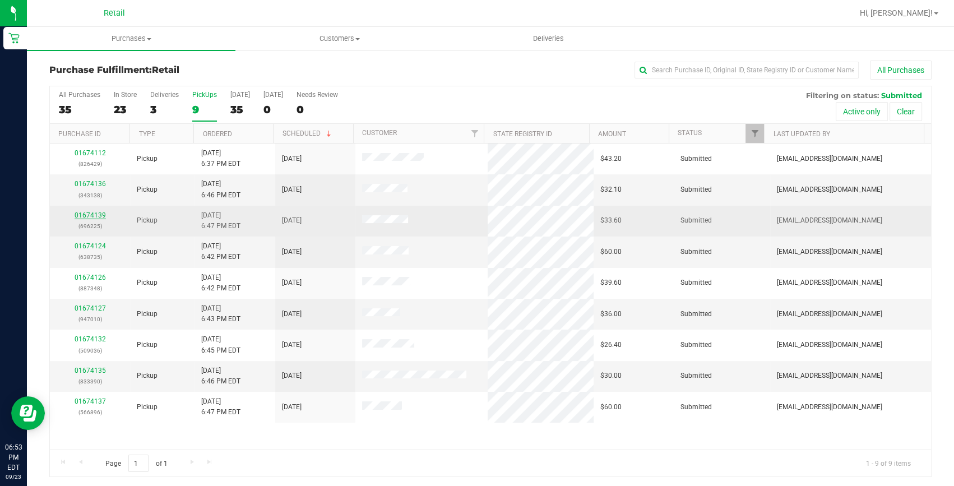
click at [92, 213] on link "01674139" at bounding box center [90, 215] width 31 height 8
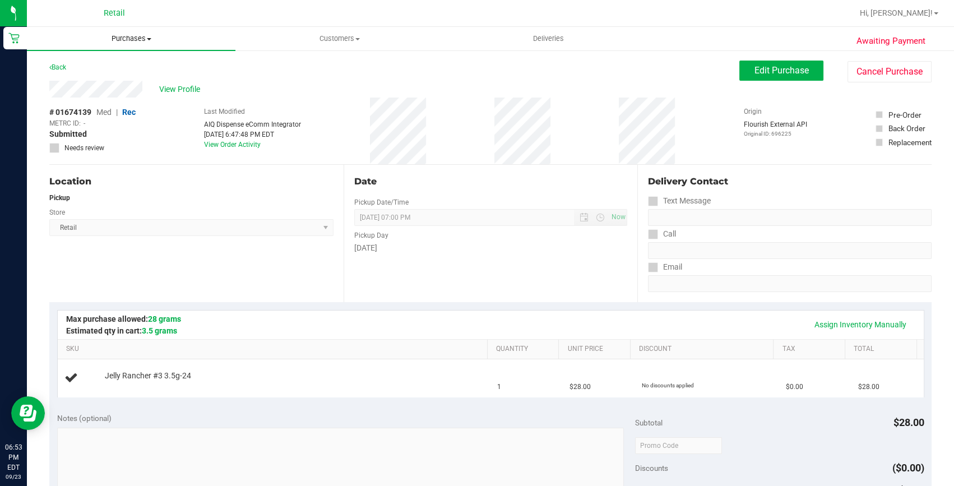
click at [140, 37] on span "Purchases" at bounding box center [131, 39] width 208 height 10
click at [96, 81] on li "Fulfillment" at bounding box center [131, 81] width 208 height 13
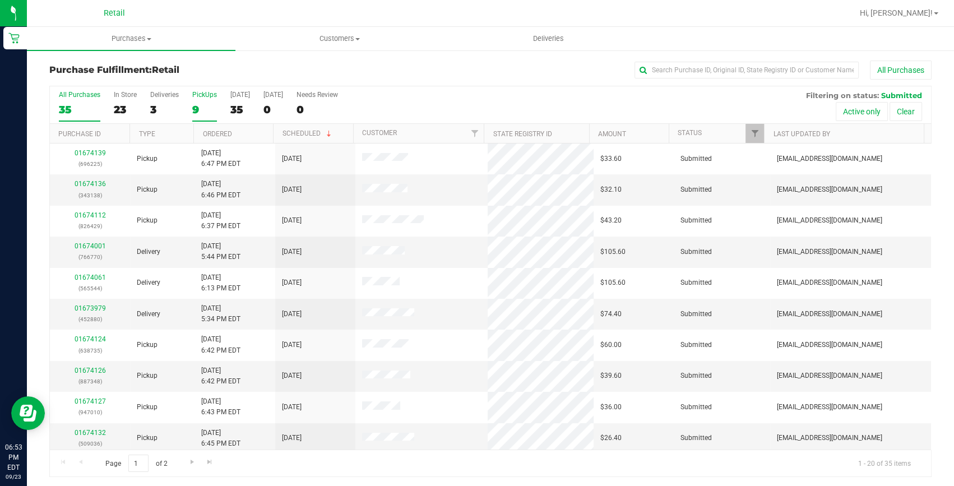
click at [193, 106] on div "9" at bounding box center [204, 109] width 25 height 13
click at [0, 0] on input "PickUps 9" at bounding box center [0, 0] width 0 height 0
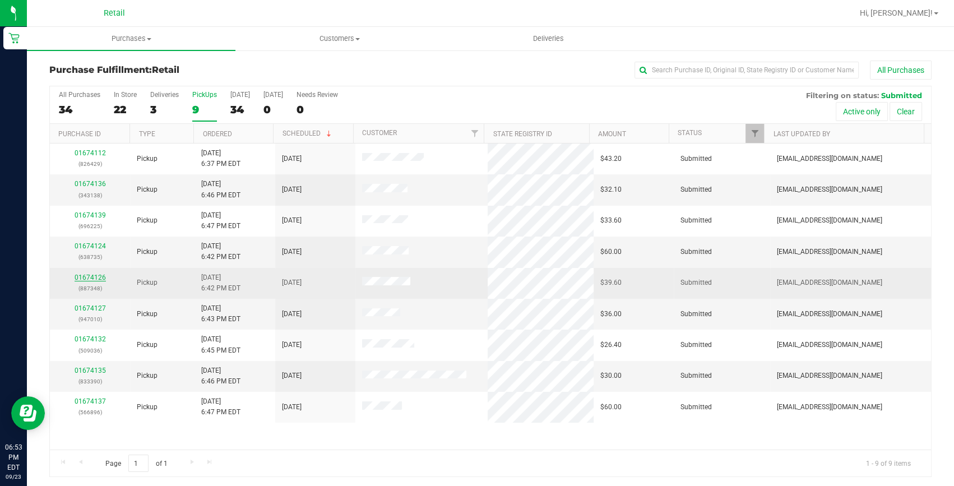
click at [94, 274] on link "01674126" at bounding box center [90, 277] width 31 height 8
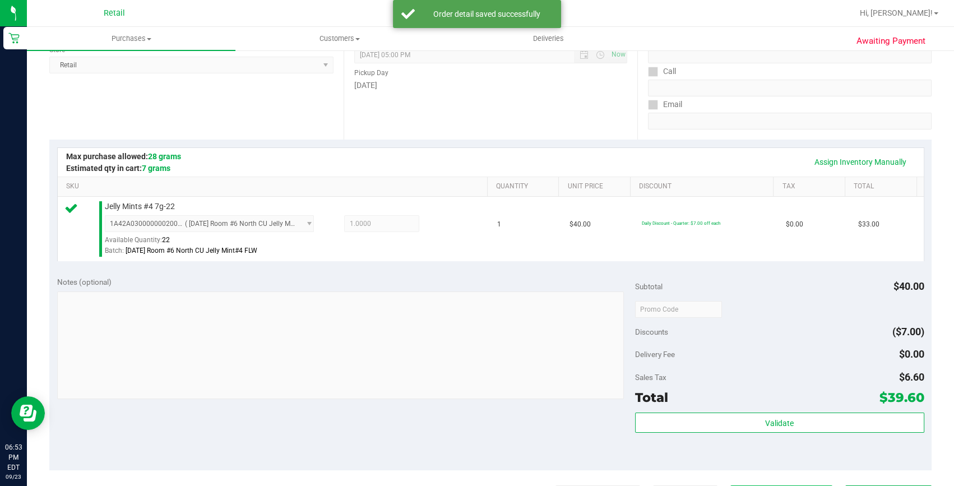
scroll to position [254, 0]
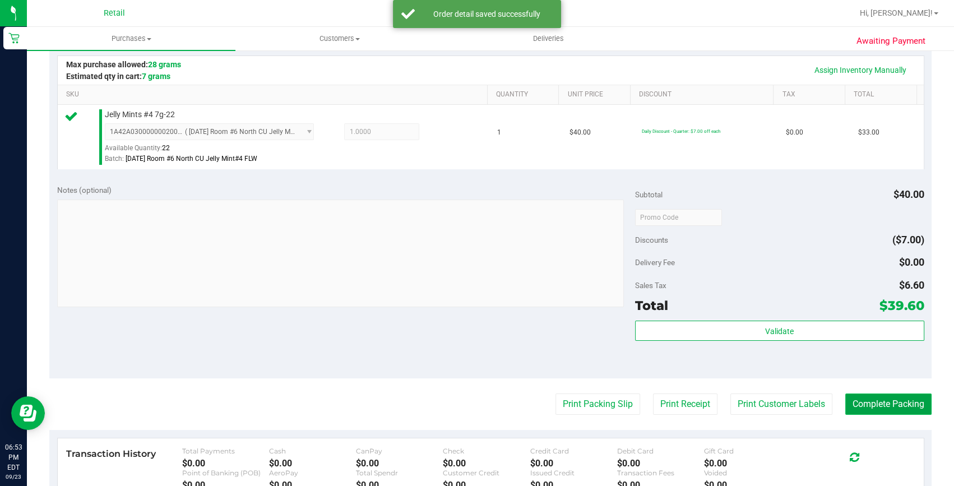
click at [867, 393] on button "Complete Packing" at bounding box center [888, 403] width 86 height 21
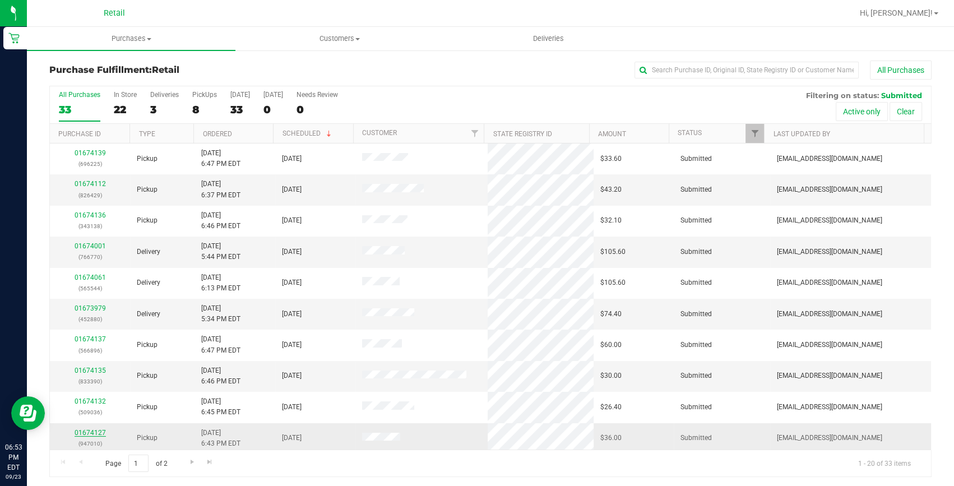
click at [97, 430] on link "01674127" at bounding box center [90, 433] width 31 height 8
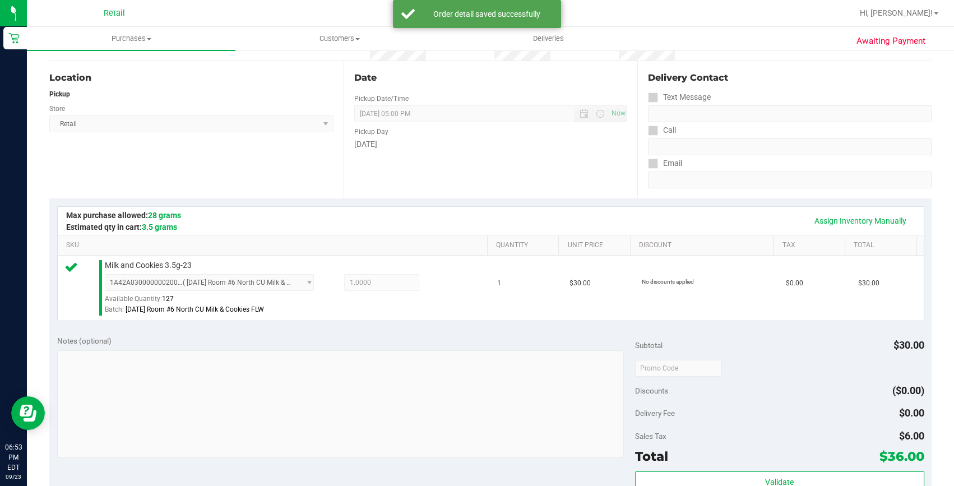
scroll to position [203, 0]
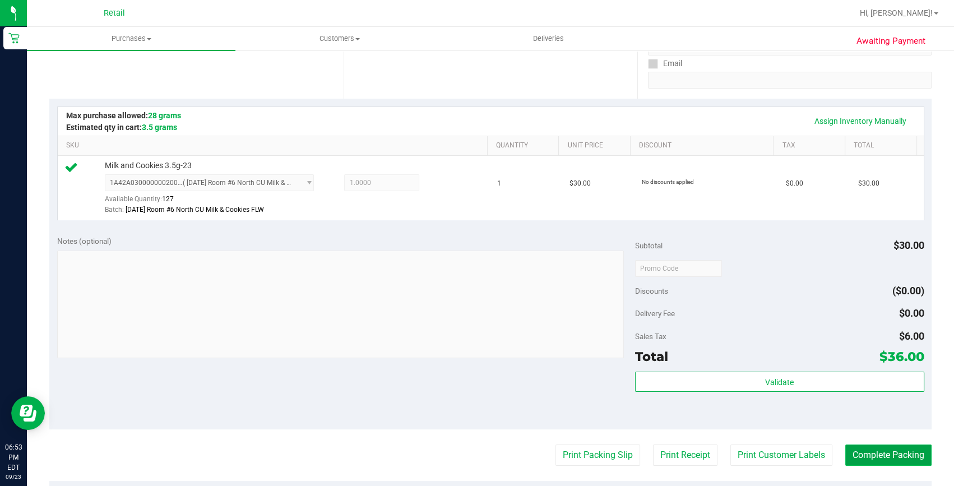
click at [858, 462] on button "Complete Packing" at bounding box center [888, 454] width 86 height 21
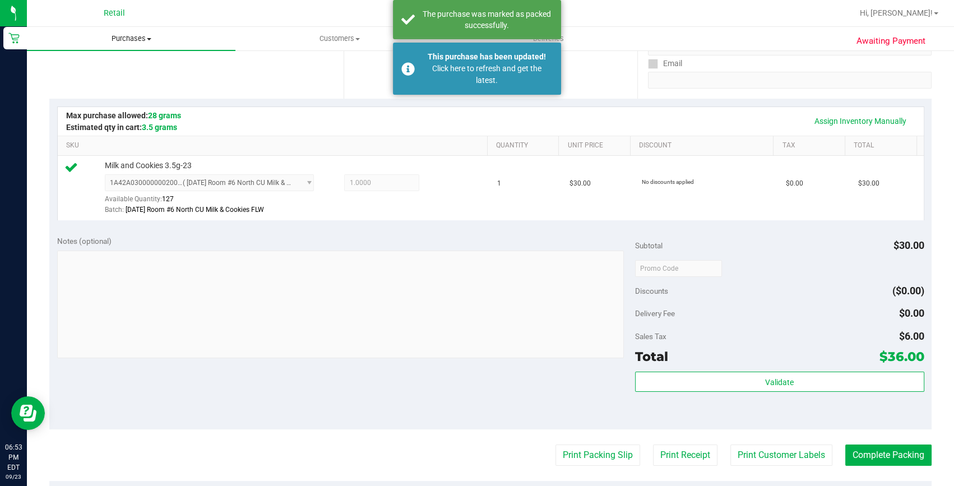
click at [138, 36] on span "Purchases" at bounding box center [131, 39] width 208 height 10
click at [110, 83] on li "Fulfillment" at bounding box center [131, 81] width 208 height 13
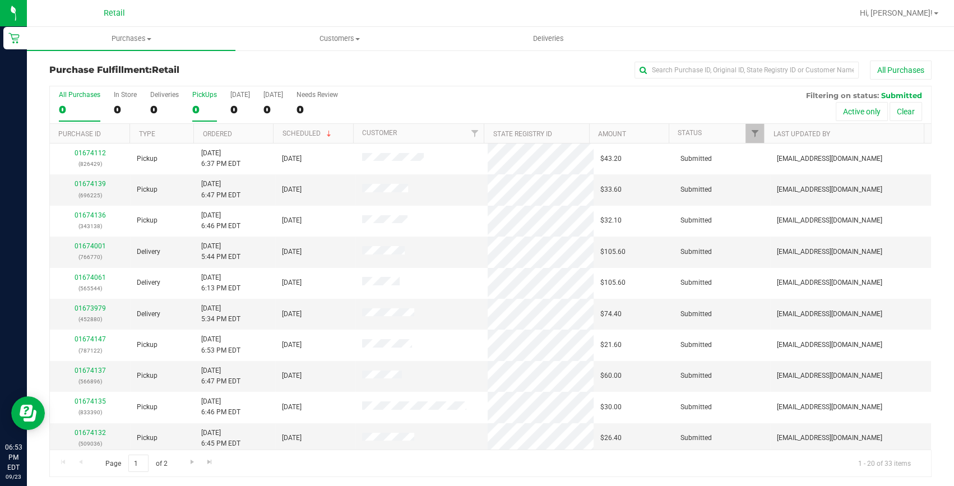
click at [192, 104] on div "0" at bounding box center [204, 109] width 25 height 13
click at [0, 0] on input "PickUps 0" at bounding box center [0, 0] width 0 height 0
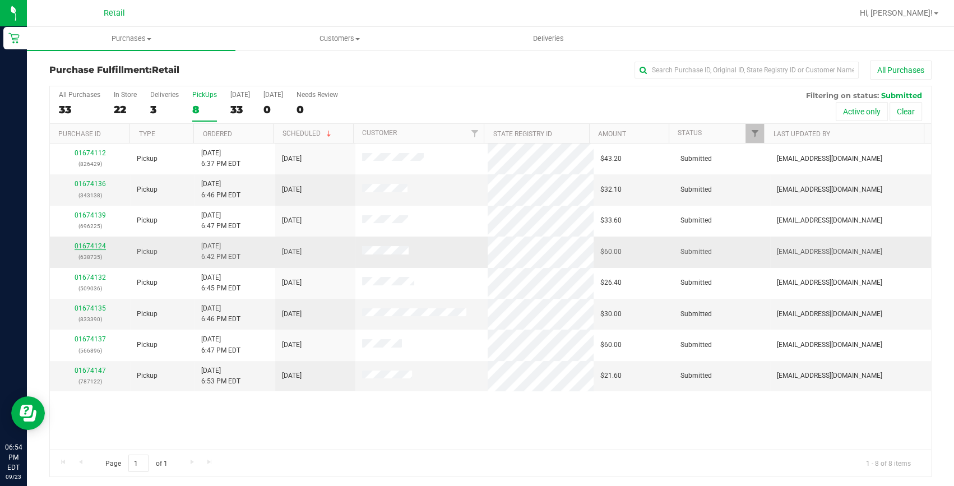
click at [92, 245] on link "01674124" at bounding box center [90, 246] width 31 height 8
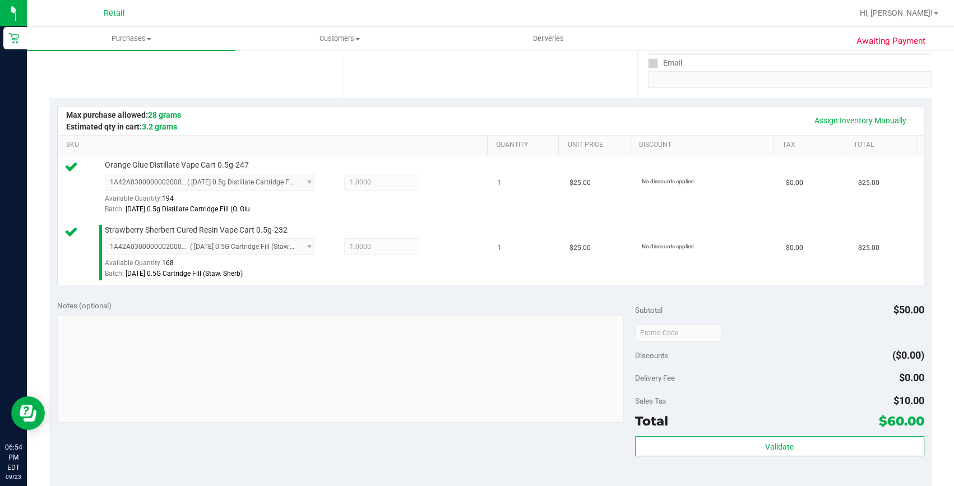
scroll to position [407, 0]
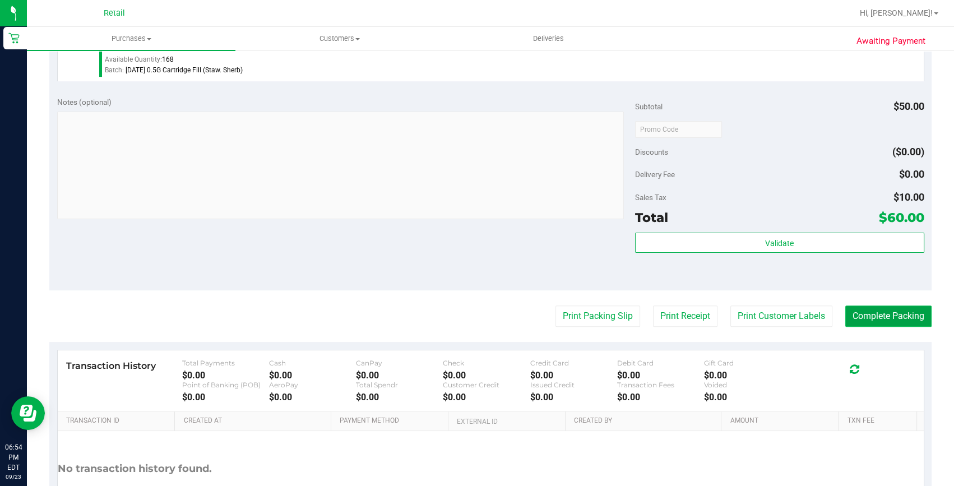
click at [885, 322] on button "Complete Packing" at bounding box center [888, 315] width 86 height 21
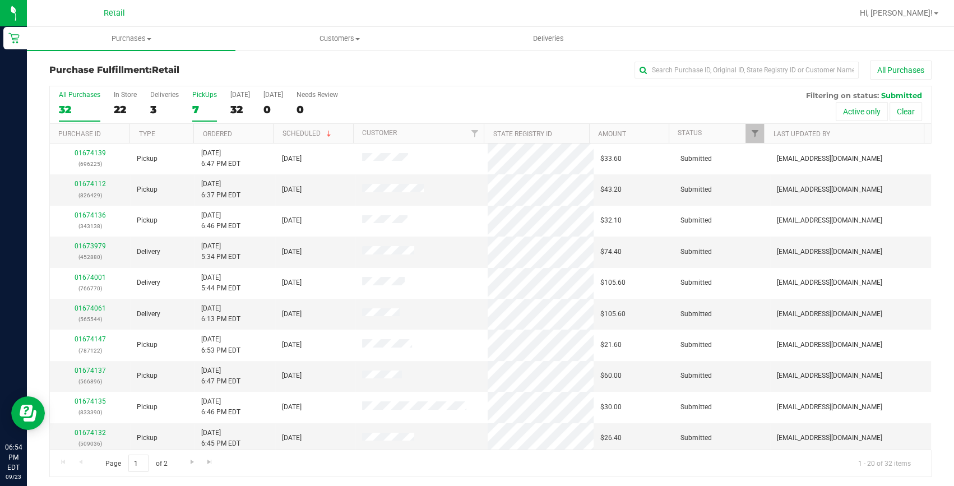
click at [196, 103] on div "7" at bounding box center [204, 109] width 25 height 13
click at [0, 0] on input "PickUps 7" at bounding box center [0, 0] width 0 height 0
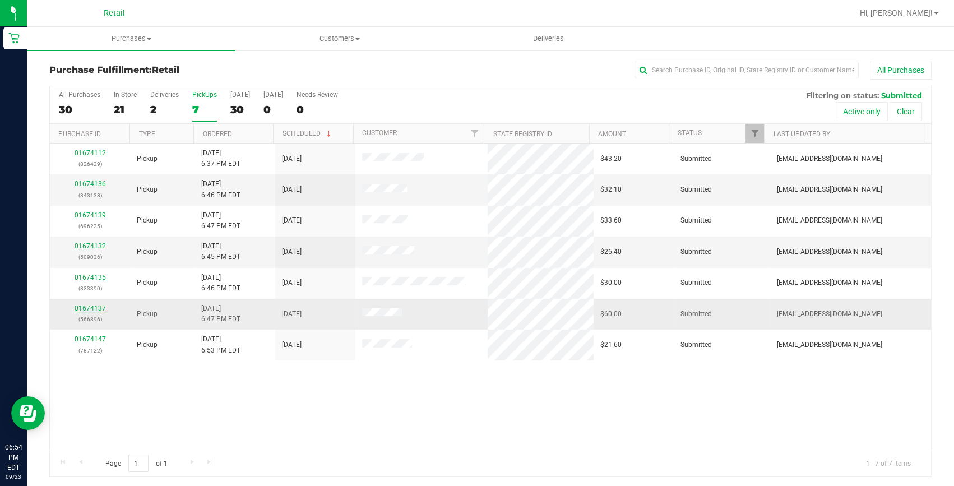
click at [88, 308] on link "01674137" at bounding box center [90, 308] width 31 height 8
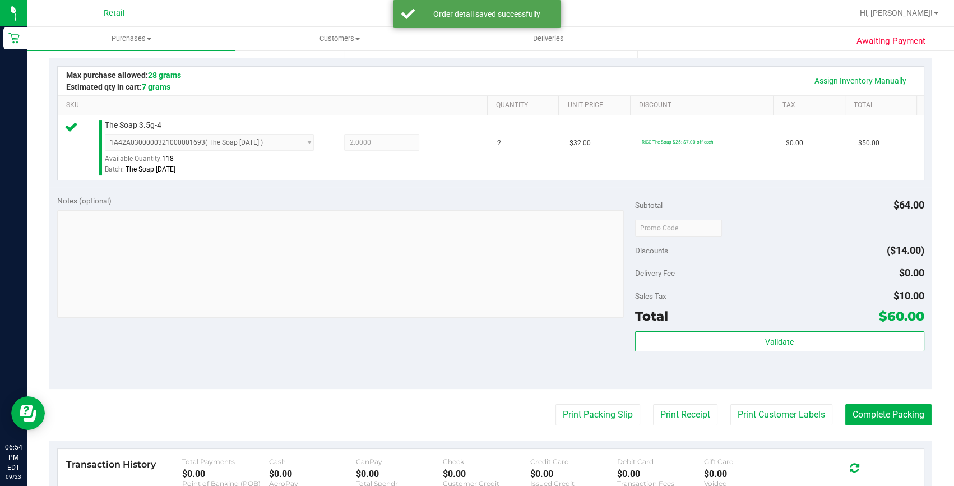
scroll to position [254, 0]
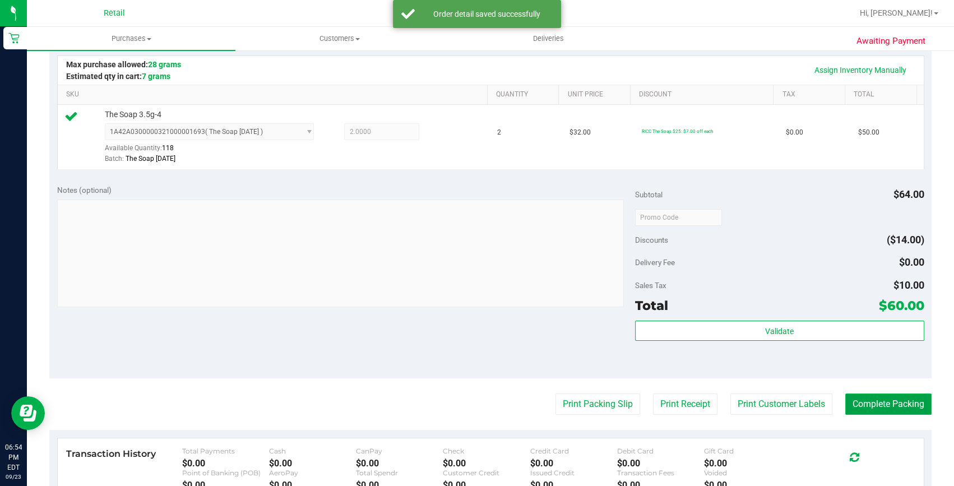
click at [849, 393] on button "Complete Packing" at bounding box center [888, 403] width 86 height 21
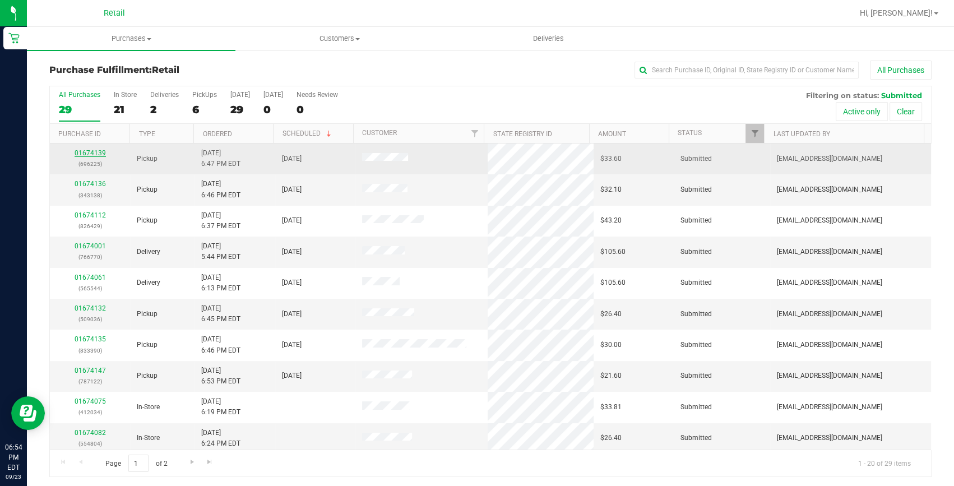
click at [89, 154] on link "01674139" at bounding box center [90, 153] width 31 height 8
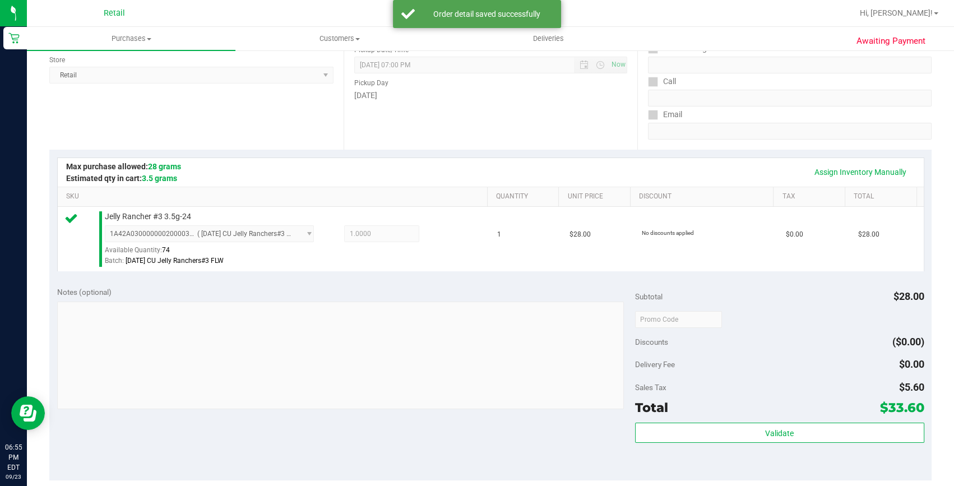
scroll to position [305, 0]
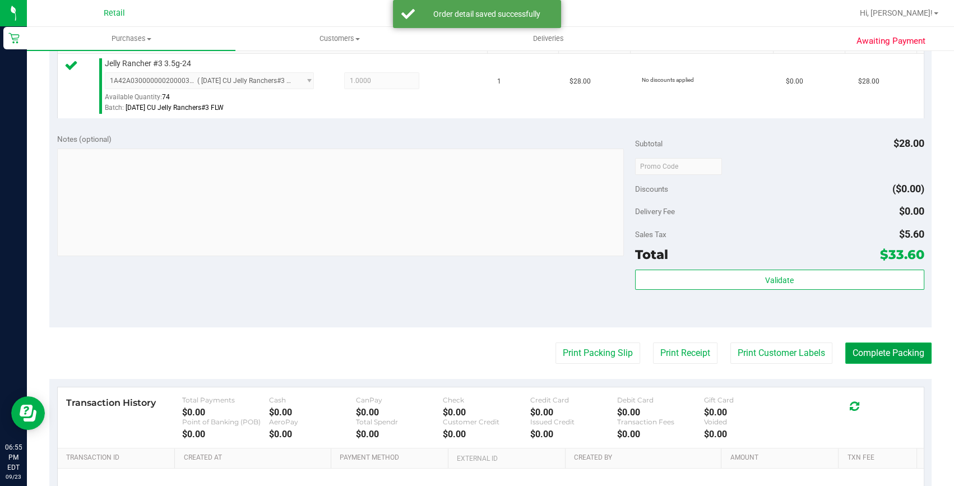
click at [863, 353] on button "Complete Packing" at bounding box center [888, 352] width 86 height 21
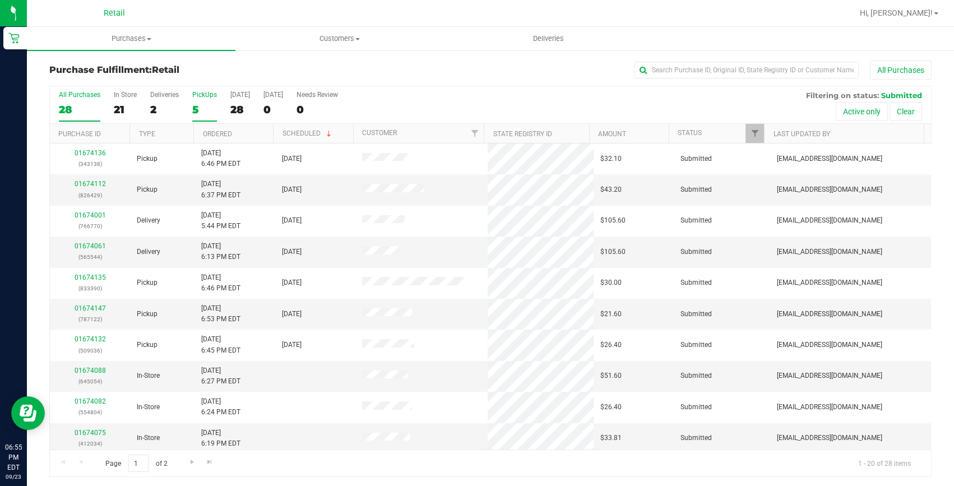
click at [194, 100] on label "PickUps 5" at bounding box center [204, 106] width 25 height 31
click at [0, 0] on input "PickUps 5" at bounding box center [0, 0] width 0 height 0
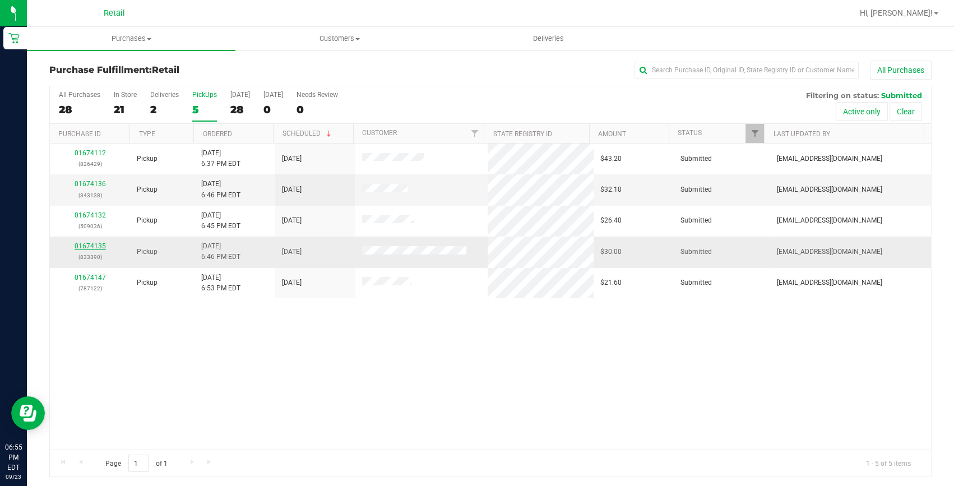
click at [94, 247] on link "01674135" at bounding box center [90, 246] width 31 height 8
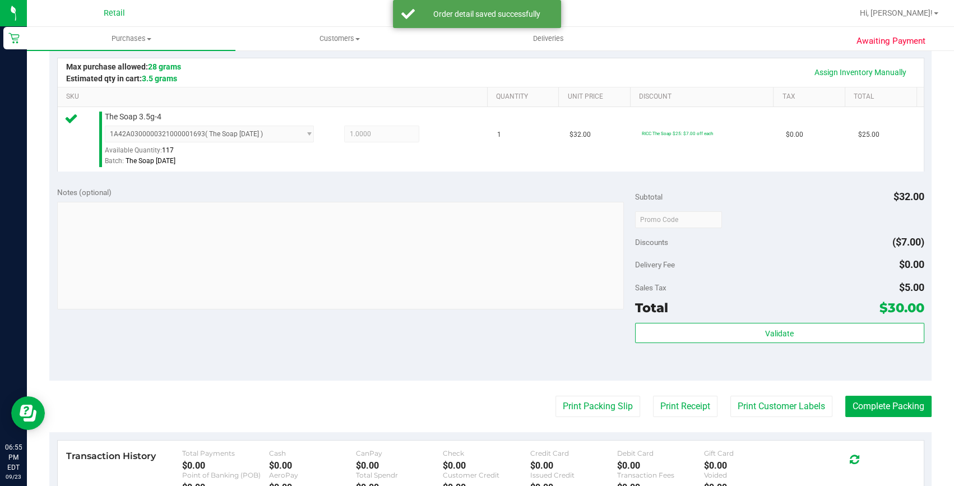
scroll to position [254, 0]
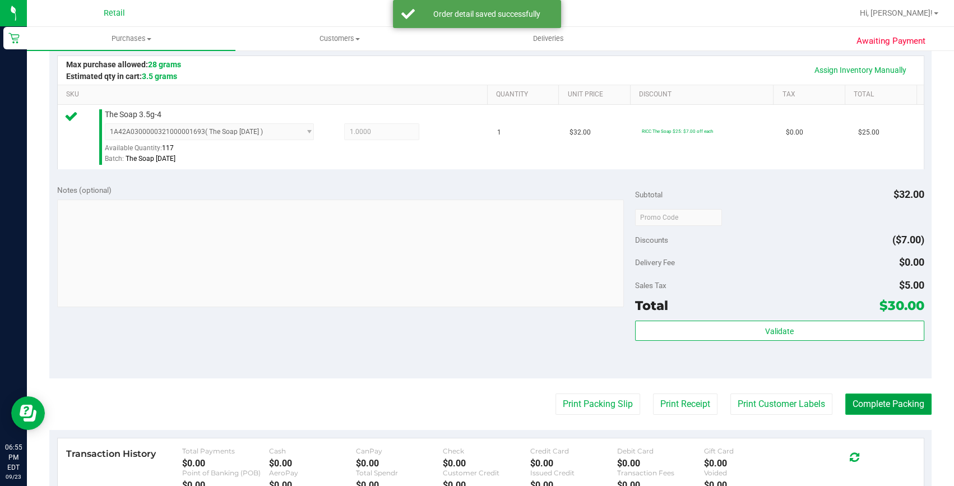
click at [890, 394] on button "Complete Packing" at bounding box center [888, 403] width 86 height 21
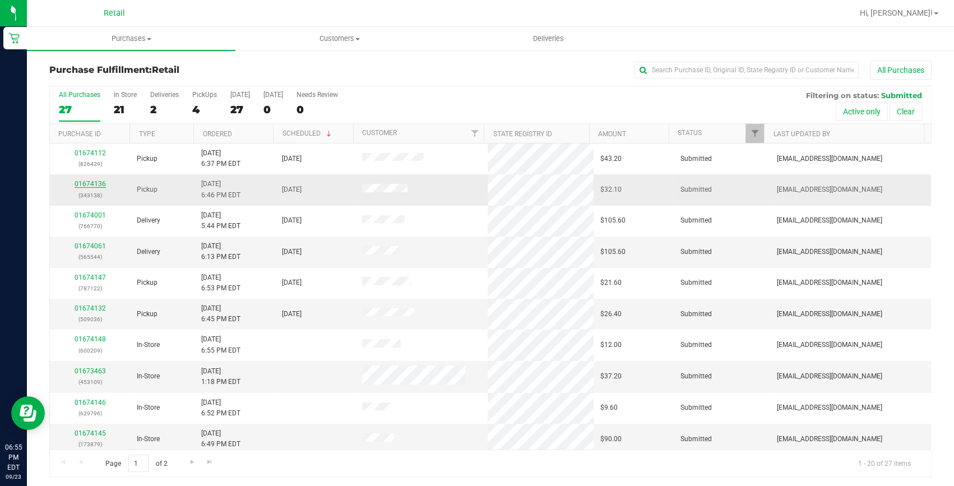
click at [99, 180] on link "01674136" at bounding box center [90, 184] width 31 height 8
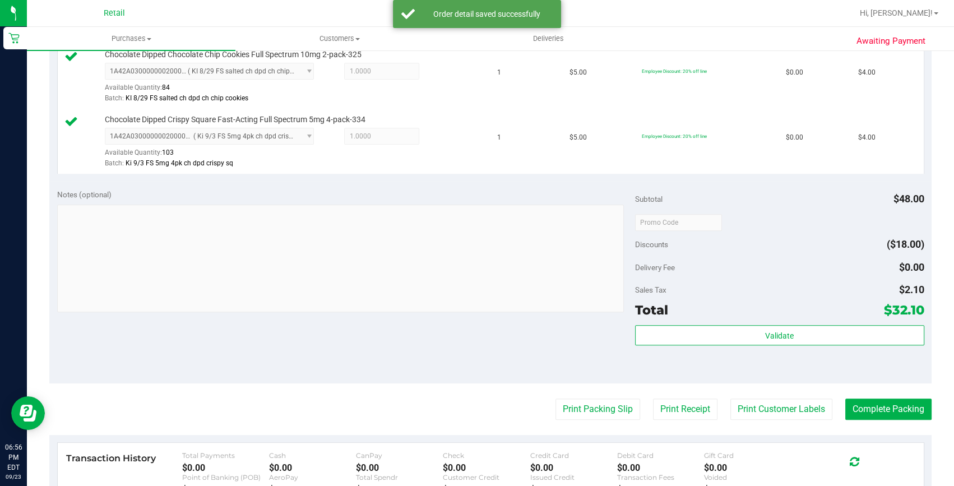
scroll to position [560, 0]
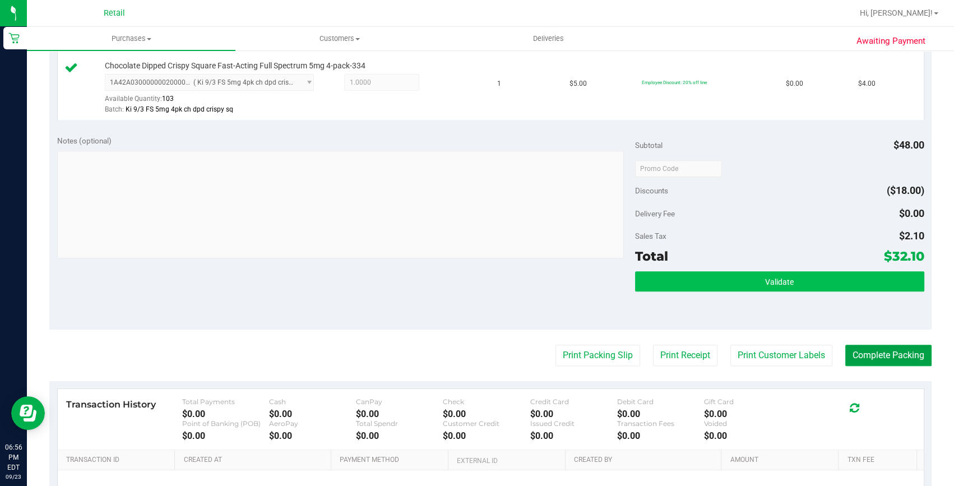
drag, startPoint x: 882, startPoint y: 346, endPoint x: 806, endPoint y: 282, distance: 100.2
click at [882, 346] on button "Complete Packing" at bounding box center [888, 355] width 86 height 21
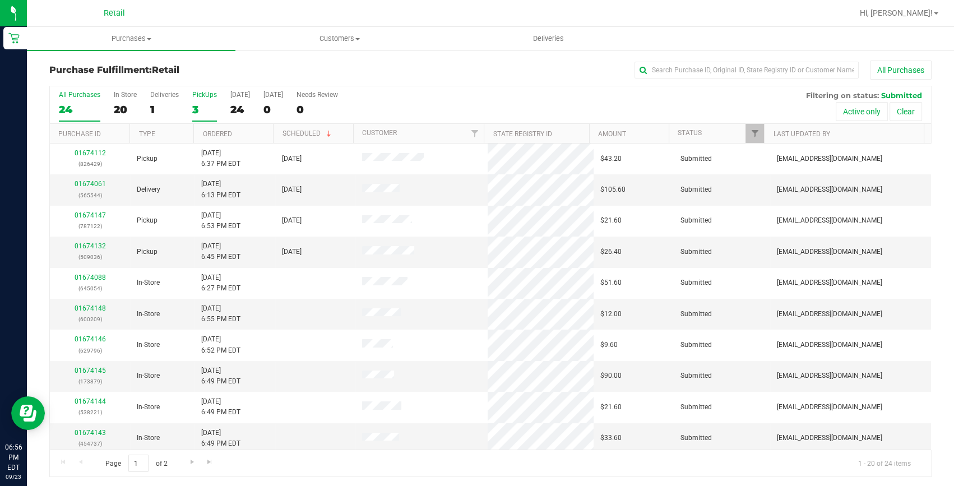
click at [198, 108] on div "3" at bounding box center [204, 109] width 25 height 13
click at [0, 0] on input "PickUps 3" at bounding box center [0, 0] width 0 height 0
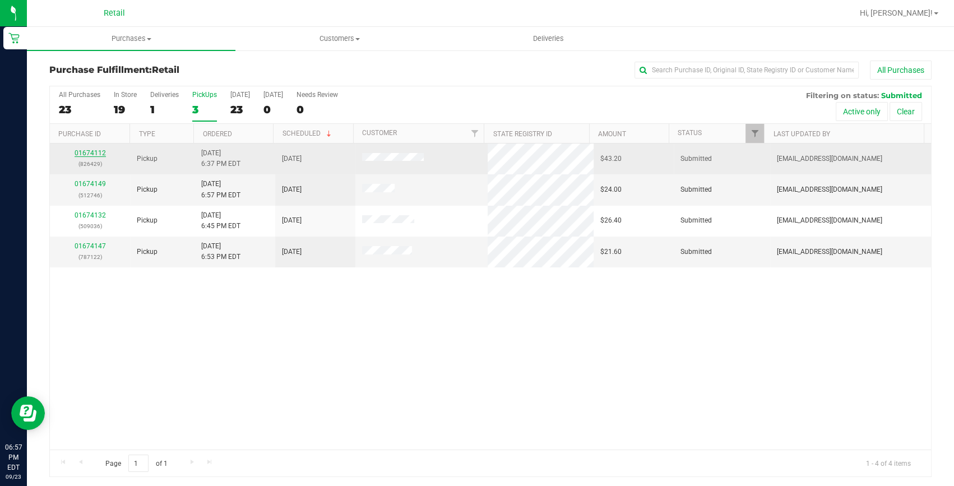
click at [89, 151] on link "01674112" at bounding box center [90, 153] width 31 height 8
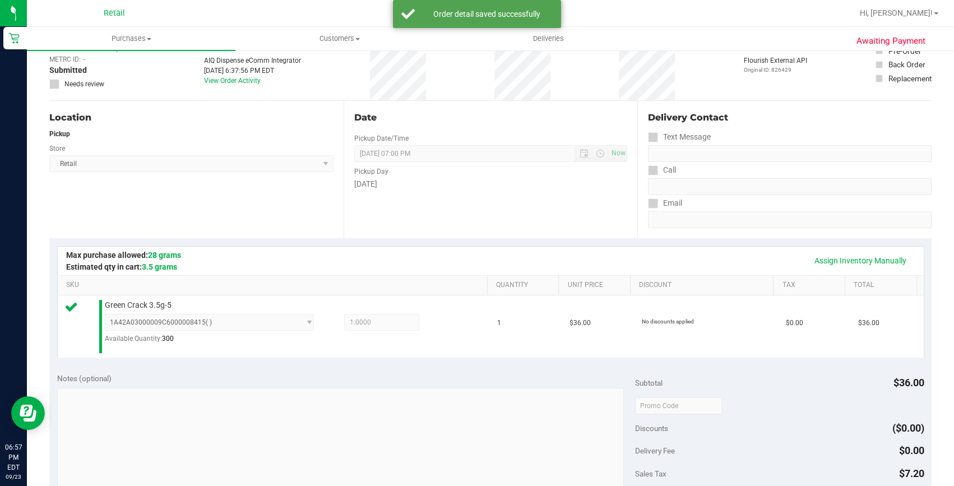
scroll to position [254, 0]
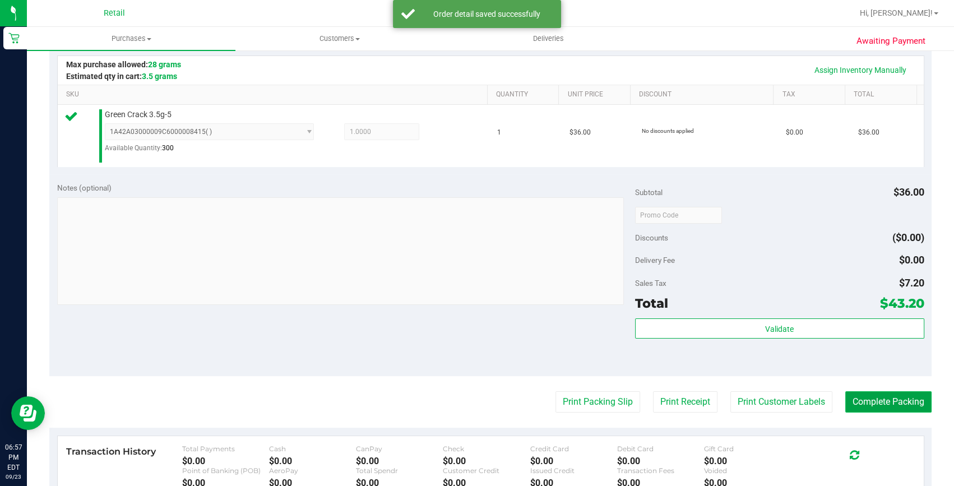
click at [868, 391] on button "Complete Packing" at bounding box center [888, 401] width 86 height 21
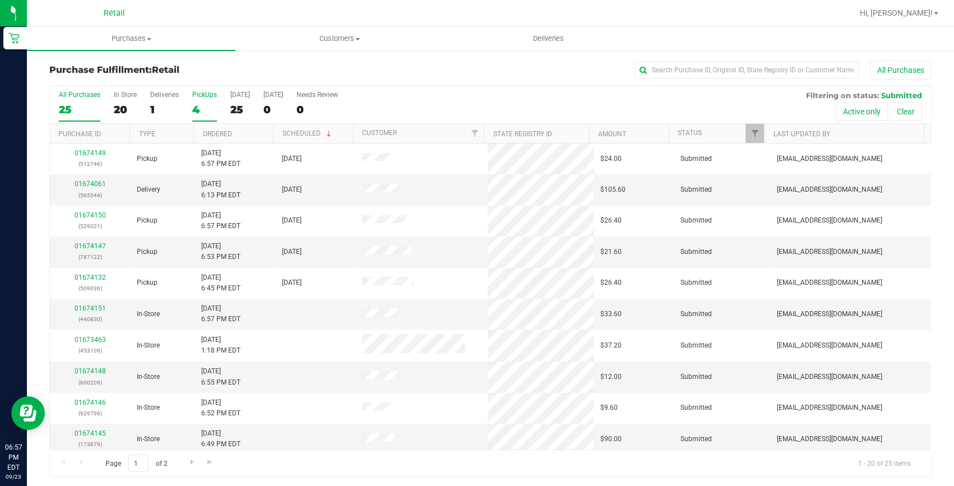
click at [198, 103] on div "4" at bounding box center [204, 109] width 25 height 13
click at [0, 0] on input "PickUps 4" at bounding box center [0, 0] width 0 height 0
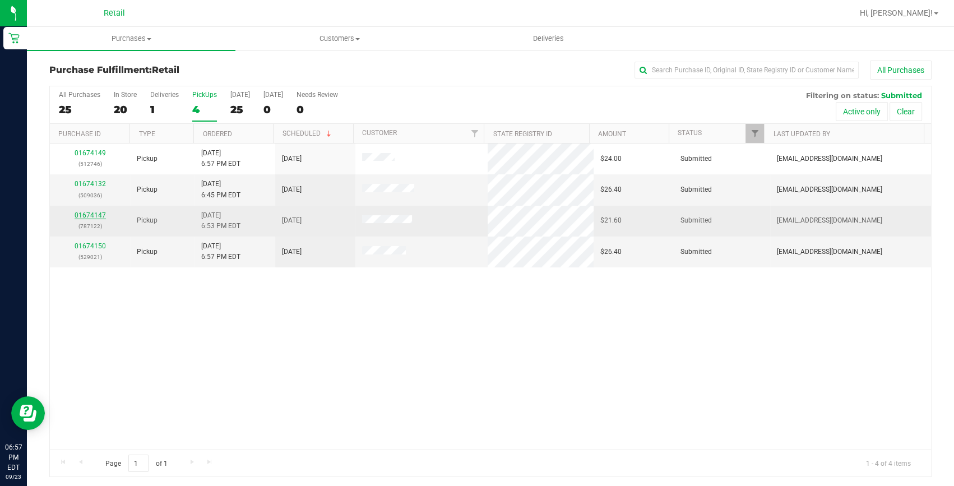
click at [78, 214] on link "01674147" at bounding box center [90, 215] width 31 height 8
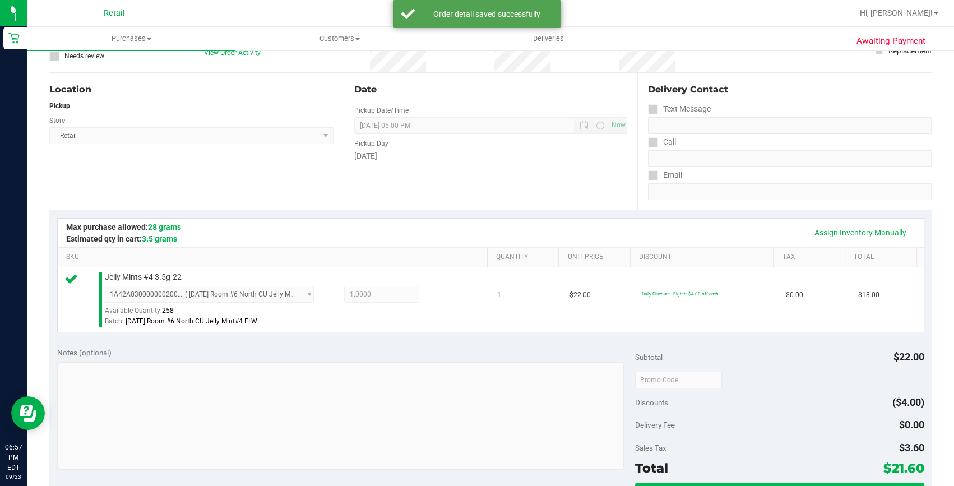
scroll to position [203, 0]
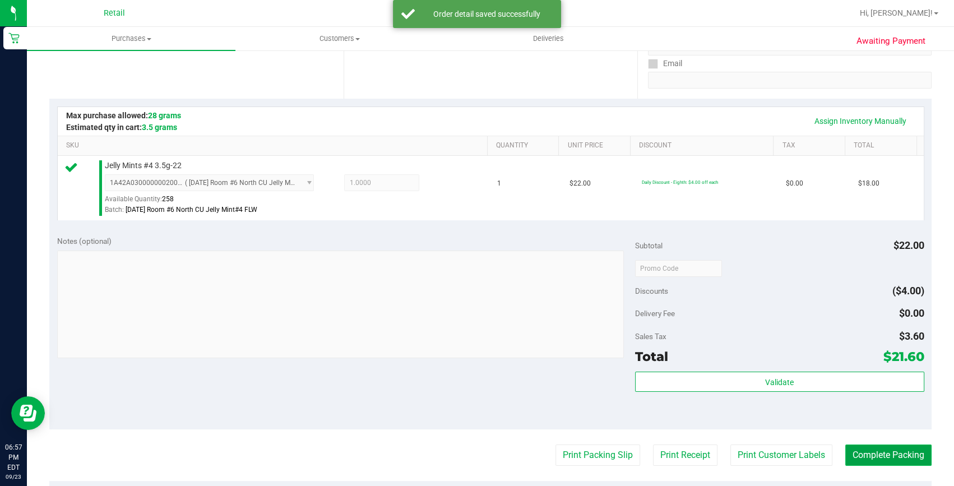
click at [887, 459] on button "Complete Packing" at bounding box center [888, 454] width 86 height 21
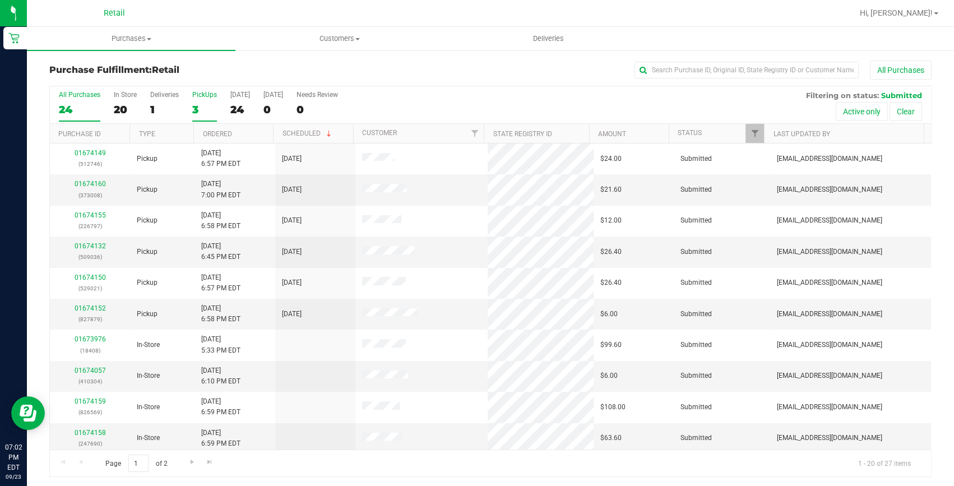
click at [192, 113] on div "3" at bounding box center [204, 109] width 25 height 13
click at [0, 0] on input "PickUps 3" at bounding box center [0, 0] width 0 height 0
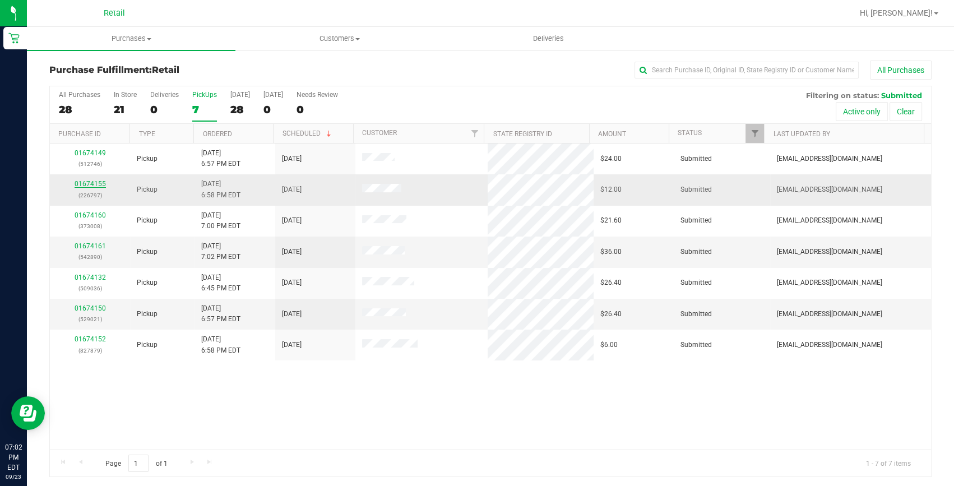
click at [99, 183] on link "01674155" at bounding box center [90, 184] width 31 height 8
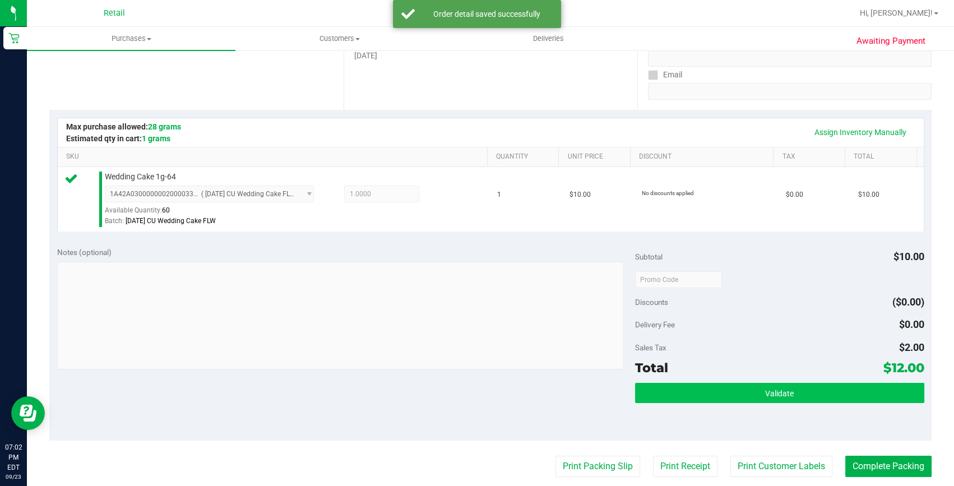
scroll to position [203, 0]
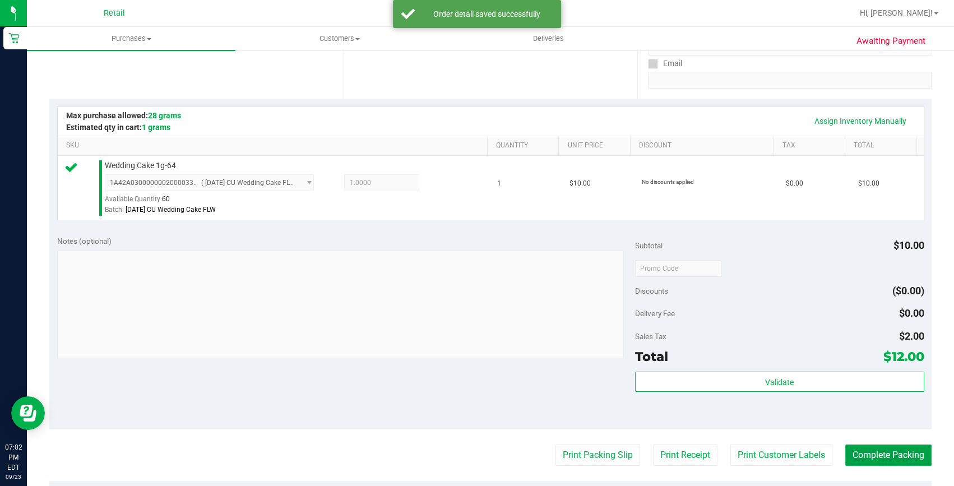
click at [895, 456] on button "Complete Packing" at bounding box center [888, 454] width 86 height 21
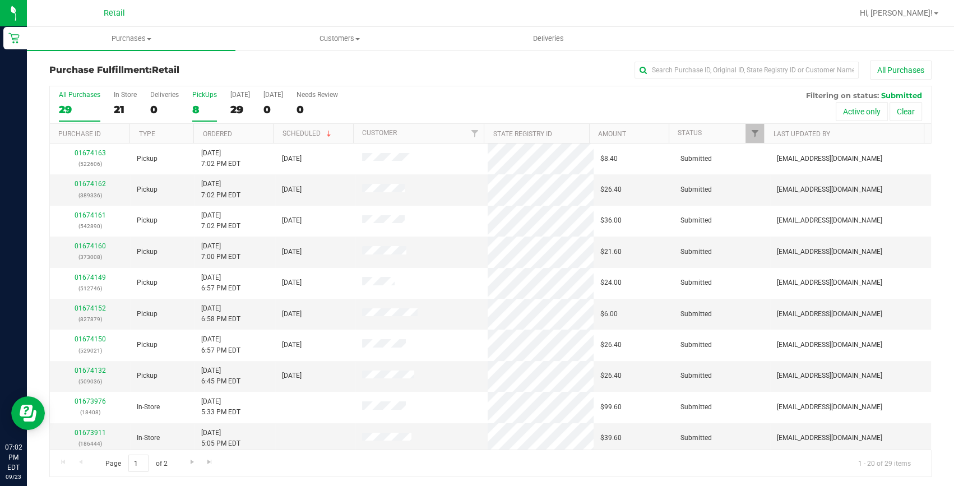
click at [201, 100] on label "PickUps 8" at bounding box center [204, 106] width 25 height 31
click at [0, 0] on input "PickUps 8" at bounding box center [0, 0] width 0 height 0
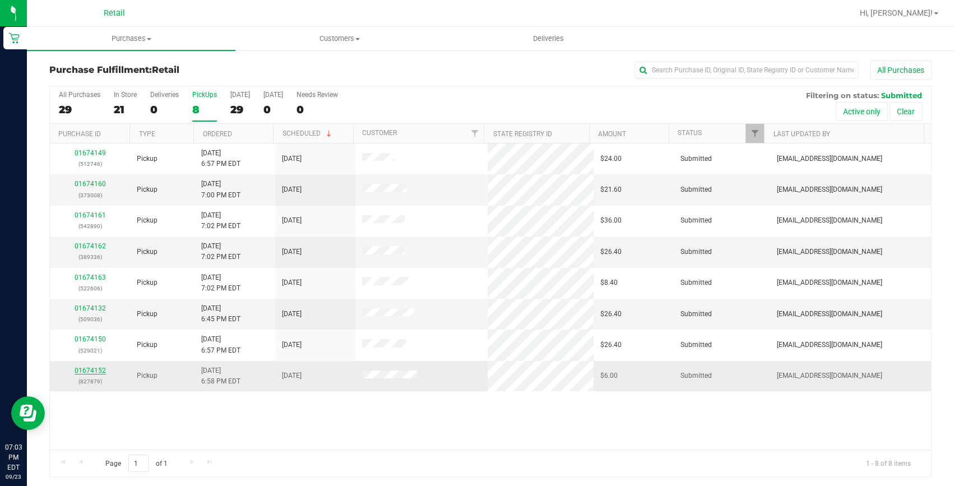
click at [95, 369] on link "01674152" at bounding box center [90, 370] width 31 height 8
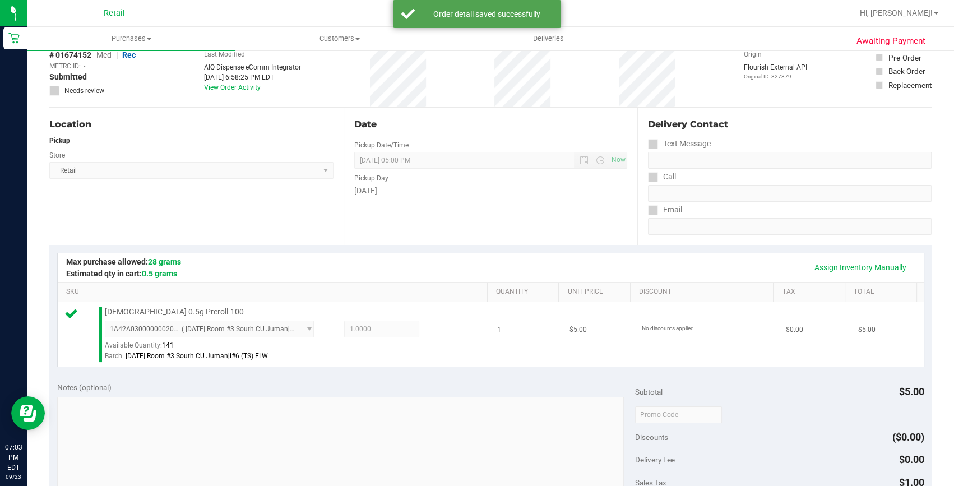
scroll to position [254, 0]
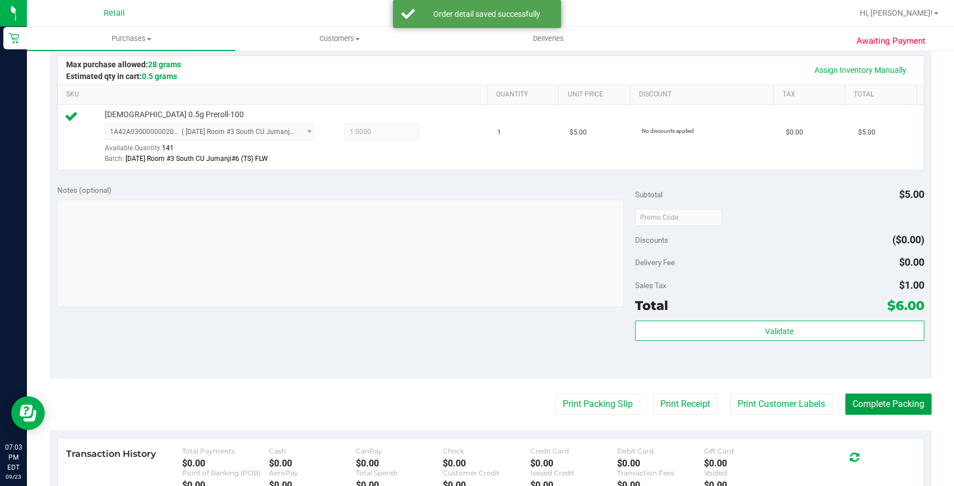
drag, startPoint x: 895, startPoint y: 406, endPoint x: 884, endPoint y: 382, distance: 26.6
click at [895, 406] on button "Complete Packing" at bounding box center [888, 403] width 86 height 21
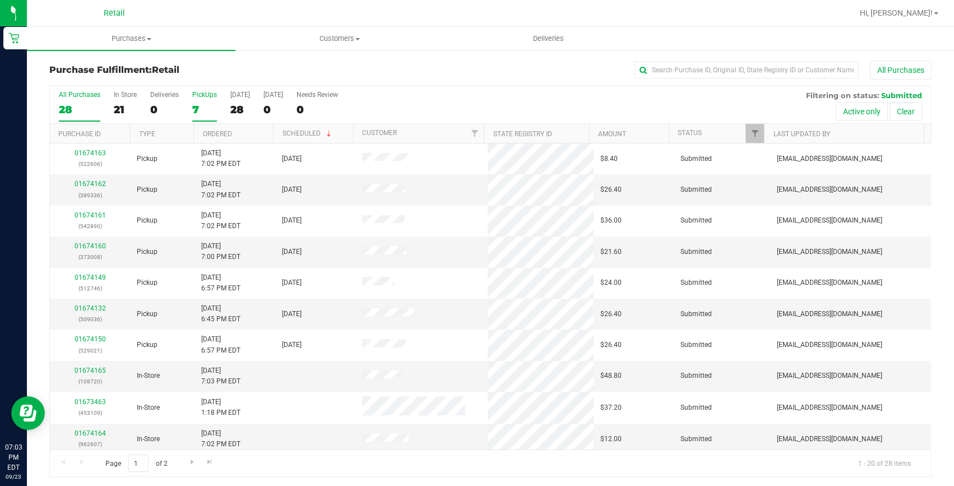
click at [203, 107] on div "7" at bounding box center [204, 109] width 25 height 13
click at [0, 0] on input "PickUps 7" at bounding box center [0, 0] width 0 height 0
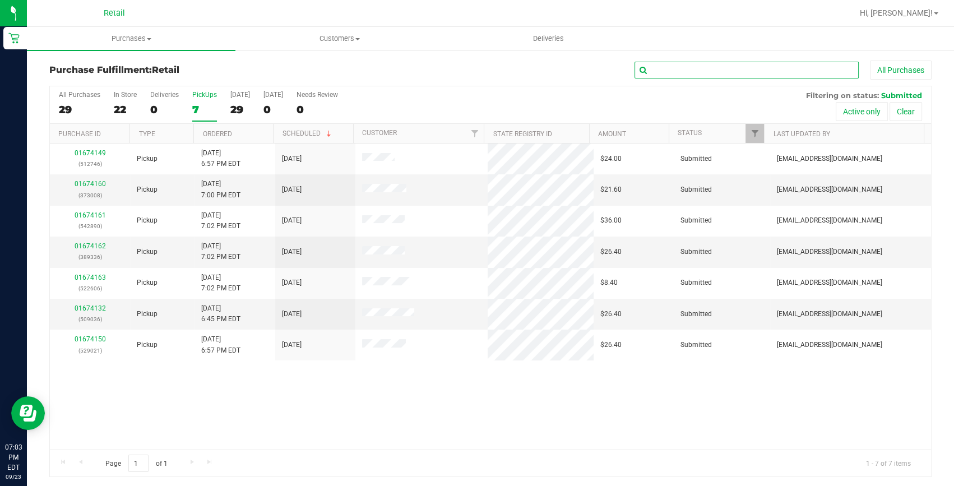
click at [671, 67] on input "text" at bounding box center [746, 70] width 224 height 17
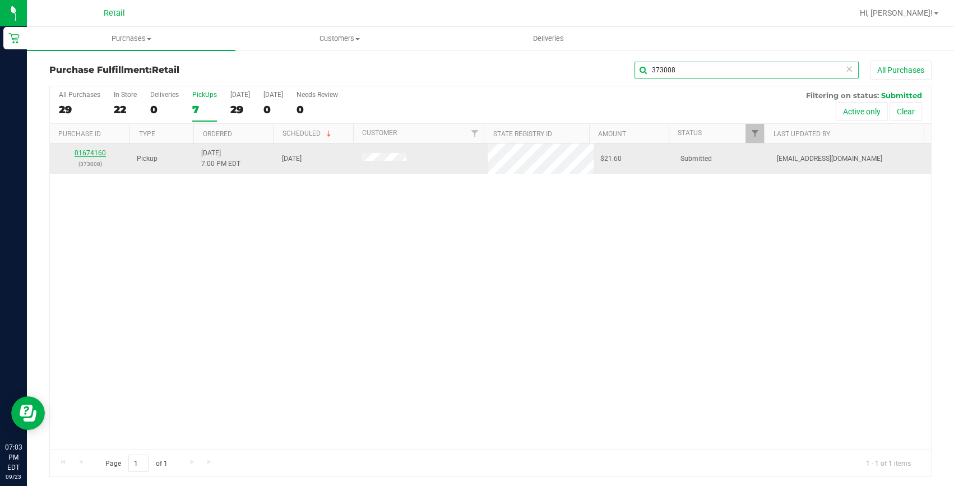
type input "373008"
click at [95, 152] on link "01674160" at bounding box center [90, 153] width 31 height 8
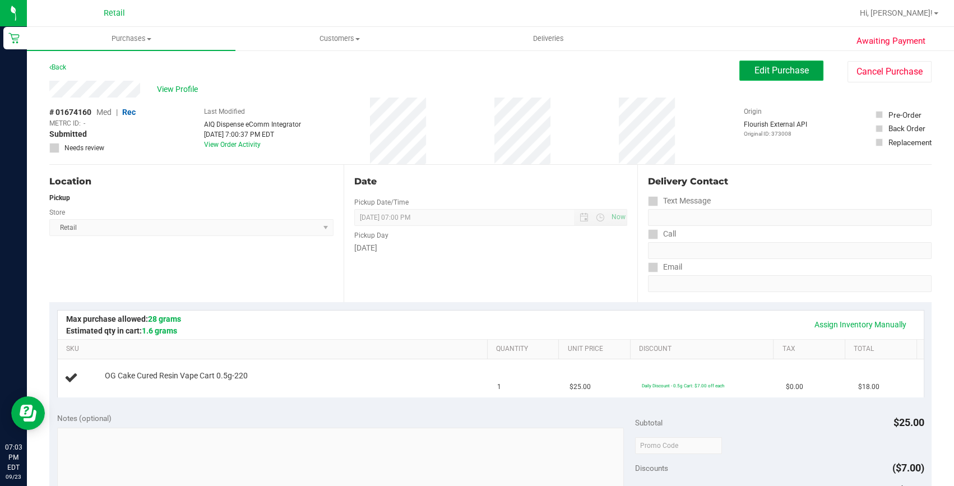
click at [743, 66] on button "Edit Purchase" at bounding box center [781, 71] width 84 height 20
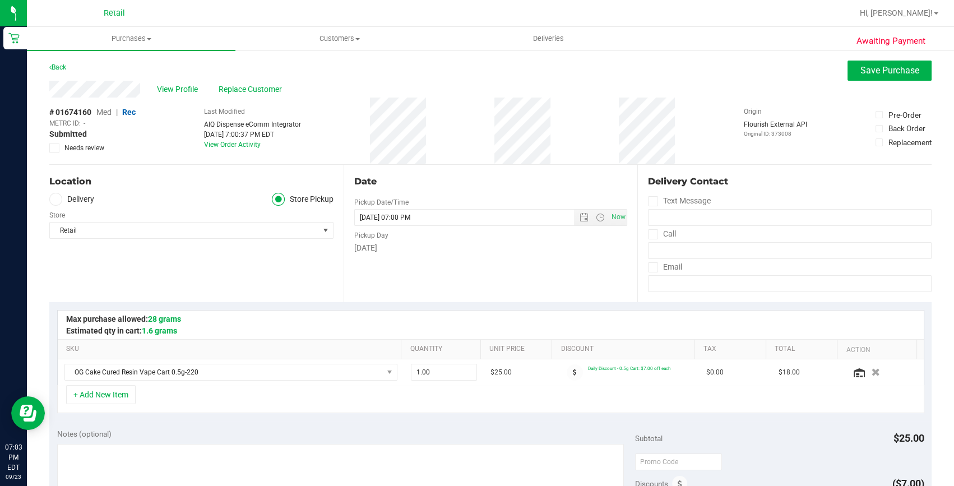
click at [222, 87] on span "Replace Customer" at bounding box center [251, 89] width 67 height 12
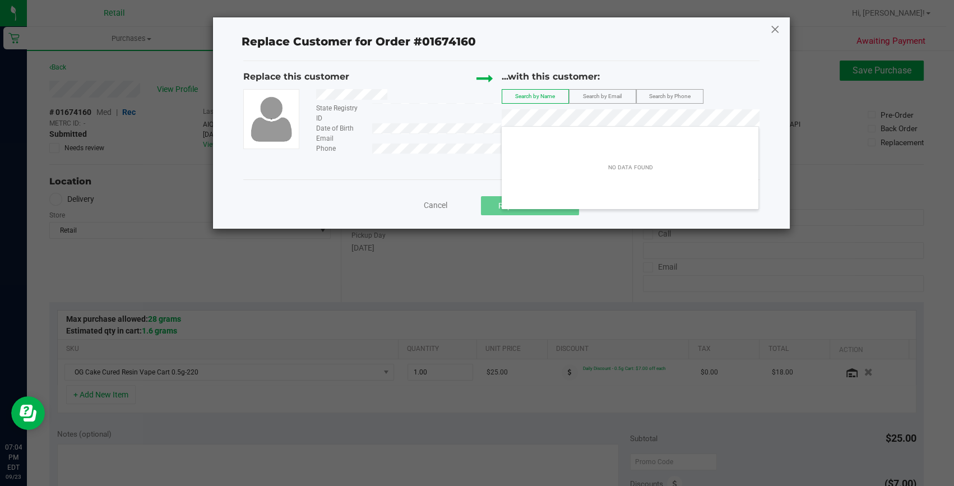
click at [770, 29] on icon at bounding box center [775, 29] width 10 height 18
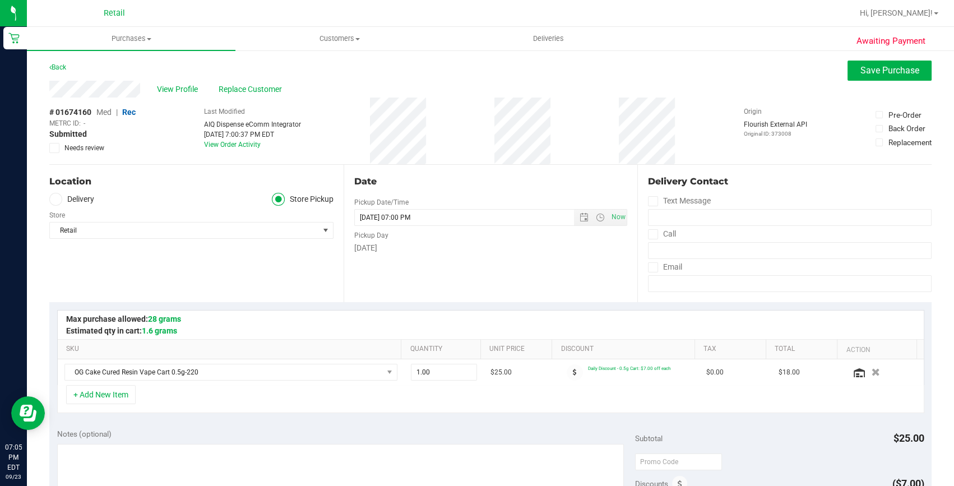
click at [250, 95] on div "View Profile Replace Customer" at bounding box center [490, 89] width 882 height 17
click at [249, 86] on span "Replace Customer" at bounding box center [251, 89] width 67 height 12
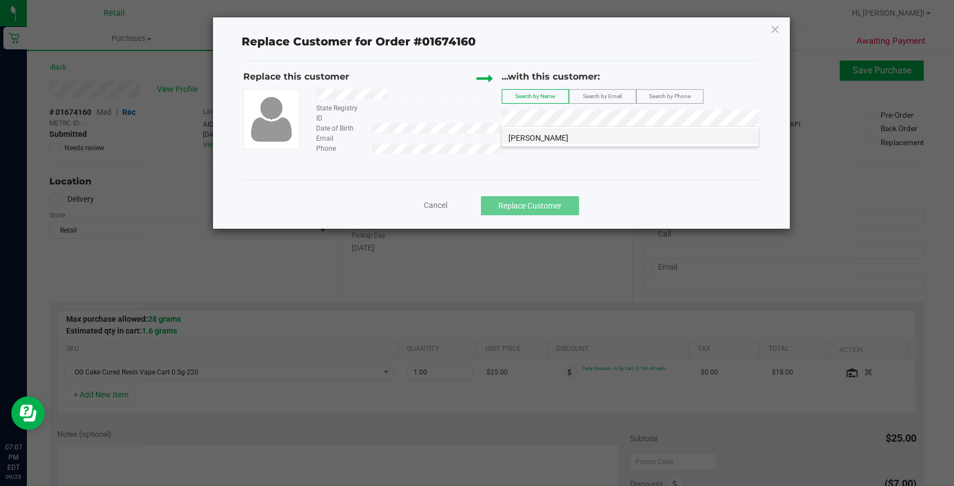
click at [559, 134] on span "Jospeh Guilmette" at bounding box center [538, 137] width 60 height 9
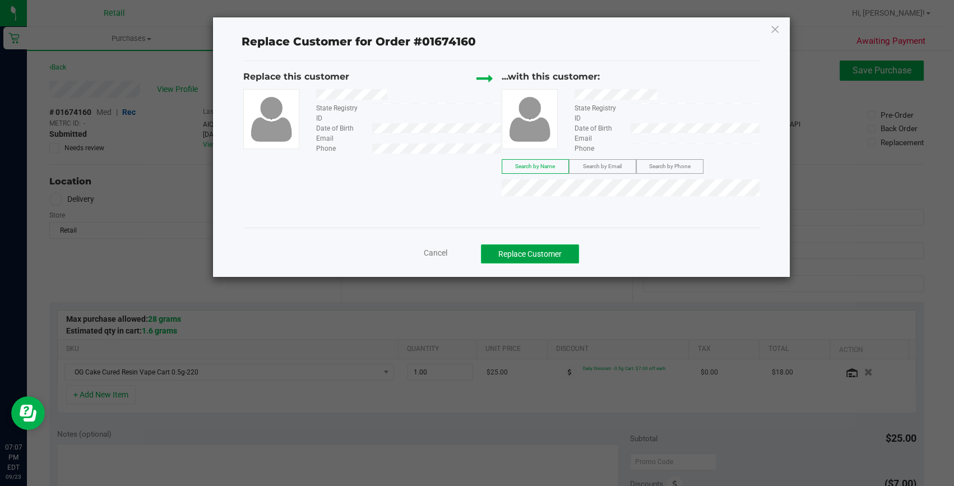
click at [505, 246] on button "Replace Customer" at bounding box center [530, 253] width 98 height 19
click at [543, 248] on button "Replace Customer" at bounding box center [530, 253] width 98 height 19
click at [545, 257] on button "Replace Customer" at bounding box center [530, 253] width 98 height 19
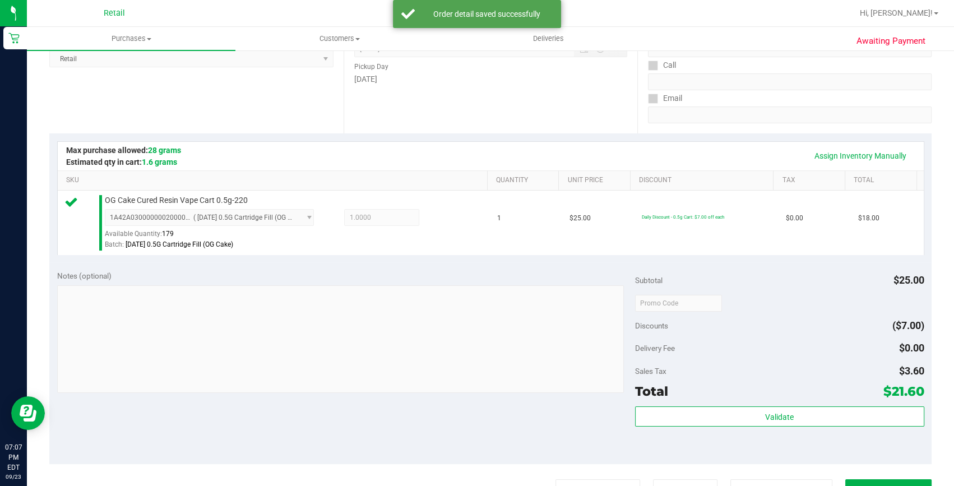
scroll to position [254, 0]
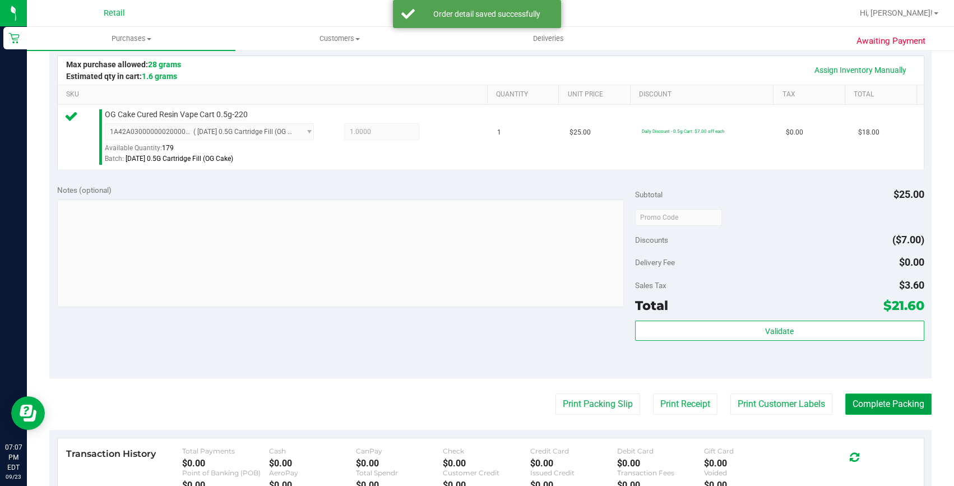
click at [883, 398] on button "Complete Packing" at bounding box center [888, 403] width 86 height 21
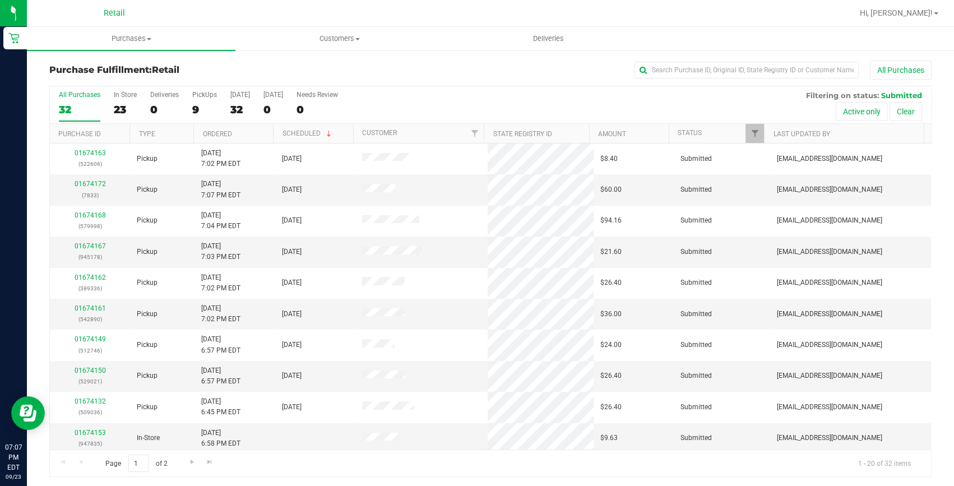
click at [189, 105] on div "All Purchases 32 In Store 23 Deliveries 0 PickUps 9 Today 32 Tomorrow 0 Needs R…" at bounding box center [490, 105] width 881 height 38
click at [196, 109] on div "9" at bounding box center [204, 109] width 25 height 13
click at [0, 0] on input "PickUps 9" at bounding box center [0, 0] width 0 height 0
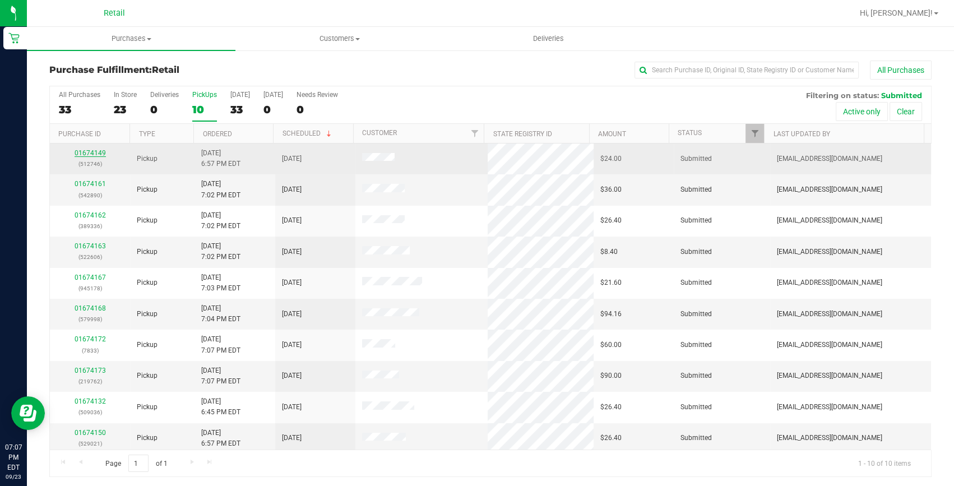
click at [97, 154] on link "01674149" at bounding box center [90, 153] width 31 height 8
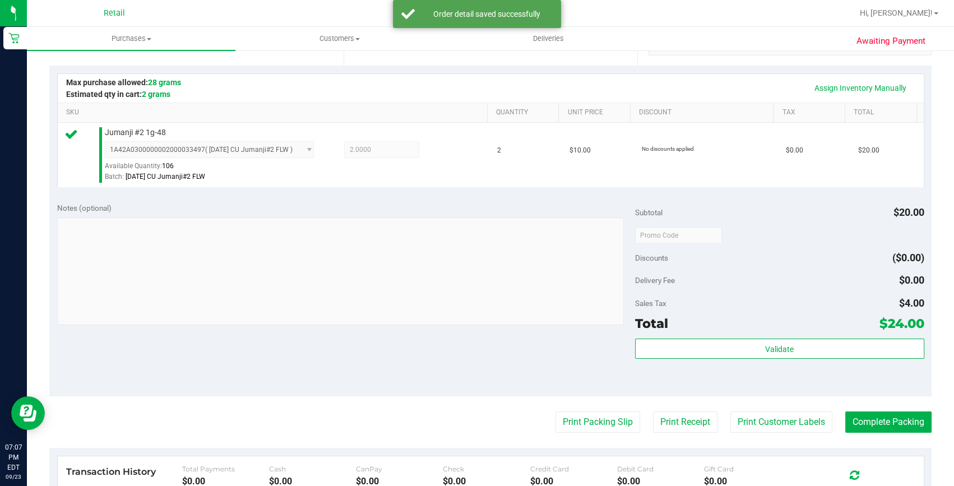
scroll to position [254, 0]
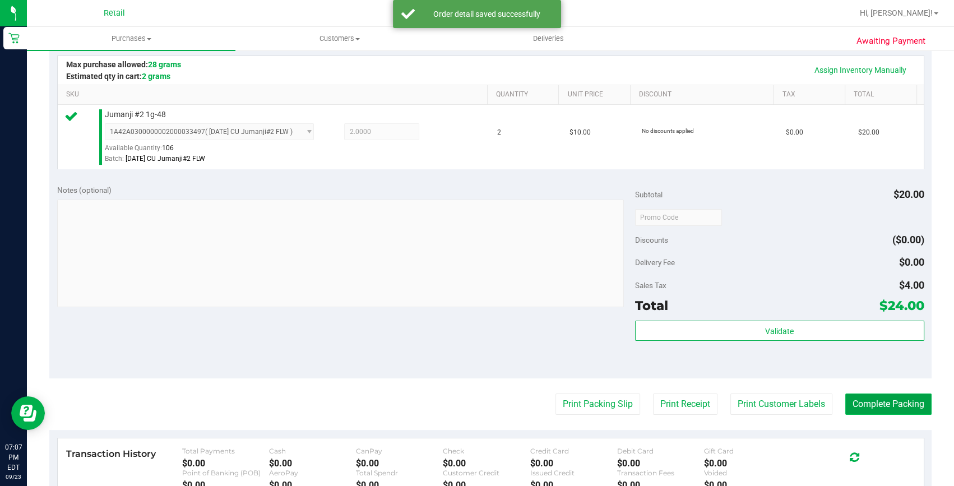
click at [869, 402] on button "Complete Packing" at bounding box center [888, 403] width 86 height 21
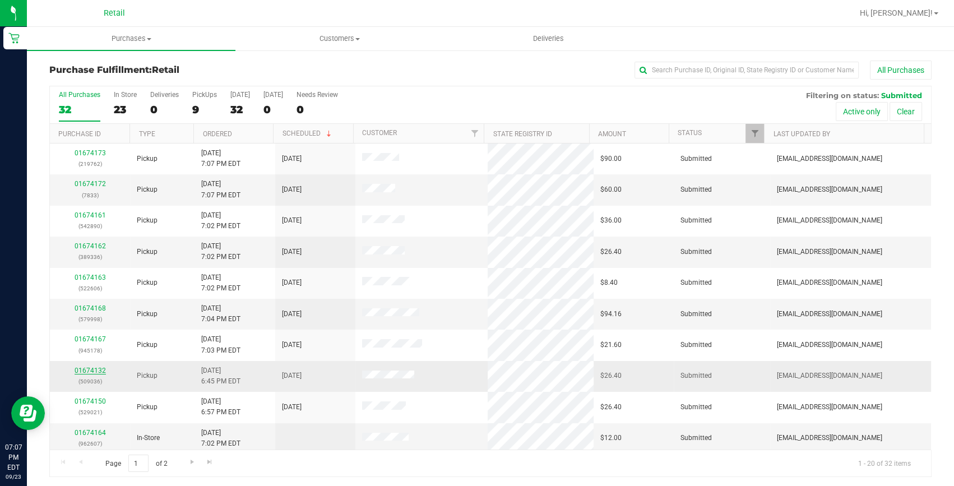
click at [100, 369] on link "01674132" at bounding box center [90, 370] width 31 height 8
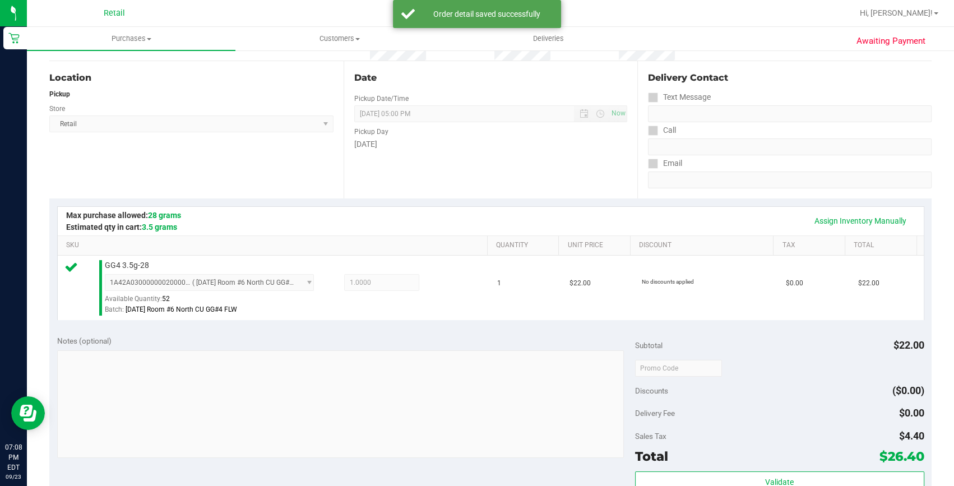
scroll to position [254, 0]
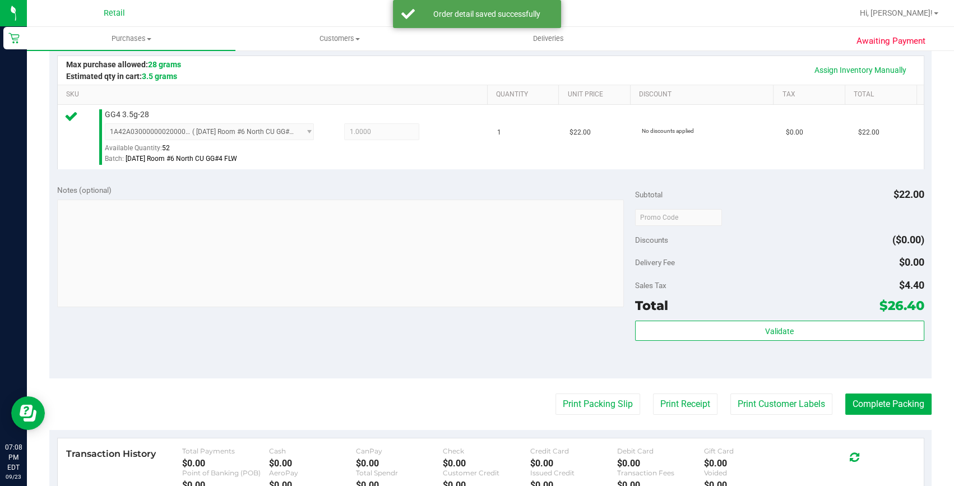
click at [874, 387] on purchase-details "Back Edit Purchase Cancel Purchase View Profile # 01674132 Med | Rec METRC ID: …" at bounding box center [490, 222] width 882 height 833
click at [870, 394] on button "Complete Packing" at bounding box center [888, 403] width 86 height 21
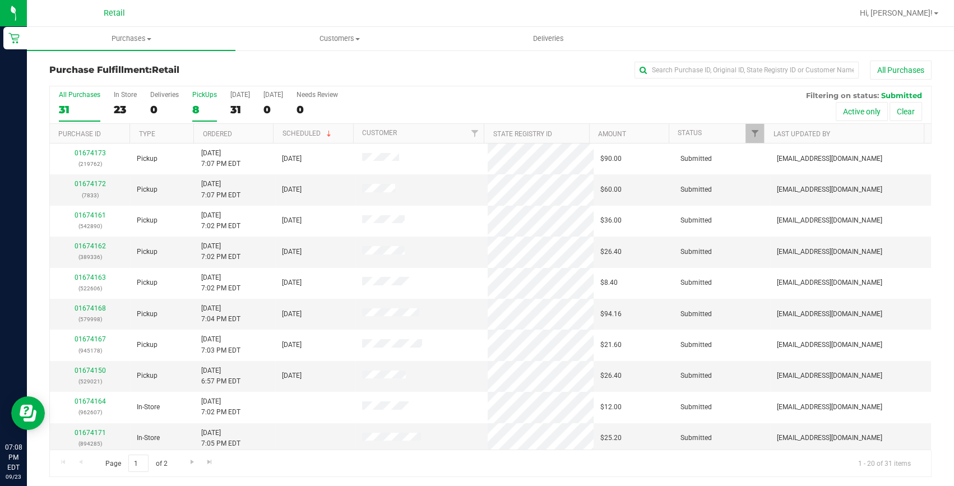
click at [202, 112] on div "8" at bounding box center [204, 109] width 25 height 13
click at [0, 0] on input "PickUps 8" at bounding box center [0, 0] width 0 height 0
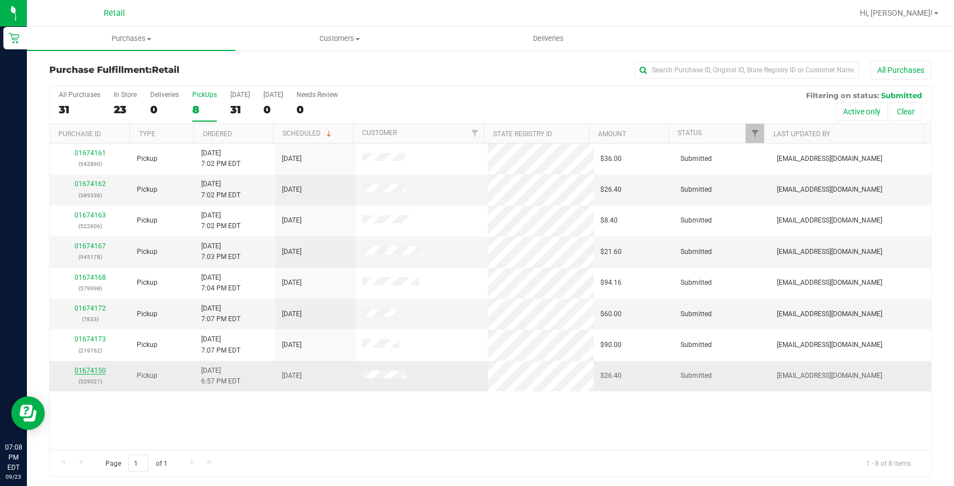
click at [96, 366] on link "01674150" at bounding box center [90, 370] width 31 height 8
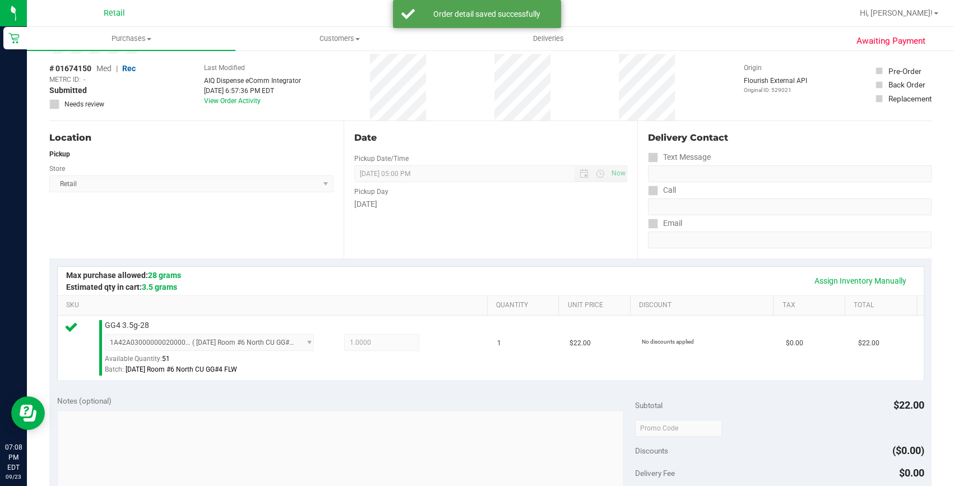
scroll to position [203, 0]
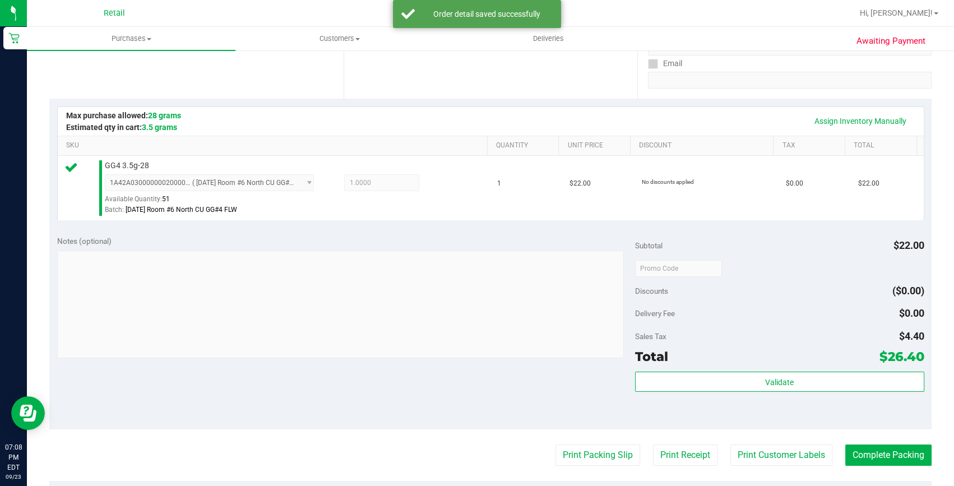
click at [853, 442] on purchase-details "Back Edit Purchase Cancel Purchase View Profile # 01674150 Med | Rec METRC ID: …" at bounding box center [490, 273] width 882 height 833
click at [853, 444] on button "Complete Packing" at bounding box center [888, 454] width 86 height 21
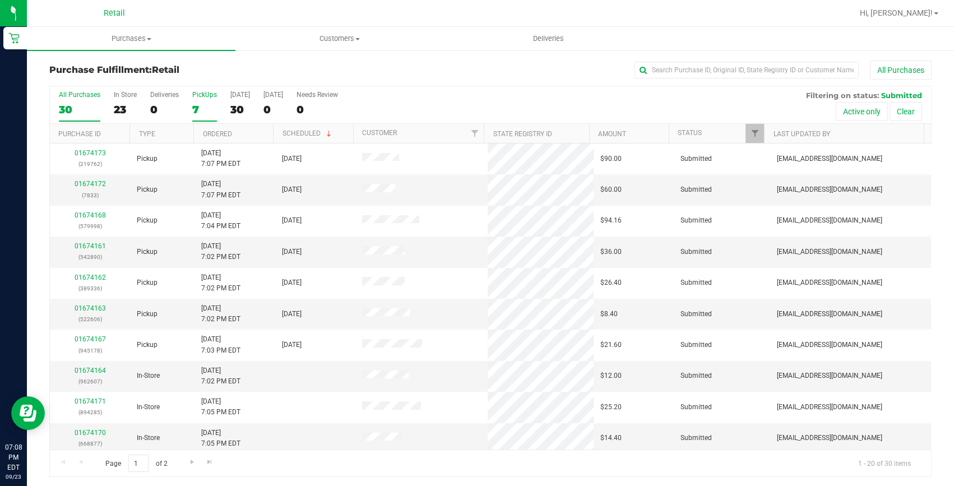
click at [202, 108] on div "7" at bounding box center [204, 109] width 25 height 13
click at [0, 0] on input "PickUps 7" at bounding box center [0, 0] width 0 height 0
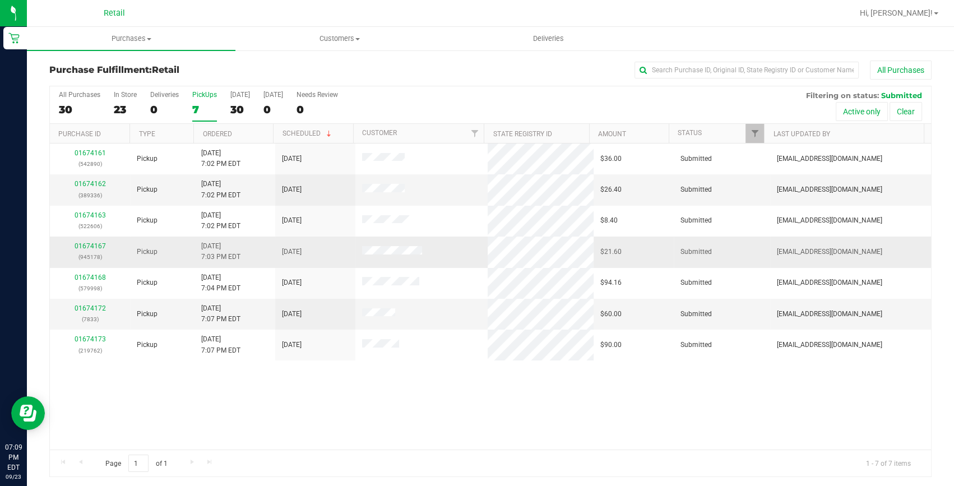
click at [87, 252] on p "(945178)" at bounding box center [90, 257] width 67 height 11
click at [89, 246] on link "01674167" at bounding box center [90, 246] width 31 height 8
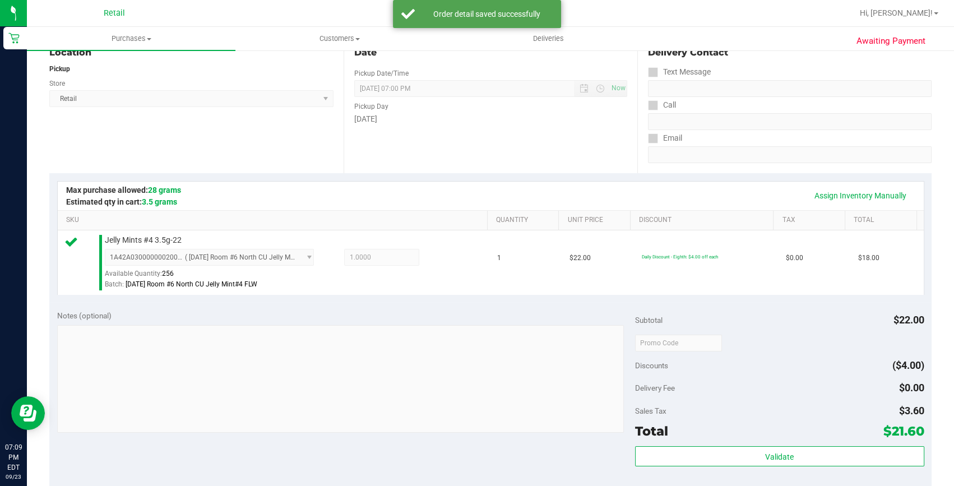
scroll to position [203, 0]
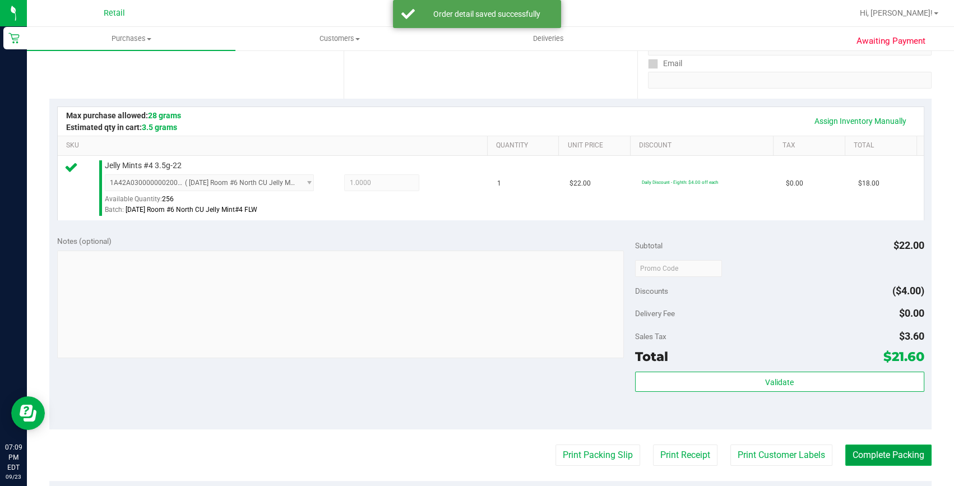
click at [901, 461] on button "Complete Packing" at bounding box center [888, 454] width 86 height 21
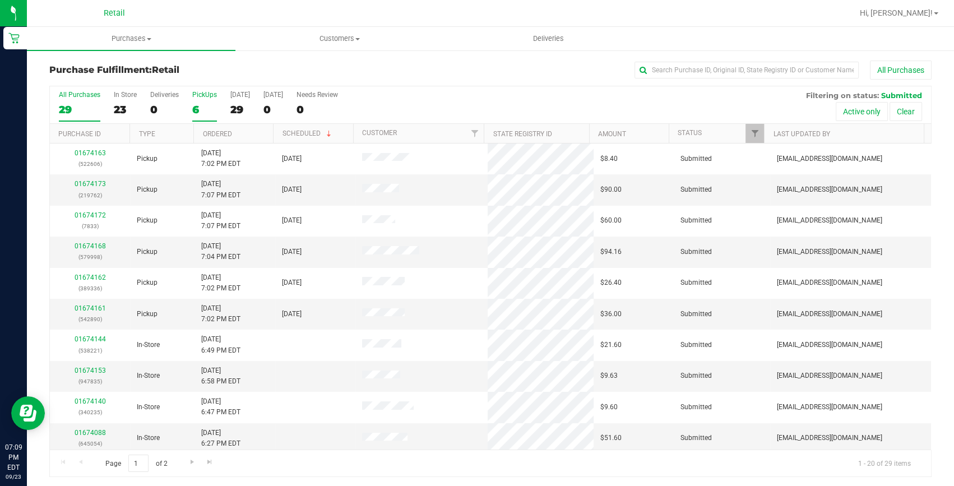
click at [203, 97] on div "PickUps" at bounding box center [204, 95] width 25 height 8
click at [0, 0] on input "PickUps 6" at bounding box center [0, 0] width 0 height 0
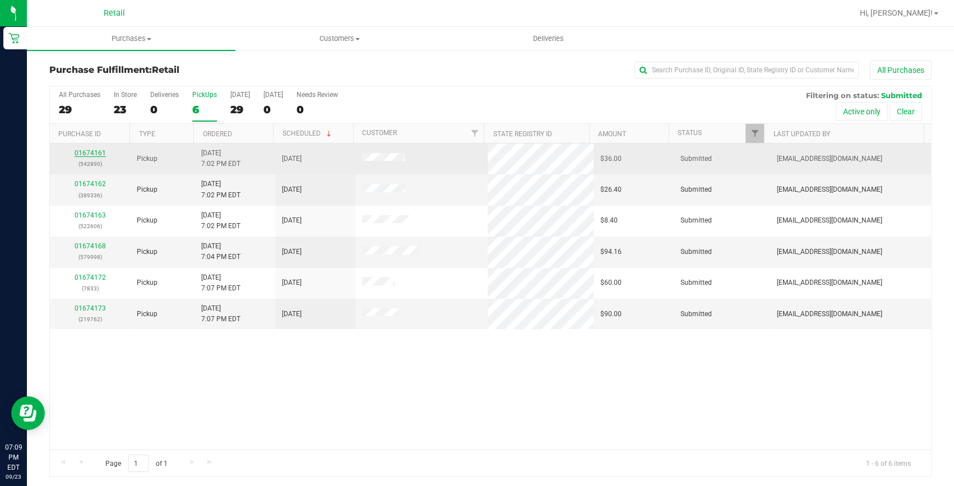
click at [88, 154] on link "01674161" at bounding box center [90, 153] width 31 height 8
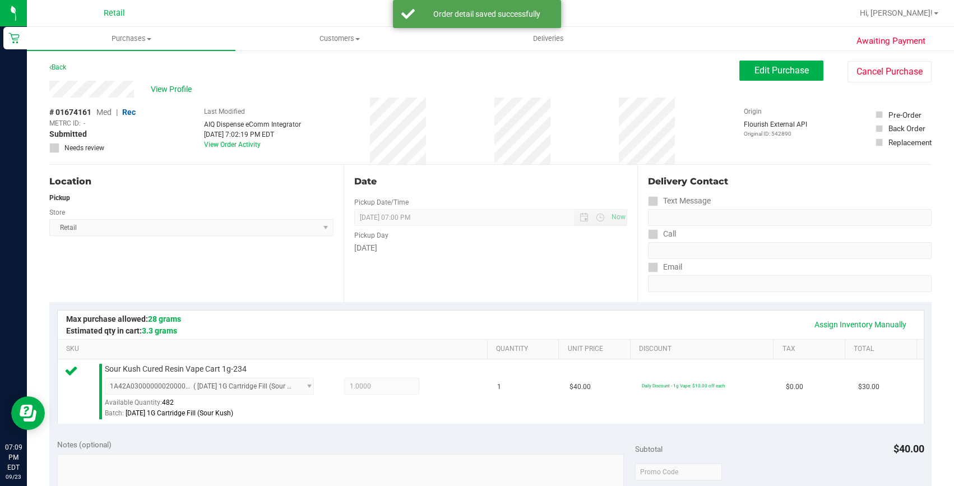
scroll to position [305, 0]
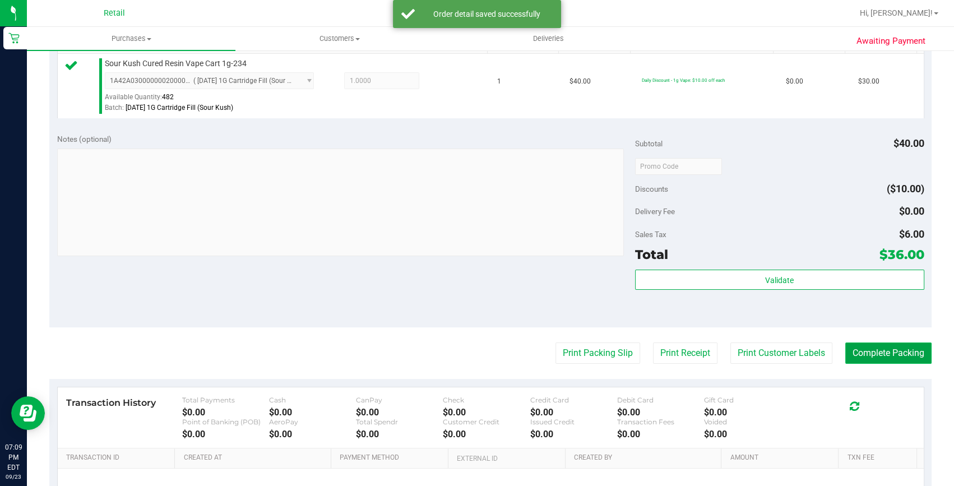
click at [895, 353] on button "Complete Packing" at bounding box center [888, 352] width 86 height 21
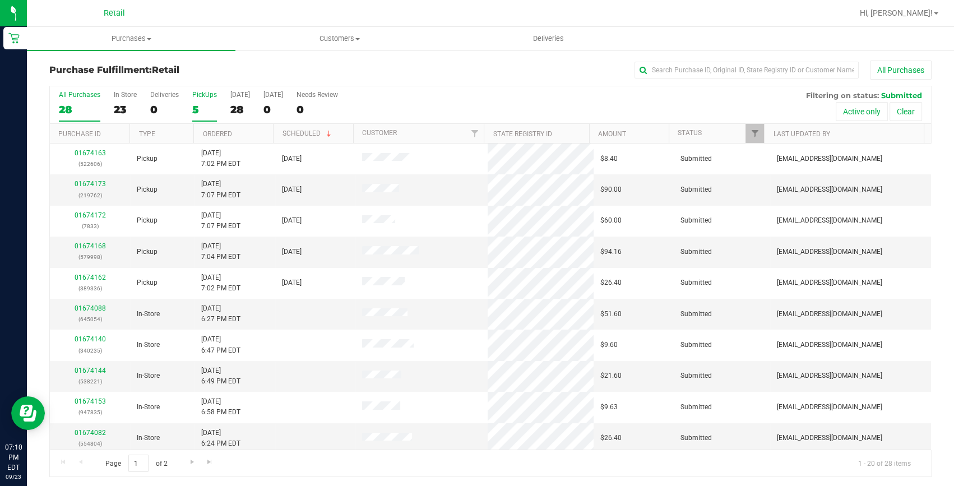
click at [193, 106] on div "5" at bounding box center [204, 109] width 25 height 13
click at [0, 0] on input "PickUps 5" at bounding box center [0, 0] width 0 height 0
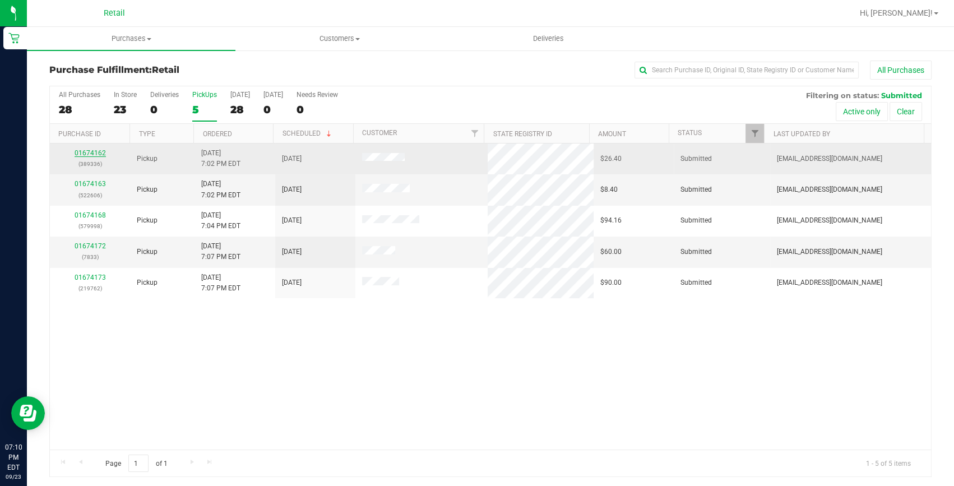
click at [99, 152] on link "01674162" at bounding box center [90, 153] width 31 height 8
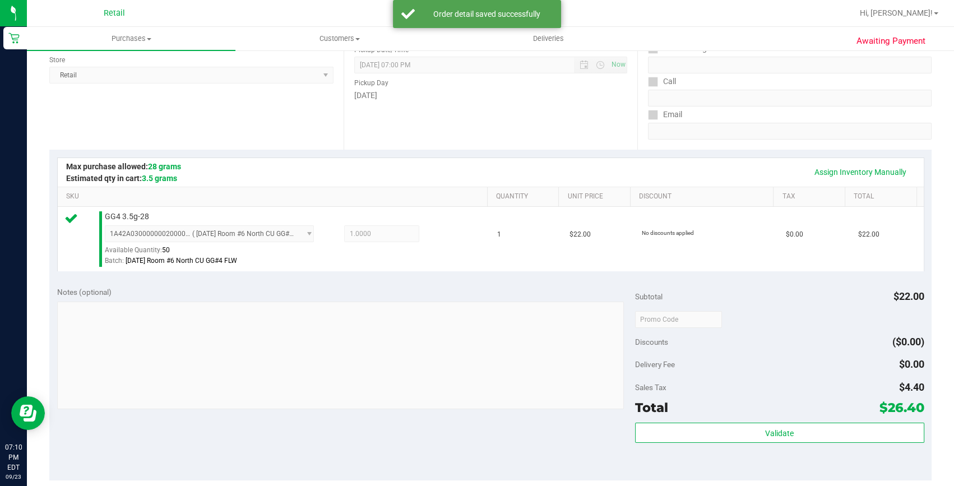
scroll to position [203, 0]
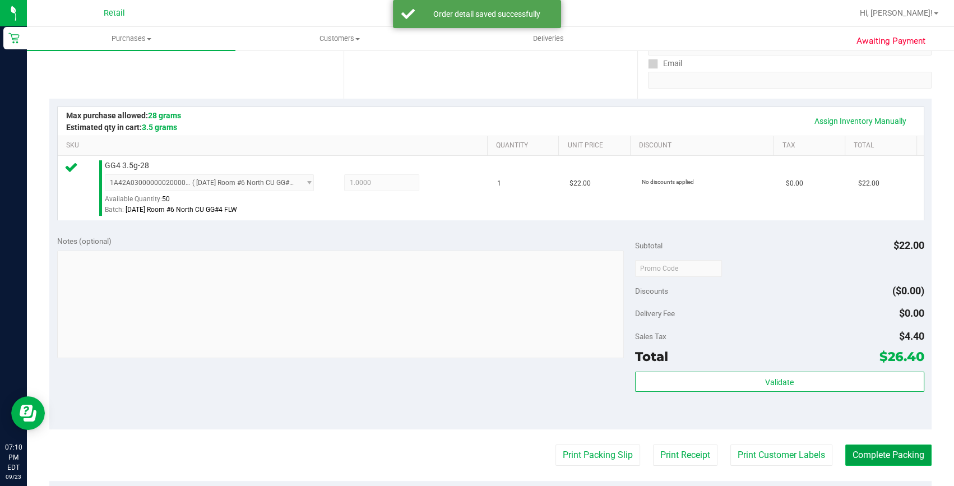
click at [868, 454] on button "Complete Packing" at bounding box center [888, 454] width 86 height 21
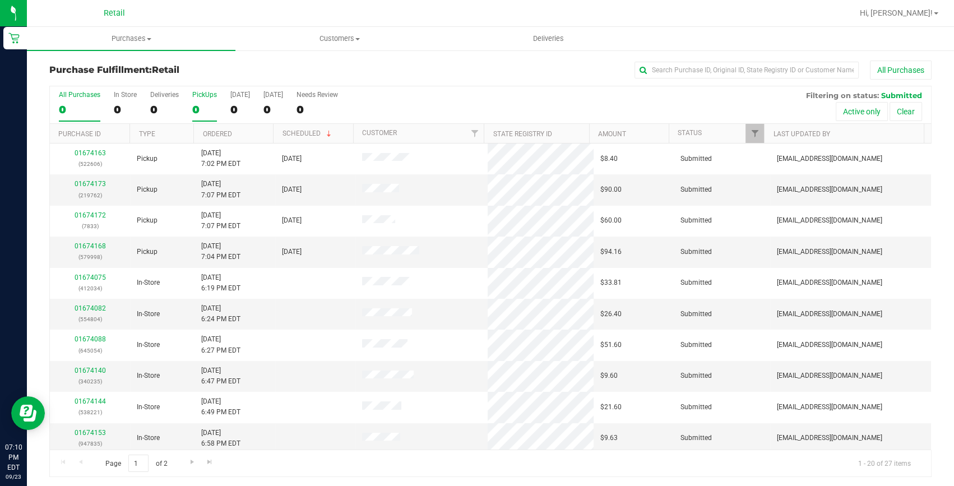
click at [205, 107] on div "0" at bounding box center [204, 109] width 25 height 13
click at [0, 0] on input "PickUps 0" at bounding box center [0, 0] width 0 height 0
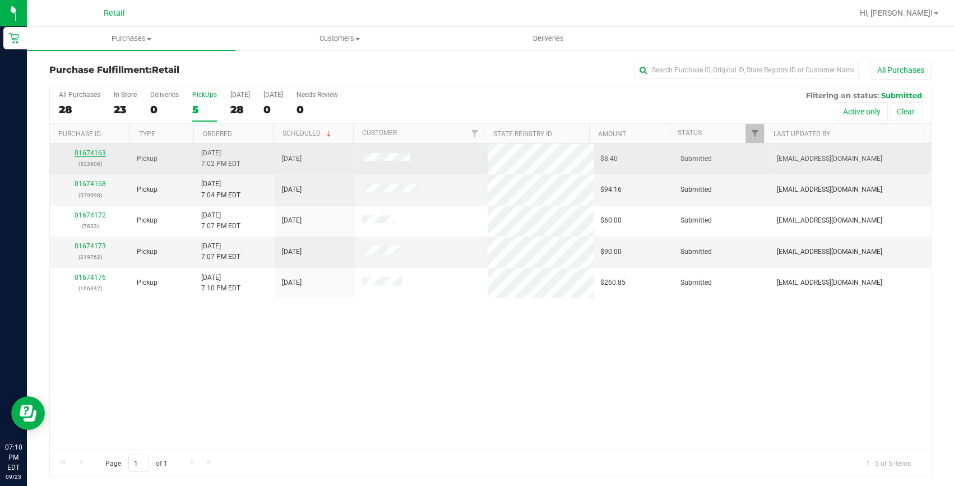
click at [95, 155] on link "01674163" at bounding box center [90, 153] width 31 height 8
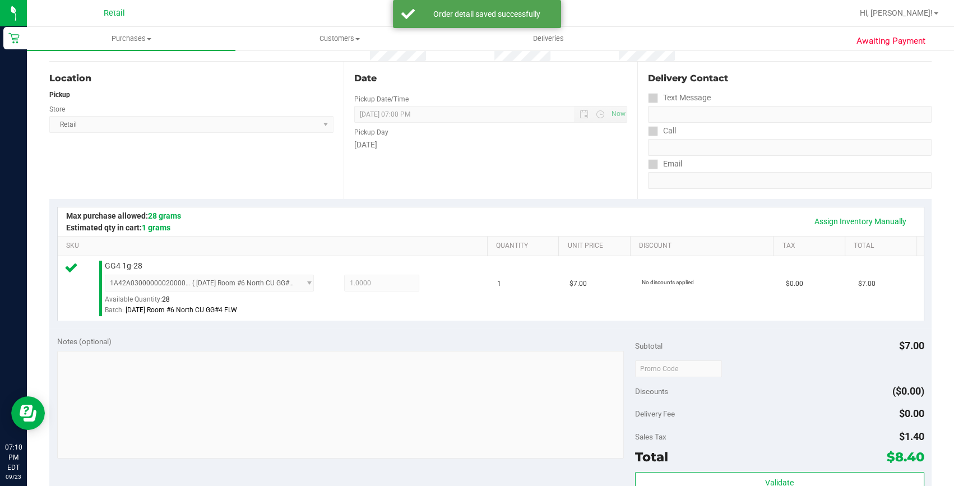
scroll to position [203, 0]
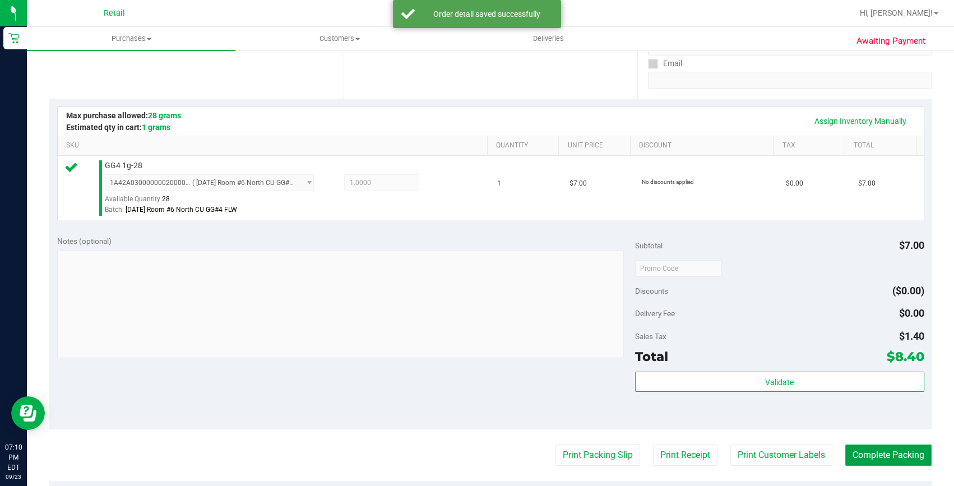
click at [885, 455] on button "Complete Packing" at bounding box center [888, 454] width 86 height 21
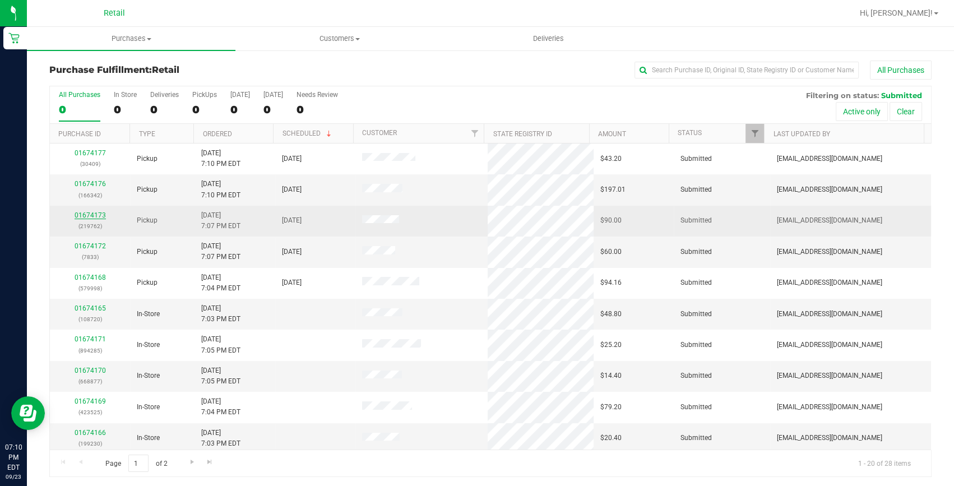
click at [101, 215] on link "01674173" at bounding box center [90, 215] width 31 height 8
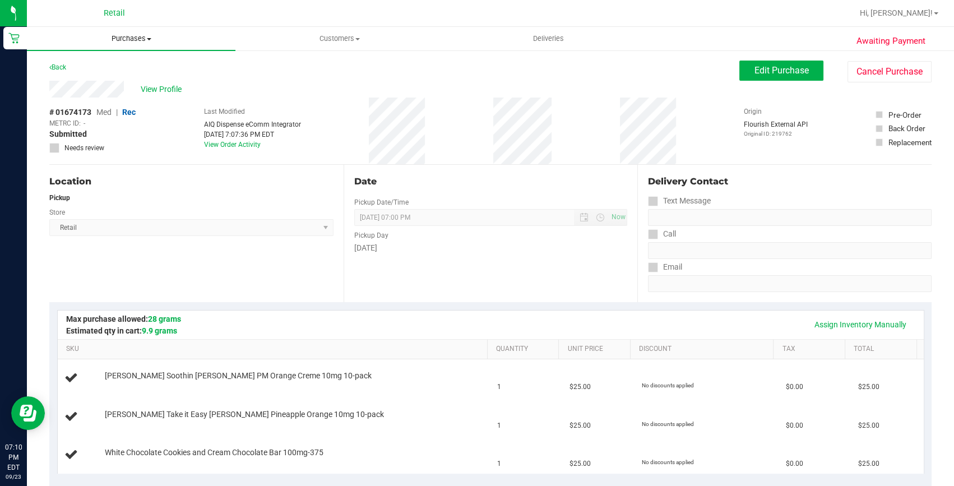
click at [119, 37] on span "Purchases" at bounding box center [131, 39] width 208 height 10
click at [113, 81] on li "Fulfillment" at bounding box center [131, 81] width 208 height 13
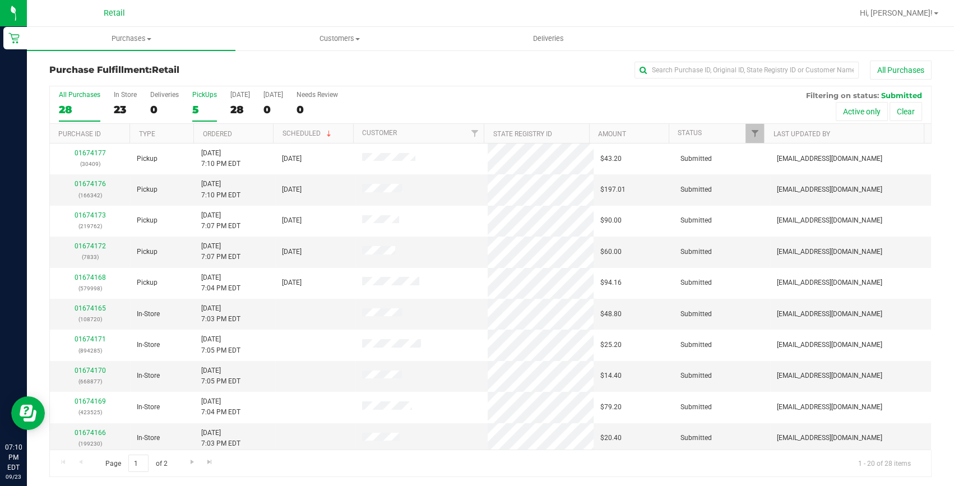
click at [202, 106] on div "5" at bounding box center [204, 109] width 25 height 13
click at [0, 0] on input "PickUps 5" at bounding box center [0, 0] width 0 height 0
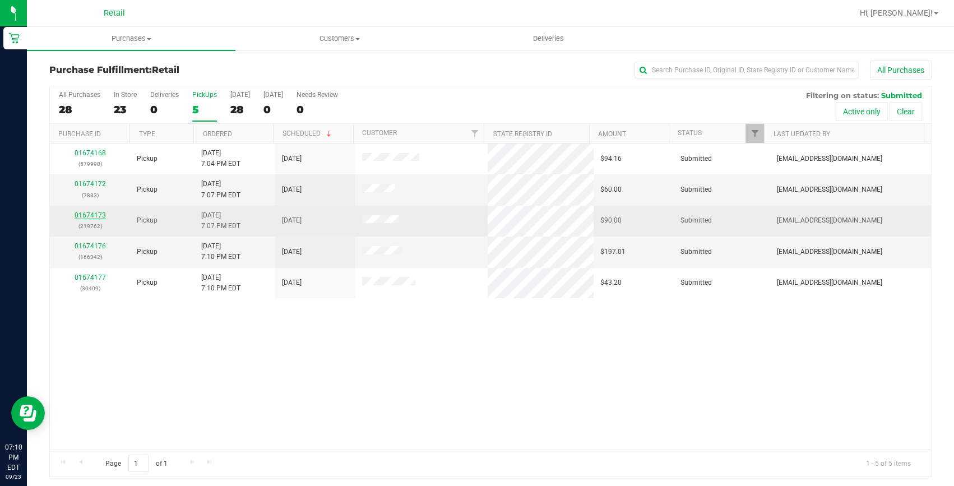
click at [100, 212] on link "01674173" at bounding box center [90, 215] width 31 height 8
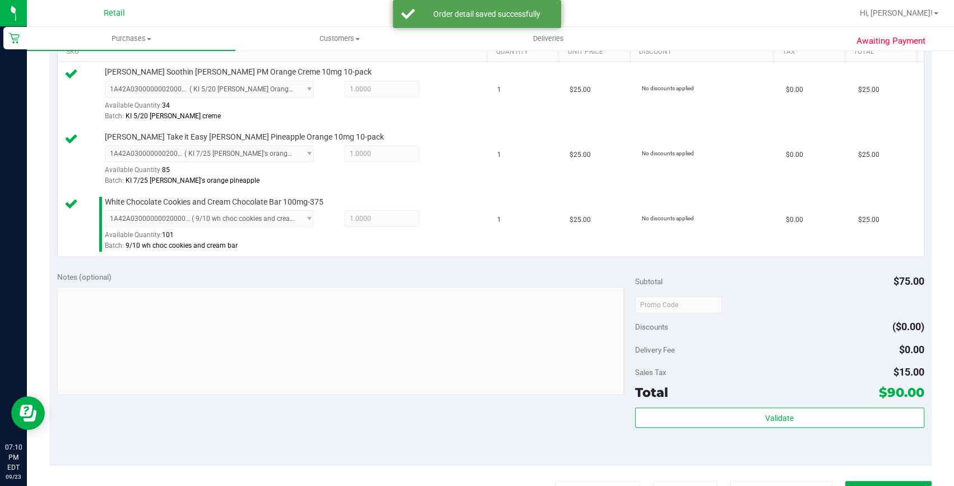
scroll to position [356, 0]
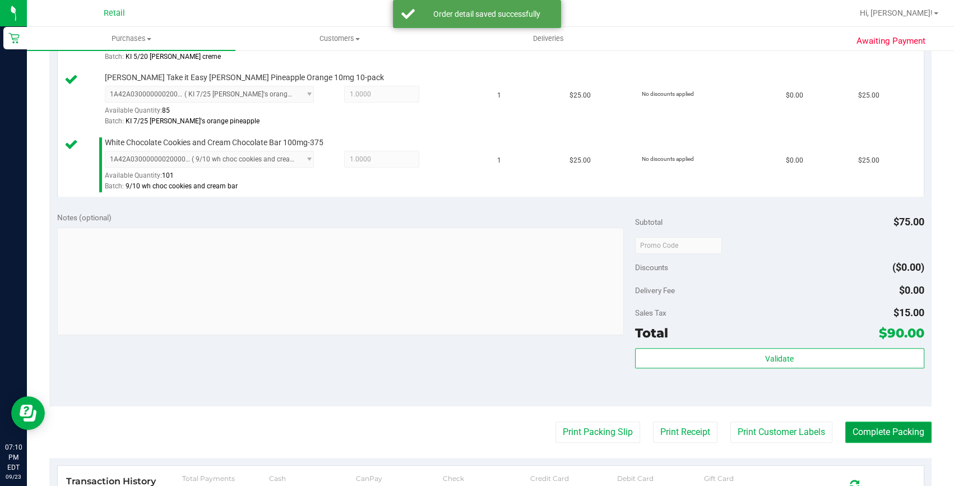
click at [880, 424] on button "Complete Packing" at bounding box center [888, 431] width 86 height 21
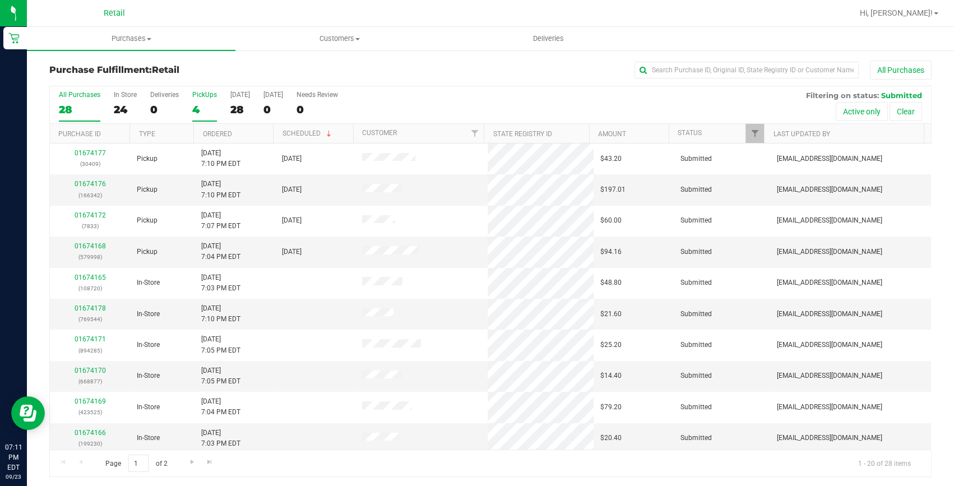
click at [198, 106] on div "4" at bounding box center [204, 109] width 25 height 13
click at [0, 0] on input "PickUps 4" at bounding box center [0, 0] width 0 height 0
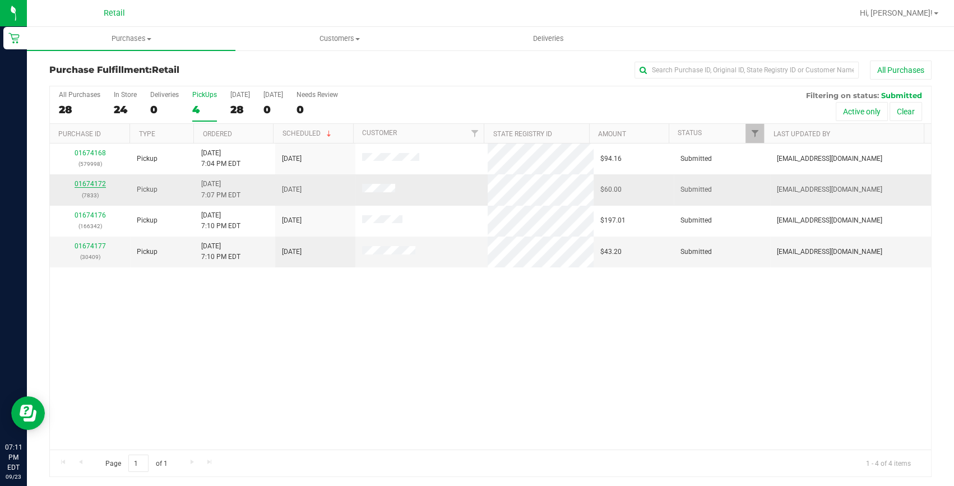
click at [79, 180] on link "01674172" at bounding box center [90, 184] width 31 height 8
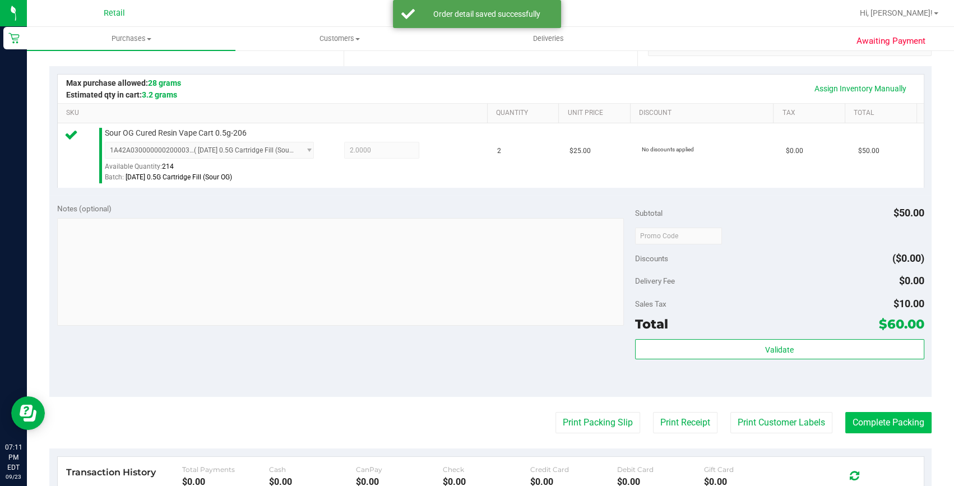
scroll to position [254, 0]
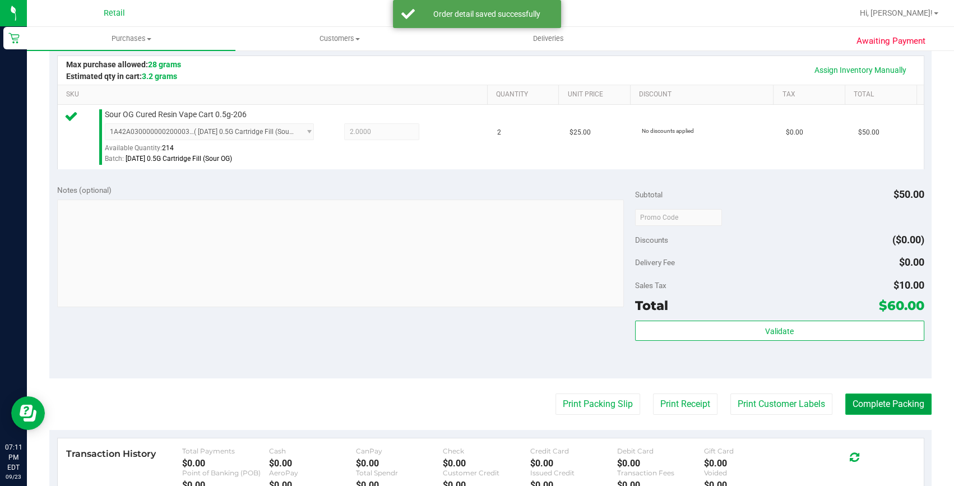
click at [853, 407] on button "Complete Packing" at bounding box center [888, 403] width 86 height 21
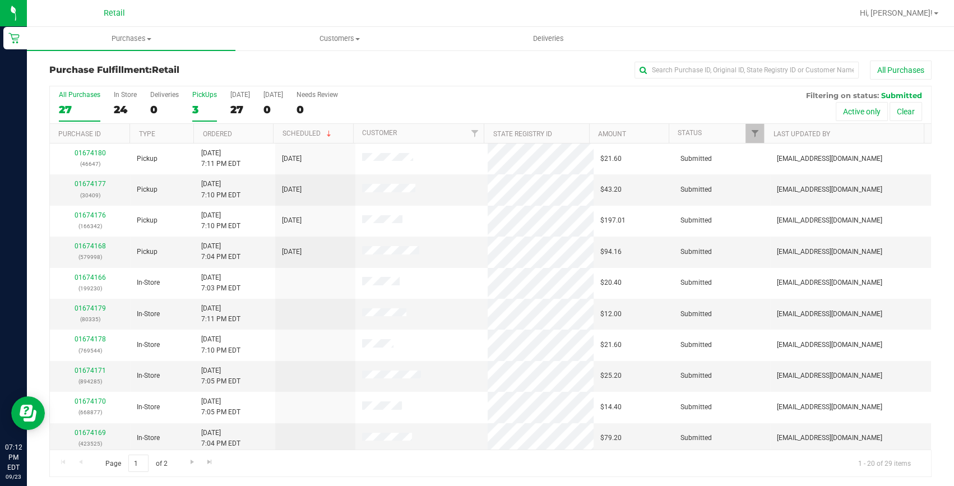
click at [201, 101] on label "PickUps 3" at bounding box center [204, 106] width 25 height 31
click at [0, 0] on input "PickUps 3" at bounding box center [0, 0] width 0 height 0
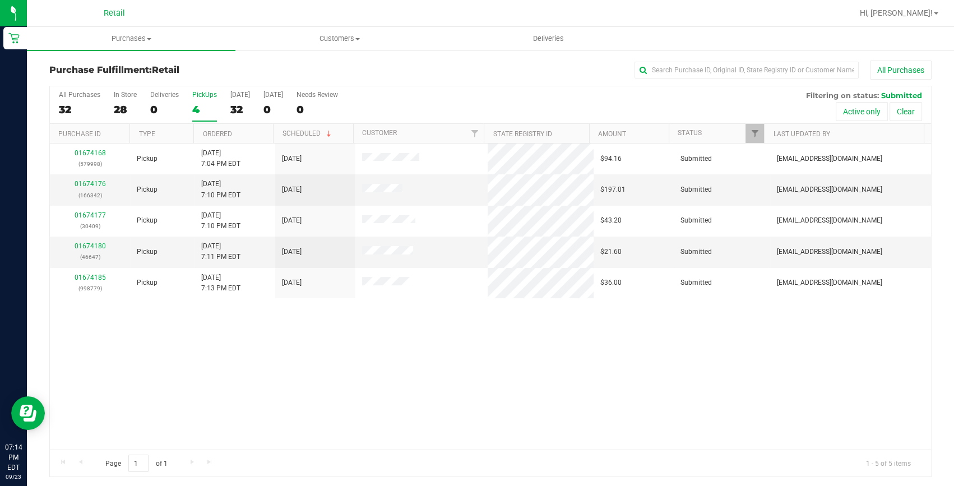
click at [925, 4] on div "Hi, [PERSON_NAME]!" at bounding box center [898, 13] width 87 height 20
click at [925, 11] on span "Hi, [PERSON_NAME]!" at bounding box center [895, 12] width 73 height 9
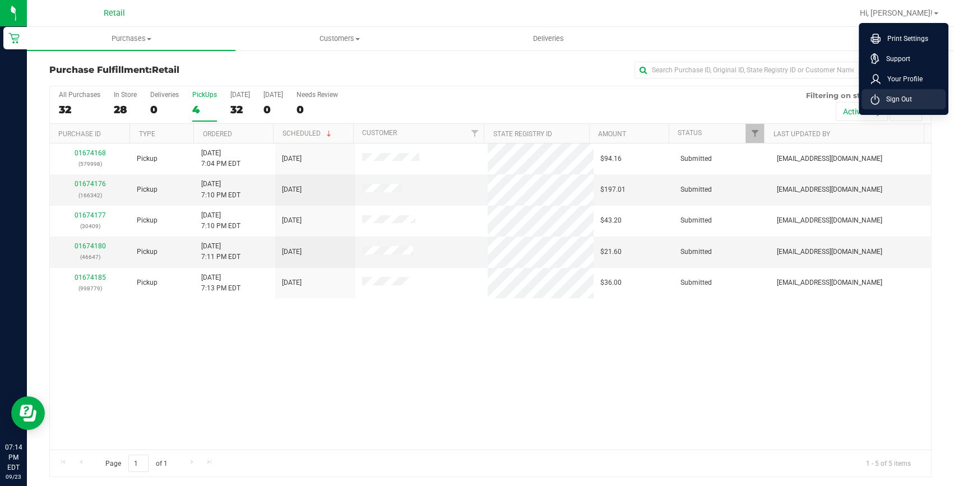
click at [891, 106] on li "Sign Out" at bounding box center [903, 99] width 84 height 20
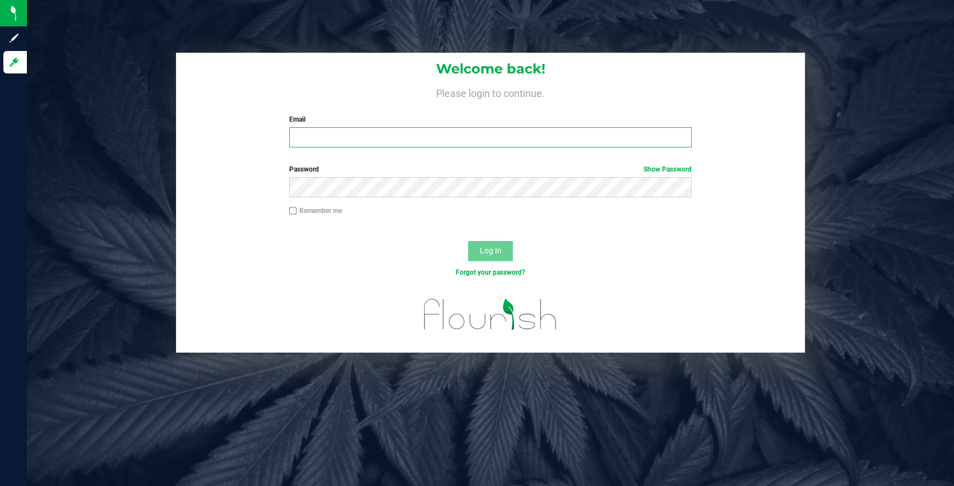
type input "[EMAIL_ADDRESS][DOMAIN_NAME]"
drag, startPoint x: 425, startPoint y: 136, endPoint x: 147, endPoint y: 125, distance: 278.6
click at [147, 125] on div "Welcome back! Please login to continue. Email abbynappa@yahoo.com Required Plea…" at bounding box center [489, 203] width 943 height 300
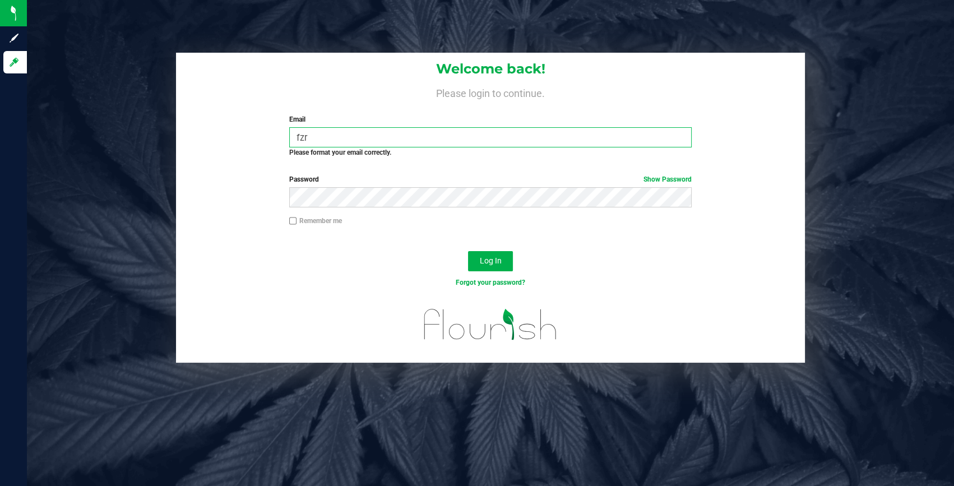
type input "fzr.faze1@gmail.com"
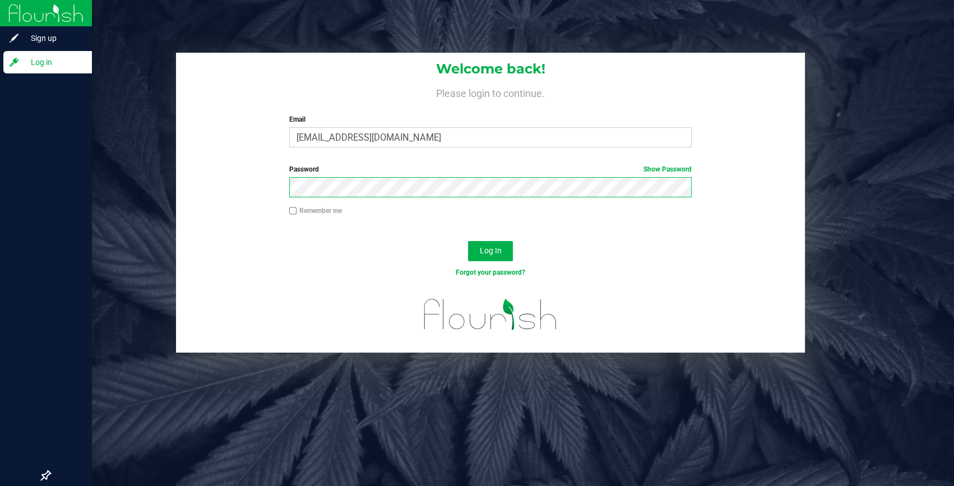
click at [0, 163] on div "Sign up Log in Welcome back! Please login to continue. Email fzr.faze1@gmail.co…" at bounding box center [477, 243] width 954 height 486
click at [468, 241] on button "Log In" at bounding box center [490, 251] width 45 height 20
